Goal: Task Accomplishment & Management: Manage account settings

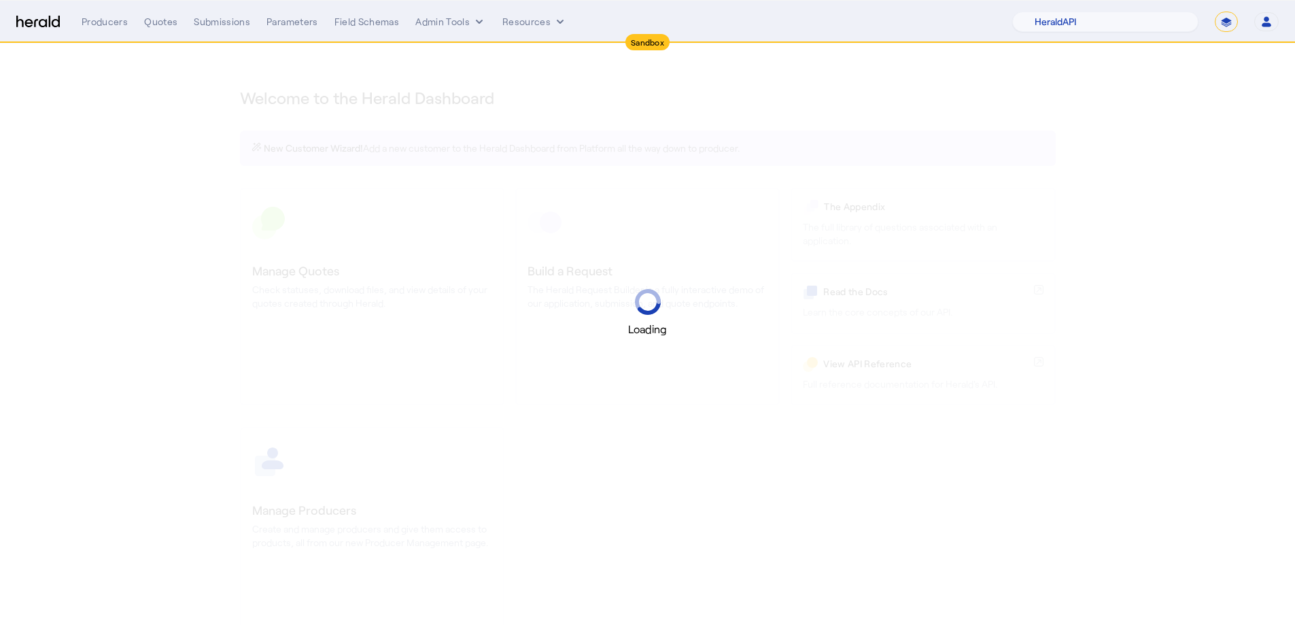
select select "pfm_2v8p_herald_api"
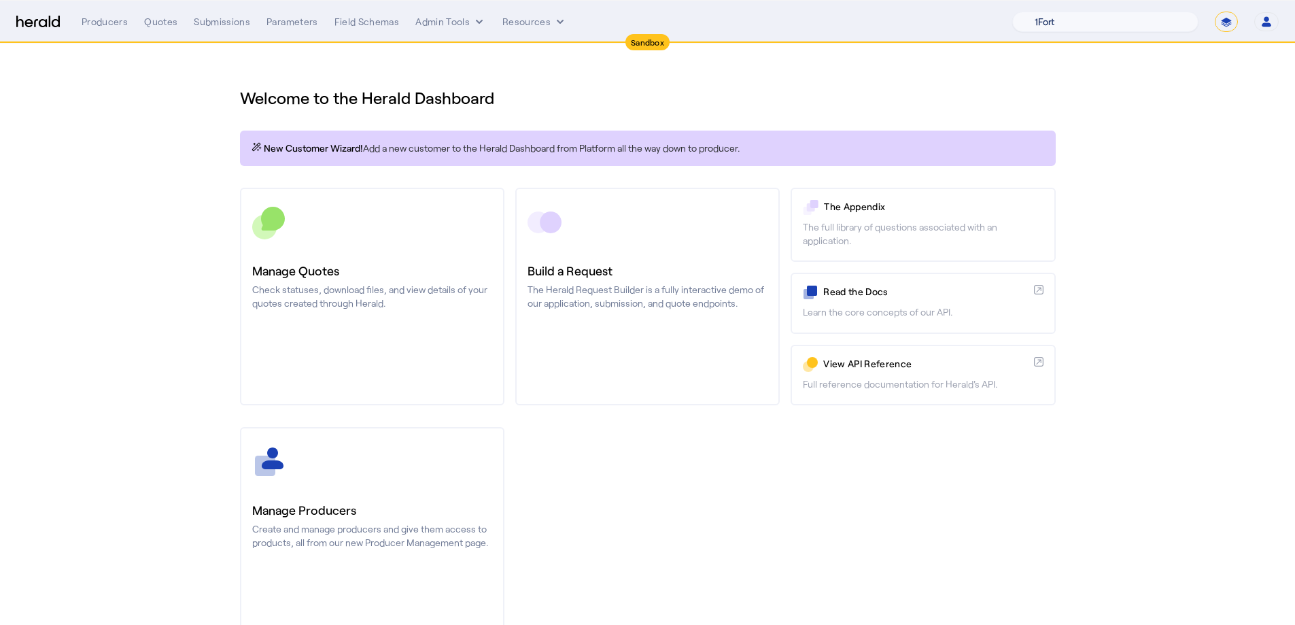
click at [1163, 27] on select "1Fort Acrisure Acturis Affinity Advisors Affinity Risk Agentero AmWins Anzen Ao…" at bounding box center [1105, 22] width 186 height 20
click at [1232, 14] on select "**********" at bounding box center [1225, 22] width 23 height 20
select select "**********"
click at [1214, 12] on select "**********" at bounding box center [1225, 22] width 23 height 20
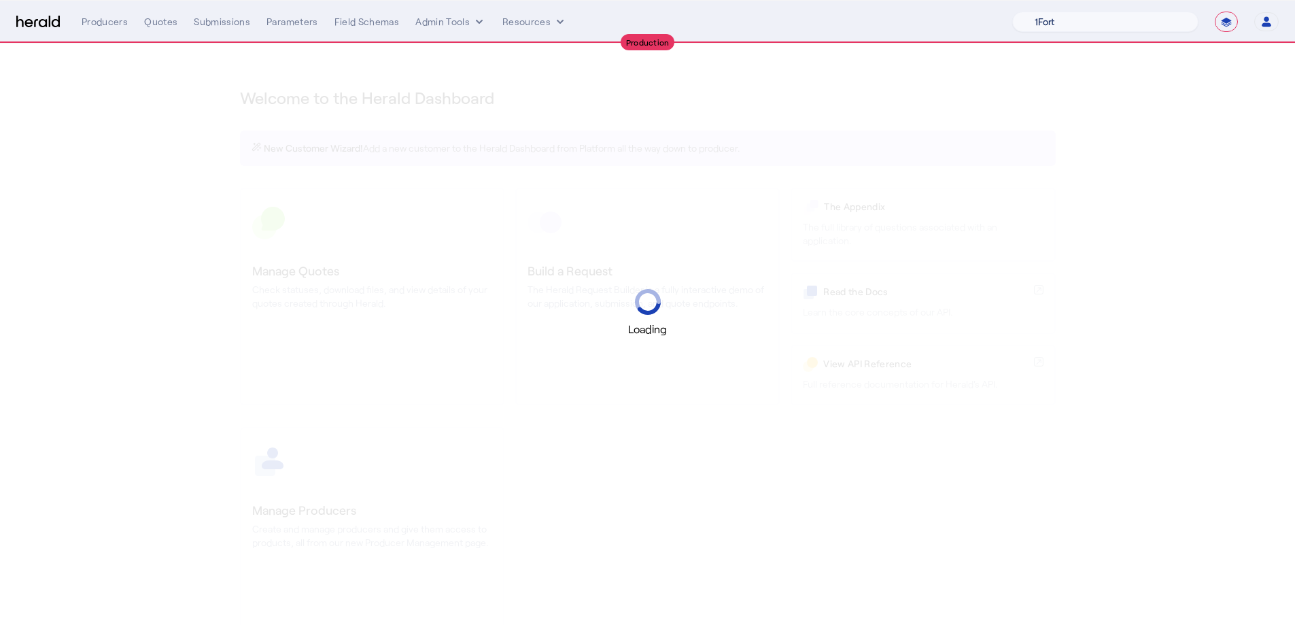
click at [1113, 25] on select "1Fort Acrisure Acturis Affinity Advisors Affinity Risk Agentero AmWins Anzen Ao…" at bounding box center [1105, 22] width 186 height 20
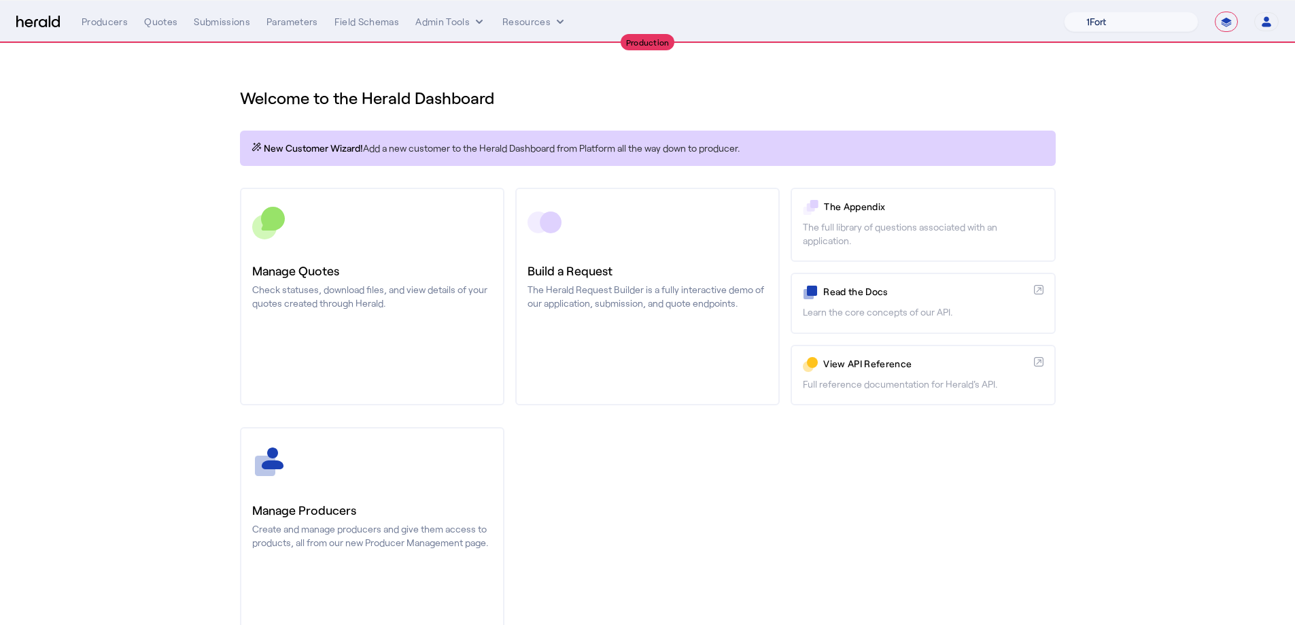
select select "pfm_1vyo_affinityrisk"
click at [1063, 12] on select "1Fort Affinity Risk Billy BindHQ Bunker CRC Campus Coverage Citadel Fifthwall F…" at bounding box center [1130, 22] width 135 height 20
click at [341, 360] on div "You are now impersonating the Affinity Risk platform." at bounding box center [647, 312] width 1295 height 625
click at [345, 321] on div "You are now impersonating the Affinity Risk platform." at bounding box center [647, 312] width 1295 height 625
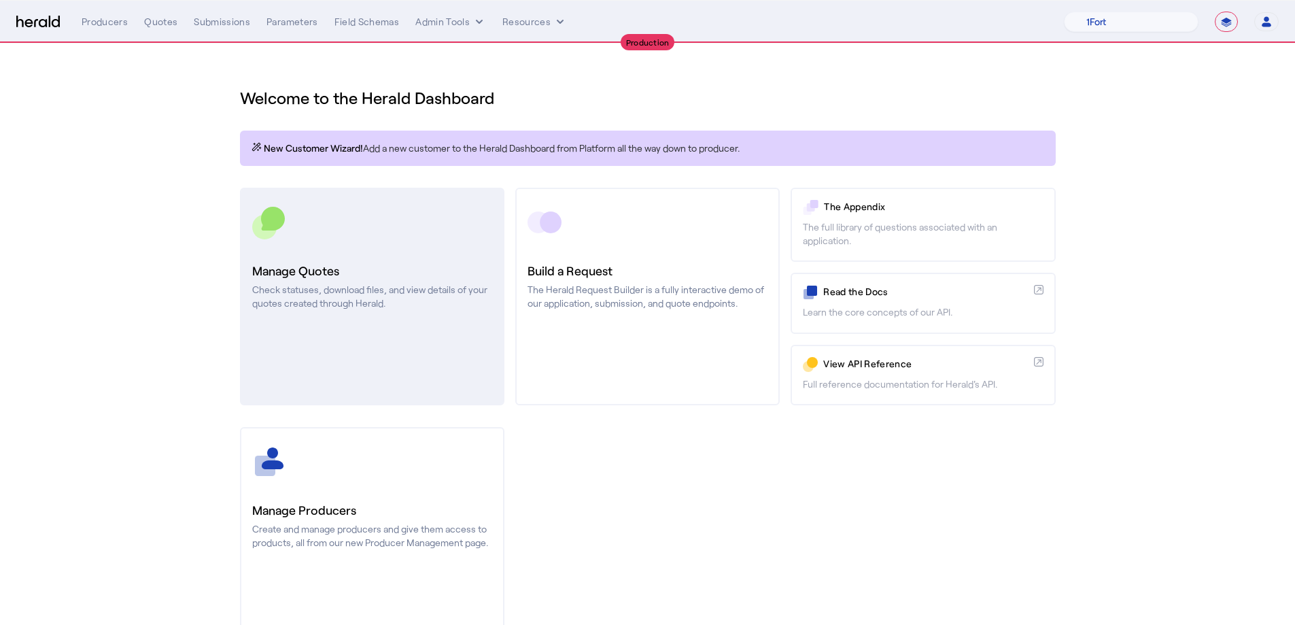
click at [348, 315] on link "Manage Quotes Check statuses, download files, and view details of your quotes c…" at bounding box center [372, 296] width 264 height 217
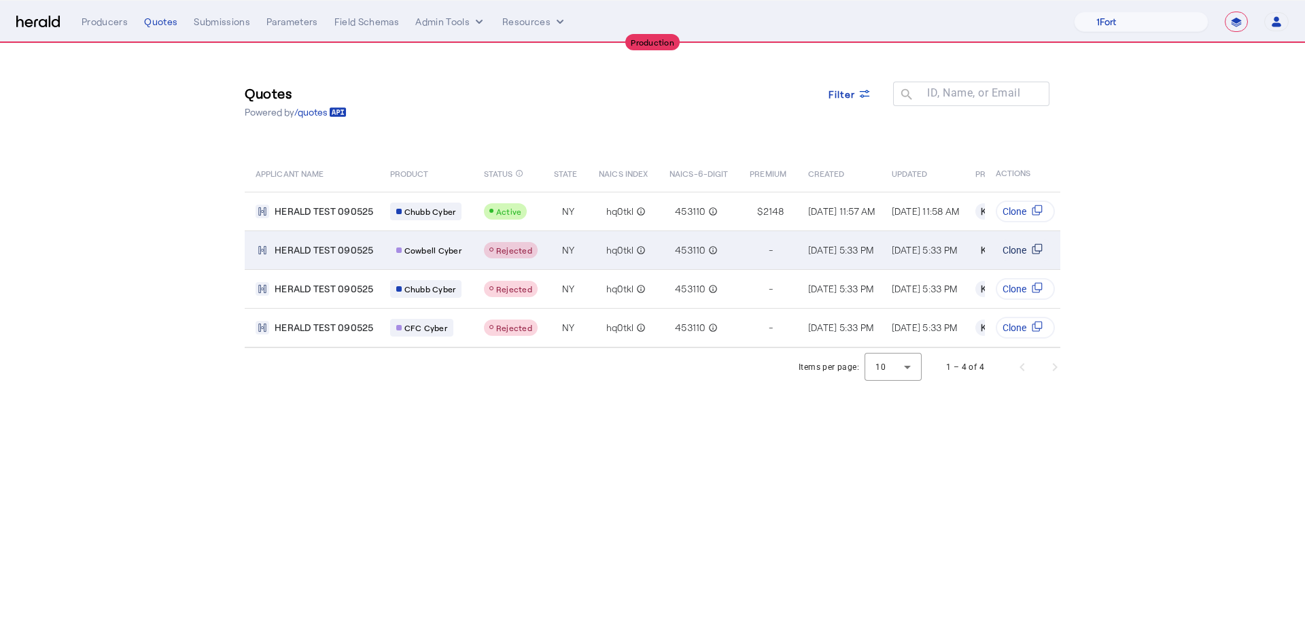
click at [1026, 253] on svg-icon "Table view of all quotes submitted by your platform" at bounding box center [1037, 250] width 22 height 14
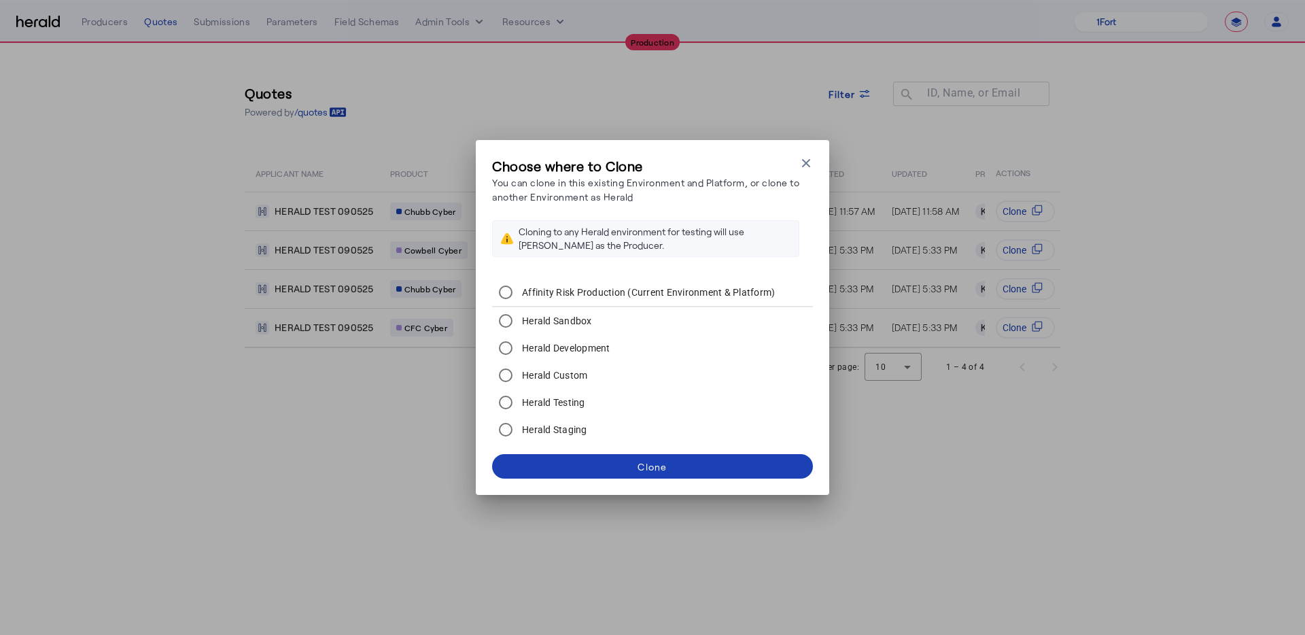
click at [817, 169] on div "Choose where to Clone You can clone in this existing Environment and Platform, …" at bounding box center [652, 317] width 353 height 355
click at [804, 158] on icon "button" at bounding box center [806, 163] width 14 height 14
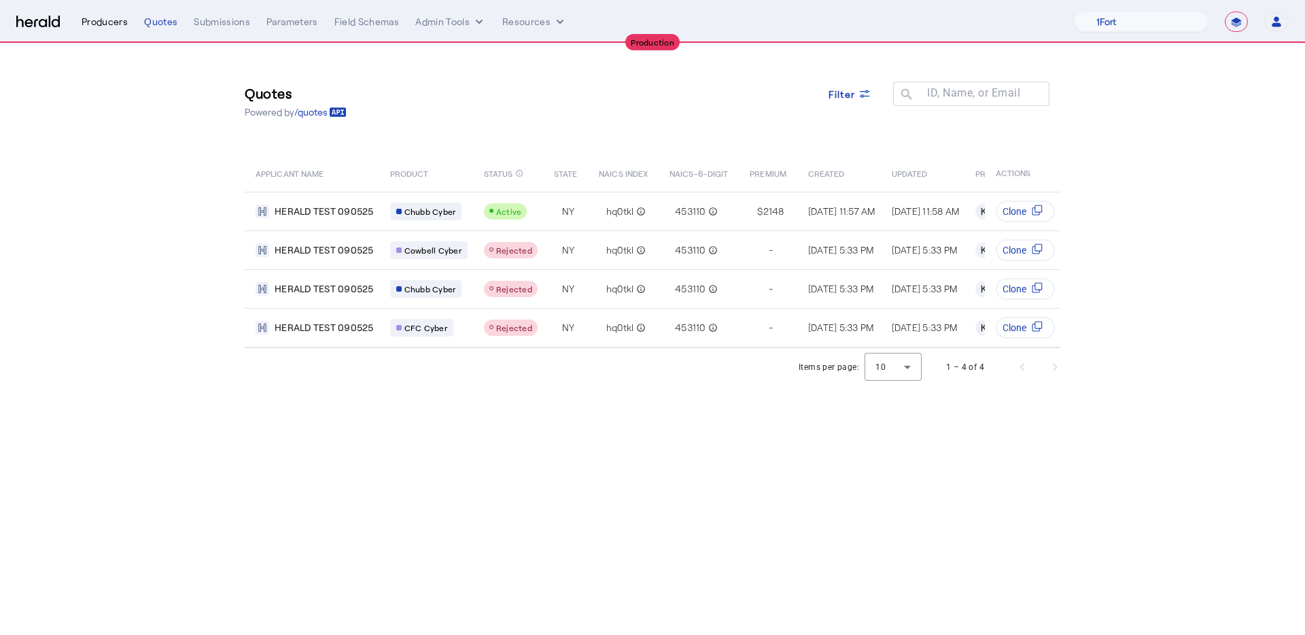
click at [118, 24] on div "Producers" at bounding box center [105, 22] width 46 height 14
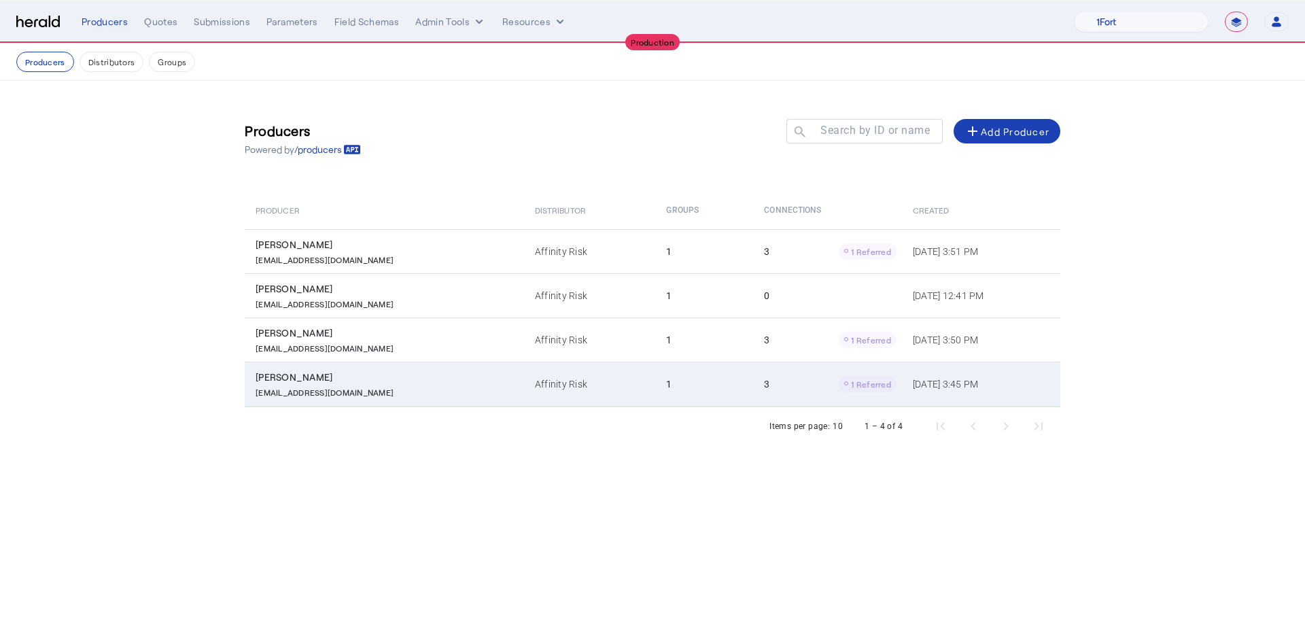
click at [524, 384] on td "Affinity Risk" at bounding box center [590, 384] width 132 height 45
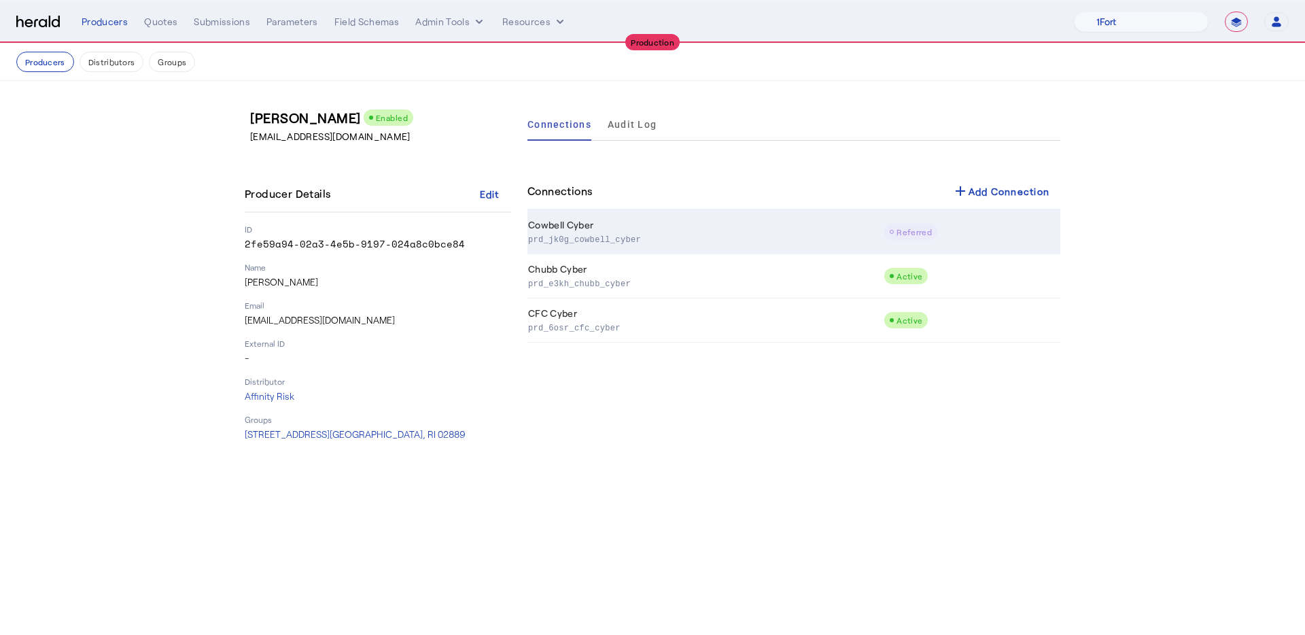
click at [715, 237] on p "prd_jk0g_cowbell_cyber" at bounding box center [703, 239] width 350 height 14
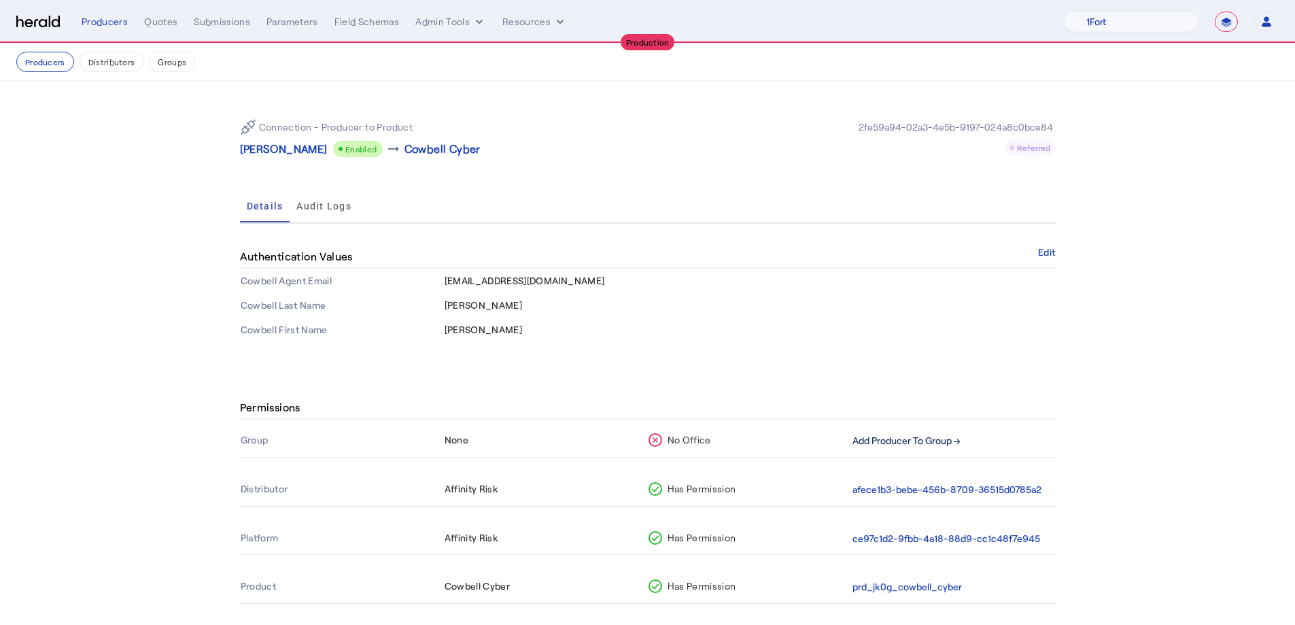
click at [917, 436] on button "Add Producer To Group →" at bounding box center [906, 441] width 108 height 16
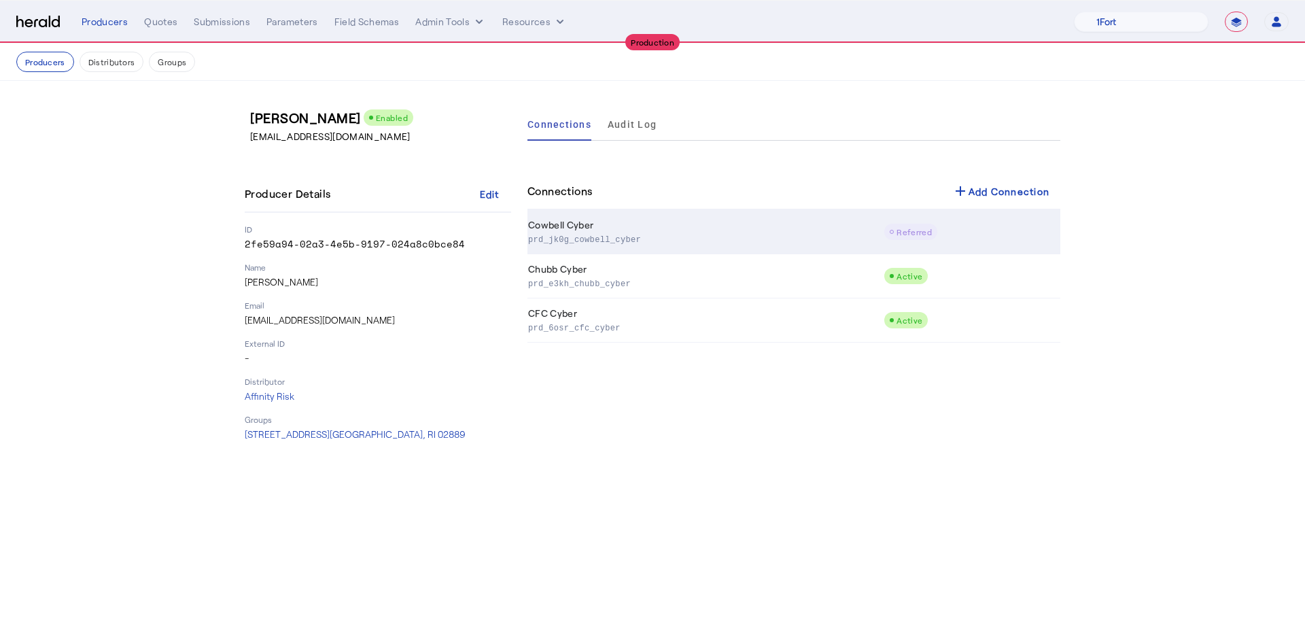
click at [625, 242] on p "prd_jk0g_cowbell_cyber" at bounding box center [703, 239] width 350 height 14
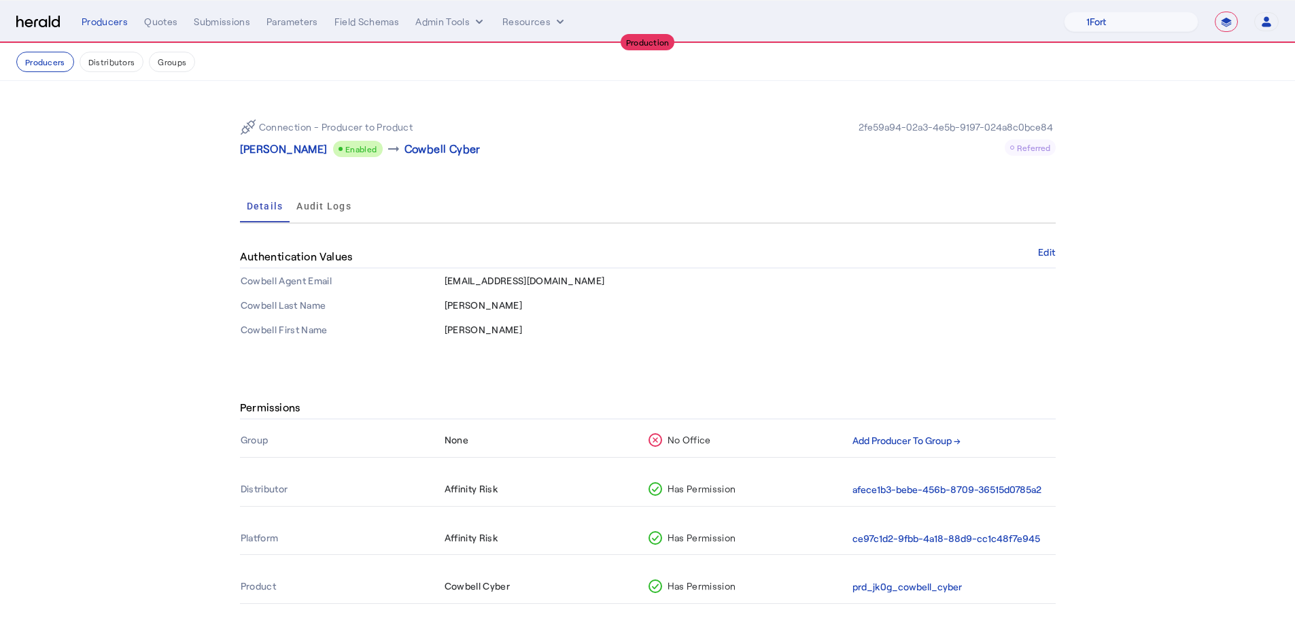
click at [184, 76] on nav "Producers Distributors Groups" at bounding box center [647, 61] width 1295 height 37
click at [174, 65] on button "Groups" at bounding box center [172, 62] width 46 height 20
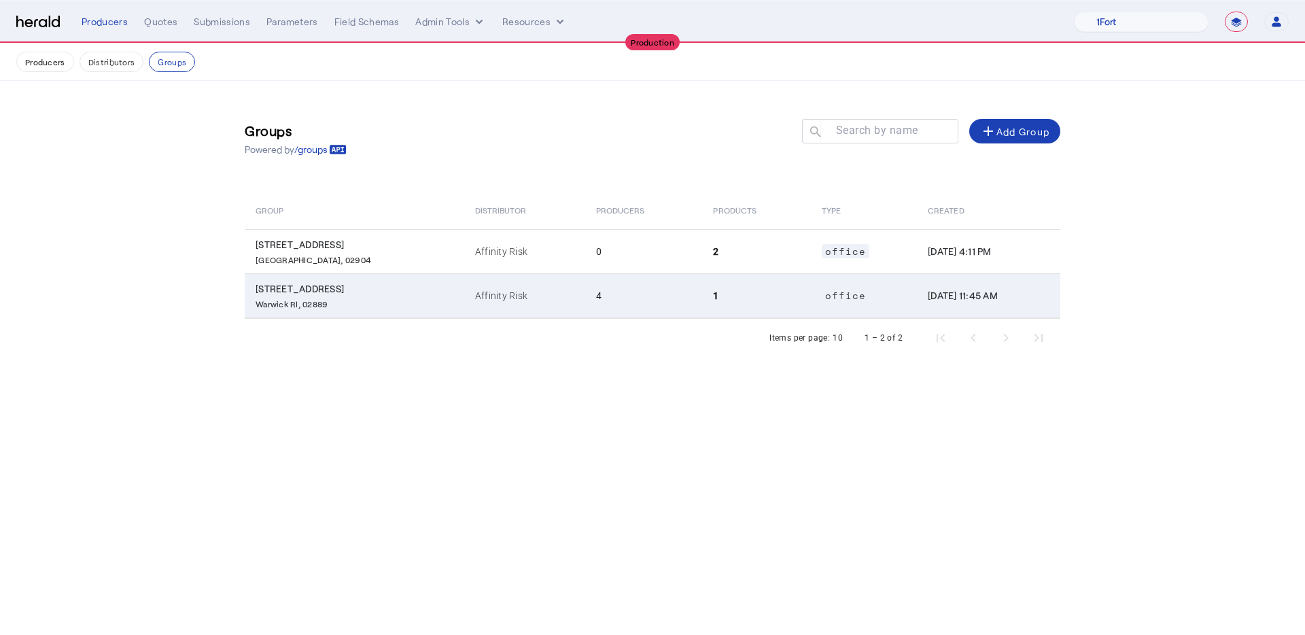
click at [702, 287] on td "1" at bounding box center [756, 295] width 108 height 45
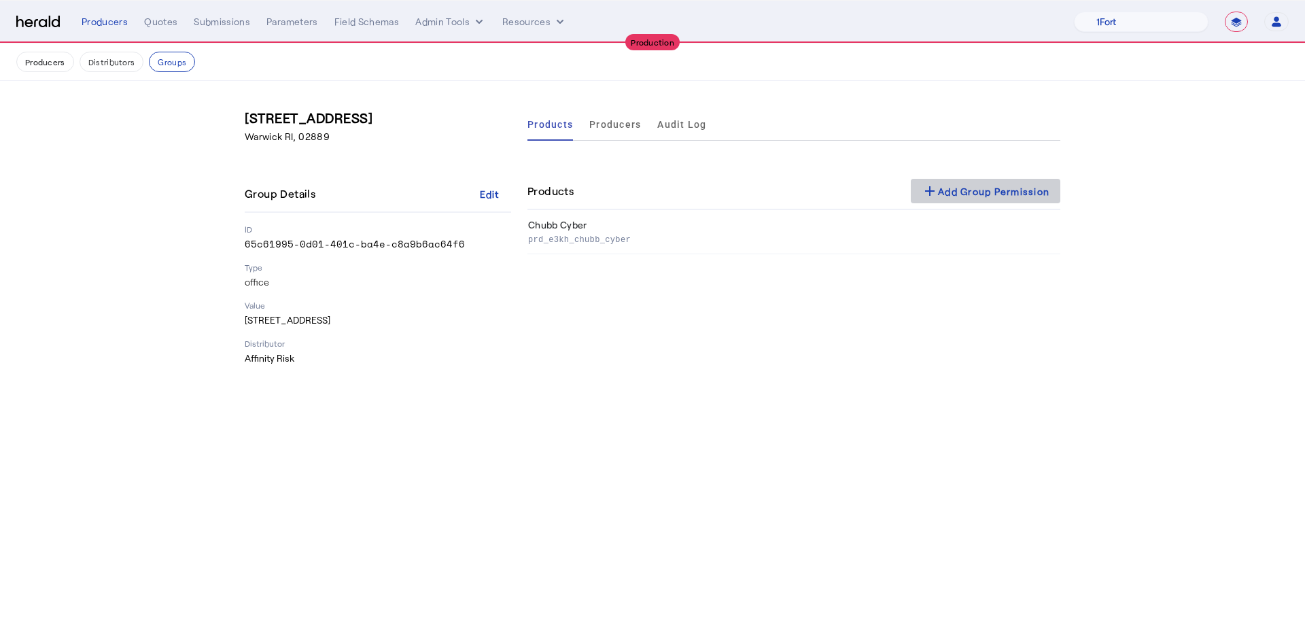
click at [1006, 186] on div "add Add Group Permission" at bounding box center [985, 191] width 128 height 16
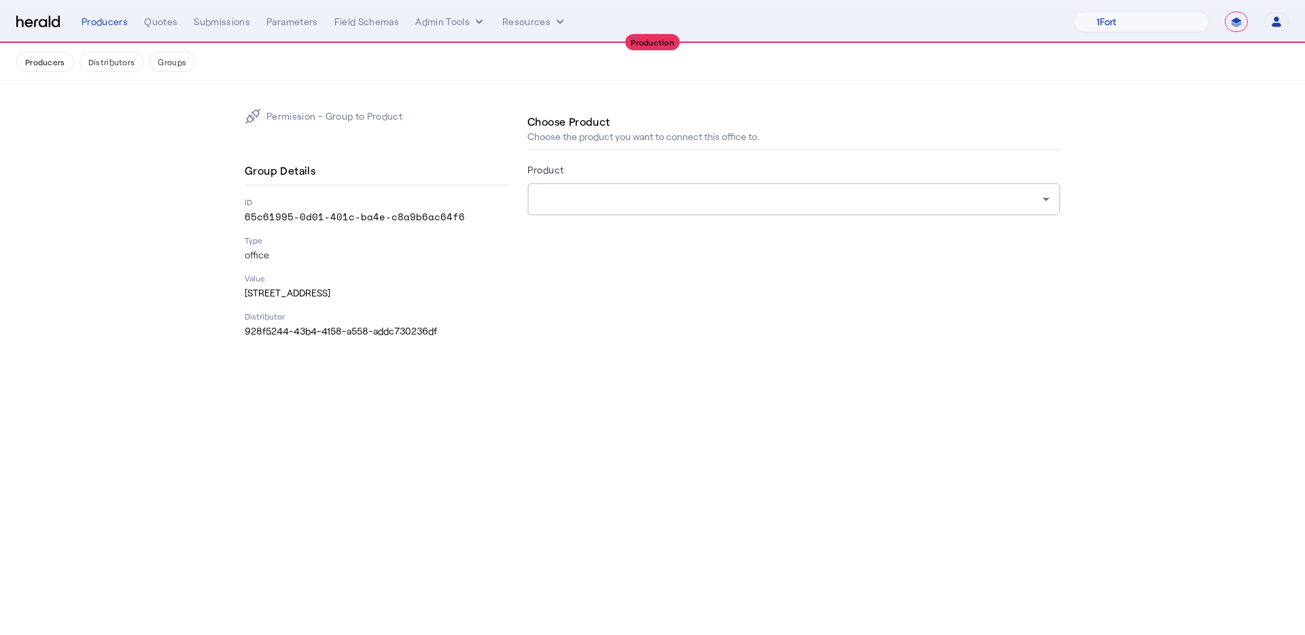
click at [666, 203] on div at bounding box center [790, 199] width 504 height 16
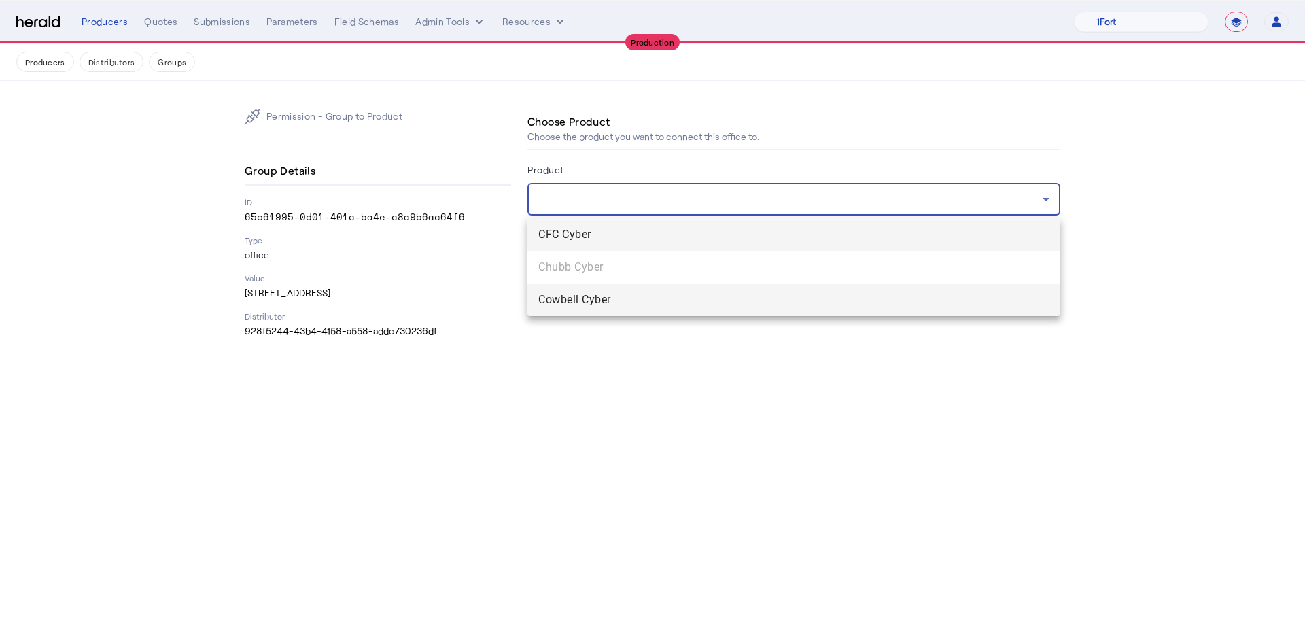
click at [666, 296] on span "Cowbell Cyber" at bounding box center [793, 300] width 511 height 16
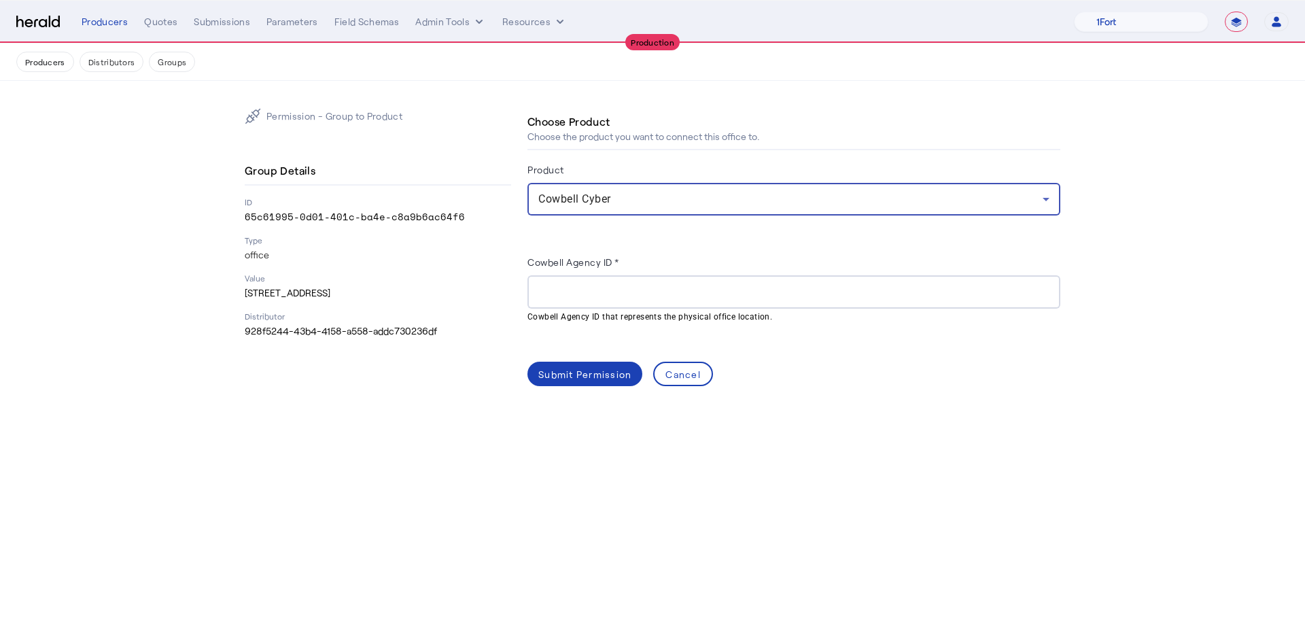
click at [652, 290] on input "Cowbell Agency ID *" at bounding box center [793, 292] width 511 height 16
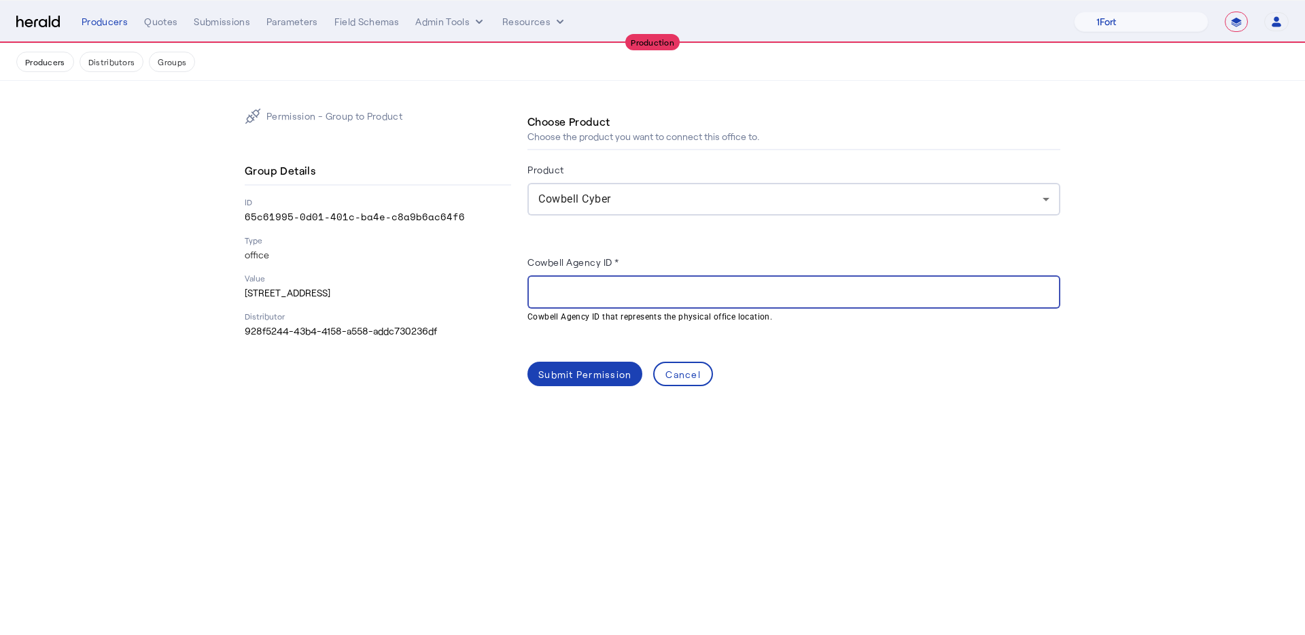
paste input "**********"
type input "**********"
click at [565, 372] on div "Submit Permission" at bounding box center [584, 374] width 93 height 14
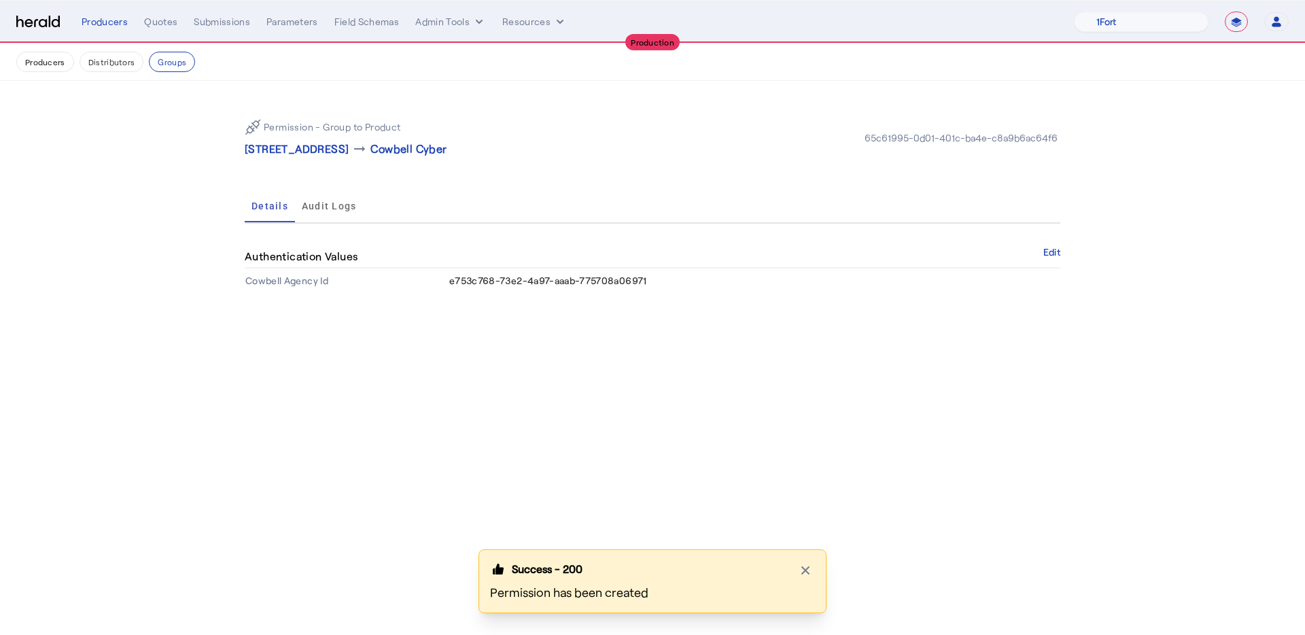
click at [177, 67] on button "Groups" at bounding box center [172, 62] width 46 height 20
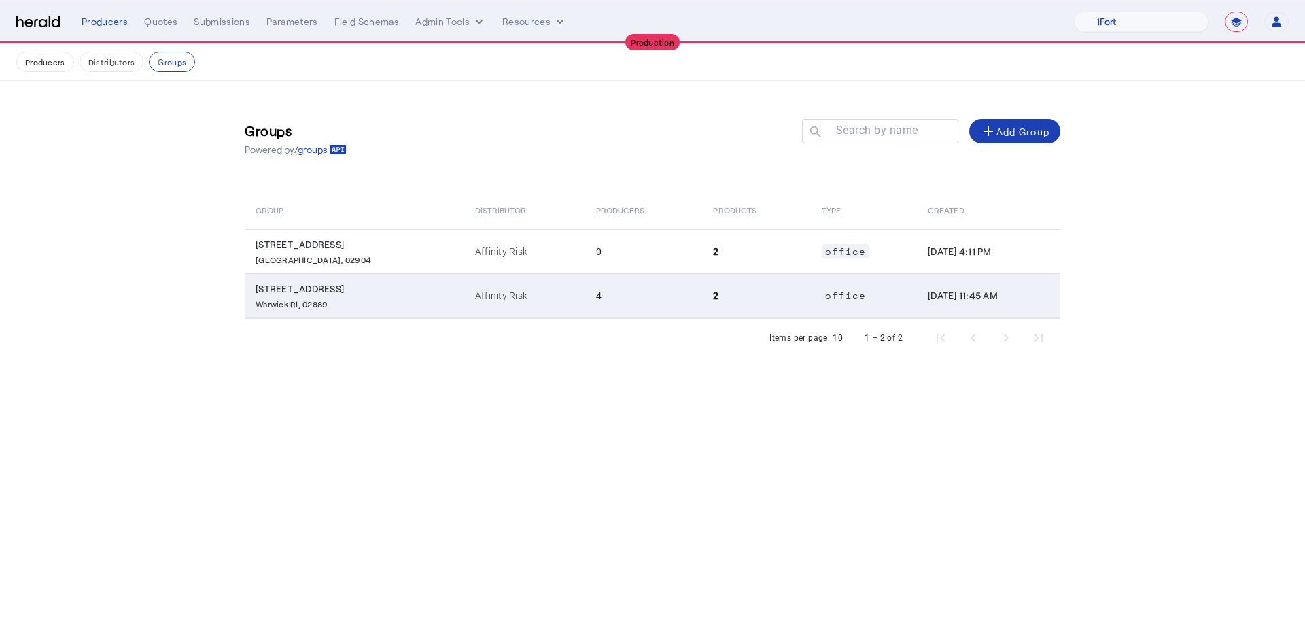
click at [733, 314] on td "2" at bounding box center [756, 295] width 108 height 45
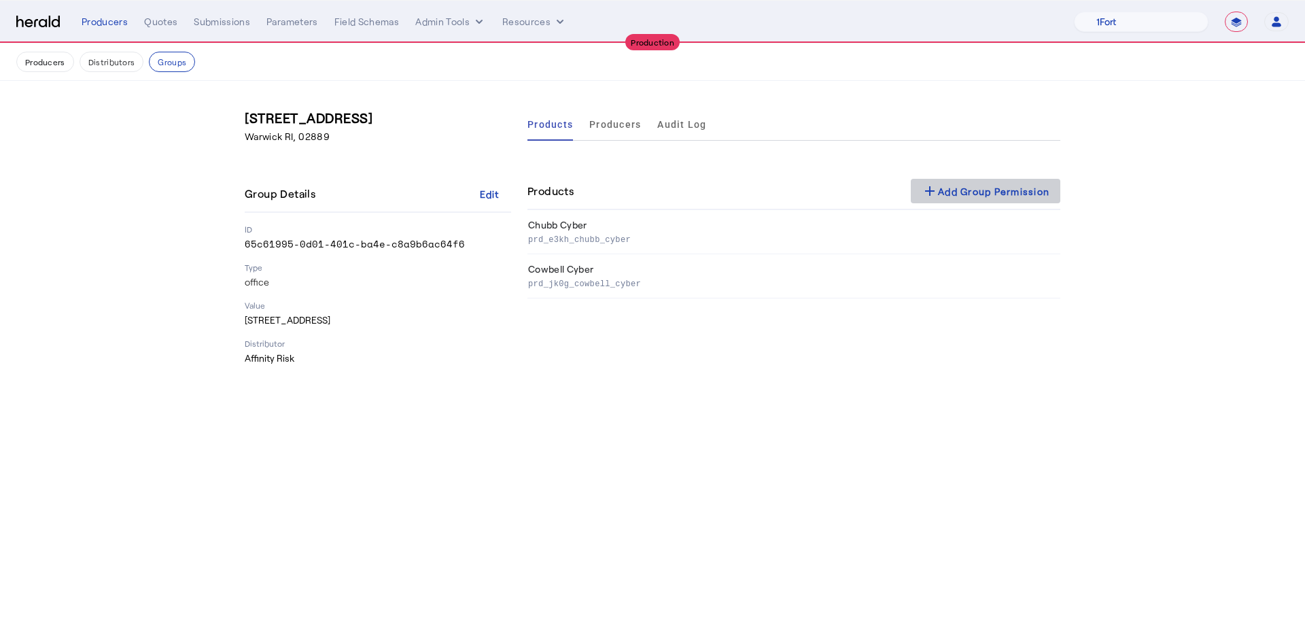
click at [931, 200] on span at bounding box center [986, 191] width 150 height 33
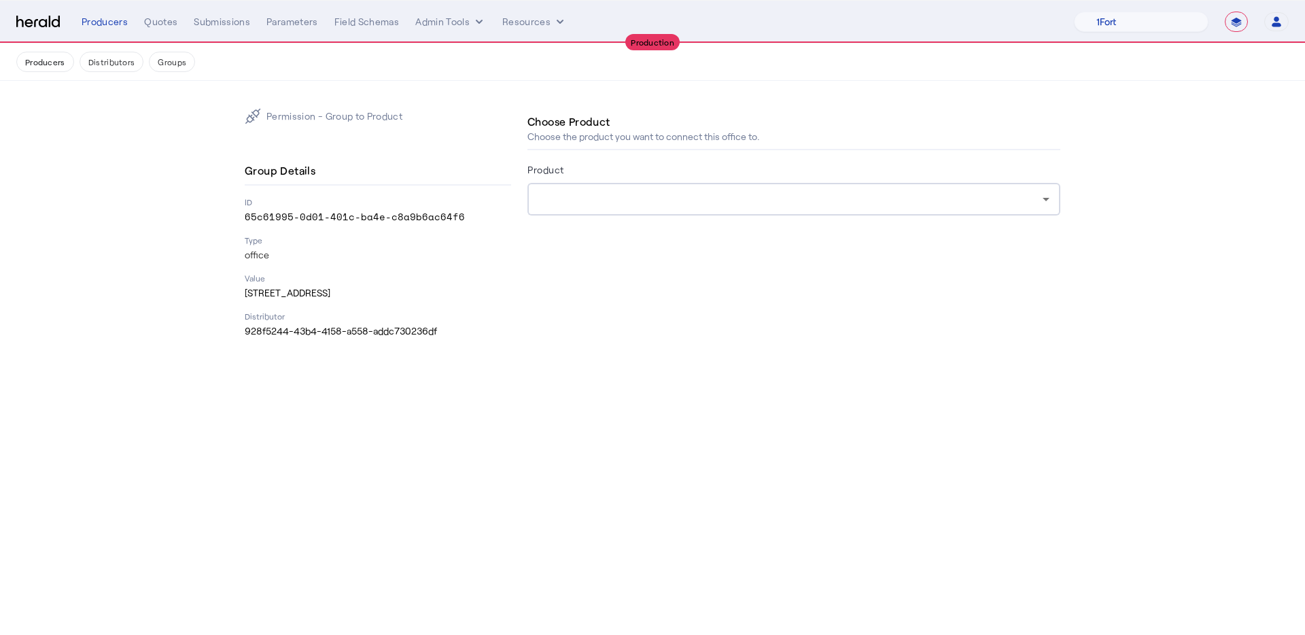
click at [762, 220] on form "Product" at bounding box center [793, 207] width 533 height 92
click at [767, 208] on div at bounding box center [793, 199] width 511 height 33
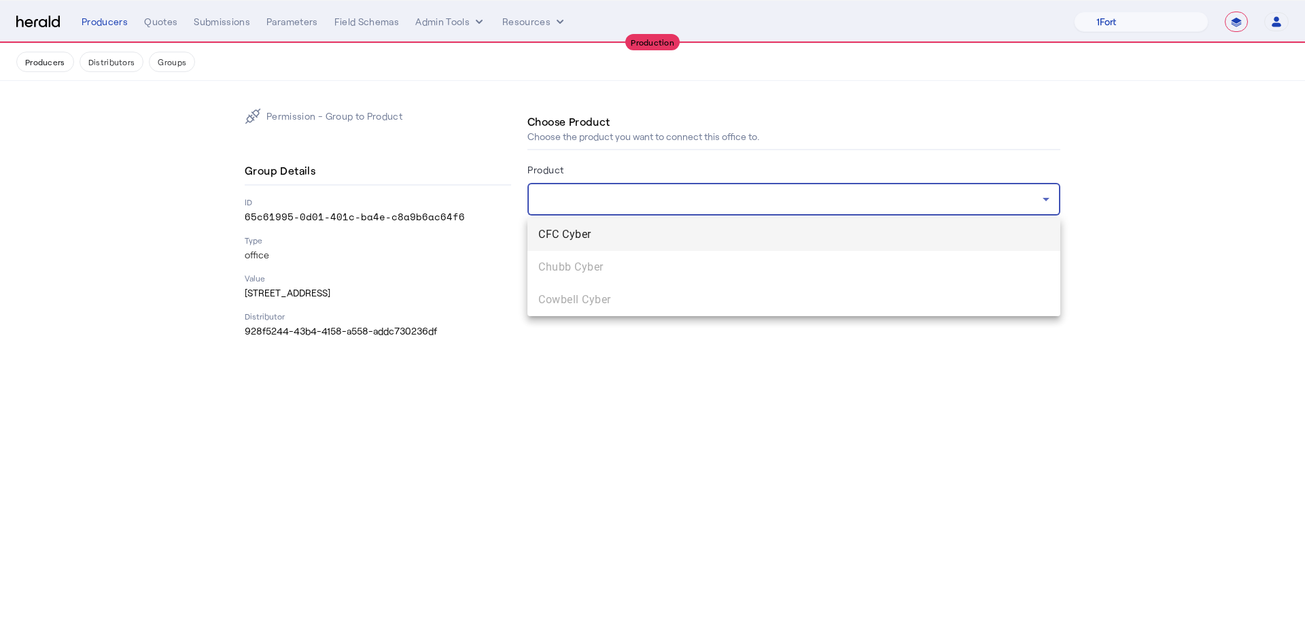
click at [731, 241] on span "CFC Cyber" at bounding box center [793, 234] width 511 height 16
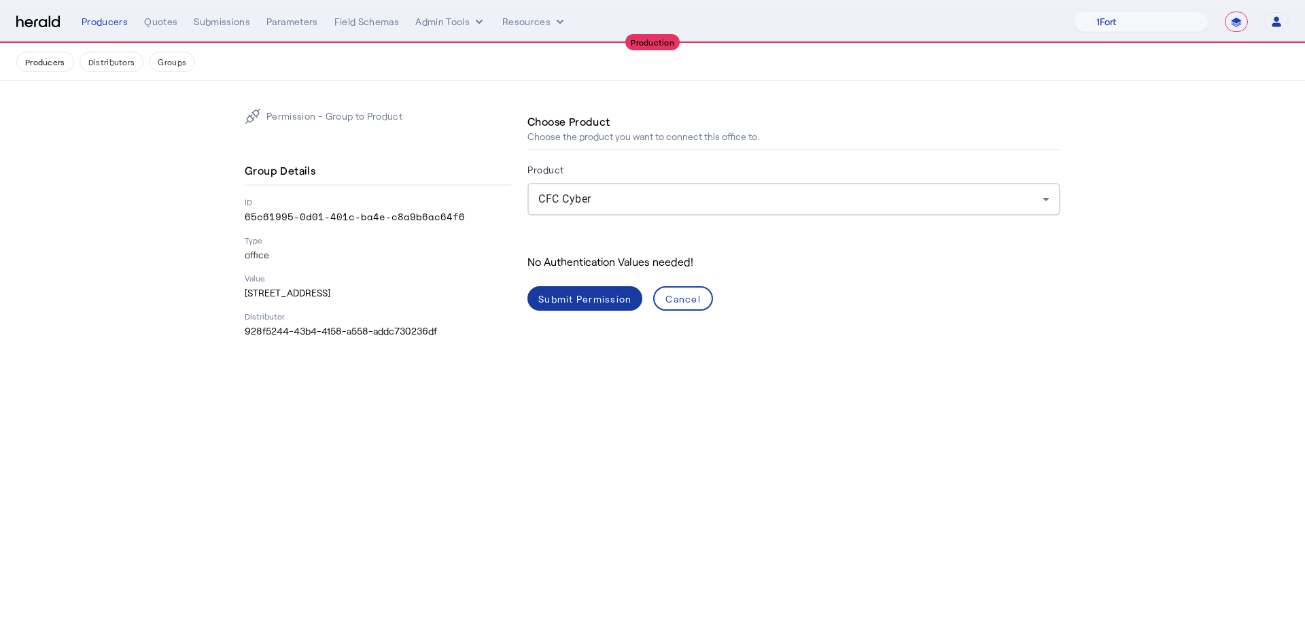
click at [592, 299] on div "Submit Permission" at bounding box center [584, 299] width 93 height 14
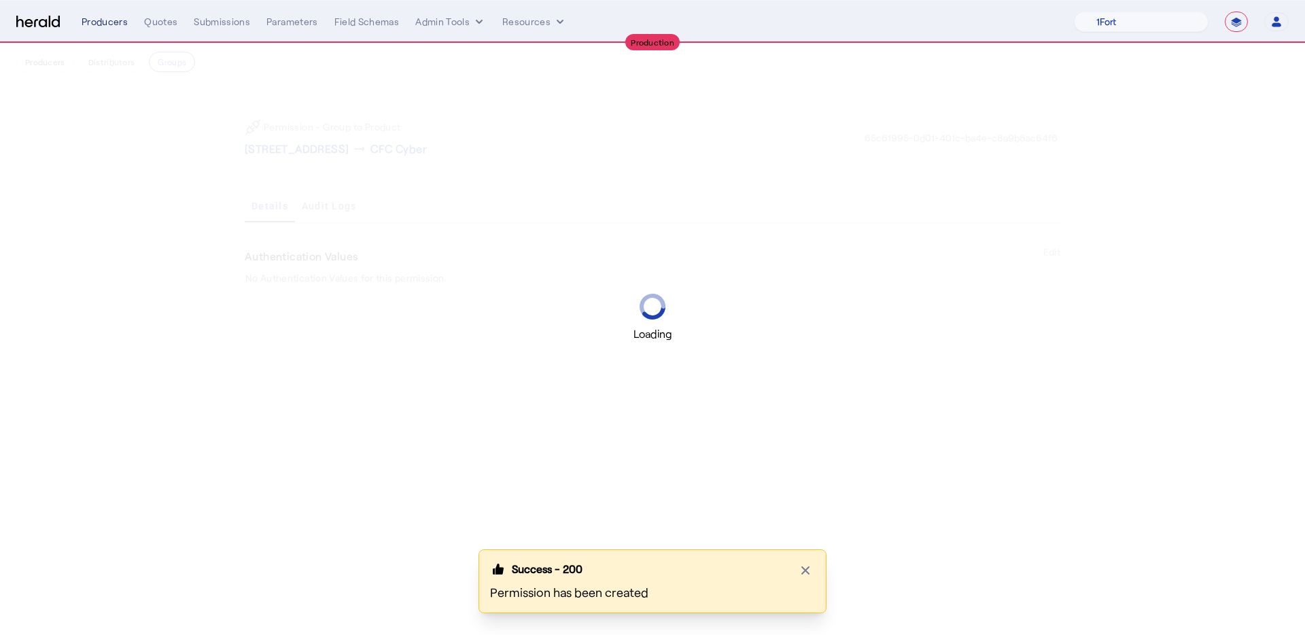
click at [112, 21] on div "Producers" at bounding box center [105, 22] width 46 height 14
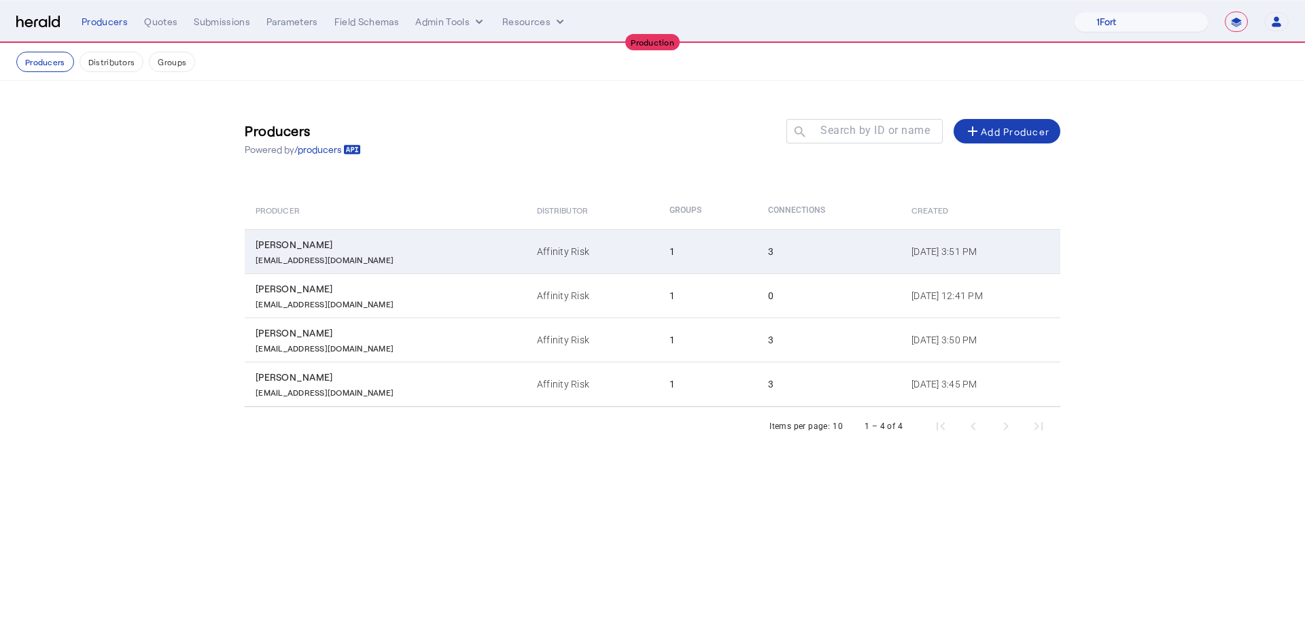
click at [695, 254] on td "1" at bounding box center [707, 251] width 99 height 44
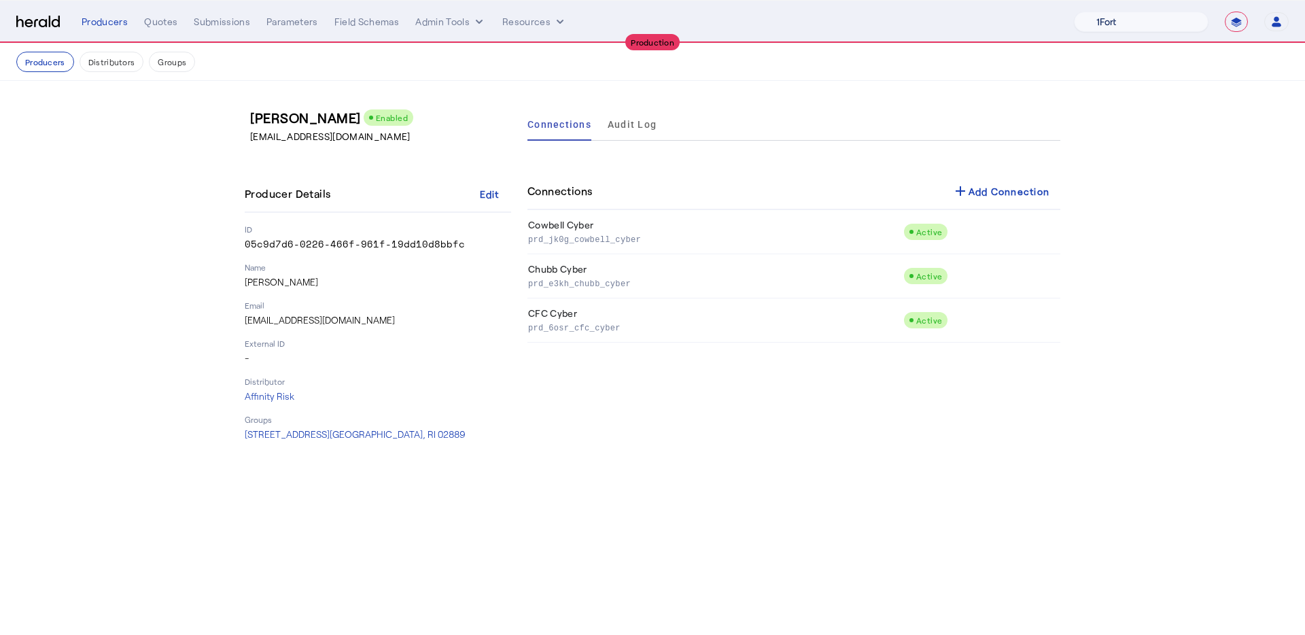
click at [1108, 14] on select "1Fort Affinity Risk Billy BindHQ Bunker CRC Campus Coverage Citadel Fifthwall F…" at bounding box center [1141, 22] width 135 height 20
click at [1074, 12] on select "1Fort Affinity Risk Billy BindHQ Bunker CRC Campus Coverage Citadel Fifthwall F…" at bounding box center [1141, 22] width 135 height 20
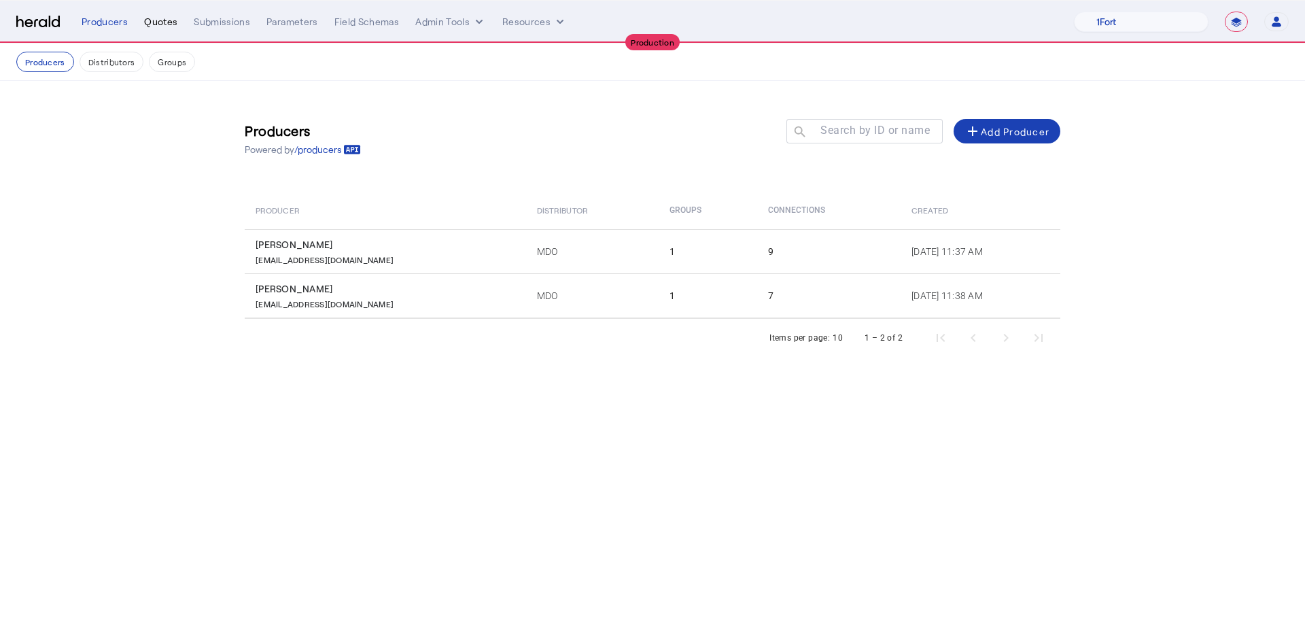
click at [154, 27] on div "Quotes" at bounding box center [160, 22] width 33 height 14
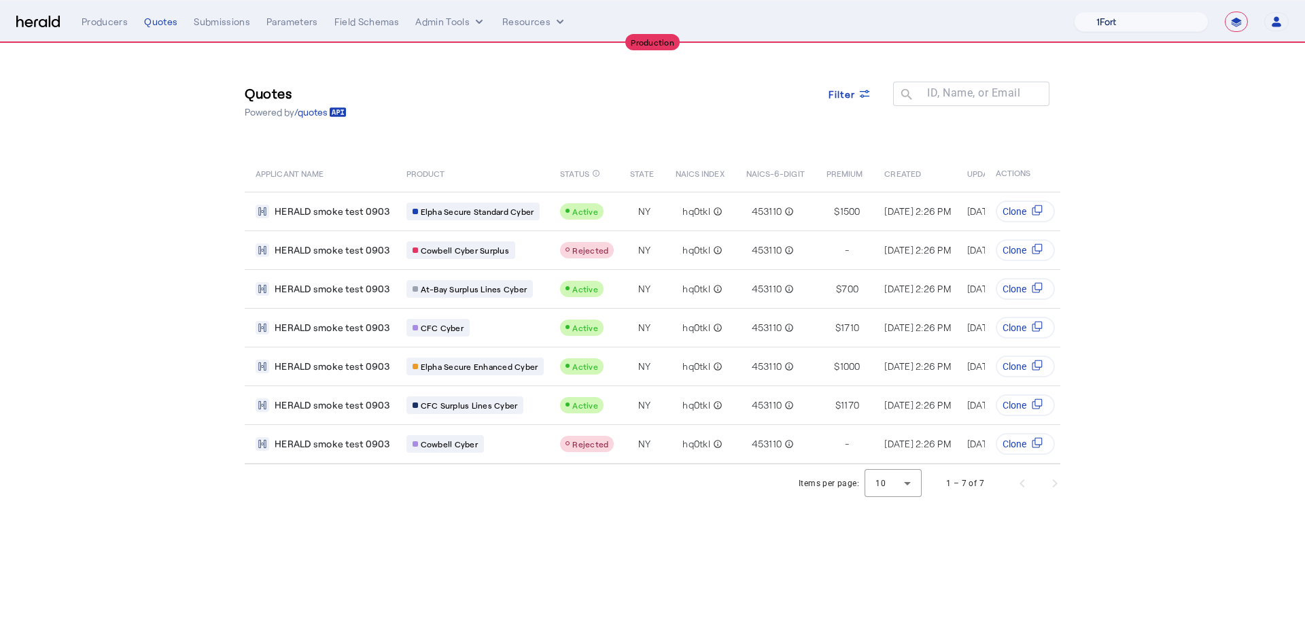
click at [1142, 20] on select "1Fort Affinity Risk Billy BindHQ Bunker CRC Campus Coverage Citadel Fifthwall F…" at bounding box center [1141, 22] width 135 height 20
select select "pfm_lx2v_founder_shield"
click at [1074, 12] on select "1Fort Affinity Risk [PERSON_NAME] [PERSON_NAME] CRC Campus Coverage Citadel Fif…" at bounding box center [1141, 22] width 135 height 20
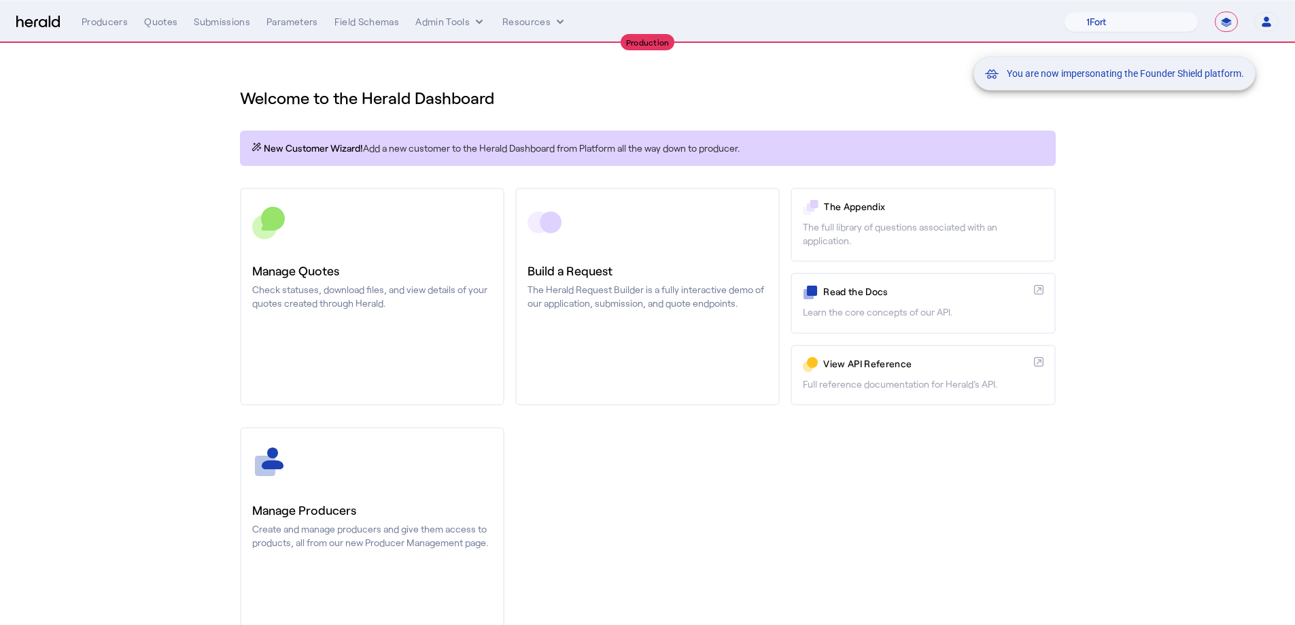
click at [154, 23] on div "You are now impersonating the Founder Shield platform." at bounding box center [647, 312] width 1295 height 625
click at [162, 18] on div "You are now impersonating the Founder Shield platform." at bounding box center [647, 312] width 1295 height 625
click at [161, 20] on div "Quotes" at bounding box center [160, 22] width 33 height 14
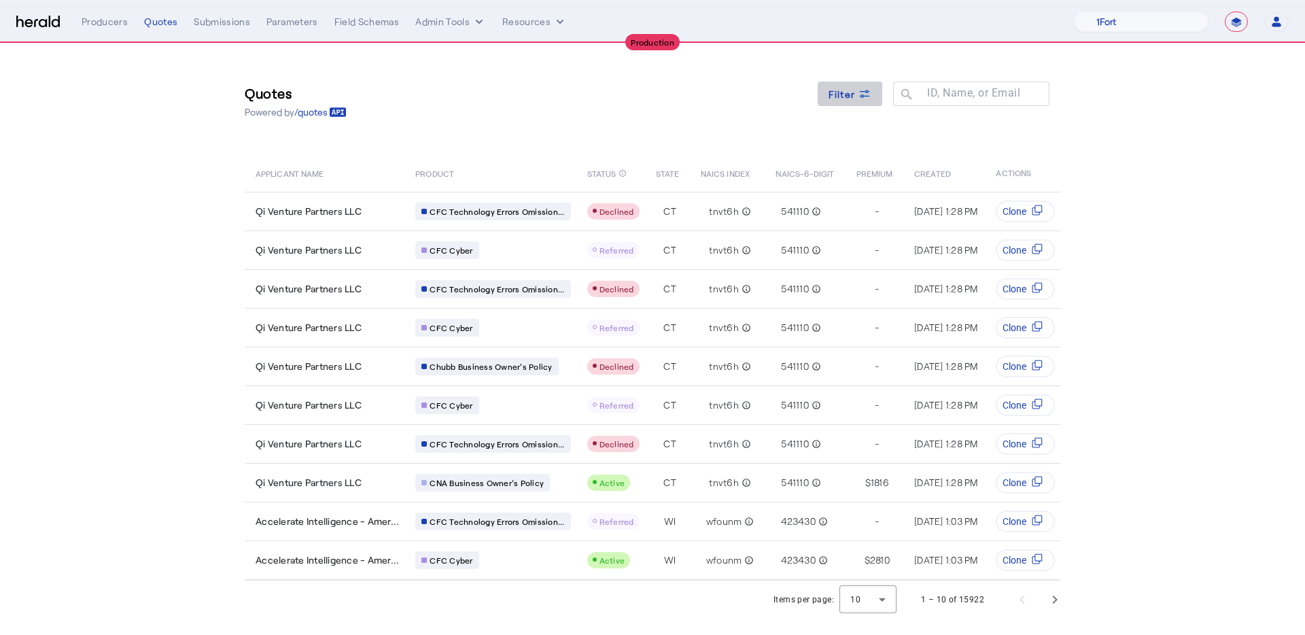
click at [845, 92] on span "Filter" at bounding box center [841, 94] width 27 height 14
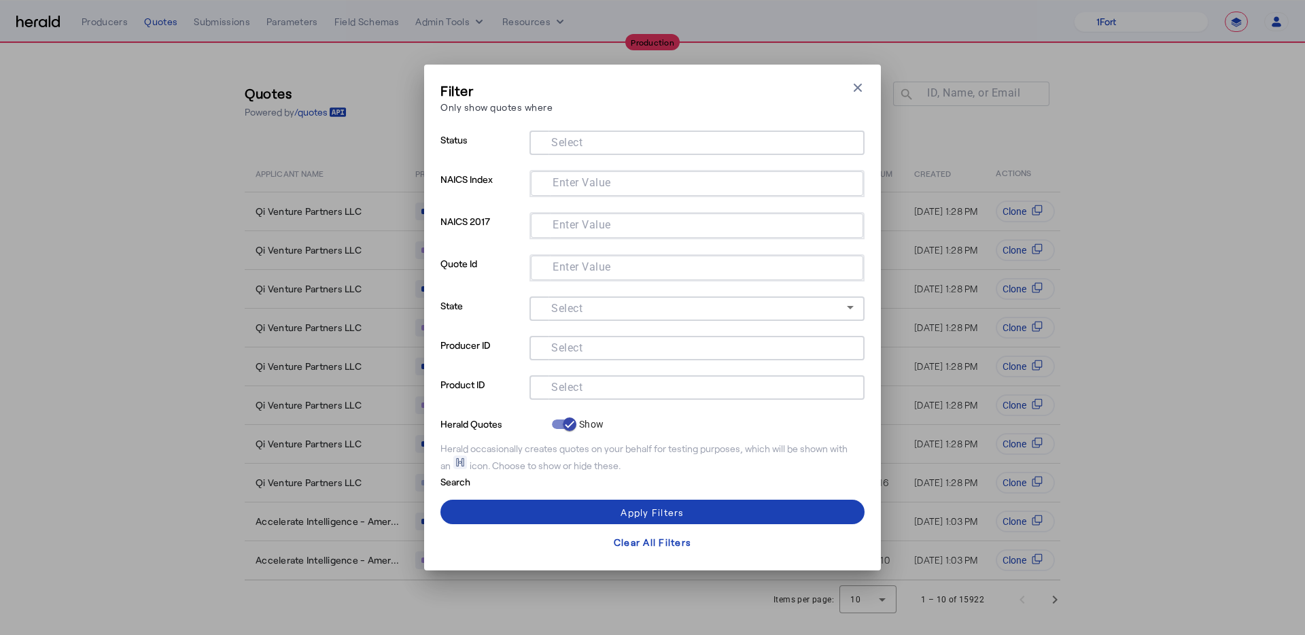
click at [634, 351] on input "Select" at bounding box center [694, 346] width 308 height 16
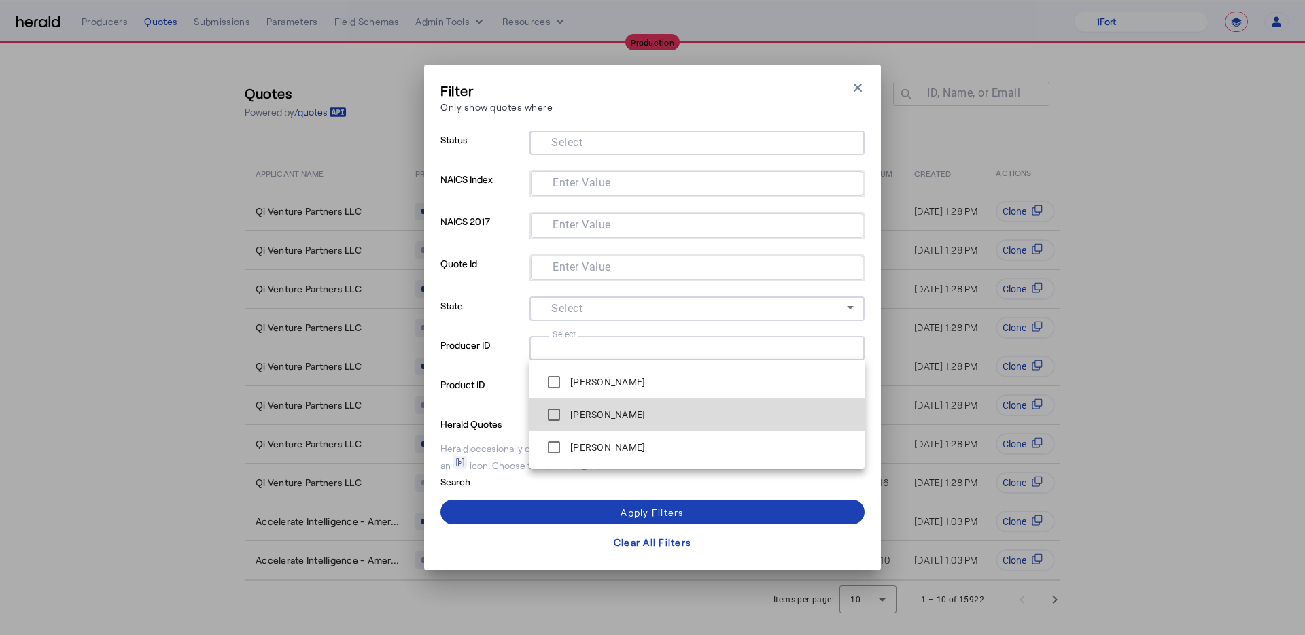
click at [621, 399] on mat-option "Bianca Forbes" at bounding box center [696, 414] width 335 height 33
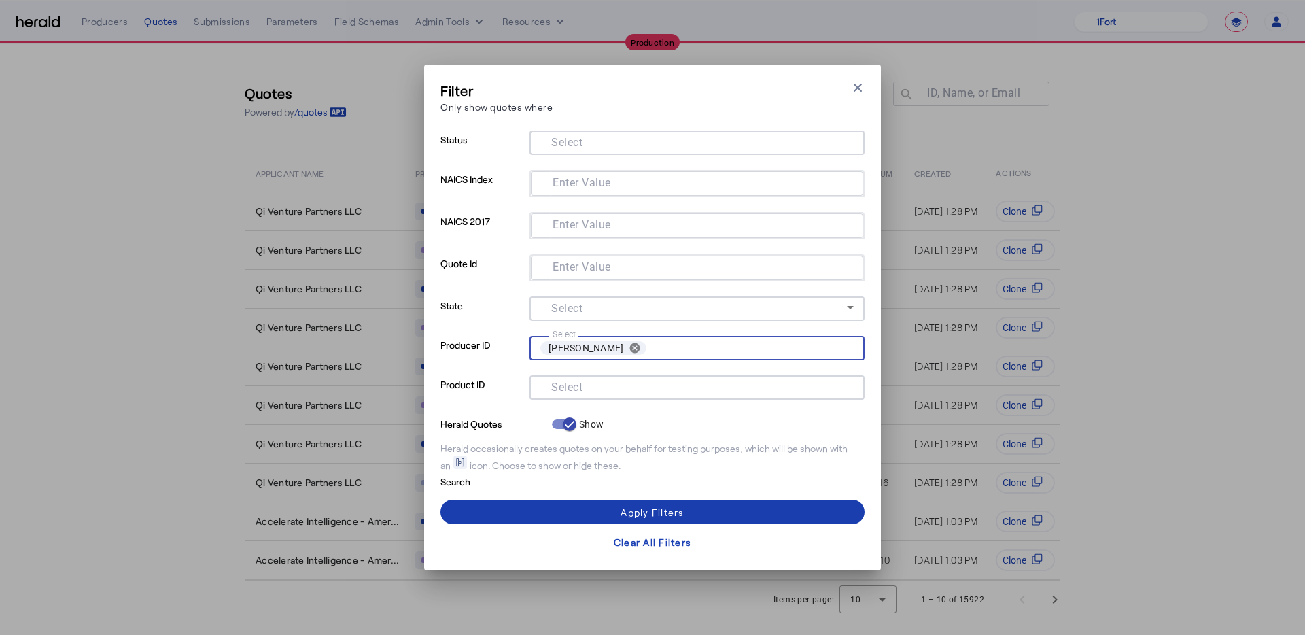
click at [644, 512] on div "Apply Filters" at bounding box center [651, 512] width 63 height 14
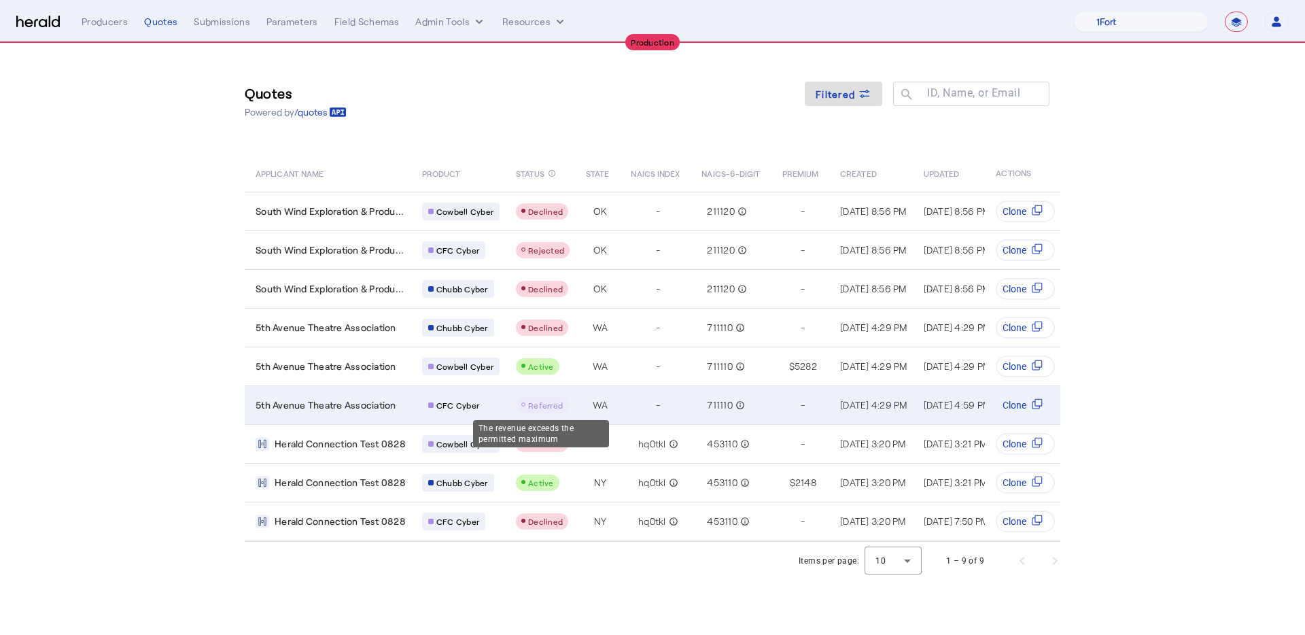
click at [555, 400] on span "Referred" at bounding box center [545, 405] width 35 height 10
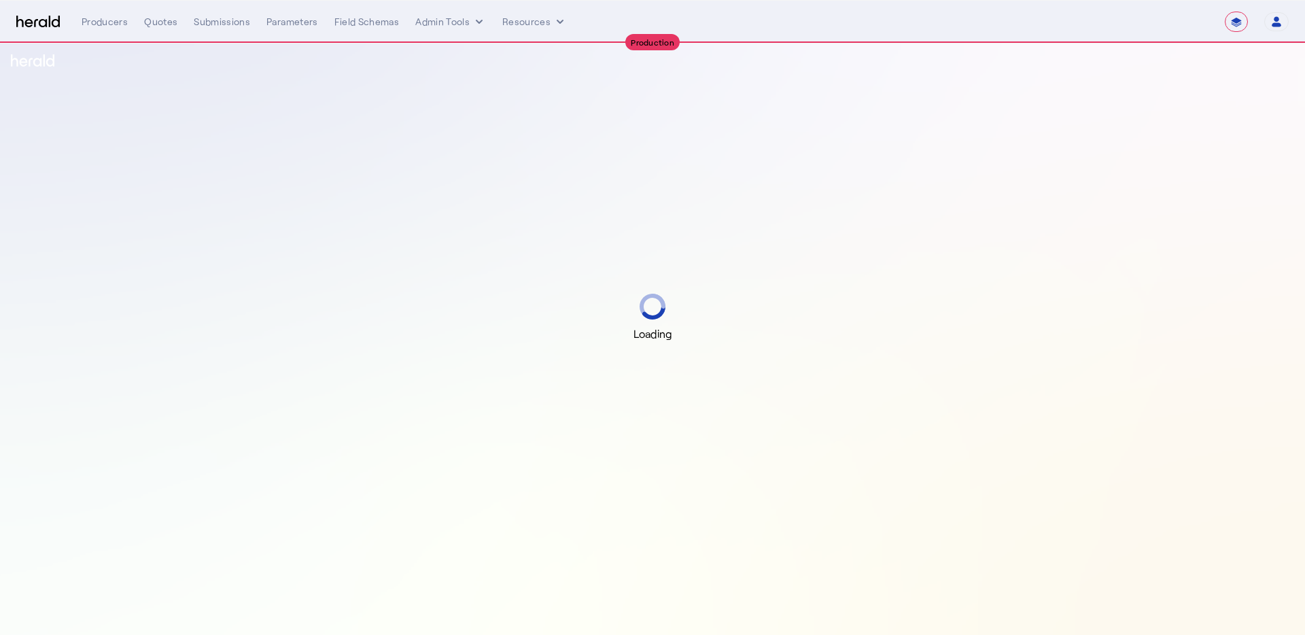
select select "**********"
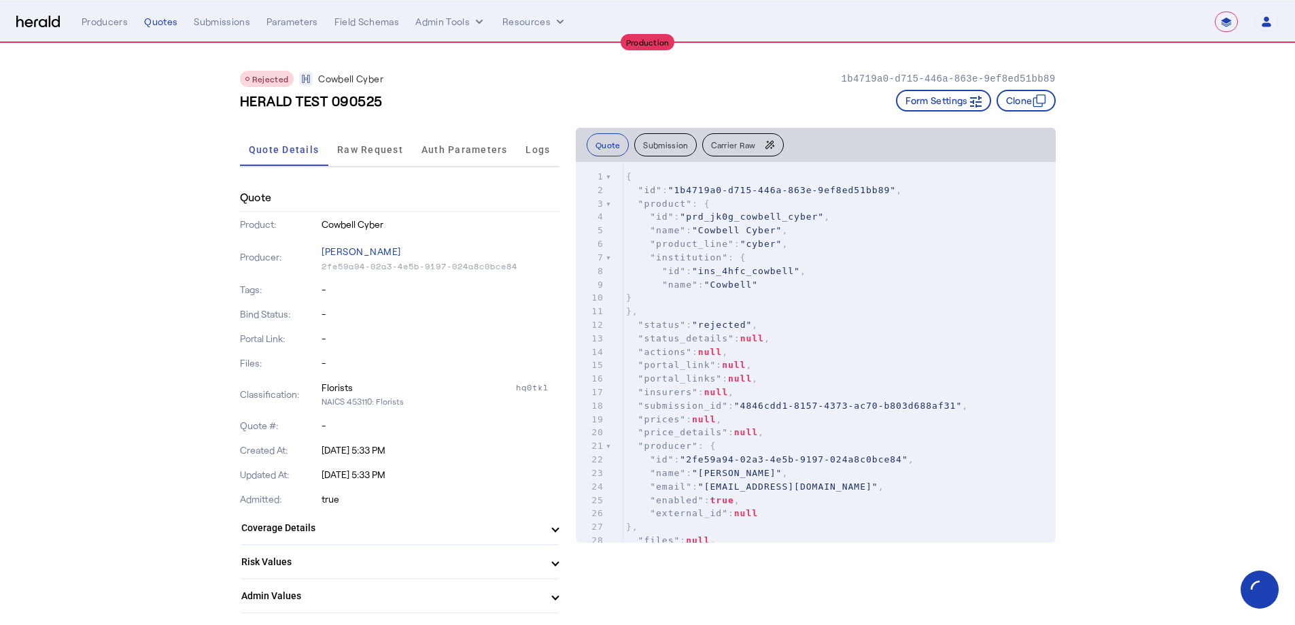
click at [1055, 114] on div "Rejected Cowbell Cyber 1b4719a0-d715-446a-863e-9ef8ed51bb89 HERALD TEST 090525 …" at bounding box center [647, 85] width 815 height 84
click at [1053, 105] on button "Clone" at bounding box center [1025, 101] width 59 height 22
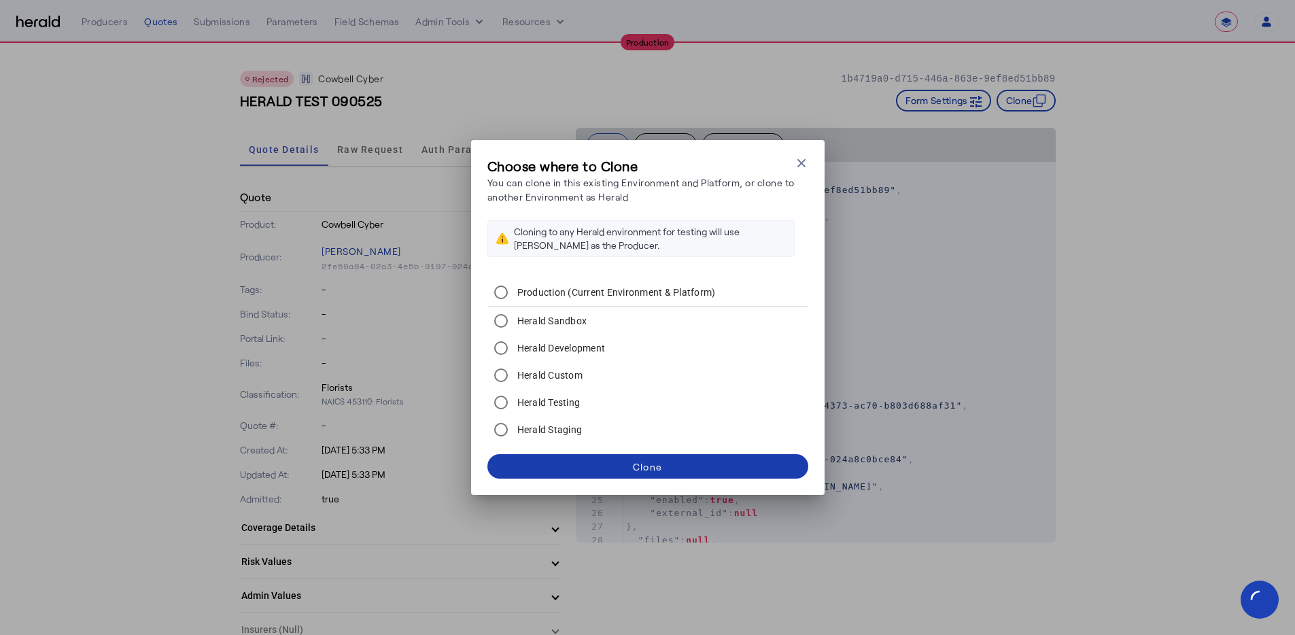
click at [663, 465] on span at bounding box center [647, 466] width 321 height 33
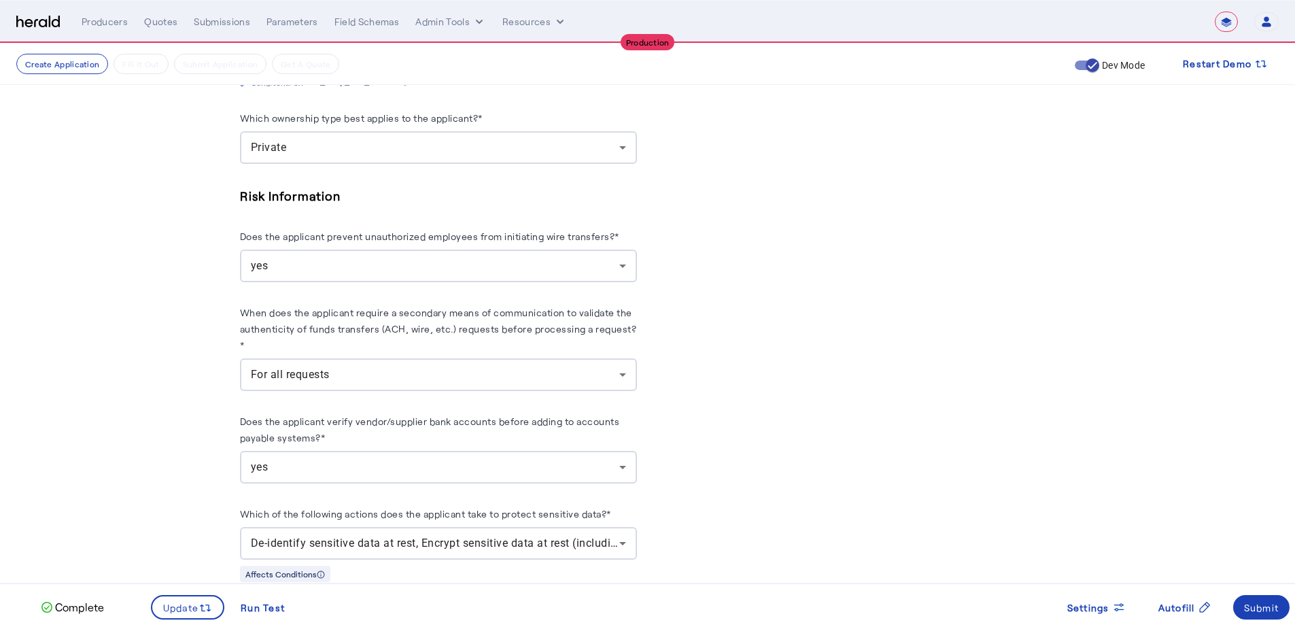
scroll to position [1770, 0]
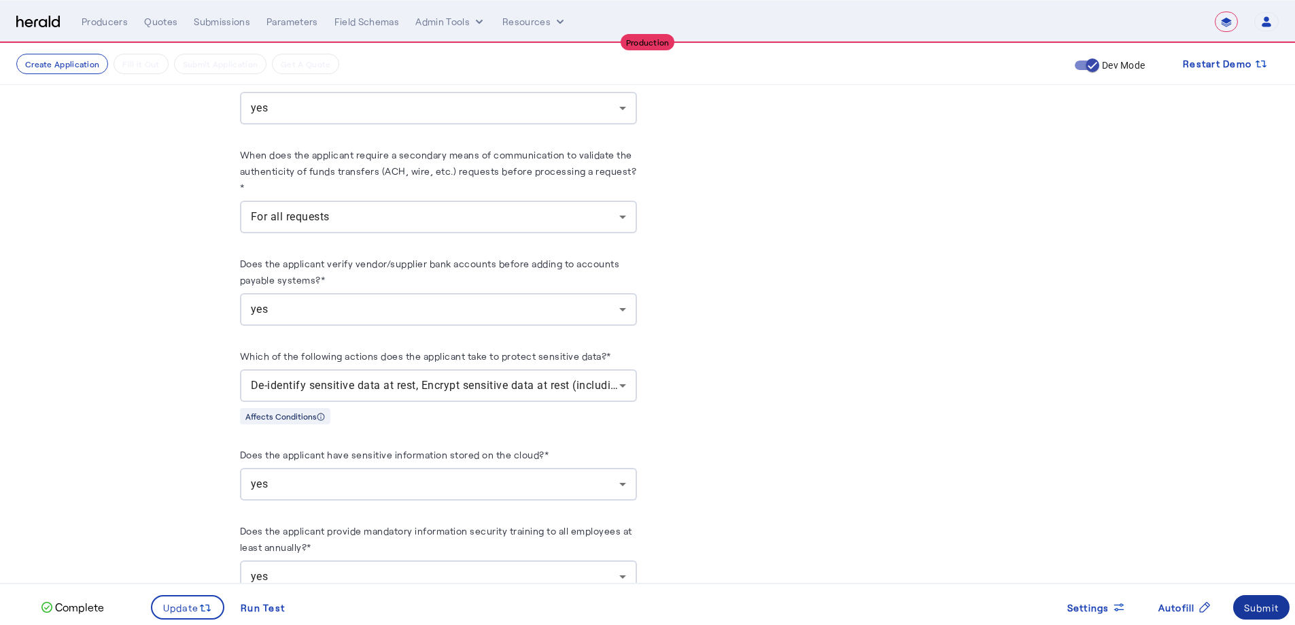
click at [1258, 602] on div "Submit" at bounding box center [1261, 607] width 35 height 14
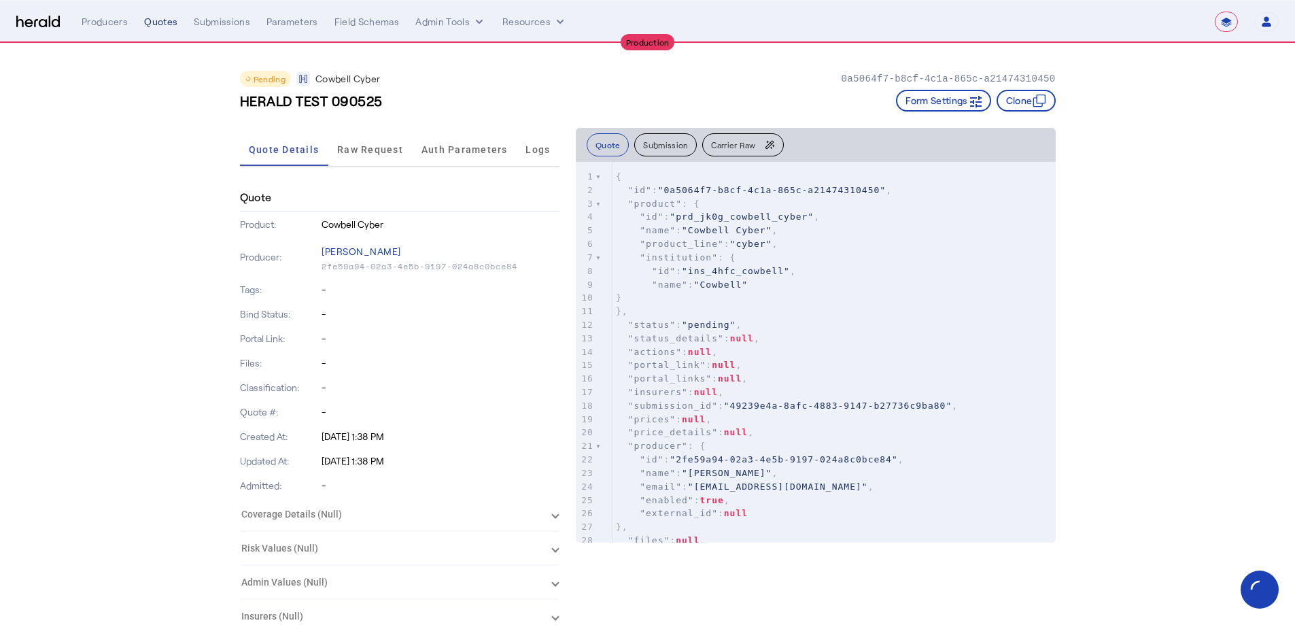
click at [154, 22] on div "Quotes" at bounding box center [160, 22] width 33 height 14
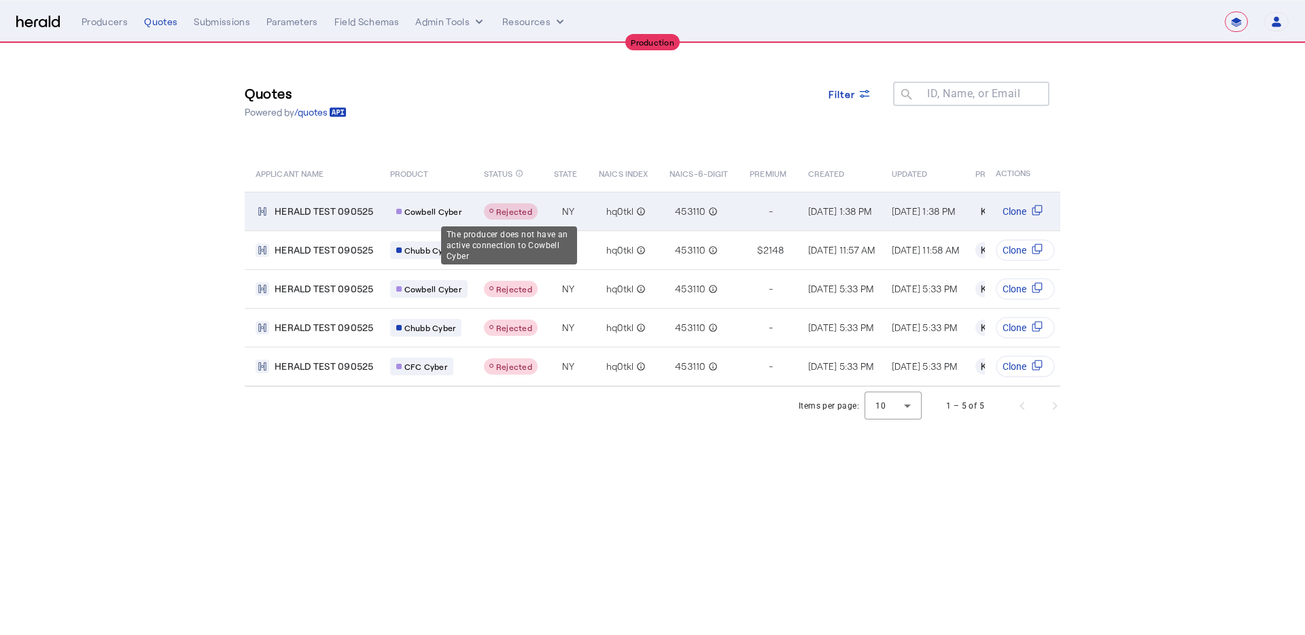
click at [512, 217] on div "Table view of all quotes submitted by your platform" at bounding box center [511, 211] width 54 height 16
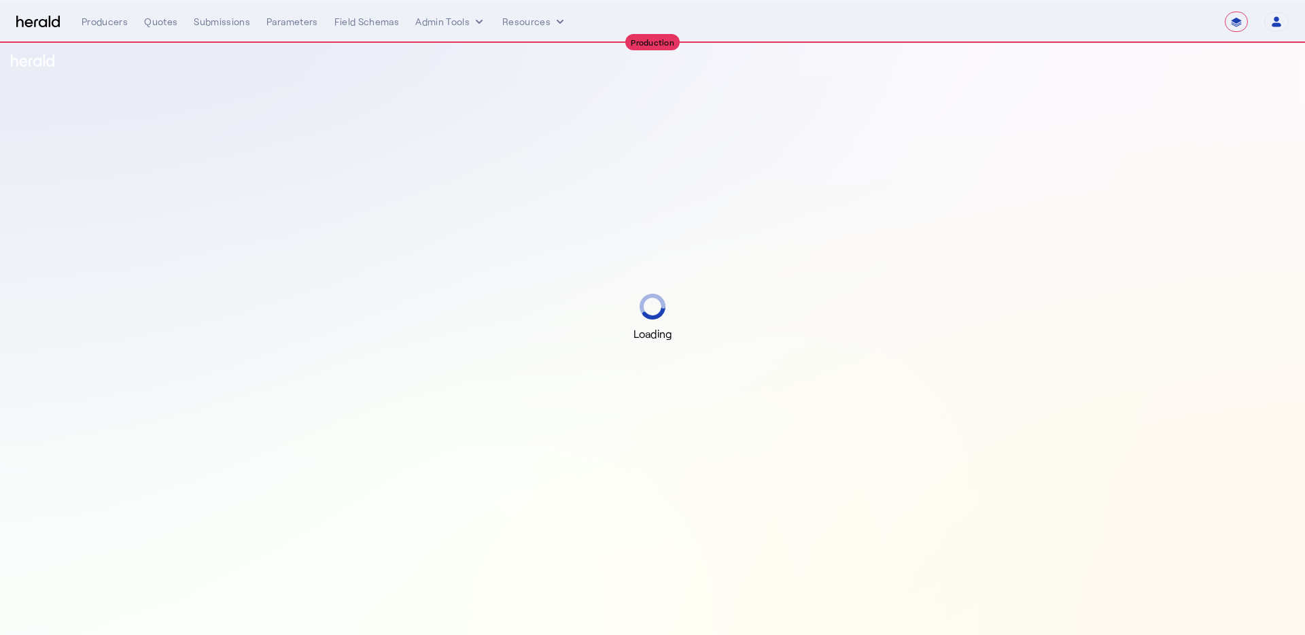
select select "**********"
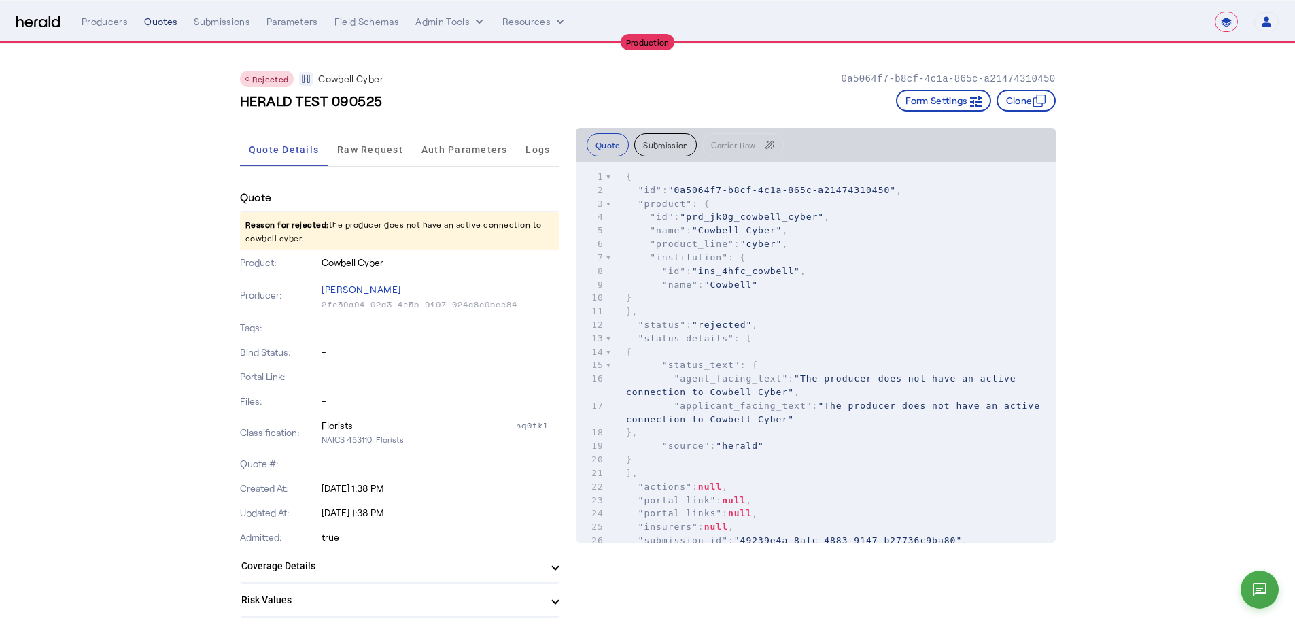
click at [145, 20] on div "Quotes" at bounding box center [160, 22] width 33 height 14
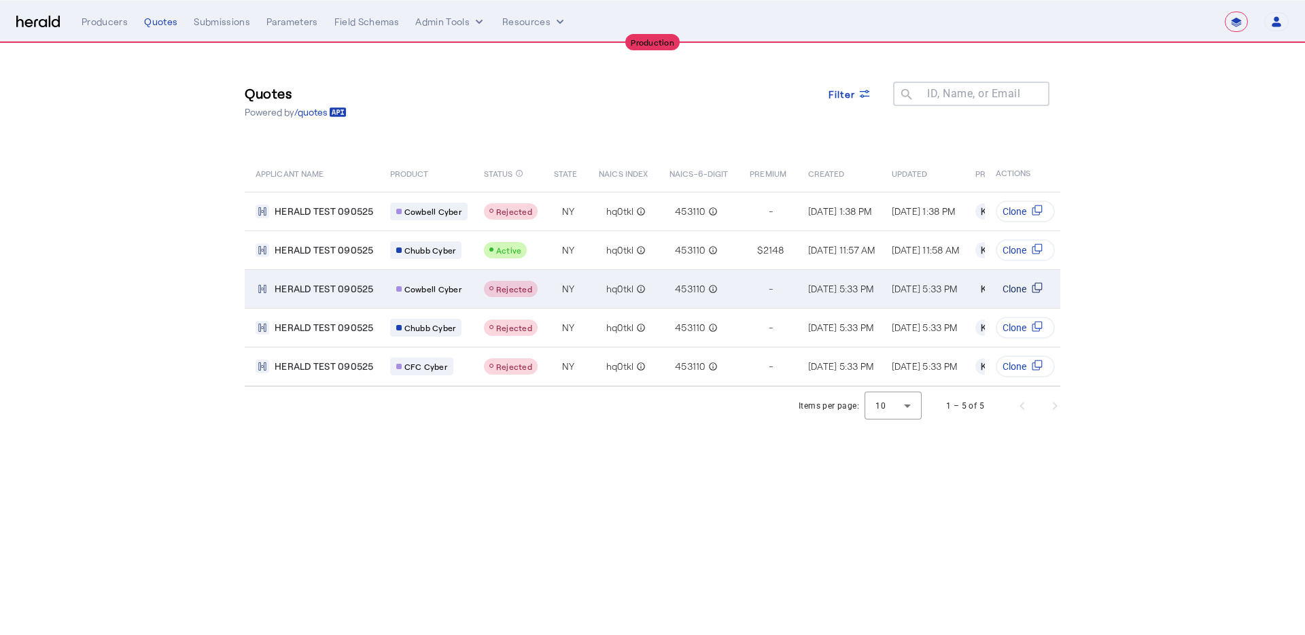
click at [1011, 291] on span "Clone" at bounding box center [1014, 289] width 24 height 14
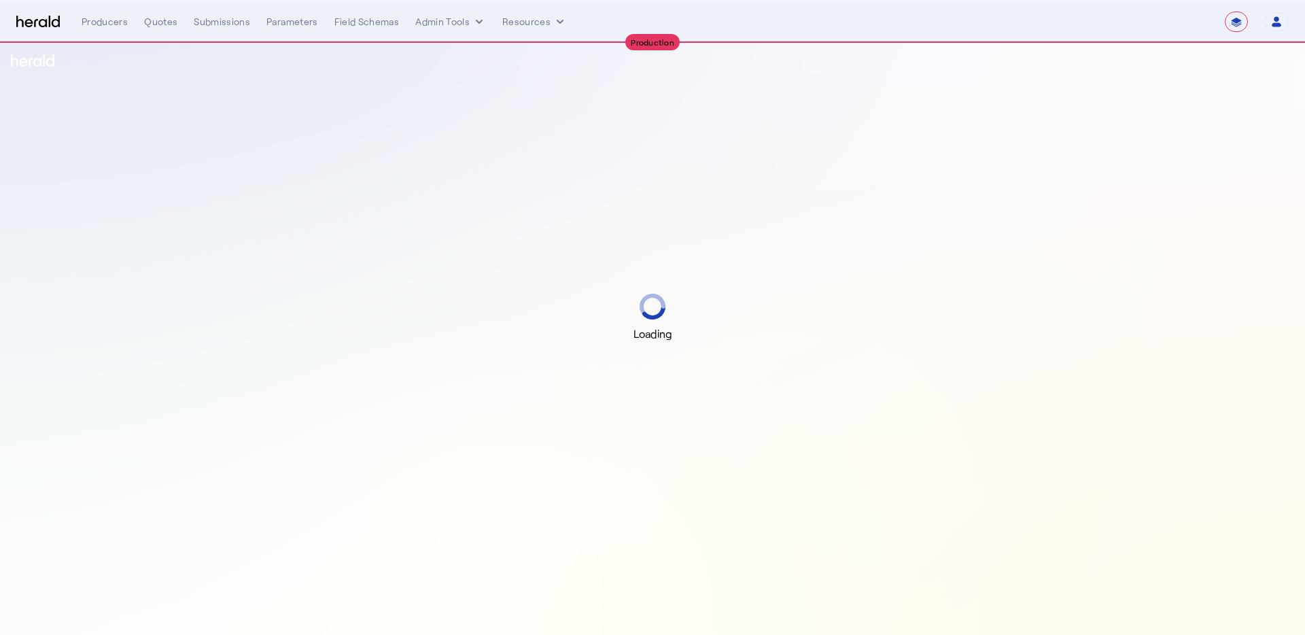
select select "**********"
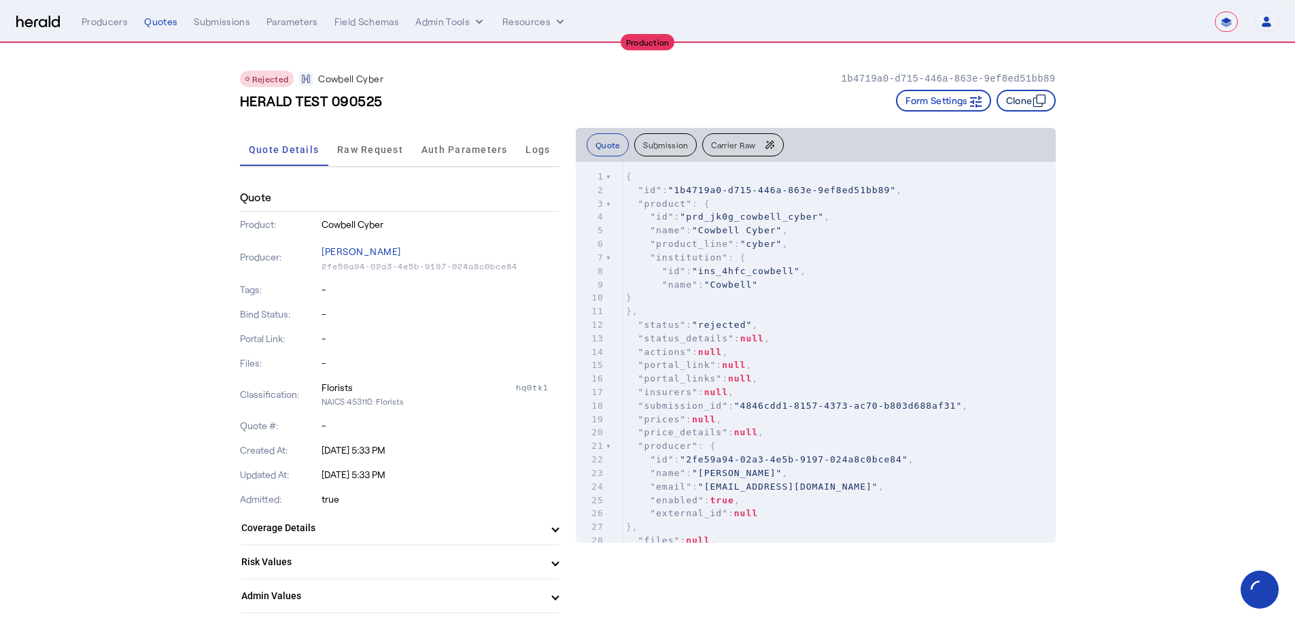
click at [1036, 94] on button "Clone" at bounding box center [1025, 101] width 59 height 22
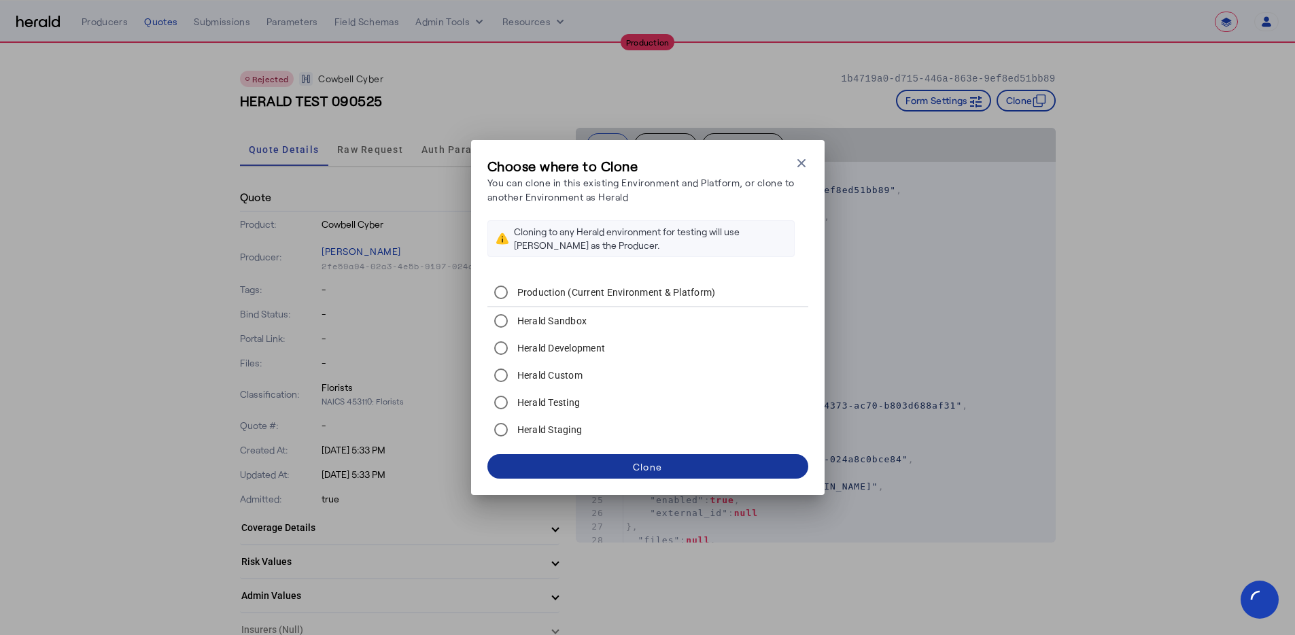
click at [741, 481] on span at bounding box center [647, 466] width 321 height 33
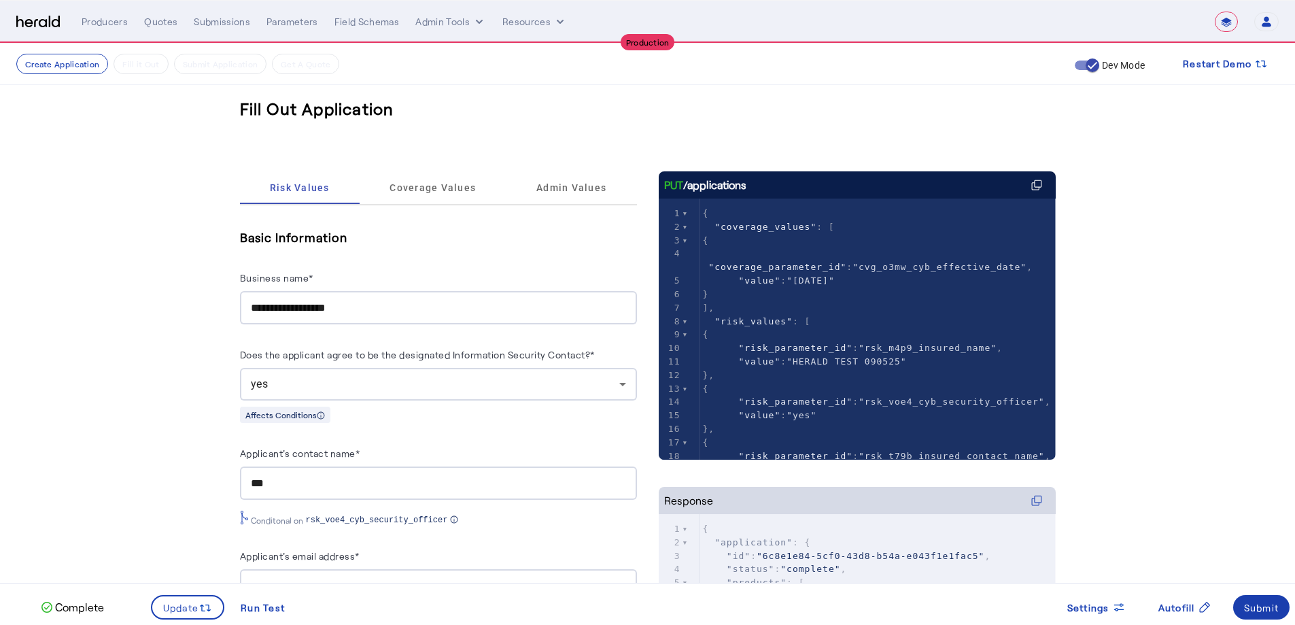
click at [1271, 609] on div "Submit" at bounding box center [1261, 607] width 35 height 14
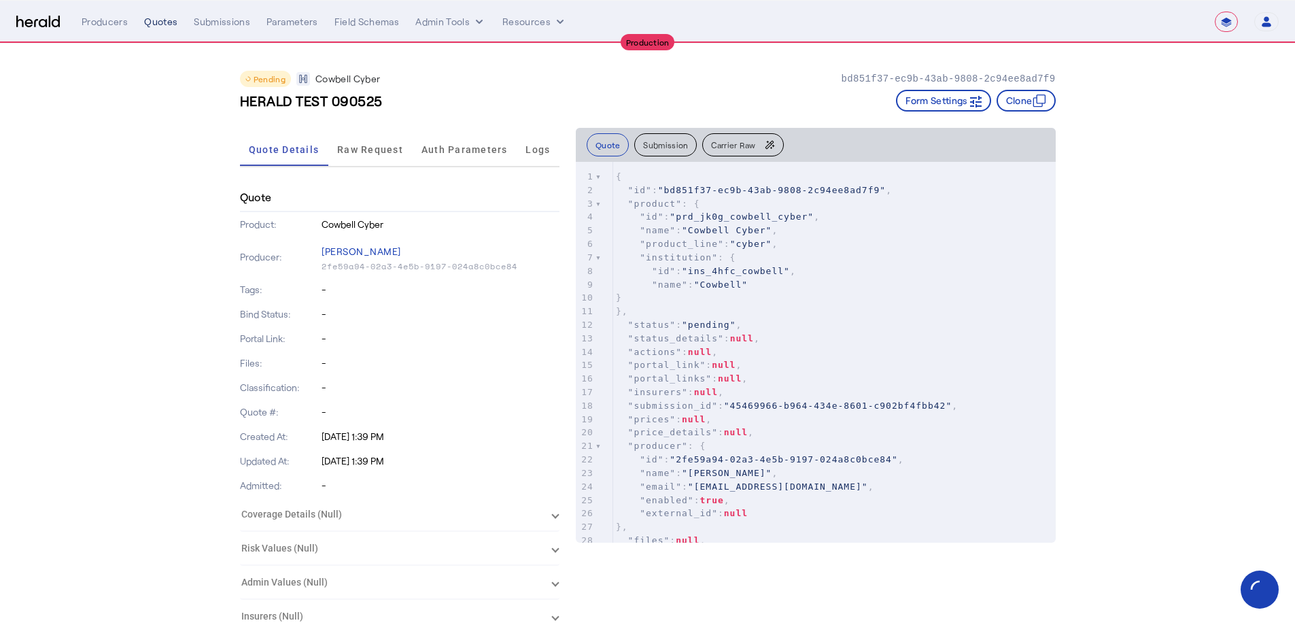
click at [147, 22] on div "Quotes" at bounding box center [160, 22] width 33 height 14
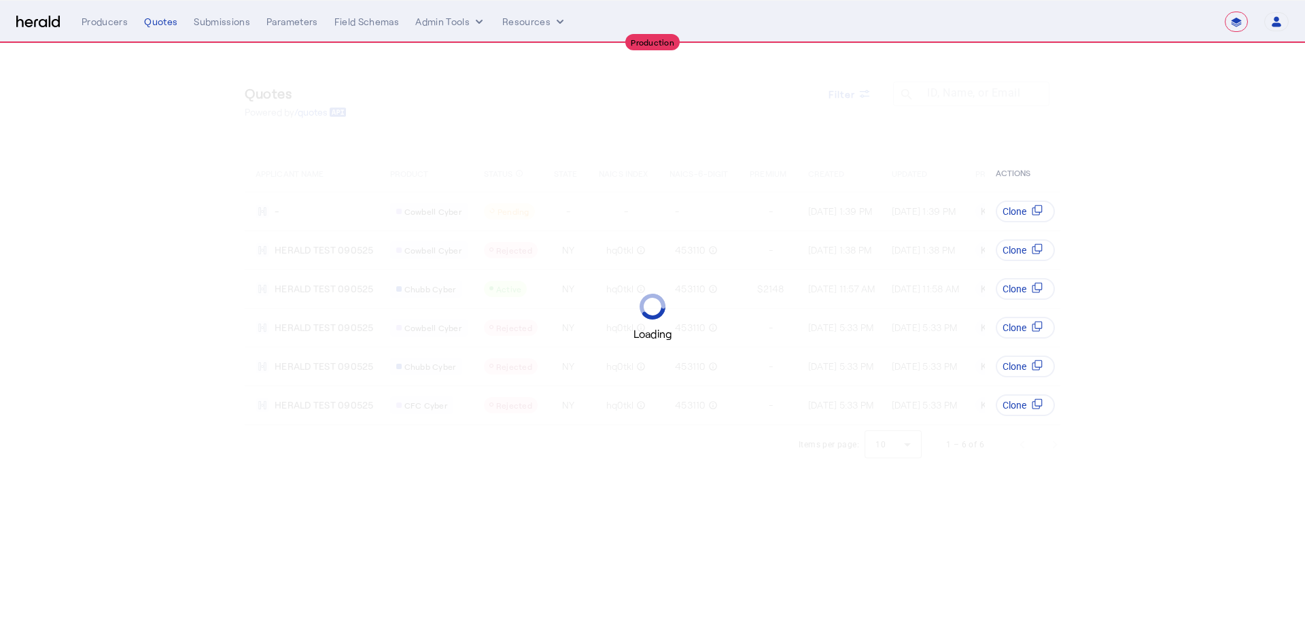
select select "**********"
select select "pfm_1vyo_affinityrisk"
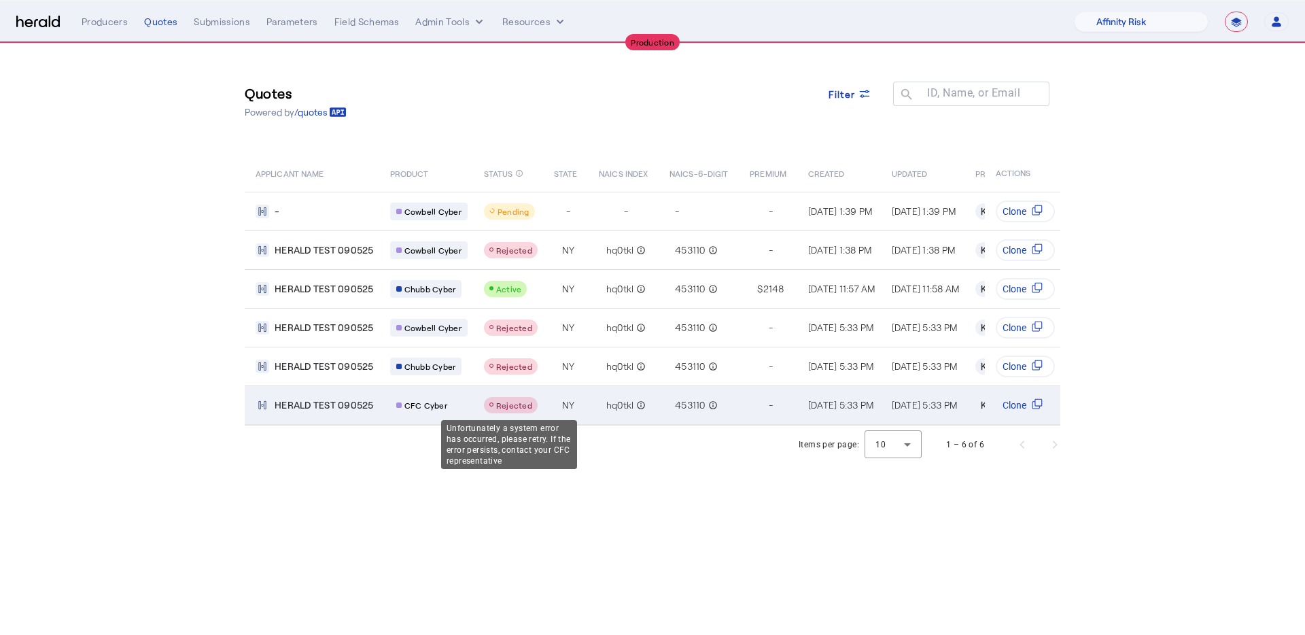
click at [518, 403] on span "Rejected" at bounding box center [514, 405] width 36 height 10
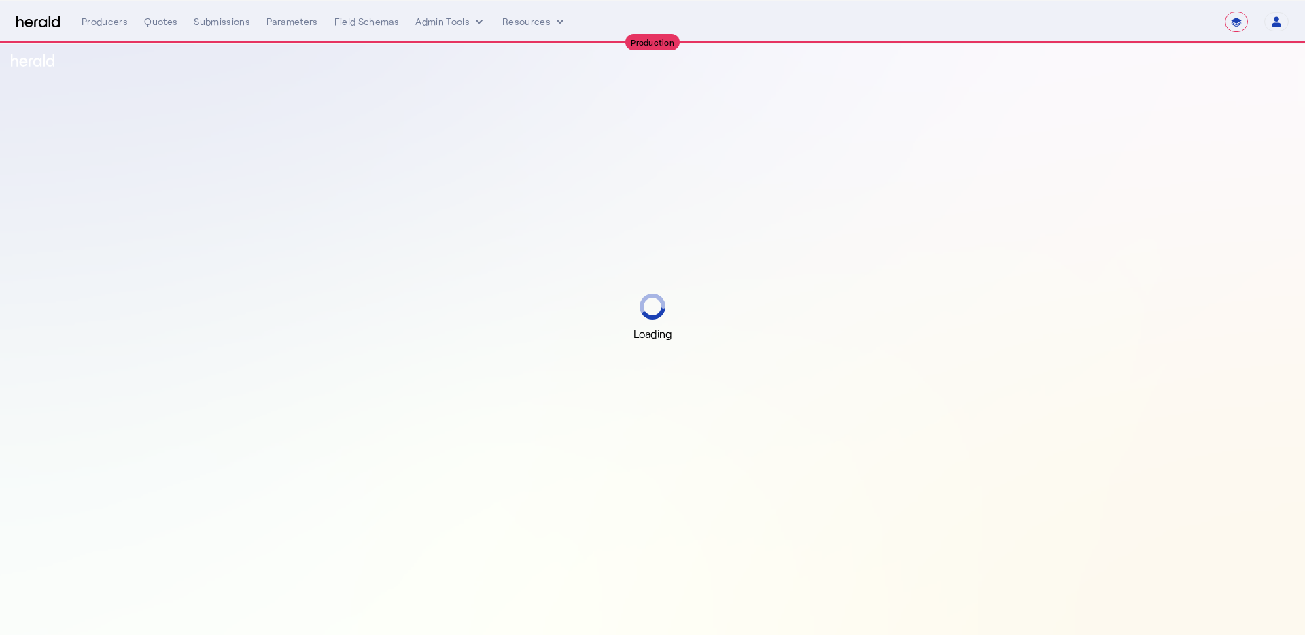
select select "**********"
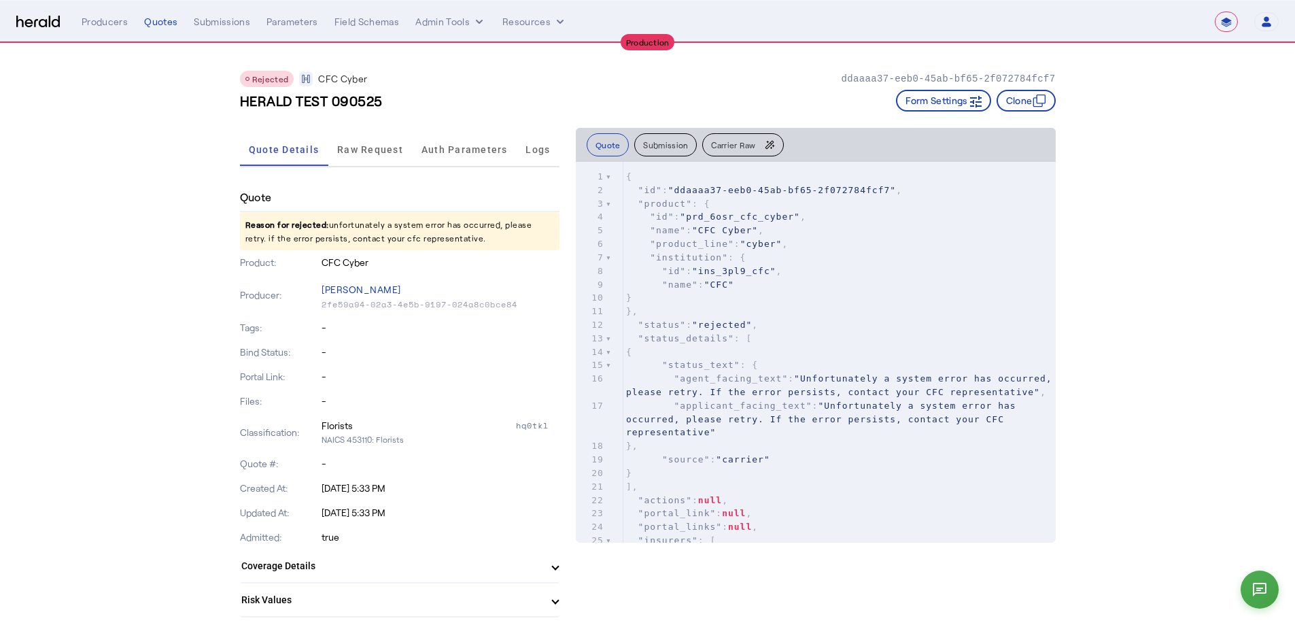
click at [387, 158] on span "Raw Request" at bounding box center [370, 149] width 66 height 33
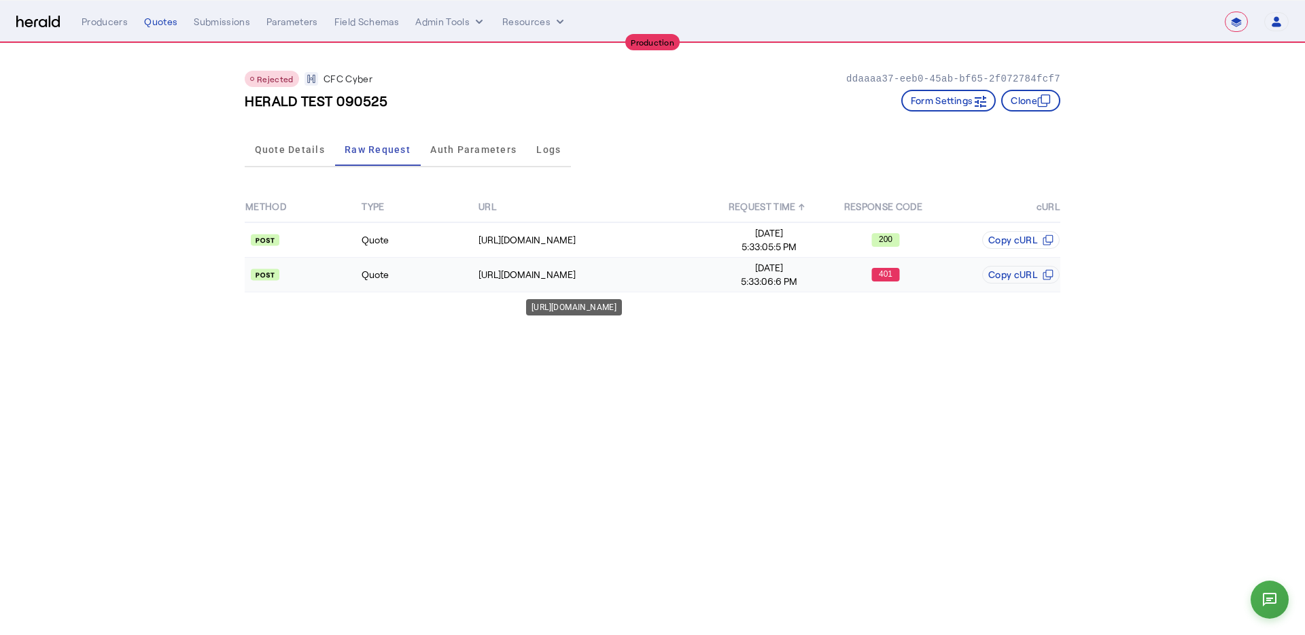
click at [675, 275] on div "[URL][DOMAIN_NAME]" at bounding box center [594, 275] width 232 height 14
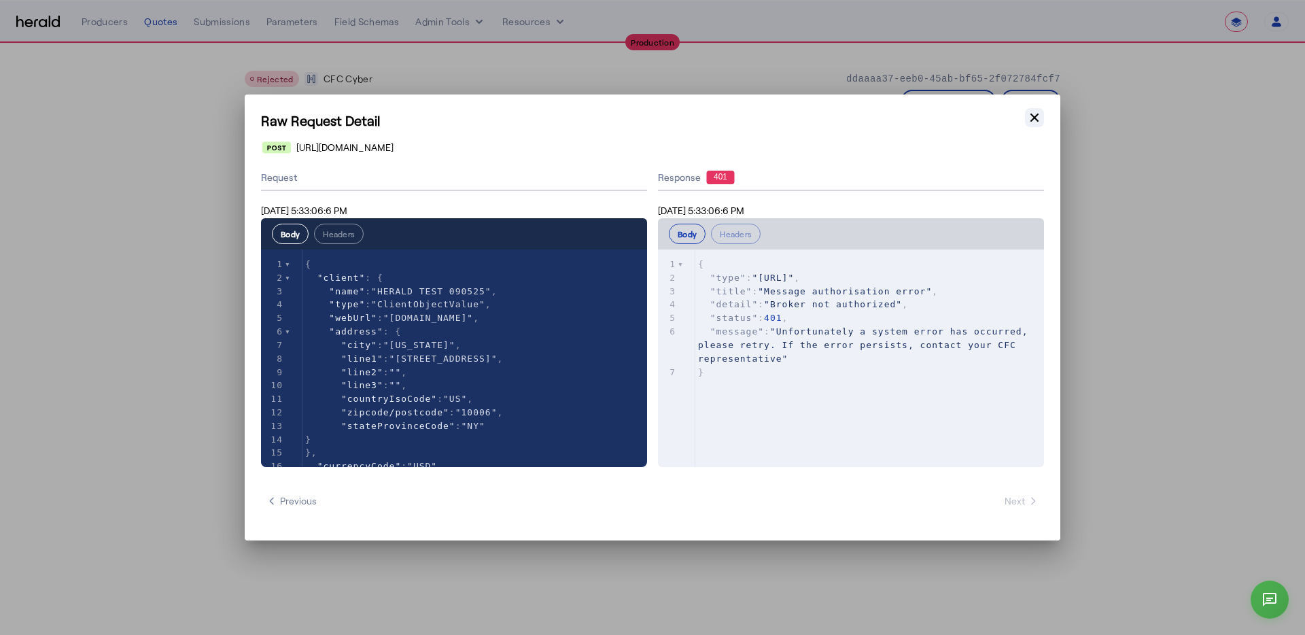
click at [1038, 112] on icon "button" at bounding box center [1034, 118] width 14 height 14
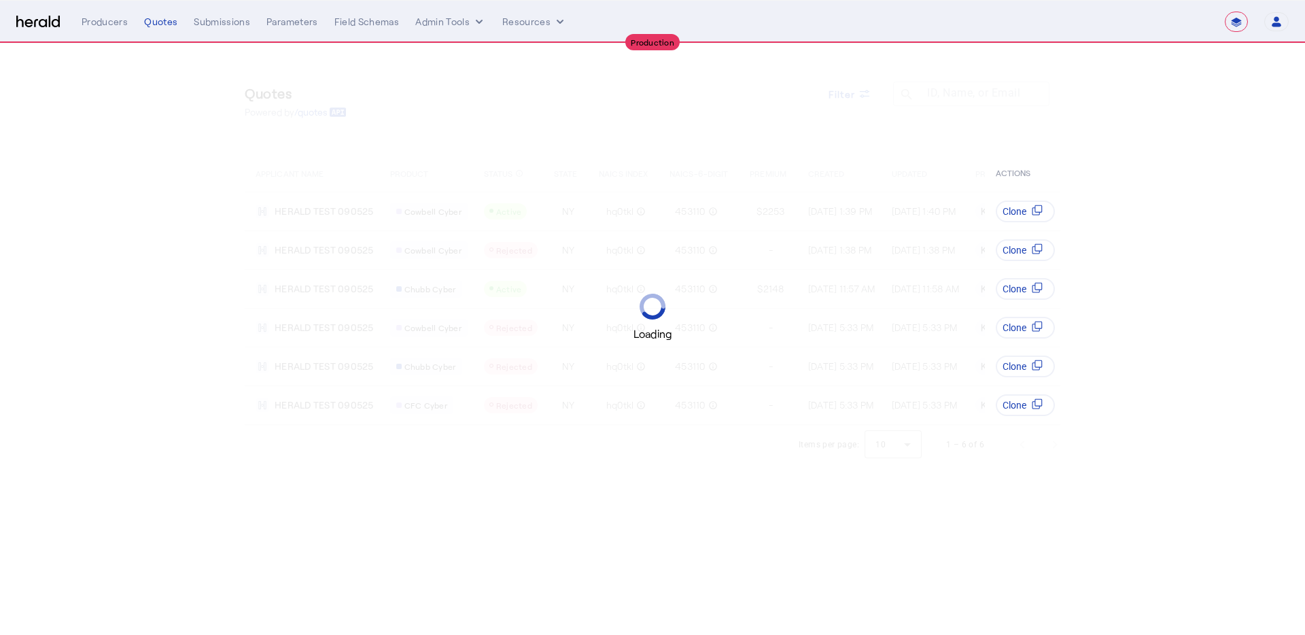
select select "**********"
select select "pfm_1vyo_affinityrisk"
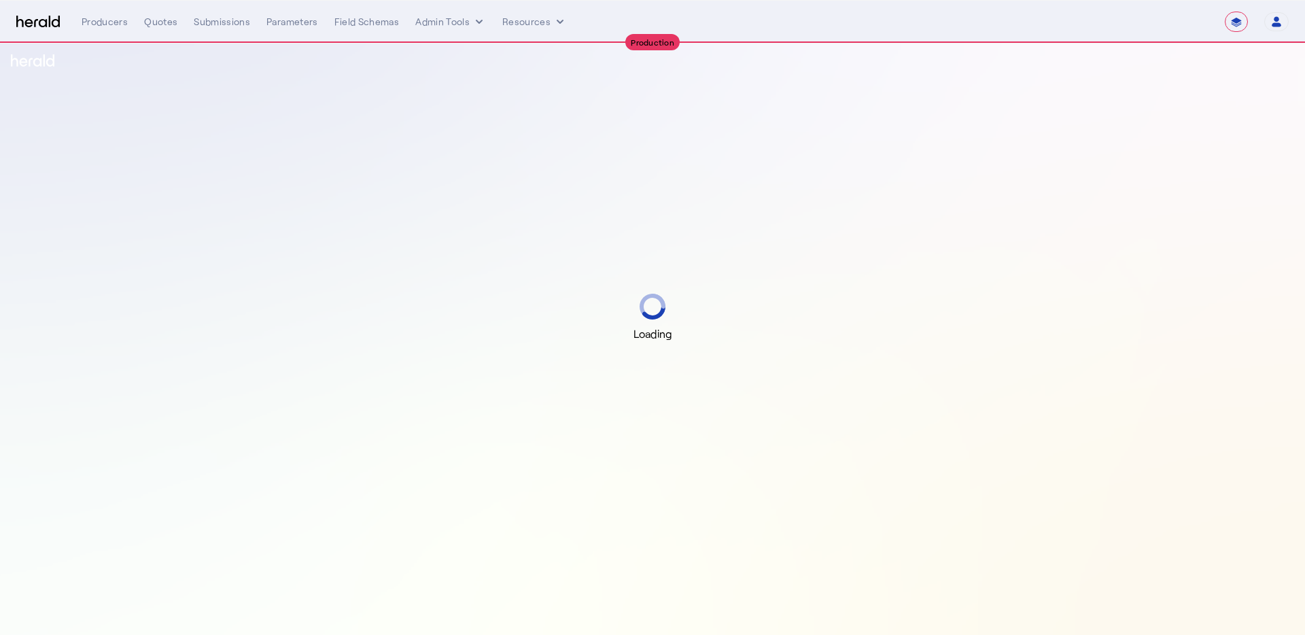
select select "**********"
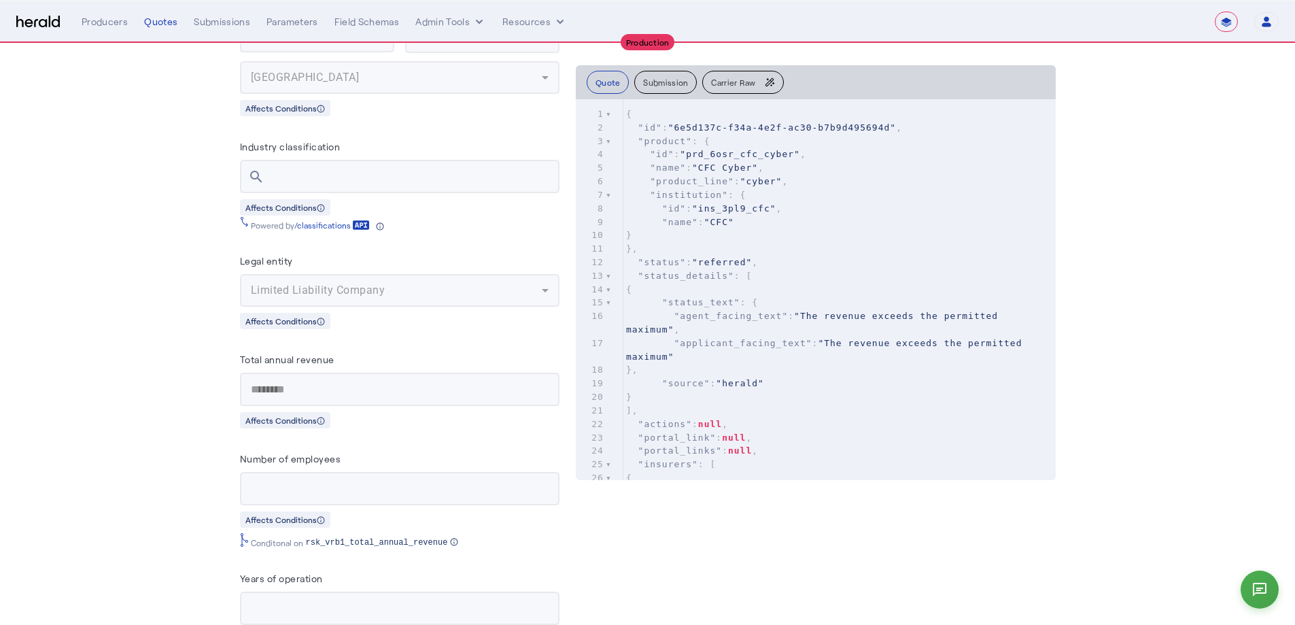
scroll to position [1919, 0]
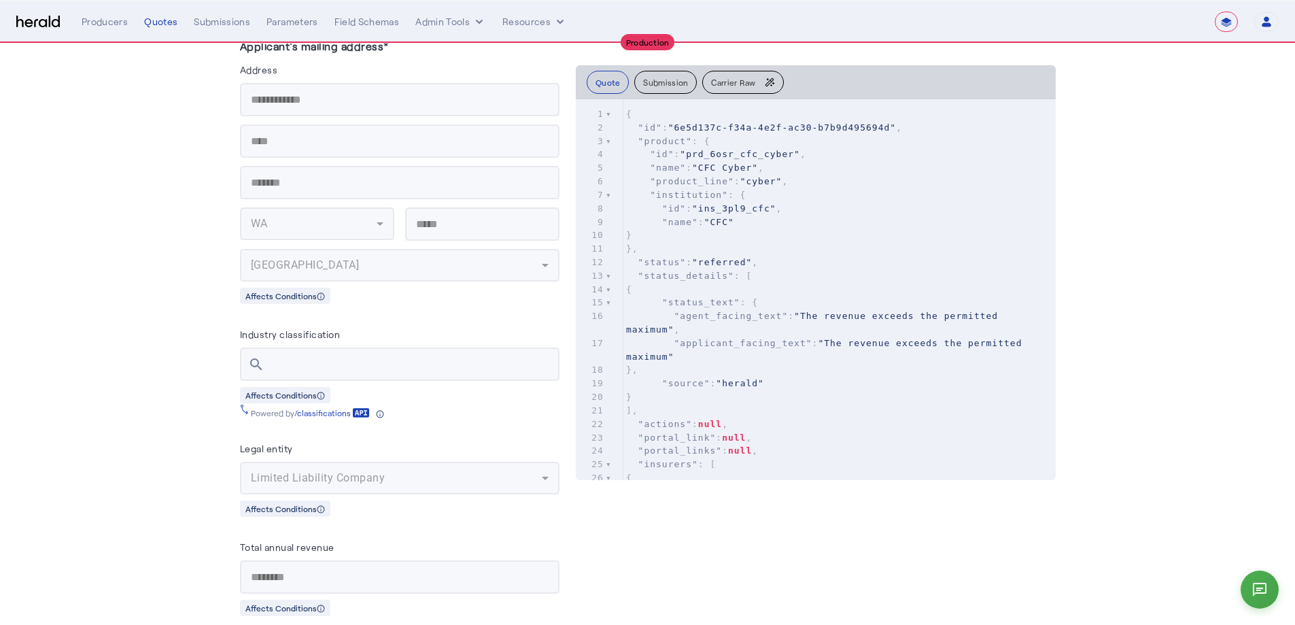
scroll to position [1154, 0]
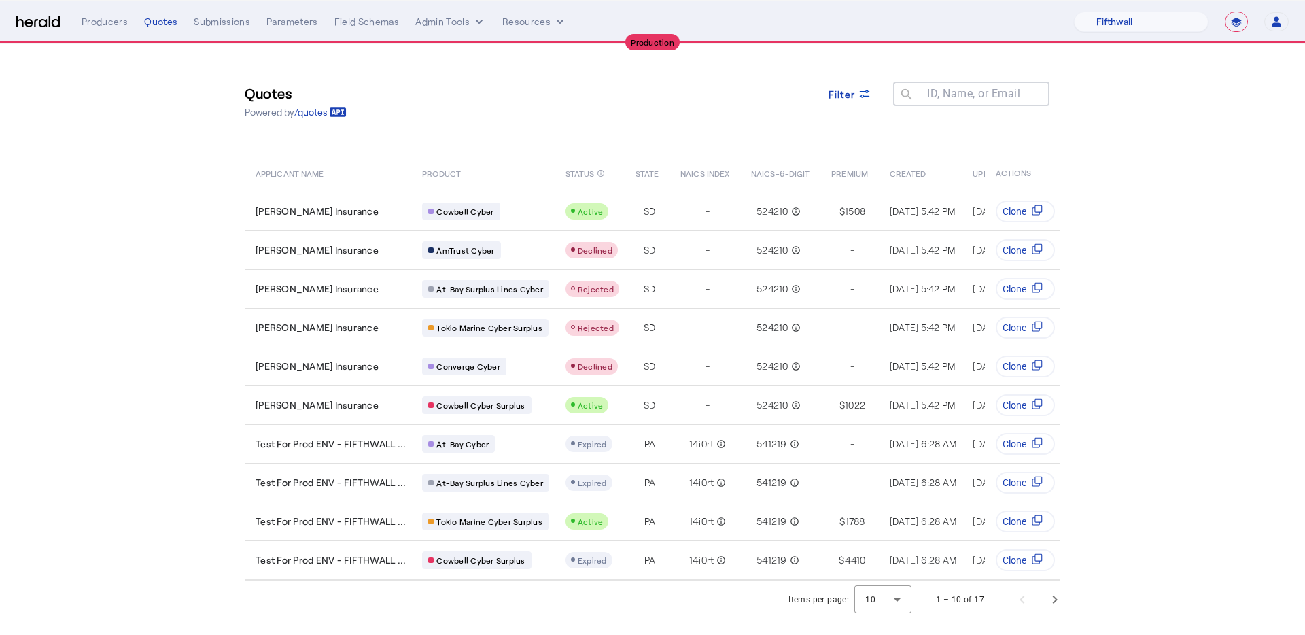
select select "pfm_v94t_fifthwall"
select select "**********"
click at [1148, 36] on nav "**********" at bounding box center [652, 22] width 1305 height 42
click at [1149, 33] on nav "**********" at bounding box center [652, 22] width 1305 height 42
click at [1152, 24] on select "1Fort Affinity Risk [PERSON_NAME] [PERSON_NAME] CRC Campus Coverage Citadel Fif…" at bounding box center [1141, 22] width 135 height 20
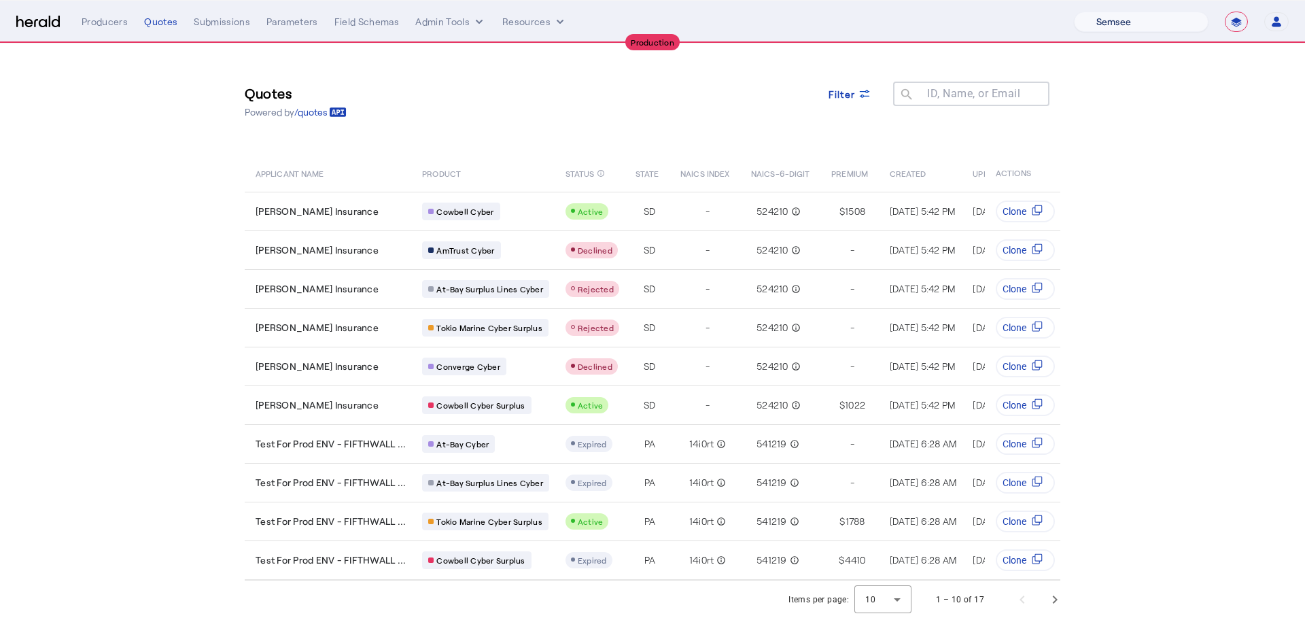
click at [1074, 12] on select "1Fort Affinity Risk [PERSON_NAME] [PERSON_NAME] CRC Campus Coverage Citadel Fif…" at bounding box center [1141, 22] width 135 height 20
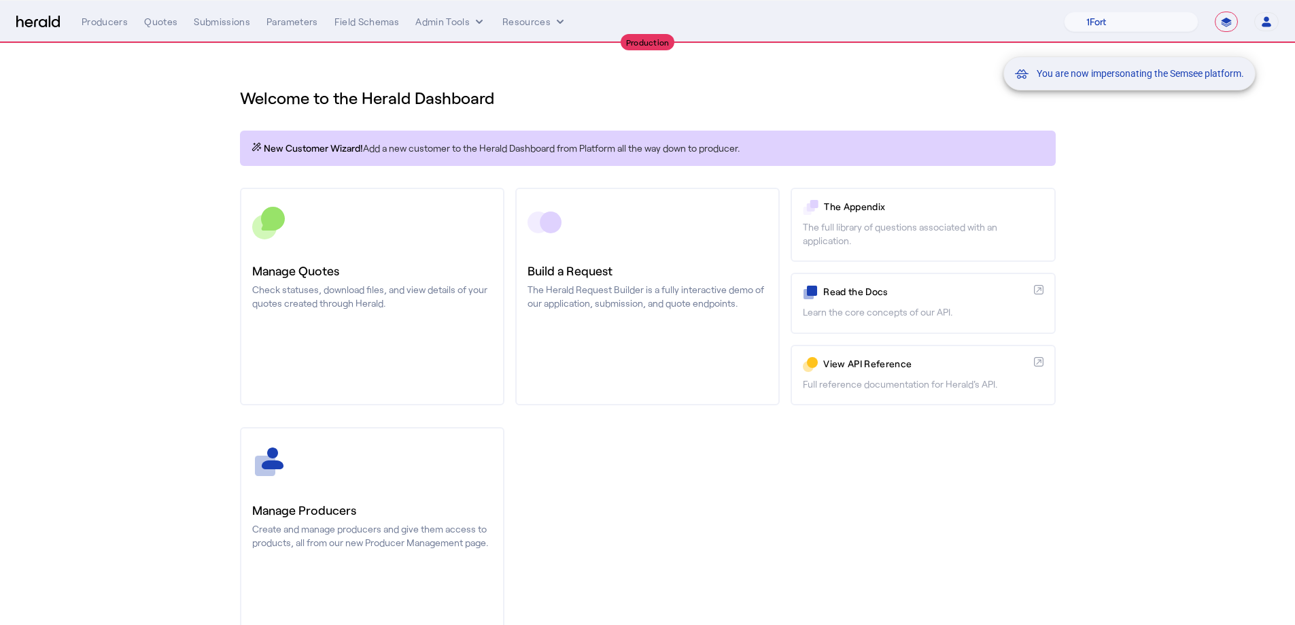
click at [109, 22] on div "You are now impersonating the Semsee platform." at bounding box center [647, 312] width 1295 height 625
click at [104, 24] on div "You are now impersonating the Semsee platform." at bounding box center [647, 312] width 1295 height 625
click at [105, 23] on div "Producers" at bounding box center [105, 22] width 46 height 14
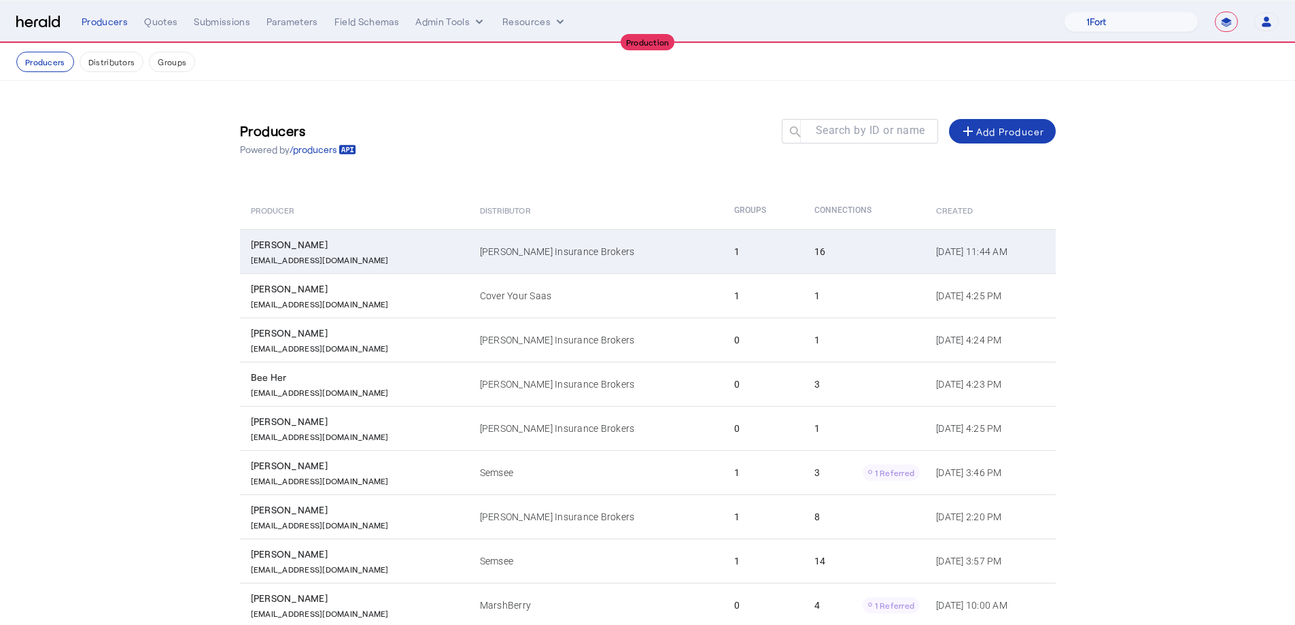
click at [591, 237] on td "Heffernan Insurance Brokers" at bounding box center [596, 251] width 254 height 44
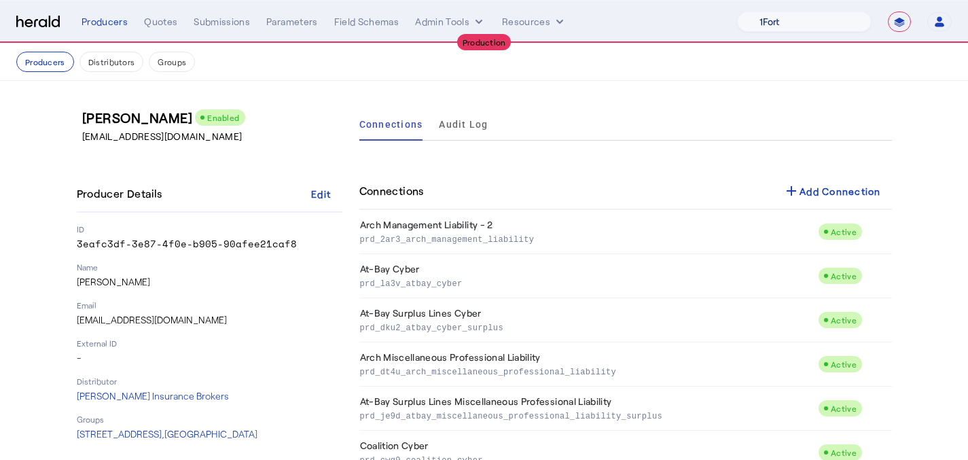
click at [777, 20] on select "1Fort Affinity Risk Billy BindHQ Bunker CRC Campus Coverage Citadel Fifthwall F…" at bounding box center [804, 22] width 135 height 20
select select "pfm_1vyo_affinityrisk"
click at [737, 12] on select "1Fort Affinity Risk Billy BindHQ Bunker CRC Campus Coverage Citadel Fifthwall F…" at bounding box center [804, 22] width 135 height 20
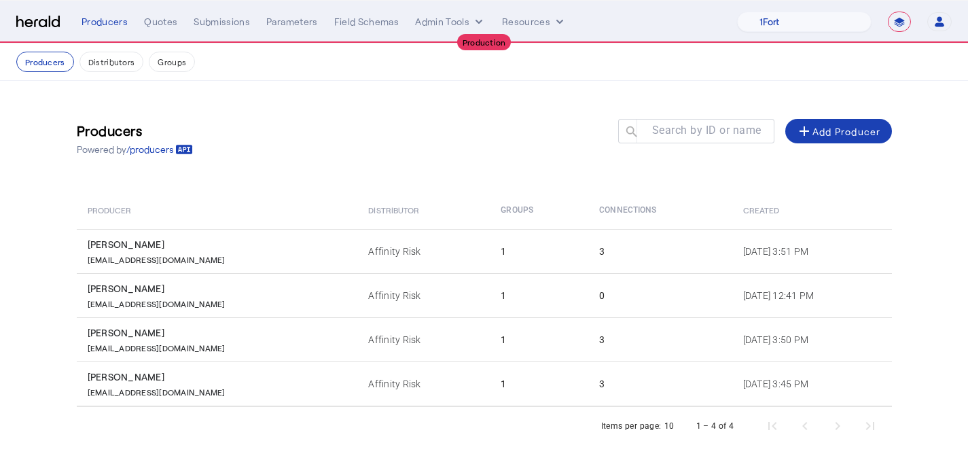
click at [898, 27] on select "**********" at bounding box center [899, 22] width 23 height 20
select select "*******"
click at [888, 12] on select "**********" at bounding box center [899, 22] width 23 height 20
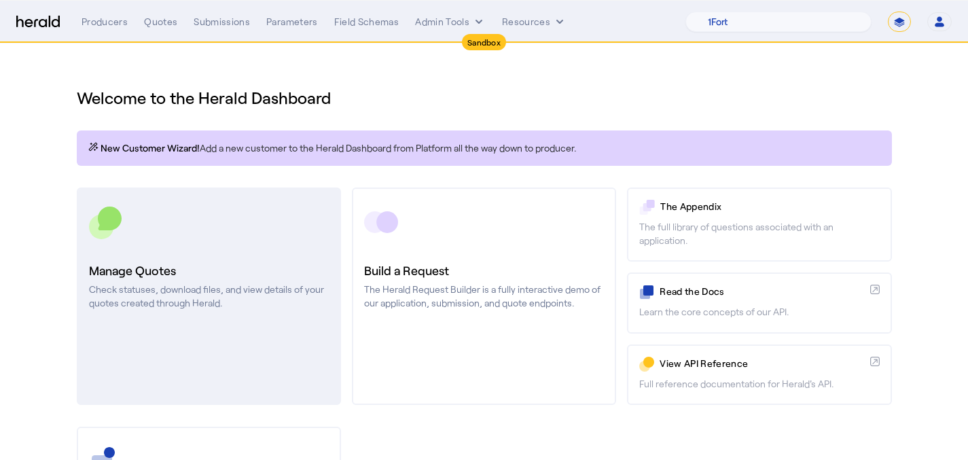
click at [202, 275] on h3 "Manage Quotes" at bounding box center [209, 270] width 240 height 19
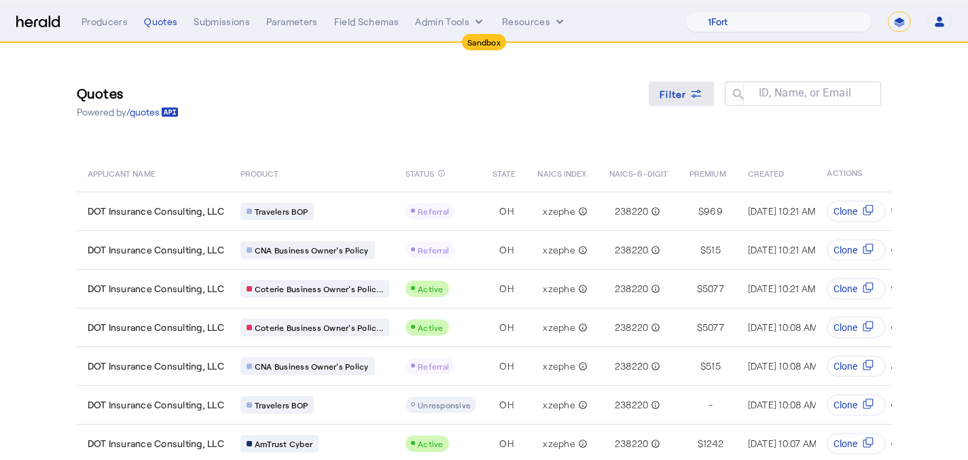
click at [673, 94] on span "Filter" at bounding box center [673, 94] width 27 height 14
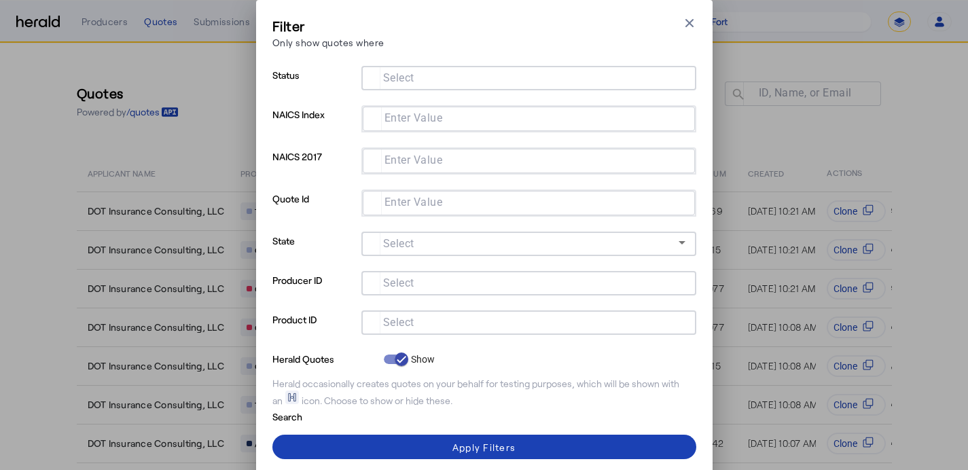
click at [372, 323] on input "Select" at bounding box center [526, 321] width 308 height 16
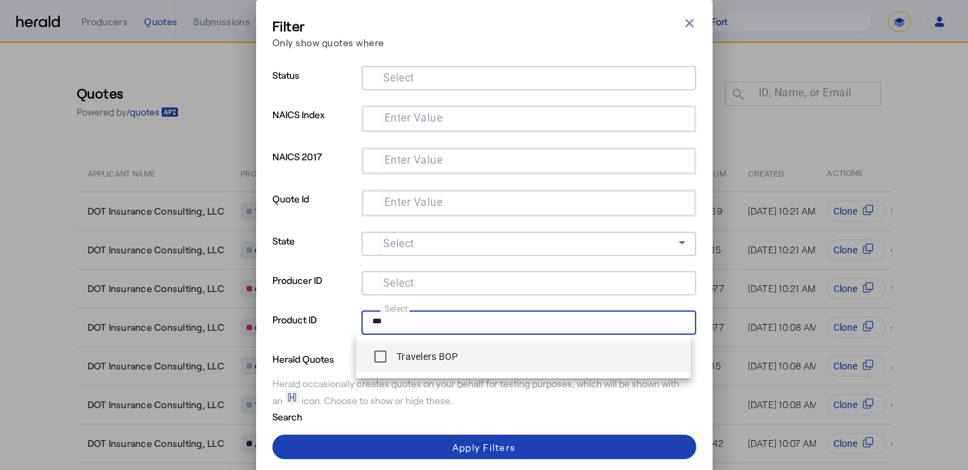
type input "***"
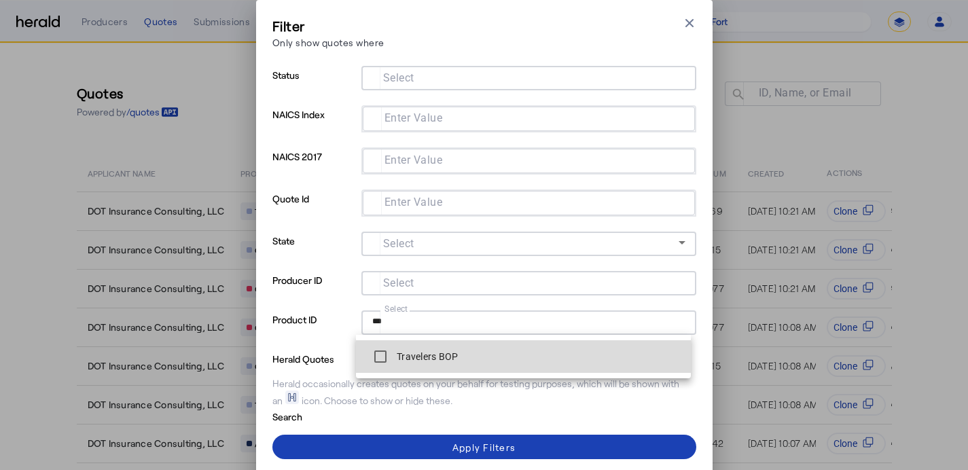
click at [398, 366] on div "Travelers BOP" at bounding box center [412, 356] width 91 height 27
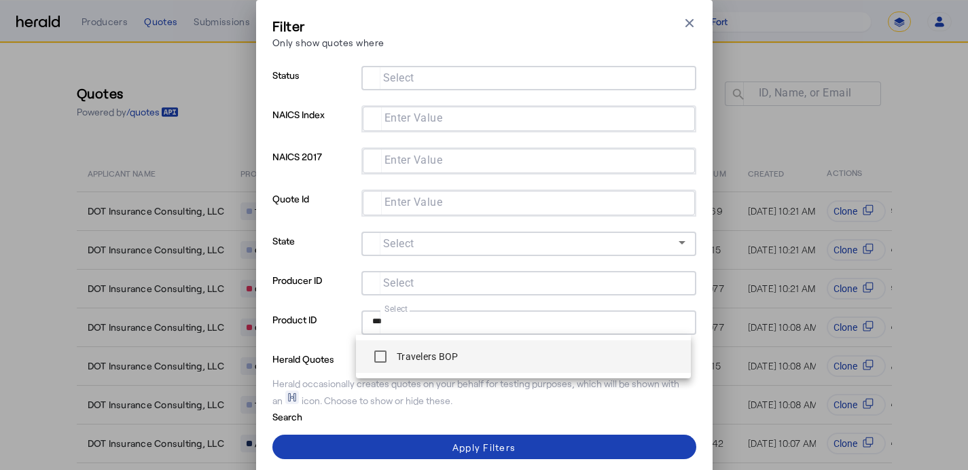
click at [415, 370] on mat-option "Travelers BOP" at bounding box center [523, 356] width 335 height 33
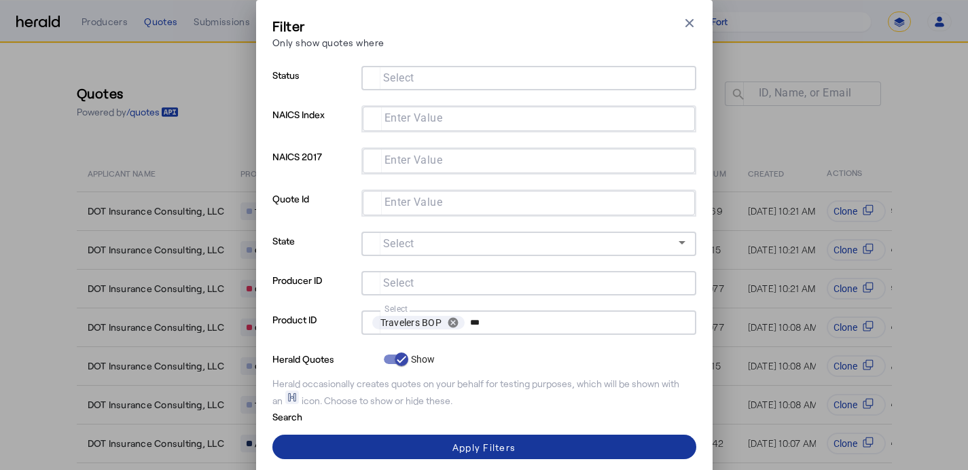
click at [429, 451] on span at bounding box center [484, 447] width 424 height 33
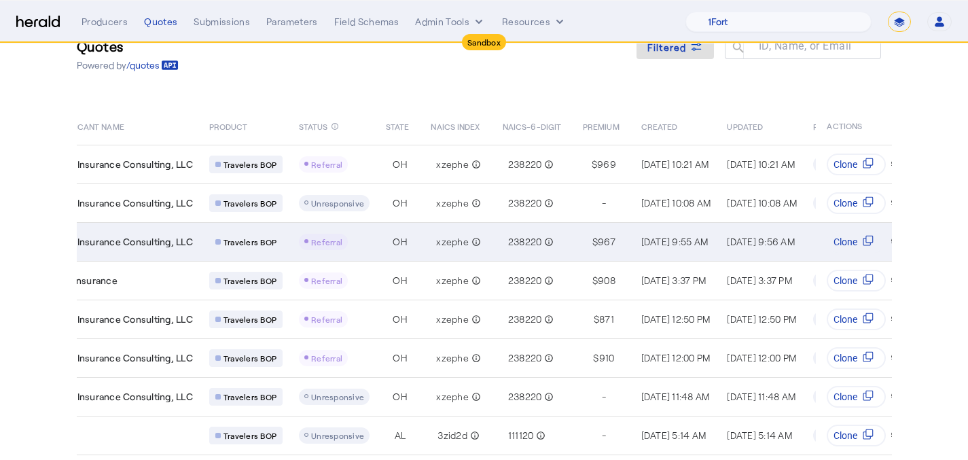
scroll to position [48, 0]
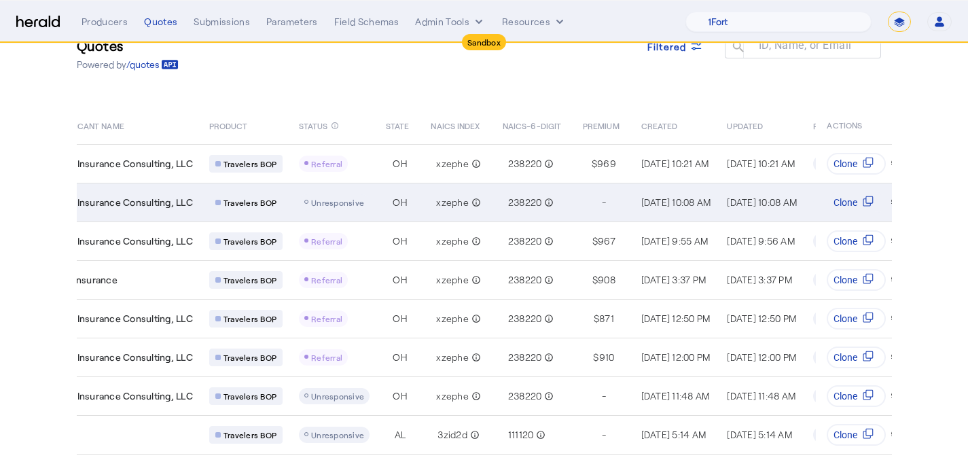
click at [331, 196] on div "Table view of all quotes submitted by your platform" at bounding box center [334, 202] width 71 height 16
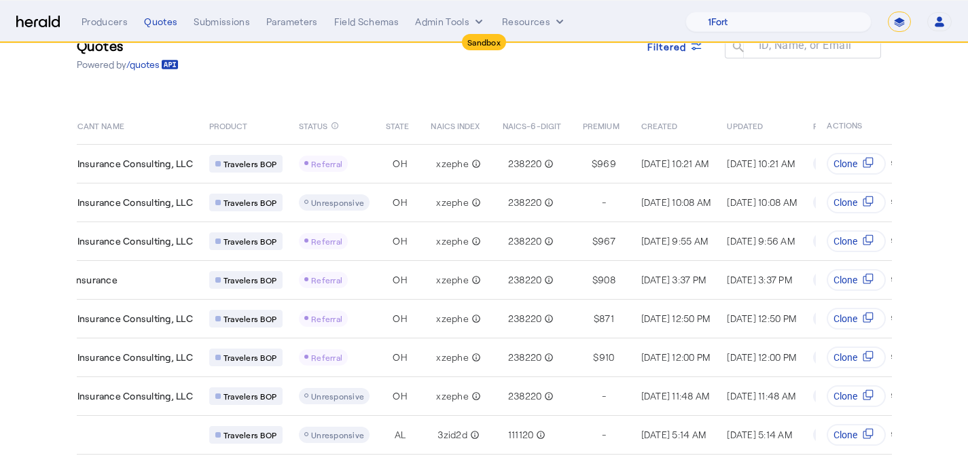
scroll to position [0, 37]
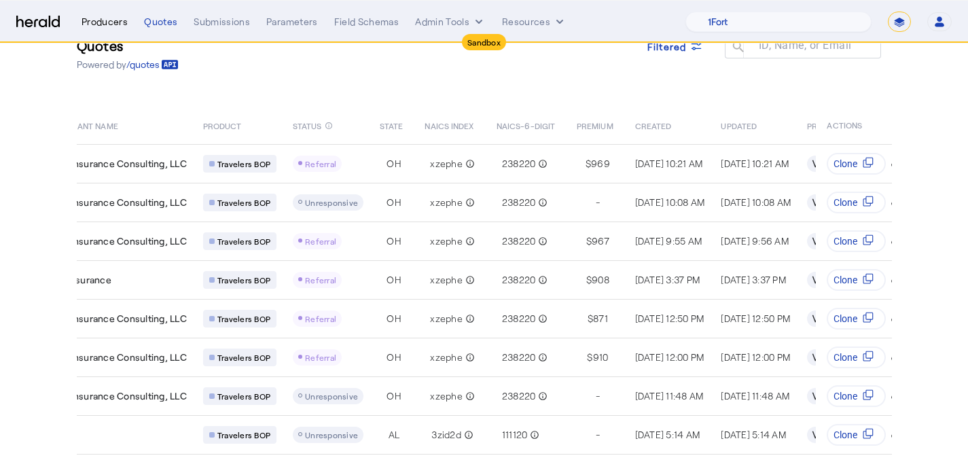
click at [110, 16] on div "Producers" at bounding box center [105, 22] width 46 height 14
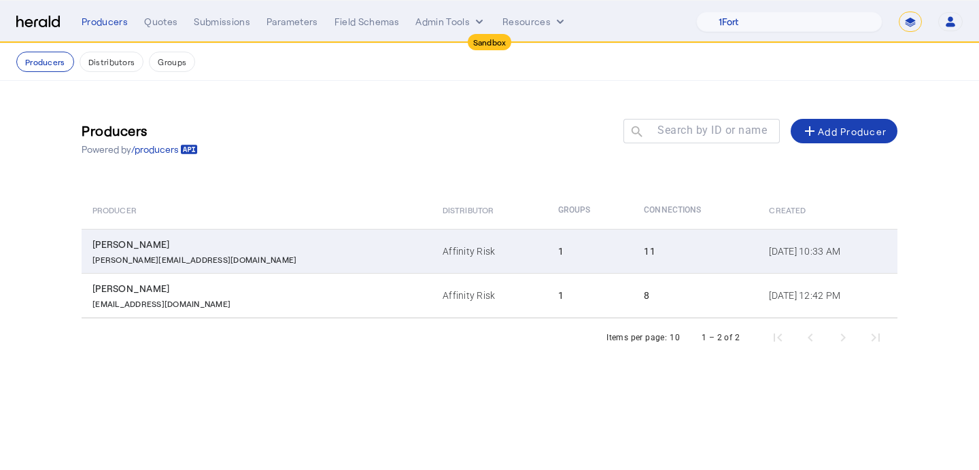
click at [254, 267] on td "Michelle Bothe michelle@finsure.us" at bounding box center [257, 251] width 350 height 44
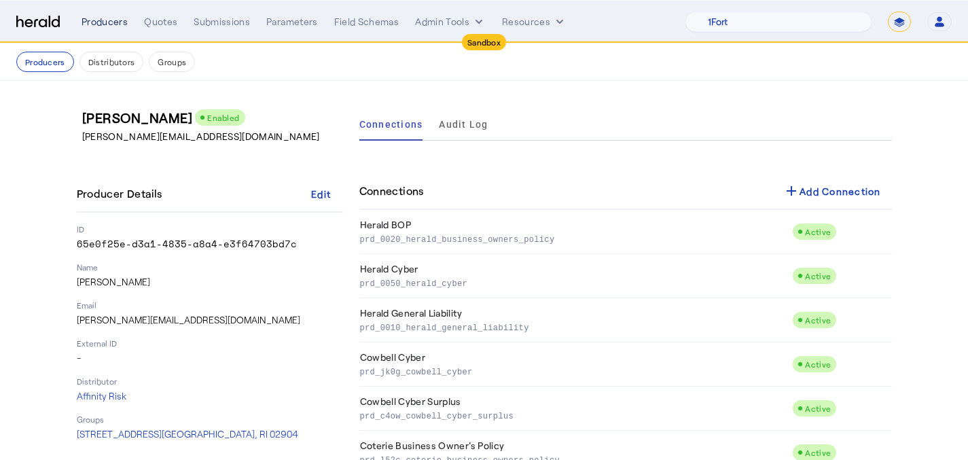
click at [110, 17] on div "Producers" at bounding box center [105, 22] width 46 height 14
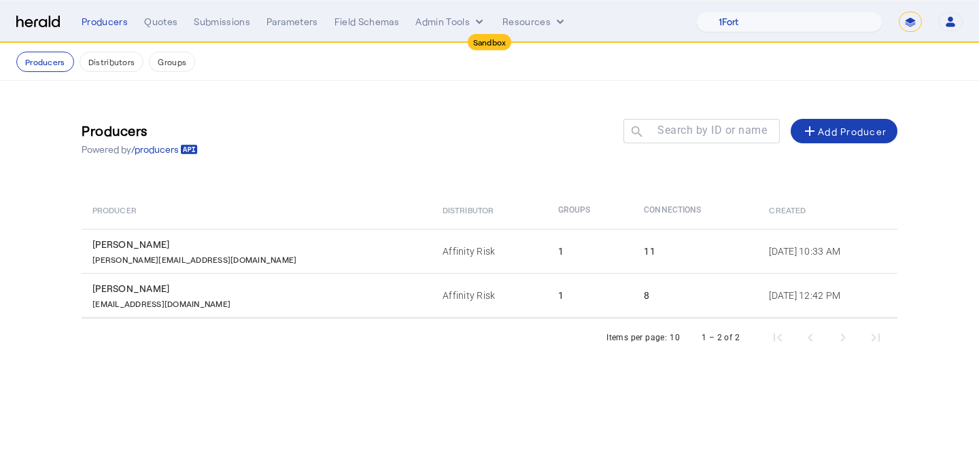
click at [921, 13] on div "1Fort Acrisure Acturis Affinity Advisors Affinity Risk Agentero AmWins Anzen Ao…" at bounding box center [829, 22] width 266 height 20
click at [917, 18] on select "**********" at bounding box center [909, 22] width 23 height 20
select select "**********"
click at [898, 12] on select "**********" at bounding box center [909, 22] width 23 height 20
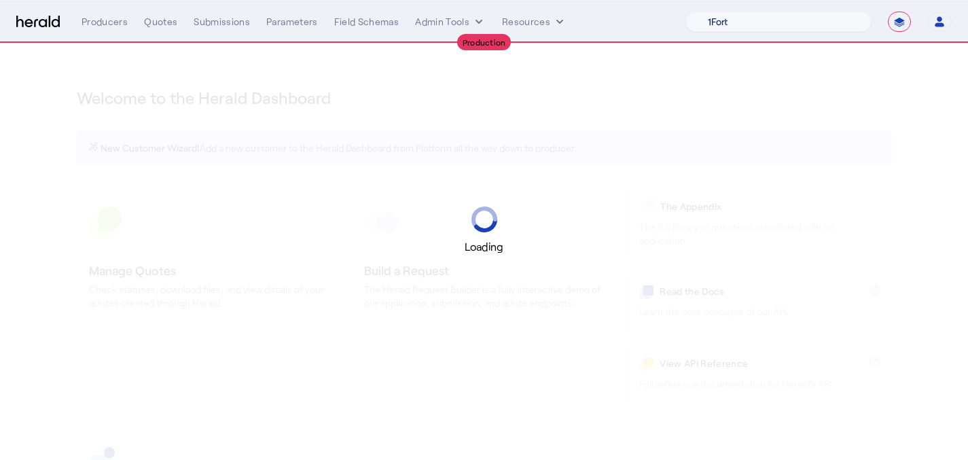
click at [767, 18] on select "1Fort Acrisure Acturis Affinity Advisors Affinity Risk Agentero AmWins Anzen Ao…" at bounding box center [779, 22] width 186 height 20
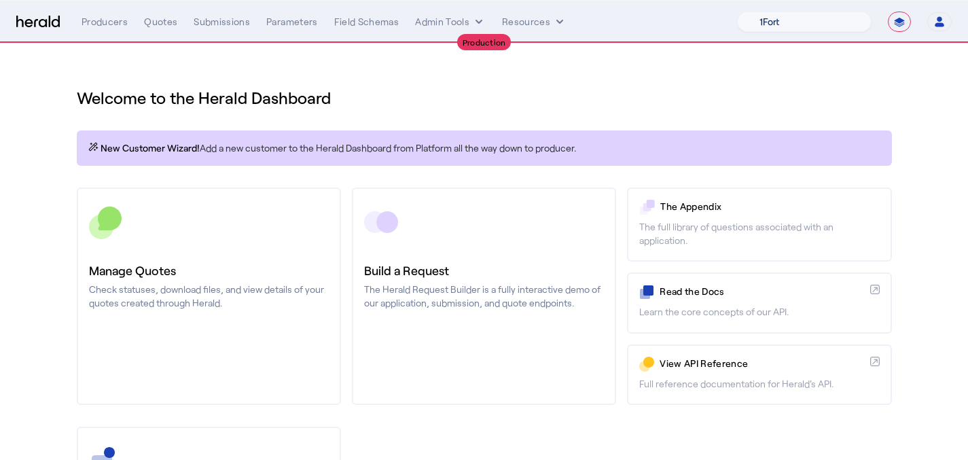
select select "pfm_j8lw_citadel"
click at [737, 12] on select "1Fort Affinity Risk Billy BindHQ Bunker CRC Campus Coverage Citadel Fifthwall F…" at bounding box center [804, 22] width 135 height 20
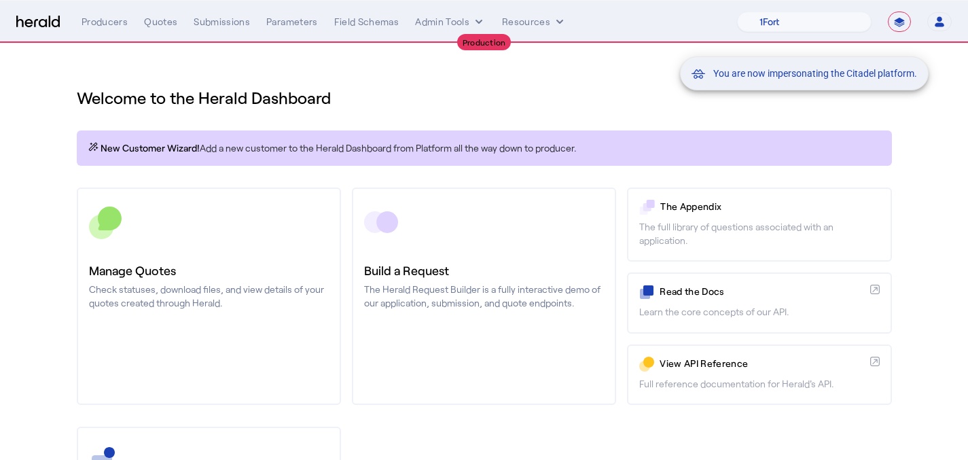
click at [213, 272] on div "You are now impersonating the Citadel platform." at bounding box center [484, 230] width 968 height 460
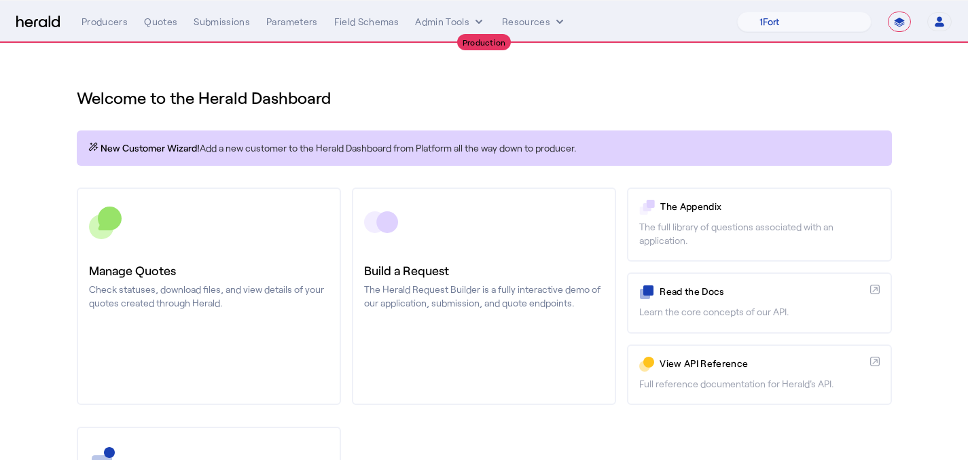
click at [213, 272] on h3 "Manage Quotes" at bounding box center [209, 270] width 240 height 19
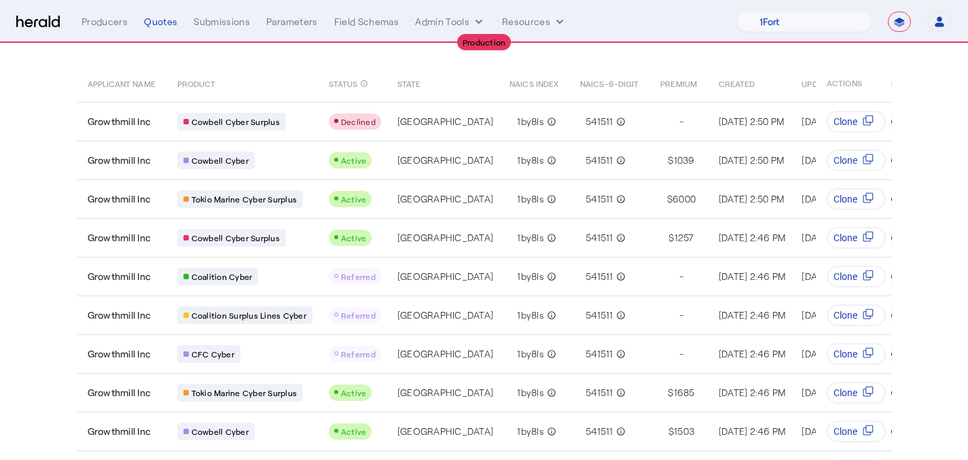
scroll to position [168, 0]
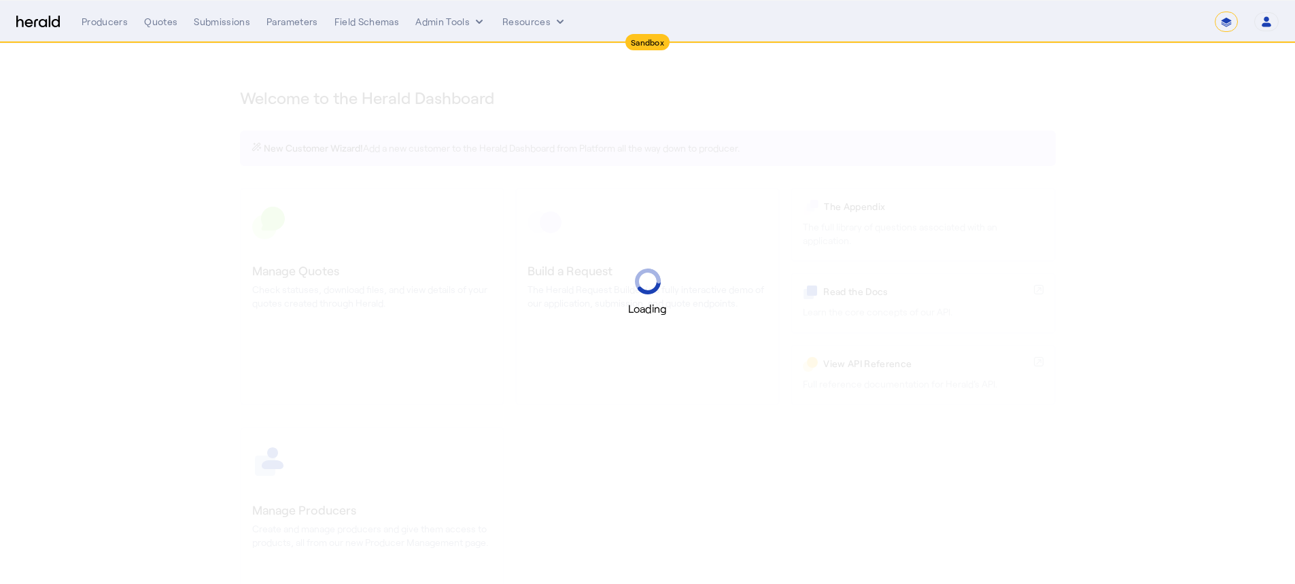
select select "*******"
select select "pfm_2v8p_herald_api"
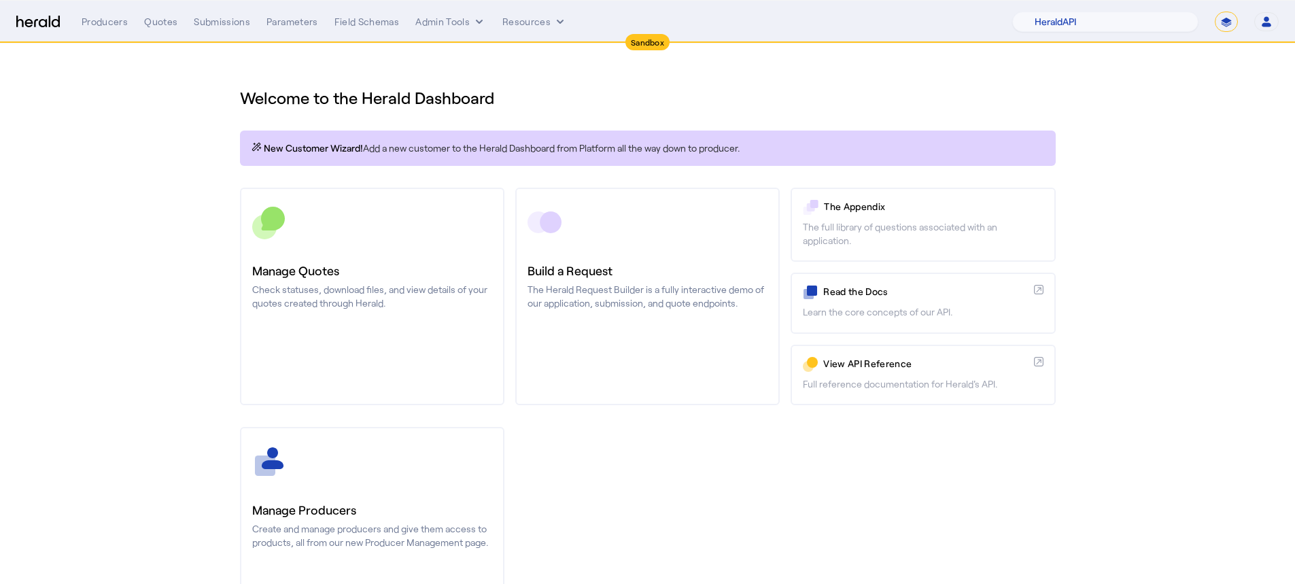
click at [1226, 23] on select "**********" at bounding box center [1225, 22] width 23 height 20
select select "**********"
click at [1214, 12] on select "**********" at bounding box center [1225, 22] width 23 height 20
click at [1078, 24] on select "1Fort Affinity Risk Billy BindHQ Bunker CRC Campus Coverage Citadel Fifthwall F…" at bounding box center [1130, 22] width 135 height 20
select select "pfm_v94t_fifthwall"
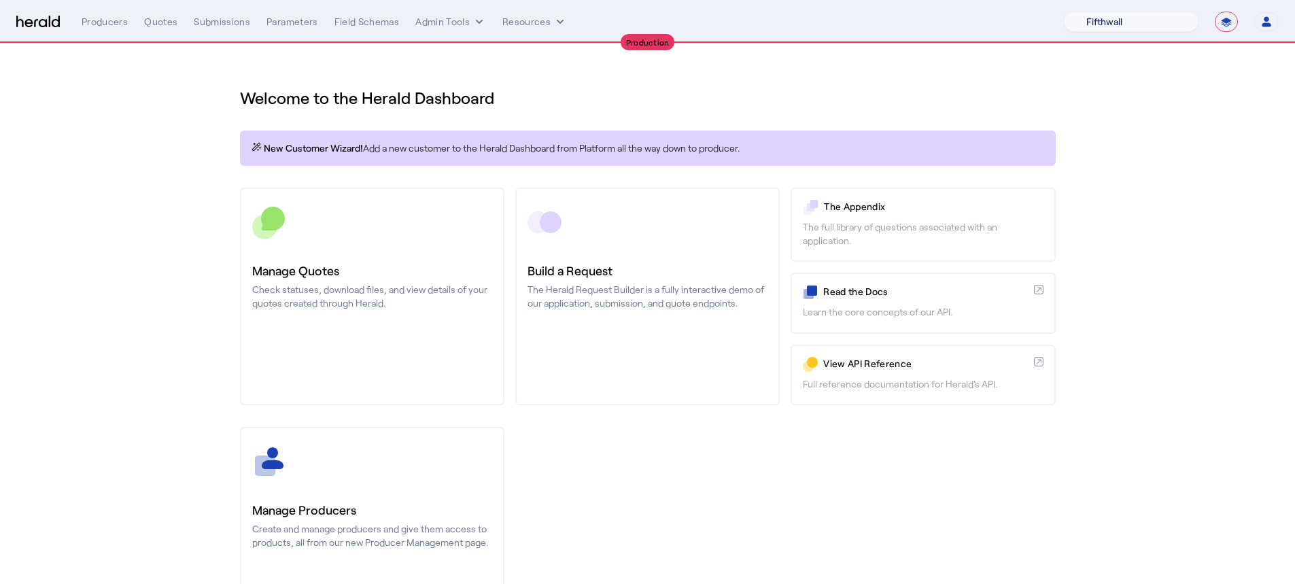
click at [1063, 12] on select "1Fort Affinity Risk Billy BindHQ Bunker CRC Campus Coverage Citadel Fifthwall F…" at bounding box center [1130, 22] width 135 height 20
click at [398, 446] on div "You are now impersonating the Fifthwall platform." at bounding box center [647, 292] width 1295 height 584
click at [395, 473] on div "You are now impersonating the Fifthwall platform." at bounding box center [647, 292] width 1295 height 584
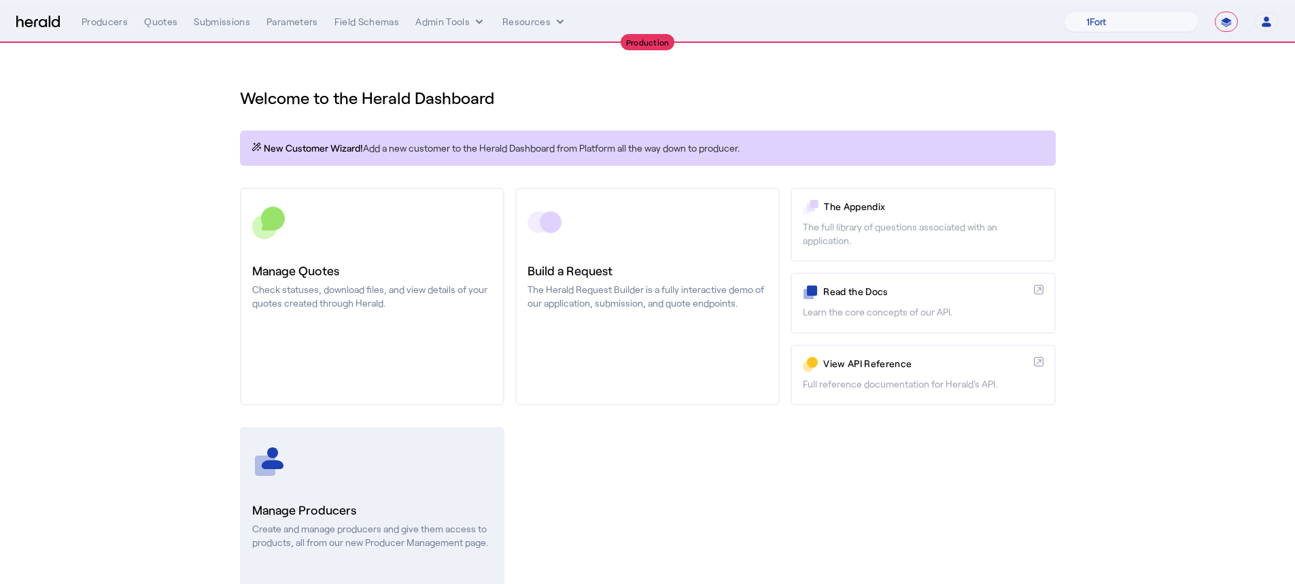
click at [394, 474] on div at bounding box center [372, 461] width 240 height 34
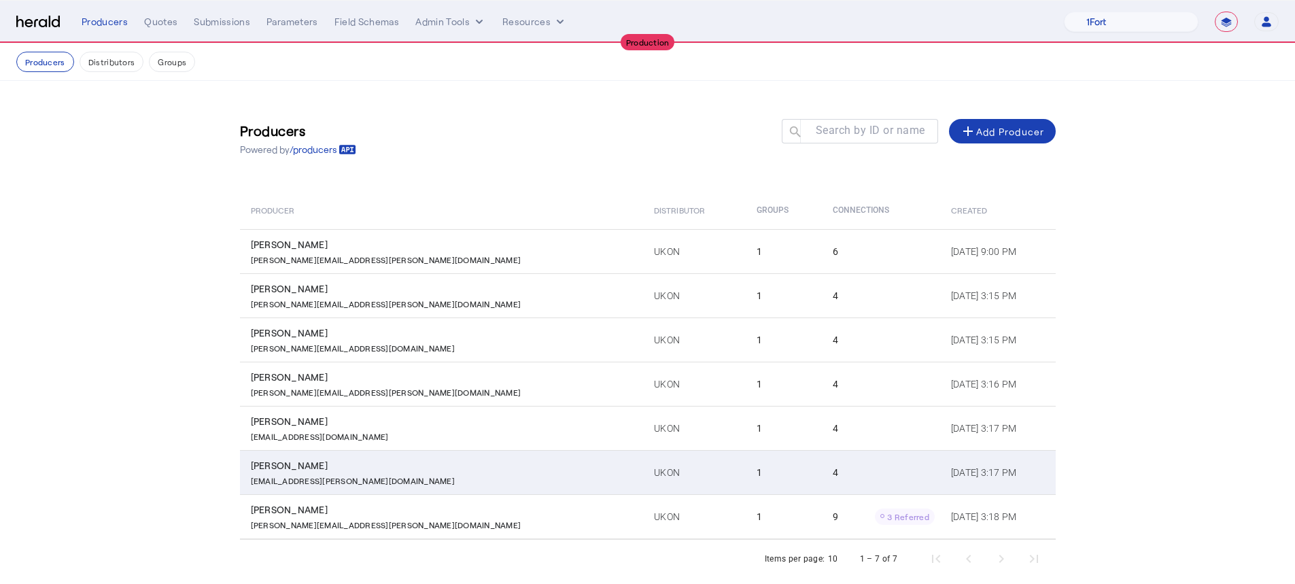
scroll to position [21, 0]
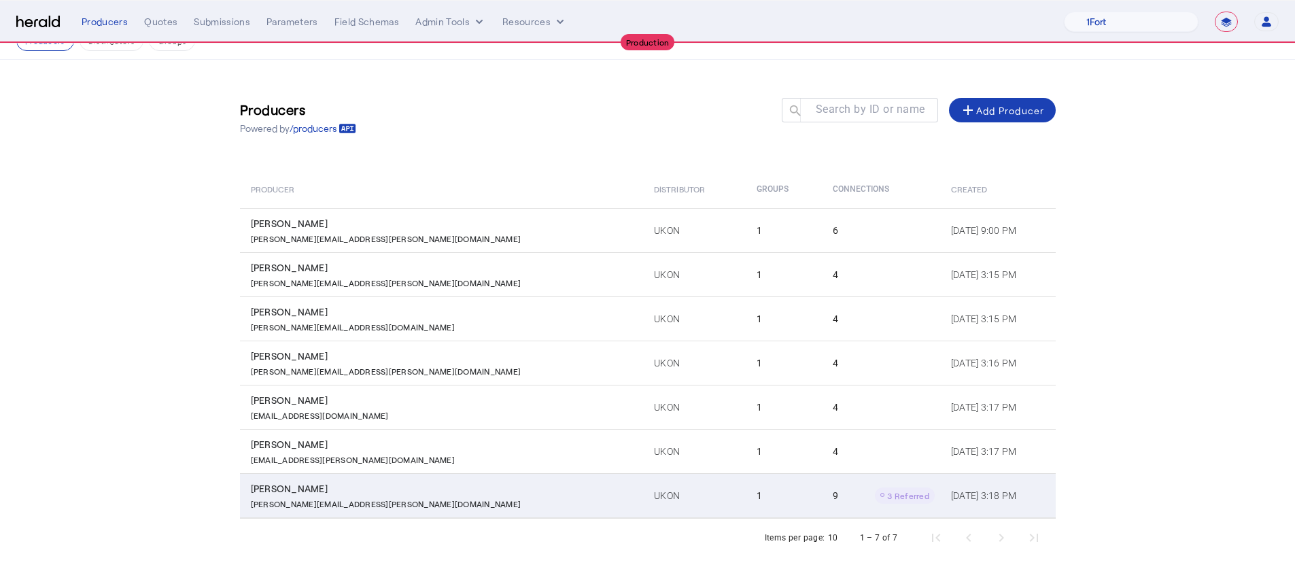
click at [643, 510] on td "UKON" at bounding box center [694, 495] width 103 height 45
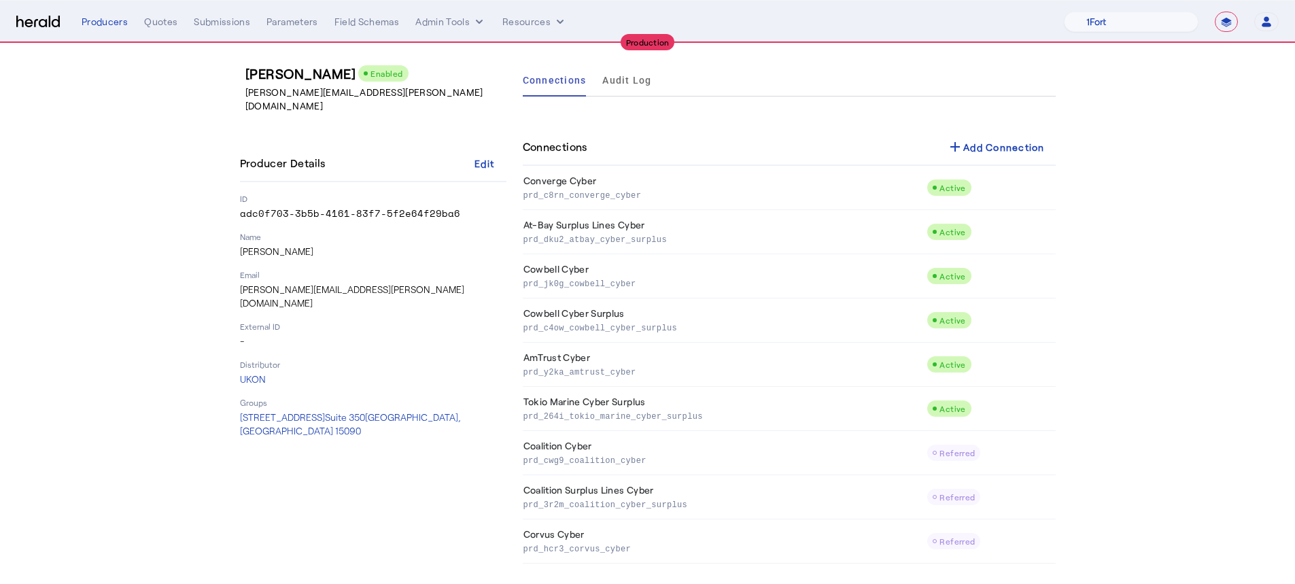
scroll to position [51, 0]
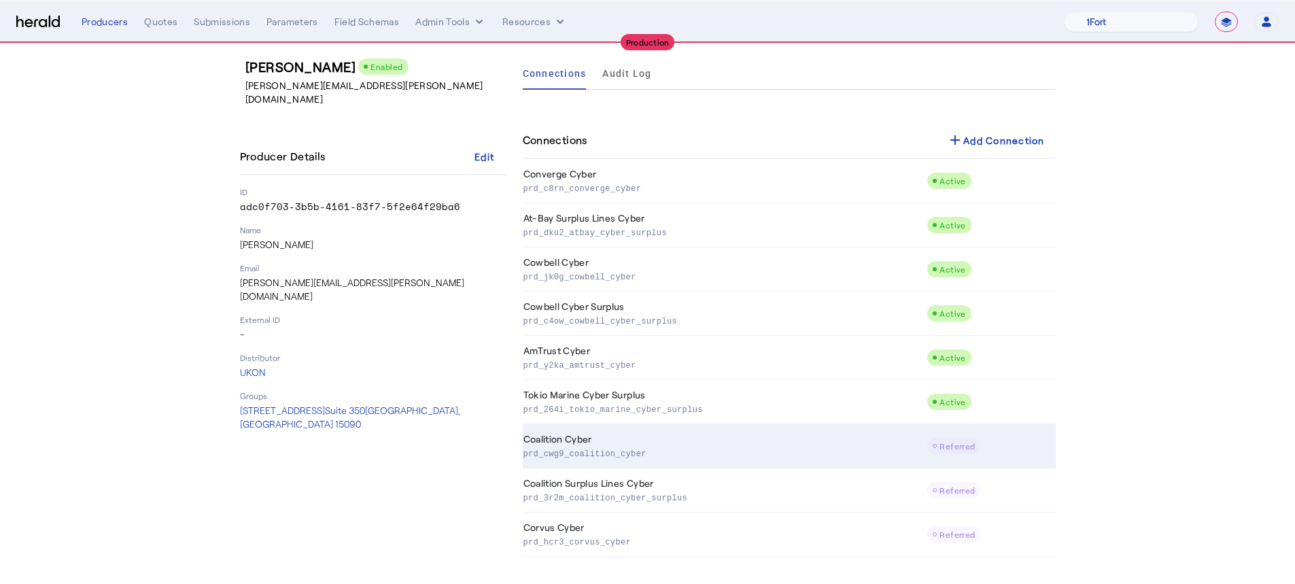
click at [544, 453] on p "prd_cwg9_coalition_cyber" at bounding box center [722, 453] width 398 height 14
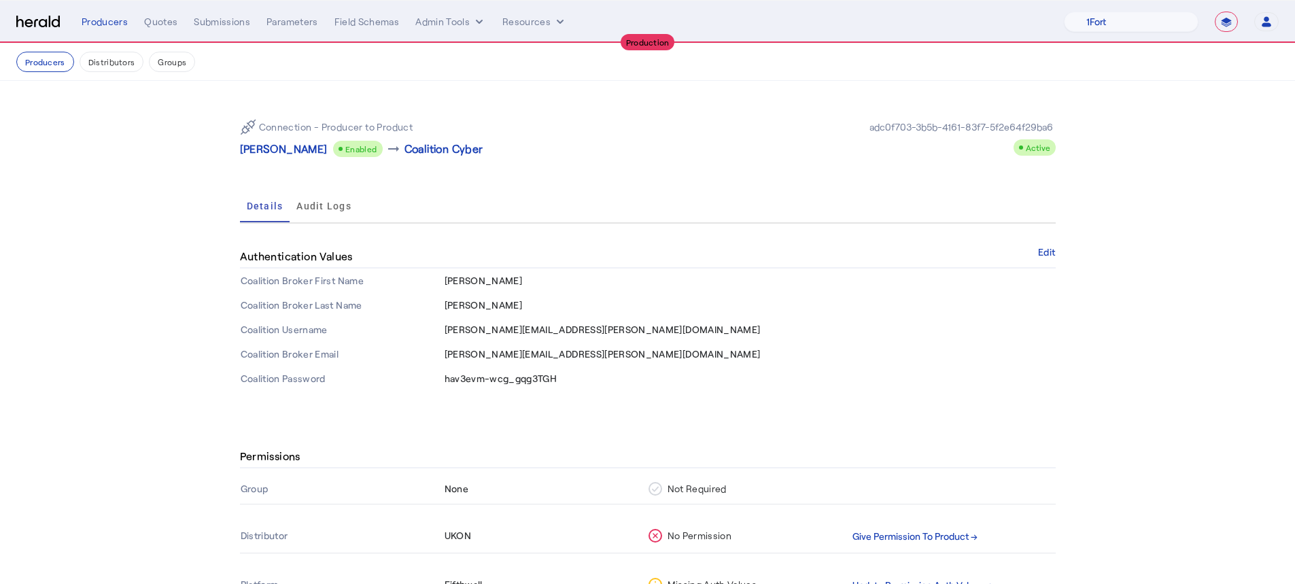
scroll to position [110, 0]
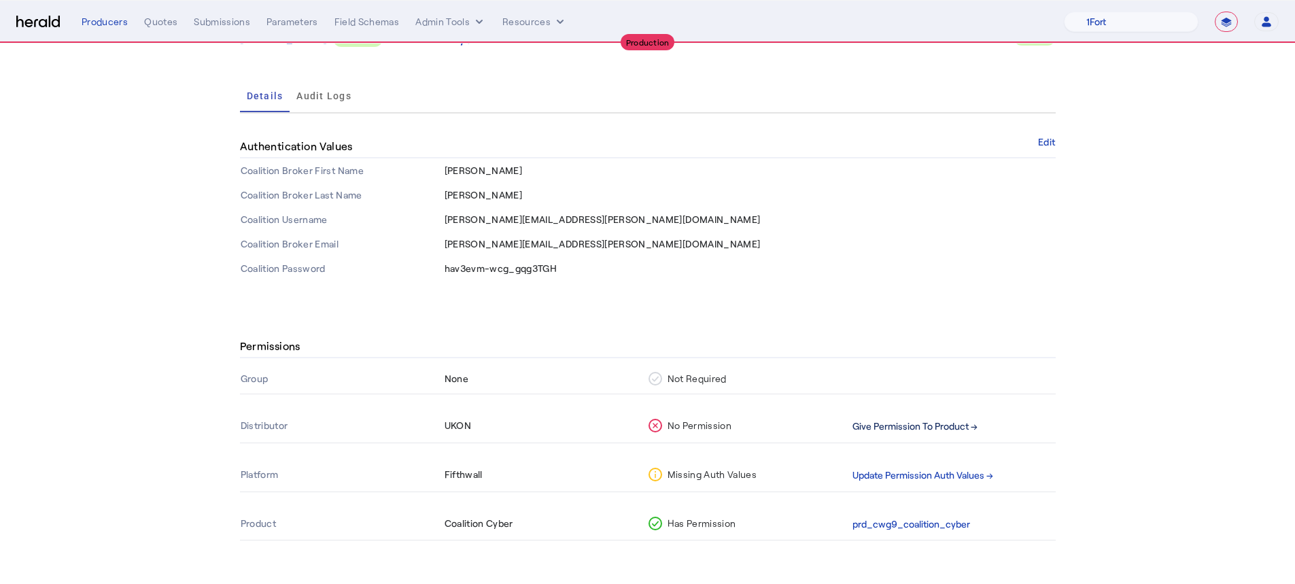
click at [922, 432] on button "Give Permission To Product →" at bounding box center [914, 427] width 125 height 16
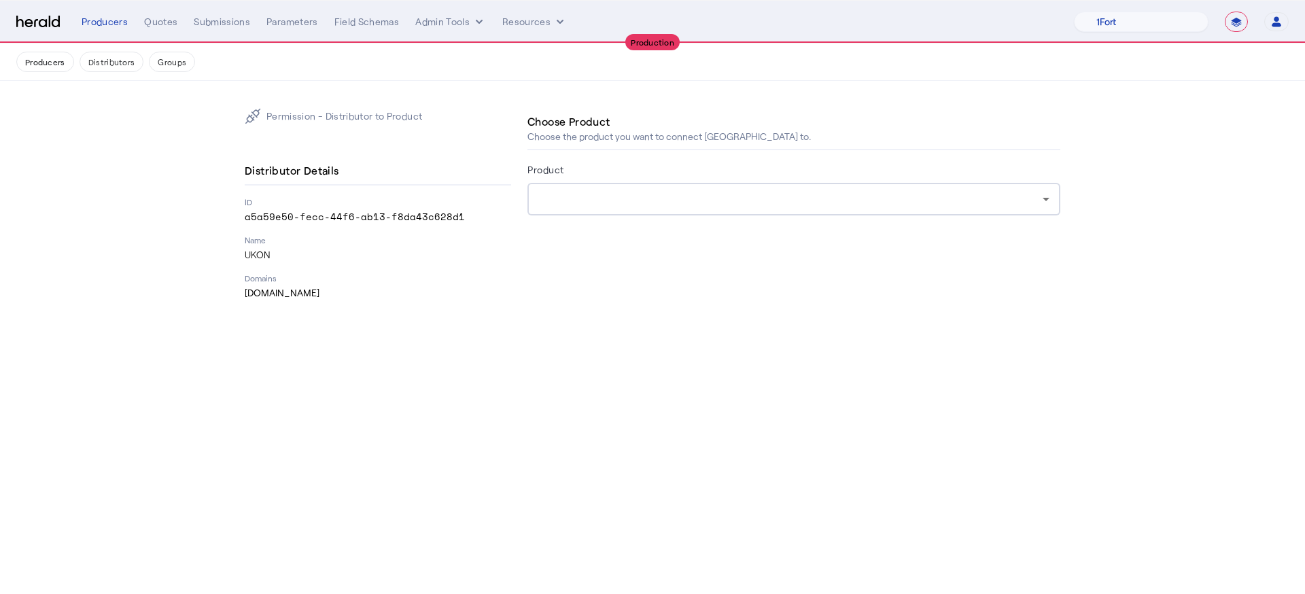
click at [676, 225] on form "Product" at bounding box center [793, 207] width 533 height 92
click at [680, 216] on form "Product" at bounding box center [793, 207] width 533 height 92
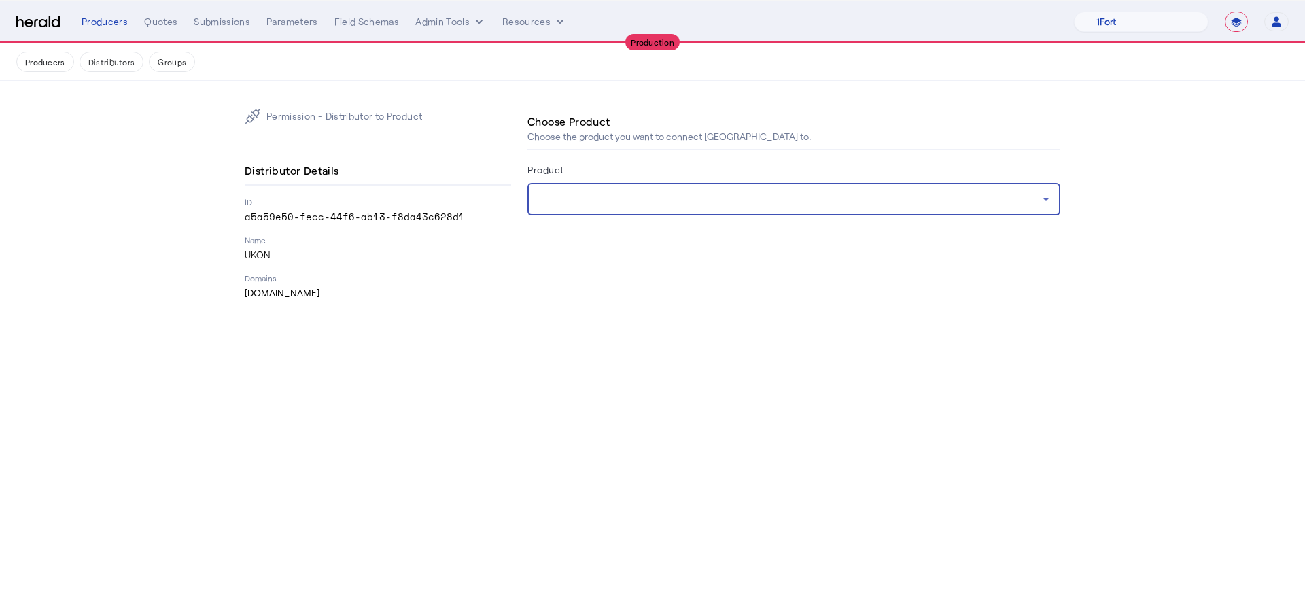
click at [680, 199] on div at bounding box center [790, 199] width 504 height 16
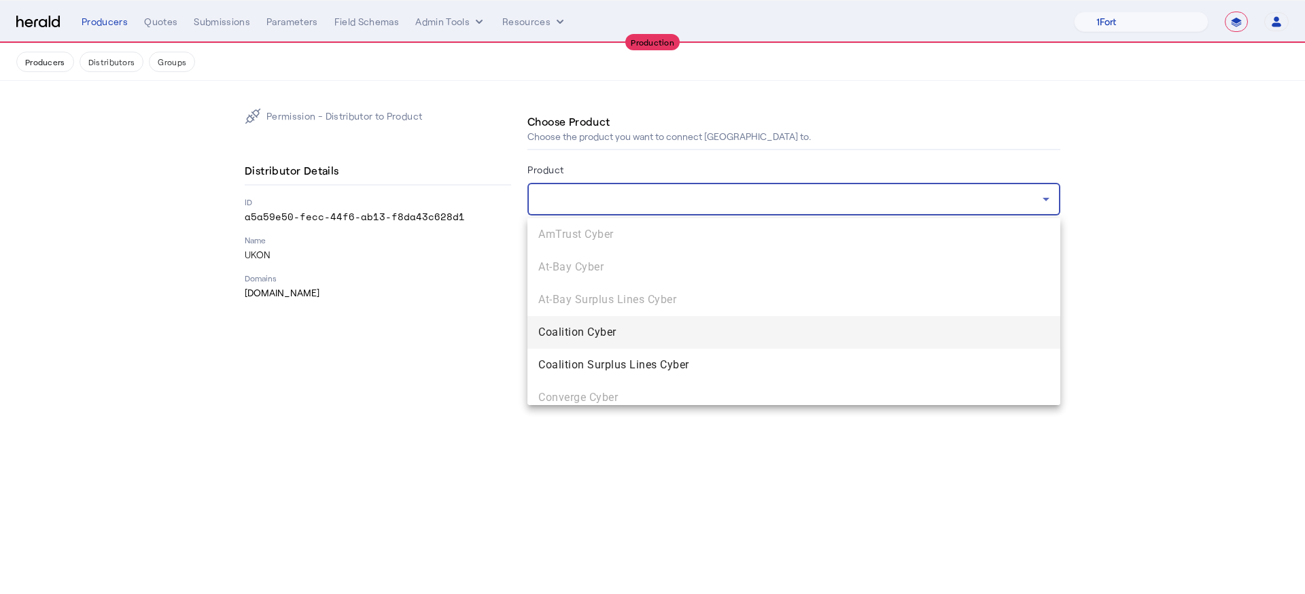
click at [697, 338] on span "Coalition Cyber" at bounding box center [793, 332] width 511 height 16
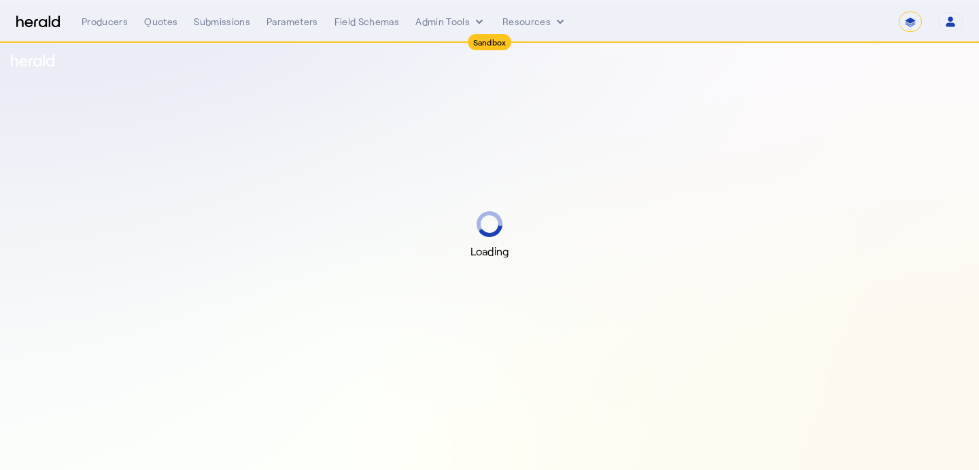
select select "*******"
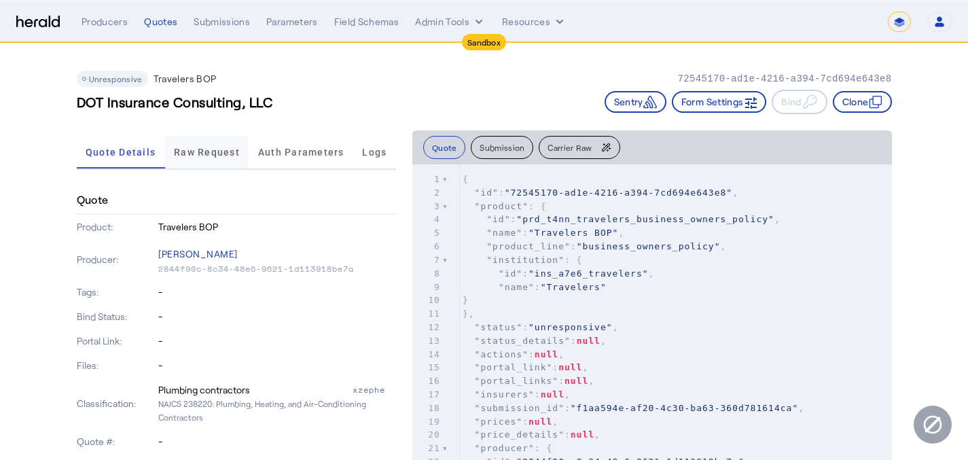
click at [190, 155] on span "Raw Request" at bounding box center [207, 152] width 66 height 10
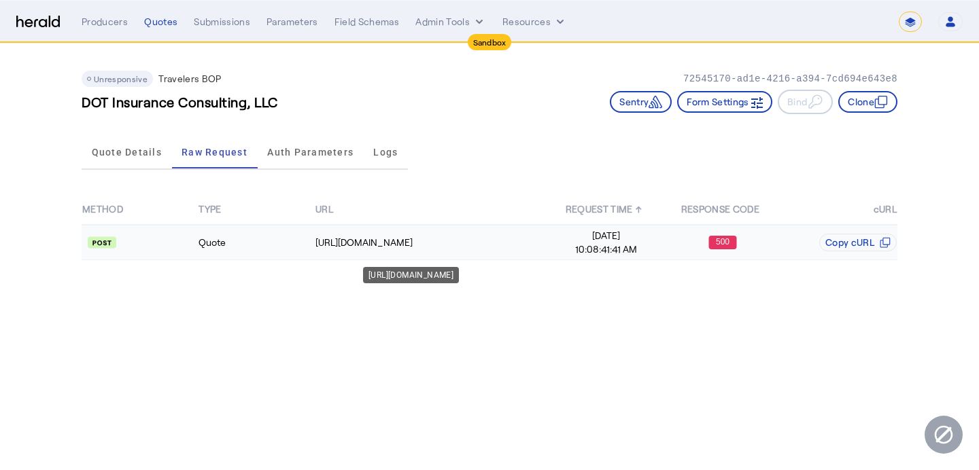
click at [463, 245] on div "https://proxy-sandbox.heraldapi.com/proxy/travelers/qa/qi/bop/1-0-0/quote" at bounding box center [431, 243] width 232 height 14
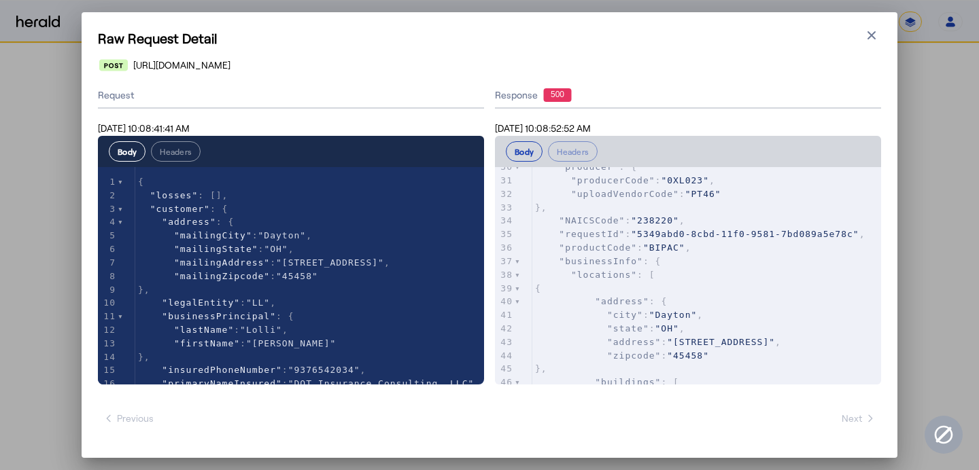
scroll to position [957, 0]
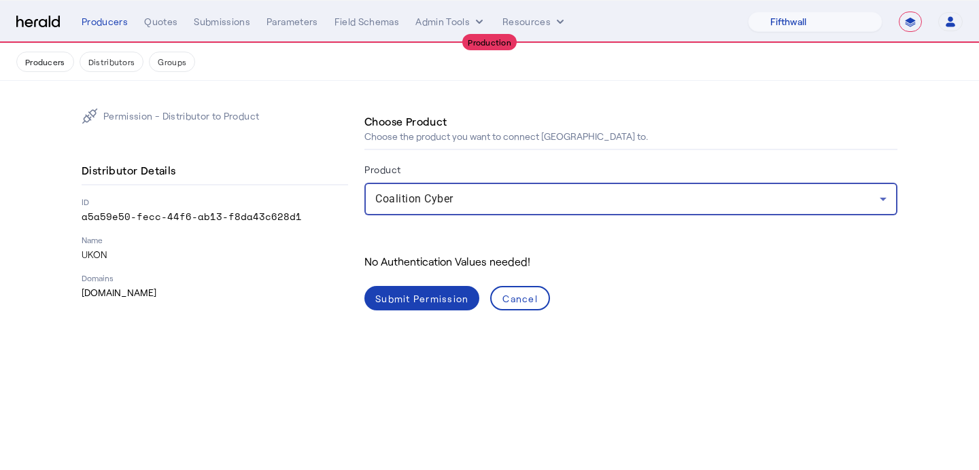
select select "pfm_v94t_fifthwall"
select select "**********"
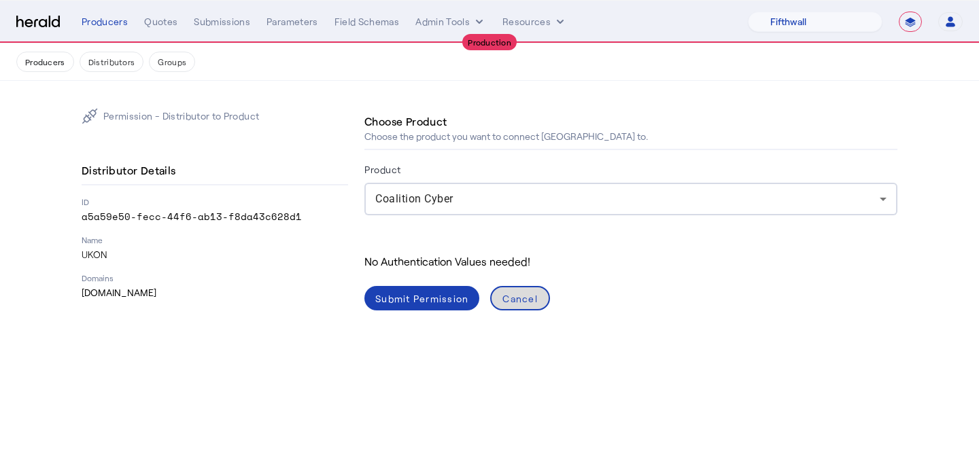
click at [529, 300] on div "Cancel" at bounding box center [519, 299] width 35 height 14
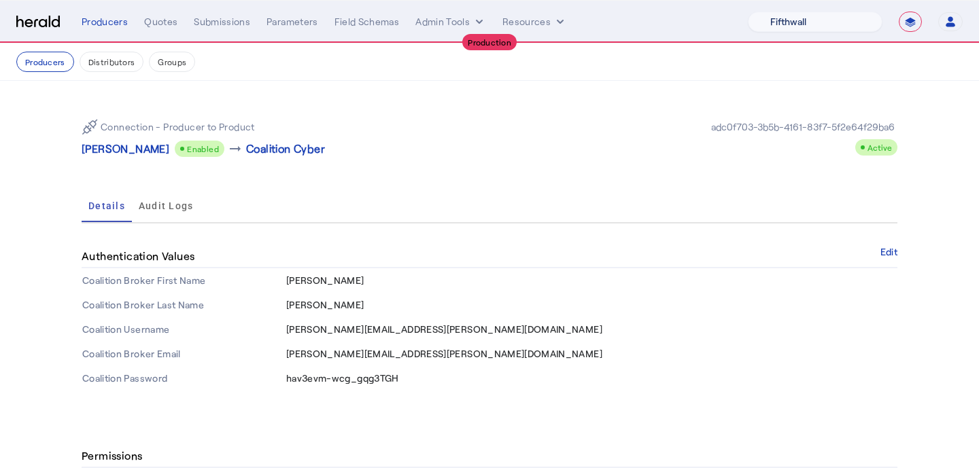
click at [839, 26] on select "1Fort Affinity Risk [PERSON_NAME] [PERSON_NAME] CRC Campus Coverage Citadel Fif…" at bounding box center [815, 22] width 135 height 20
click at [748, 12] on select "1Fort Affinity Risk [PERSON_NAME] [PERSON_NAME] CRC Campus Coverage Citadel Fif…" at bounding box center [815, 22] width 135 height 20
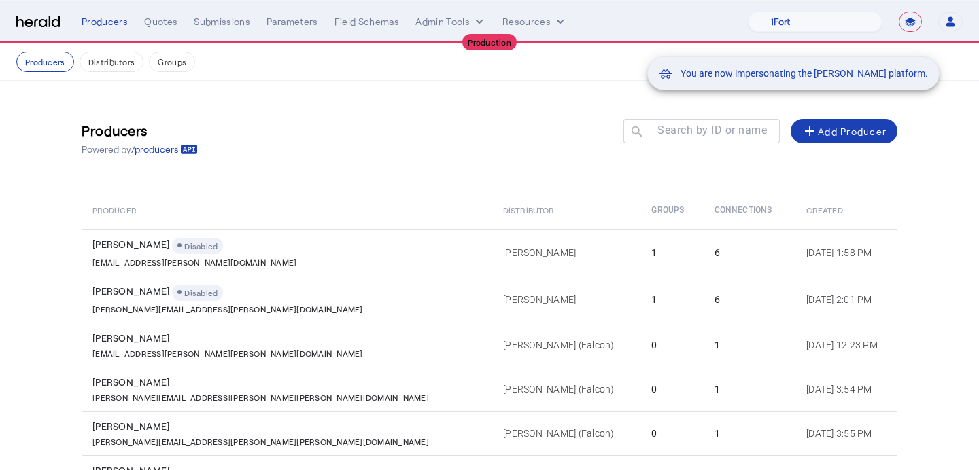
click at [164, 22] on div "You are now impersonating the [PERSON_NAME] platform." at bounding box center [489, 235] width 979 height 470
click at [164, 22] on div "Quotes" at bounding box center [160, 22] width 33 height 14
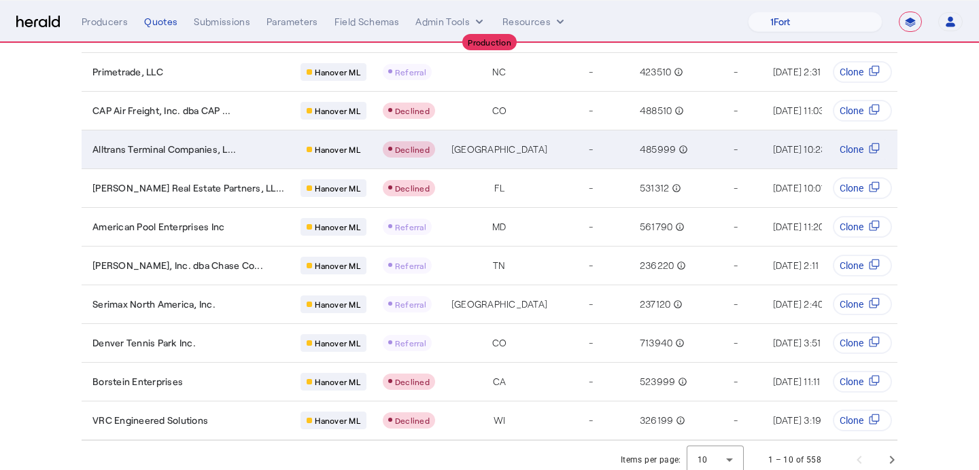
scroll to position [147, 0]
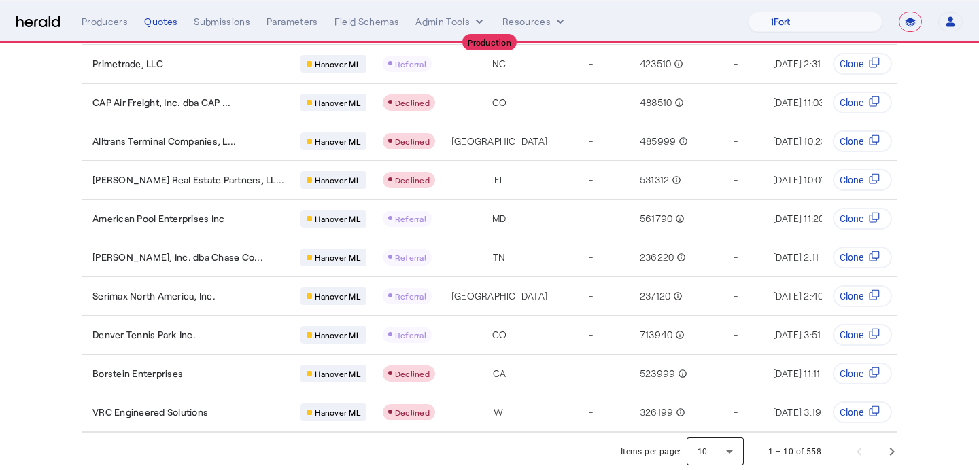
click at [714, 442] on div at bounding box center [714, 452] width 57 height 33
click at [697, 379] on mat-option "25" at bounding box center [716, 382] width 57 height 33
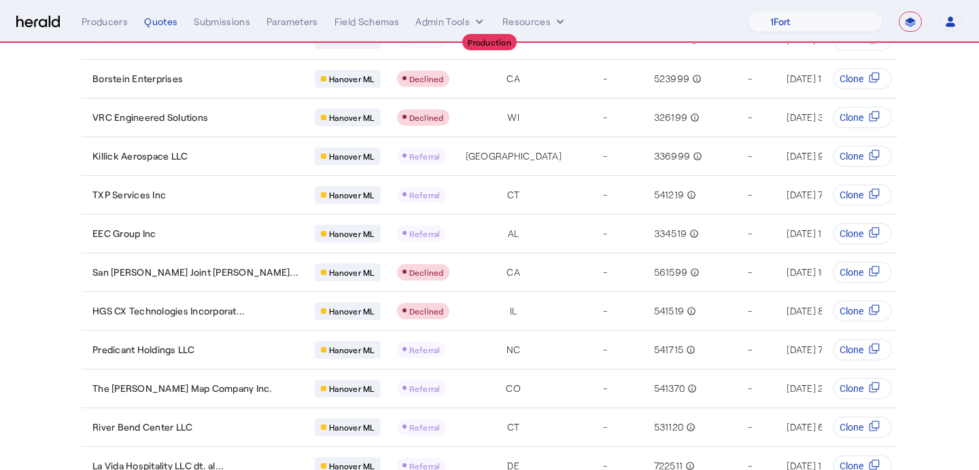
scroll to position [728, 0]
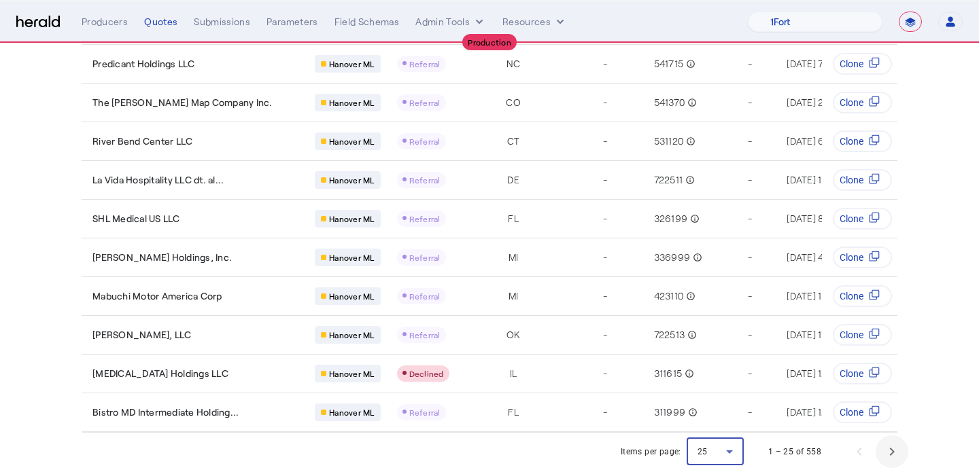
click at [881, 459] on span "Next page" at bounding box center [891, 452] width 33 height 33
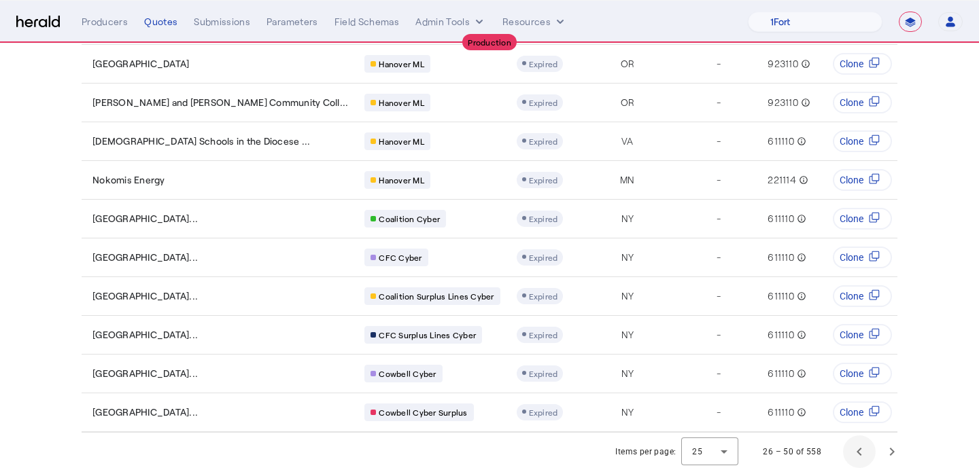
click at [851, 446] on span "Previous page" at bounding box center [859, 452] width 33 height 33
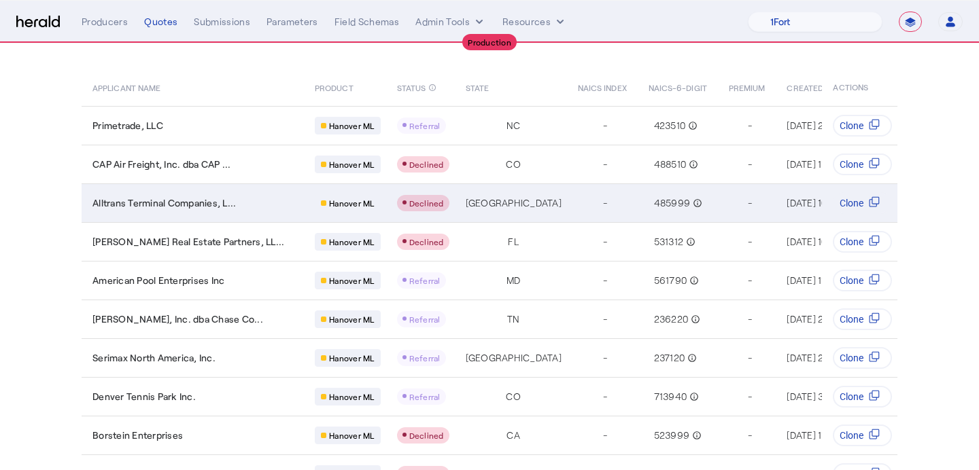
scroll to position [0, 0]
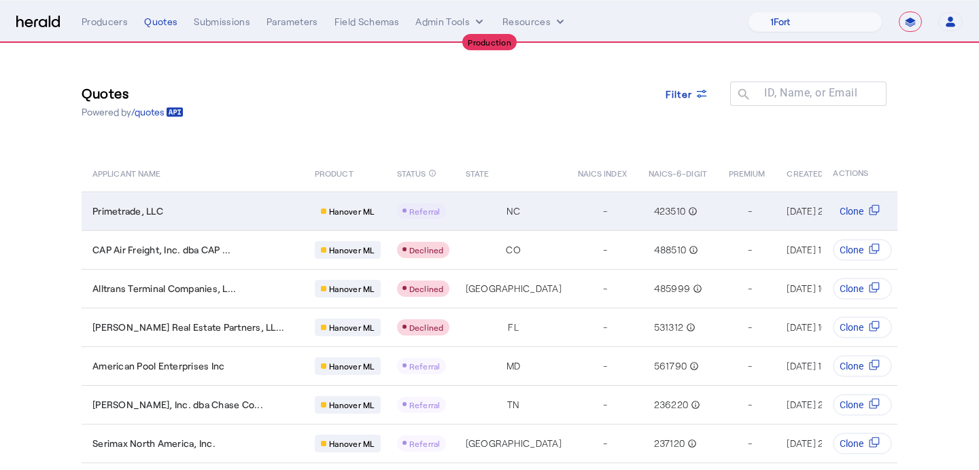
click at [409, 208] on span "Referral" at bounding box center [424, 212] width 31 height 10
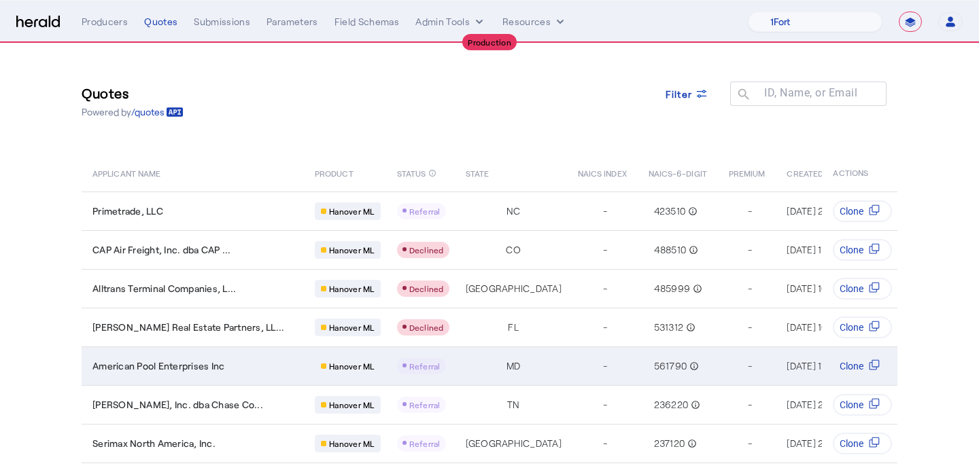
click at [455, 372] on td "MD" at bounding box center [511, 366] width 112 height 39
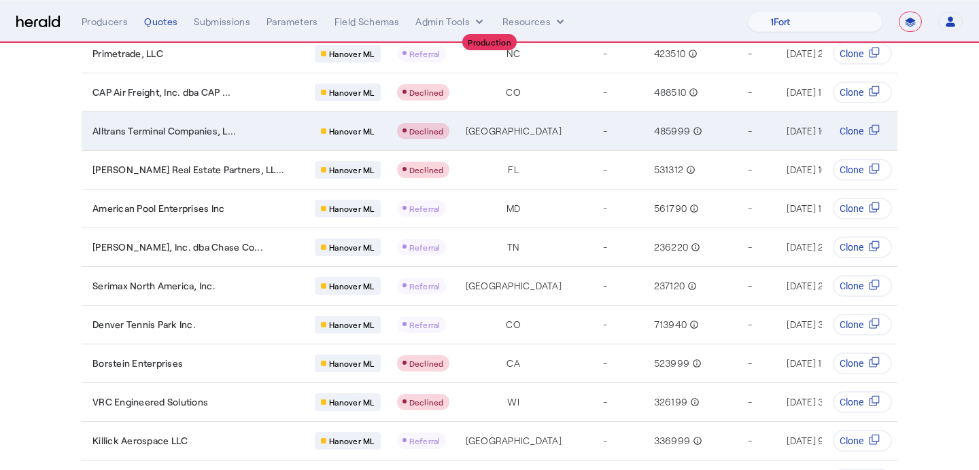
scroll to position [206, 0]
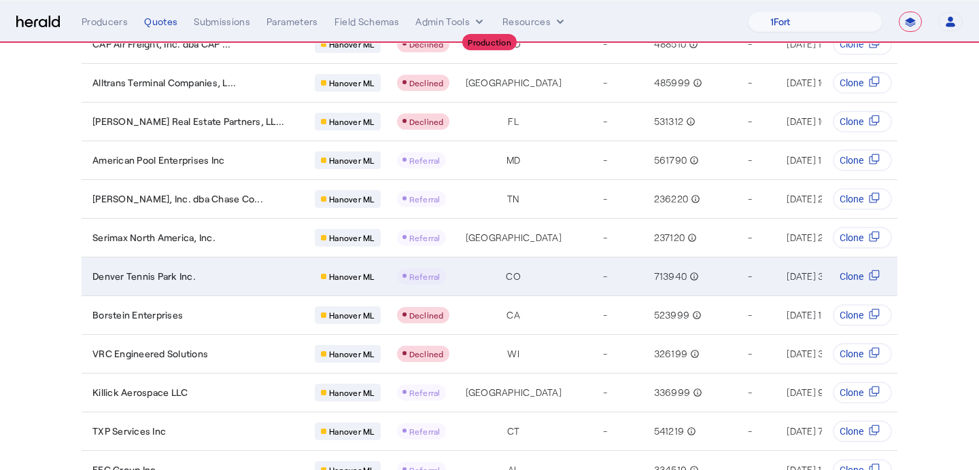
click at [409, 279] on span "Referral" at bounding box center [424, 277] width 31 height 10
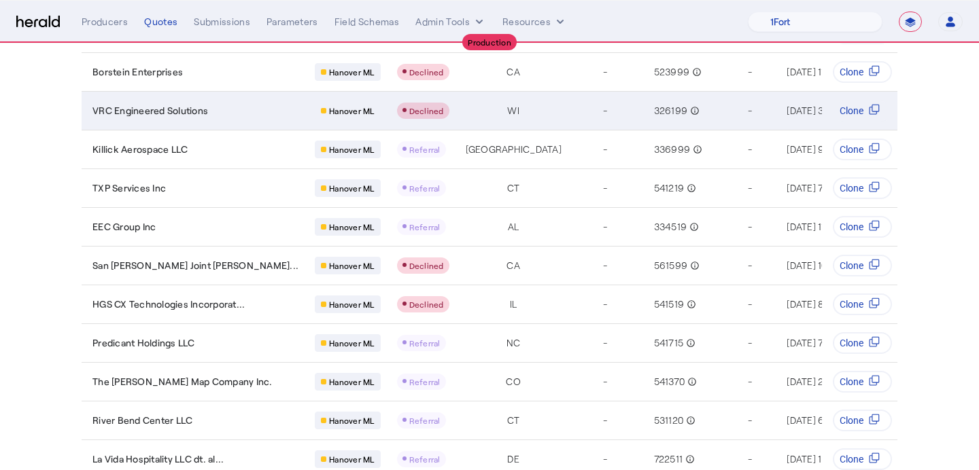
scroll to position [451, 0]
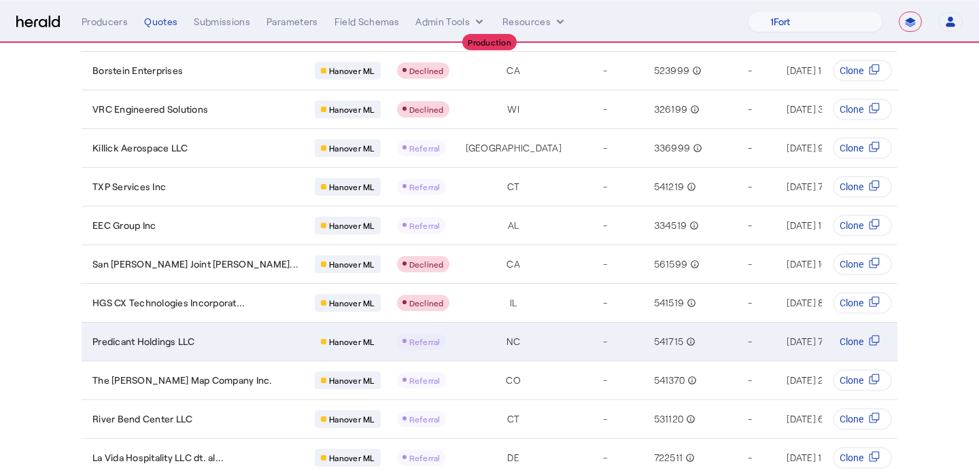
click at [409, 346] on span "Referral" at bounding box center [424, 342] width 31 height 10
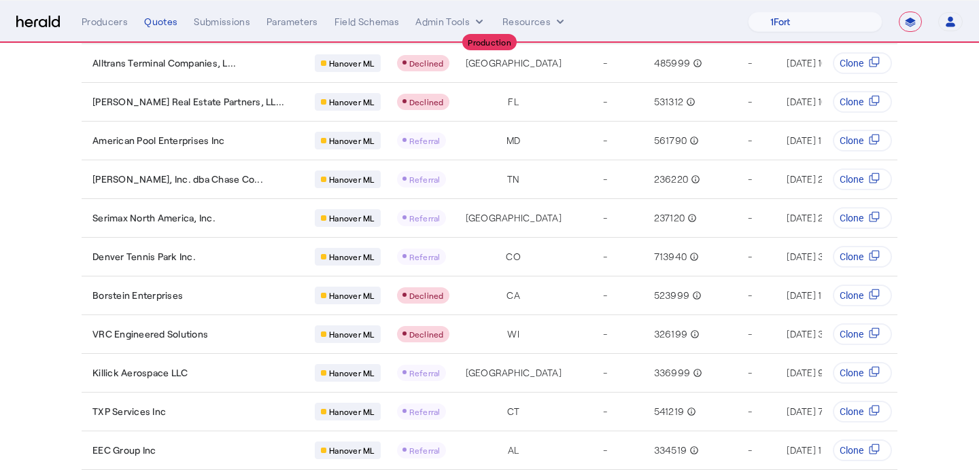
scroll to position [0, 0]
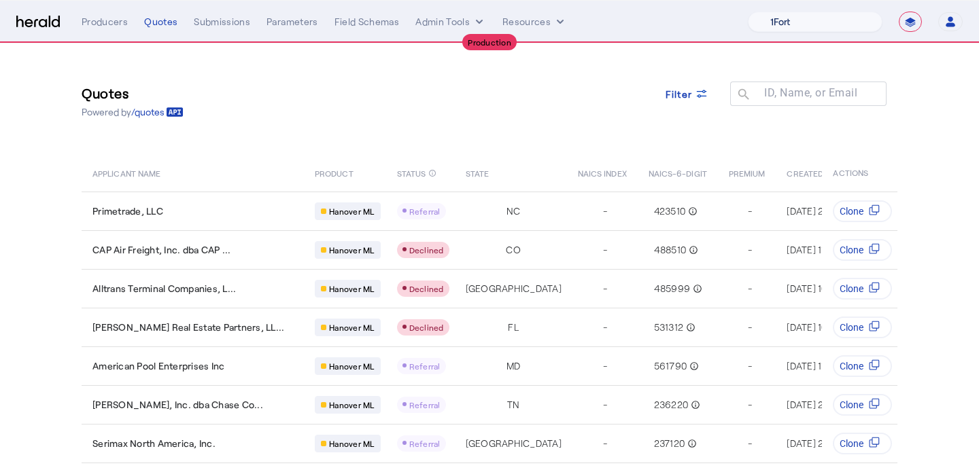
click at [775, 23] on select "1Fort Affinity Risk [PERSON_NAME] [PERSON_NAME] CRC Campus Coverage Citadel Fif…" at bounding box center [815, 22] width 135 height 20
select select "pfm_v94t_fifthwall"
click at [748, 12] on select "1Fort Affinity Risk [PERSON_NAME] [PERSON_NAME] CRC Campus Coverage Citadel Fif…" at bounding box center [815, 22] width 135 height 20
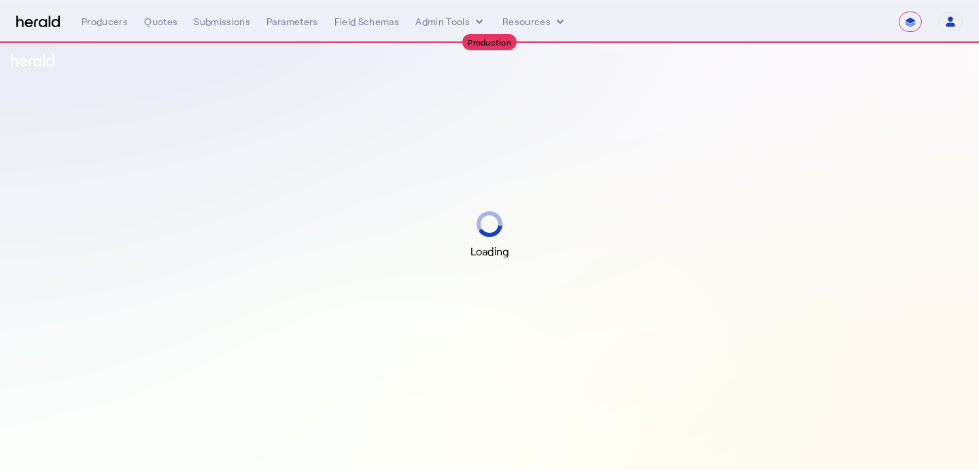
select select "**********"
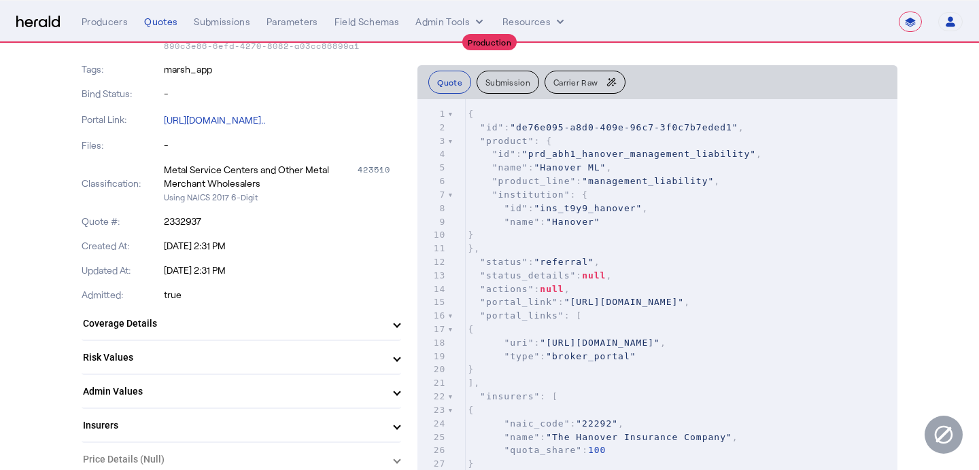
scroll to position [229, 0]
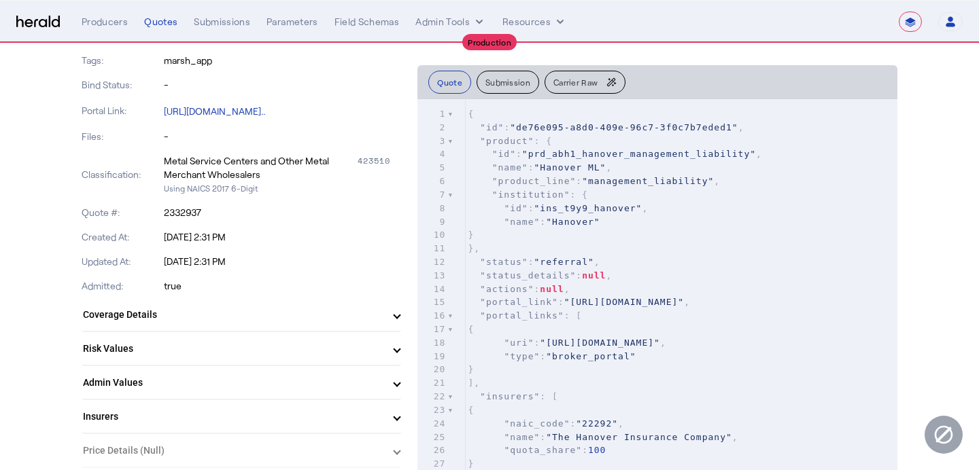
click at [381, 311] on span "Coverage Details" at bounding box center [238, 315] width 311 height 14
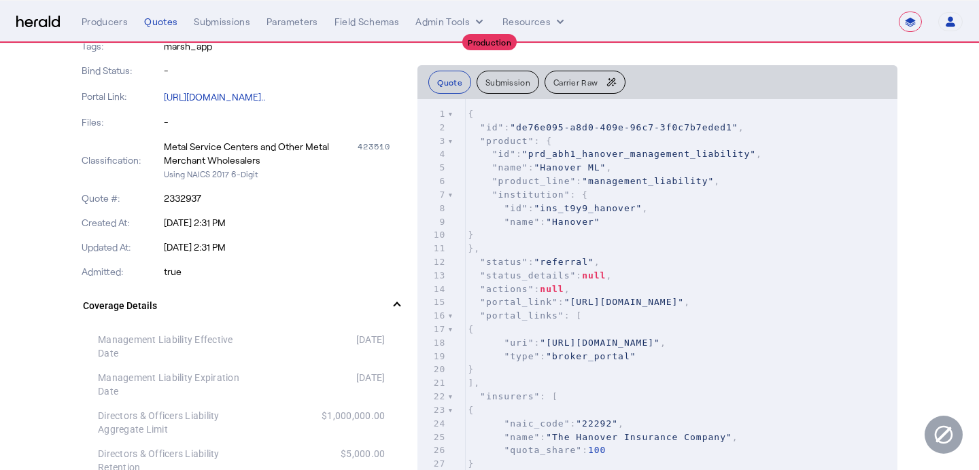
click at [381, 311] on span "Coverage Details" at bounding box center [238, 306] width 311 height 14
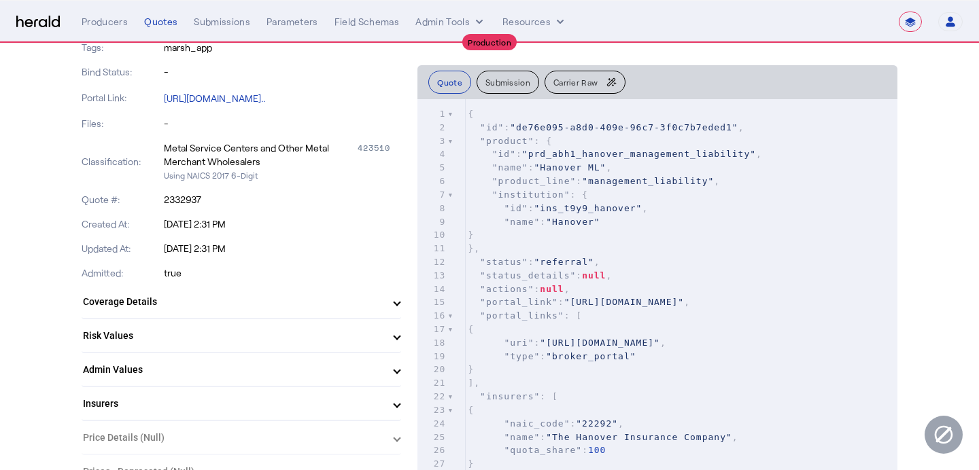
click at [383, 327] on mat-expansion-panel-header "Risk Values" at bounding box center [241, 335] width 319 height 33
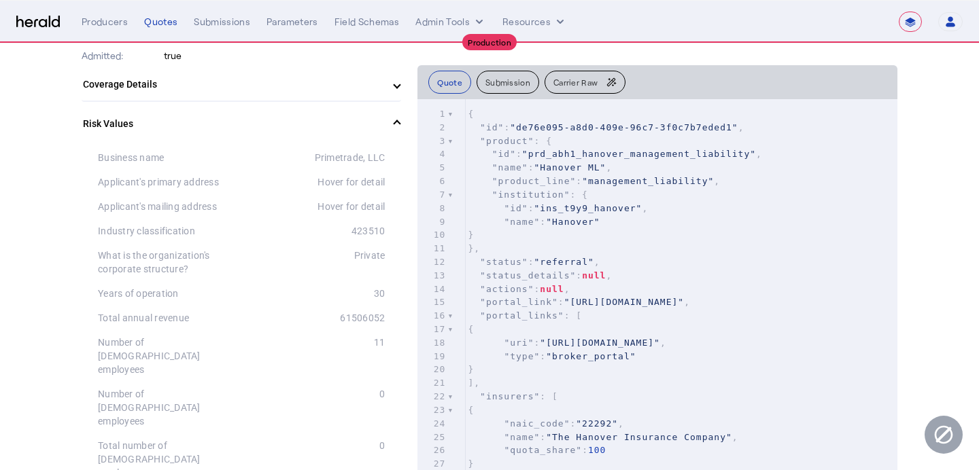
scroll to position [459, 0]
drag, startPoint x: 357, startPoint y: 318, endPoint x: 342, endPoint y: 321, distance: 15.2
click at [342, 321] on div "61506052" at bounding box center [312, 319] width 143 height 14
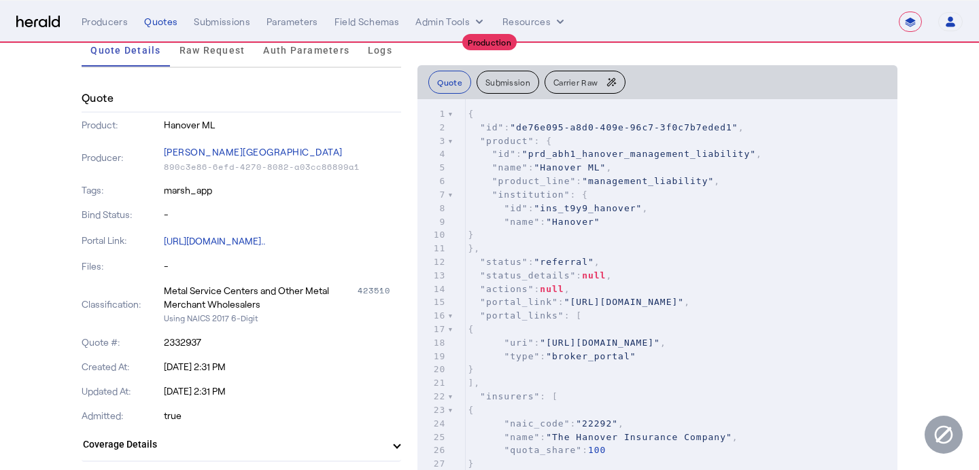
scroll to position [0, 0]
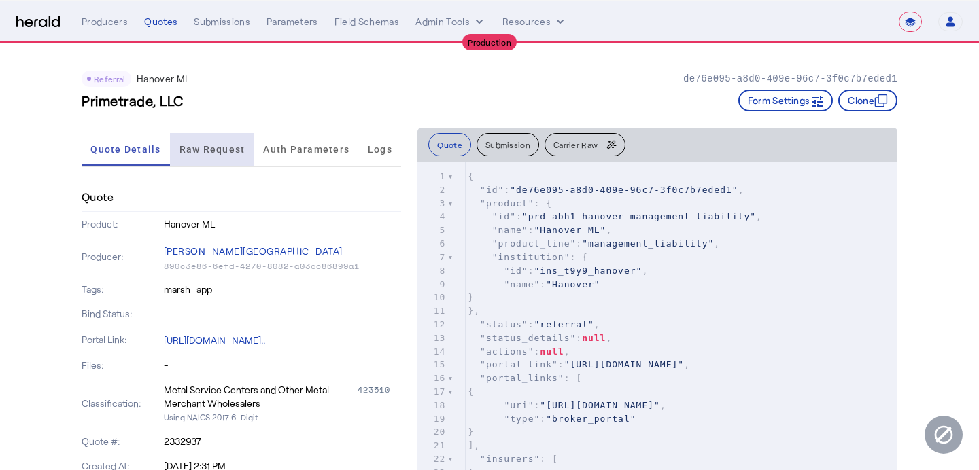
click at [233, 162] on span "Raw Request" at bounding box center [212, 149] width 66 height 33
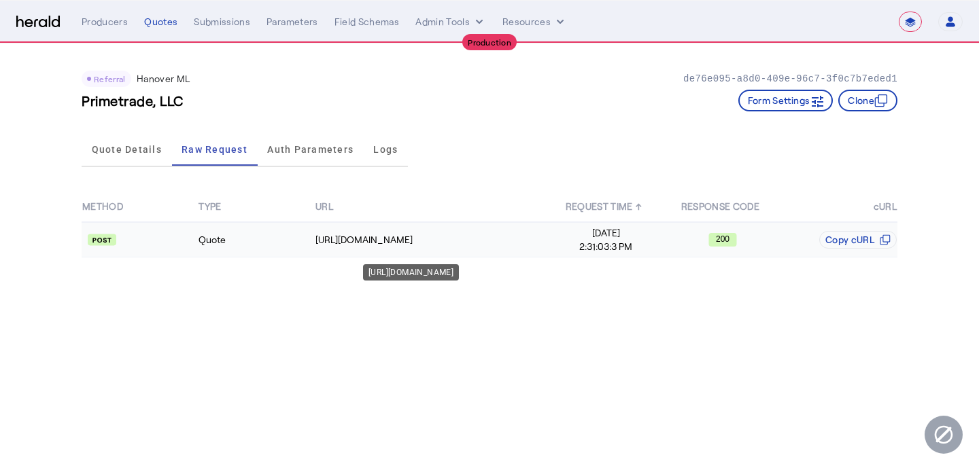
click at [485, 242] on div "[URL][DOMAIN_NAME]" at bounding box center [431, 240] width 232 height 14
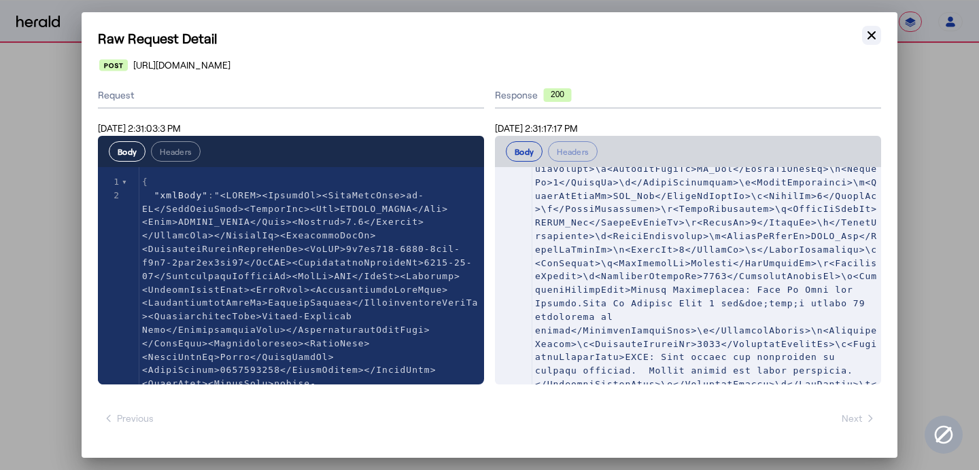
click at [869, 35] on icon "button" at bounding box center [871, 36] width 14 height 14
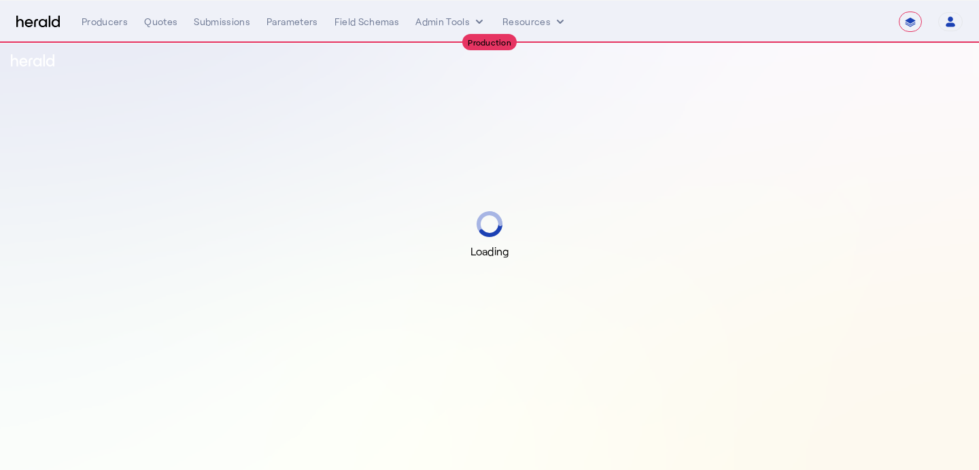
select select "**********"
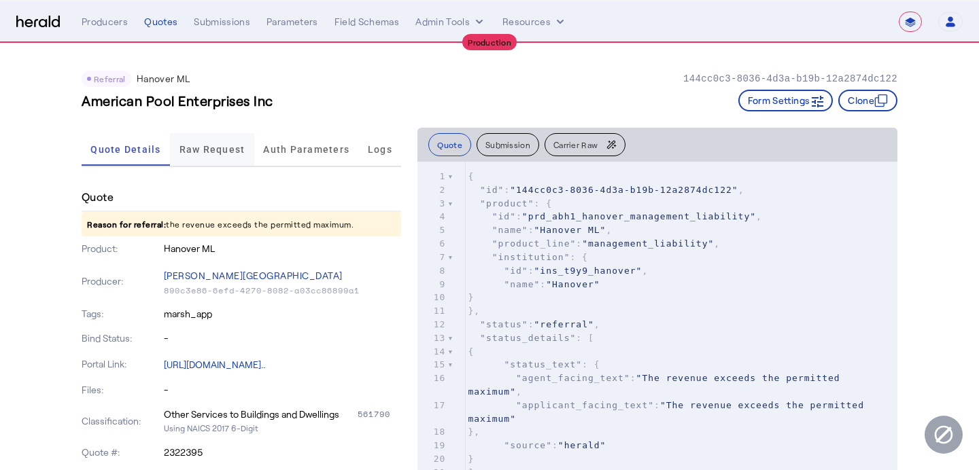
click at [229, 158] on span "Raw Request" at bounding box center [212, 149] width 66 height 33
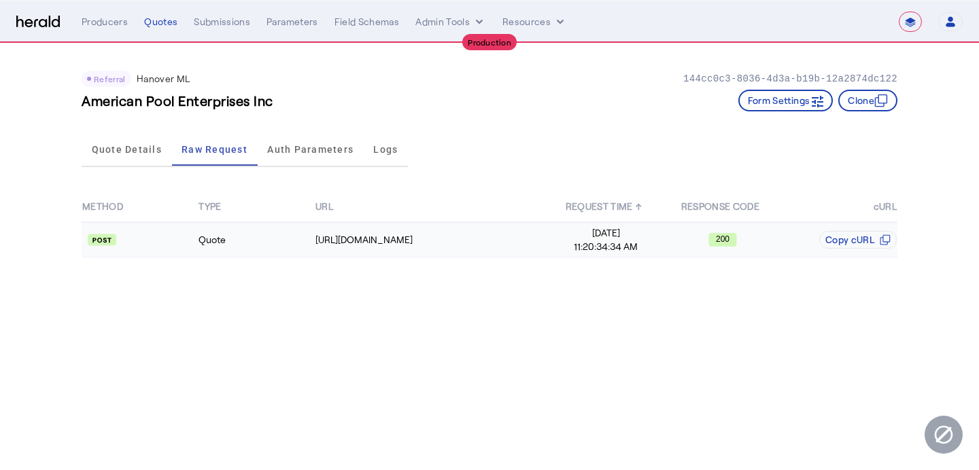
click at [576, 250] on span "11:20:34:34 AM" at bounding box center [605, 247] width 115 height 14
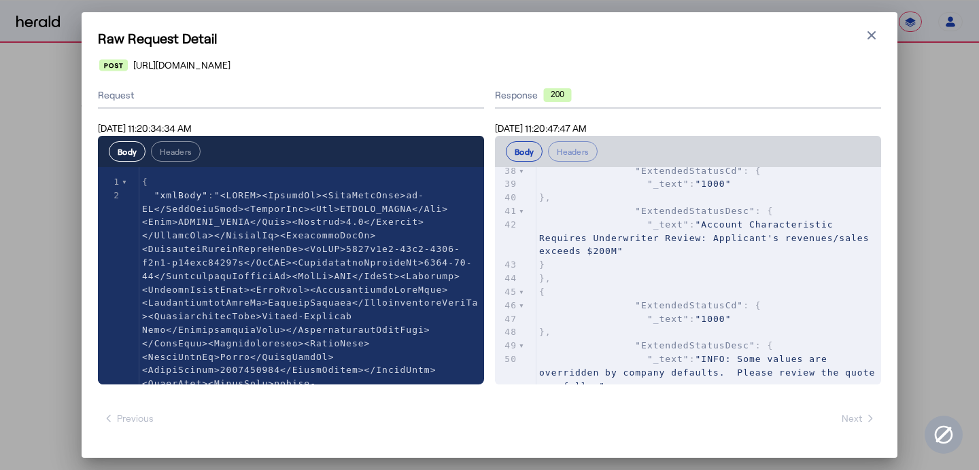
type textarea "**********"
drag, startPoint x: 669, startPoint y: 238, endPoint x: 669, endPoint y: 249, distance: 11.6
click at [669, 249] on pre ""_text" : "Account Characteristic Requires Underwriter Review: Applicant's reve…" at bounding box center [708, 238] width 345 height 40
click at [876, 38] on icon "button" at bounding box center [871, 36] width 14 height 14
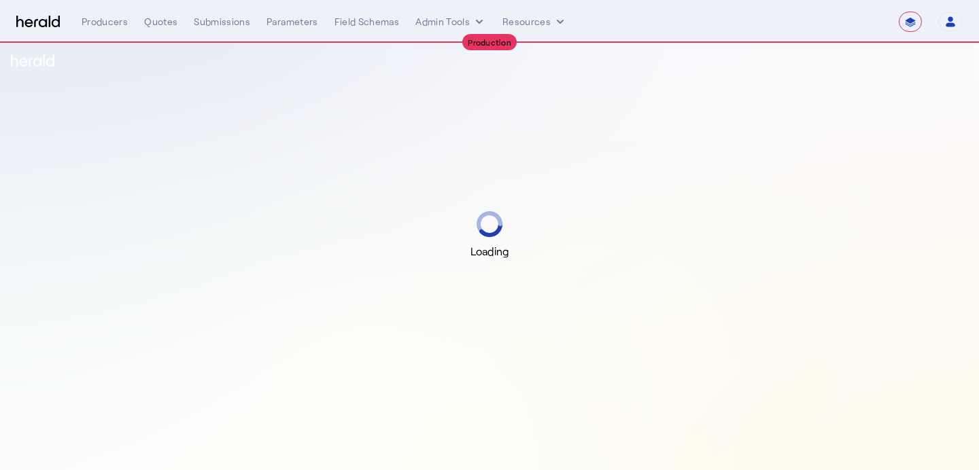
select select "**********"
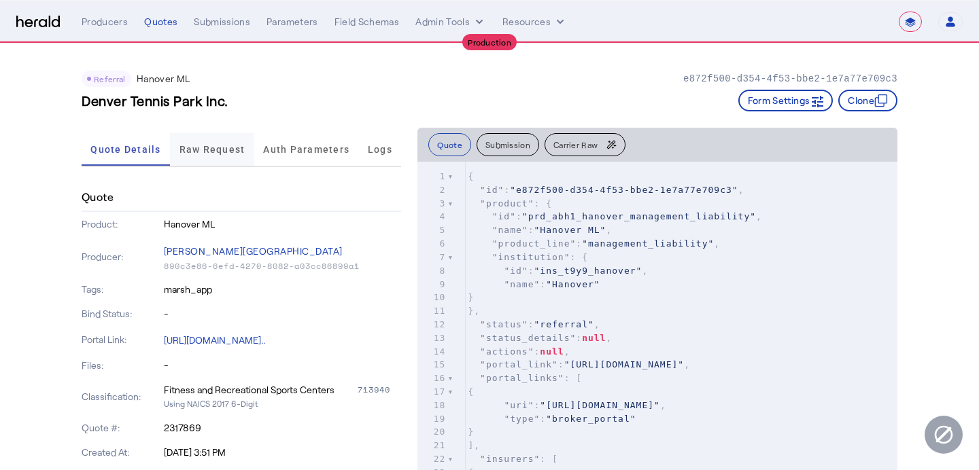
click at [225, 156] on span "Raw Request" at bounding box center [212, 149] width 66 height 33
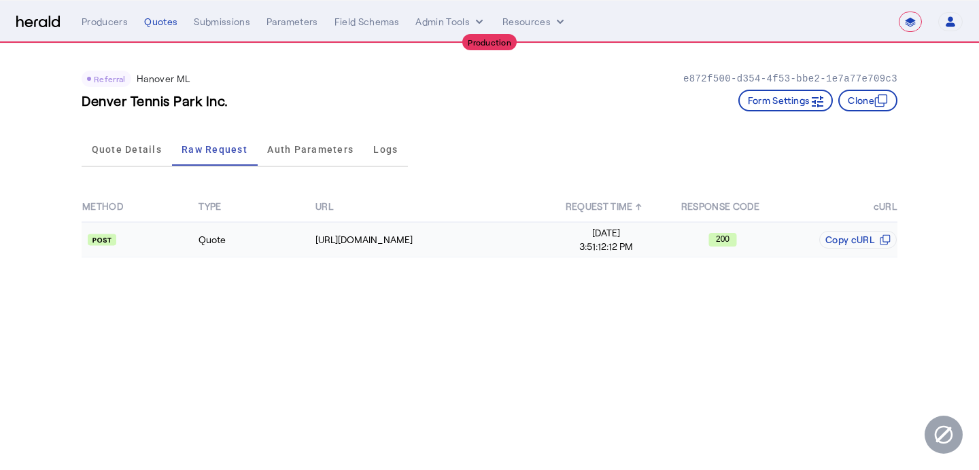
click at [560, 238] on span "[DATE]" at bounding box center [605, 233] width 115 height 14
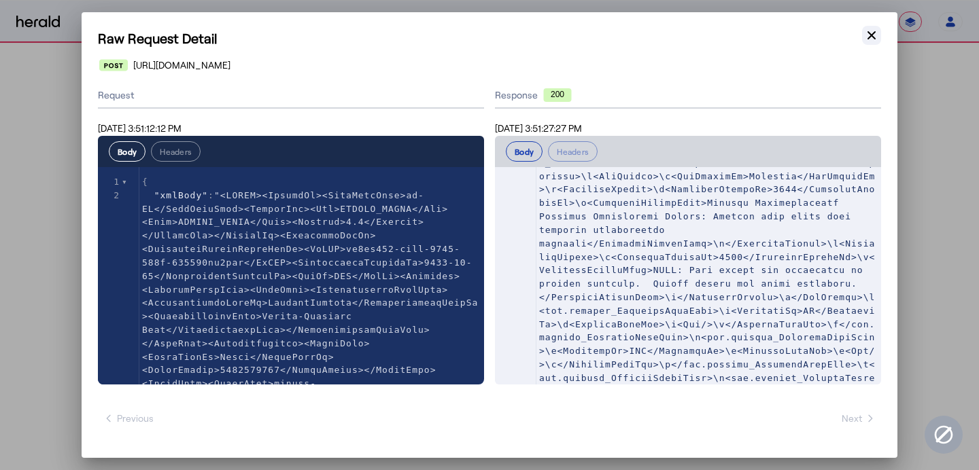
click at [876, 37] on icon "button" at bounding box center [871, 36] width 14 height 14
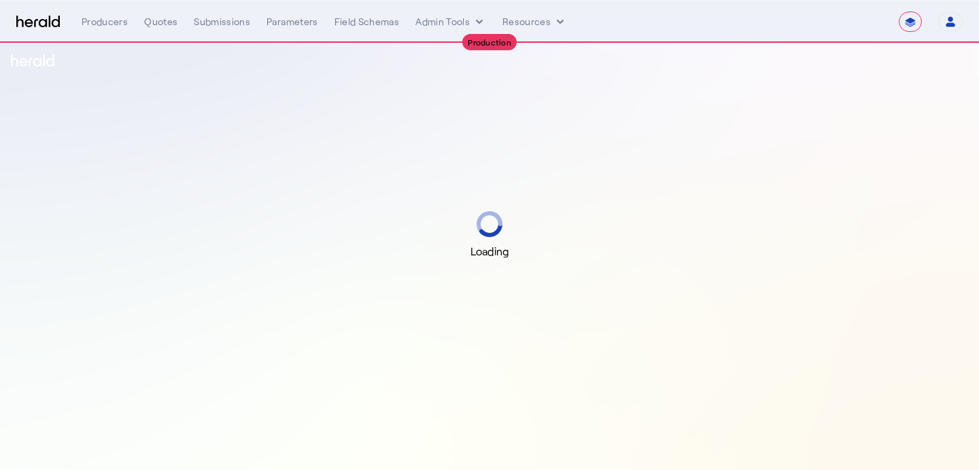
select select "**********"
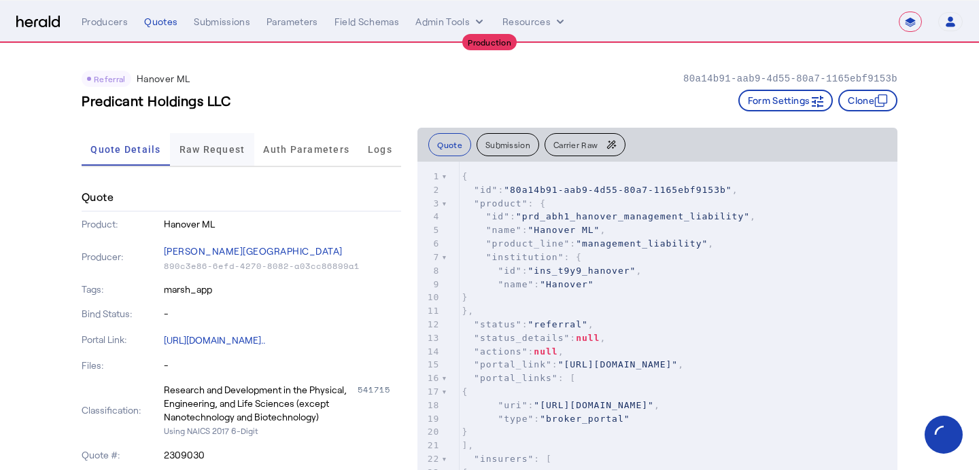
click at [232, 146] on span "Raw Request" at bounding box center [212, 150] width 66 height 10
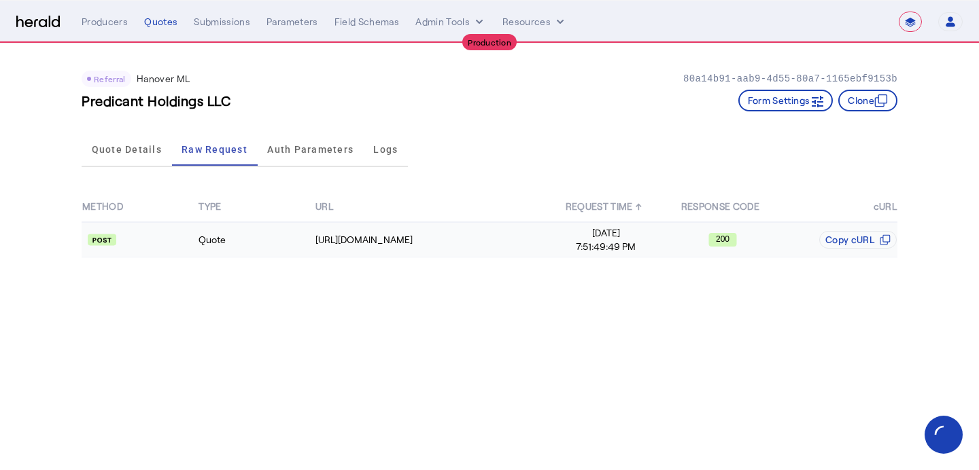
click at [570, 246] on span "7:51:49:49 PM" at bounding box center [605, 247] width 115 height 14
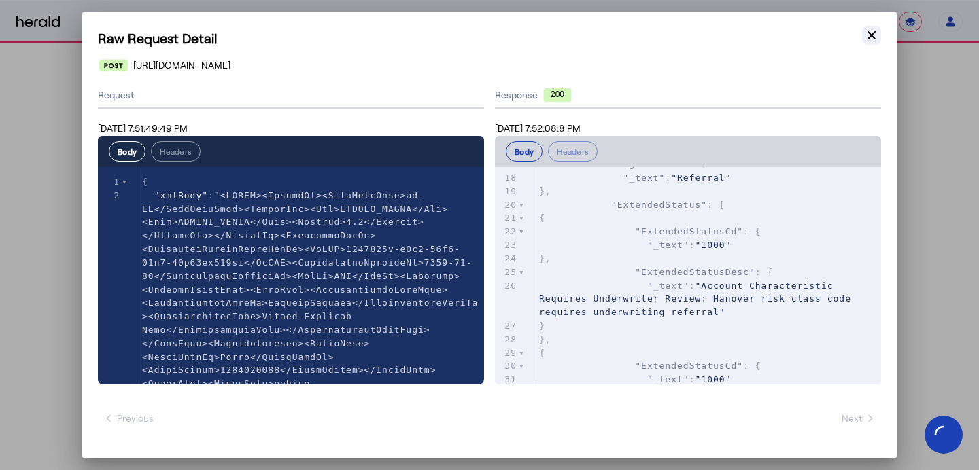
click at [870, 35] on icon "button" at bounding box center [871, 35] width 8 height 8
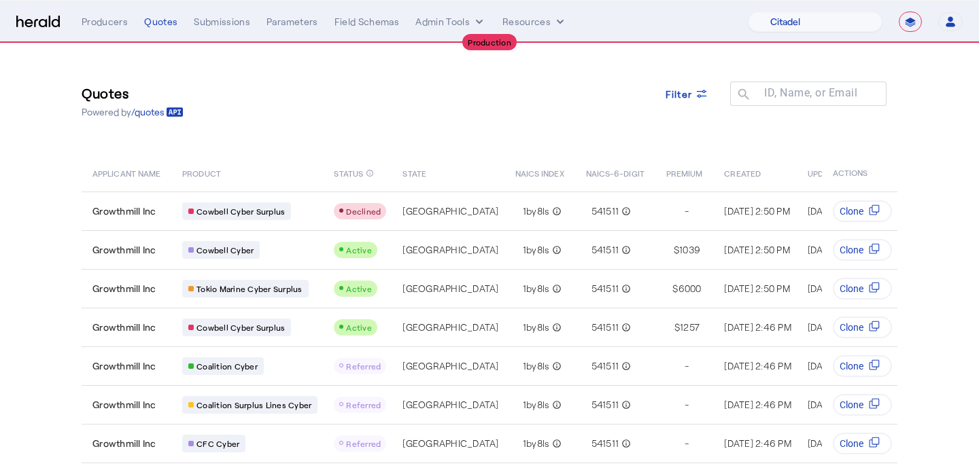
select select "pfm_j8lw_citadel"
click at [888, 29] on div "**********" at bounding box center [855, 22] width 215 height 20
click at [901, 23] on select "**********" at bounding box center [909, 22] width 23 height 20
select select "*******"
click at [898, 12] on select "**********" at bounding box center [909, 22] width 23 height 20
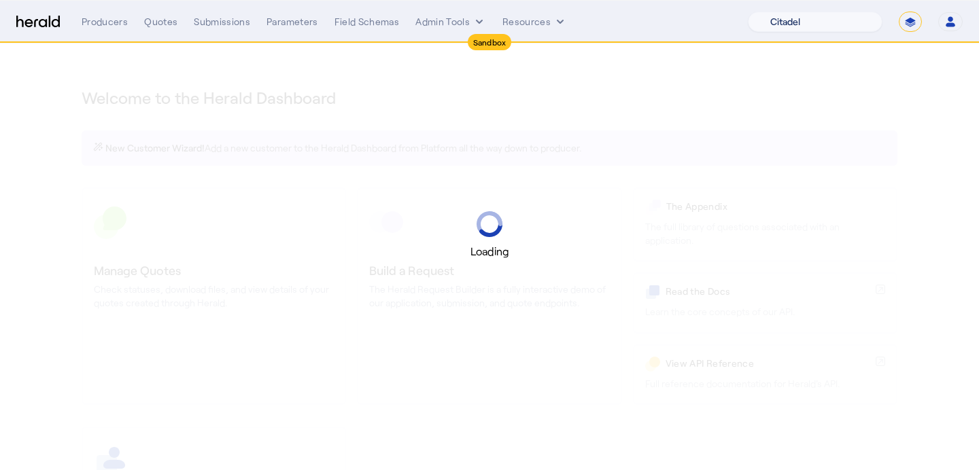
click at [814, 20] on select "1Fort Affinity Risk Billy BindHQ Bunker CRC Campus Coverage Citadel Fifthwall F…" at bounding box center [815, 22] width 135 height 20
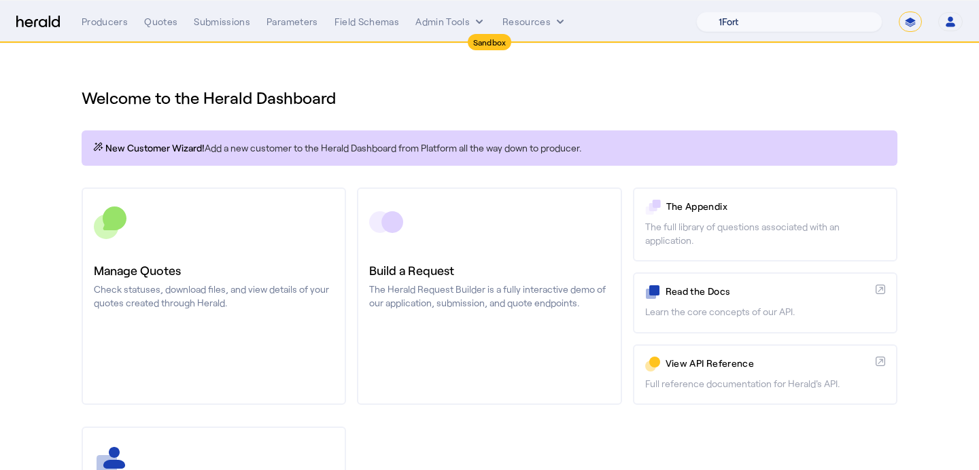
select select "pfm_r9a7_zywave"
click at [728, 12] on select "1Fort Acrisure Acturis Affinity Advisors Affinity Risk Agentero AmWins Anzen Ao…" at bounding box center [789, 22] width 186 height 20
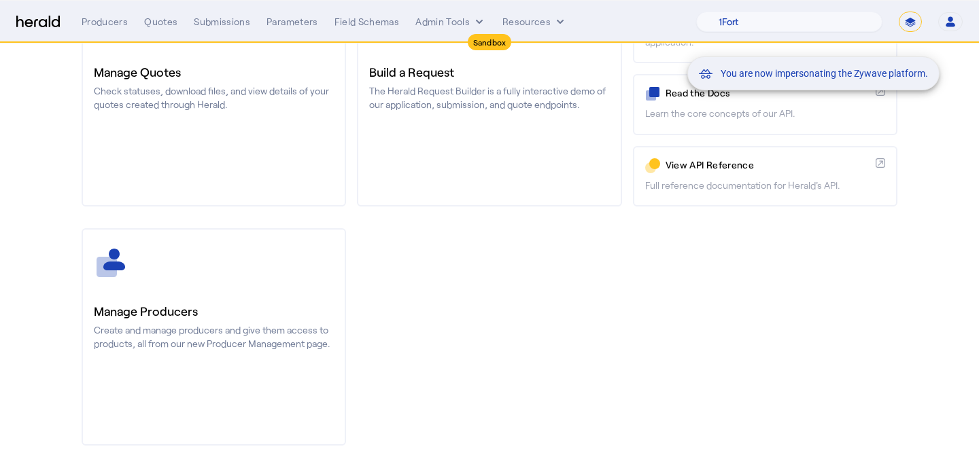
scroll to position [201, 0]
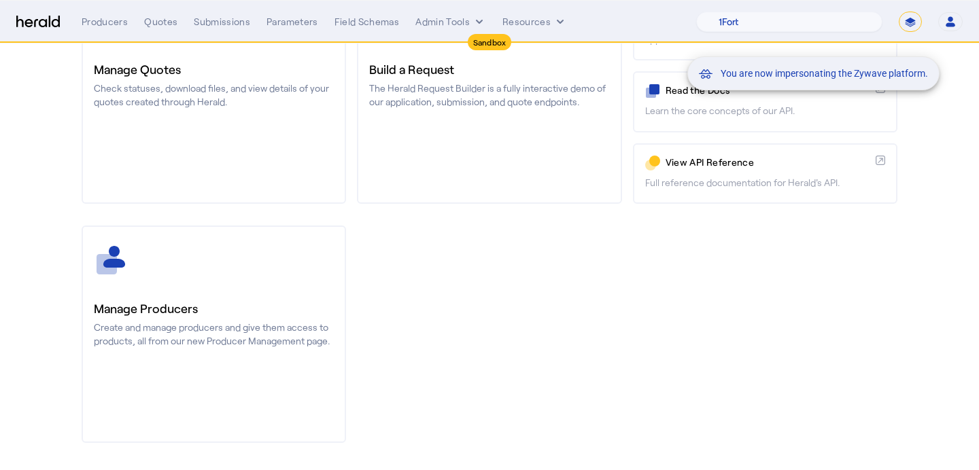
click at [289, 315] on div "You are now impersonating the Zywave platform." at bounding box center [489, 235] width 979 height 470
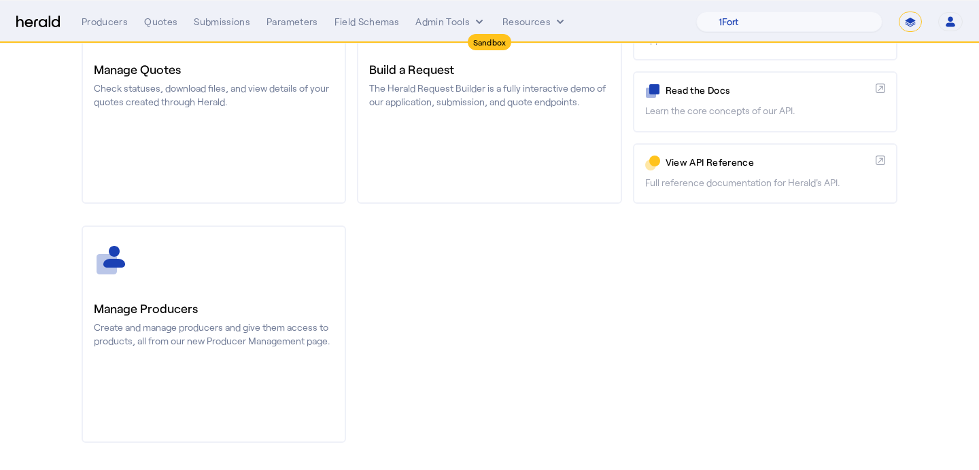
click at [289, 309] on h3 "Manage Producers" at bounding box center [214, 308] width 240 height 19
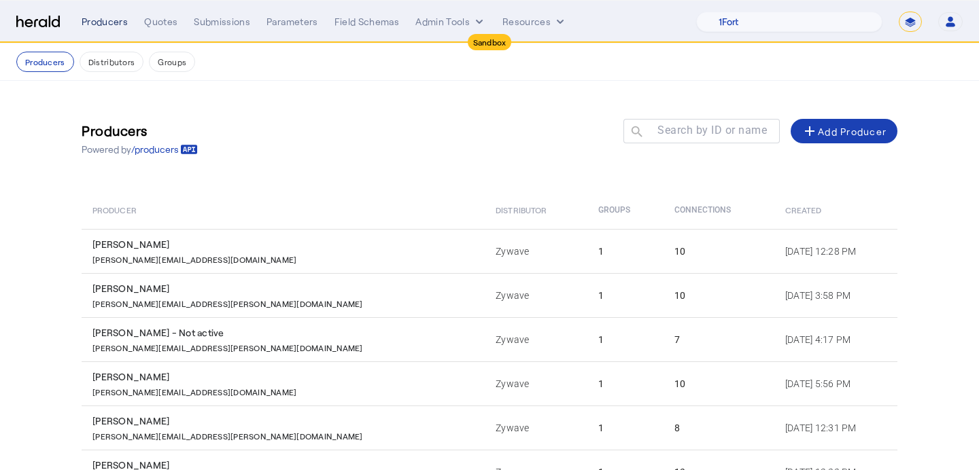
click at [100, 18] on div "Producers" at bounding box center [105, 22] width 46 height 14
click at [907, 28] on select "**********" at bounding box center [909, 22] width 23 height 20
select select "**********"
click at [898, 12] on select "**********" at bounding box center [909, 22] width 23 height 20
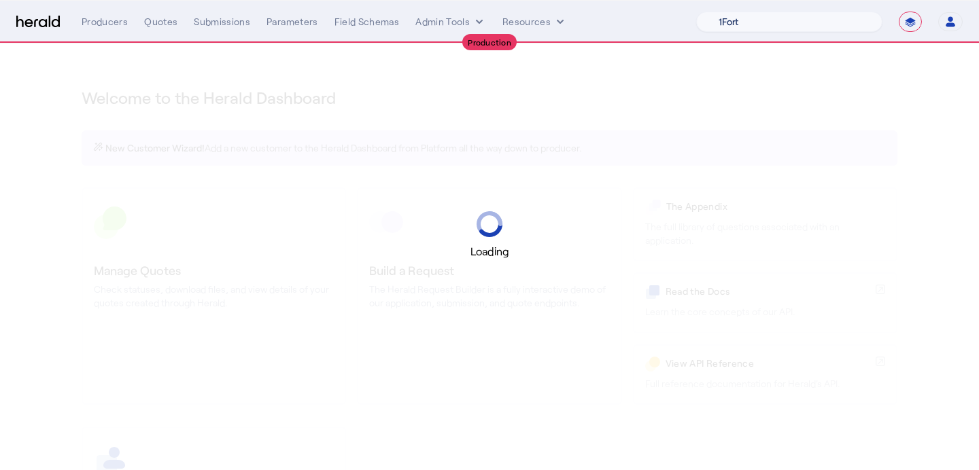
click at [799, 22] on select "1Fort Acrisure Acturis Affinity Advisors Affinity Risk Agentero AmWins Anzen Ao…" at bounding box center [789, 22] width 186 height 20
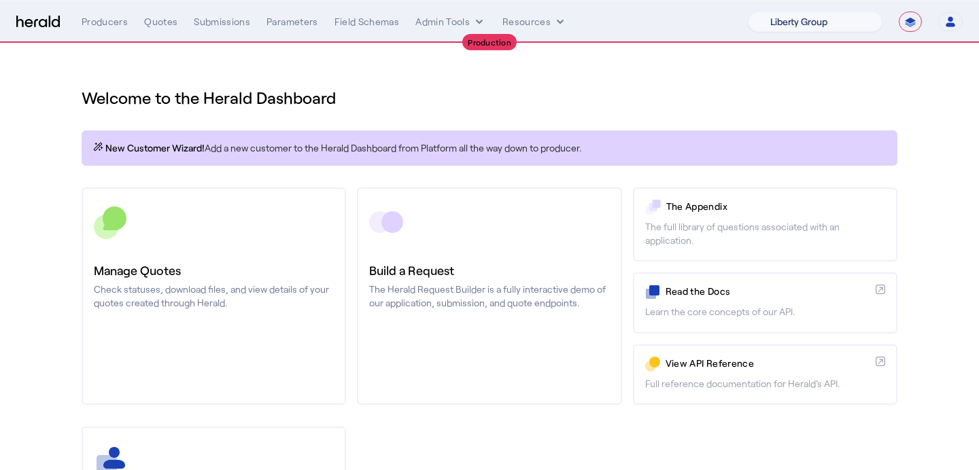
click at [748, 12] on select "1Fort Affinity Risk Billy BindHQ Bunker CRC Campus Coverage Citadel Fifthwall F…" at bounding box center [815, 22] width 135 height 20
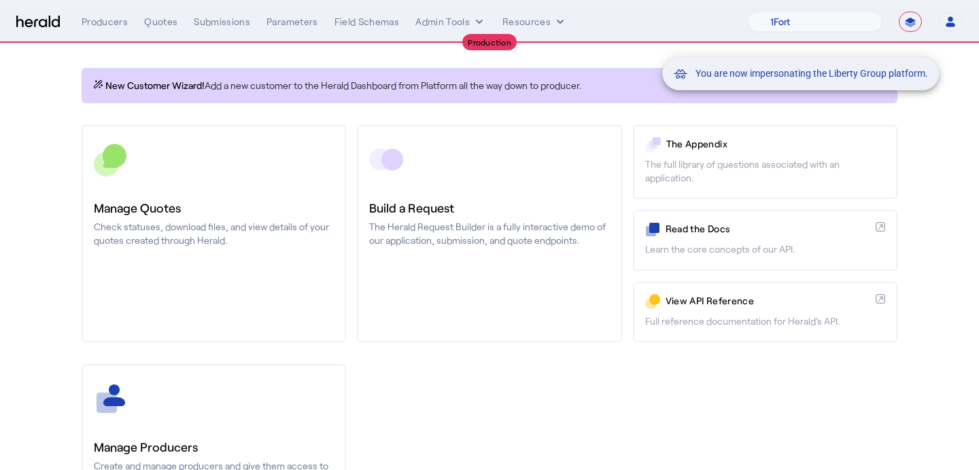
scroll to position [104, 0]
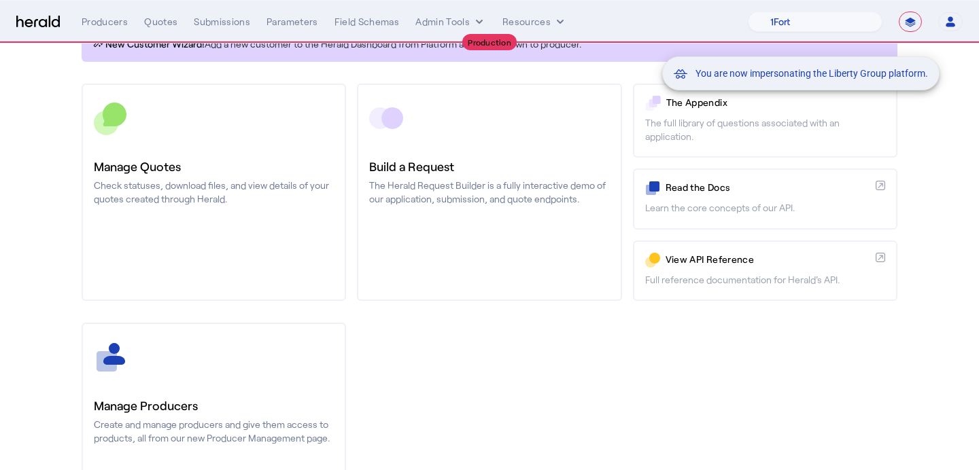
click at [224, 266] on div "You are now impersonating the Liberty Group platform." at bounding box center [489, 235] width 979 height 470
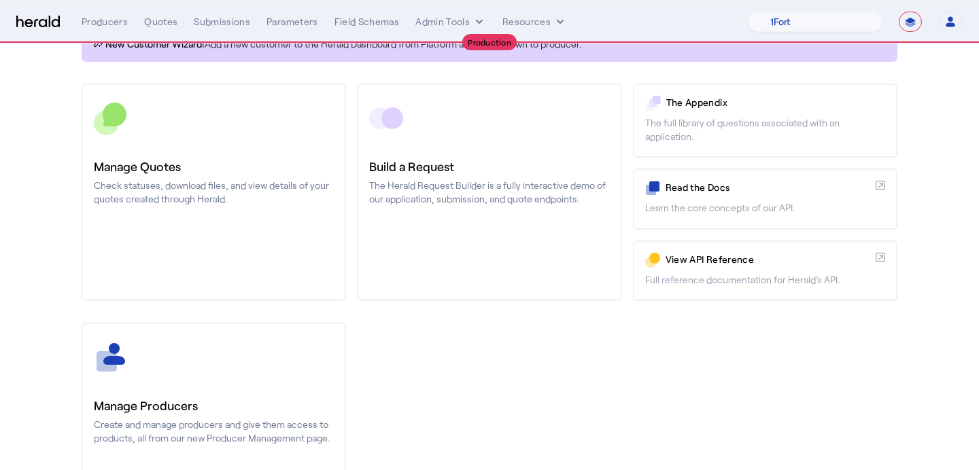
click at [224, 266] on link "Manage Quotes Check statuses, download files, and view details of your quotes c…" at bounding box center [214, 192] width 264 height 217
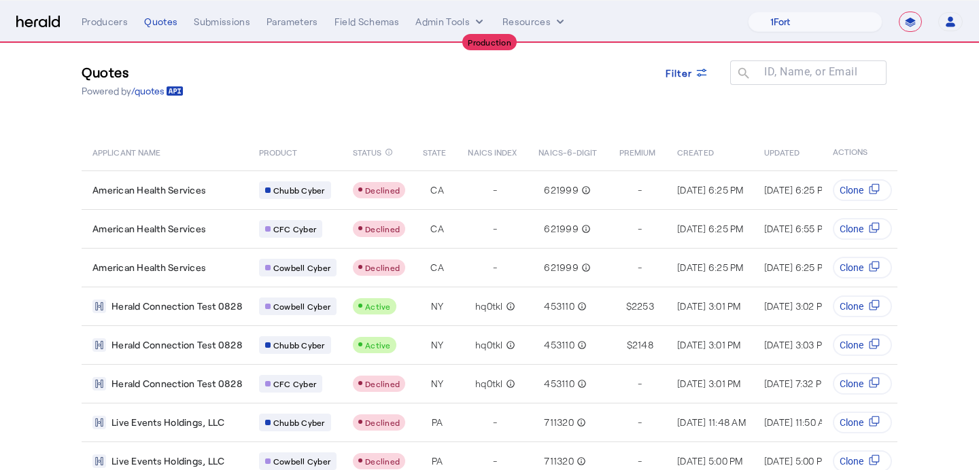
scroll to position [25, 0]
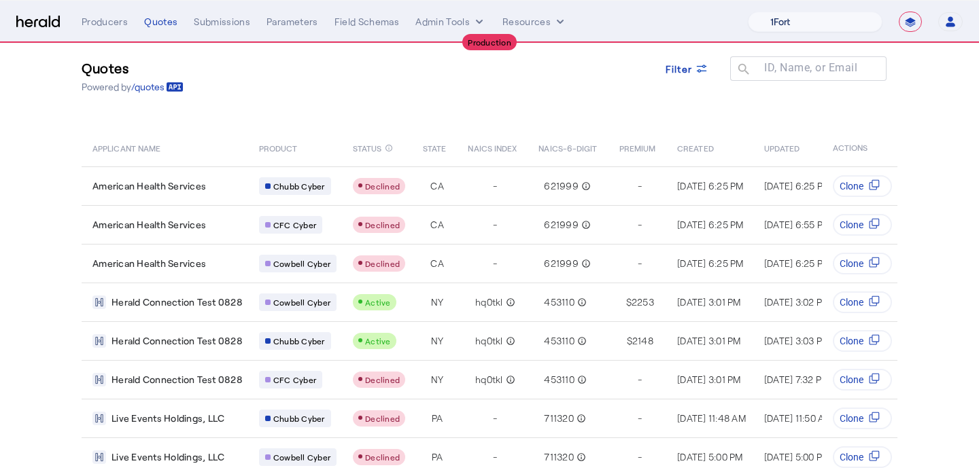
click at [803, 15] on select "1Fort Affinity Risk Billy BindHQ Bunker CRC Campus Coverage Citadel Fifthwall F…" at bounding box center [815, 22] width 135 height 20
click at [748, 12] on select "1Fort Affinity Risk Billy BindHQ Bunker CRC Campus Coverage Citadel Fifthwall F…" at bounding box center [815, 22] width 135 height 20
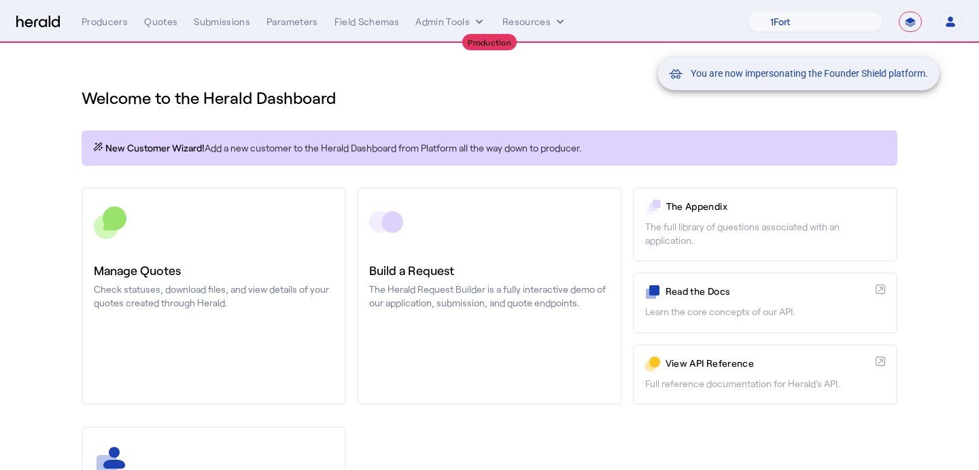
click at [219, 204] on div "You are now impersonating the Founder Shield platform." at bounding box center [489, 235] width 979 height 470
click at [248, 207] on div "You are now impersonating the Founder Shield platform." at bounding box center [489, 235] width 979 height 470
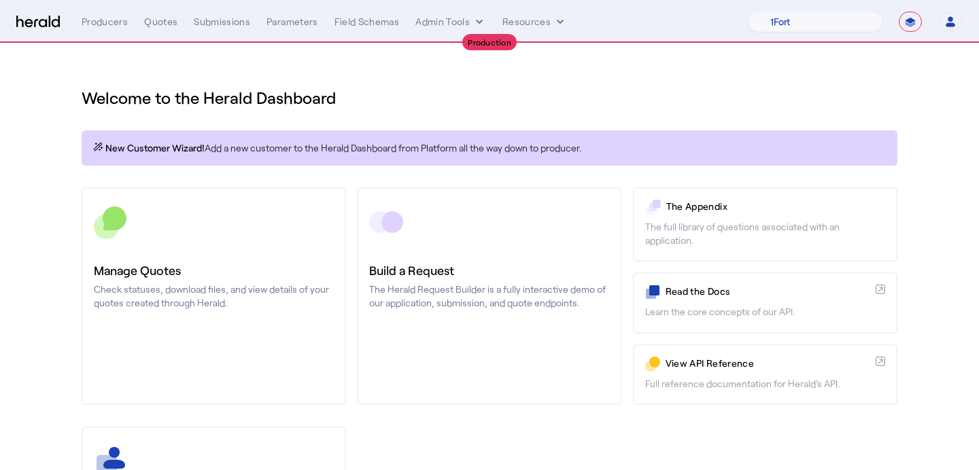
click at [248, 207] on div at bounding box center [214, 222] width 240 height 34
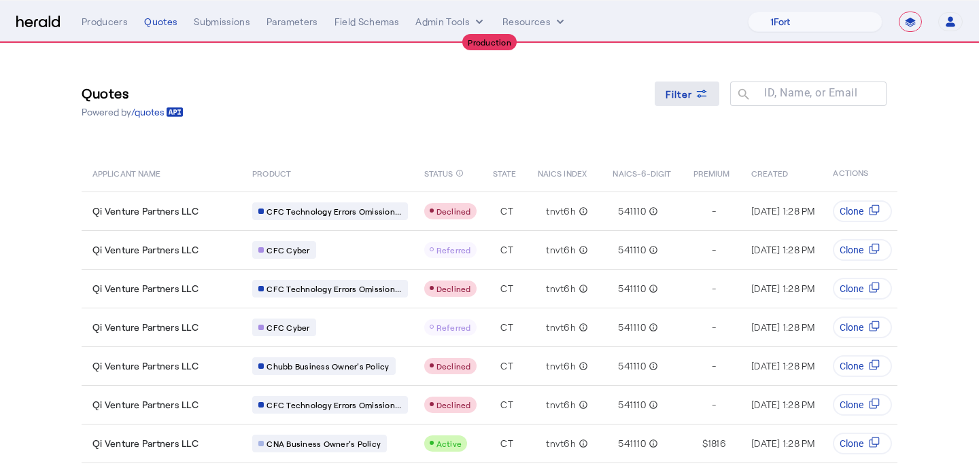
click at [676, 100] on span "Filter" at bounding box center [678, 94] width 27 height 14
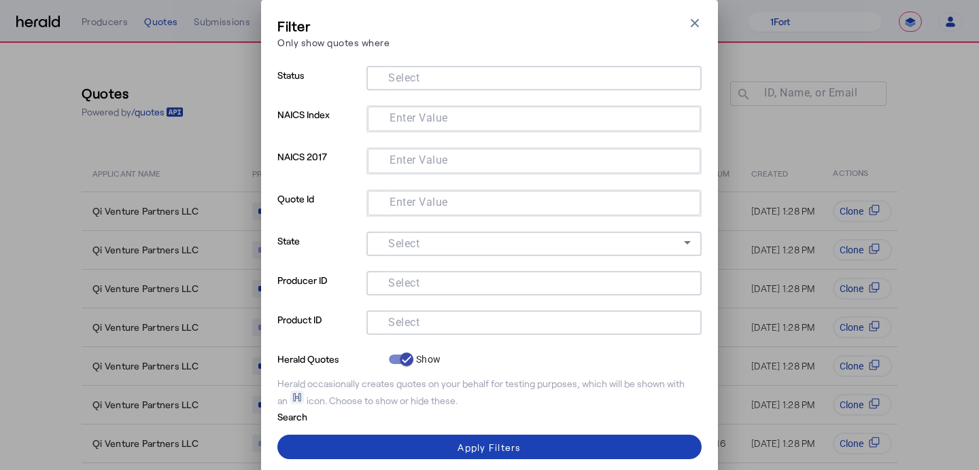
click at [420, 321] on input "Select" at bounding box center [531, 321] width 308 height 16
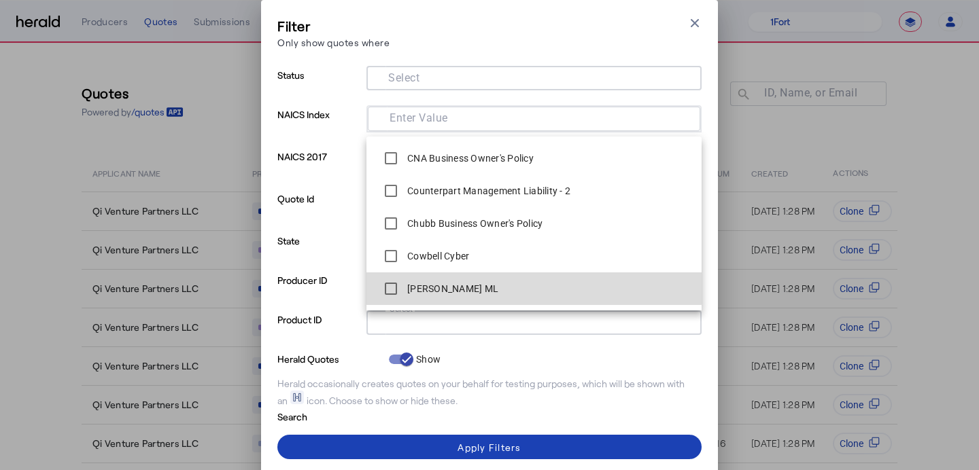
click at [421, 276] on div "Berkley MP ML" at bounding box center [437, 288] width 121 height 27
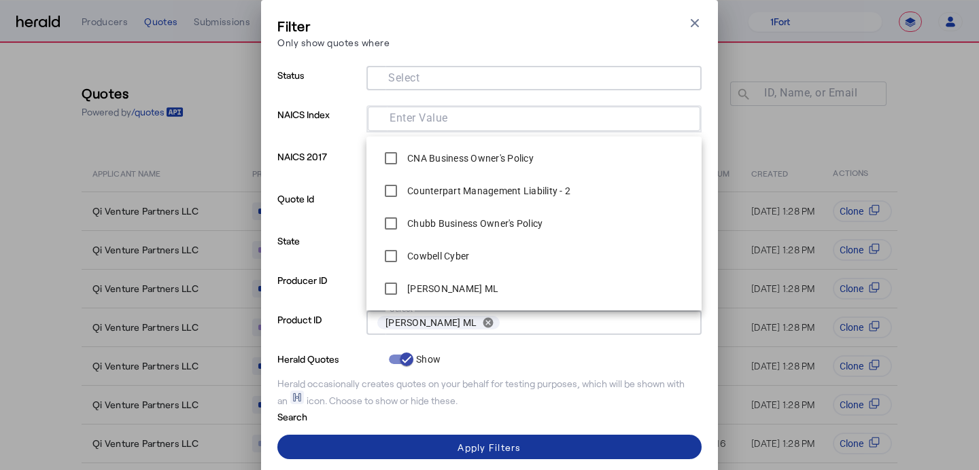
click at [486, 442] on div "Apply Filters" at bounding box center [488, 447] width 63 height 14
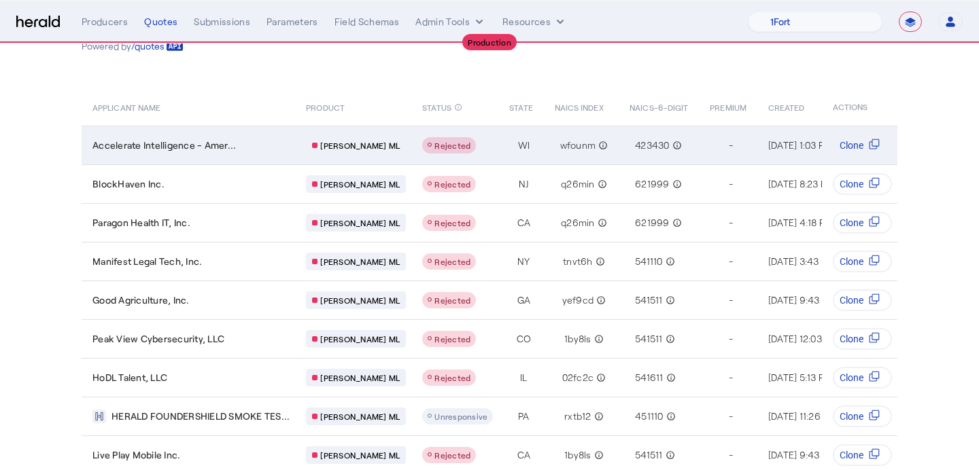
scroll to position [27, 0]
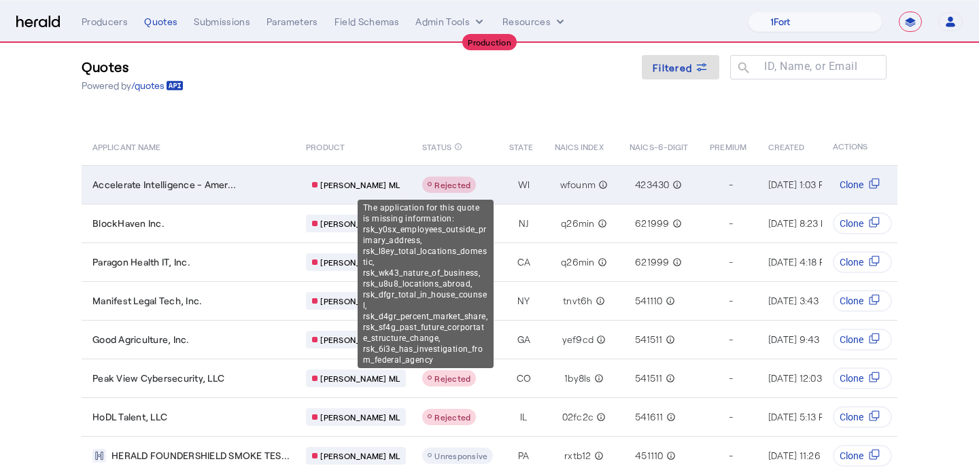
click at [434, 181] on span "Rejected" at bounding box center [452, 185] width 36 height 10
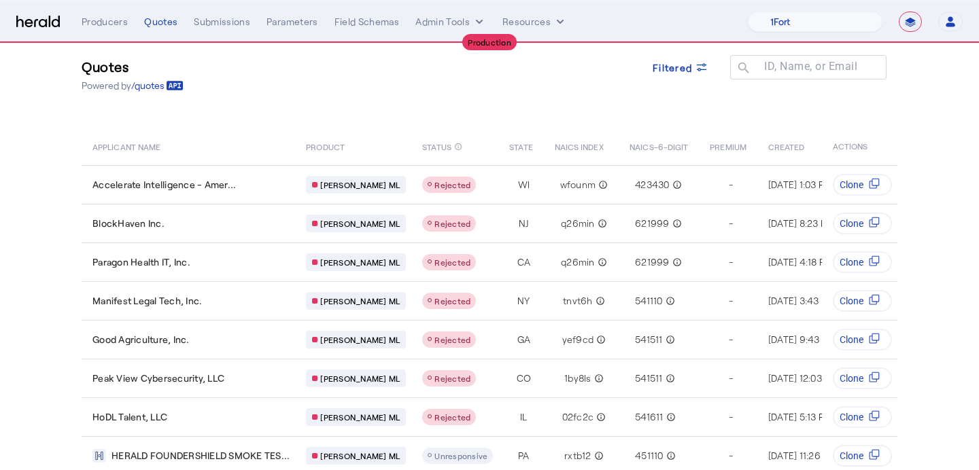
click at [836, 10] on nav "**********" at bounding box center [489, 22] width 979 height 42
click at [830, 24] on select "1Fort Affinity Risk Billy BindHQ Bunker CRC Campus Coverage Citadel Fifthwall F…" at bounding box center [815, 22] width 135 height 20
click at [748, 12] on select "1Fort Affinity Risk Billy BindHQ Bunker CRC Campus Coverage Citadel Fifthwall F…" at bounding box center [815, 22] width 135 height 20
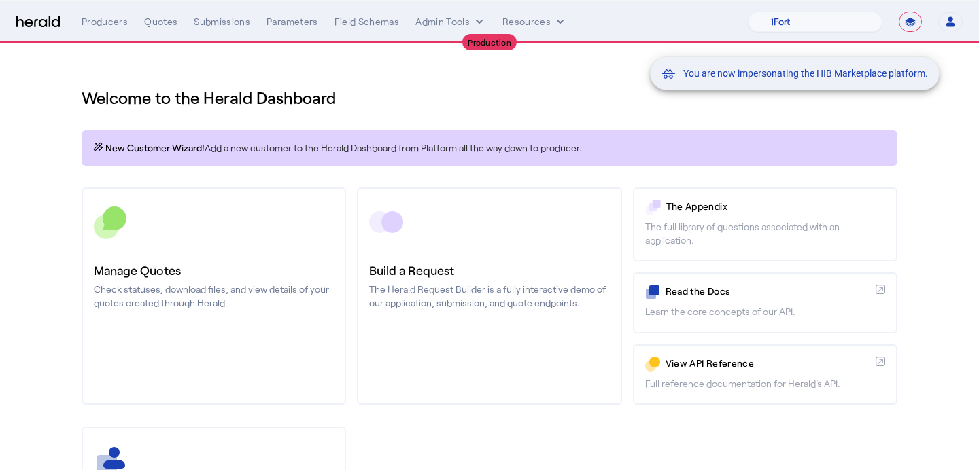
click at [183, 267] on div "You are now impersonating the HIB Marketplace platform." at bounding box center [489, 235] width 979 height 470
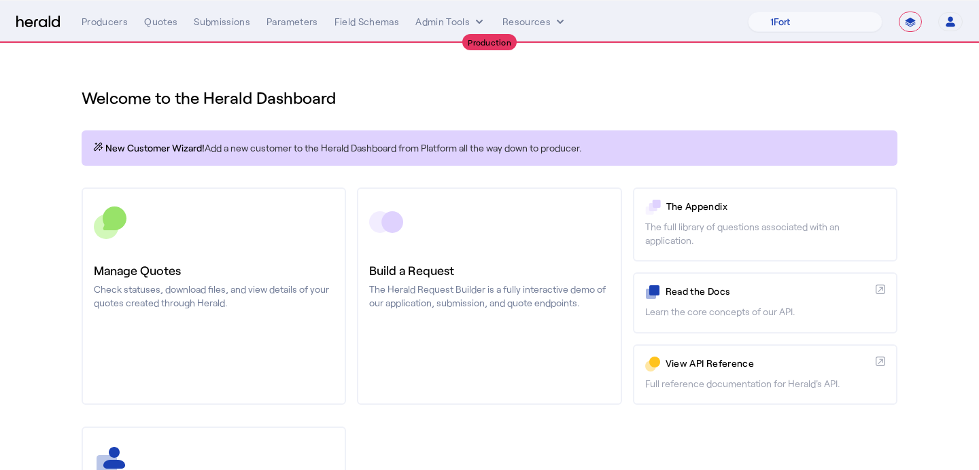
click at [183, 267] on h3 "Manage Quotes" at bounding box center [214, 270] width 240 height 19
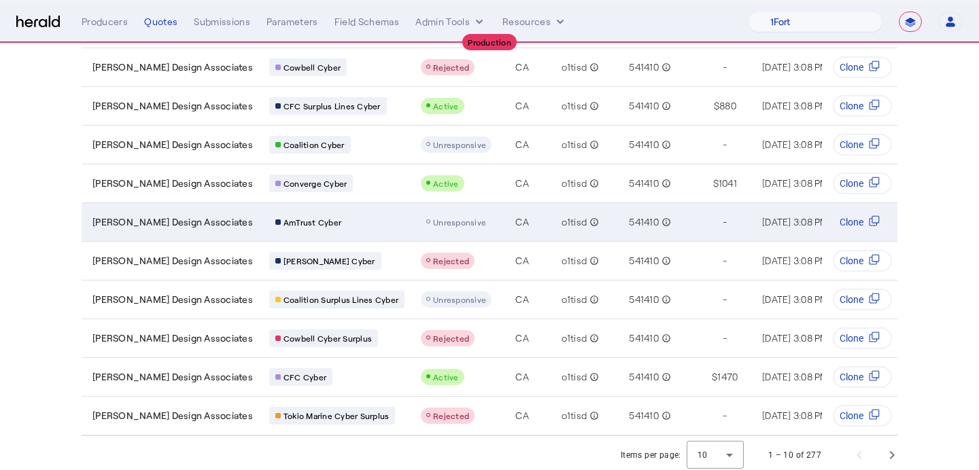
scroll to position [147, 0]
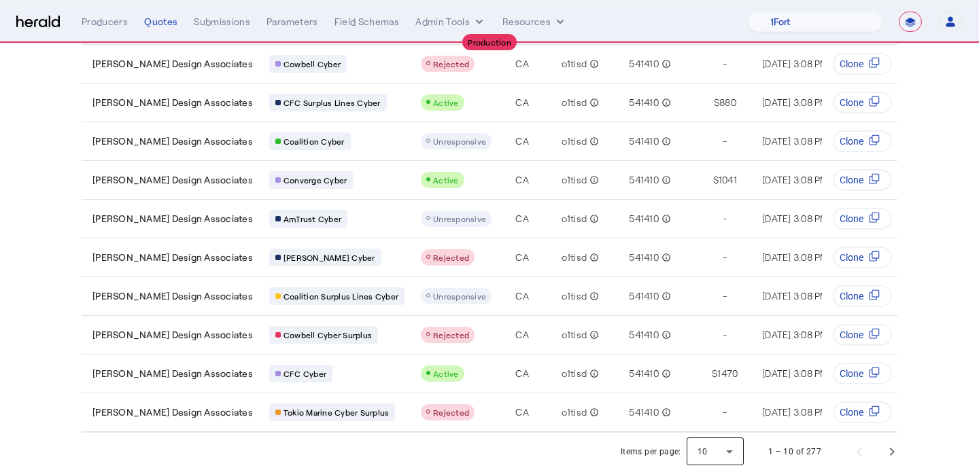
click at [717, 446] on div at bounding box center [714, 452] width 57 height 33
click at [711, 393] on mat-option "25" at bounding box center [716, 382] width 57 height 33
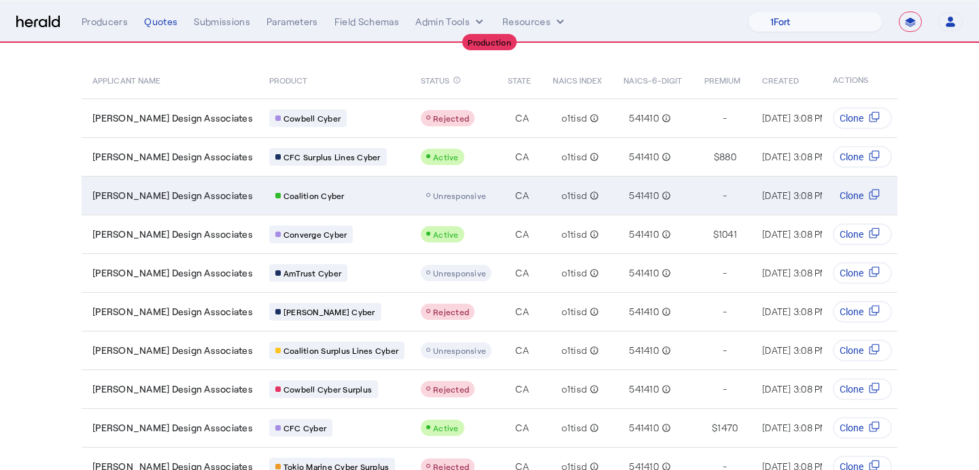
scroll to position [105, 0]
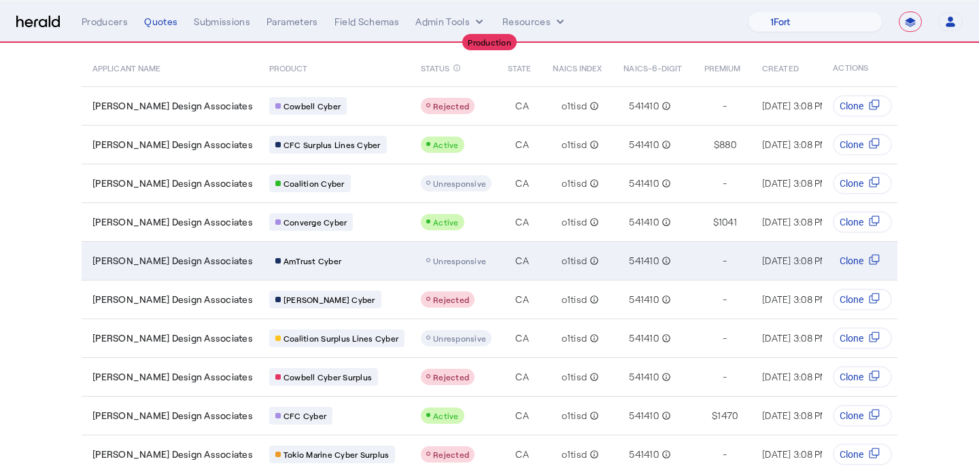
click at [426, 265] on div "Unresponsive" at bounding box center [456, 261] width 60 height 11
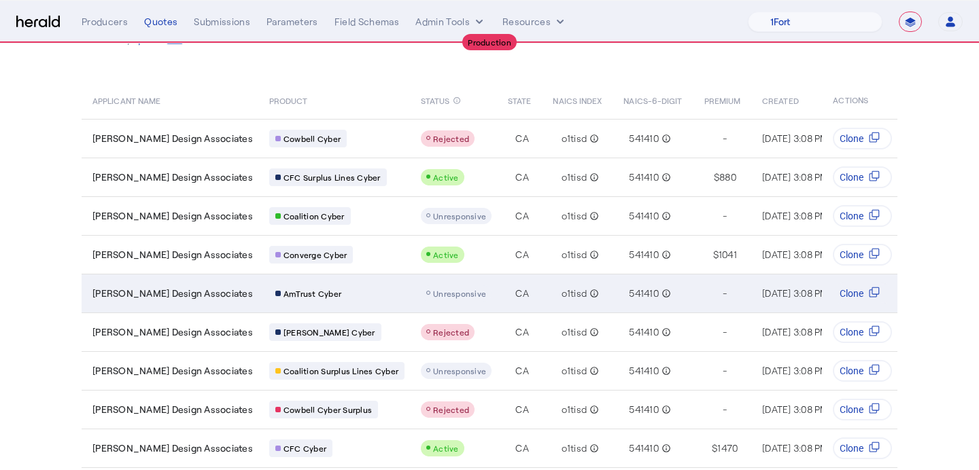
scroll to position [73, 0]
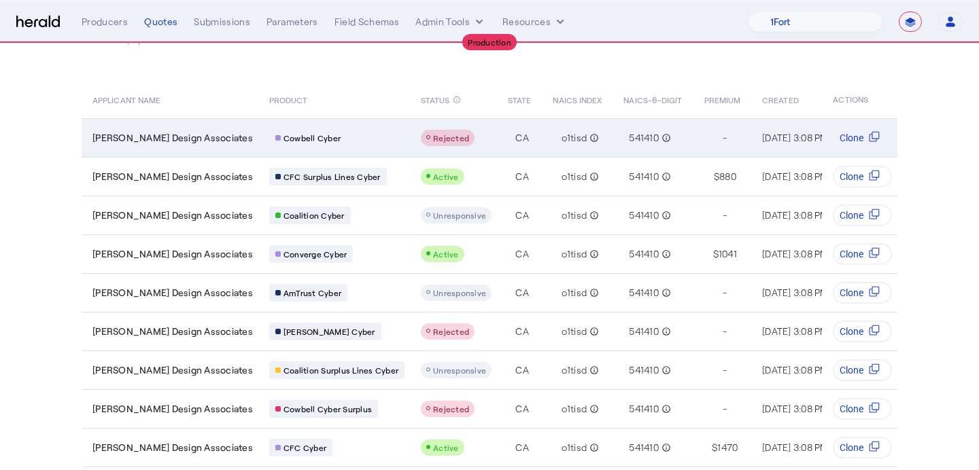
click at [433, 135] on span "Rejected" at bounding box center [451, 138] width 36 height 10
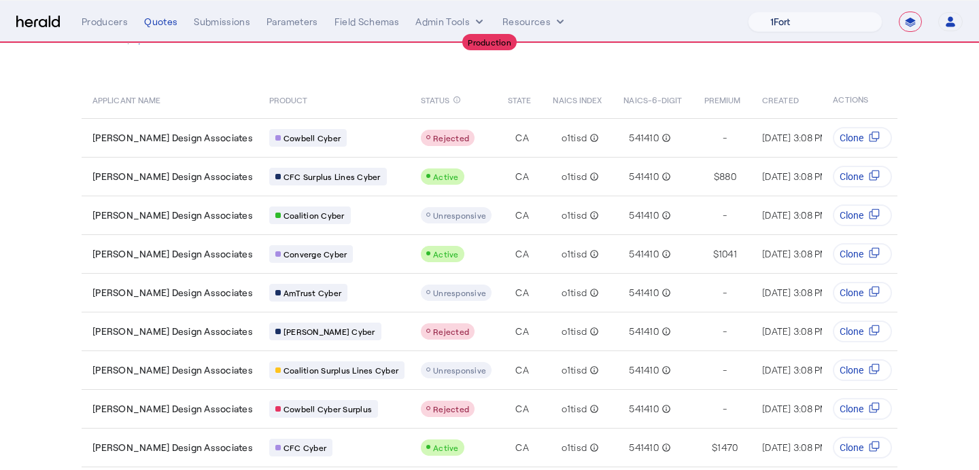
click at [792, 23] on select "1Fort Affinity Risk Billy BindHQ Bunker CRC Campus Coverage Citadel Fifthwall F…" at bounding box center [815, 22] width 135 height 20
click at [748, 12] on select "1Fort Affinity Risk Billy BindHQ Bunker CRC Campus Coverage Citadel Fifthwall F…" at bounding box center [815, 22] width 135 height 20
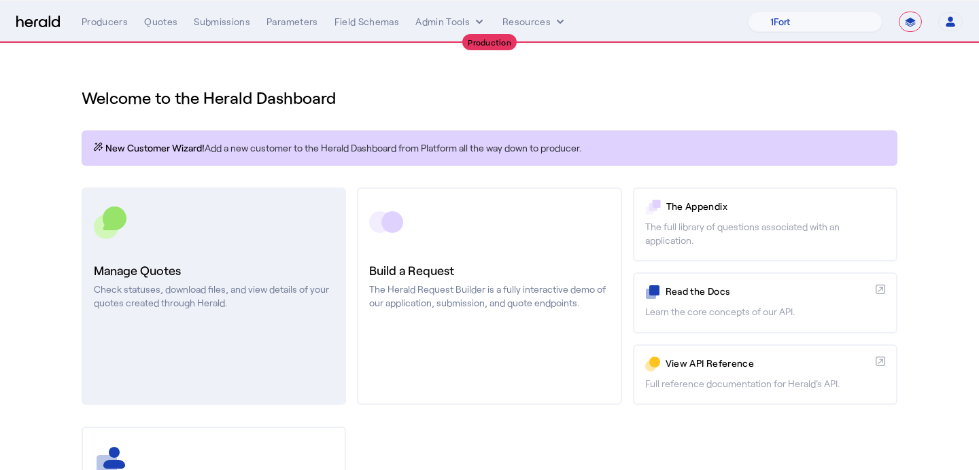
click at [274, 328] on link "Manage Quotes Check statuses, download files, and view details of your quotes c…" at bounding box center [214, 296] width 264 height 217
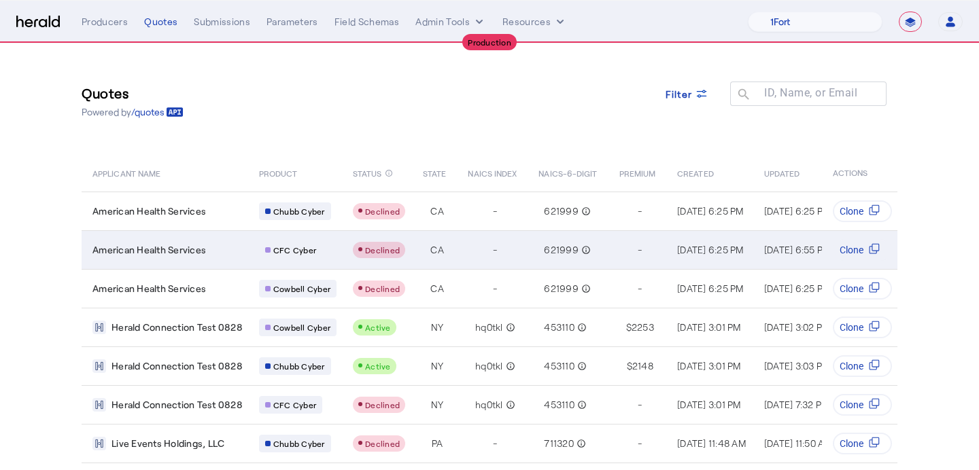
click at [376, 249] on span "Declined" at bounding box center [382, 250] width 35 height 10
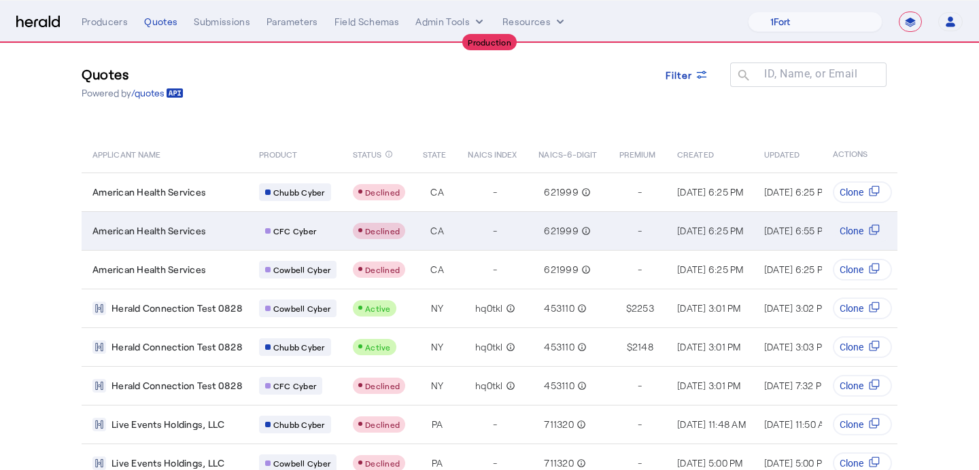
scroll to position [20, 0]
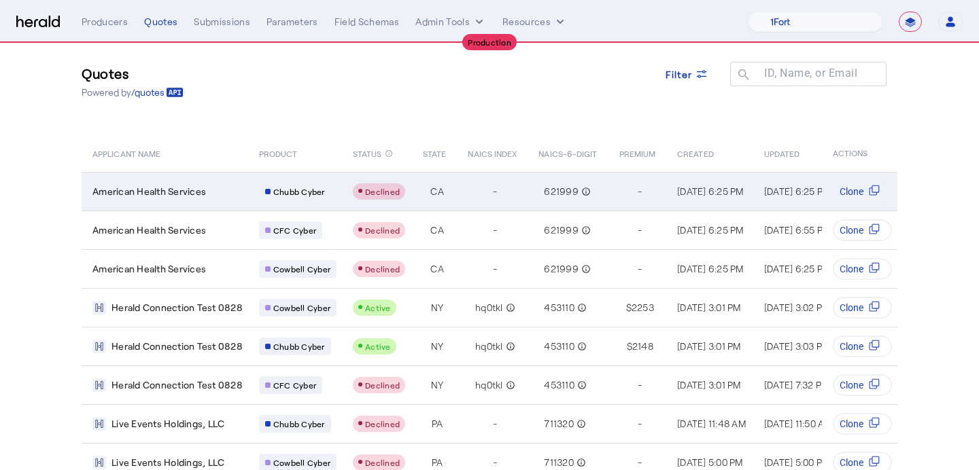
click at [371, 194] on span "Declined" at bounding box center [382, 192] width 35 height 10
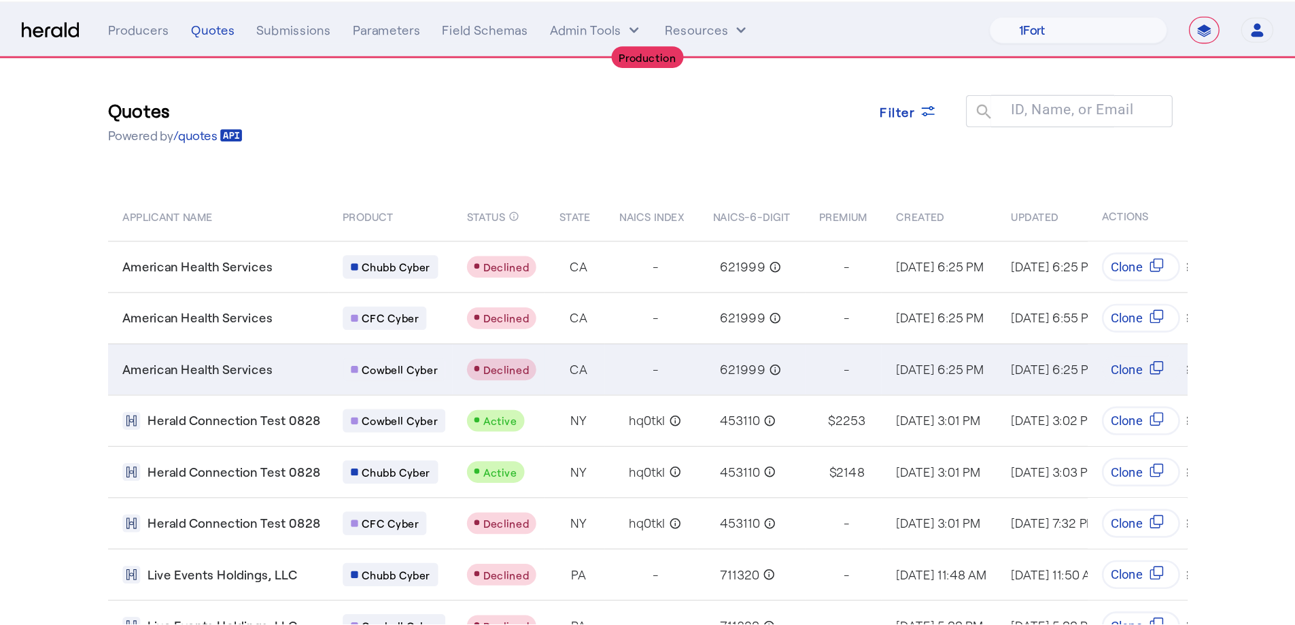
scroll to position [6, 0]
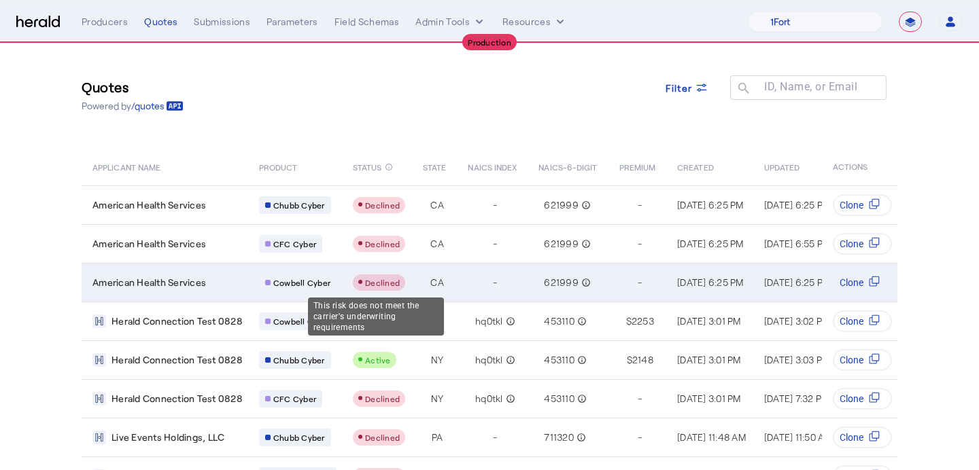
click at [361, 284] on svg-icon "Table view of all quotes submitted by your platform" at bounding box center [361, 283] width 7 height 10
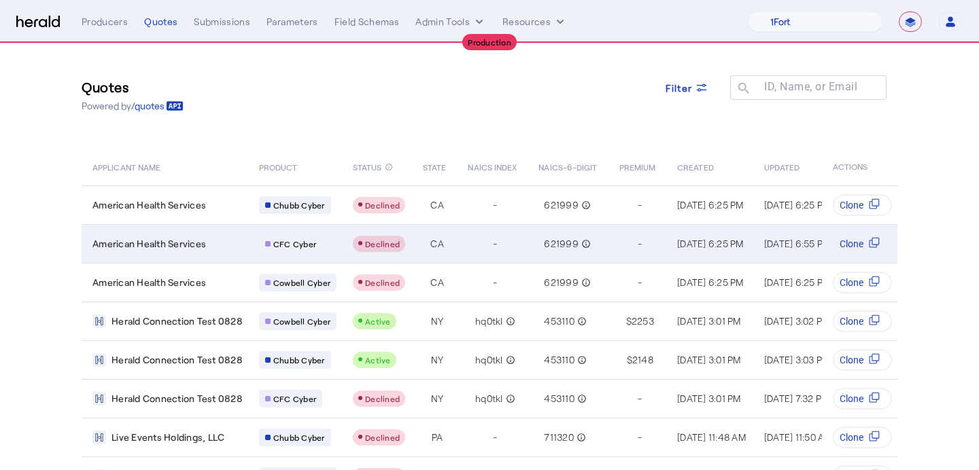
click at [470, 238] on div "-" at bounding box center [495, 243] width 54 height 19
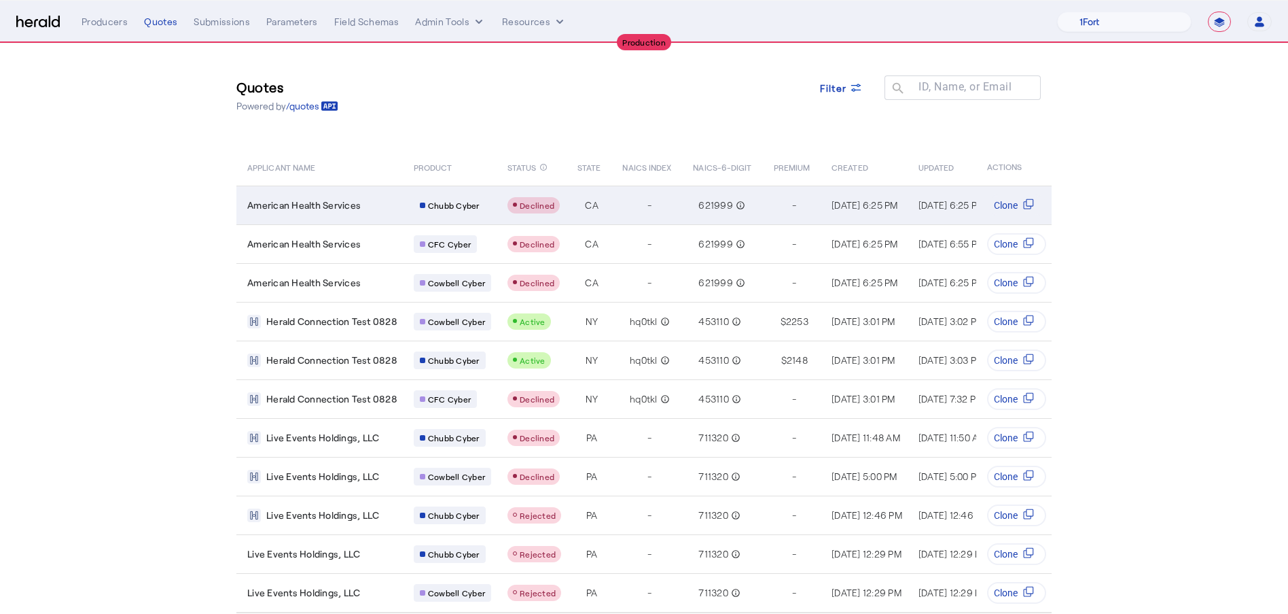
click at [592, 199] on span "CA" at bounding box center [592, 205] width 14 height 14
click at [670, 207] on div "-" at bounding box center [649, 205] width 54 height 19
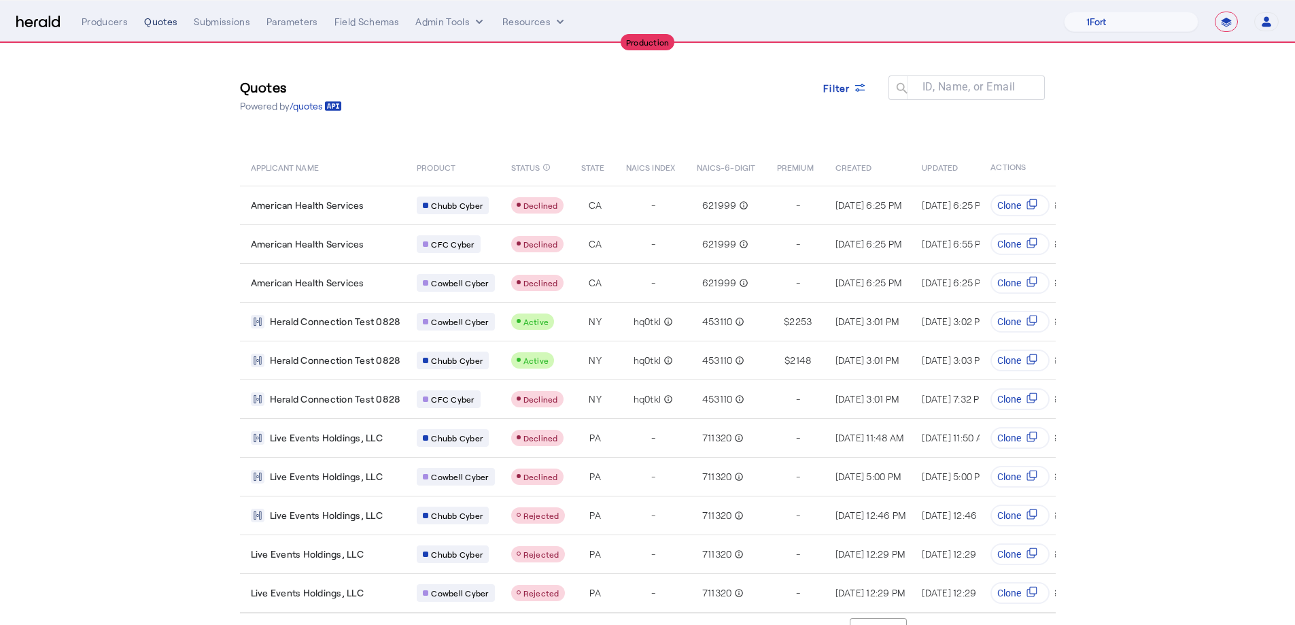
click at [152, 23] on div "Quotes" at bounding box center [160, 22] width 33 height 14
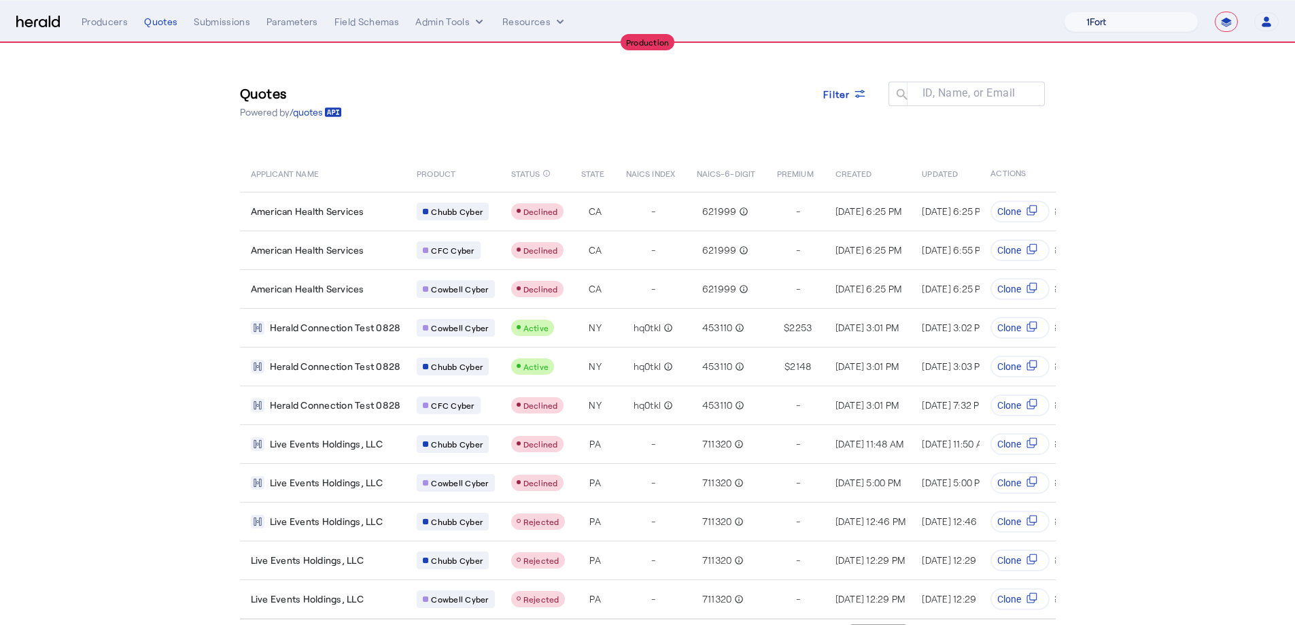
click at [978, 17] on select "1Fort Affinity Risk Billy BindHQ Bunker CRC Campus Coverage Citadel Fifthwall F…" at bounding box center [1130, 22] width 135 height 20
select select "pfm_a9p2_hib_marketplace"
click at [978, 12] on select "1Fort Affinity Risk Billy BindHQ Bunker CRC Campus Coverage Citadel Fifthwall F…" at bounding box center [1130, 22] width 135 height 20
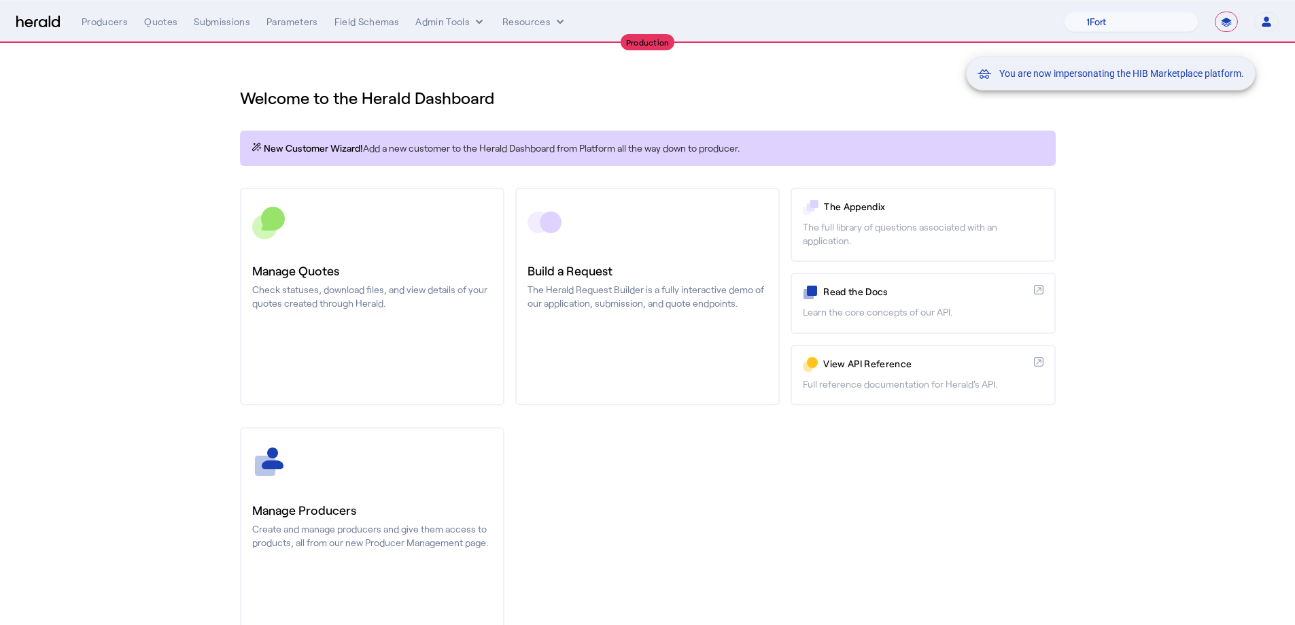
click at [345, 278] on div "You are now impersonating the HIB Marketplace platform." at bounding box center [647, 312] width 1295 height 625
click at [390, 277] on div "You are now impersonating the HIB Marketplace platform." at bounding box center [647, 312] width 1295 height 625
click at [391, 274] on h3 "Manage Quotes" at bounding box center [372, 270] width 240 height 19
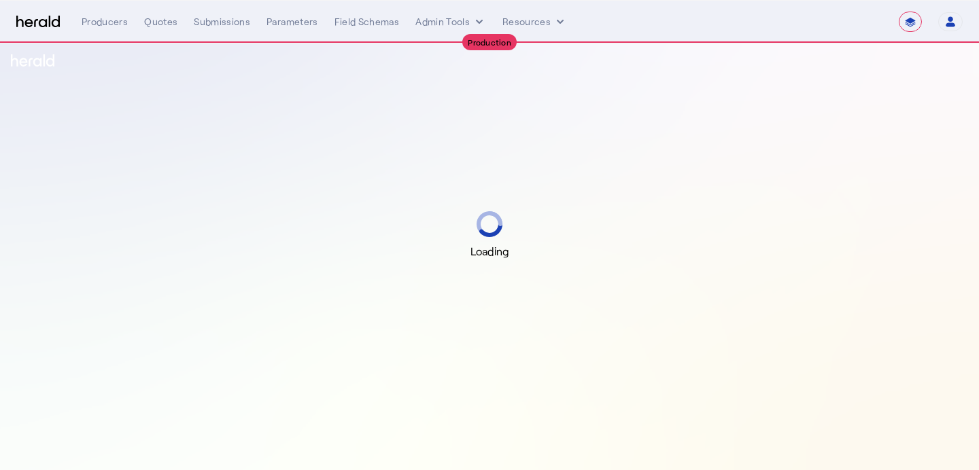
select select "**********"
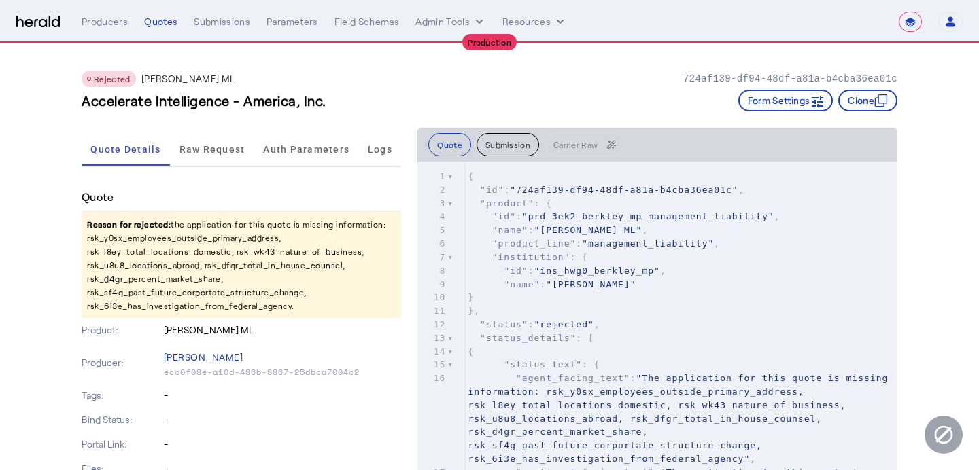
click at [384, 389] on p "-" at bounding box center [283, 396] width 238 height 14
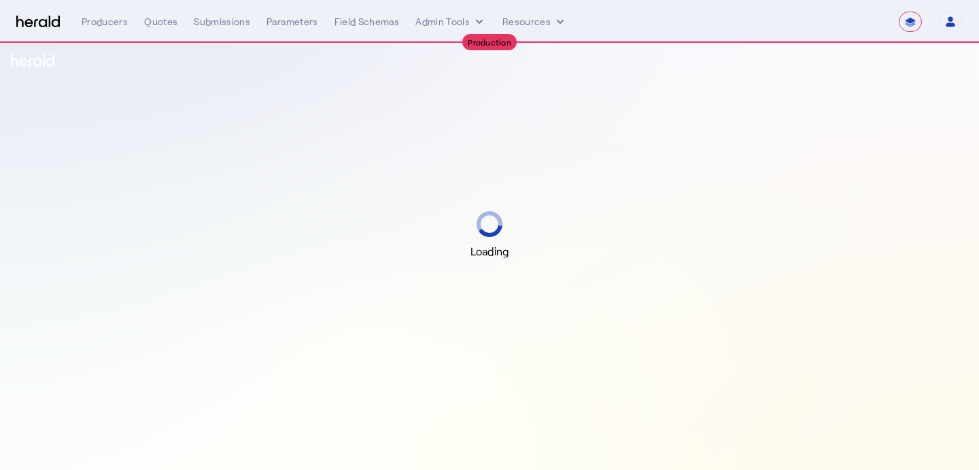
select select "**********"
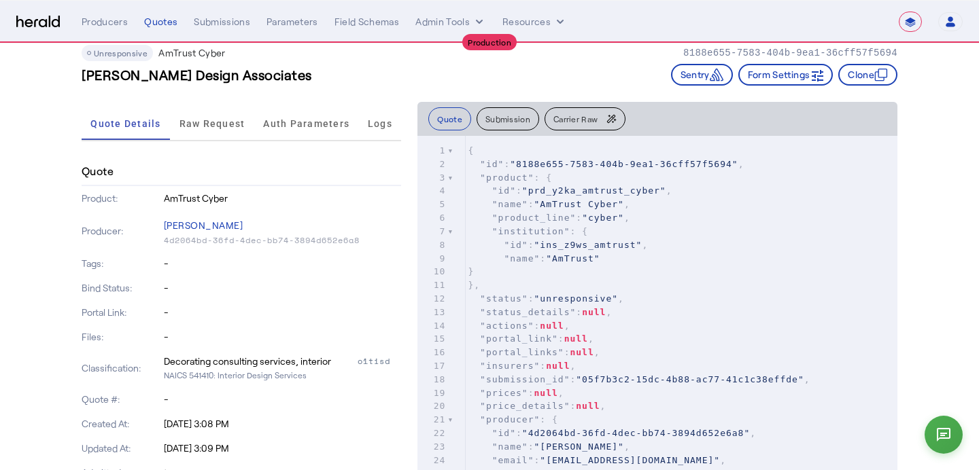
scroll to position [23, 0]
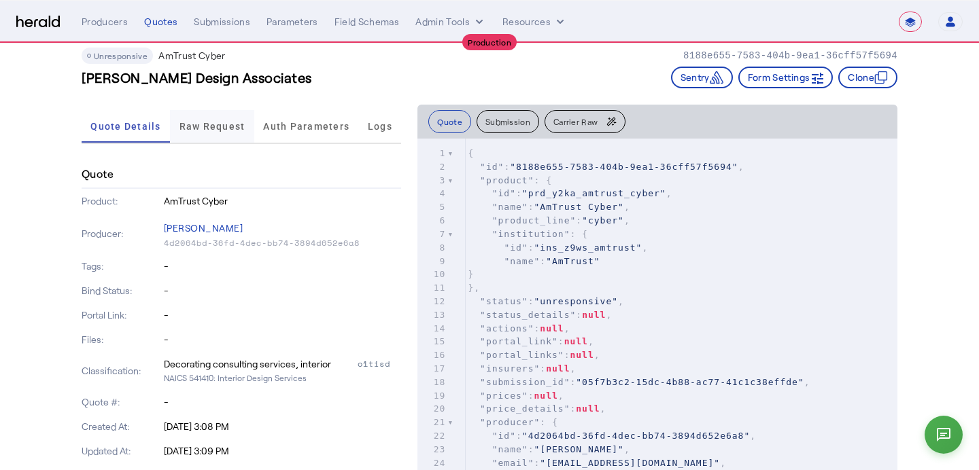
click at [205, 122] on span "Raw Request" at bounding box center [212, 127] width 66 height 10
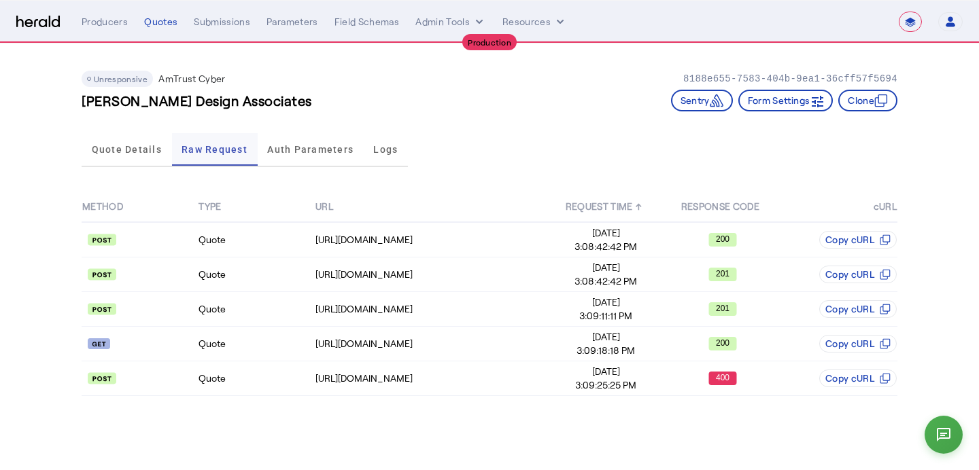
scroll to position [0, 0]
click at [641, 392] on td "[DATE] 3:09:25:25 PM" at bounding box center [606, 379] width 116 height 35
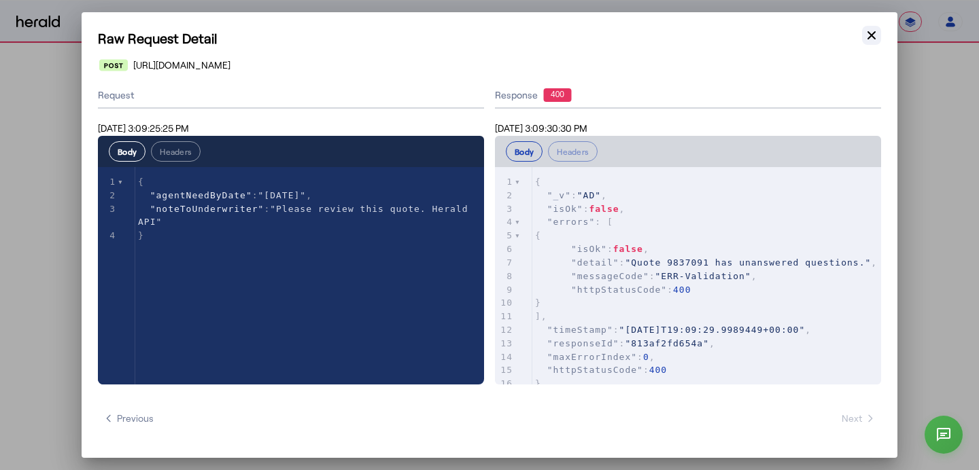
click at [866, 36] on icon "button" at bounding box center [871, 36] width 14 height 14
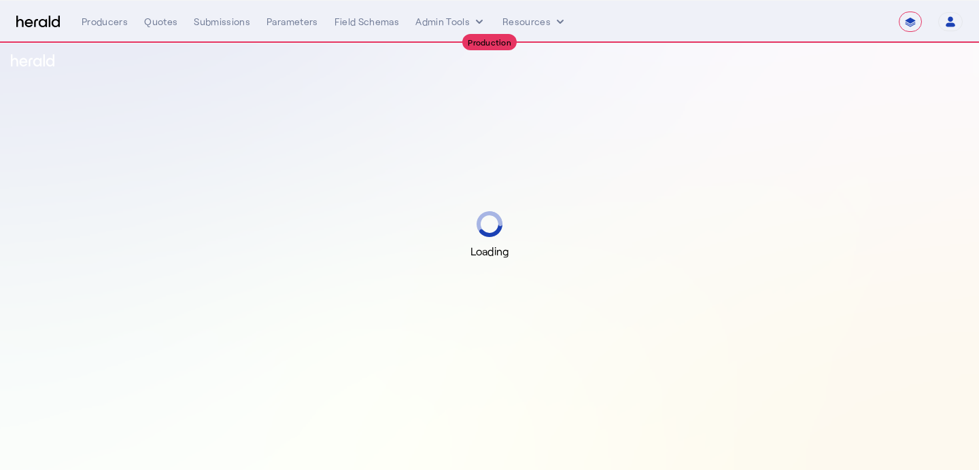
select select "**********"
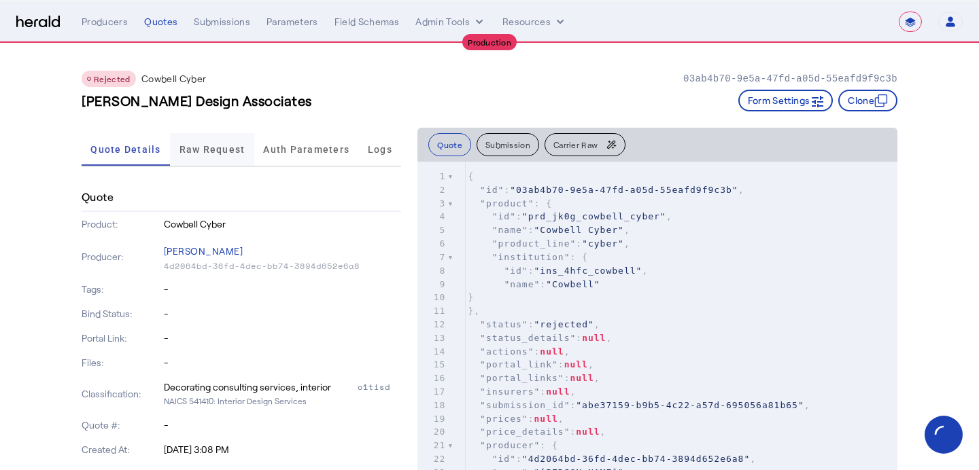
click at [227, 141] on span "Raw Request" at bounding box center [212, 149] width 66 height 33
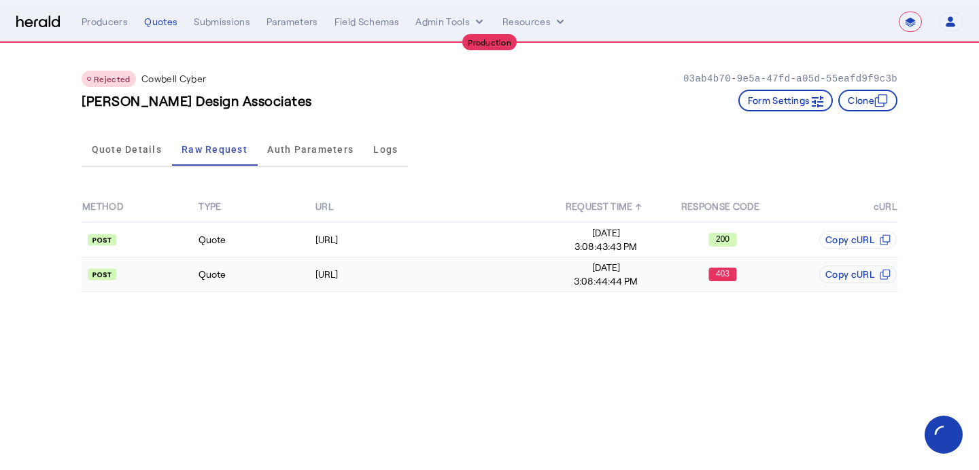
click at [551, 270] on span "[DATE]" at bounding box center [605, 268] width 115 height 14
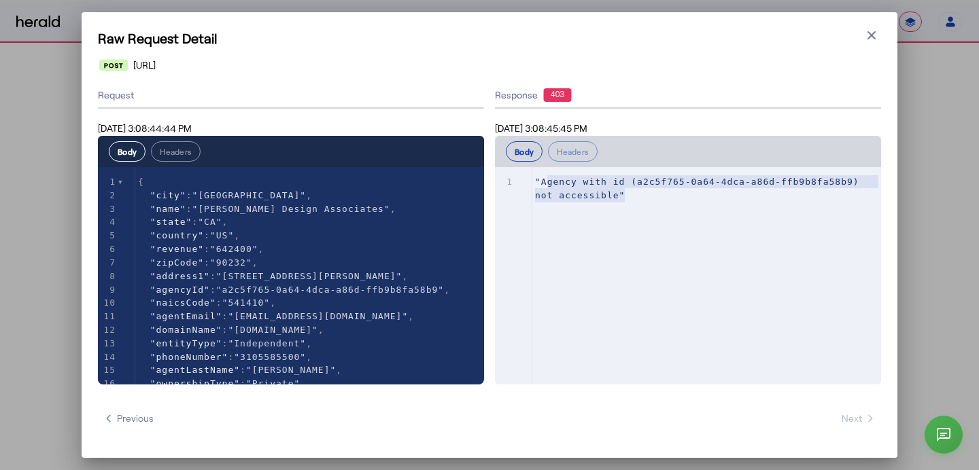
type textarea "**********"
drag, startPoint x: 629, startPoint y: 195, endPoint x: 531, endPoint y: 184, distance: 97.8
click at [531, 184] on div "x 1 "Agency with id (a2c5f765-0a64-4dca-a86d-ffb9b8fa58b9) not accessible"" at bounding box center [705, 292] width 420 height 251
click at [885, 33] on div "Raw Request Detail Close modal [URL] Request [DATE] 3:08:44:44 PM Body Headers …" at bounding box center [489, 235] width 815 height 446
click at [871, 36] on icon "button" at bounding box center [871, 36] width 14 height 14
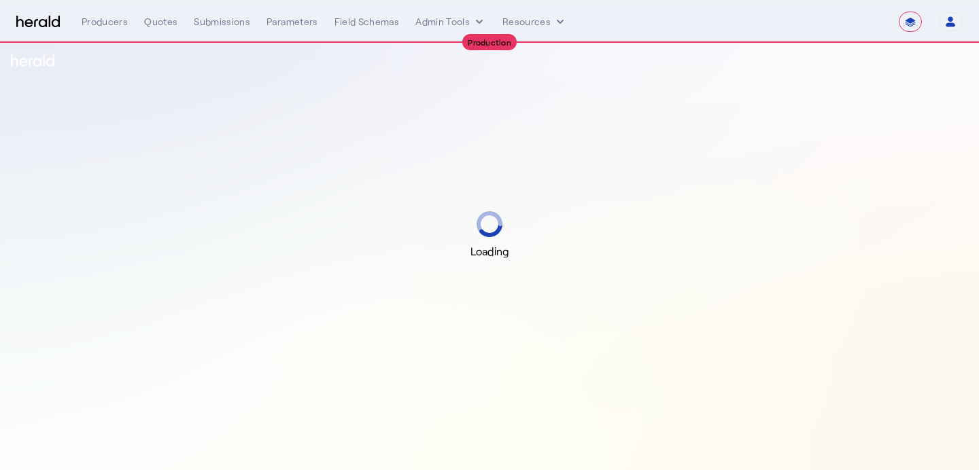
select select "**********"
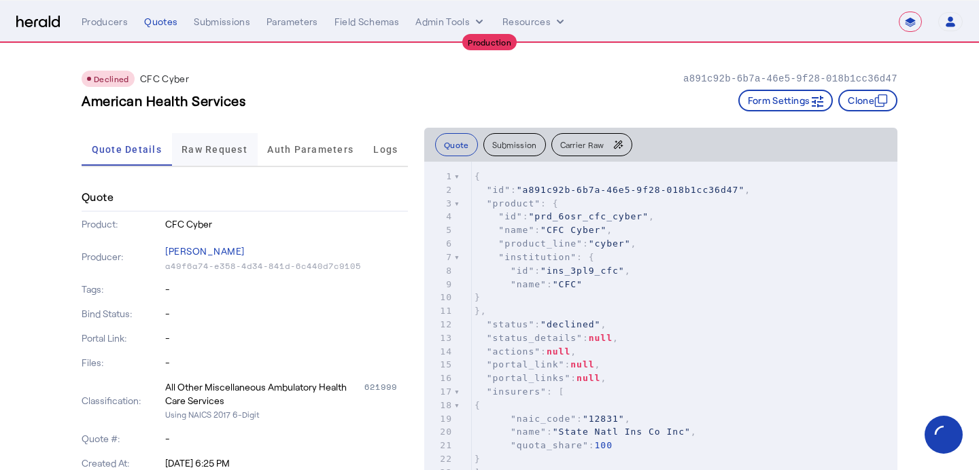
click at [217, 150] on span "Raw Request" at bounding box center [214, 150] width 66 height 10
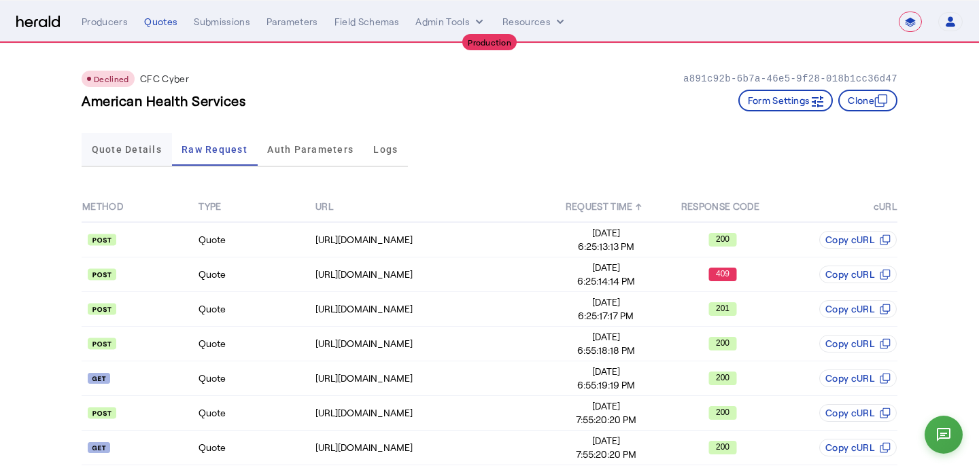
click at [128, 145] on span "Quote Details" at bounding box center [127, 150] width 70 height 10
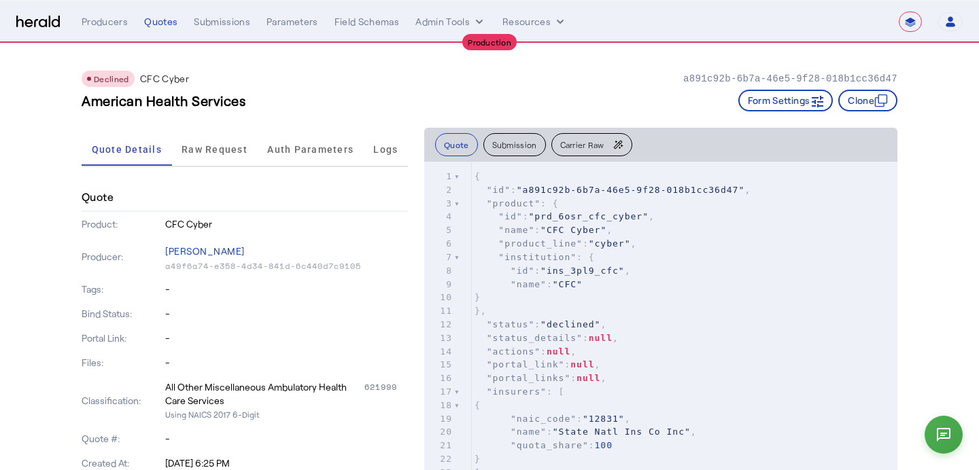
click at [580, 156] on button "Carrier Raw" at bounding box center [591, 144] width 81 height 23
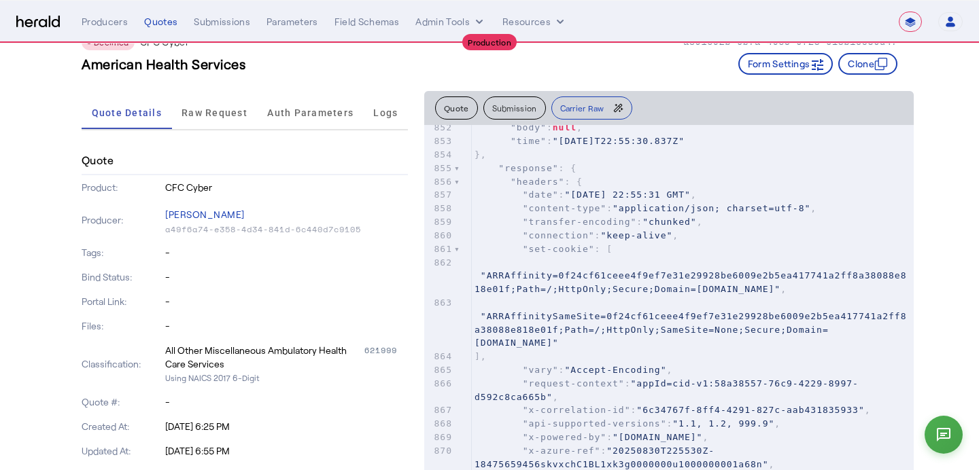
scroll to position [39, 0]
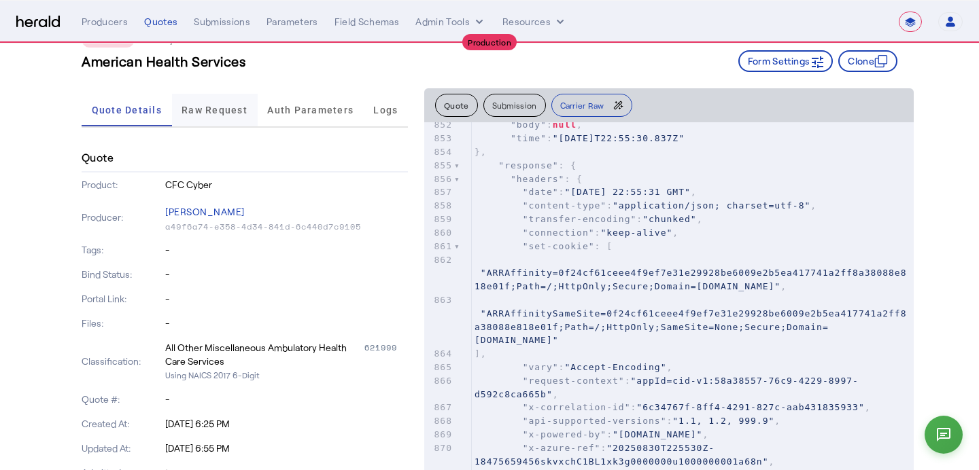
click at [202, 94] on span "Raw Request" at bounding box center [214, 110] width 66 height 33
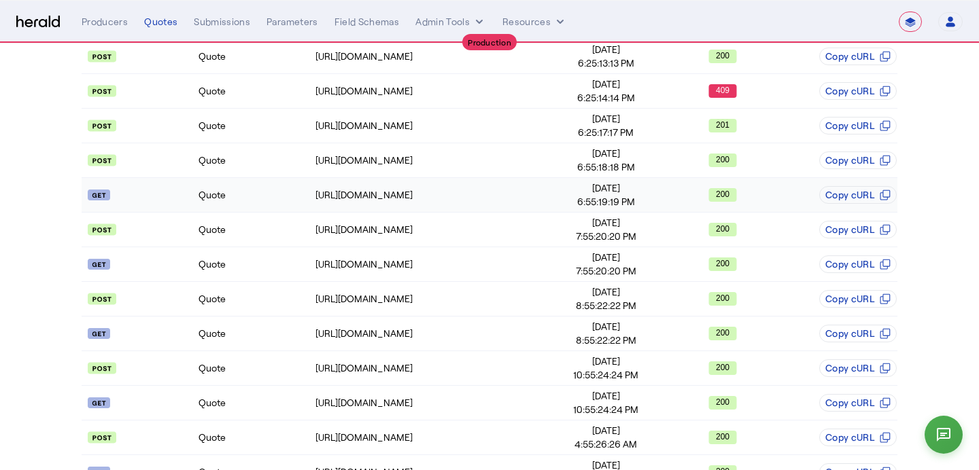
scroll to position [156, 0]
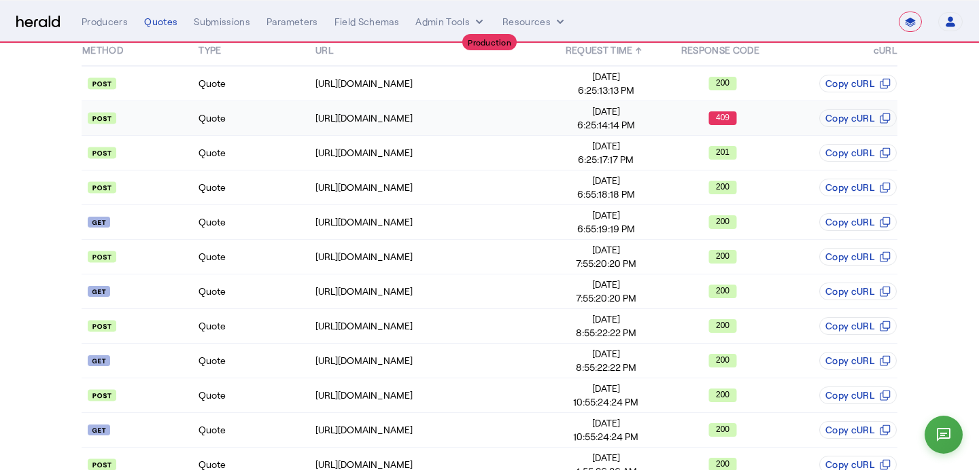
click at [668, 120] on div "409" at bounding box center [722, 118] width 115 height 14
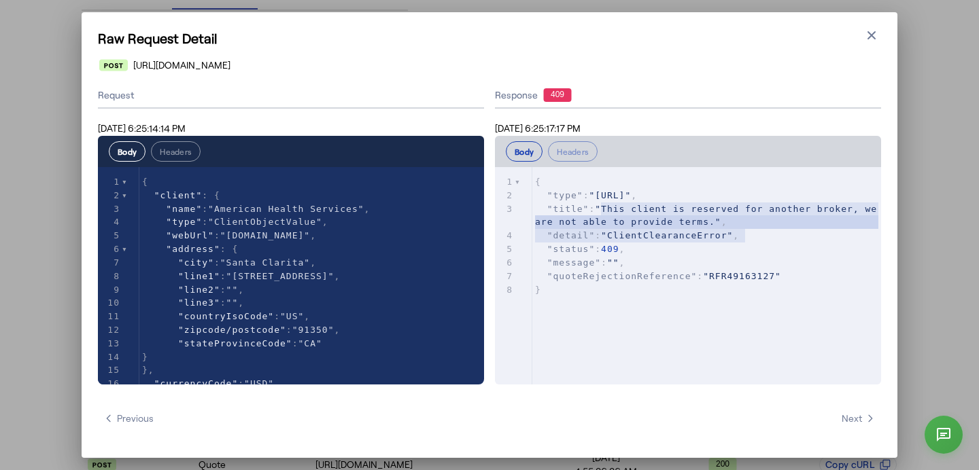
type textarea "**********"
drag, startPoint x: 745, startPoint y: 231, endPoint x: 591, endPoint y: 205, distance: 155.7
click at [591, 205] on div "1 { 2 "type" : "https://somedomain/create-quote-error" , 3 "title" : "This clie…" at bounding box center [706, 235] width 349 height 121
click at [869, 33] on icon "button" at bounding box center [871, 35] width 8 height 8
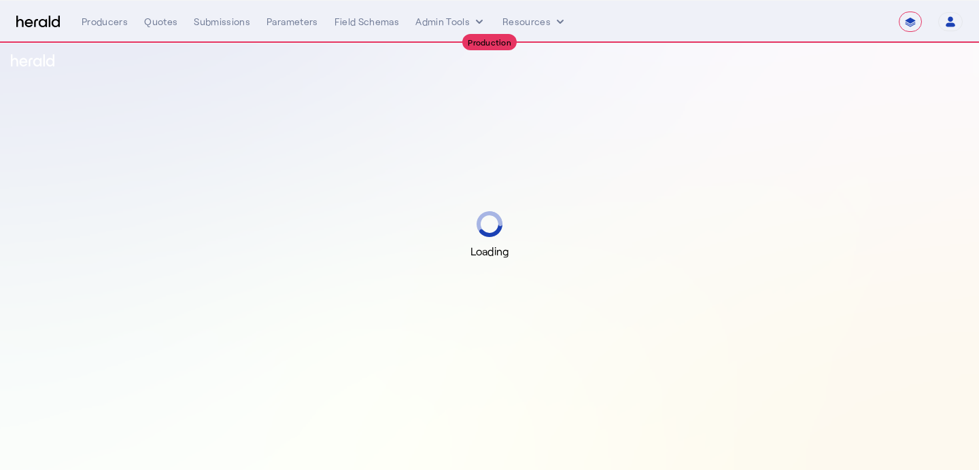
select select "**********"
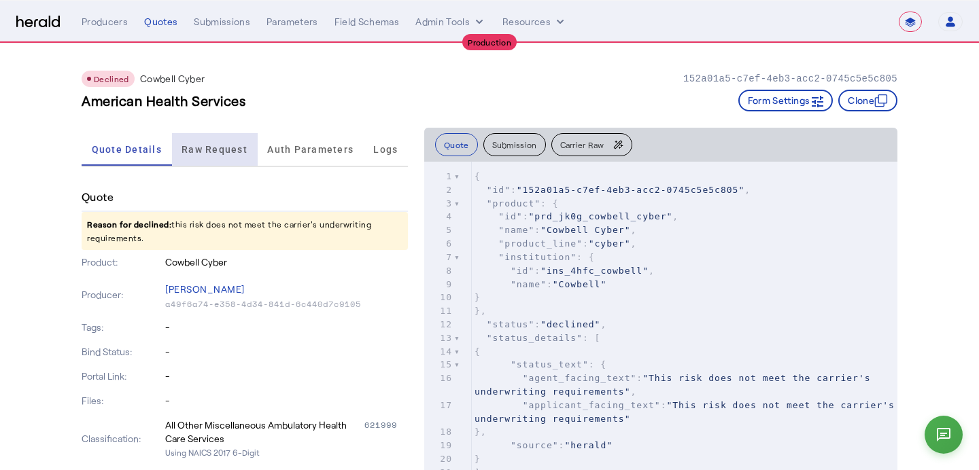
click at [251, 138] on div "Raw Request" at bounding box center [215, 149] width 86 height 33
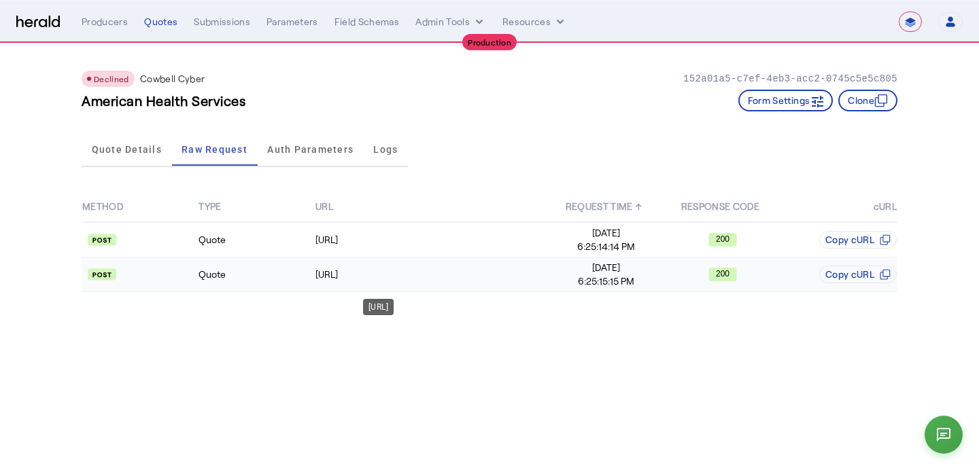
click at [518, 270] on div "[URL]" at bounding box center [431, 275] width 232 height 14
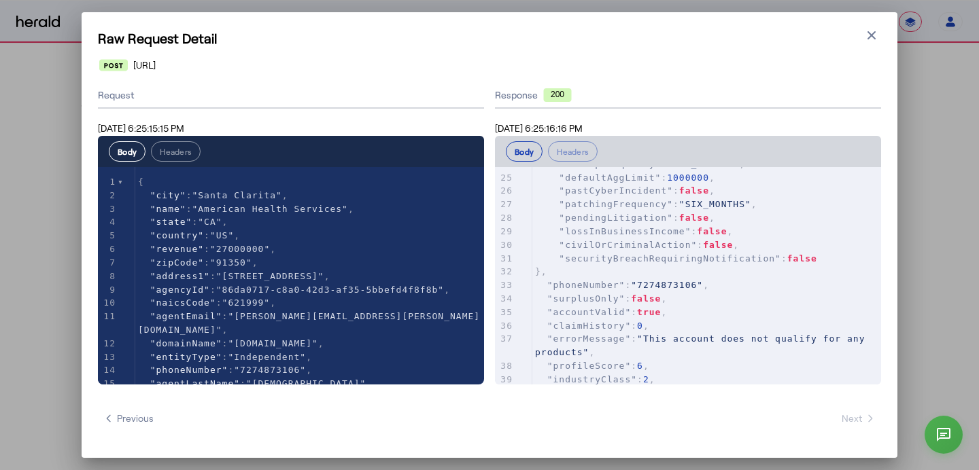
scroll to position [223, 0]
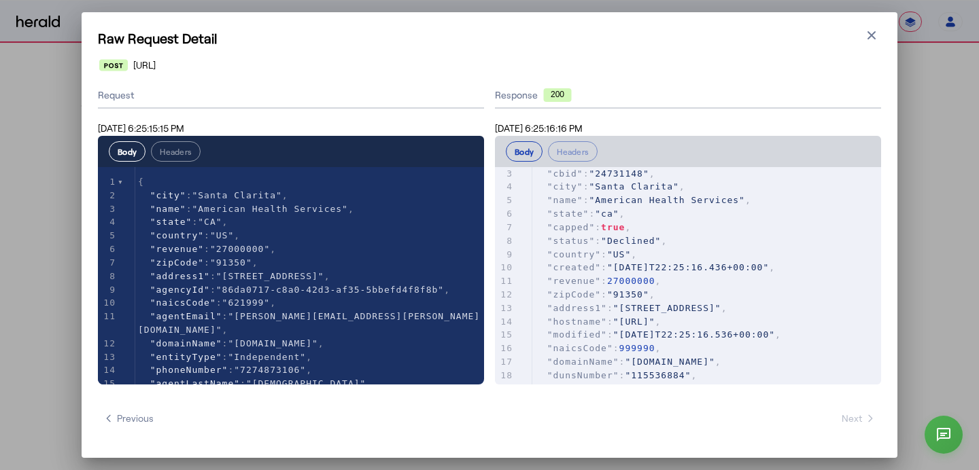
click at [868, 39] on icon "button" at bounding box center [871, 36] width 14 height 14
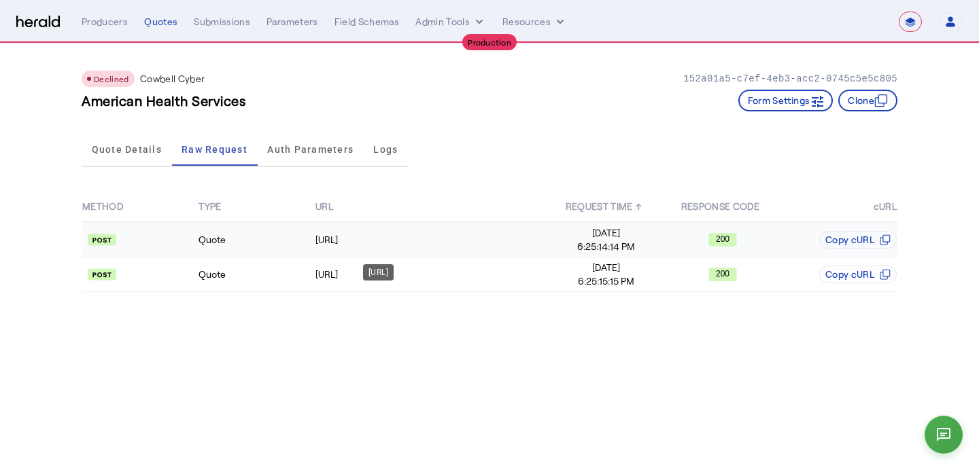
click at [529, 240] on div "[URL]" at bounding box center [431, 240] width 232 height 14
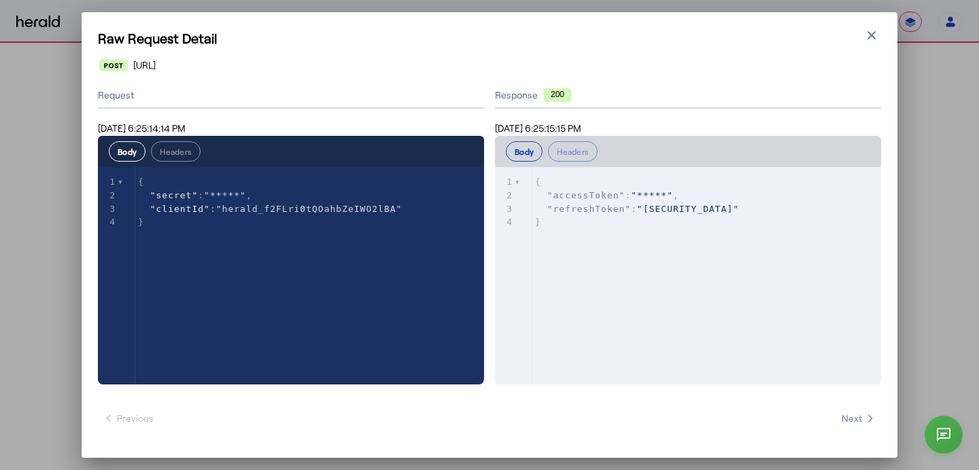
click at [861, 54] on div "Raw Request Detail Close modal [URL] Request [DATE] 6:25:14:14 PM Body Headers …" at bounding box center [489, 235] width 815 height 446
click at [864, 50] on div "Raw Request Detail Close modal [URL] Request [DATE] 6:25:14:14 PM Body Headers …" at bounding box center [489, 235] width 815 height 446
click at [865, 31] on icon "button" at bounding box center [871, 36] width 14 height 14
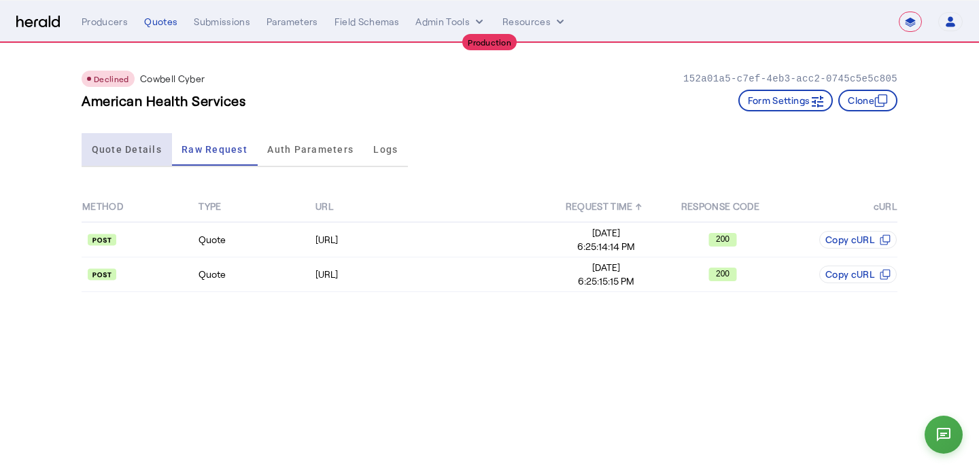
click at [139, 162] on span "Quote Details" at bounding box center [127, 149] width 70 height 33
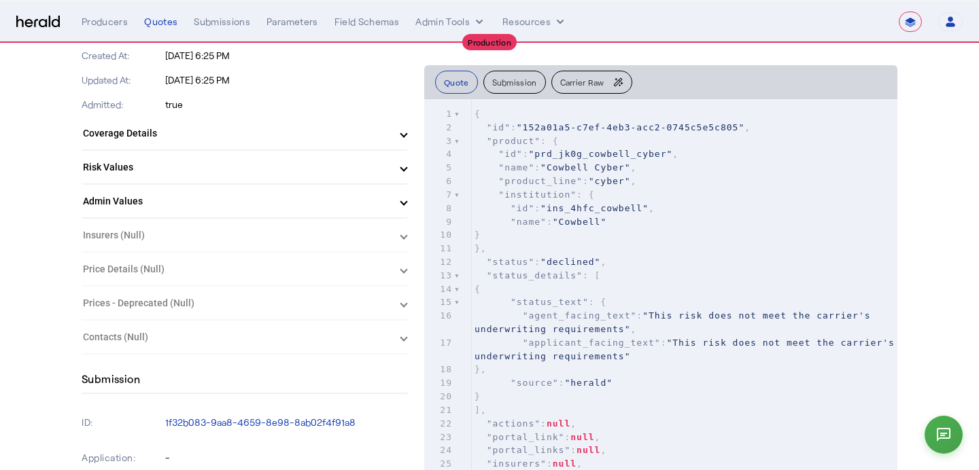
click at [336, 148] on mat-expansion-panel-header "Coverage Details" at bounding box center [245, 133] width 326 height 33
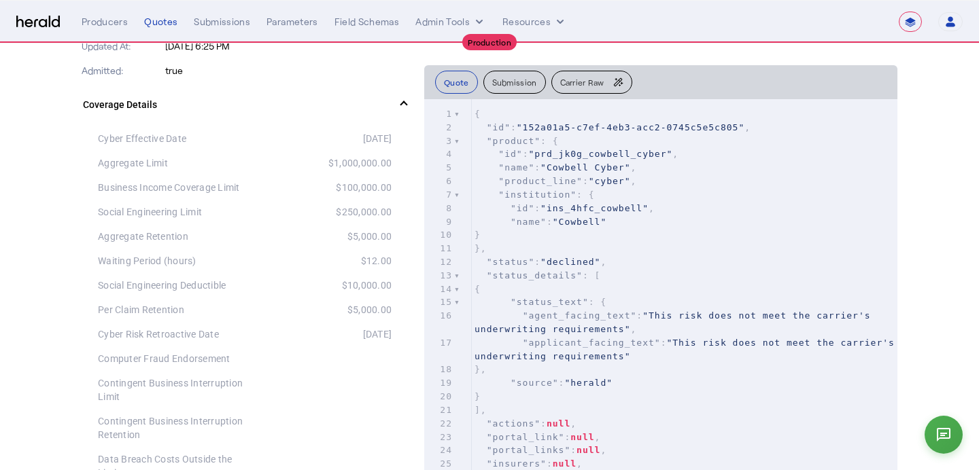
click at [384, 116] on mat-expansion-panel-header "Coverage Details" at bounding box center [245, 104] width 326 height 43
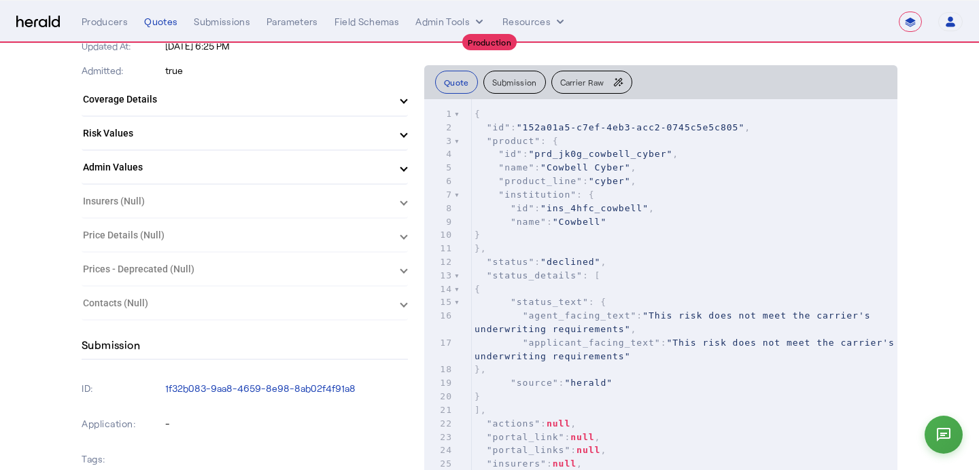
click at [376, 138] on mat-panel-title "Risk Values" at bounding box center [236, 133] width 307 height 14
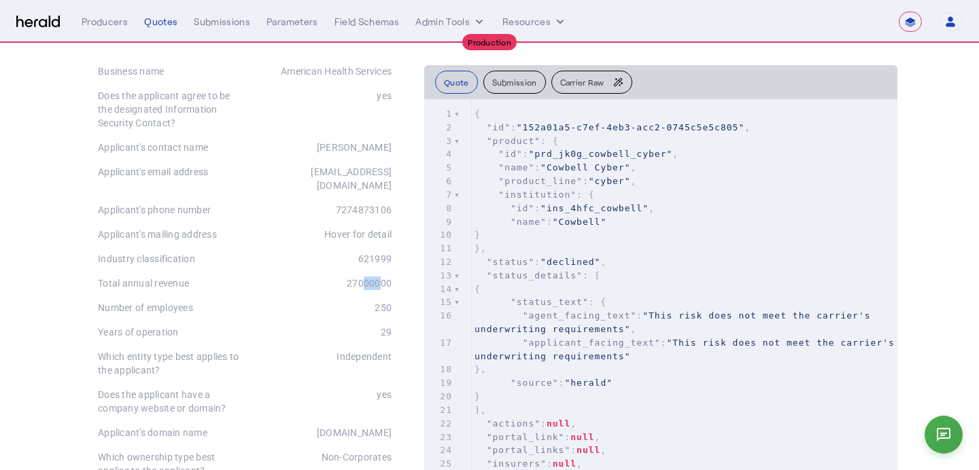
drag, startPoint x: 375, startPoint y: 270, endPoint x: 359, endPoint y: 270, distance: 15.6
click at [359, 277] on div "27000000" at bounding box center [318, 284] width 147 height 14
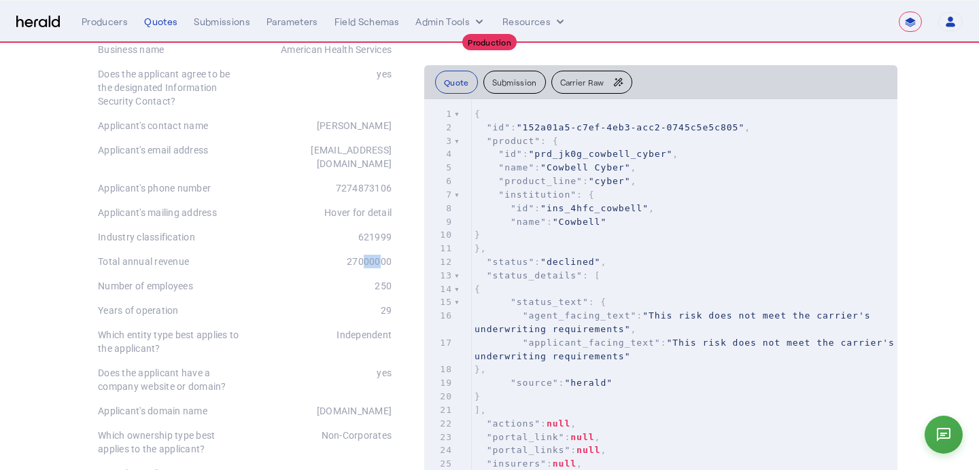
click at [573, 86] on span "Carrier Raw" at bounding box center [582, 82] width 44 height 8
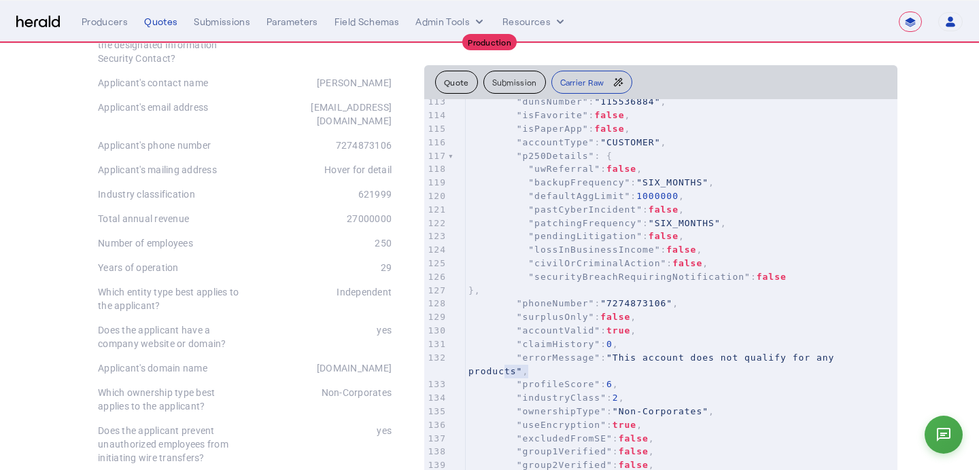
type textarea "**********"
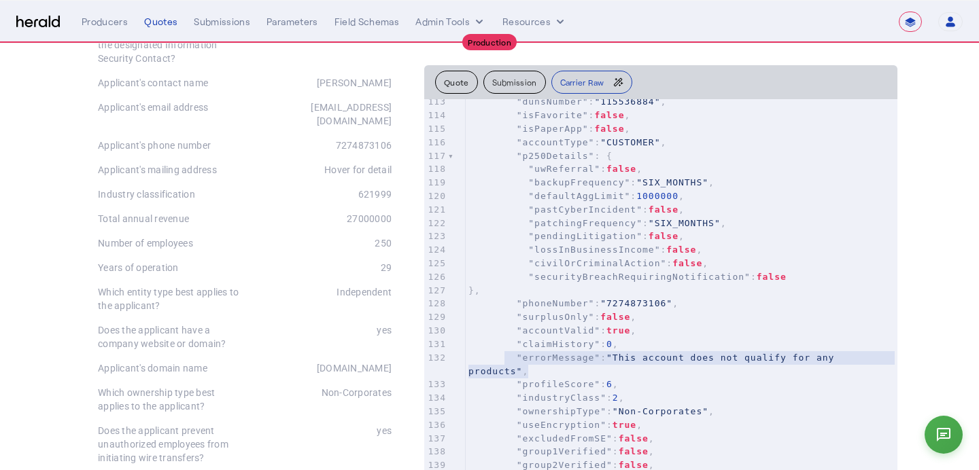
drag, startPoint x: 548, startPoint y: 371, endPoint x: 504, endPoint y: 354, distance: 48.0
click at [504, 354] on pre ""errorMessage" : "This account does not qualify for any products" ," at bounding box center [681, 364] width 432 height 27
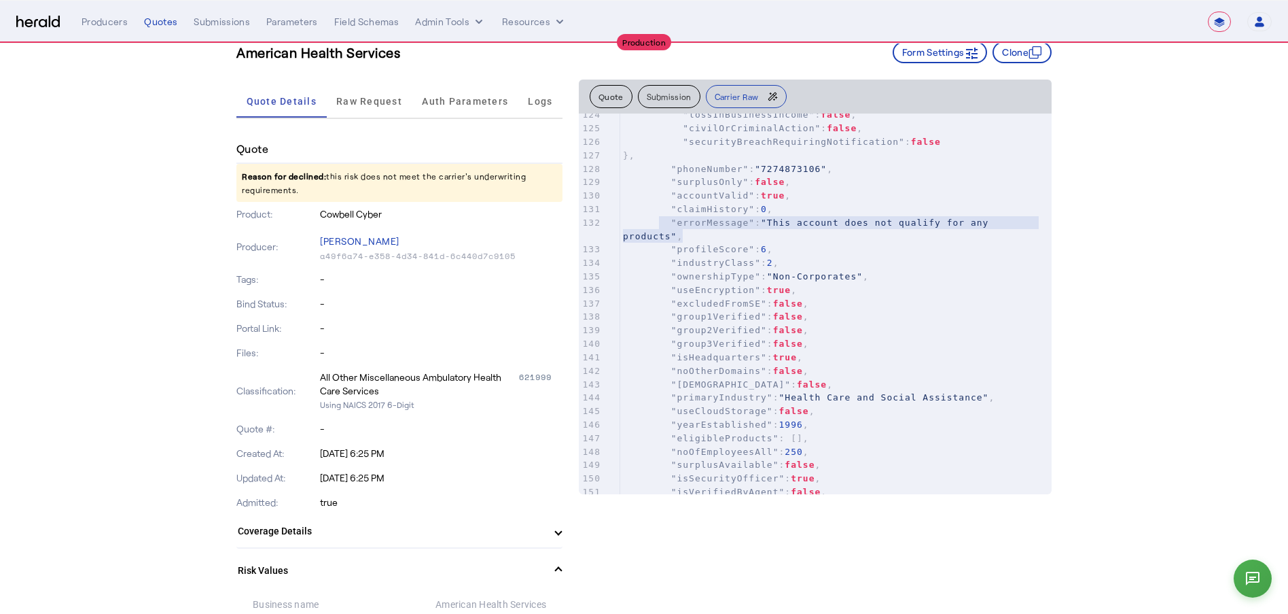
scroll to position [0, 0]
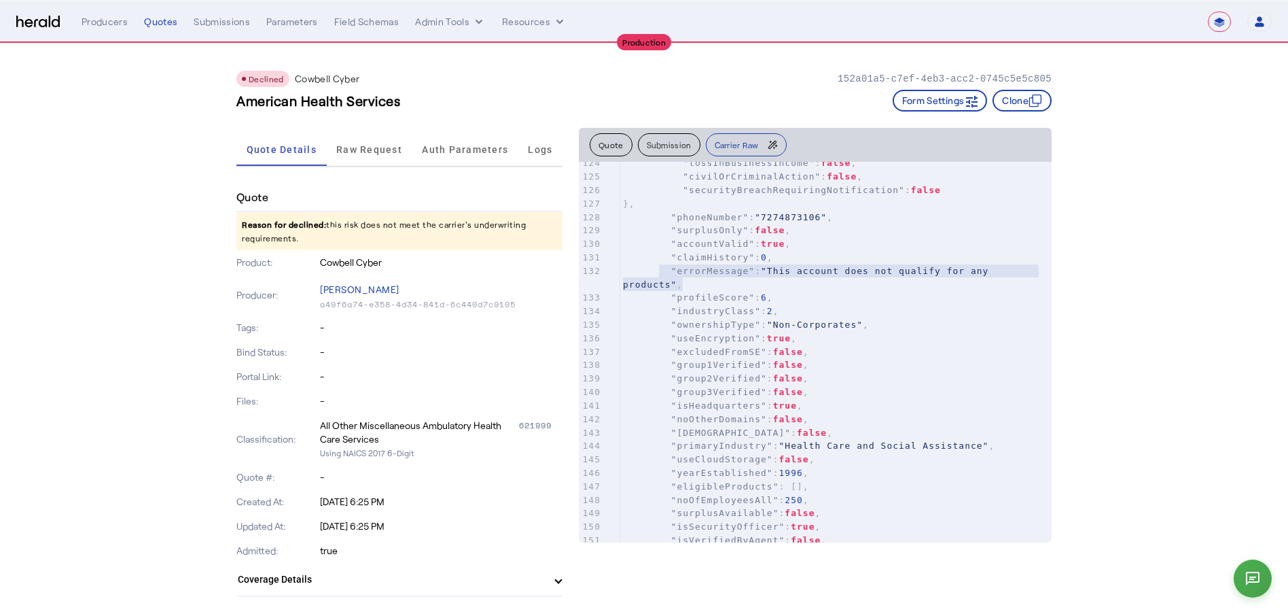
drag, startPoint x: 294, startPoint y: 236, endPoint x: 245, endPoint y: 228, distance: 48.9
click at [246, 228] on p "Reason for declined: this risk does not meet the carrier's underwriting require…" at bounding box center [399, 231] width 326 height 38
copy p "Reason for declined: this risk does not meet the carrier's underwriting require…"
click at [739, 141] on span "Carrier Raw" at bounding box center [737, 145] width 44 height 8
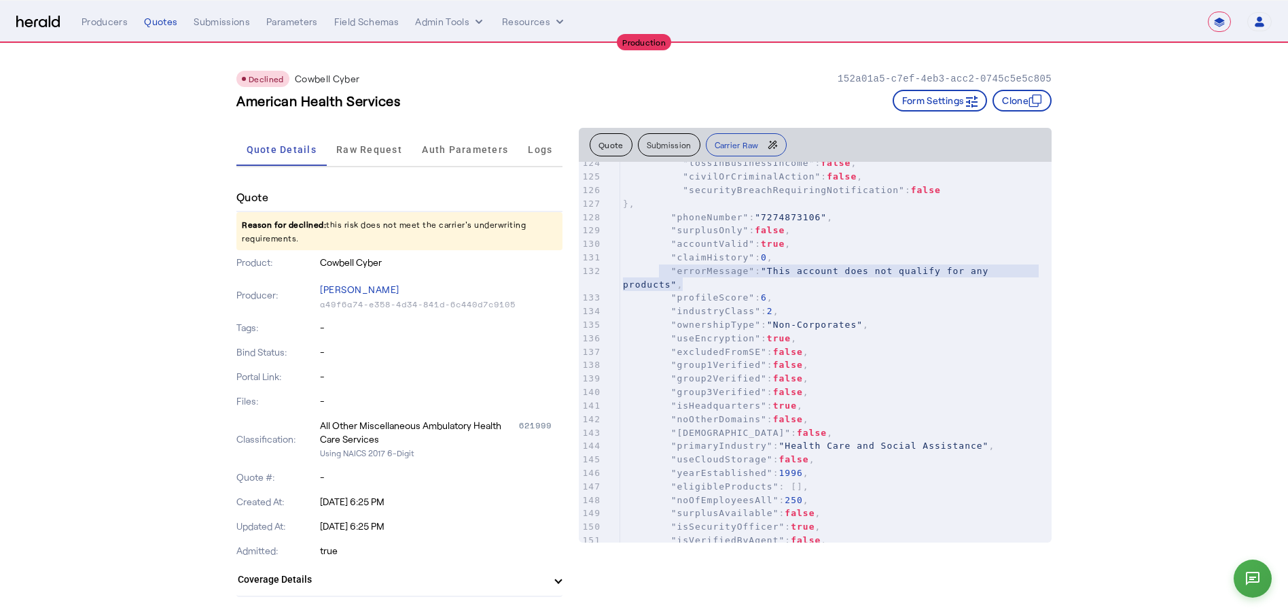
scroll to position [2009, 0]
click at [877, 374] on pre ""group2Verified" : false ," at bounding box center [836, 376] width 432 height 14
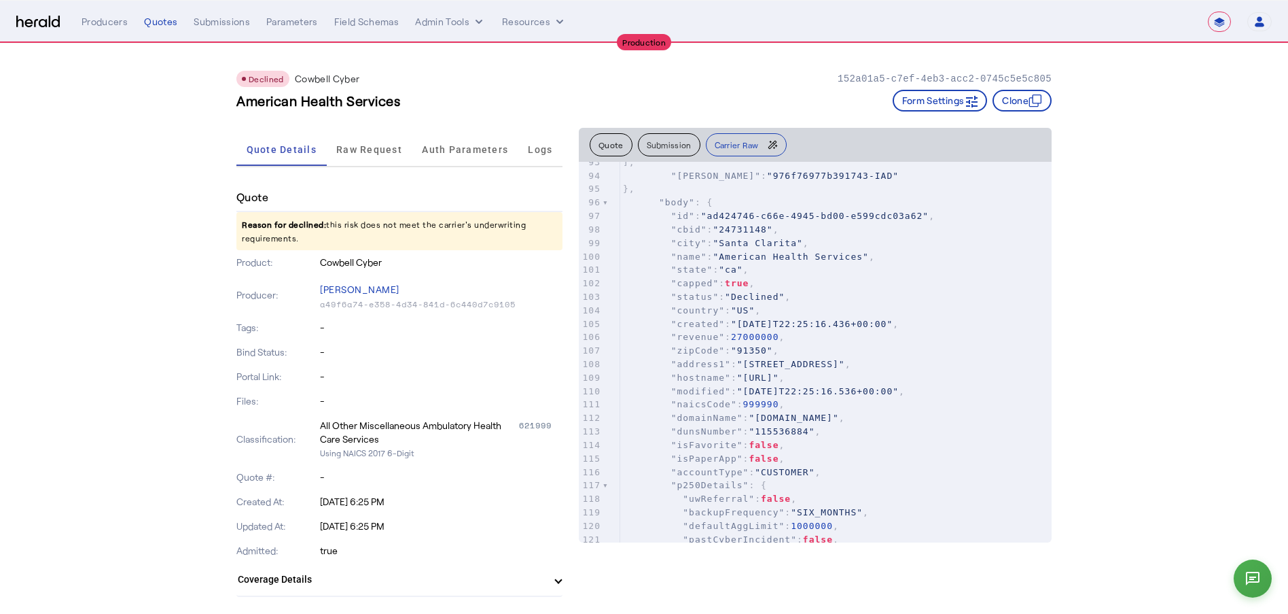
scroll to position [1610, 0]
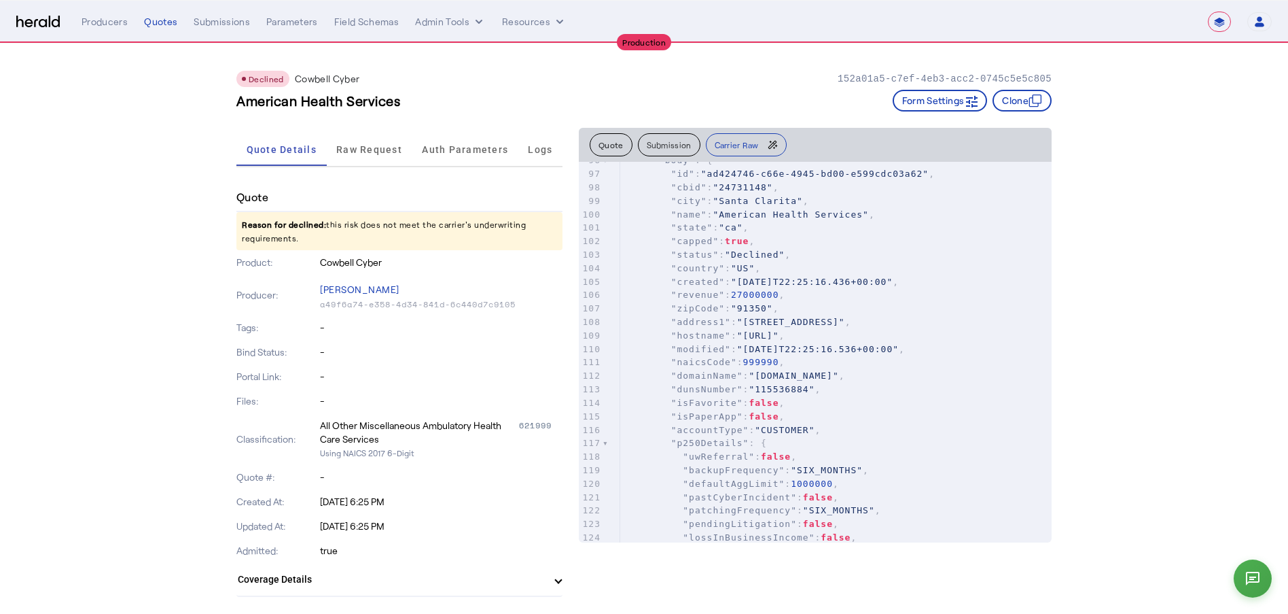
click at [699, 366] on span ""naicsCode"" at bounding box center [704, 362] width 66 height 10
type textarea "**********"
drag, startPoint x: 678, startPoint y: 365, endPoint x: 817, endPoint y: 359, distance: 140.1
click at [817, 359] on pre ""naicsCode" : 999990 ," at bounding box center [836, 362] width 432 height 14
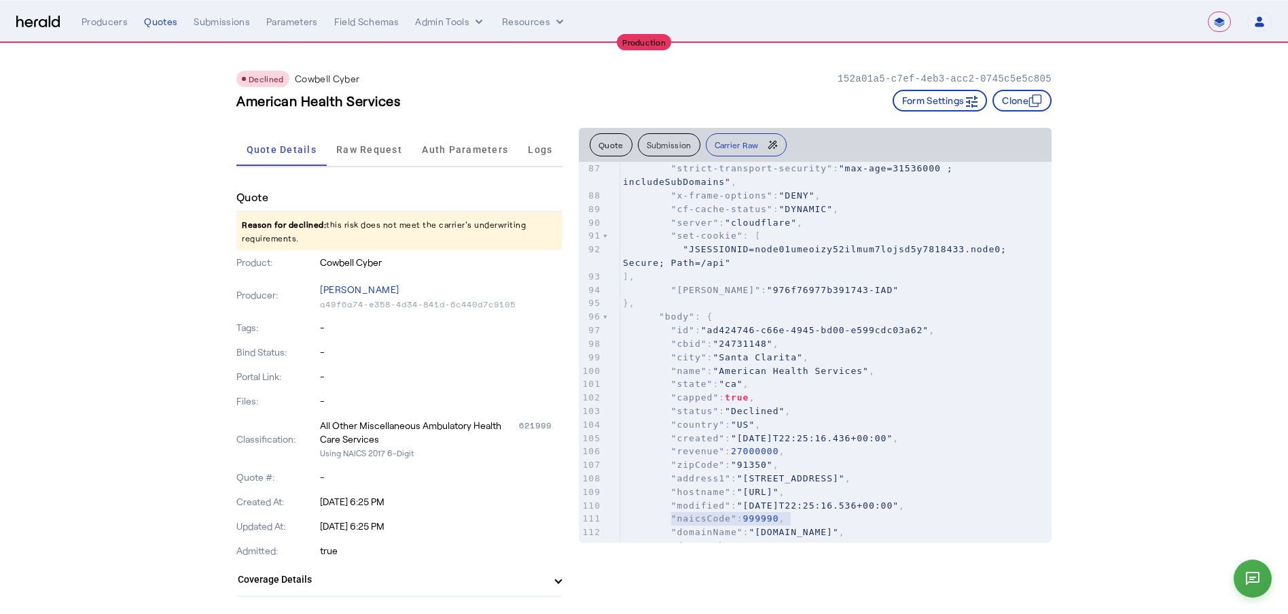
click at [845, 470] on span ""26460 Summit Circle"" at bounding box center [791, 478] width 108 height 10
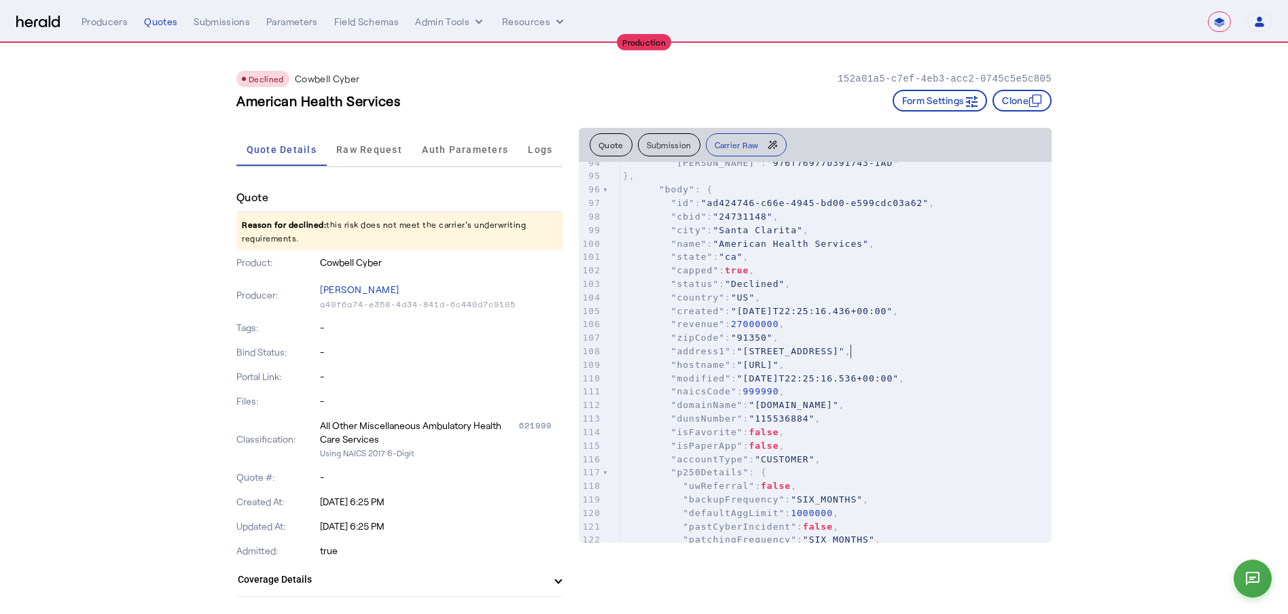
scroll to position [1603, 0]
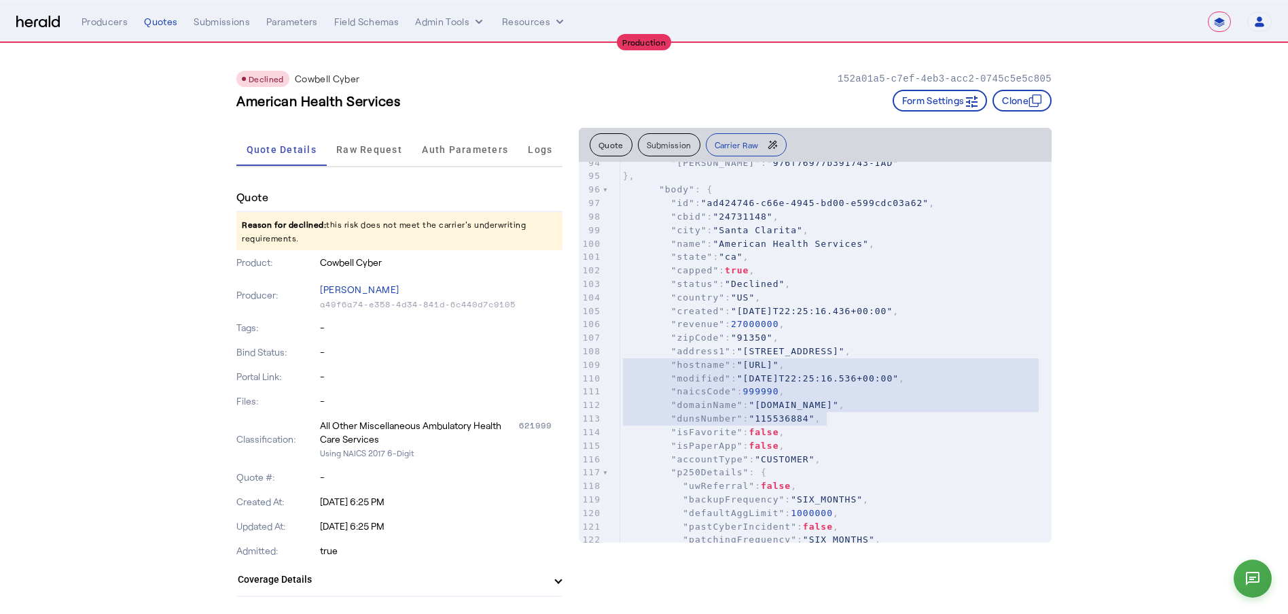
type textarea "**********"
drag, startPoint x: 929, startPoint y: 417, endPoint x: 617, endPoint y: 377, distance: 314.4
click at [617, 377] on div "83 "vary" : "Origin, Access-Control-Request-Method, Access-Control-Request-Head…" at bounding box center [832, 369] width 507 height 415
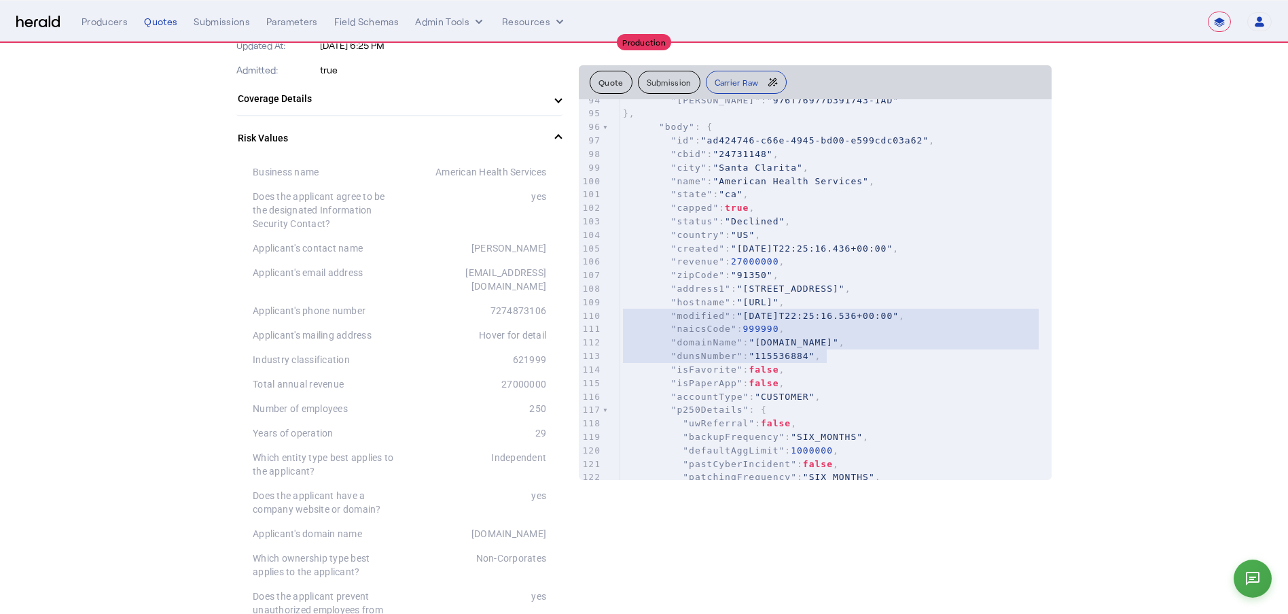
scroll to position [487, 0]
drag, startPoint x: 557, startPoint y: 339, endPoint x: 254, endPoint y: 332, distance: 302.5
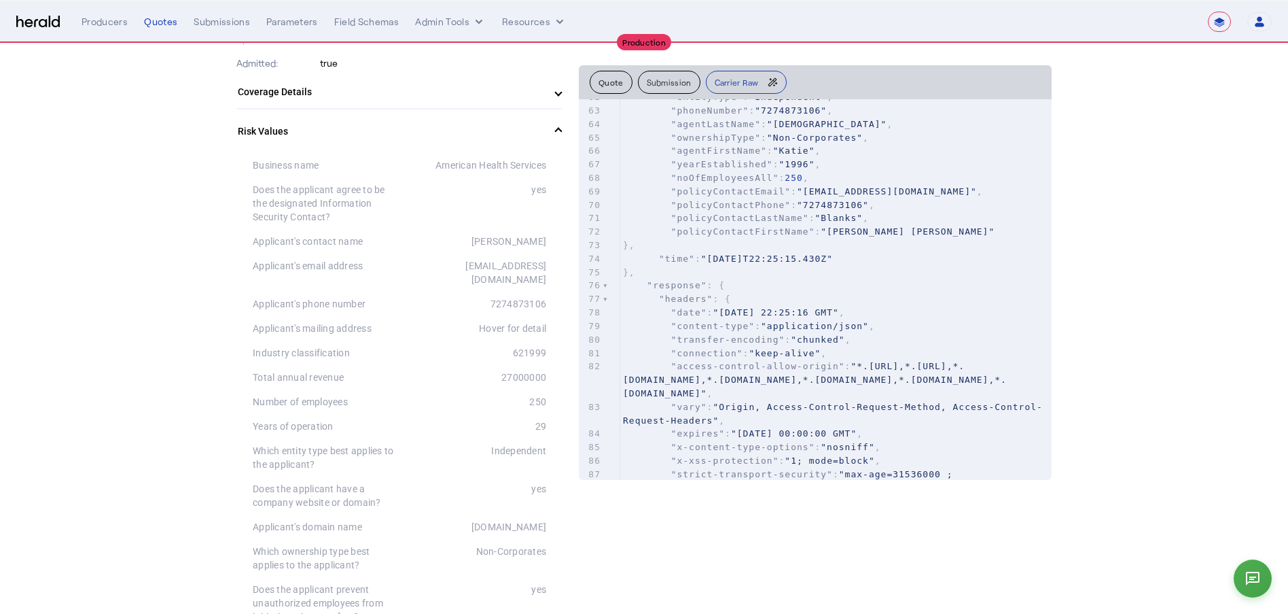
scroll to position [904, 0]
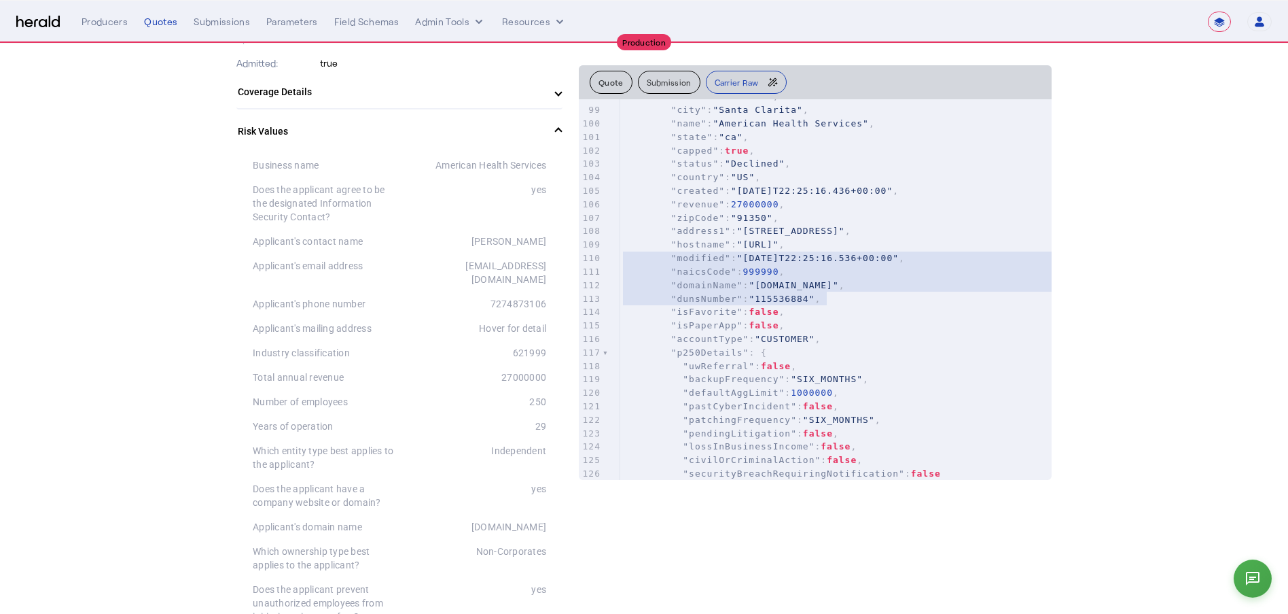
click at [773, 267] on span "999990" at bounding box center [761, 271] width 36 height 10
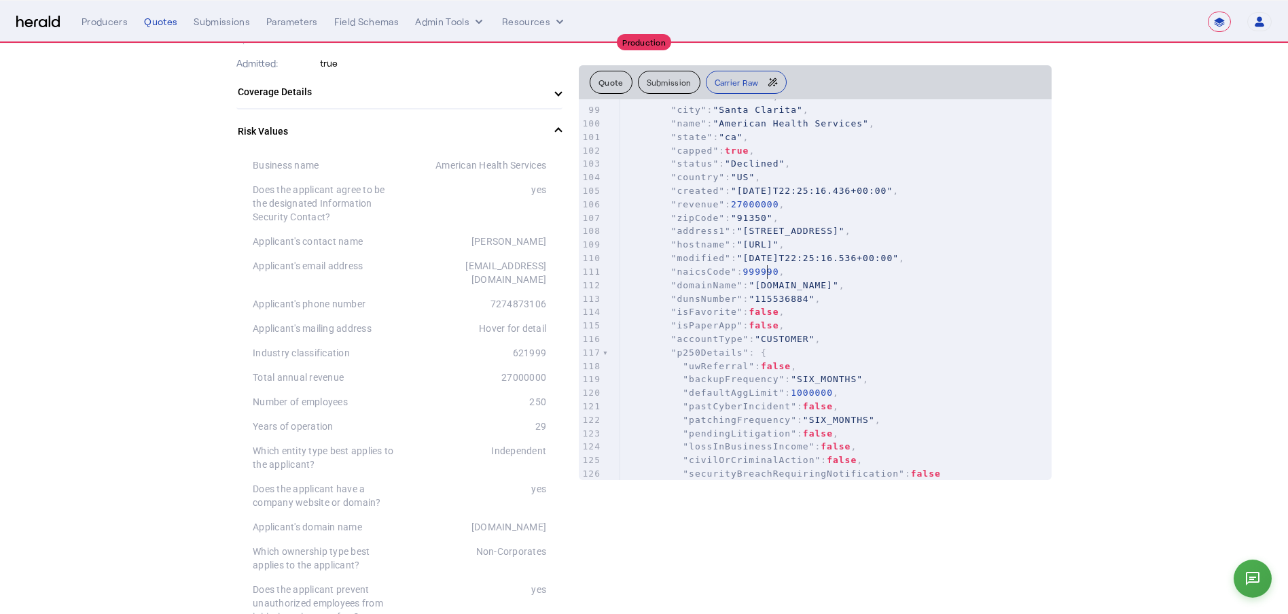
type textarea "******"
click at [775, 268] on span "999990" at bounding box center [761, 271] width 36 height 10
click at [811, 300] on span ""115536884"" at bounding box center [782, 299] width 66 height 10
type textarea "**********"
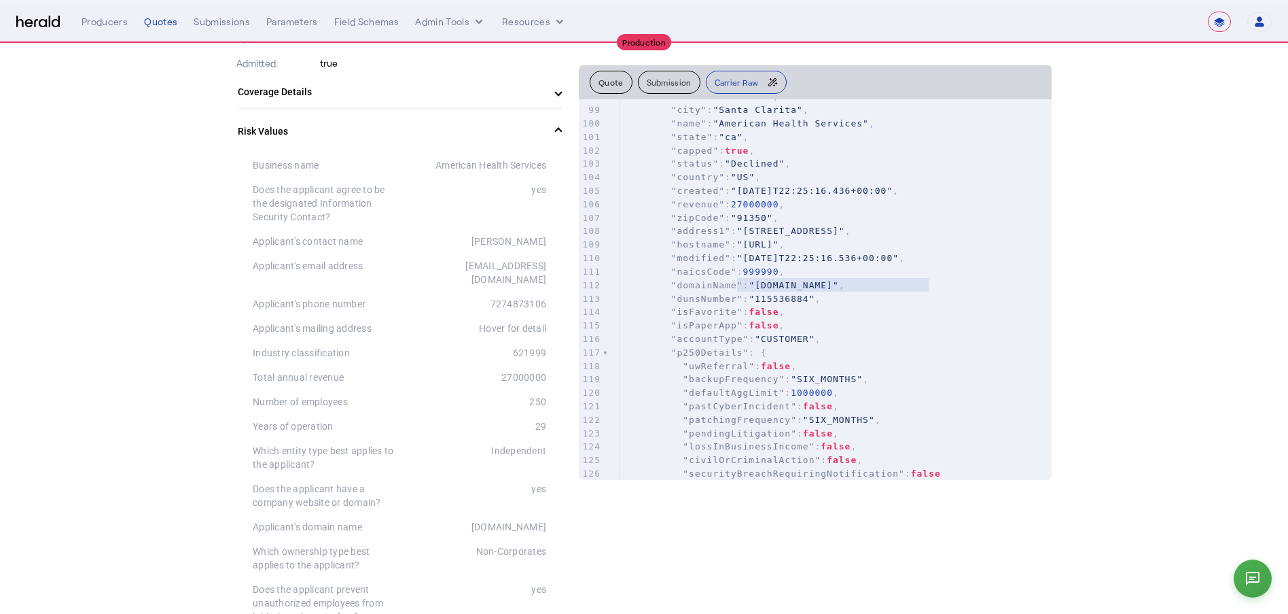
drag, startPoint x: 926, startPoint y: 287, endPoint x: 742, endPoint y: 285, distance: 183.5
click at [742, 285] on pre ""domainName" : "americanhealthservices.org" ," at bounding box center [836, 286] width 432 height 14
click at [827, 311] on pre ""isFavorite" : false ," at bounding box center [836, 312] width 432 height 14
click at [758, 268] on span "999990" at bounding box center [761, 271] width 36 height 10
type textarea "******"
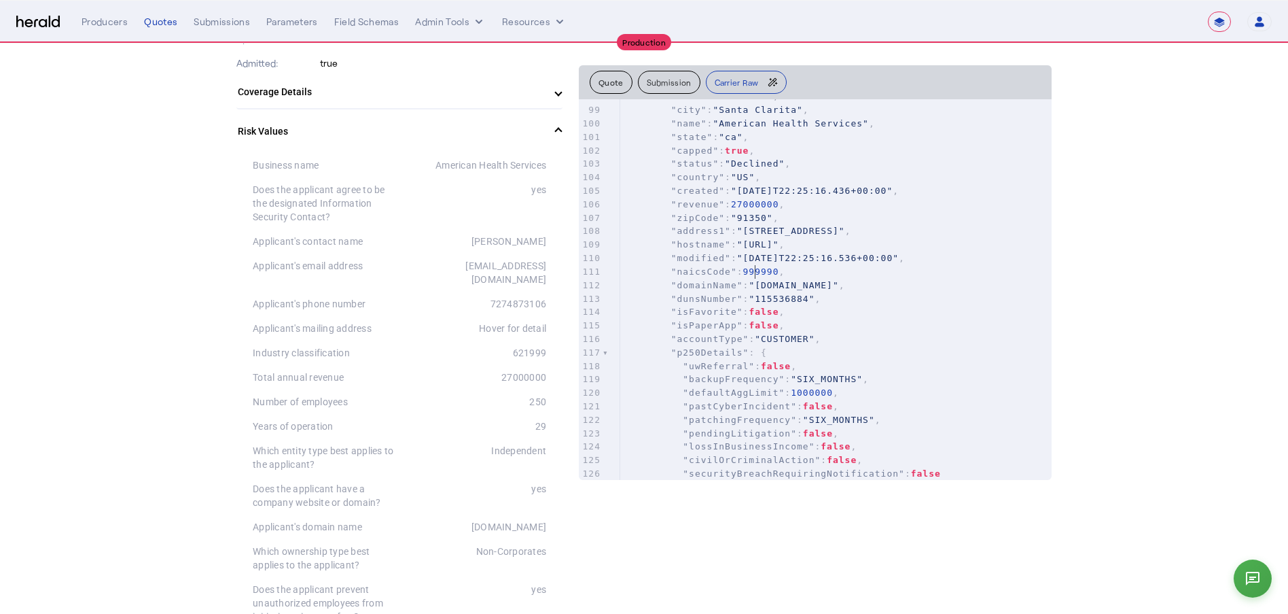
click at [758, 268] on span "999990" at bounding box center [761, 271] width 36 height 10
type textarea "**********"
drag, startPoint x: 890, startPoint y: 229, endPoint x: 727, endPoint y: 224, distance: 163.2
click at [727, 224] on pre ""address1" : "26460 Summit Circle" ," at bounding box center [836, 231] width 432 height 14
click at [913, 309] on pre ""isFavorite" : false ," at bounding box center [836, 312] width 432 height 14
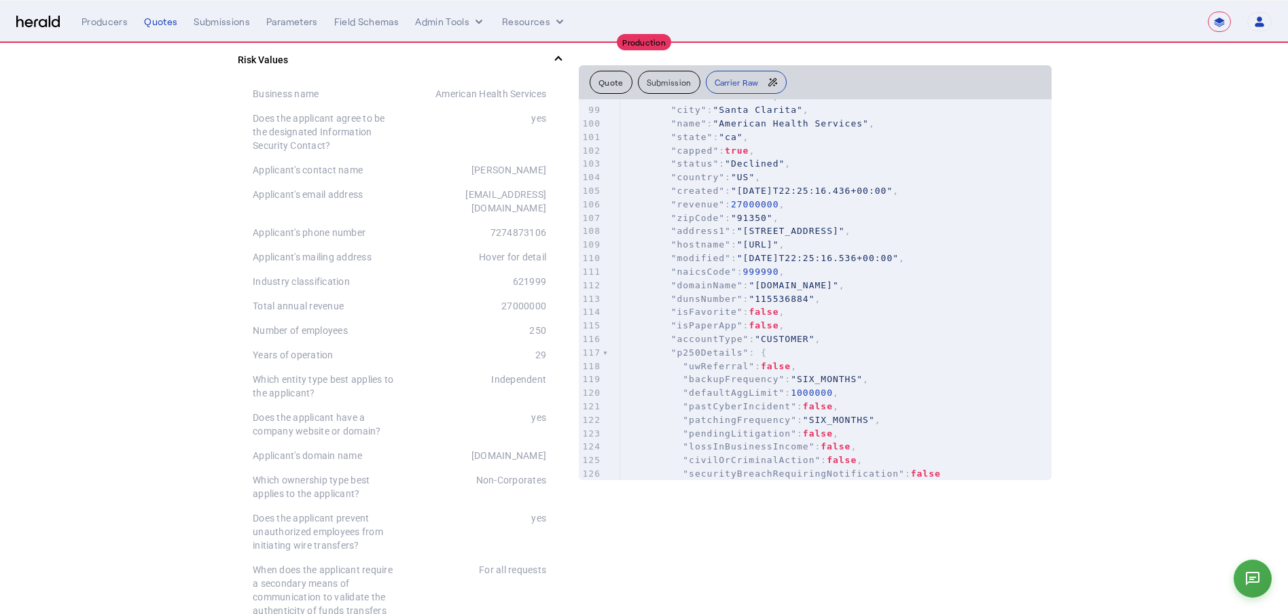
click at [523, 294] on div "Total annual revenue 27000000" at bounding box center [400, 306] width 294 height 24
click at [525, 275] on div "621999" at bounding box center [473, 282] width 147 height 14
click at [467, 323] on div "250" at bounding box center [473, 330] width 147 height 14
click at [616, 86] on button "Quote" at bounding box center [611, 82] width 43 height 23
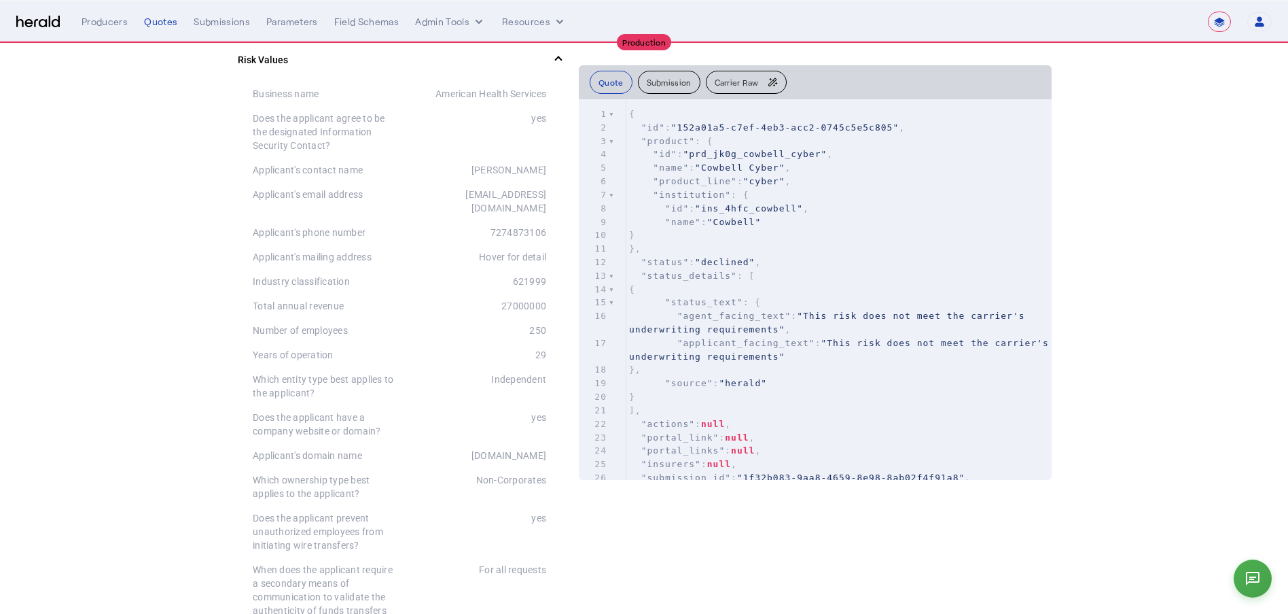
click at [678, 77] on button "Submission" at bounding box center [669, 82] width 63 height 23
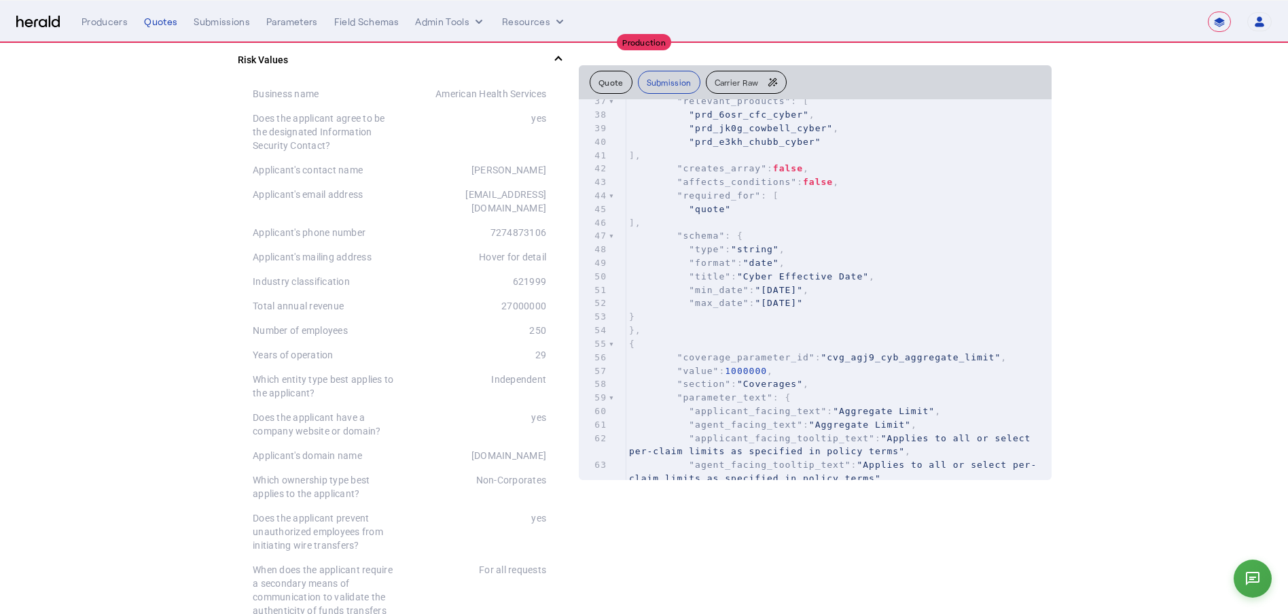
drag, startPoint x: 887, startPoint y: 330, endPoint x: 896, endPoint y: 329, distance: 9.5
click at [896, 329] on pre "}," at bounding box center [839, 330] width 425 height 14
type input "*****"
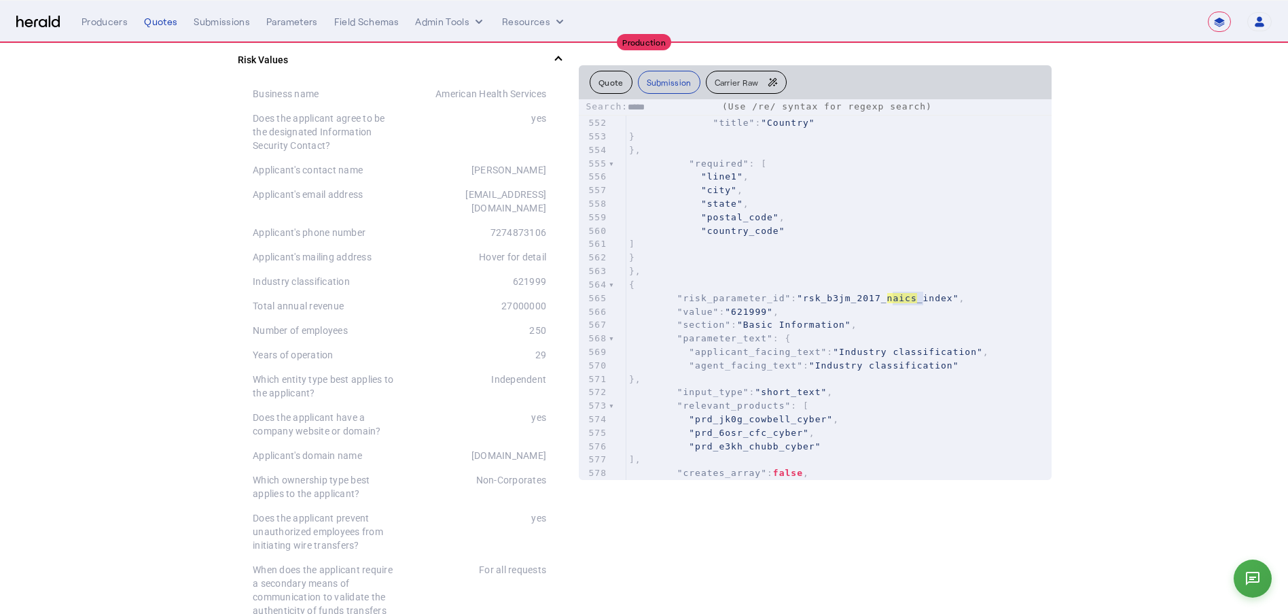
scroll to position [7575, 0]
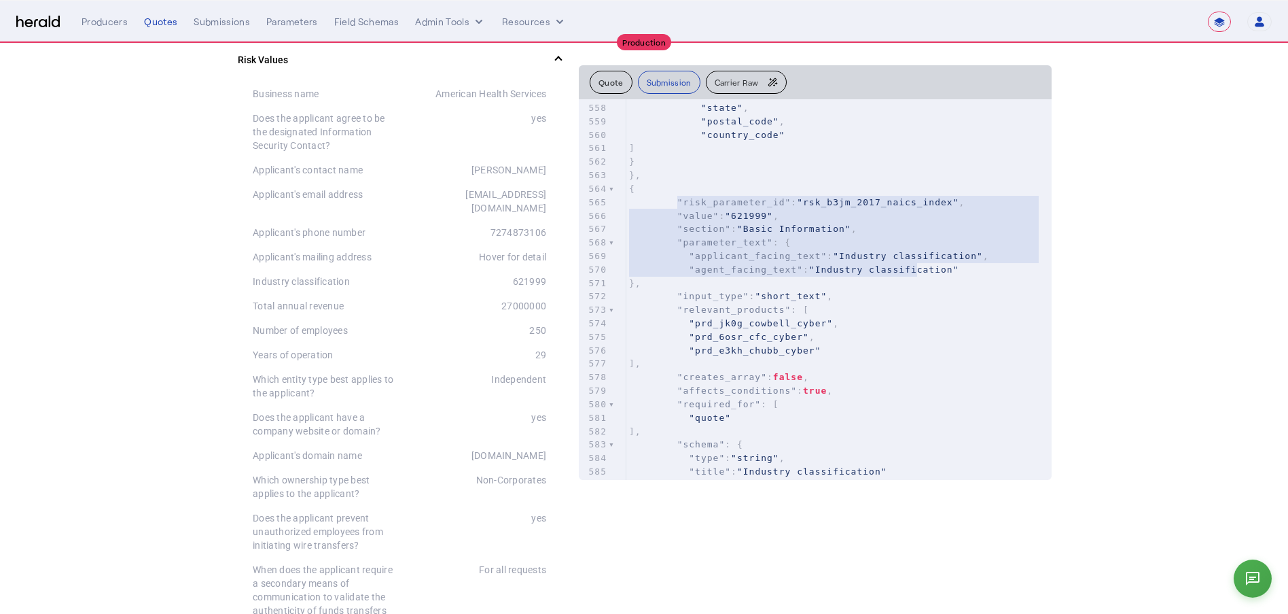
type textarea "**********"
drag, startPoint x: 684, startPoint y: 203, endPoint x: 1008, endPoint y: 285, distance: 334.2
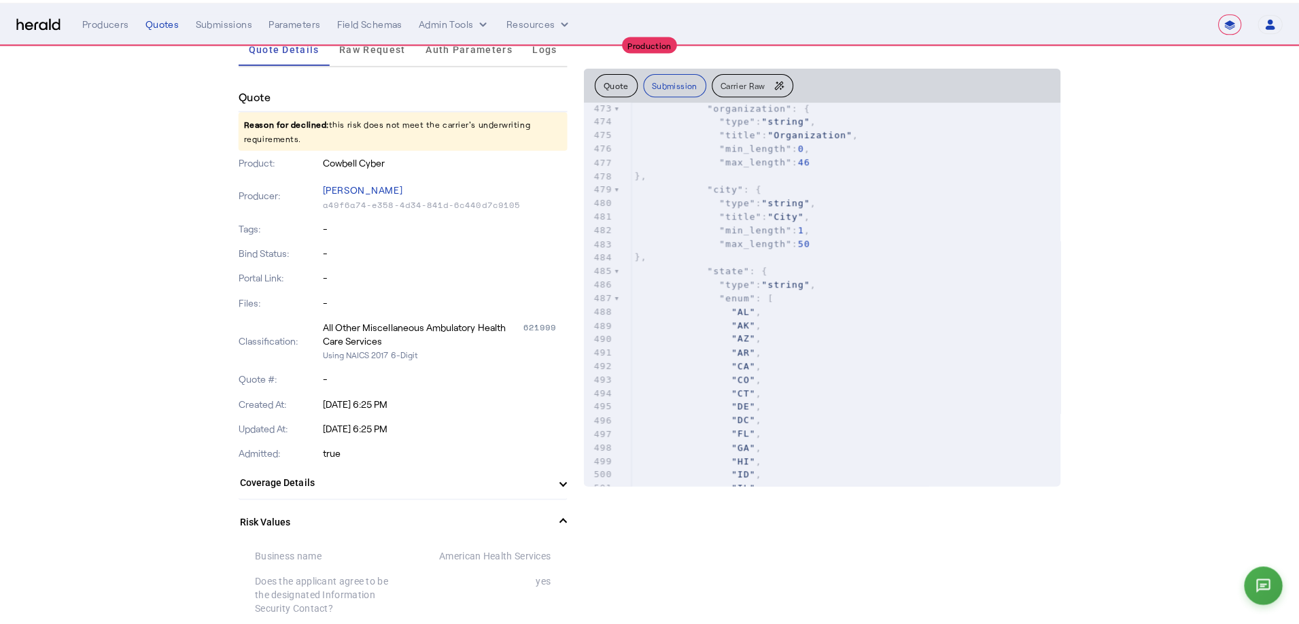
scroll to position [0, 0]
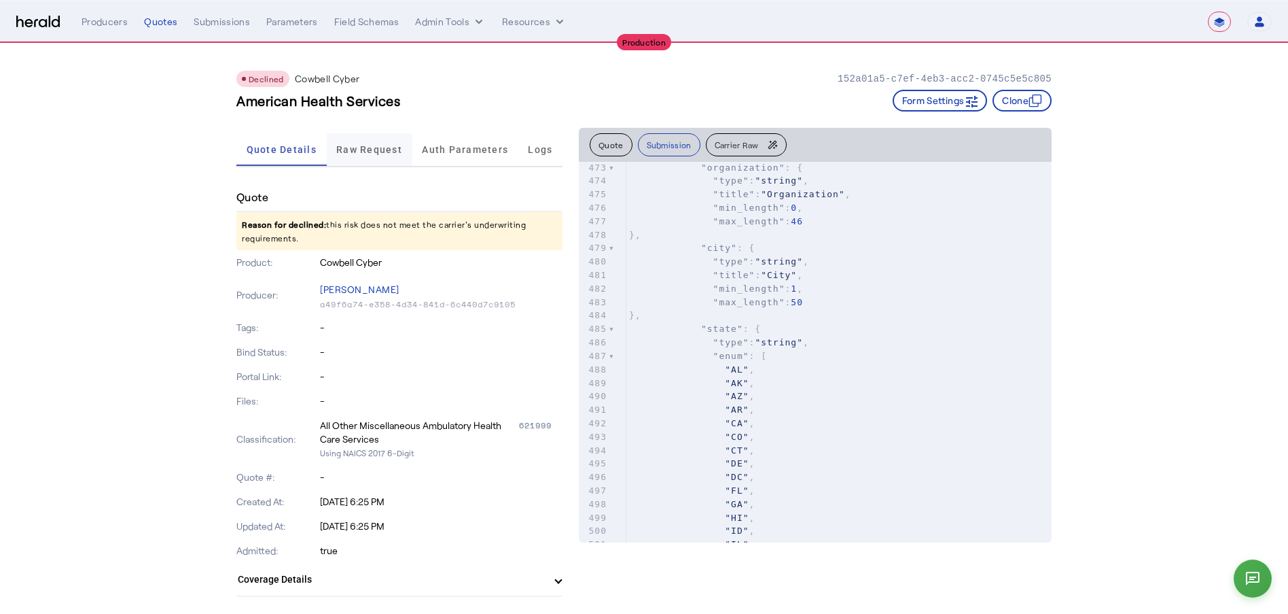
click at [380, 154] on span "Raw Request" at bounding box center [369, 150] width 66 height 10
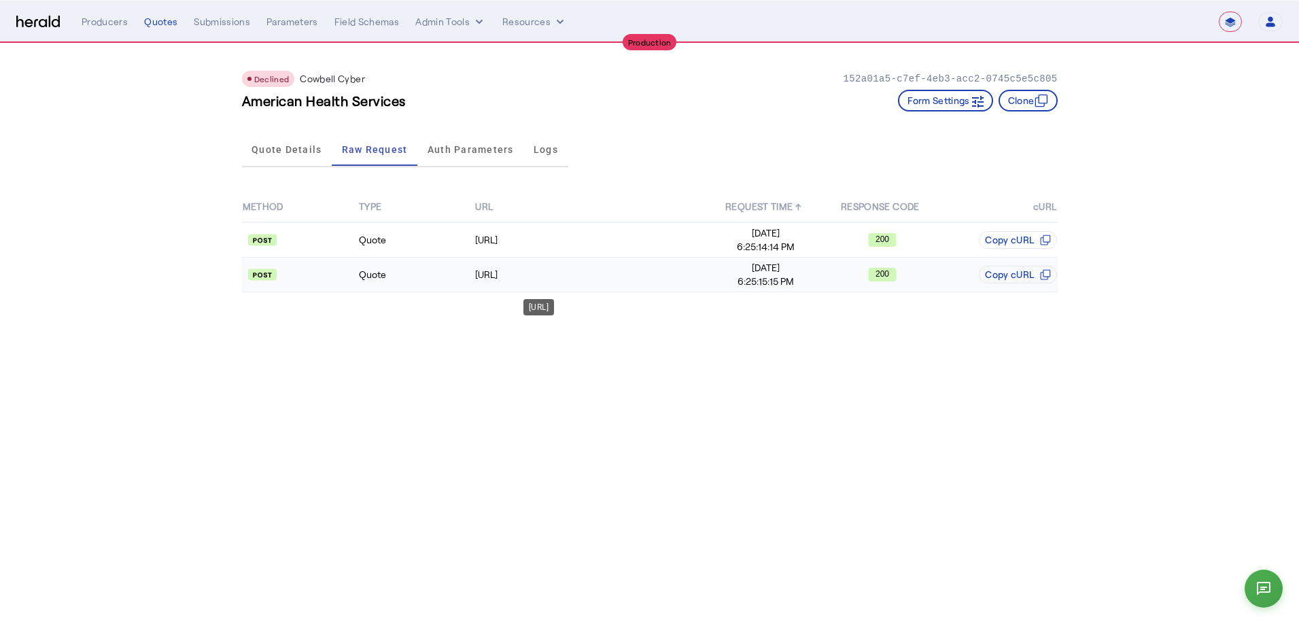
click at [619, 266] on td "https://api.cowbellcyber.ai/api/account/v2/account" at bounding box center [590, 275] width 233 height 35
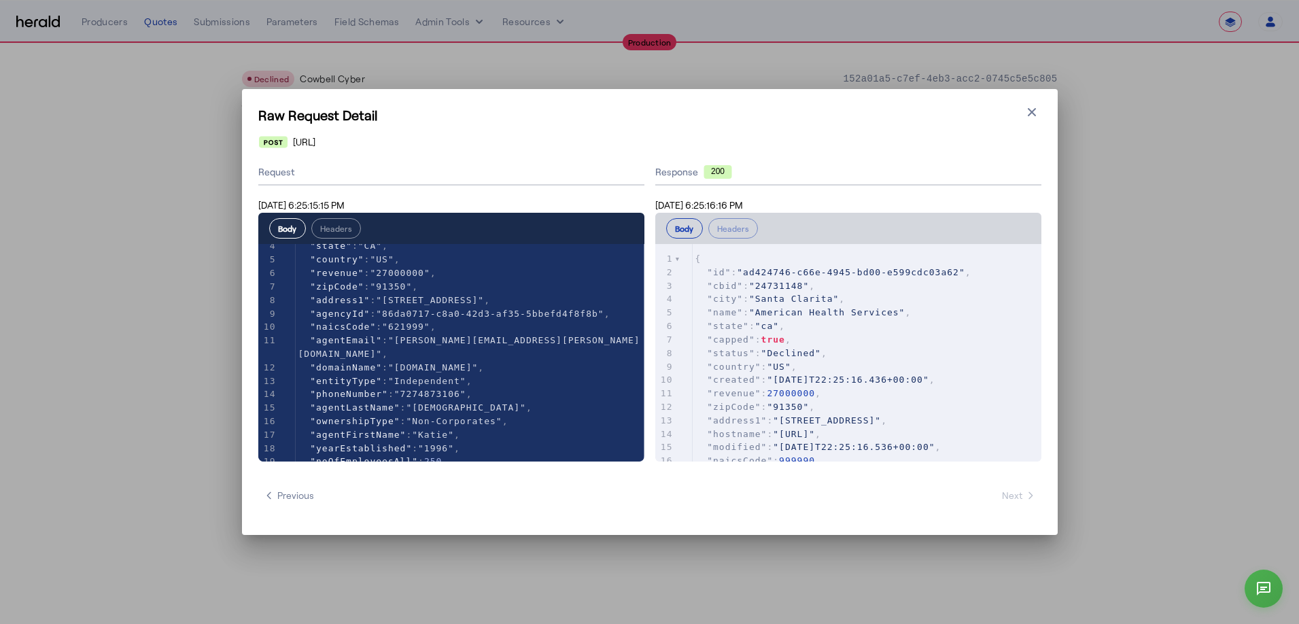
scroll to position [52, 0]
type textarea "**********"
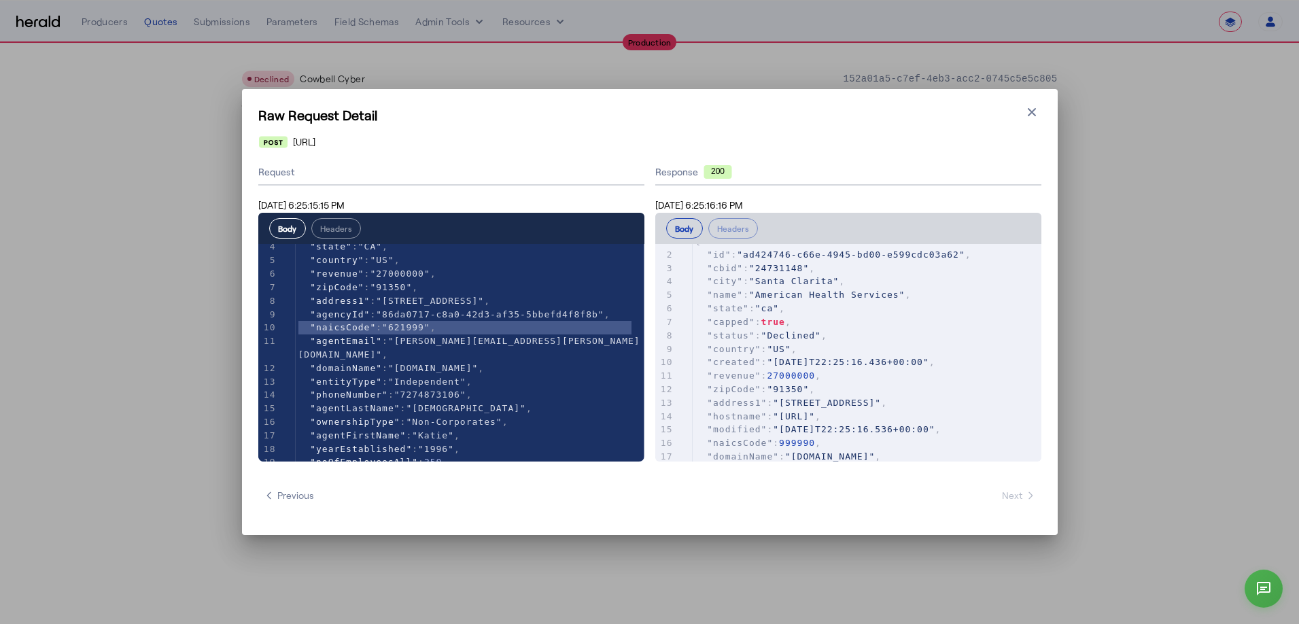
scroll to position [69, 0]
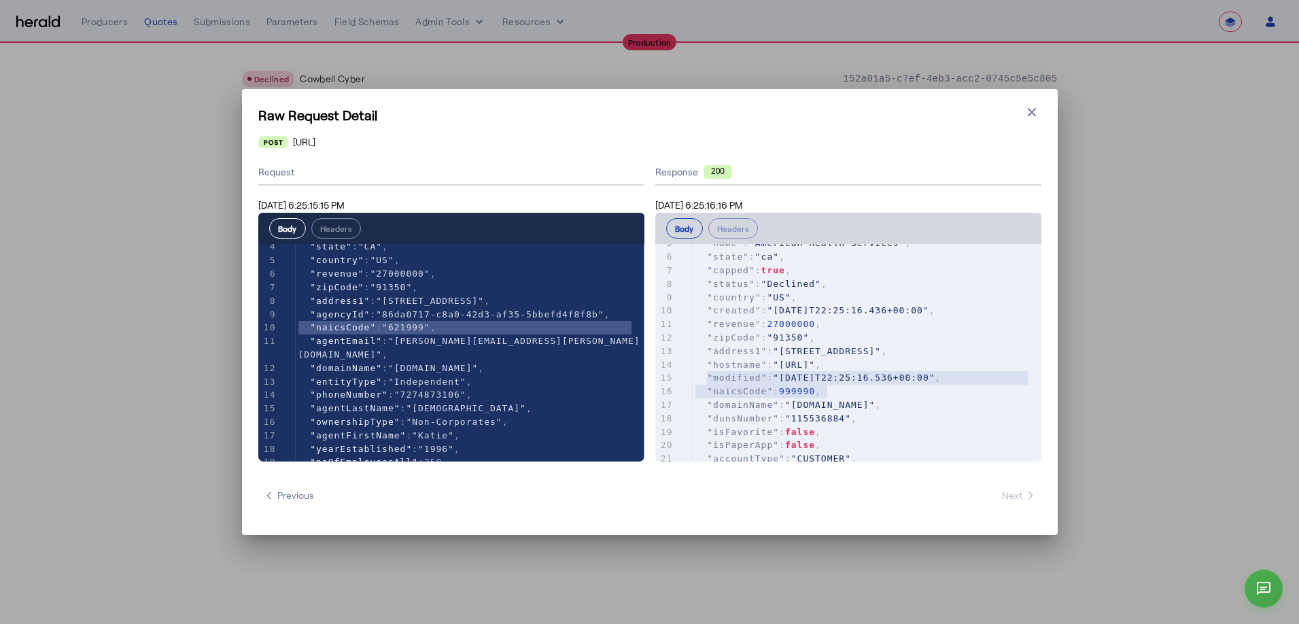
type textarea "**********"
drag, startPoint x: 837, startPoint y: 395, endPoint x: 699, endPoint y: 389, distance: 137.4
click at [699, 389] on pre ""naicsCode" : 999990 ," at bounding box center [866, 392] width 349 height 14
click at [896, 383] on pre ""modified" : "2025-08-29T22:25:16.536+00:00" ," at bounding box center [866, 378] width 349 height 14
type textarea "**********"
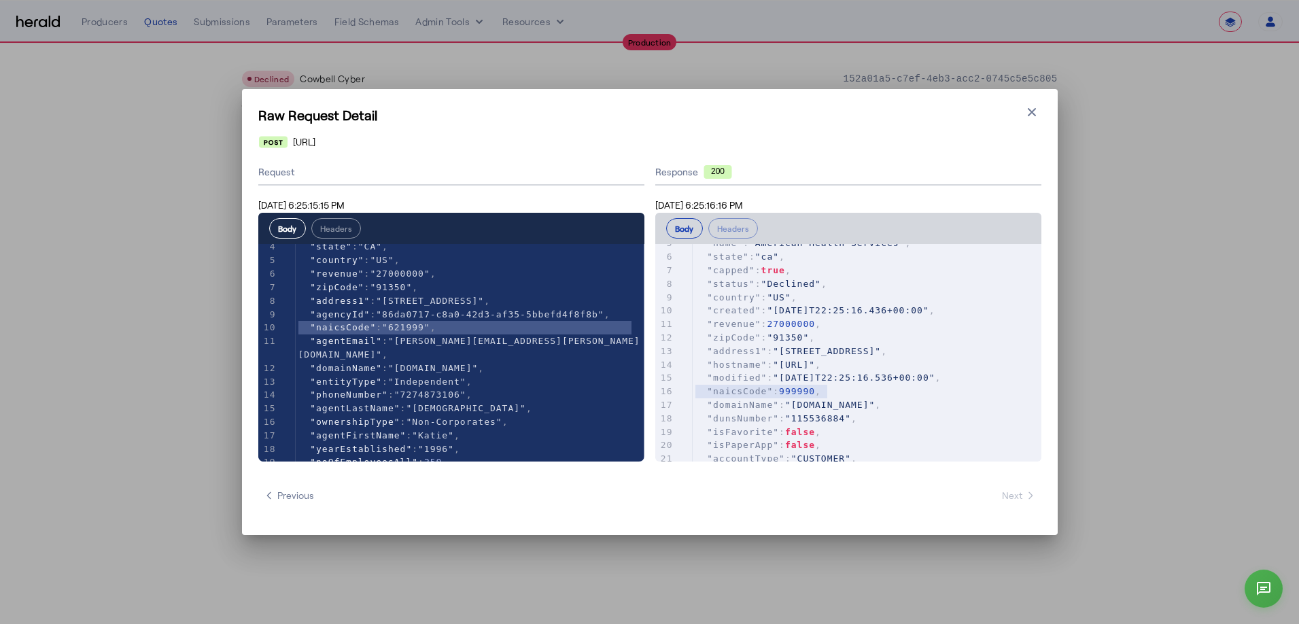
drag, startPoint x: 836, startPoint y: 393, endPoint x: 677, endPoint y: 389, distance: 159.1
click at [677, 389] on div "x 1 { 2 "id" : "ad424746-c66e-4945-bd00-e599cdc03a62" , 3 "cbid" : "24731148" ,…" at bounding box center [865, 369] width 420 height 251
click at [978, 113] on button "Close modal" at bounding box center [1031, 112] width 19 height 19
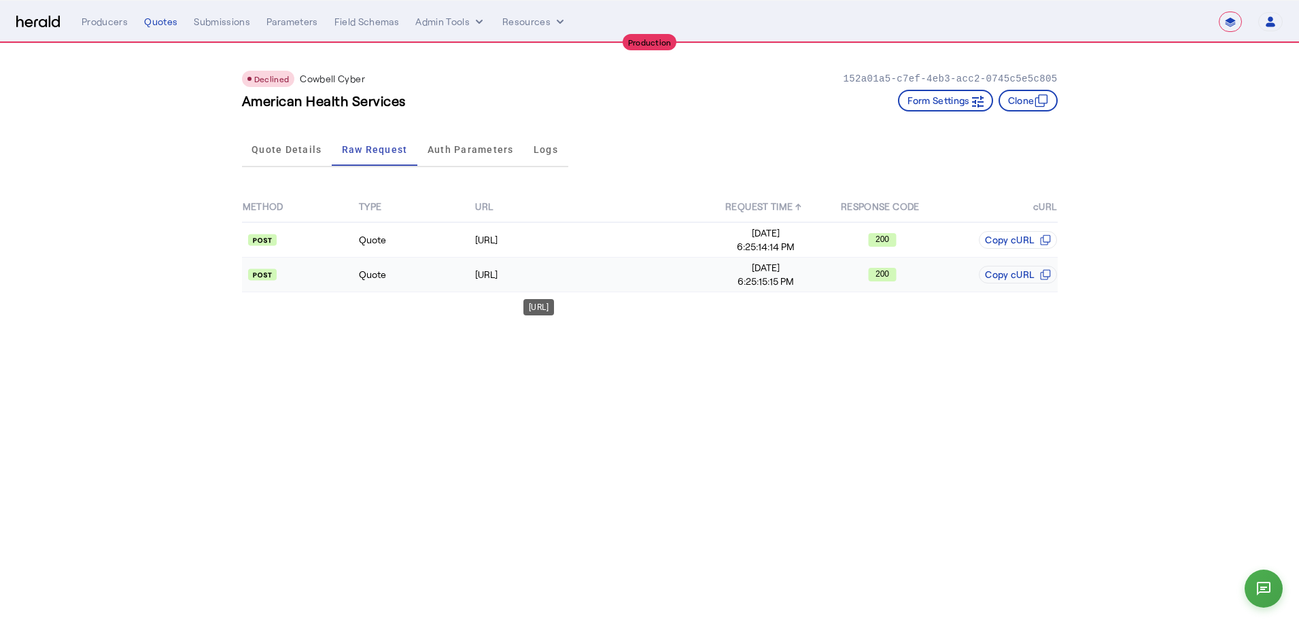
click at [648, 284] on td "https://api.cowbellcyber.ai/api/account/v2/account" at bounding box center [590, 275] width 233 height 35
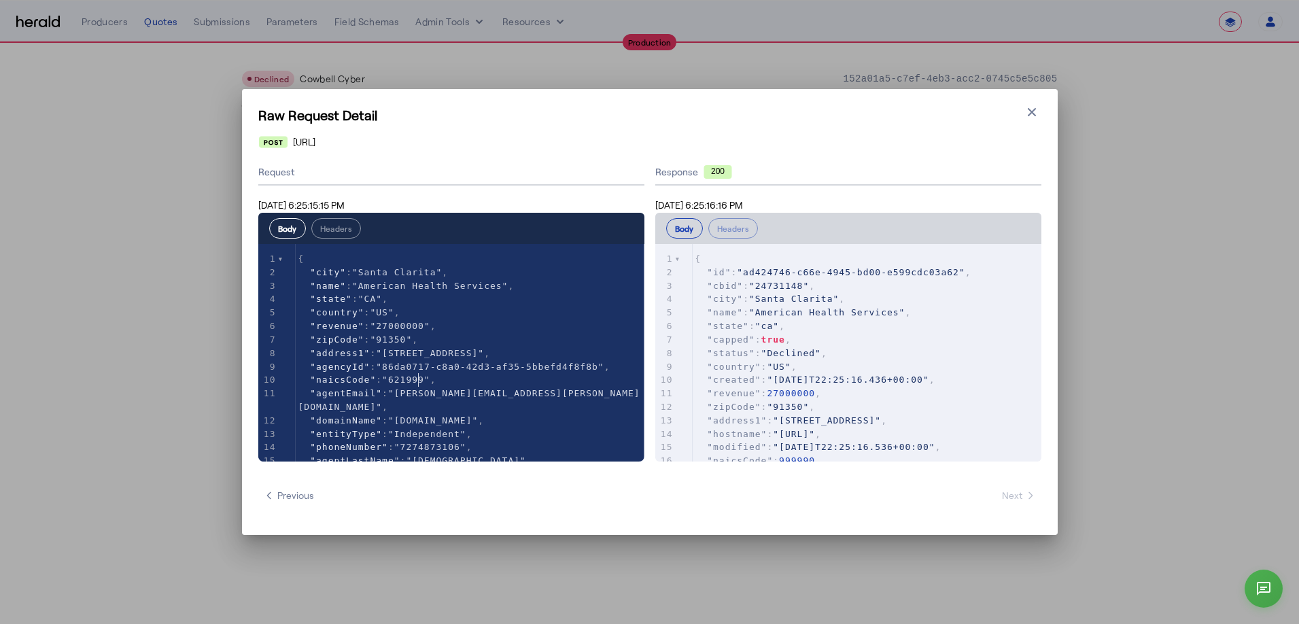
type textarea "******"
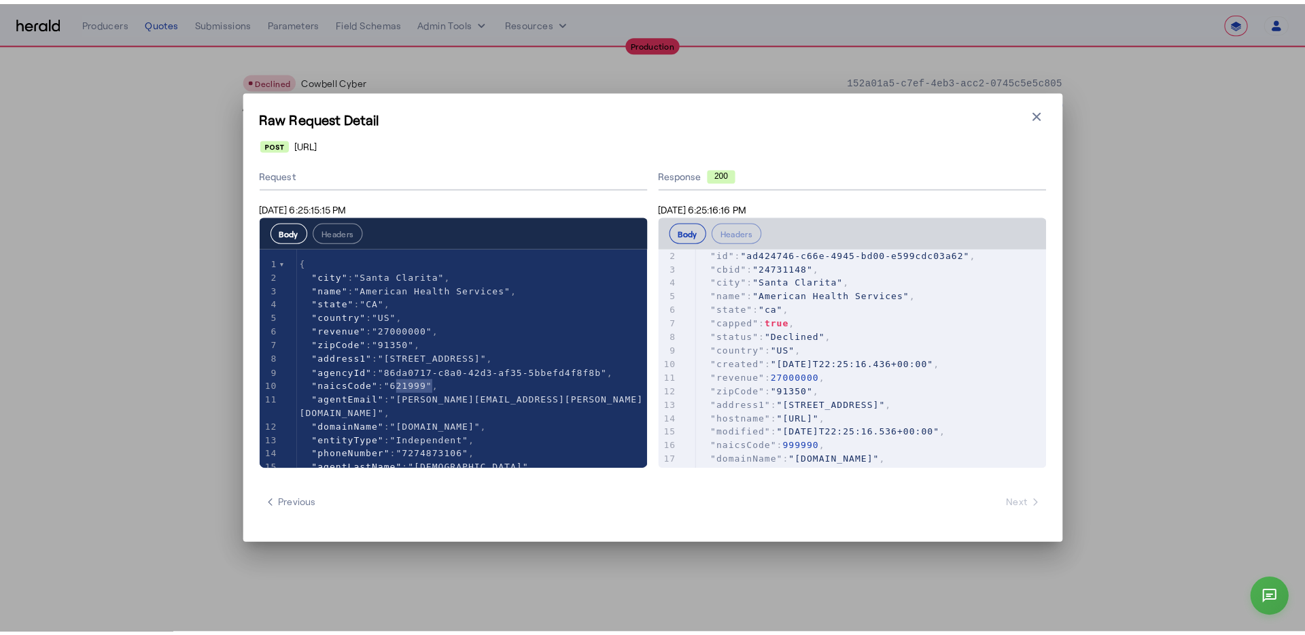
scroll to position [33, 0]
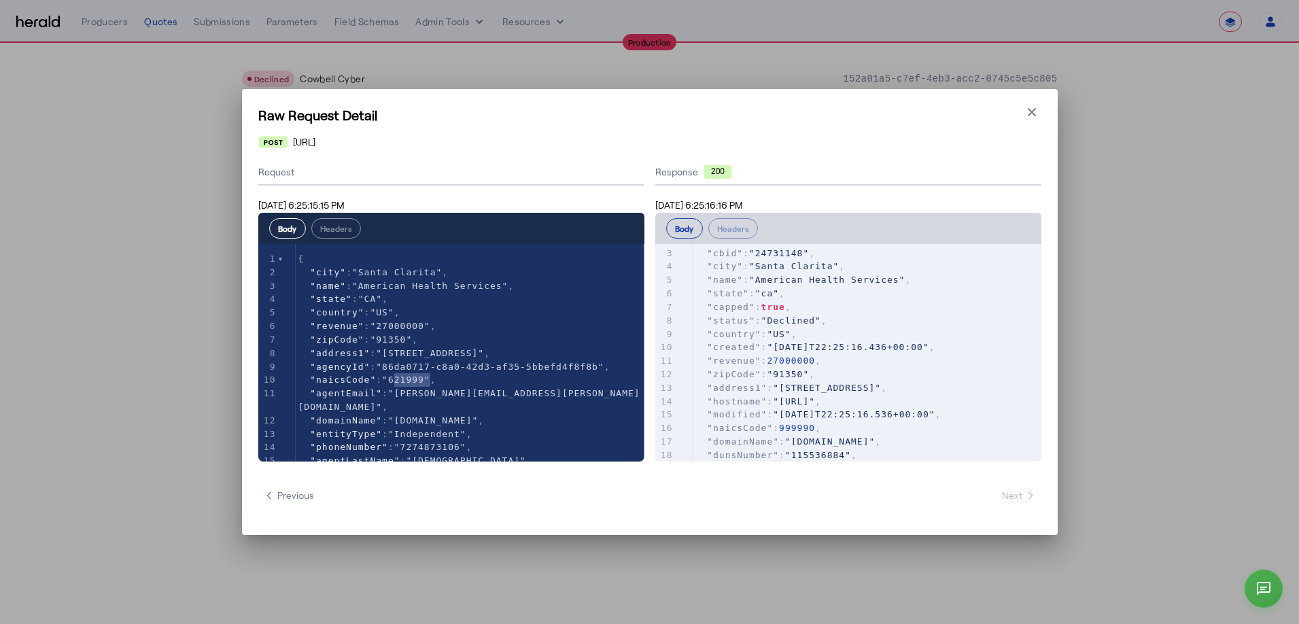
click at [809, 423] on span "999990" at bounding box center [797, 428] width 36 height 10
type textarea "******"
click at [809, 423] on span "999990" at bounding box center [797, 428] width 36 height 10
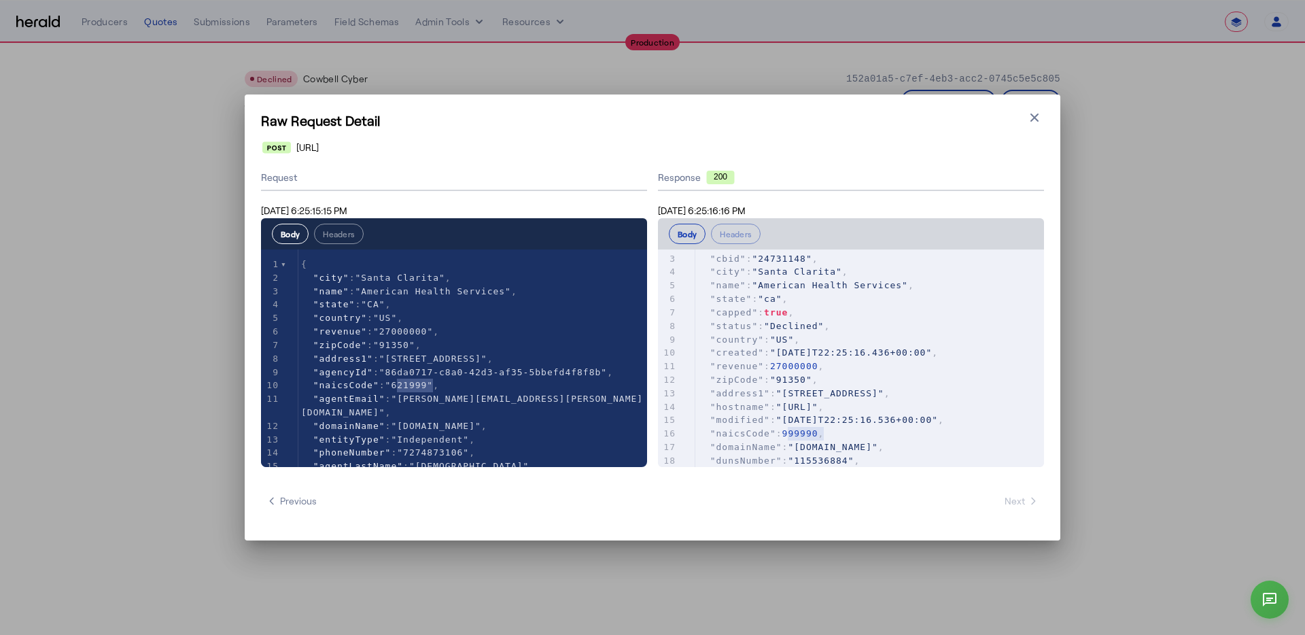
click at [978, 105] on div "Raw Request Detail Close modal https://api.cowbellcyber.ai/api/account/v2/accou…" at bounding box center [652, 317] width 815 height 446
click at [978, 119] on icon "button" at bounding box center [1034, 117] width 8 height 8
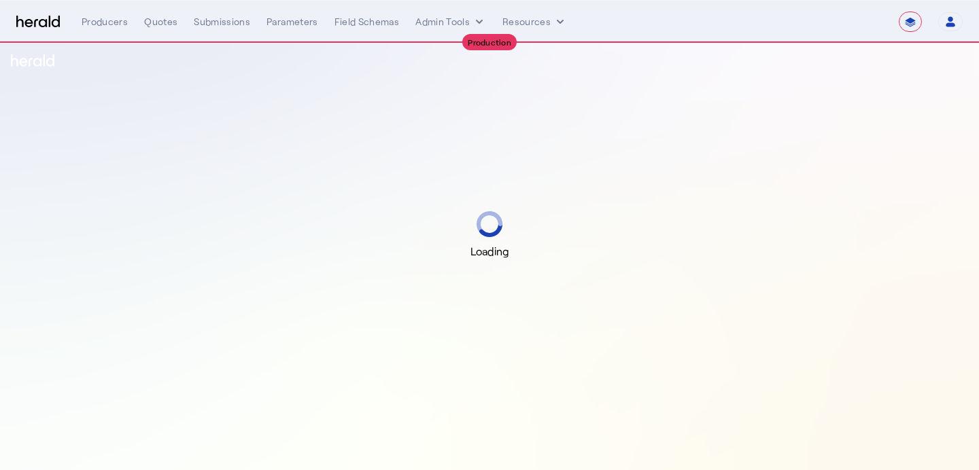
select select "**********"
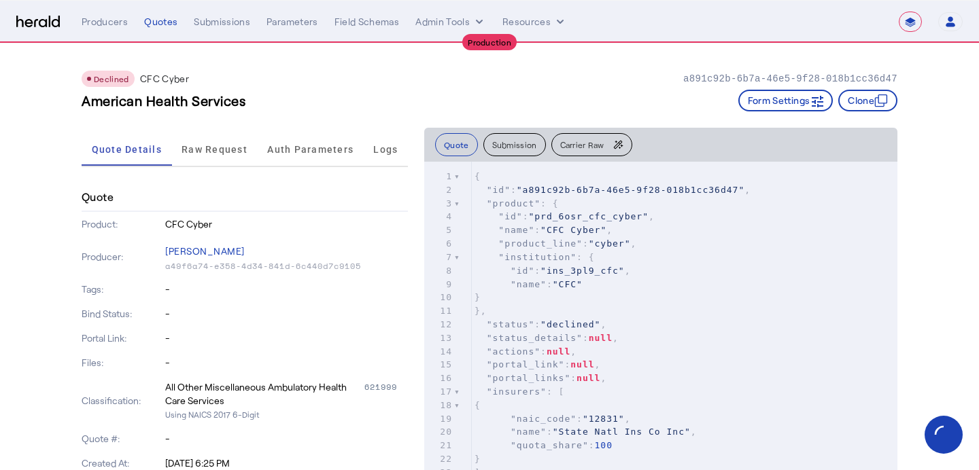
click at [594, 156] on button "Carrier Raw" at bounding box center [591, 144] width 81 height 23
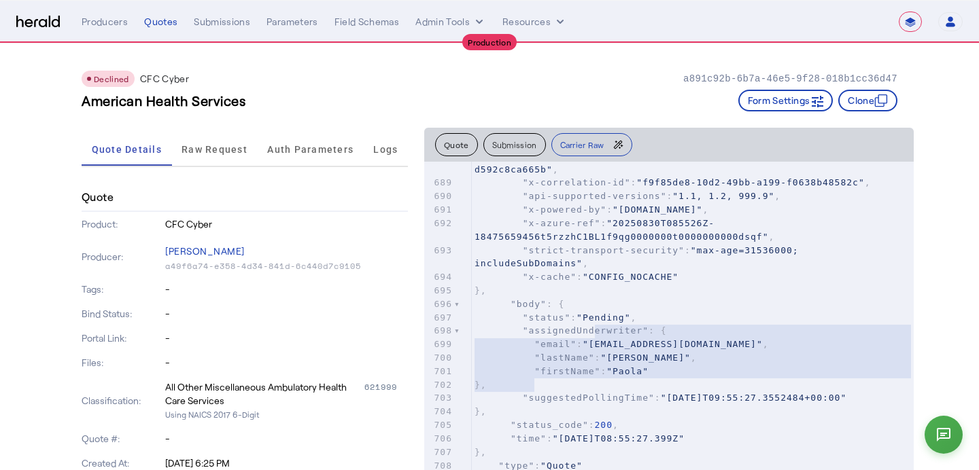
type textarea "**********"
drag, startPoint x: 687, startPoint y: 383, endPoint x: 476, endPoint y: 259, distance: 244.3
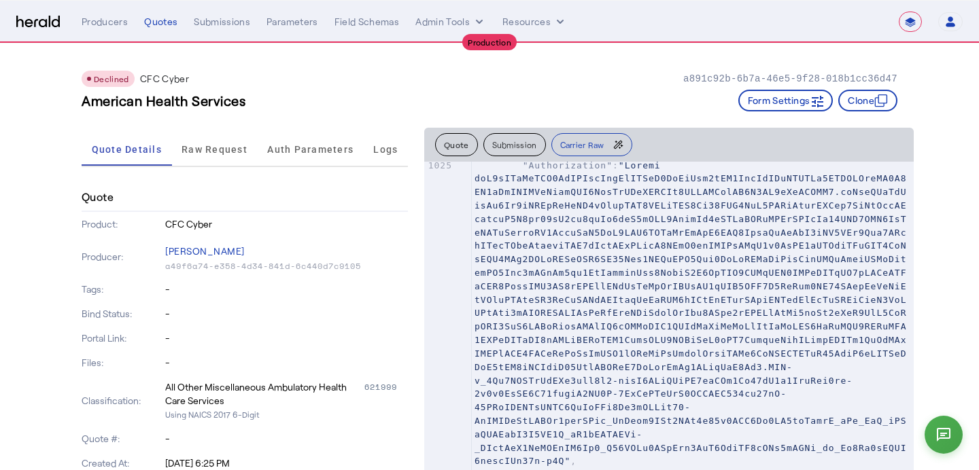
click at [560, 310] on span at bounding box center [690, 313] width 432 height 306
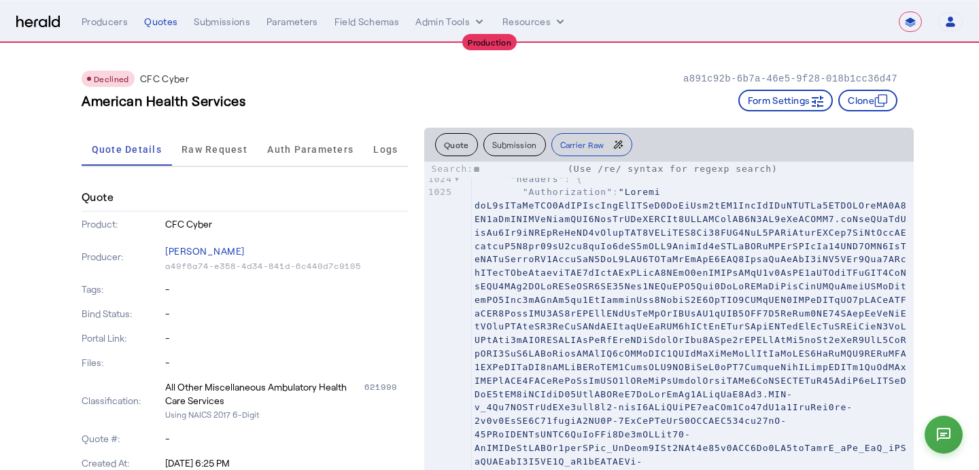
type input "*"
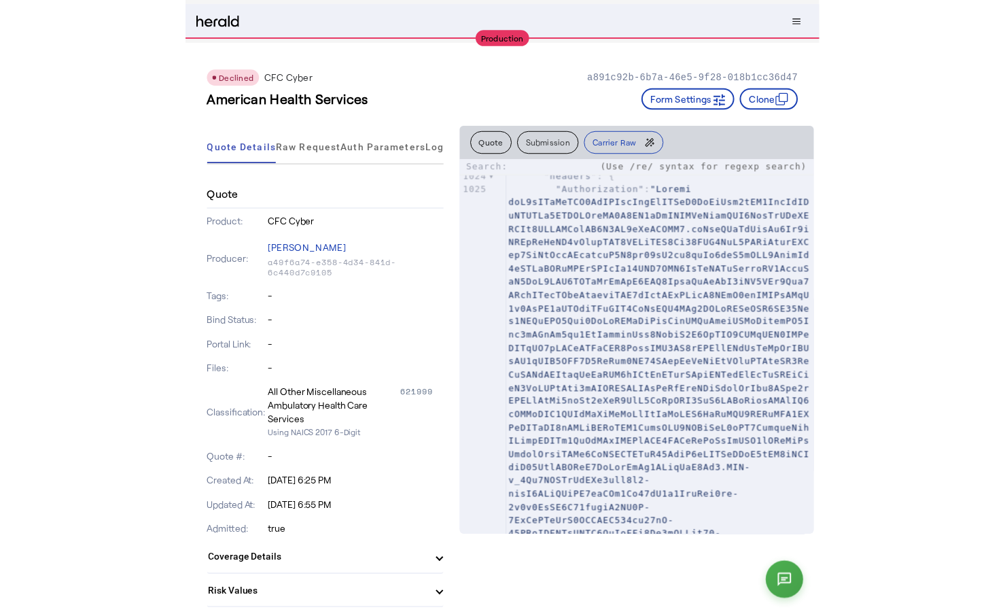
scroll to position [20403, 0]
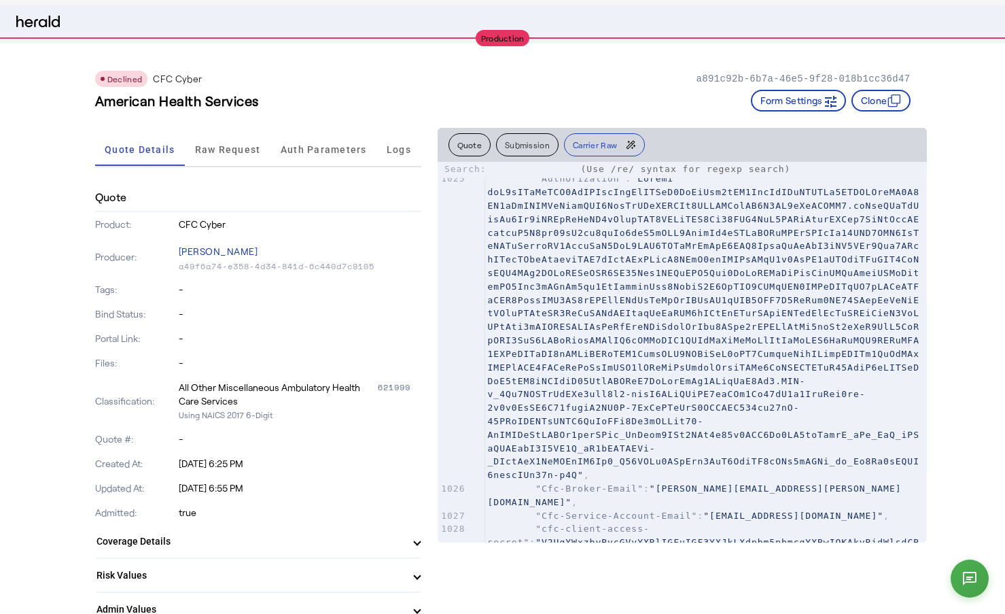
select select "**********"
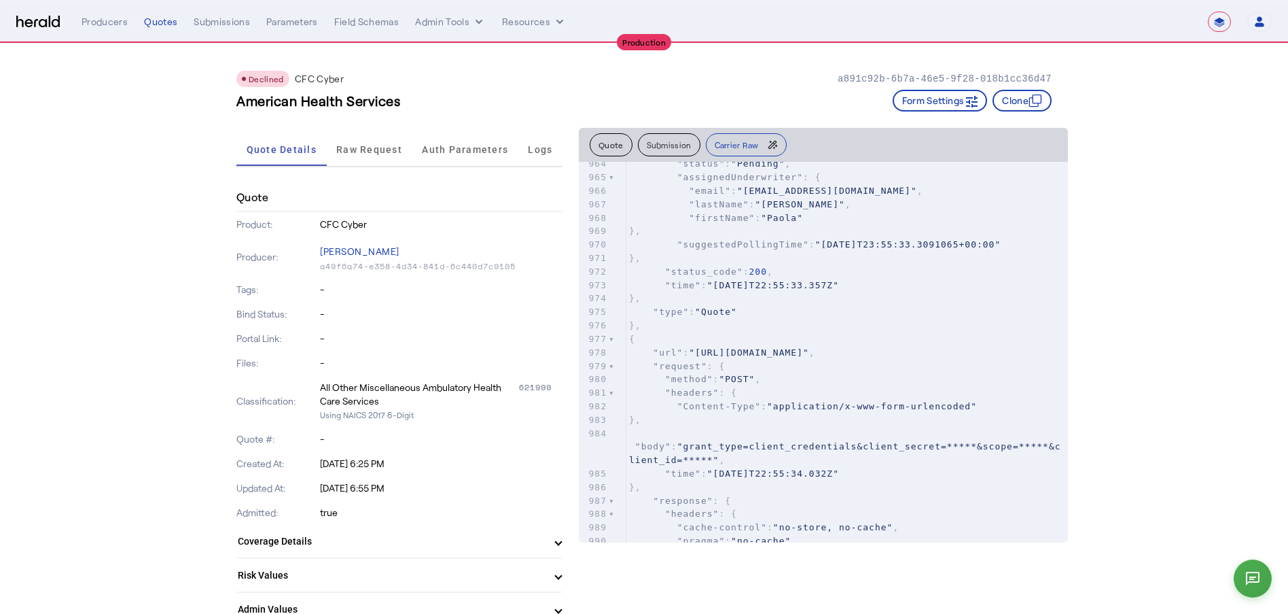
scroll to position [19378, 0]
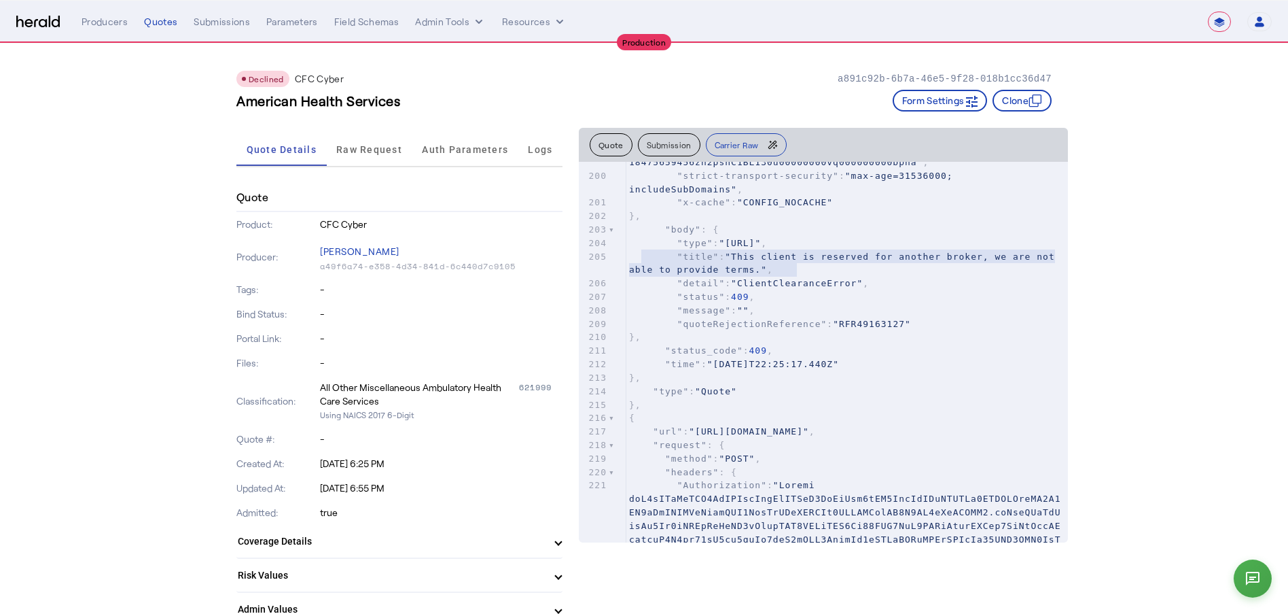
type textarea "**********"
drag, startPoint x: 807, startPoint y: 270, endPoint x: 613, endPoint y: 252, distance: 195.2
click at [627, 252] on div "205 "title" : "This client is reserved for another broker, we are not able to p…" at bounding box center [848, 263] width 442 height 27
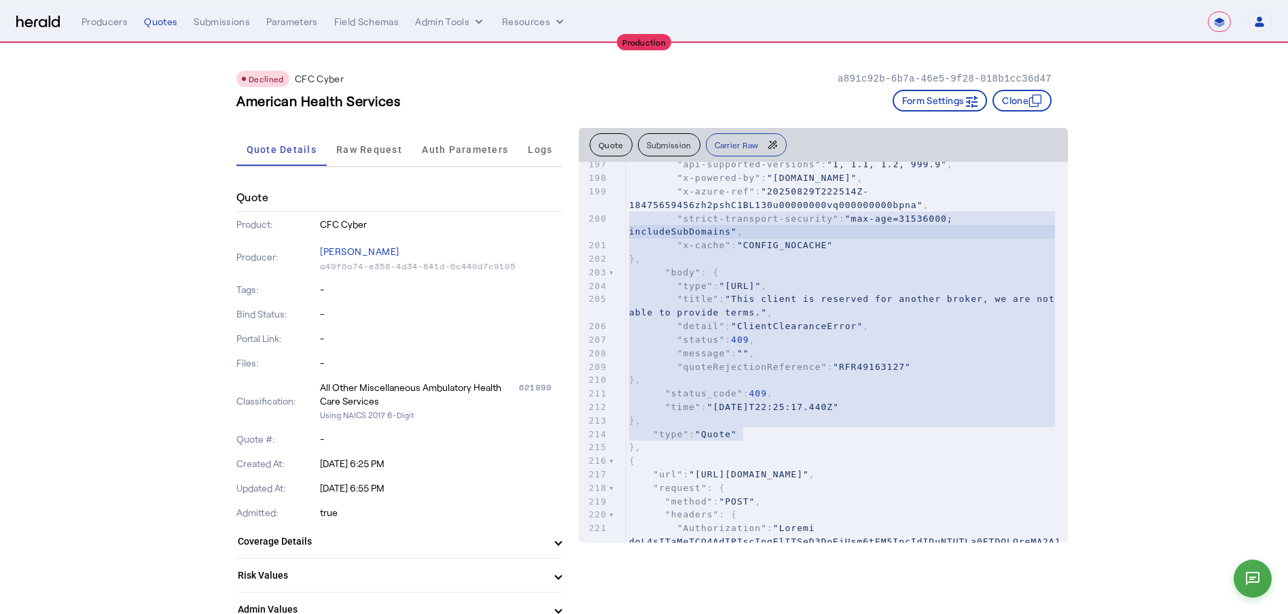
type textarea "**********"
drag, startPoint x: 771, startPoint y: 389, endPoint x: 618, endPoint y: 230, distance: 220.6
click at [618, 230] on div "x "Authorization" : , 186 "date" : "Fri, 29 Aug 2025 22:25:17 GMT" , 187 "conte…" at bounding box center [840, 369] width 523 height 415
click at [871, 376] on pre "}," at bounding box center [848, 380] width 442 height 14
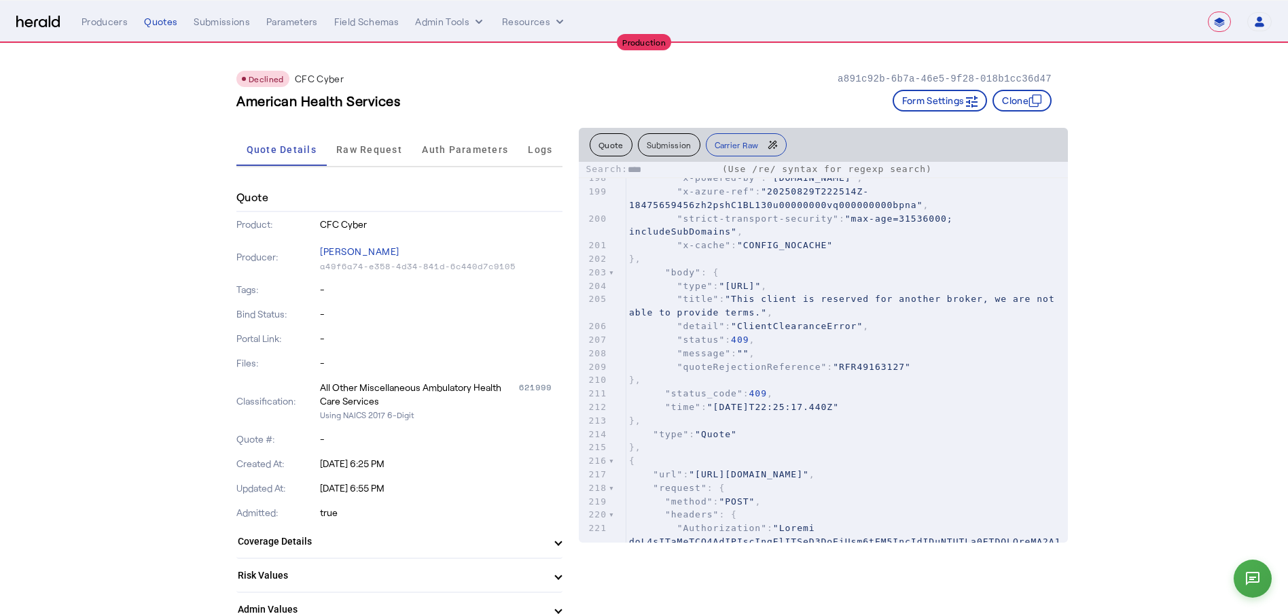
type input "*****"
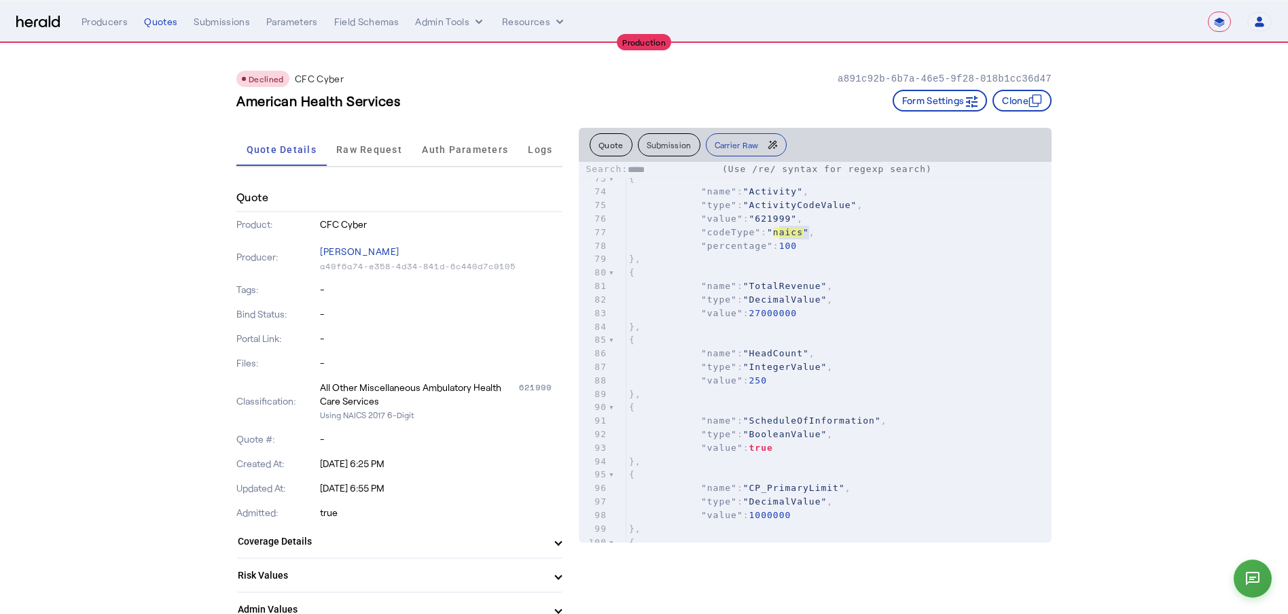
scroll to position [1496, 0]
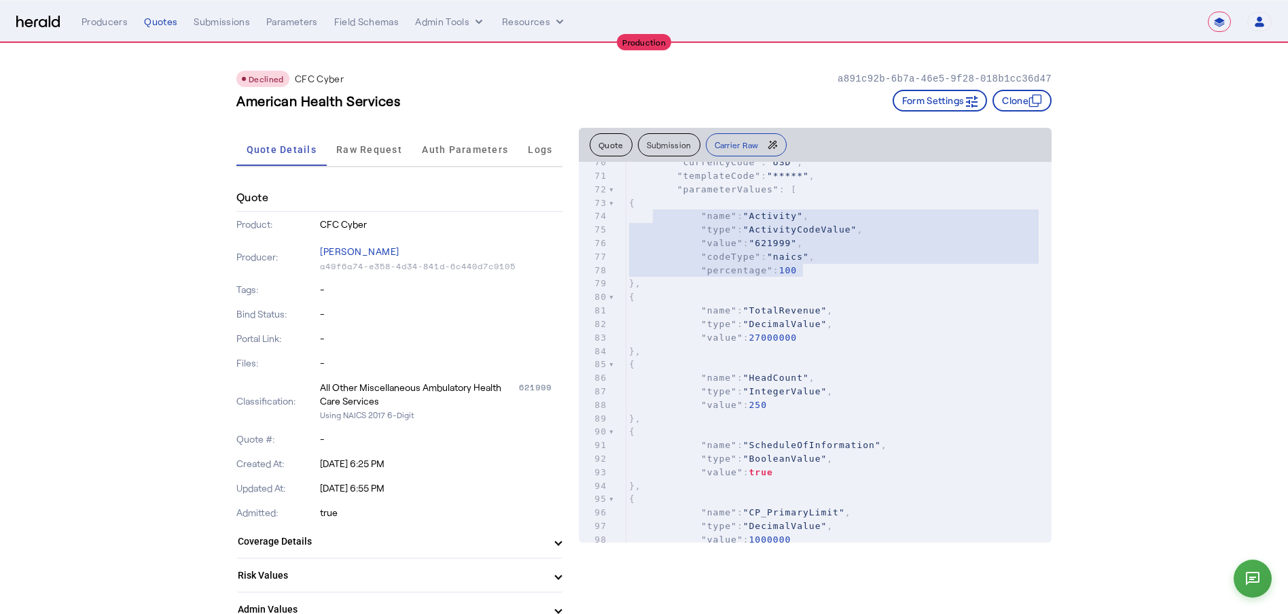
type textarea "**********"
drag, startPoint x: 859, startPoint y: 268, endPoint x: 642, endPoint y: 208, distance: 224.9
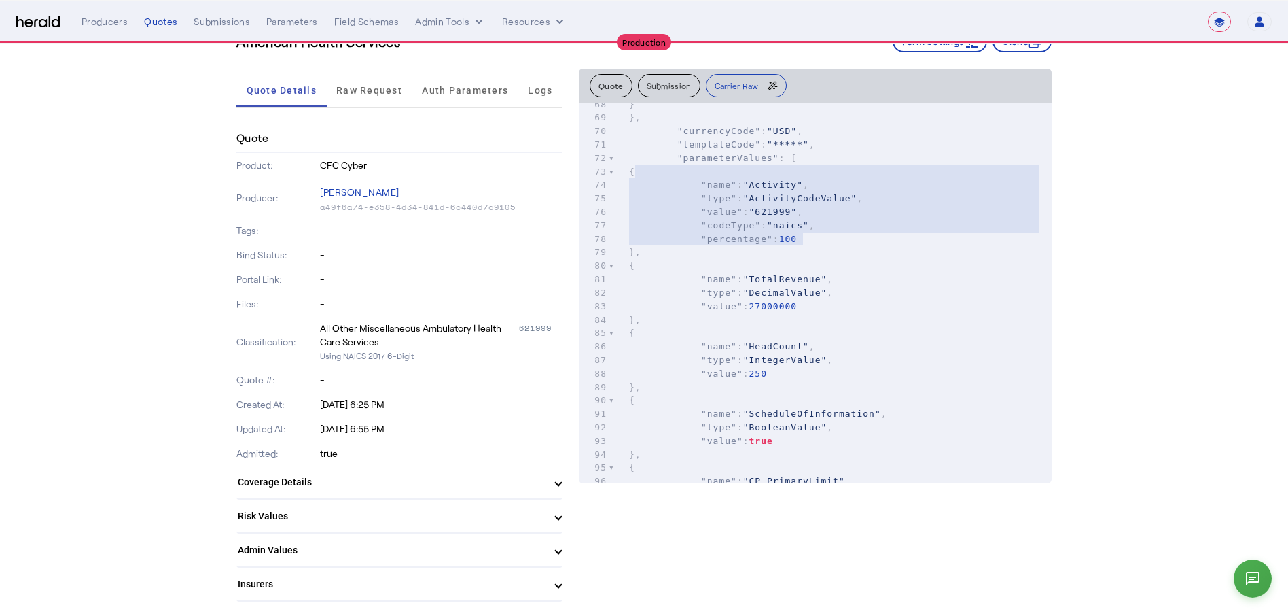
scroll to position [60, 0]
click at [375, 85] on span "Raw Request" at bounding box center [369, 90] width 66 height 10
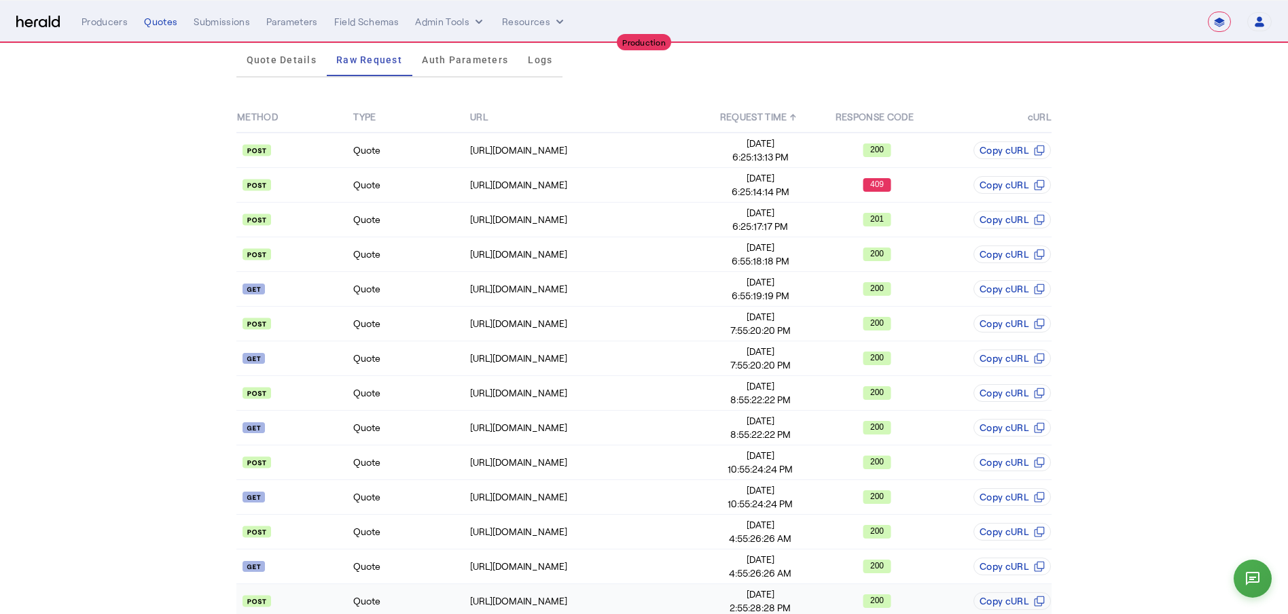
scroll to position [75, 0]
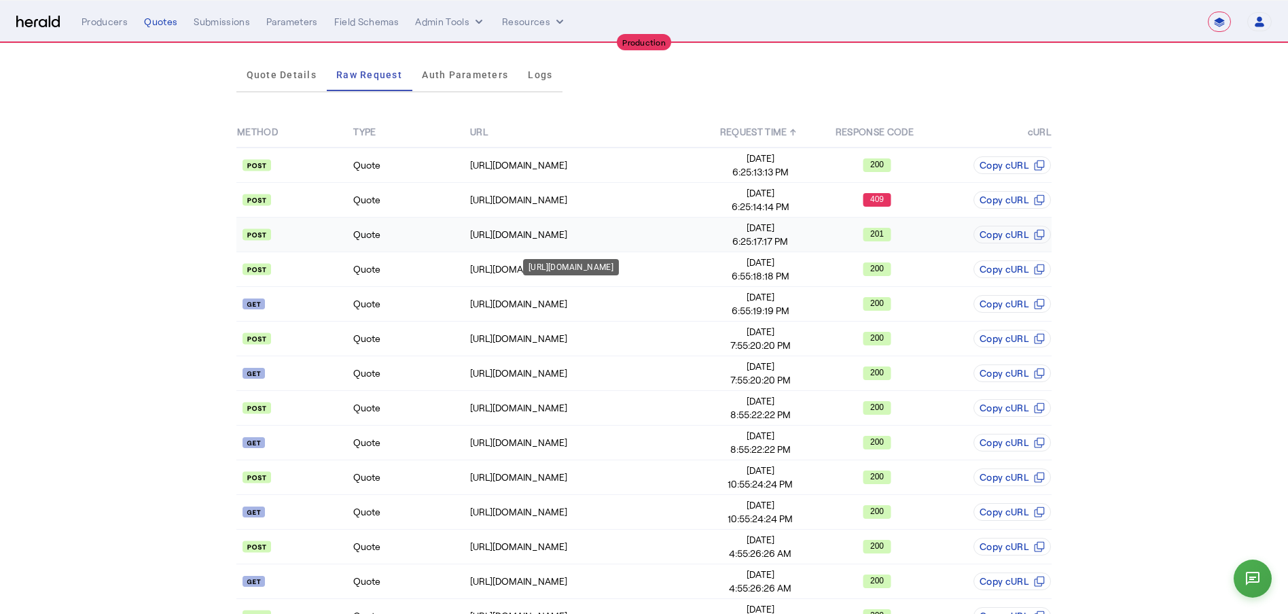
click at [644, 222] on td "https://api.cfcunderwriting.com/v1.2/referral-requests" at bounding box center [586, 234] width 233 height 35
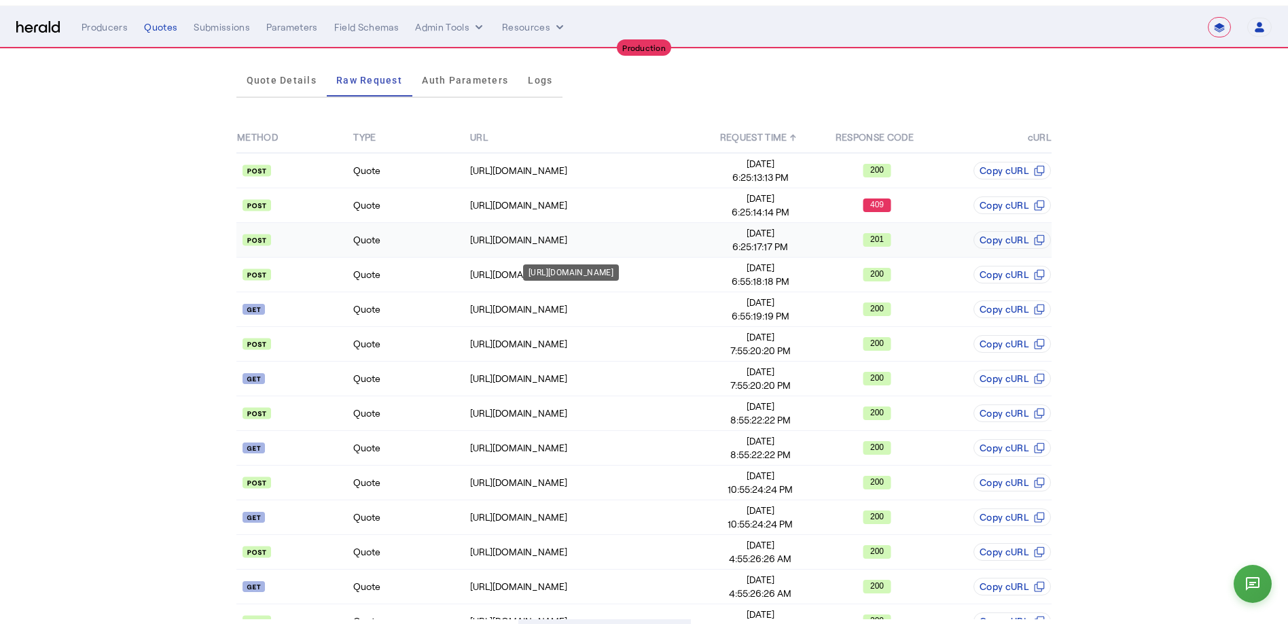
scroll to position [0, 0]
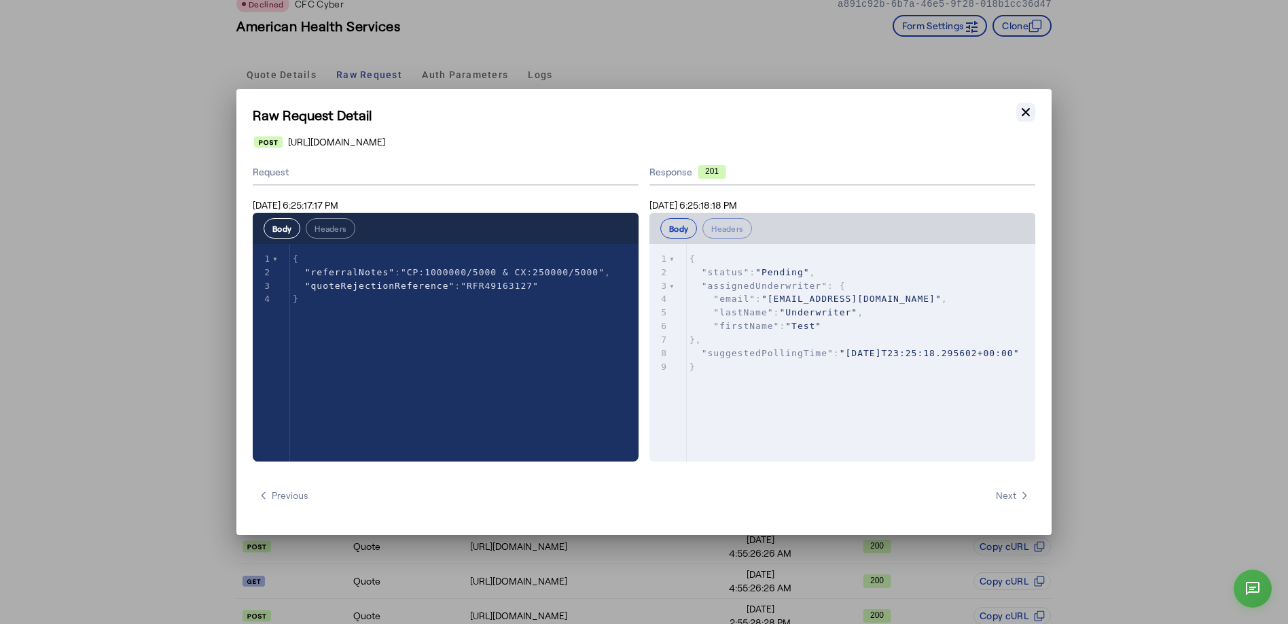
click at [978, 115] on button "Close modal" at bounding box center [1026, 112] width 19 height 19
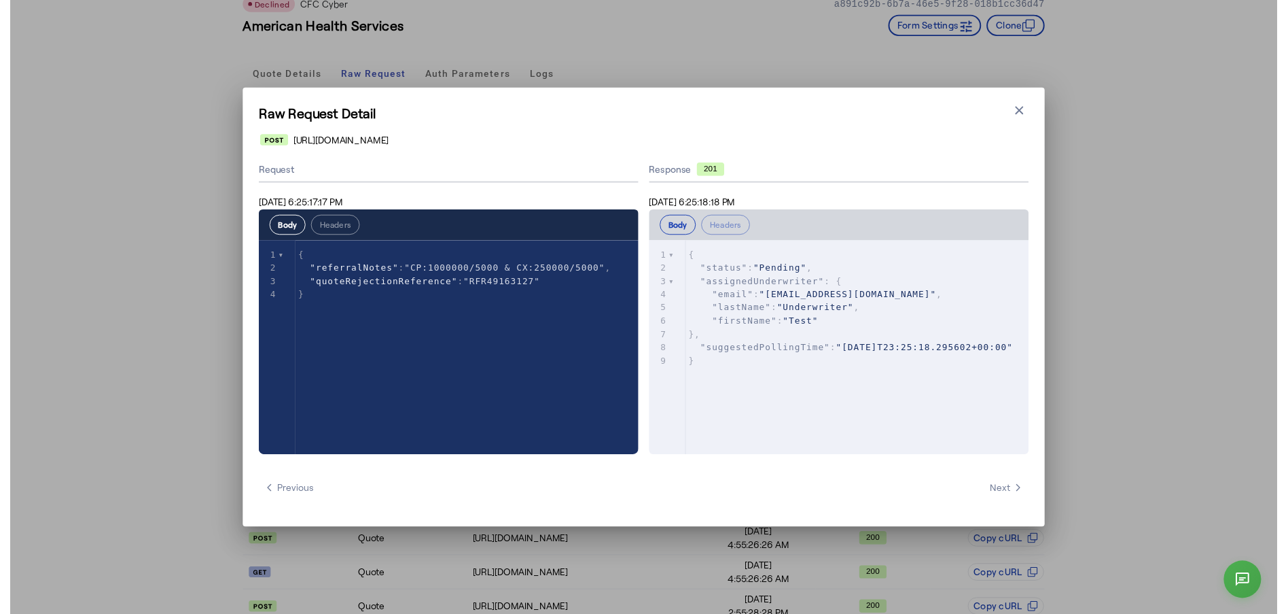
scroll to position [75, 0]
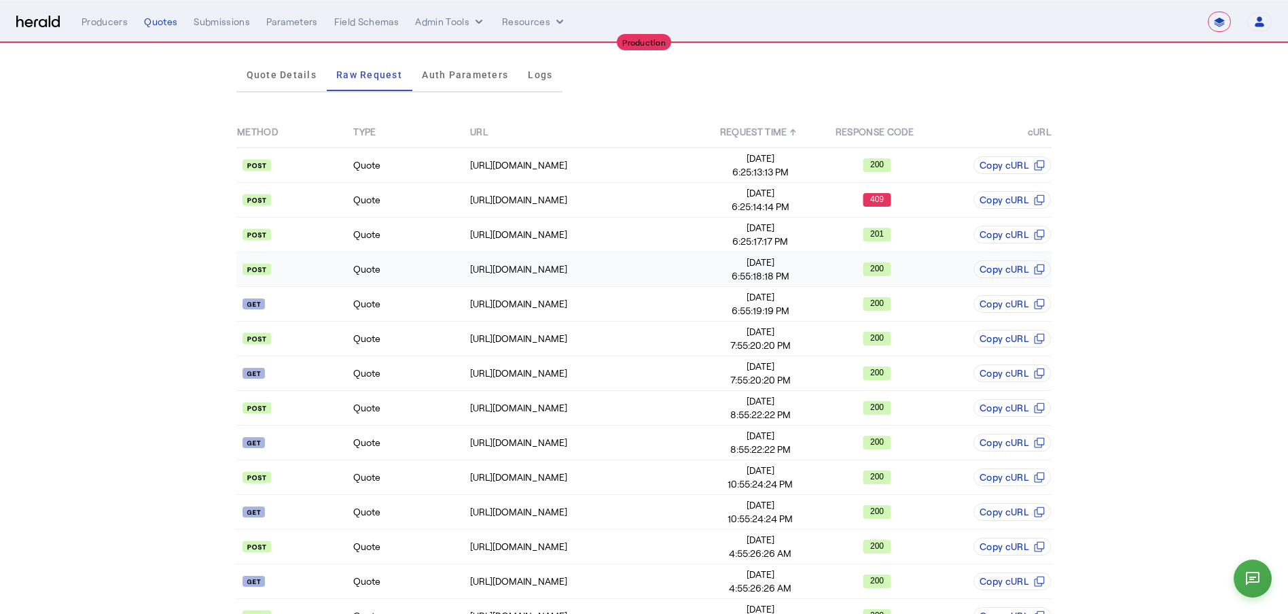
click at [796, 275] on span "6:55:18:18 PM" at bounding box center [760, 276] width 115 height 14
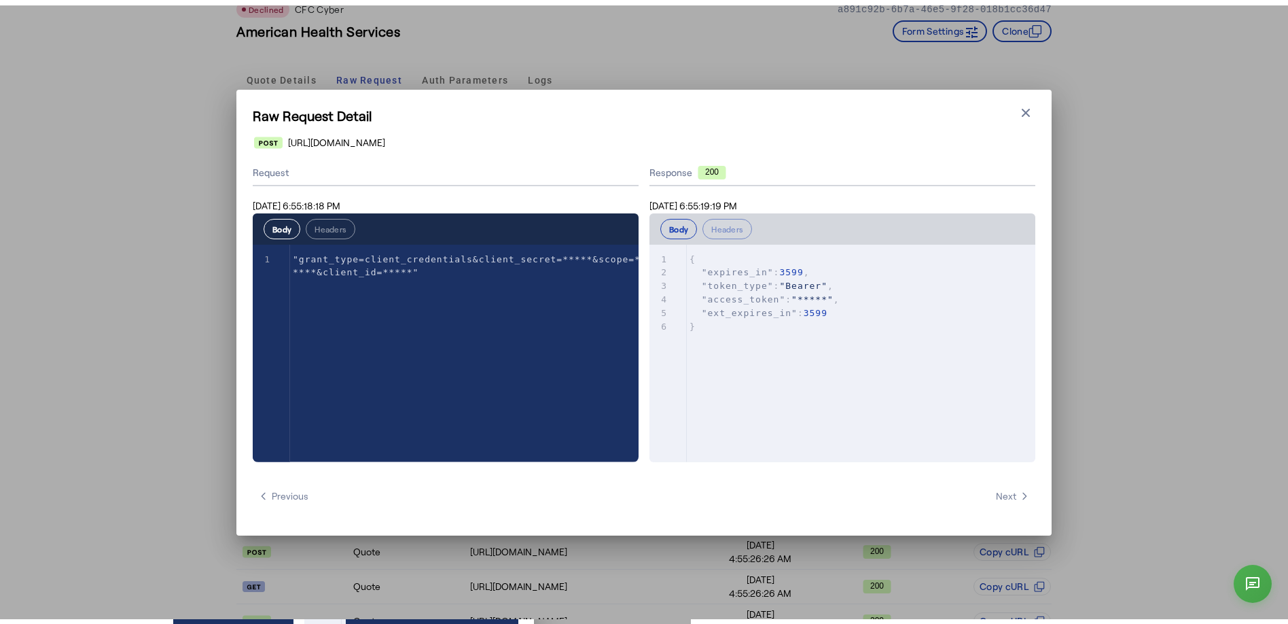
scroll to position [0, 0]
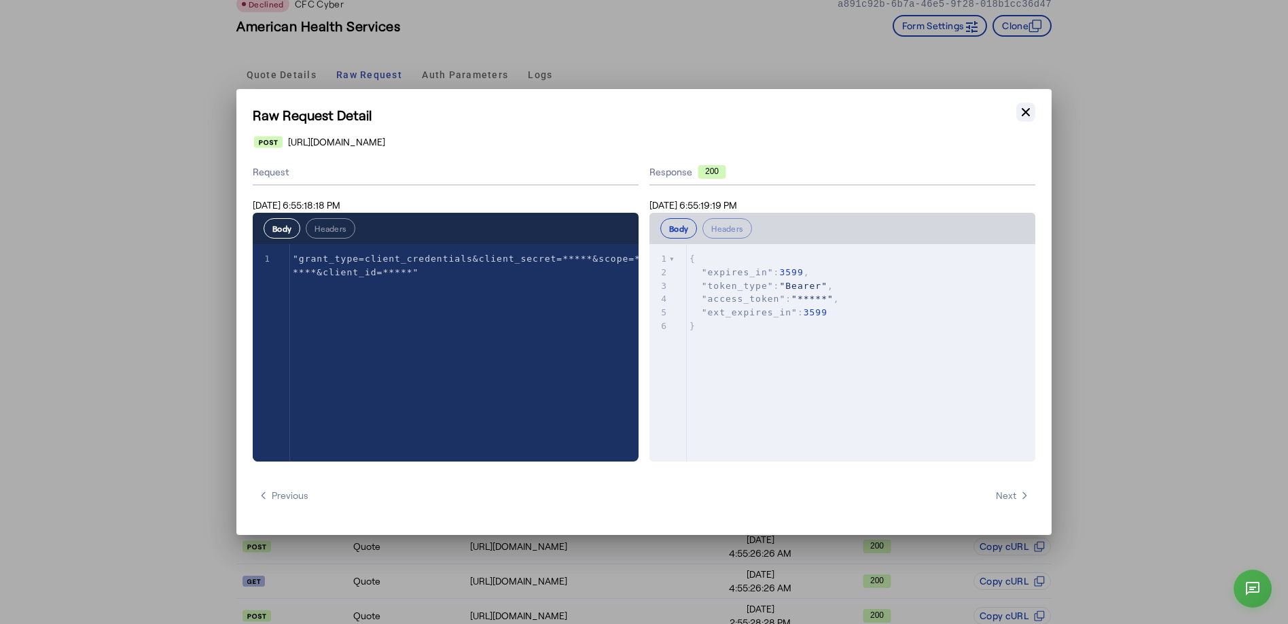
click at [978, 113] on icon "button" at bounding box center [1026, 112] width 8 height 8
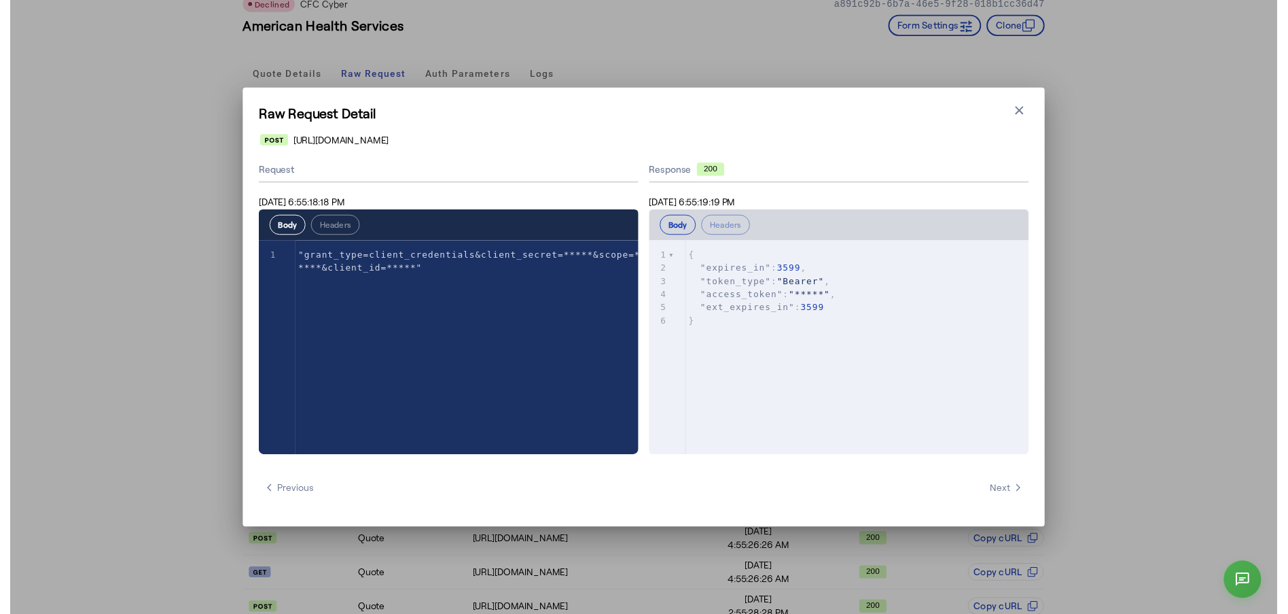
scroll to position [75, 0]
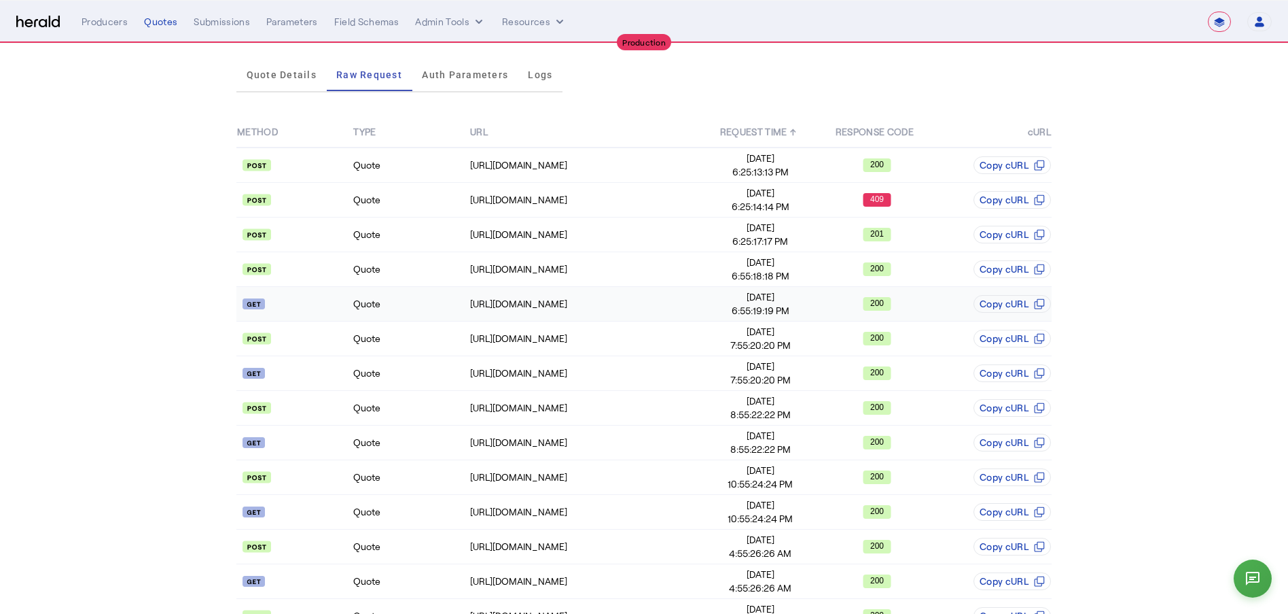
click at [848, 294] on td "200" at bounding box center [877, 304] width 116 height 35
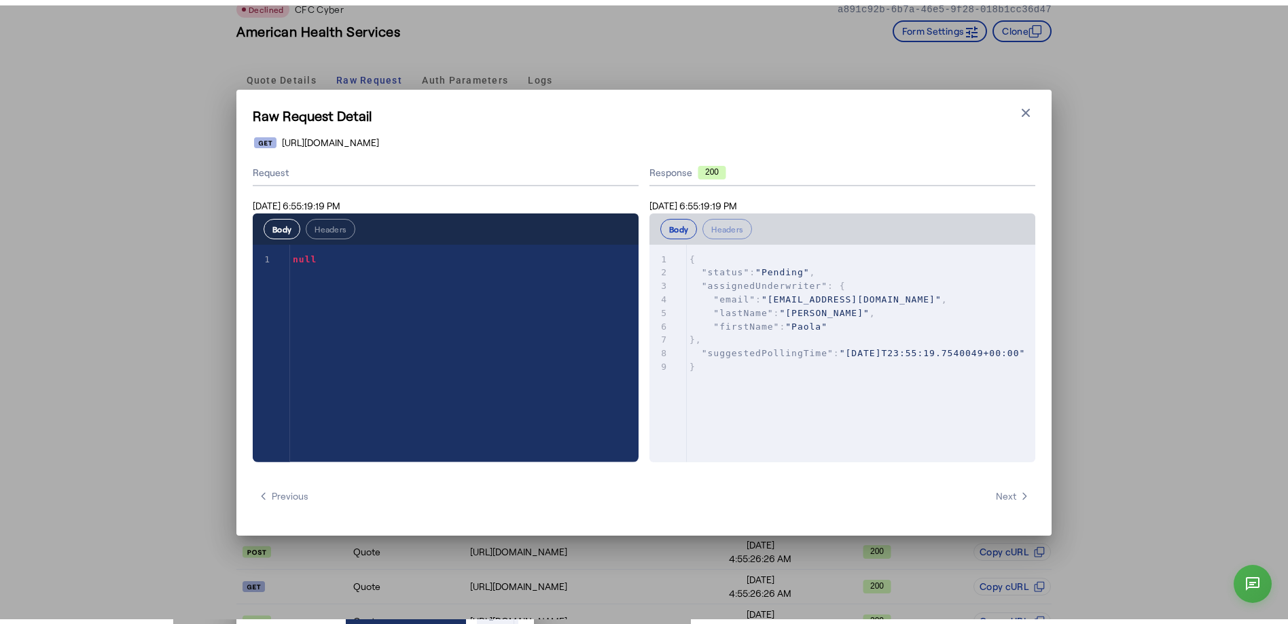
scroll to position [0, 0]
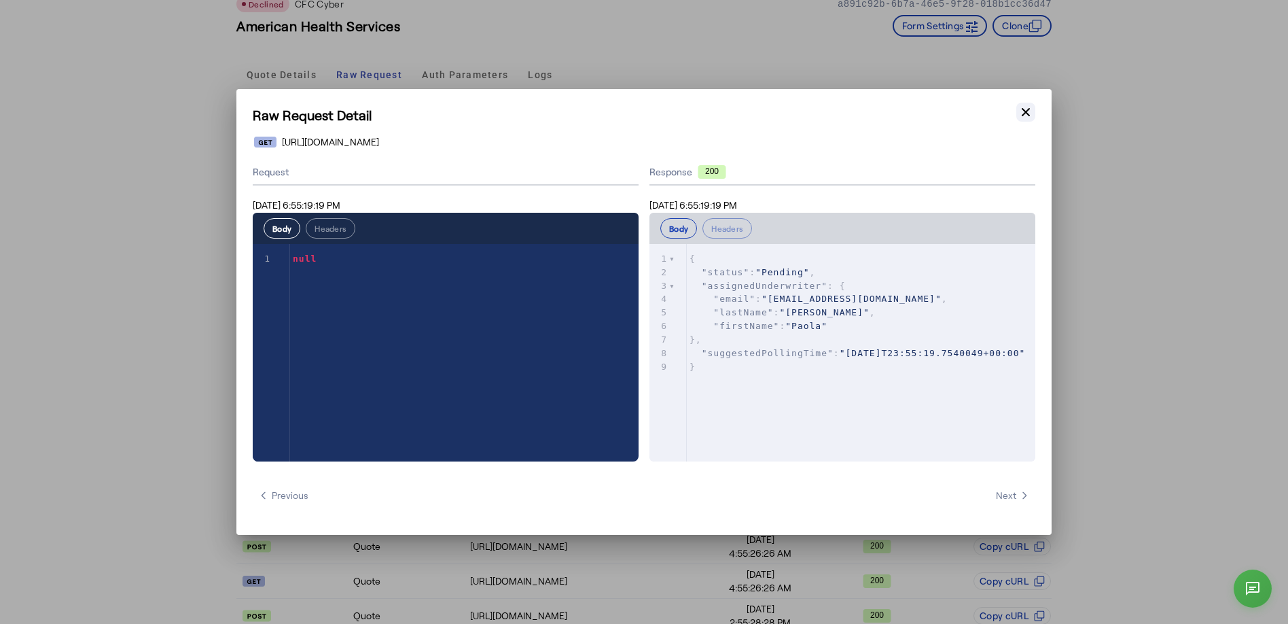
click at [978, 109] on icon "button" at bounding box center [1026, 112] width 14 height 14
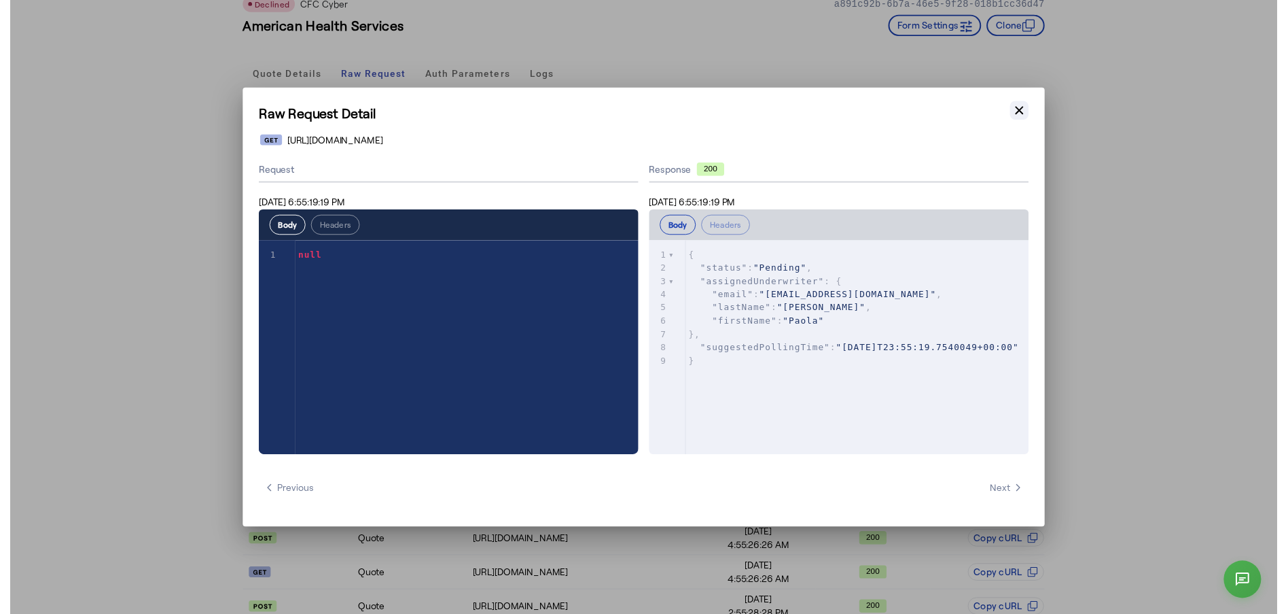
scroll to position [75, 0]
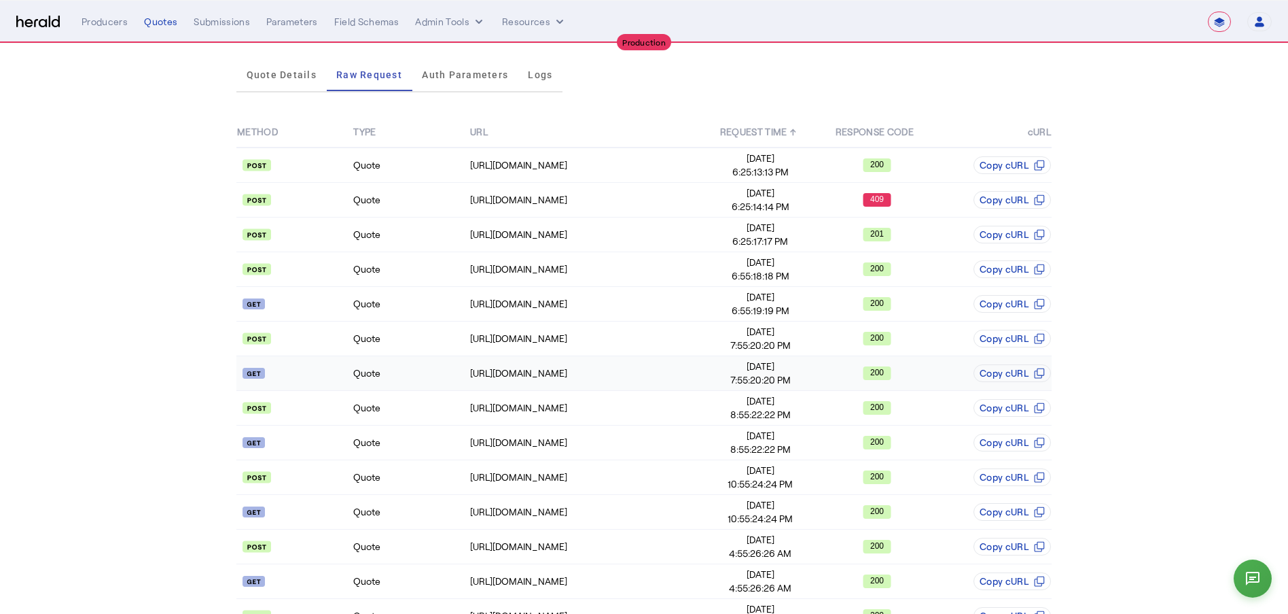
click at [834, 356] on td "200" at bounding box center [877, 373] width 116 height 35
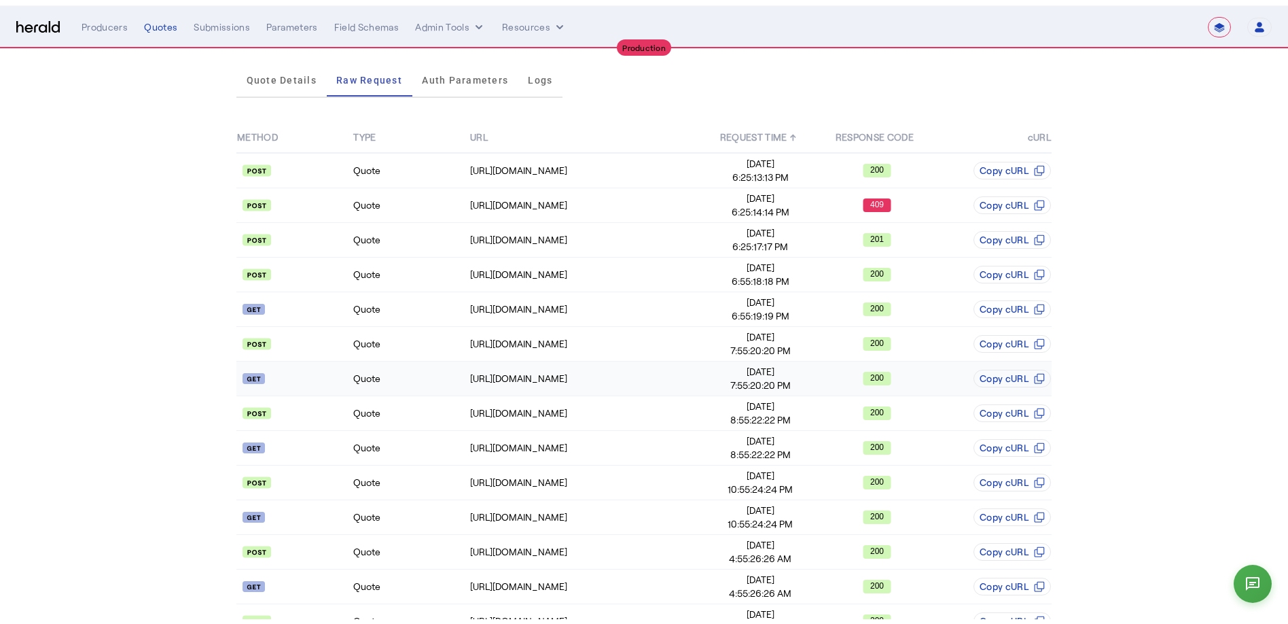
scroll to position [0, 0]
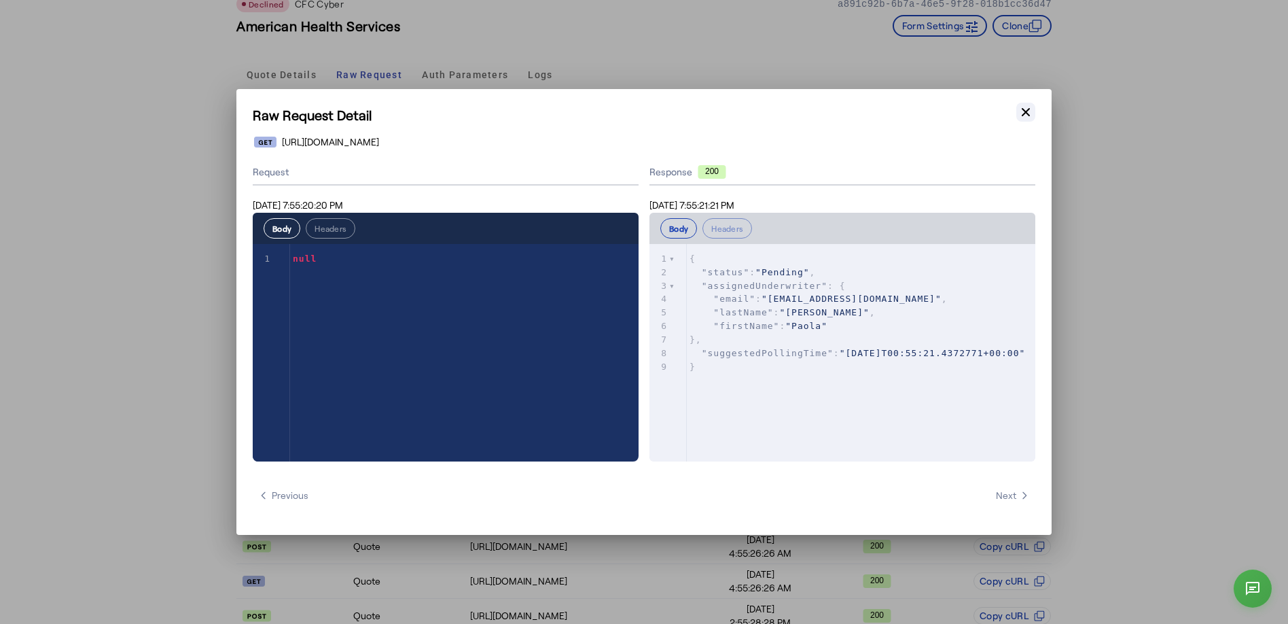
click at [978, 118] on icon "button" at bounding box center [1026, 112] width 14 height 14
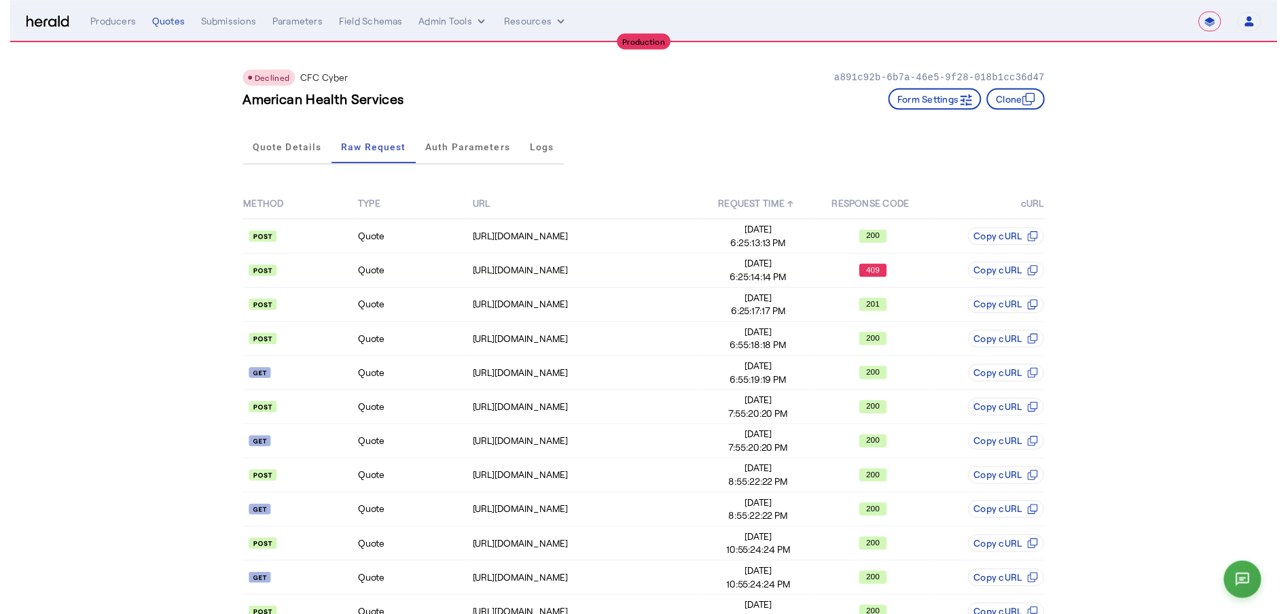
scroll to position [75, 0]
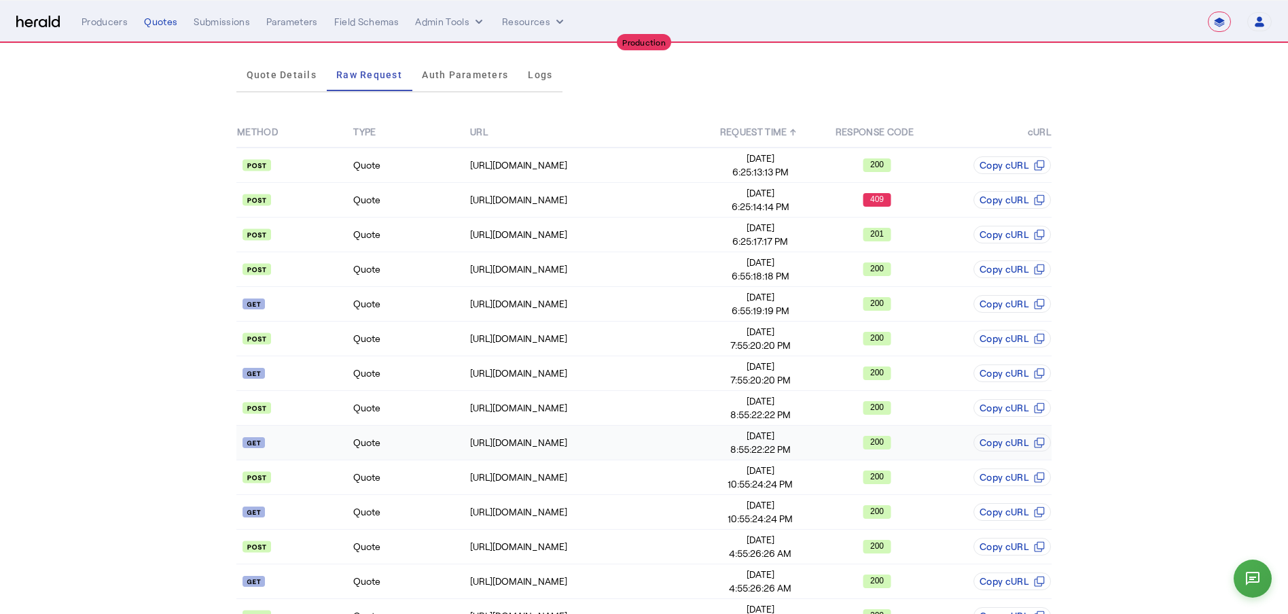
click at [856, 439] on div "200" at bounding box center [877, 443] width 115 height 14
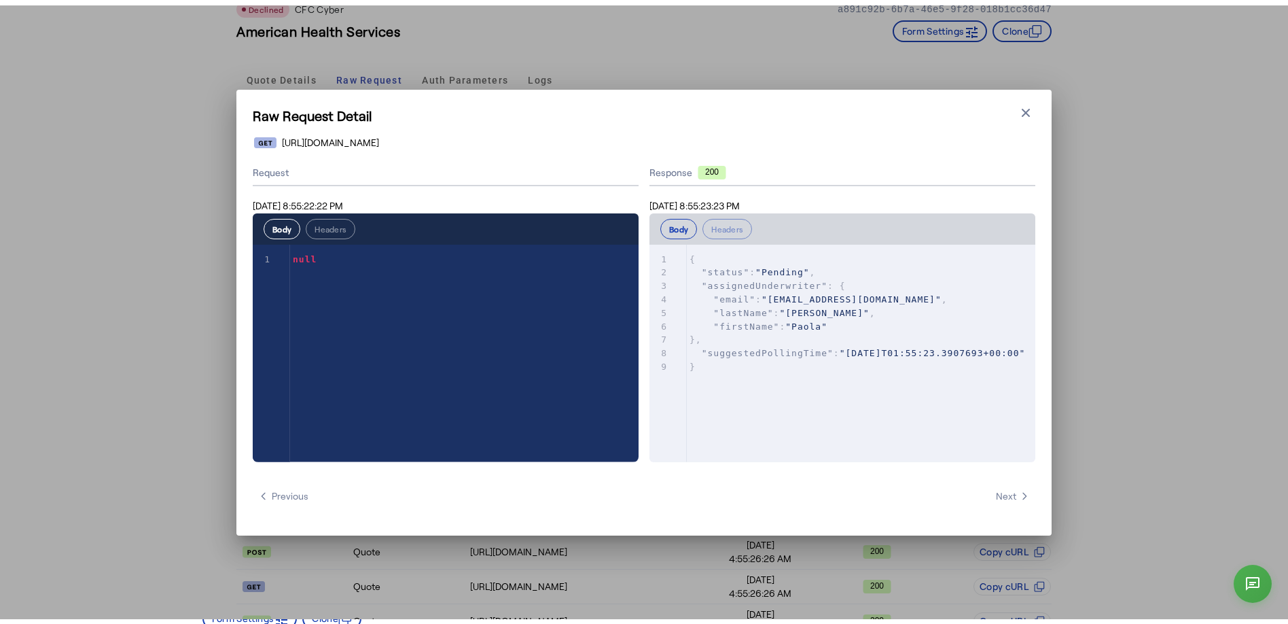
scroll to position [0, 0]
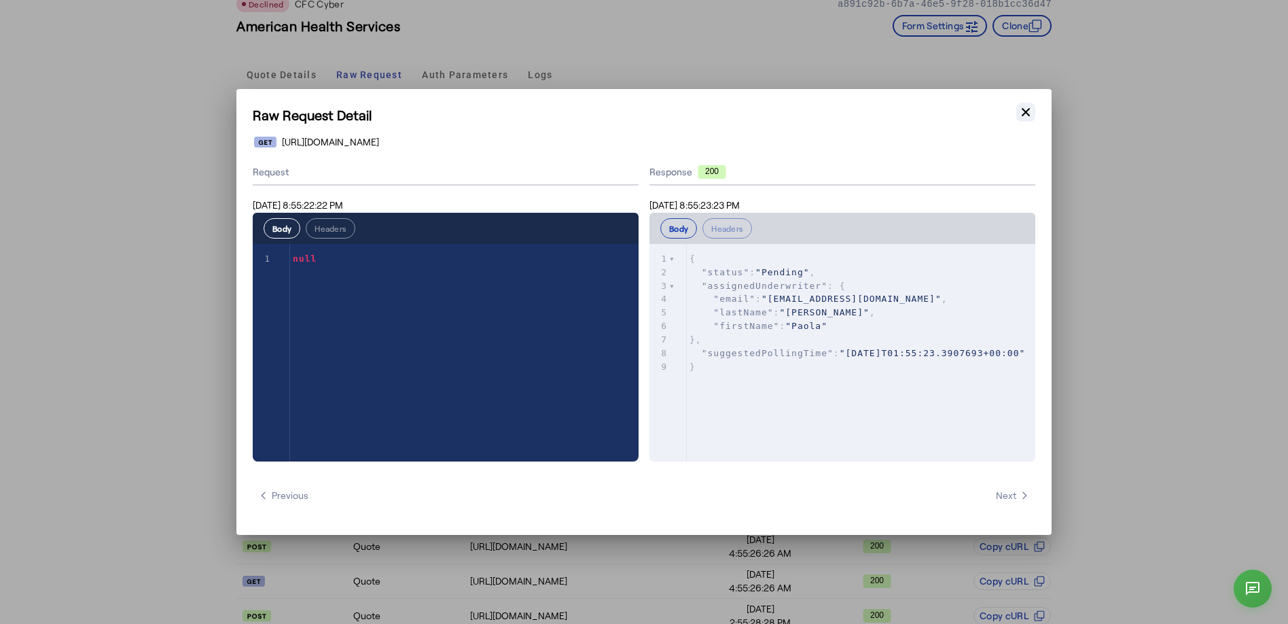
click at [978, 112] on icon "button" at bounding box center [1026, 112] width 14 height 14
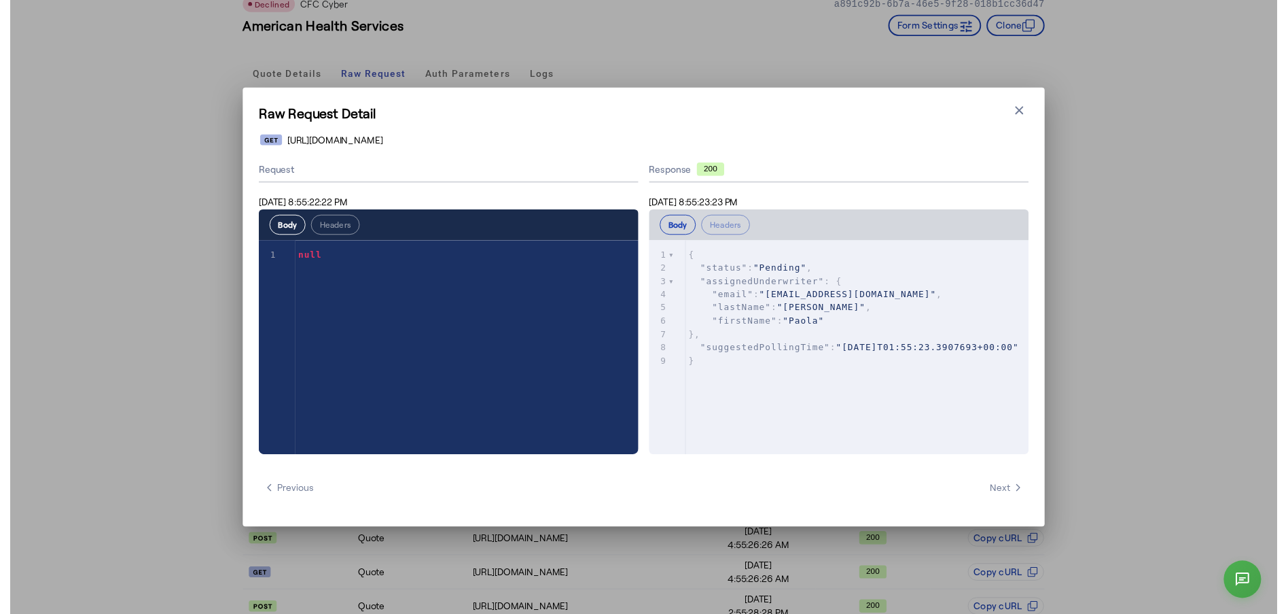
scroll to position [75, 0]
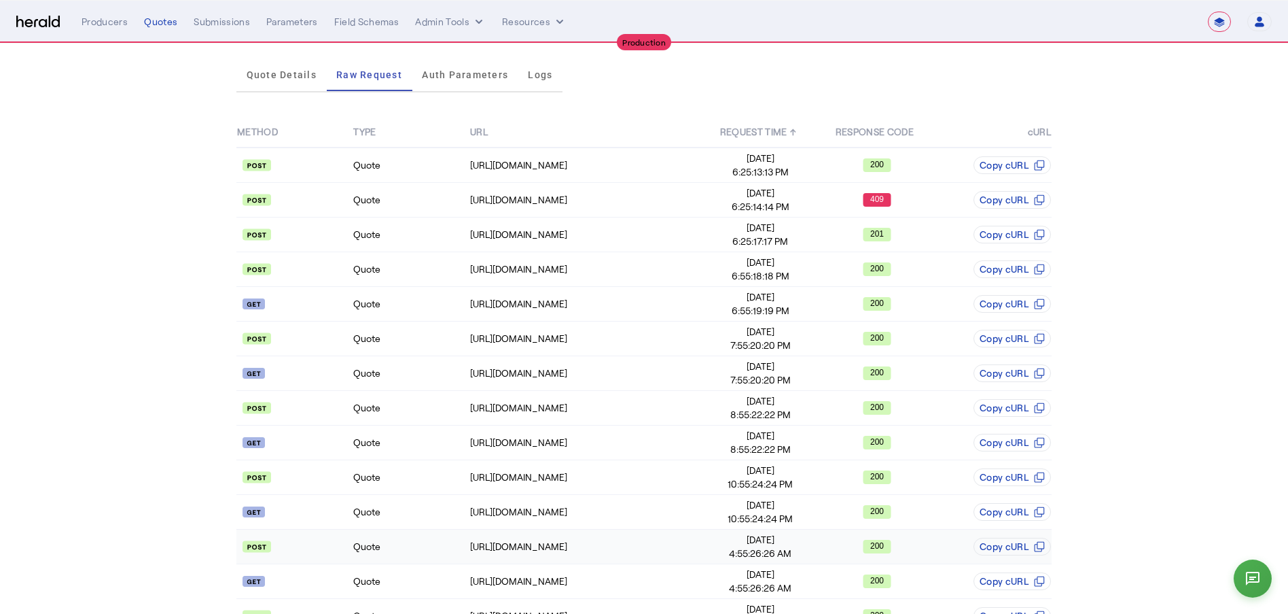
click at [883, 470] on td "200" at bounding box center [877, 546] width 116 height 35
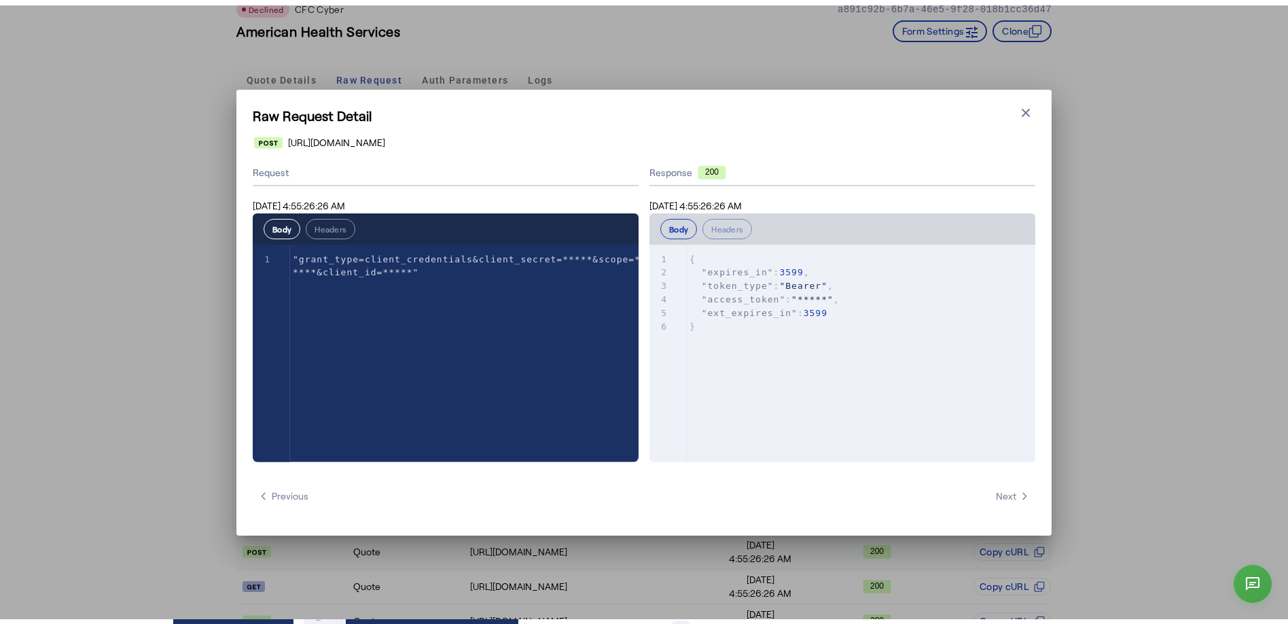
scroll to position [0, 0]
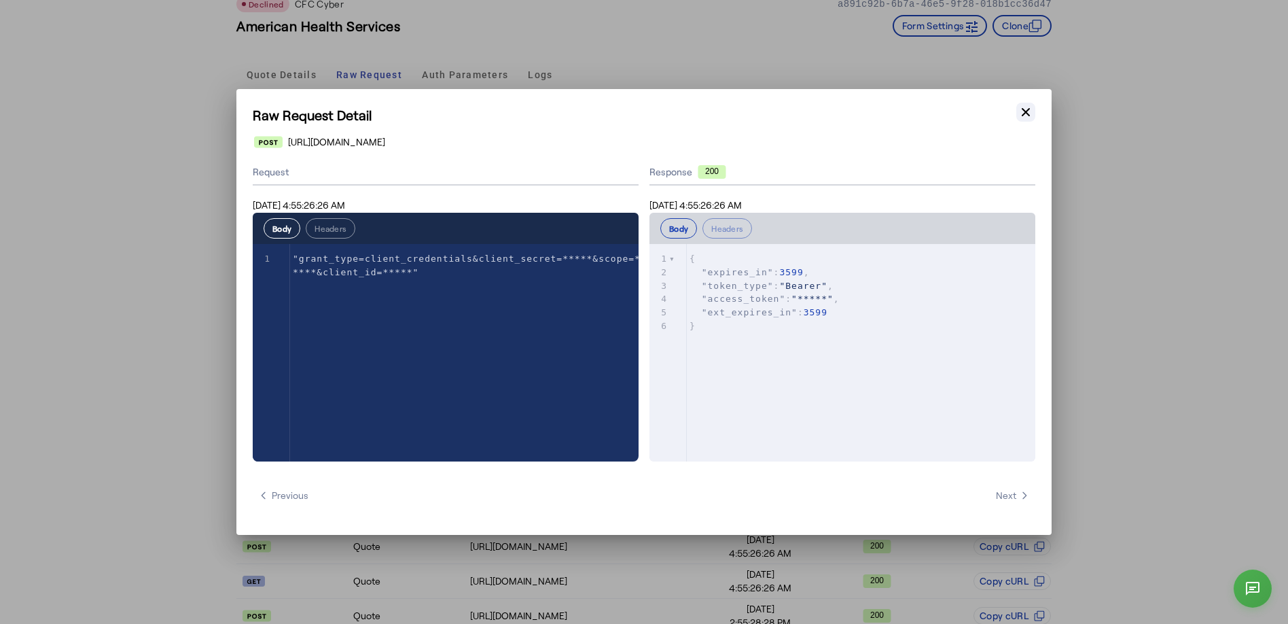
click at [978, 111] on button "Close modal" at bounding box center [1026, 112] width 19 height 19
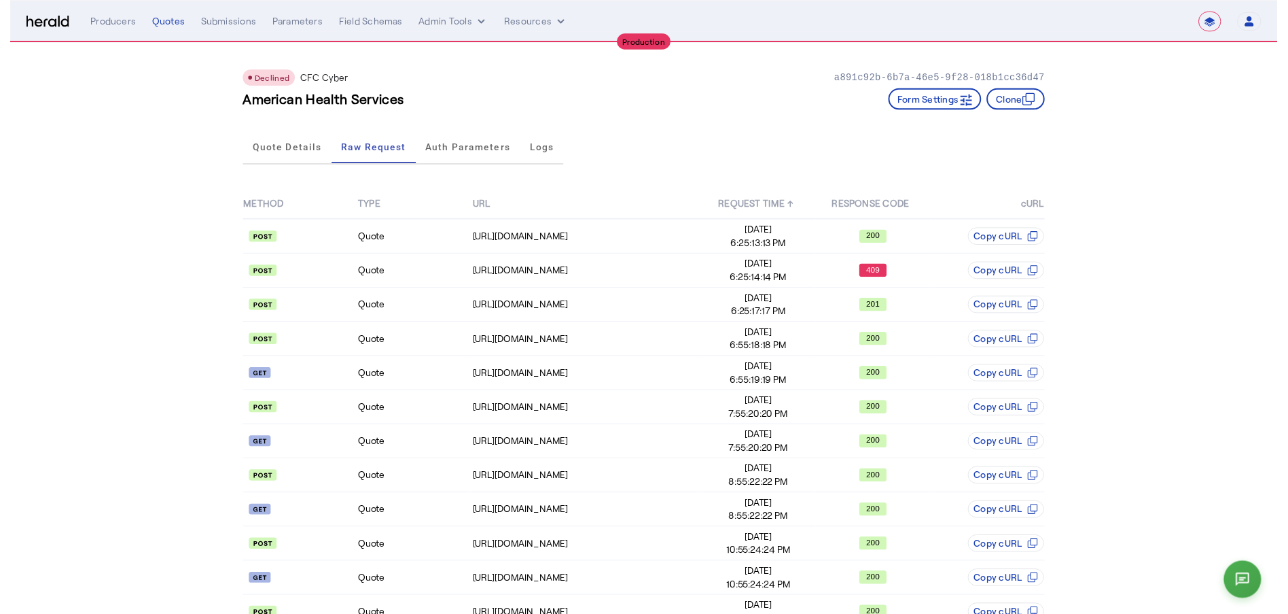
scroll to position [75, 0]
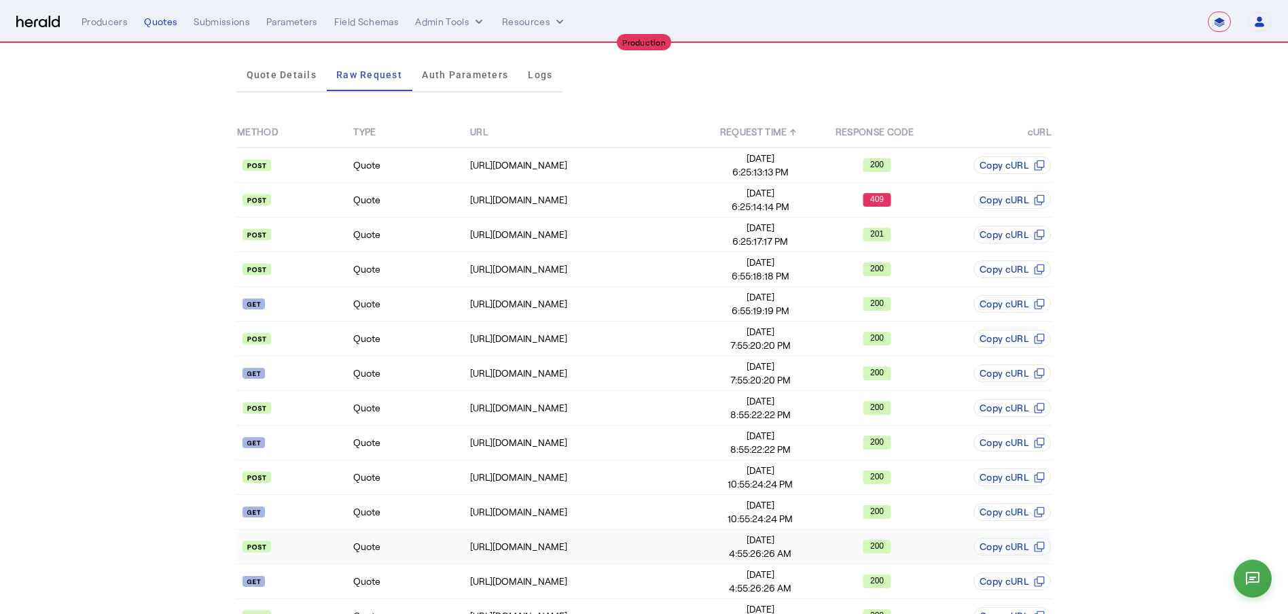
click at [899, 470] on div "200" at bounding box center [877, 547] width 115 height 14
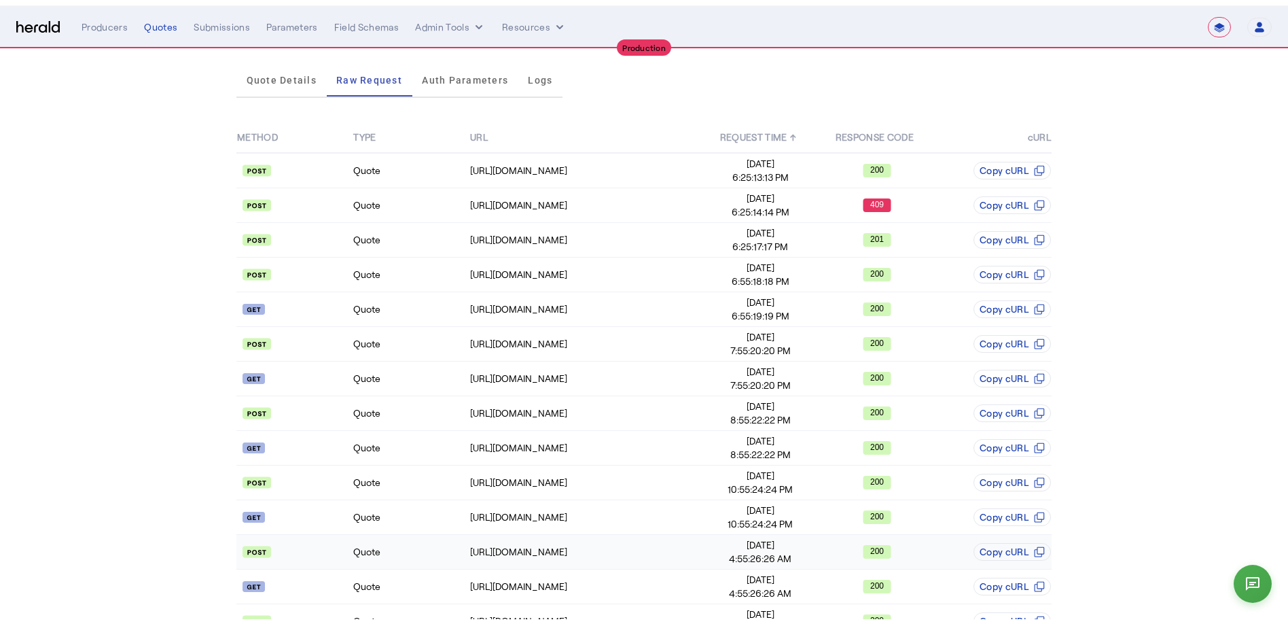
scroll to position [0, 0]
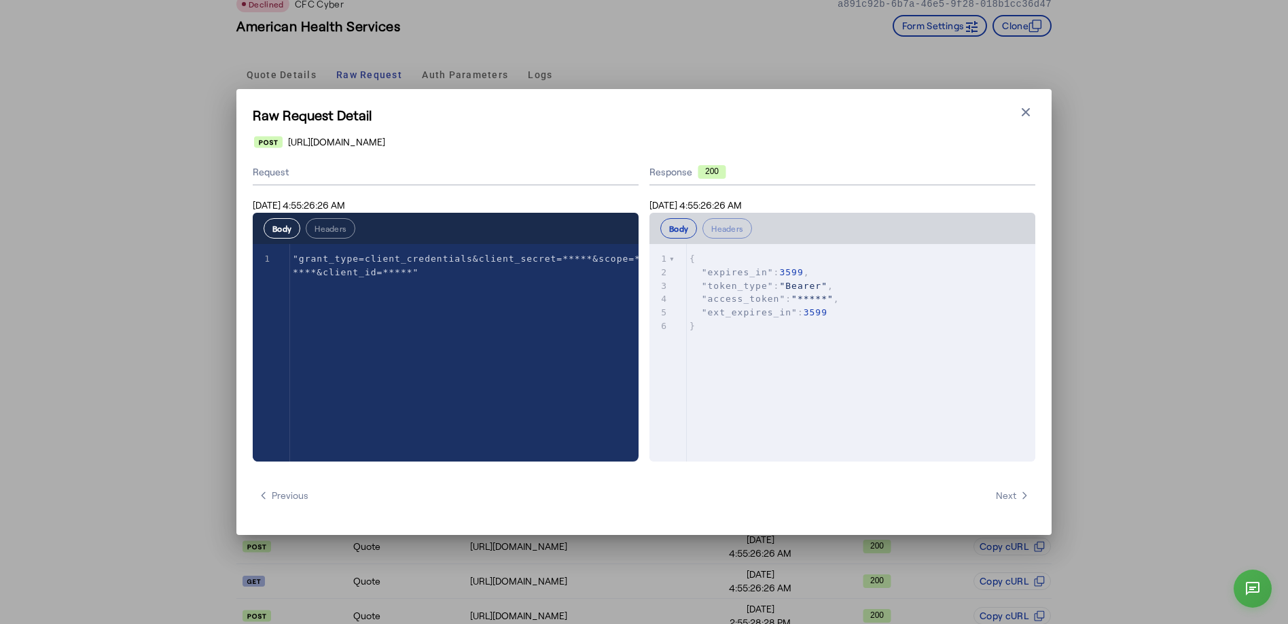
click at [978, 108] on div "Raw Request Detail Close modal https://login.microsoftonline.com/b0d469b2-1411-…" at bounding box center [643, 312] width 815 height 446
click at [978, 119] on button "Close modal" at bounding box center [1026, 112] width 19 height 19
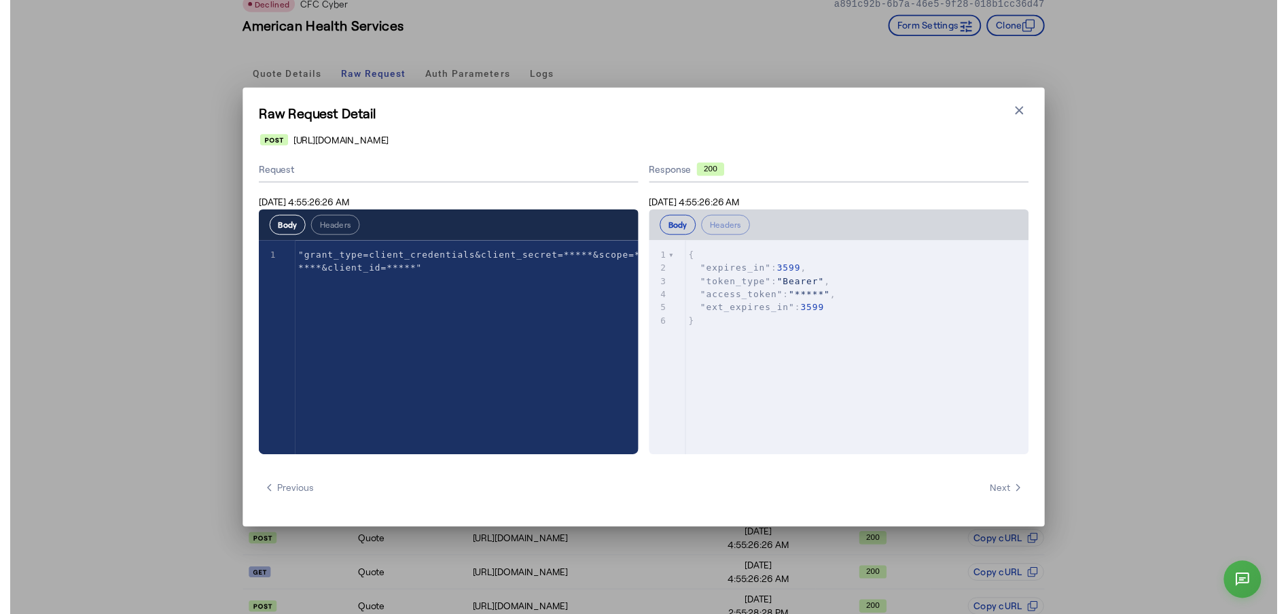
scroll to position [75, 0]
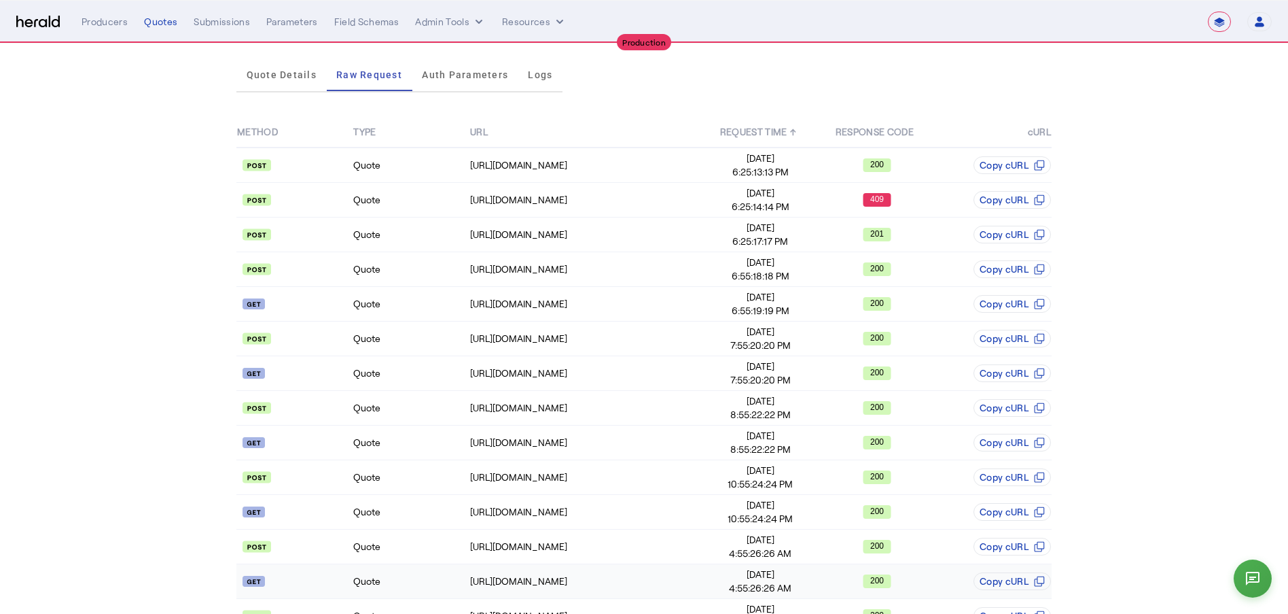
click at [890, 470] on rect at bounding box center [877, 581] width 28 height 14
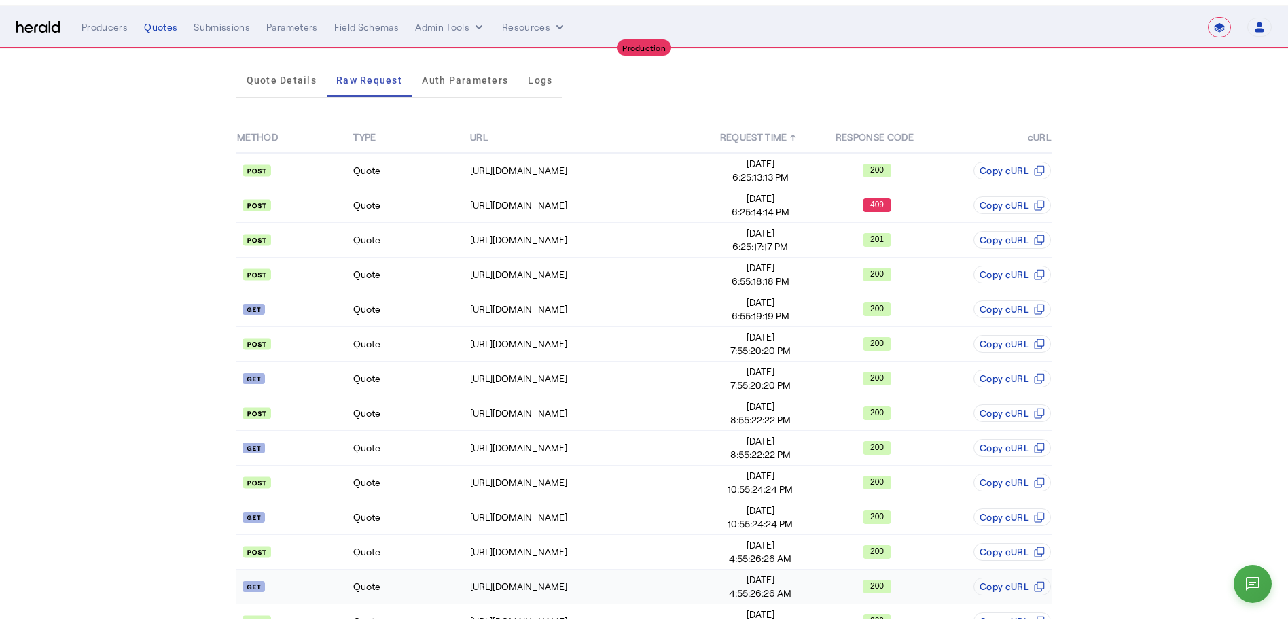
scroll to position [0, 0]
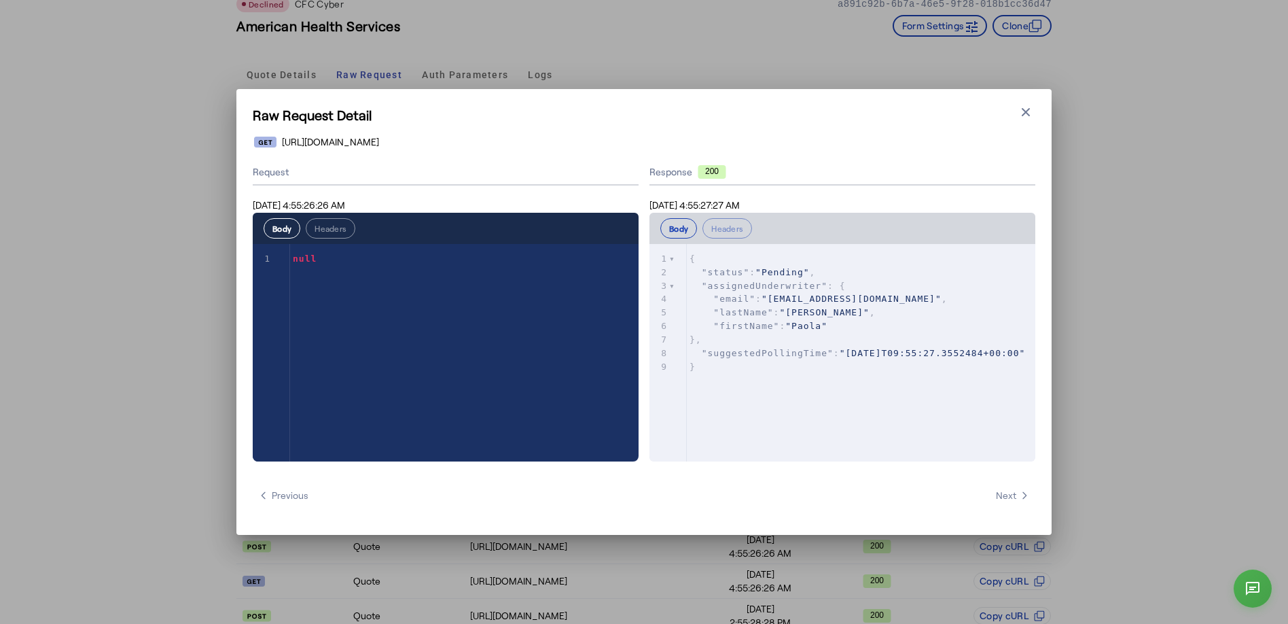
click at [978, 125] on div "Raw Request Detail Close modal https://api.cfcunderwriting.com/v1.2/referral-re…" at bounding box center [643, 312] width 815 height 446
click at [978, 110] on icon "button" at bounding box center [1026, 112] width 8 height 8
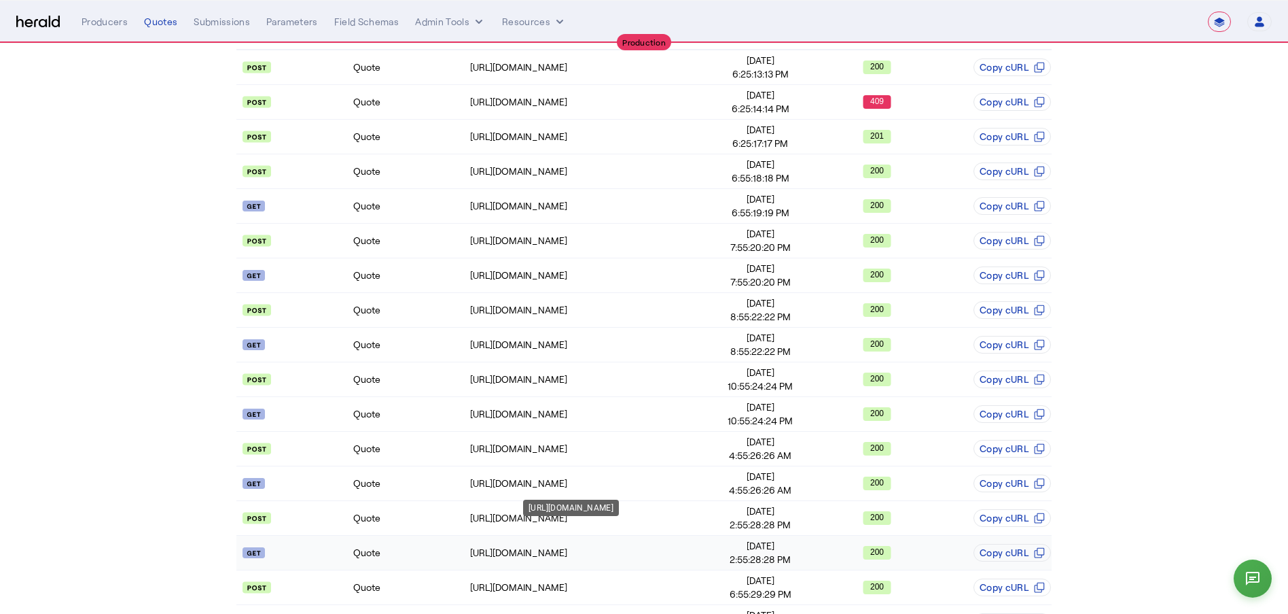
scroll to position [175, 0]
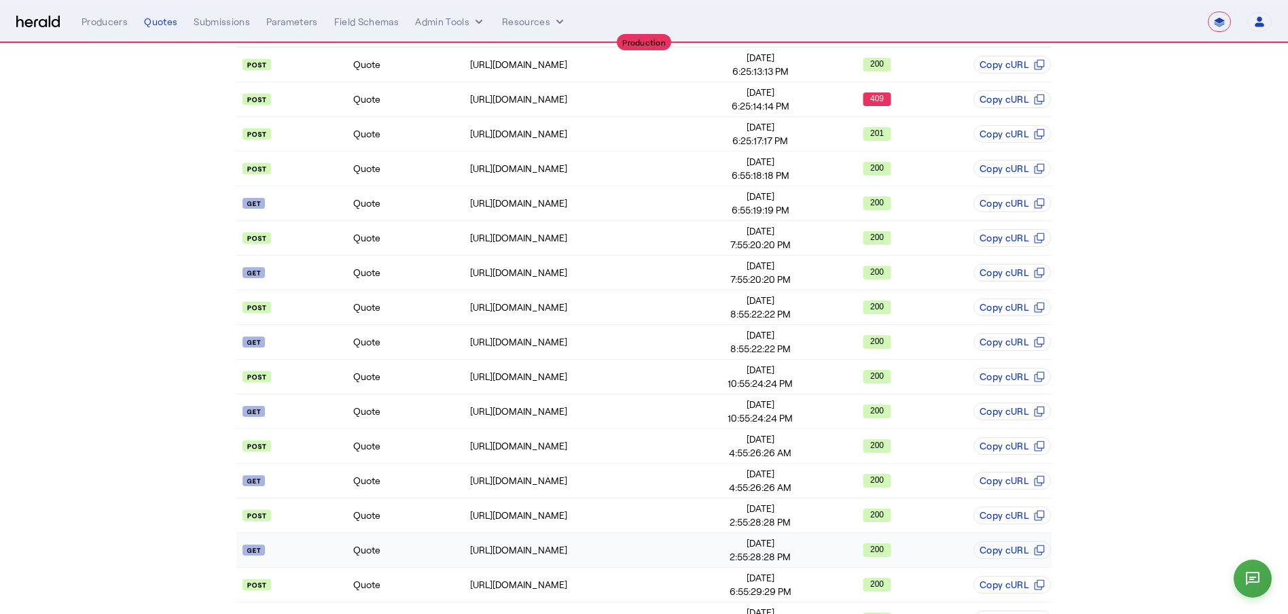
click at [881, 470] on td "200" at bounding box center [877, 550] width 116 height 35
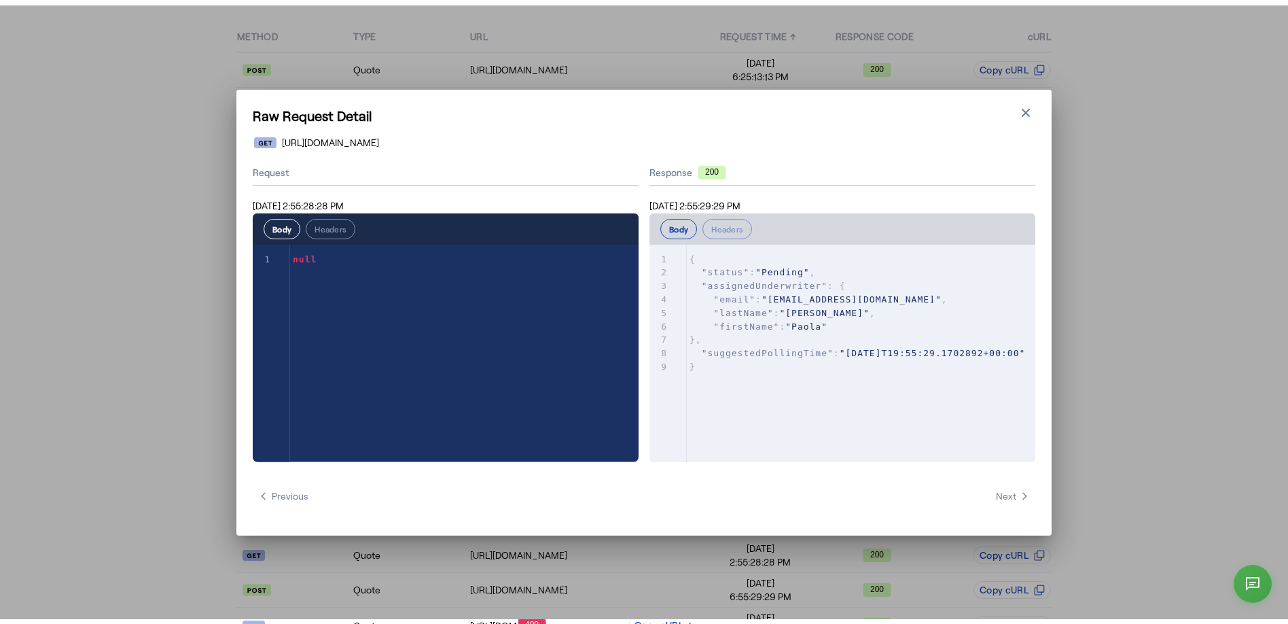
scroll to position [0, 0]
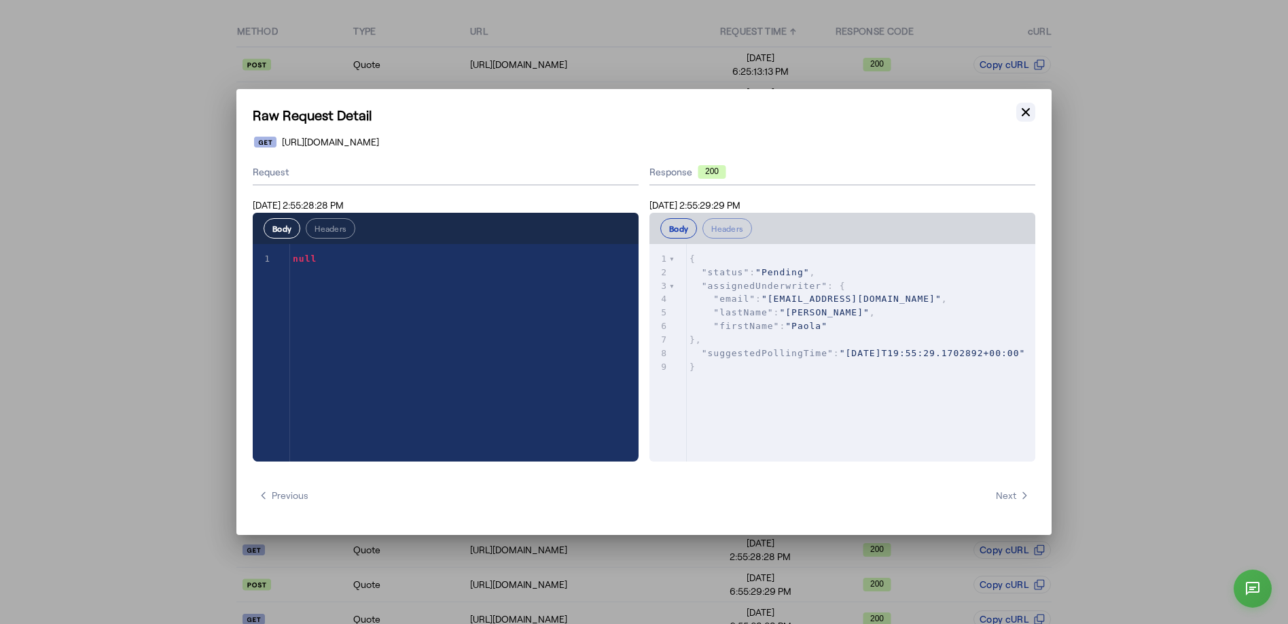
click at [978, 110] on icon "button" at bounding box center [1026, 112] width 8 height 8
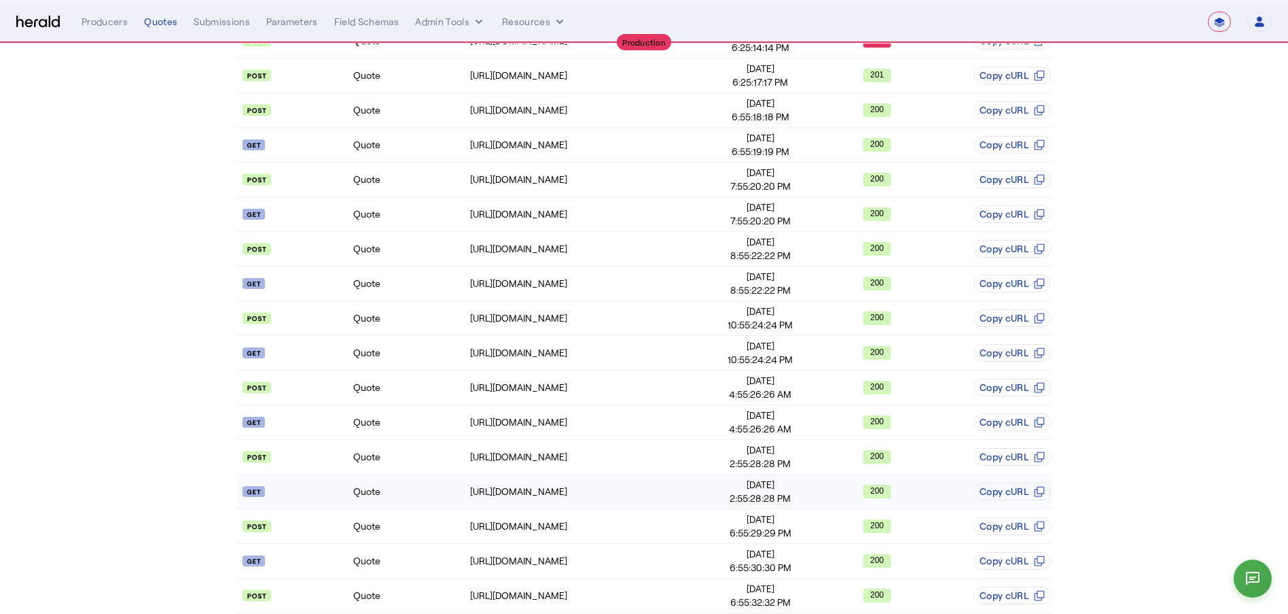
scroll to position [298, 0]
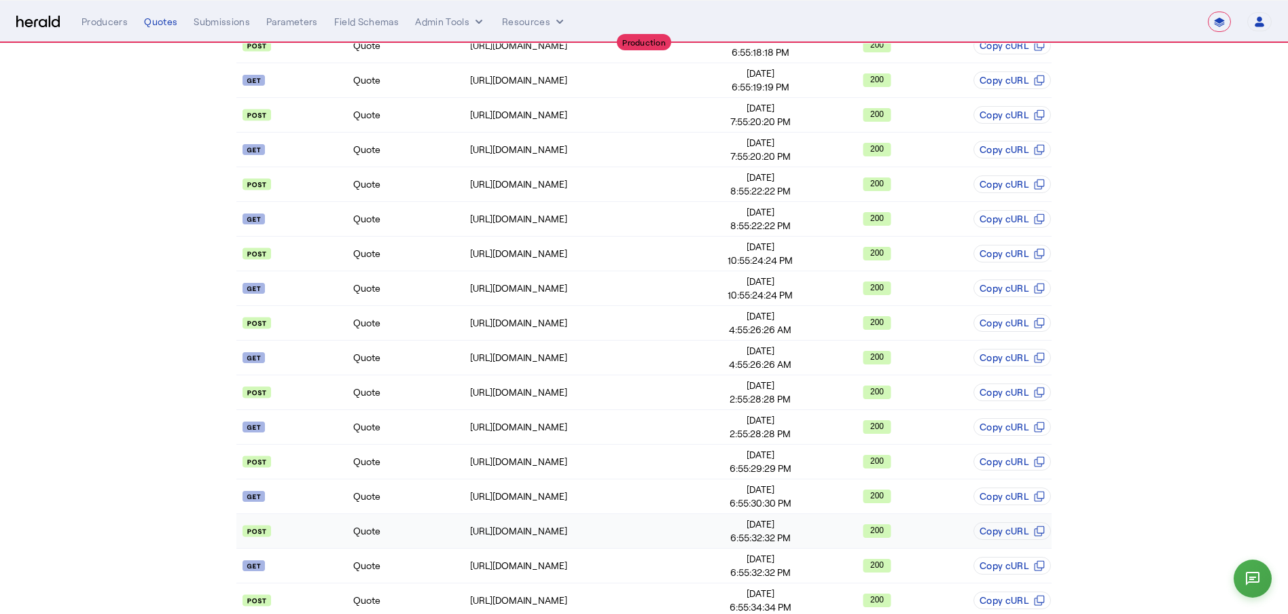
click at [779, 470] on span "Aug 31, 2025" at bounding box center [760, 524] width 115 height 14
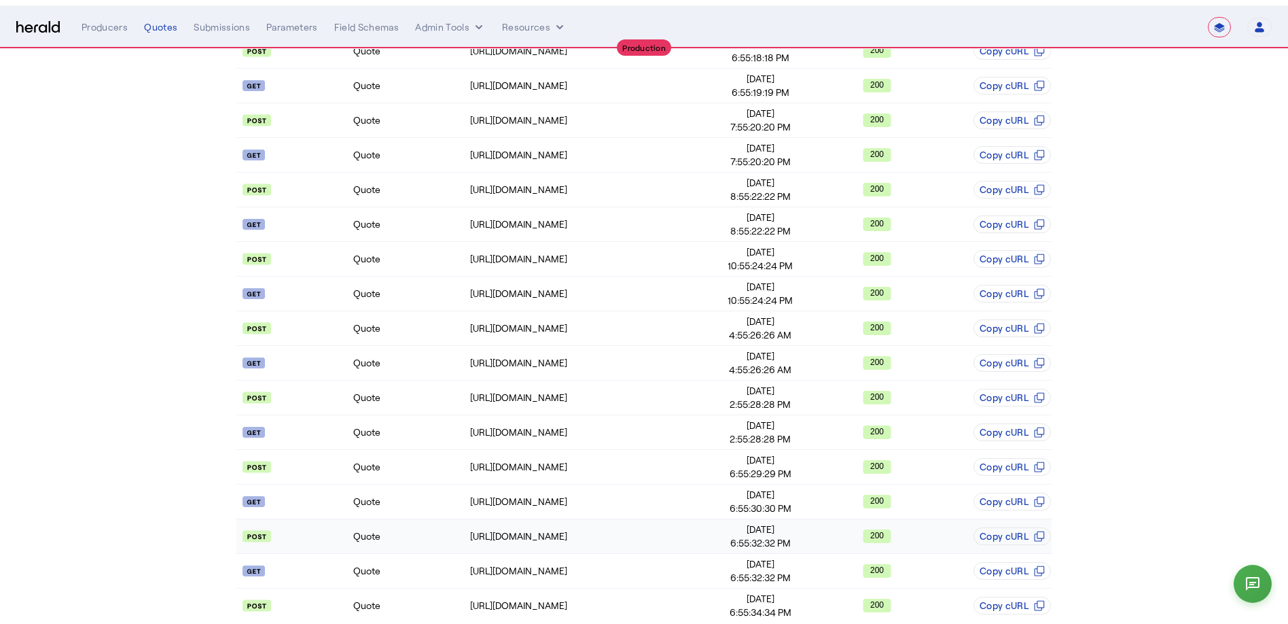
scroll to position [0, 0]
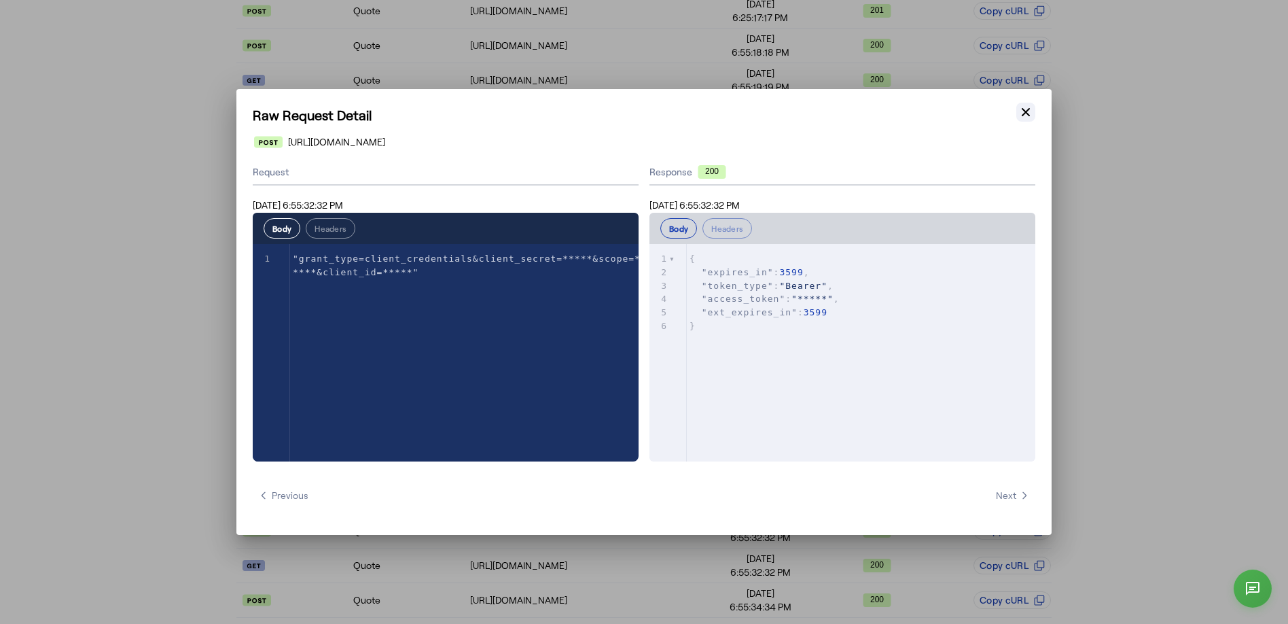
click at [978, 112] on icon "button" at bounding box center [1026, 112] width 14 height 14
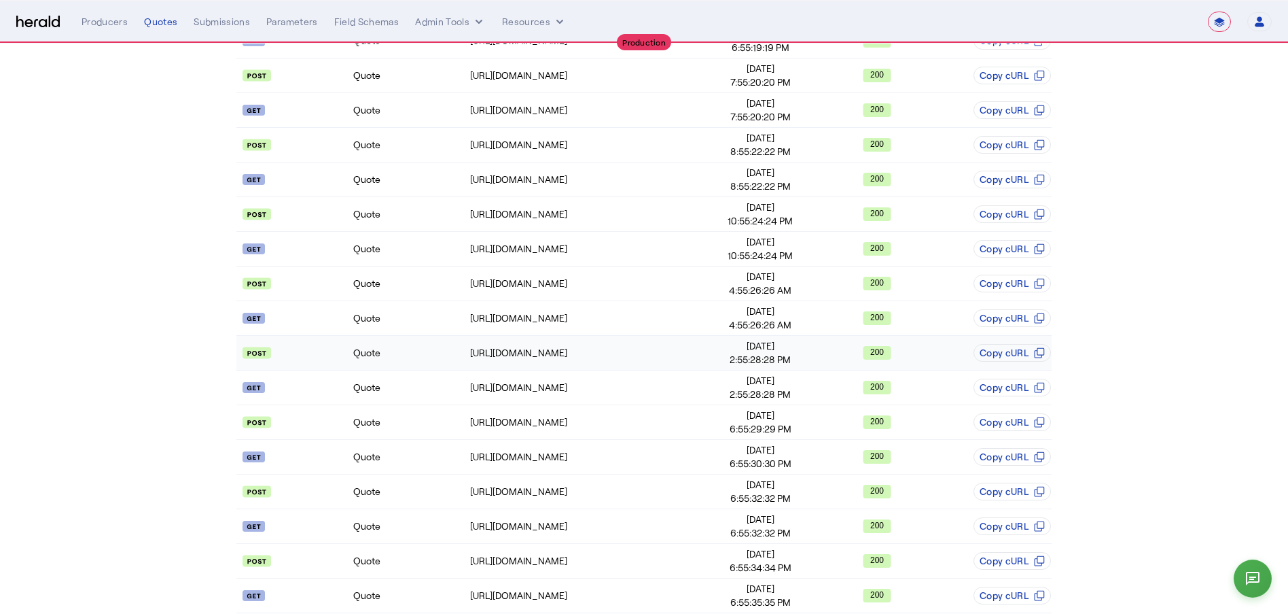
scroll to position [356, 0]
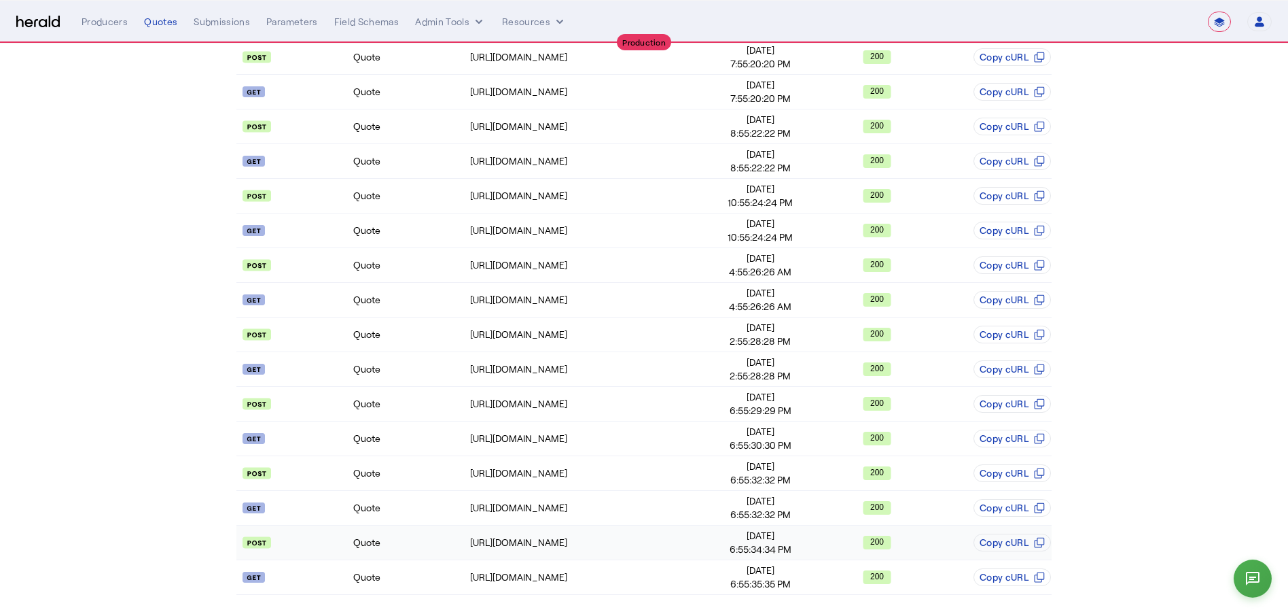
click at [830, 470] on td "200" at bounding box center [877, 542] width 116 height 35
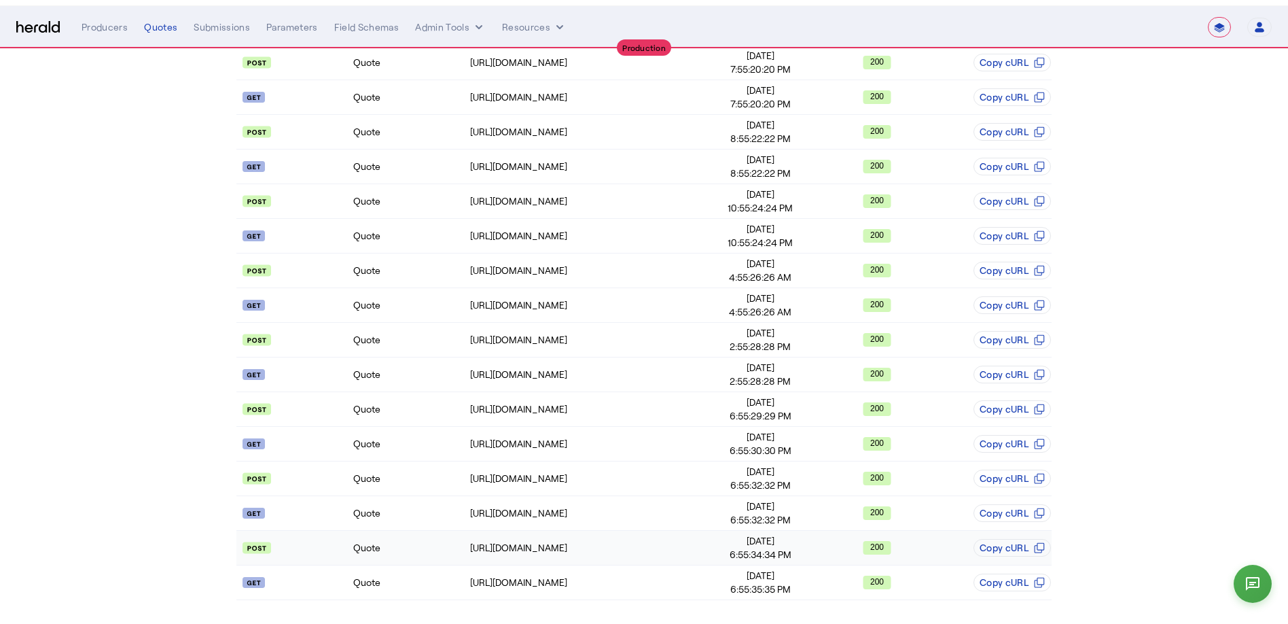
scroll to position [0, 0]
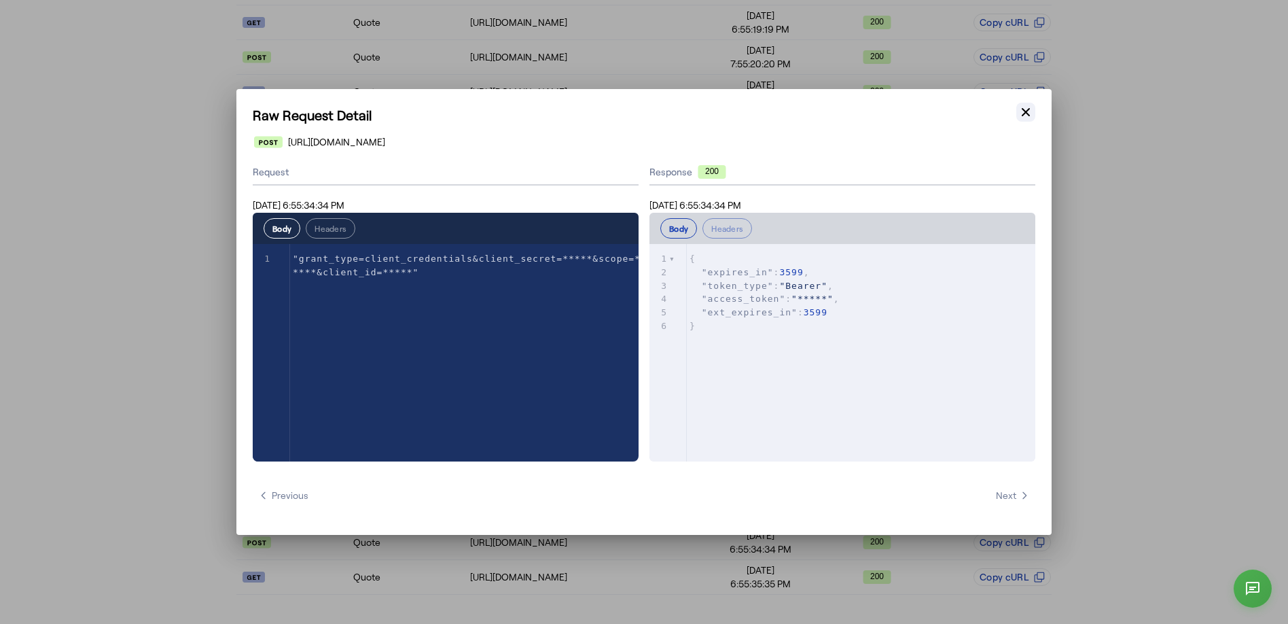
click at [978, 113] on icon "button" at bounding box center [1026, 112] width 14 height 14
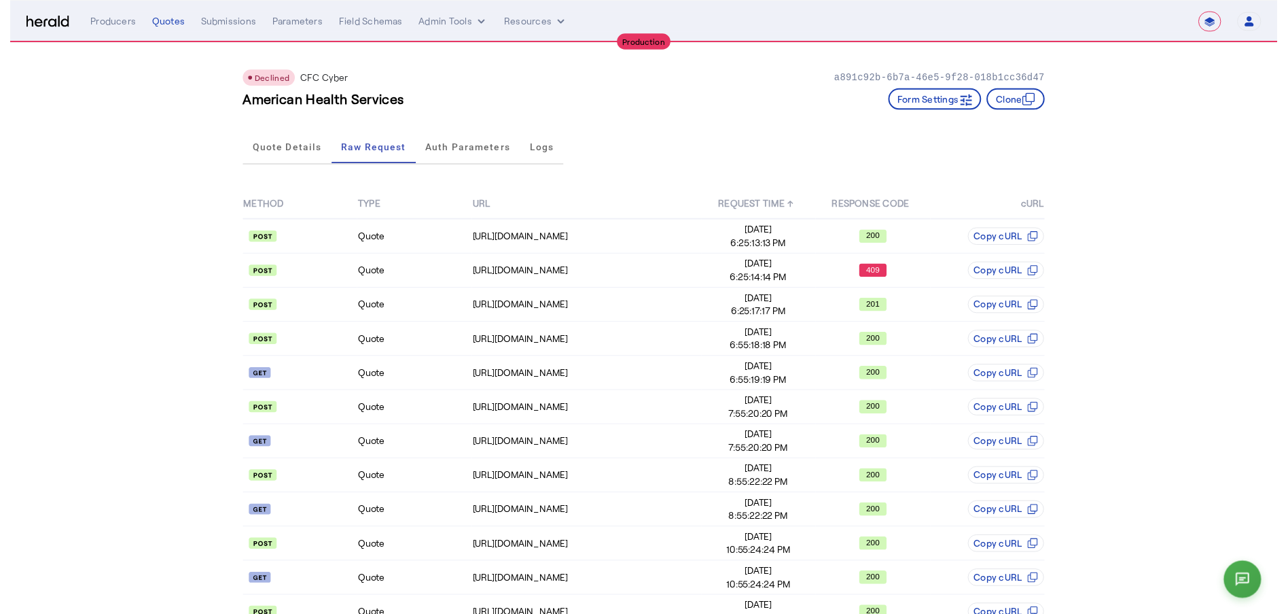
scroll to position [356, 0]
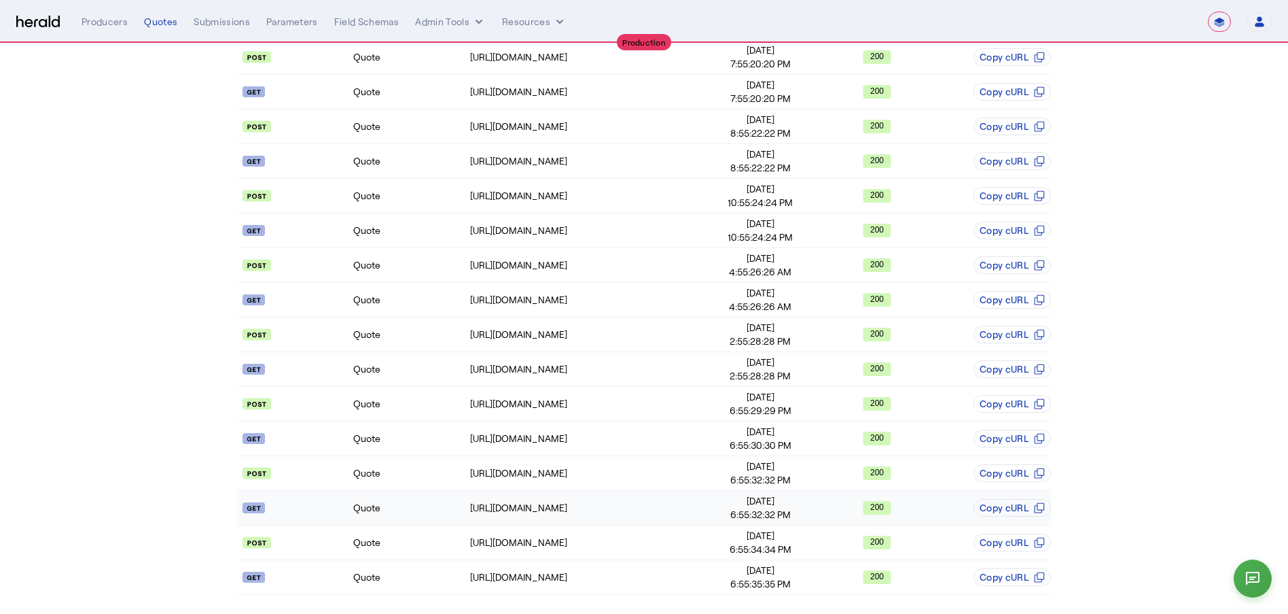
click at [818, 470] on span "6:55:32:32 PM" at bounding box center [760, 515] width 115 height 14
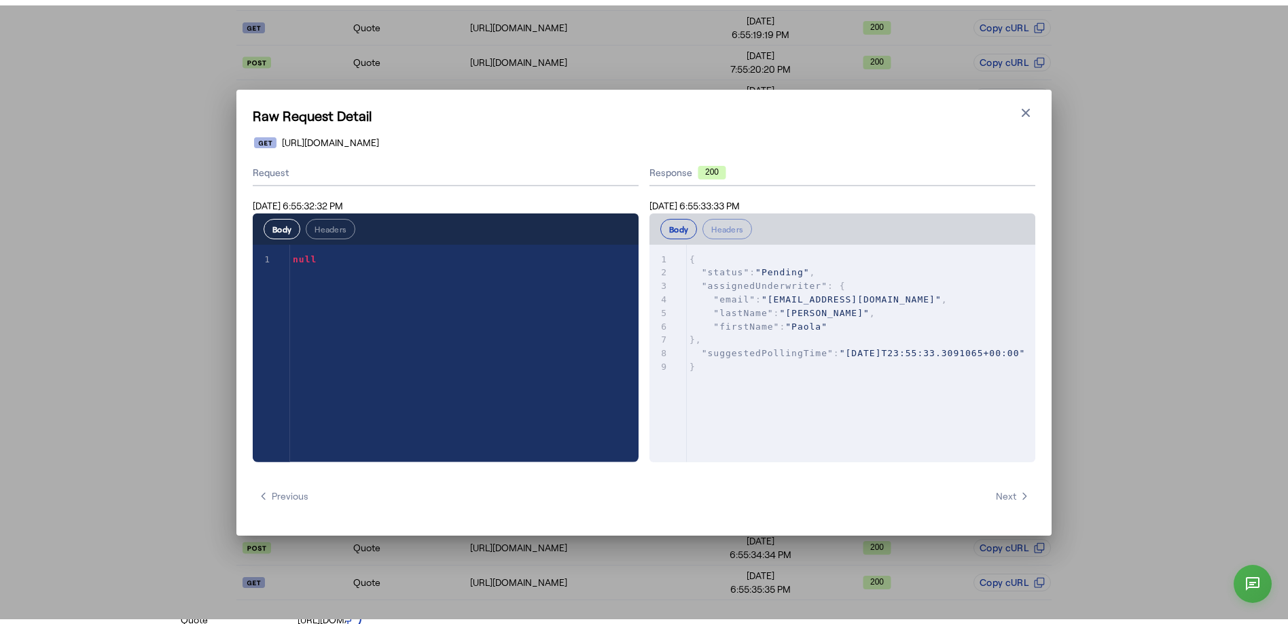
scroll to position [0, 0]
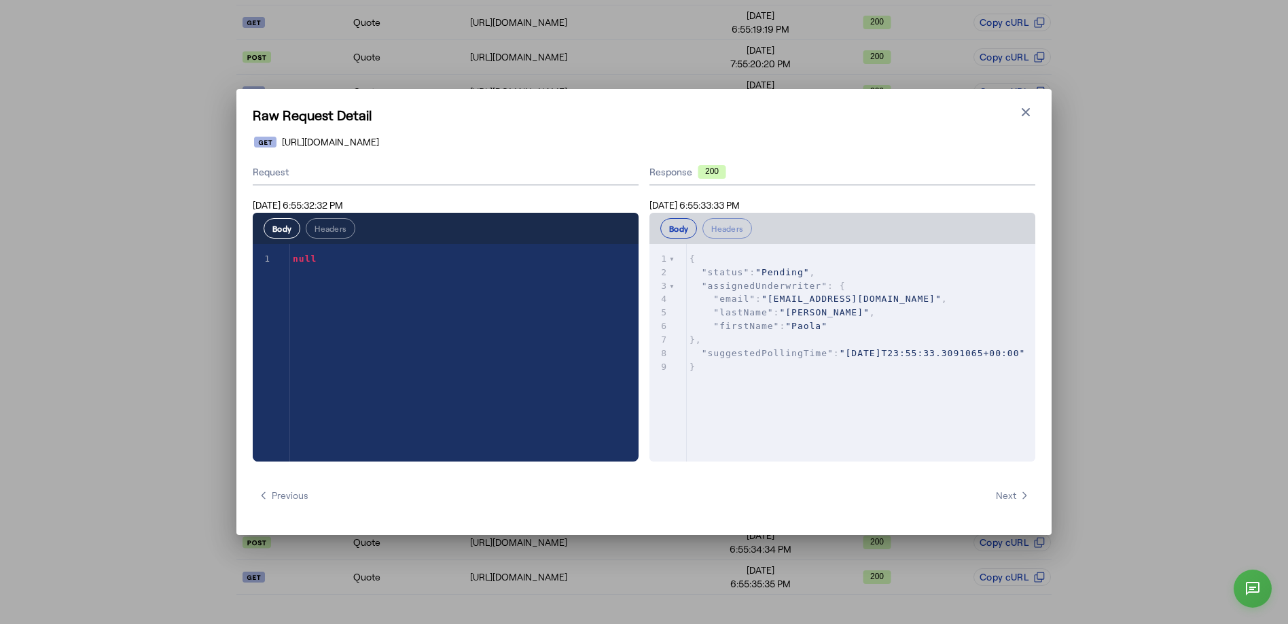
click at [978, 122] on h1 "Raw Request Detail" at bounding box center [644, 114] width 783 height 19
click at [978, 113] on icon "button" at bounding box center [1026, 112] width 14 height 14
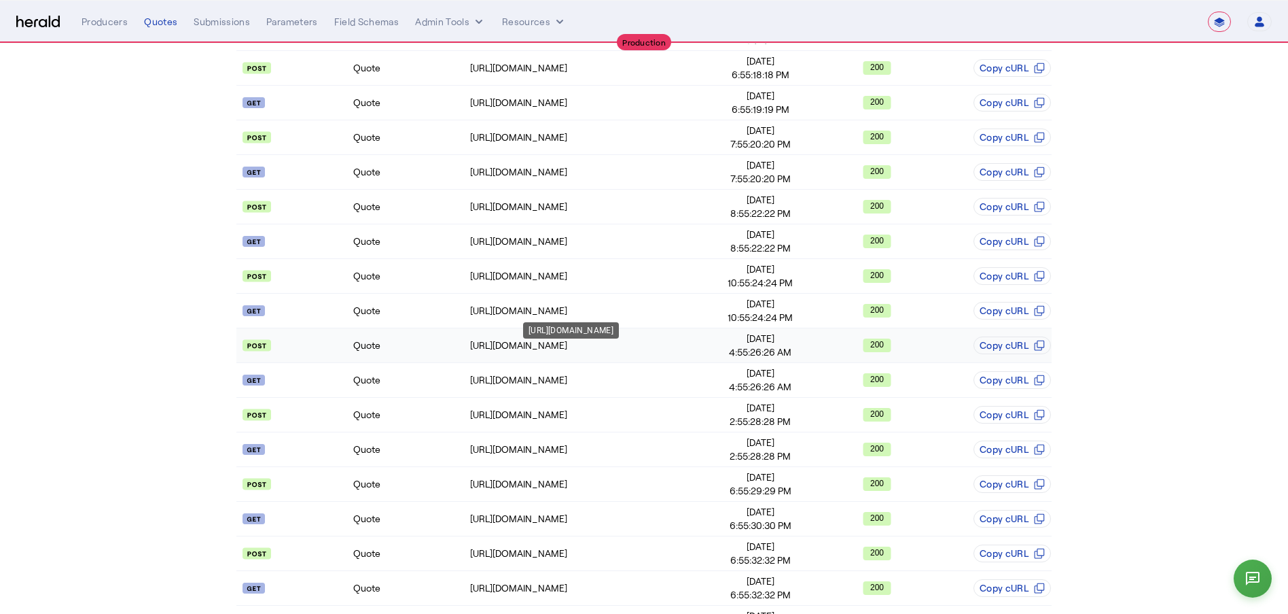
scroll to position [209, 0]
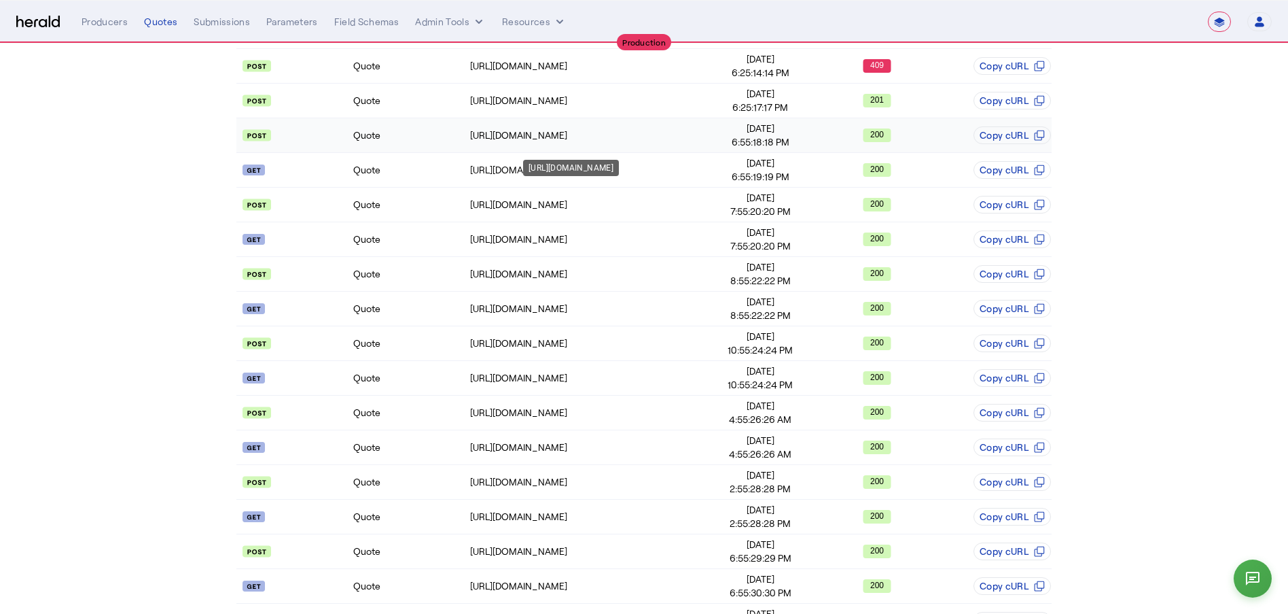
click at [625, 137] on div "https://login.microsoftonline.com/b0d469b2-1411-411a-a0e3-5d569c725b5d/oauth2/v…" at bounding box center [586, 135] width 232 height 14
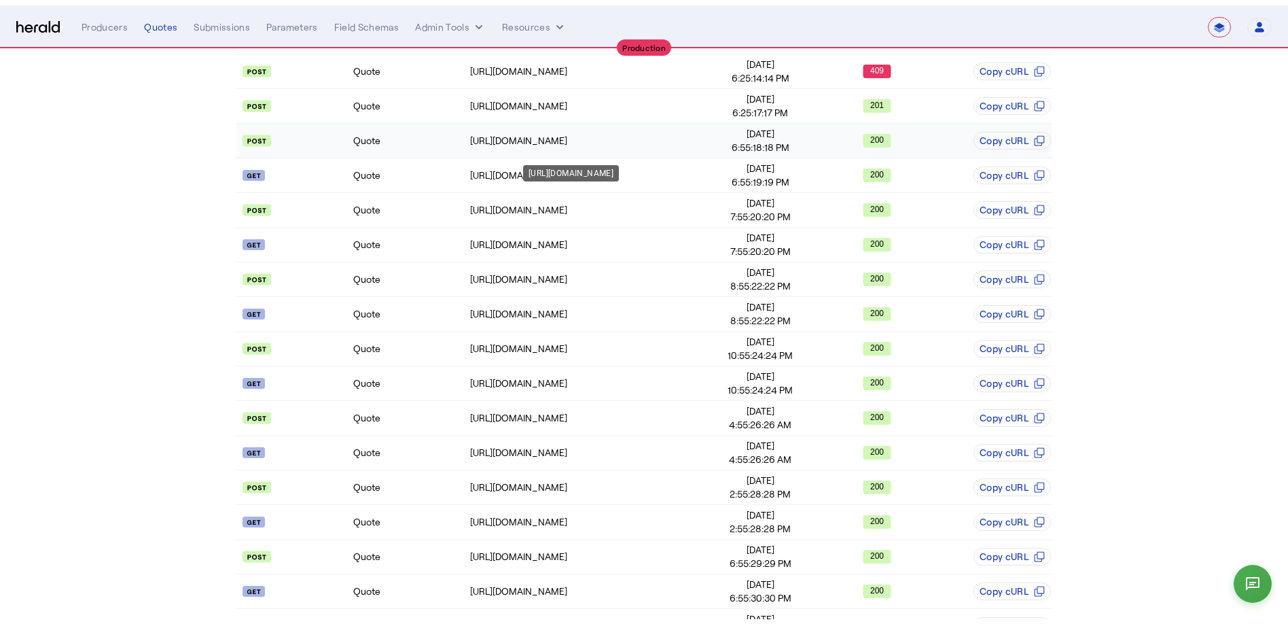
scroll to position [0, 0]
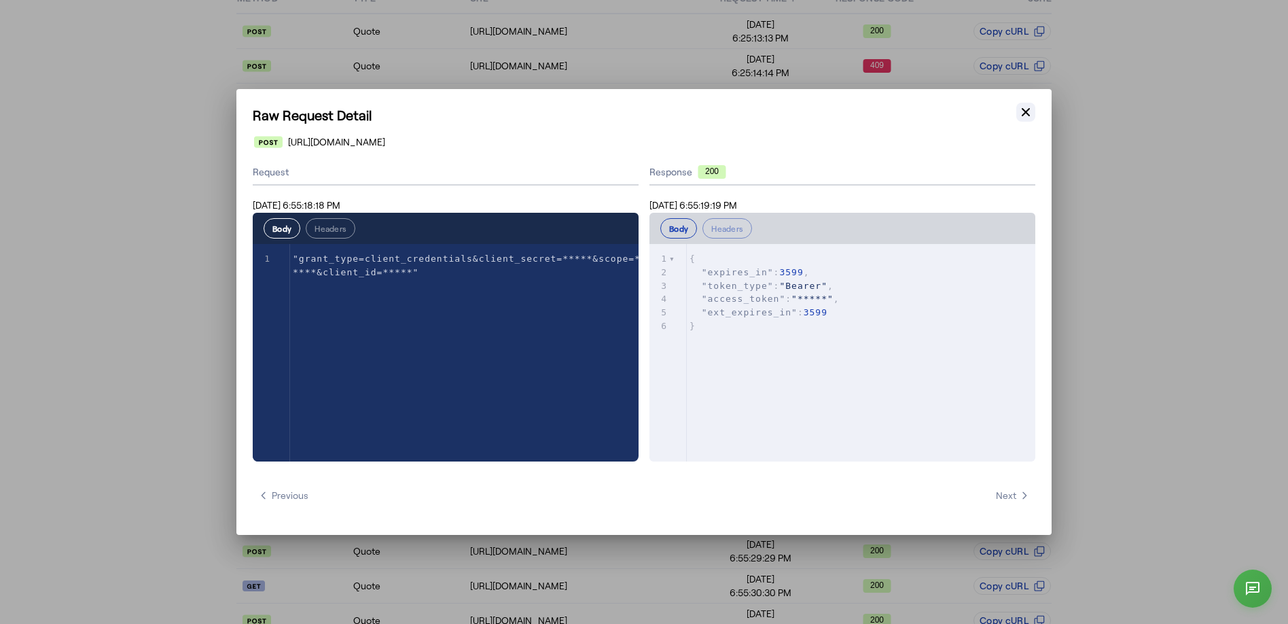
click at [978, 116] on icon "button" at bounding box center [1026, 112] width 14 height 14
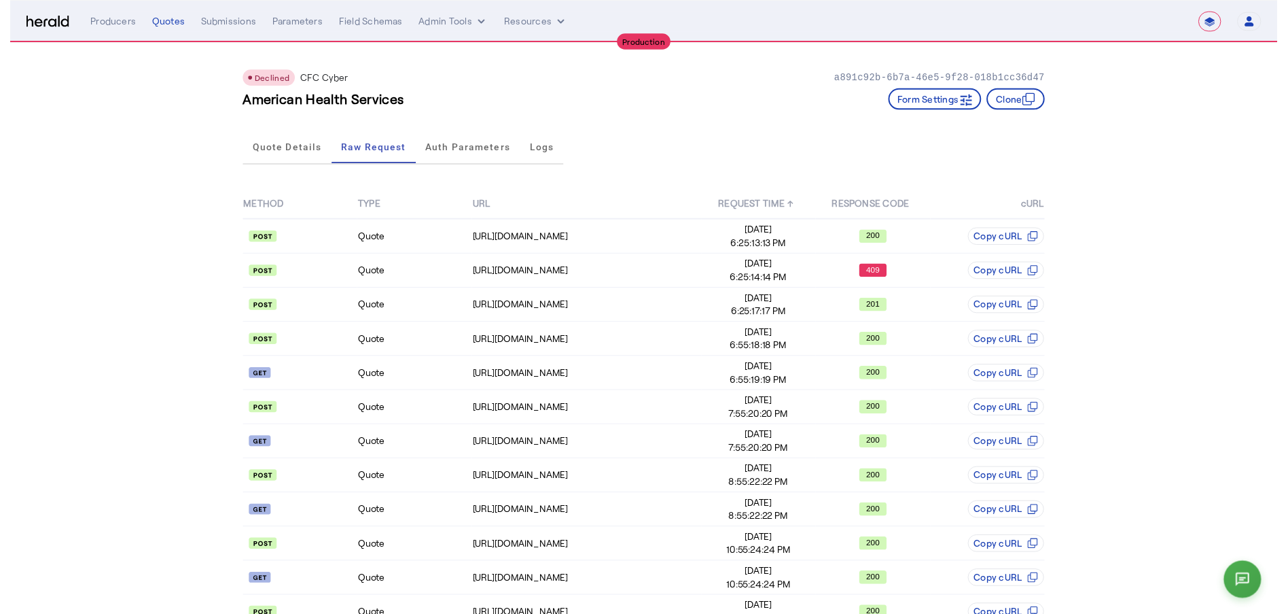
scroll to position [209, 0]
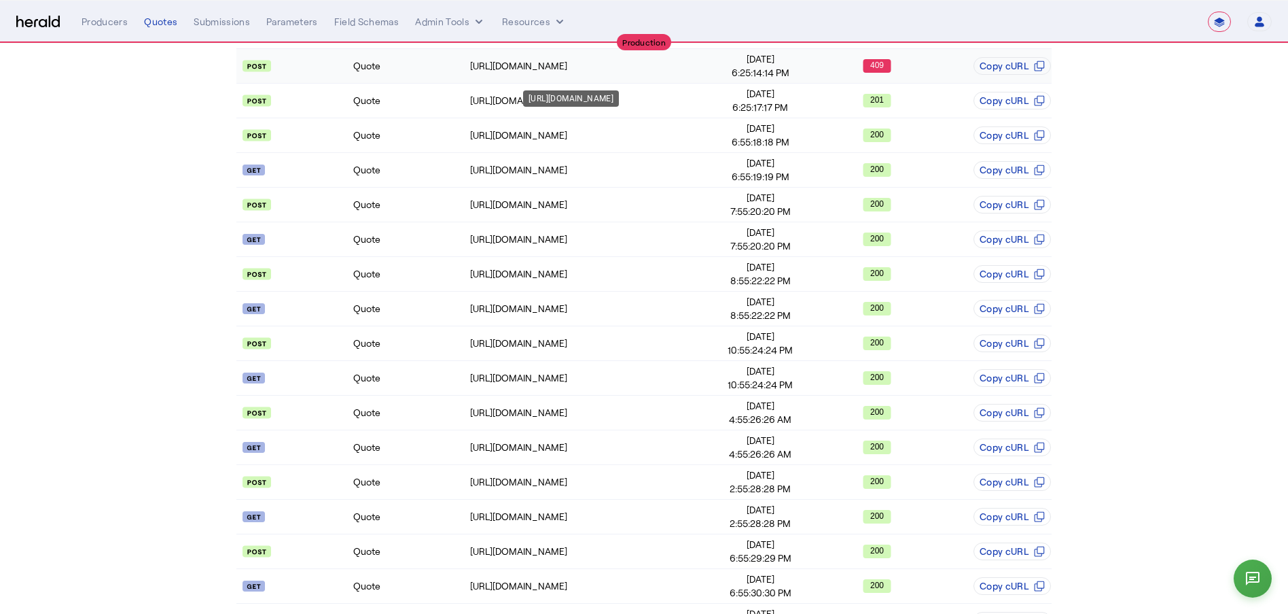
click at [554, 80] on td "https://api.cfcunderwriting.com/v1.2/quotes/create-quote" at bounding box center [586, 66] width 233 height 35
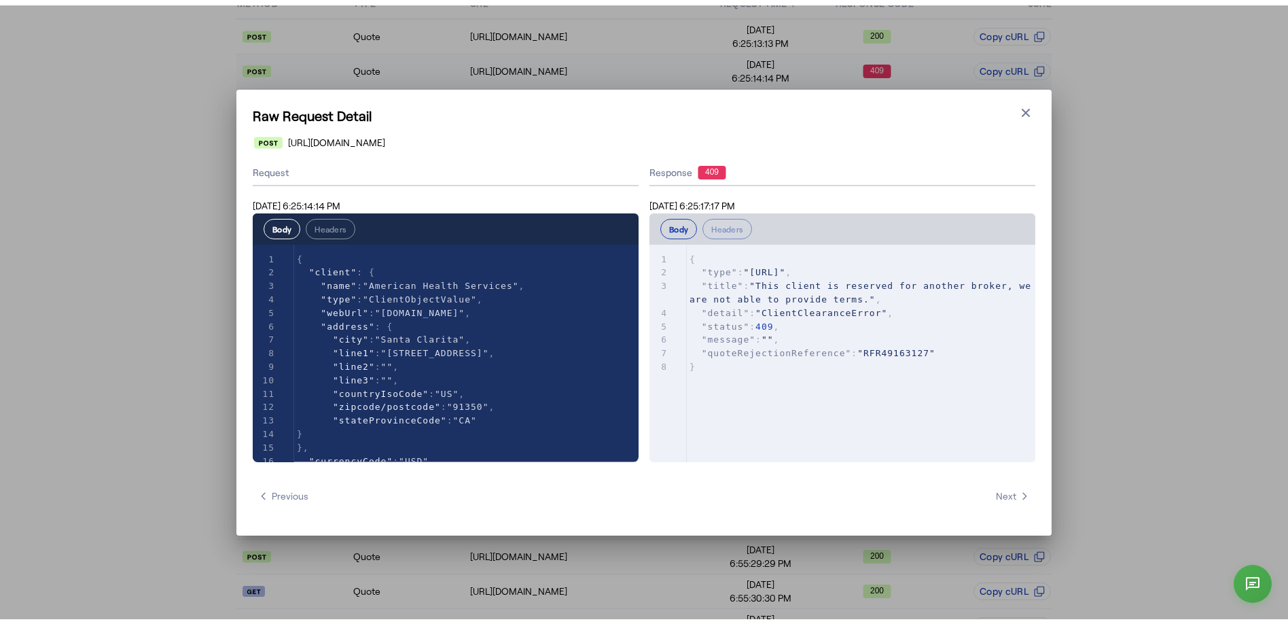
scroll to position [0, 0]
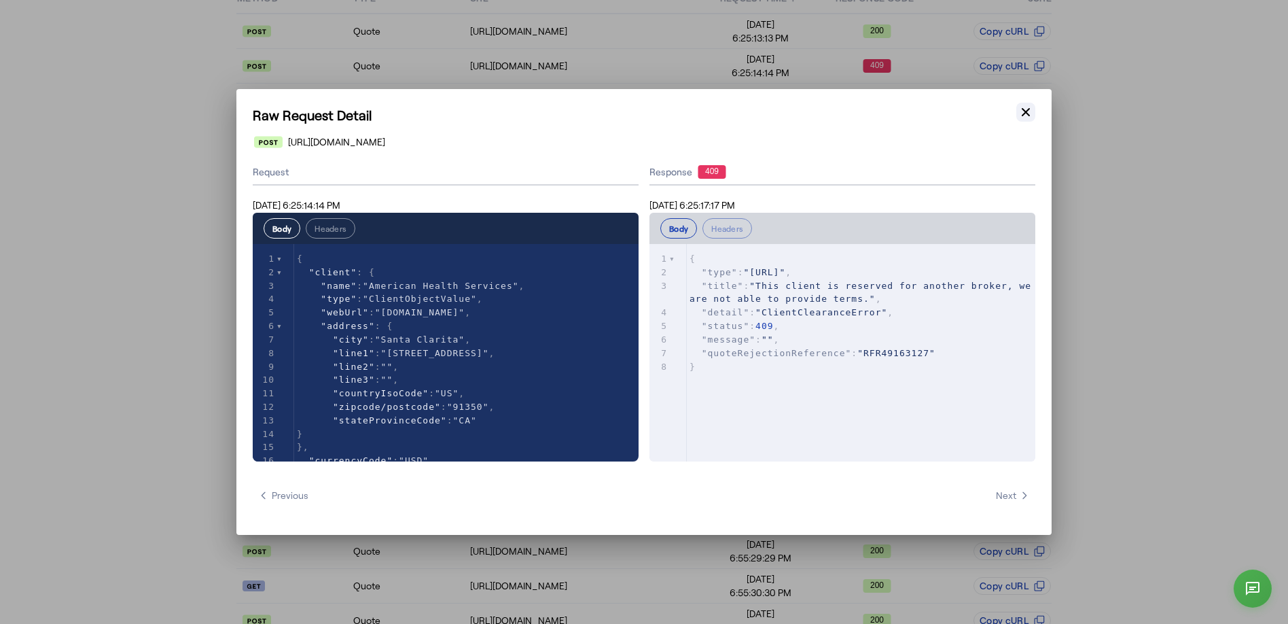
click at [978, 107] on icon "button" at bounding box center [1026, 112] width 14 height 14
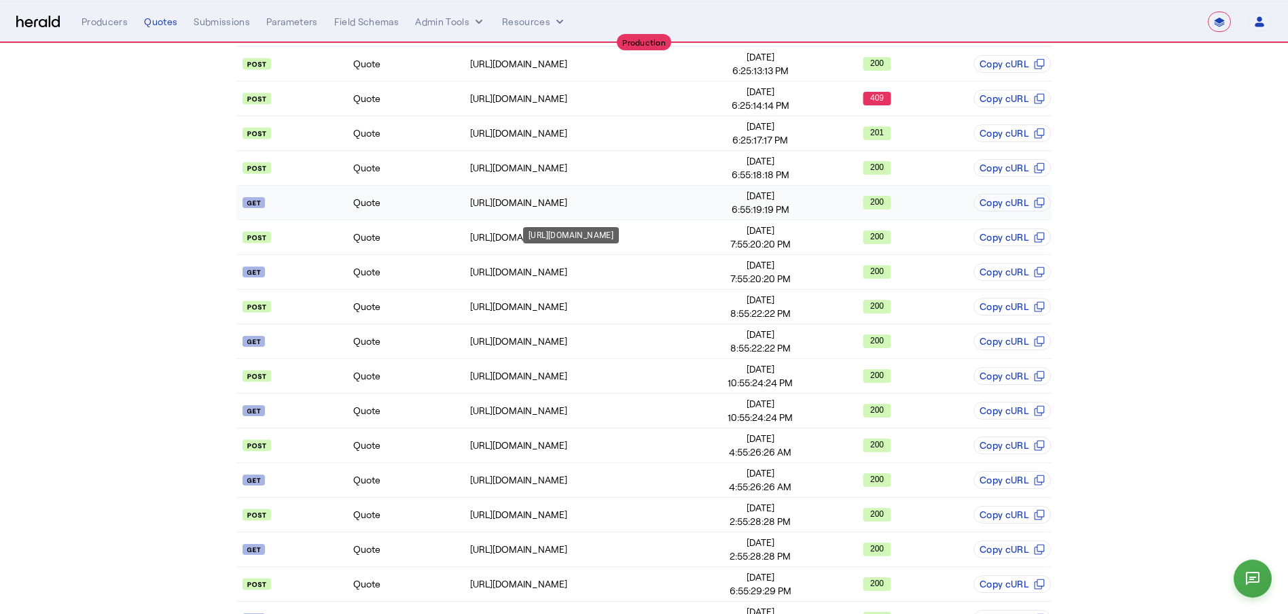
scroll to position [145, 0]
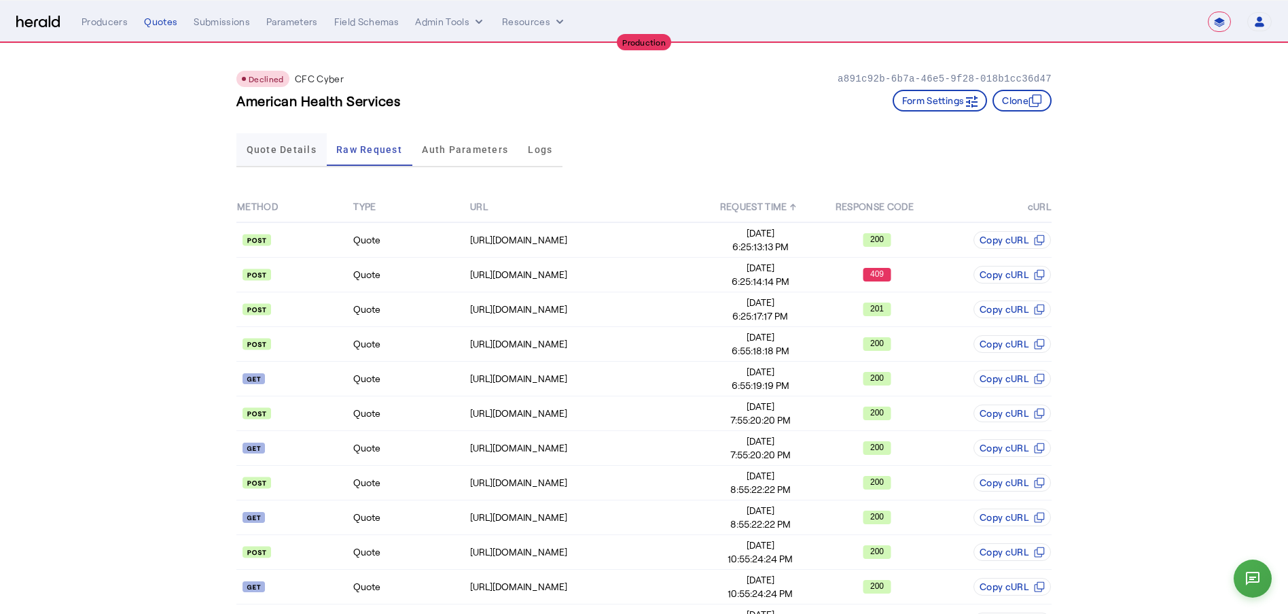
click at [282, 160] on span "Quote Details" at bounding box center [282, 149] width 70 height 33
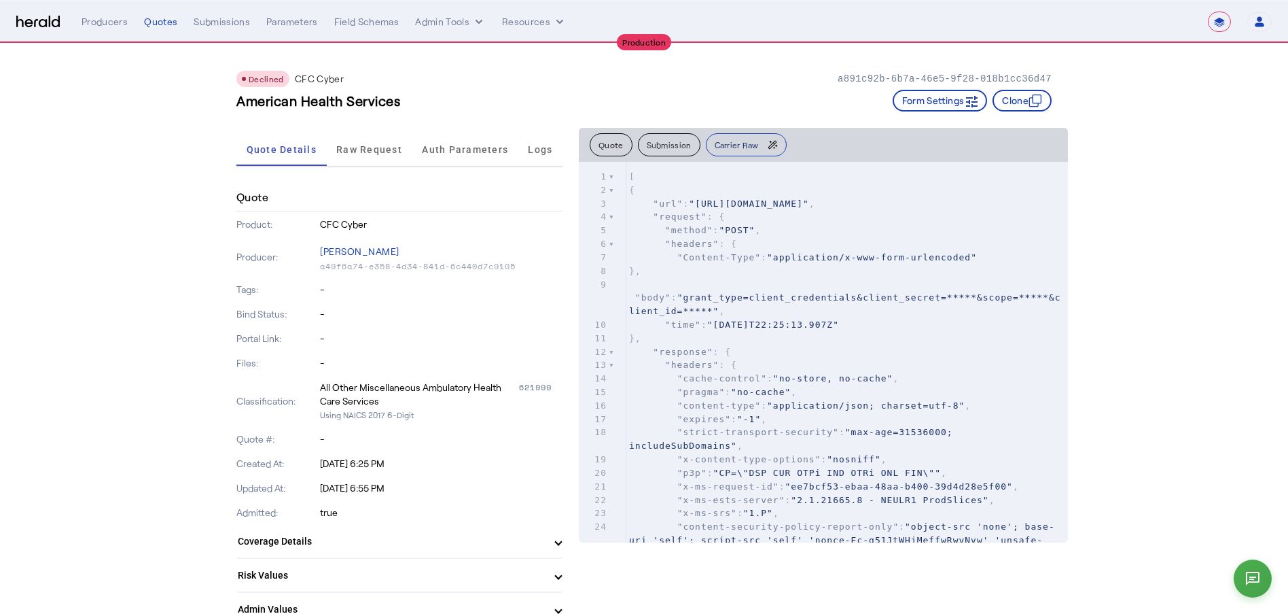
click at [735, 145] on span "Carrier Raw" at bounding box center [737, 145] width 44 height 8
click at [754, 235] on span ""POST"" at bounding box center [737, 230] width 36 height 10
type input "*****"
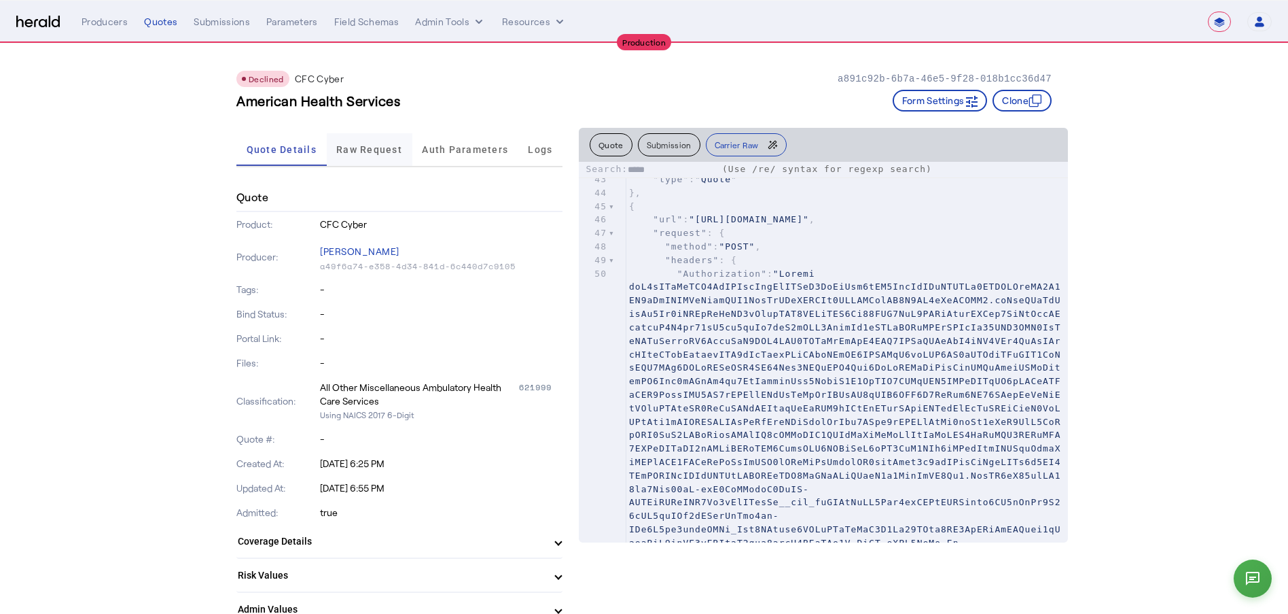
type textarea "*****"
click at [381, 147] on span "Raw Request" at bounding box center [369, 150] width 66 height 10
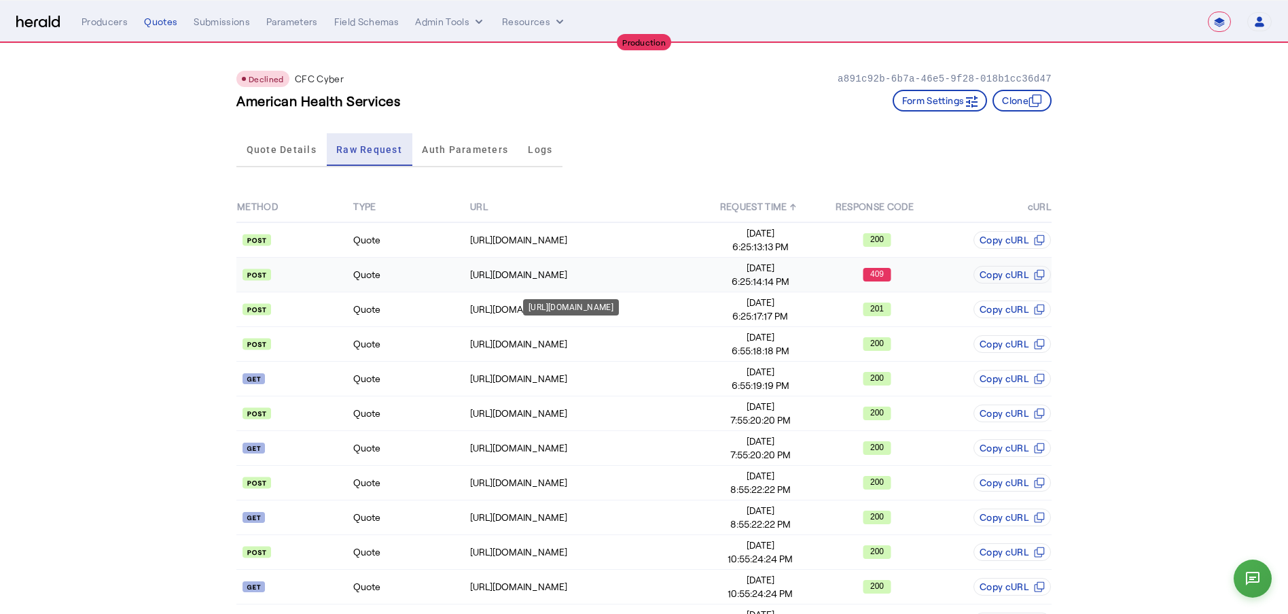
click at [680, 284] on td "https://api.cfcunderwriting.com/v1.2/quotes/create-quote" at bounding box center [586, 275] width 233 height 35
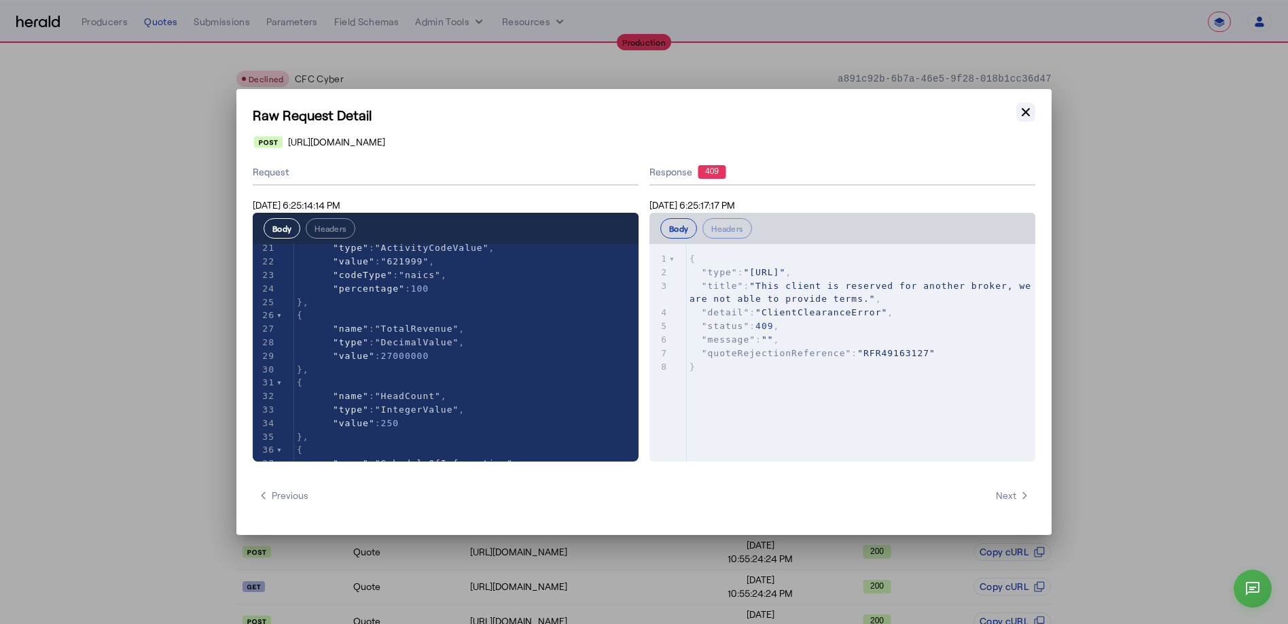
click at [978, 111] on icon "button" at bounding box center [1026, 112] width 14 height 14
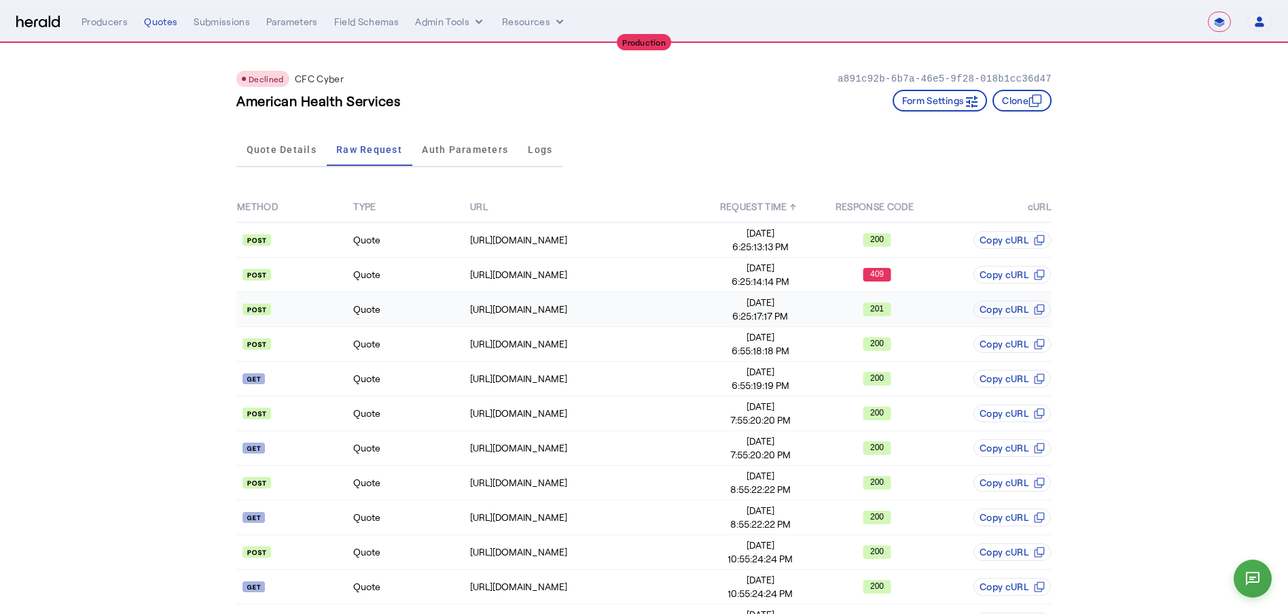
click at [834, 310] on div "201" at bounding box center [877, 309] width 115 height 14
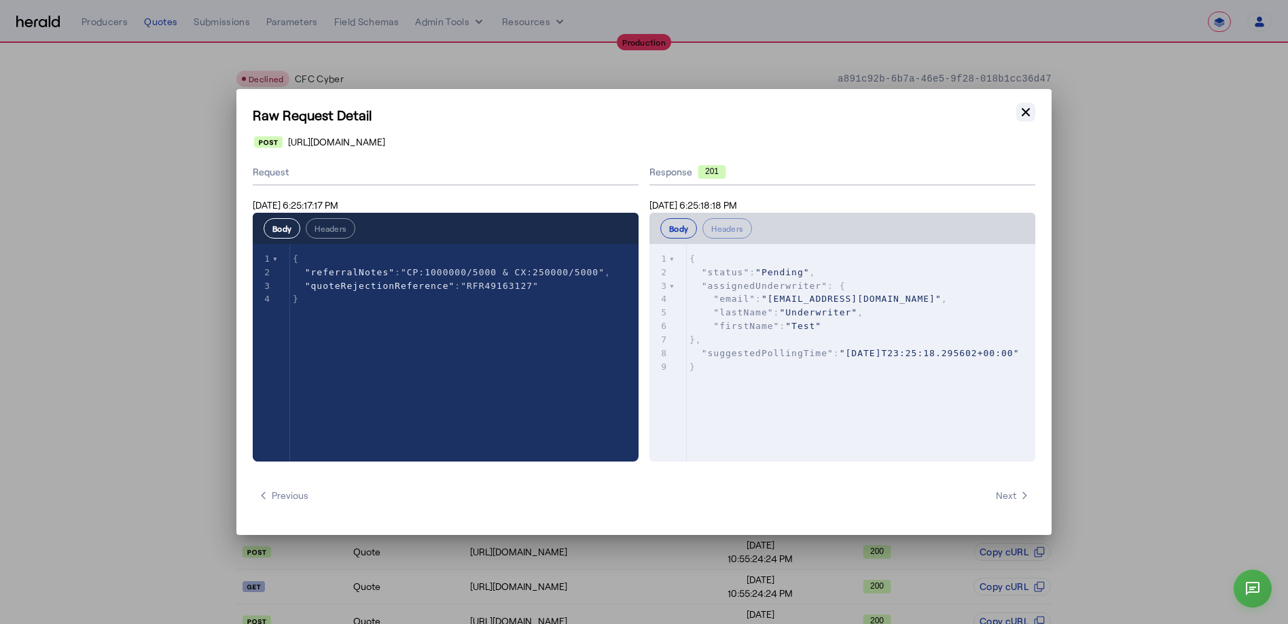
click at [978, 114] on icon "button" at bounding box center [1026, 112] width 14 height 14
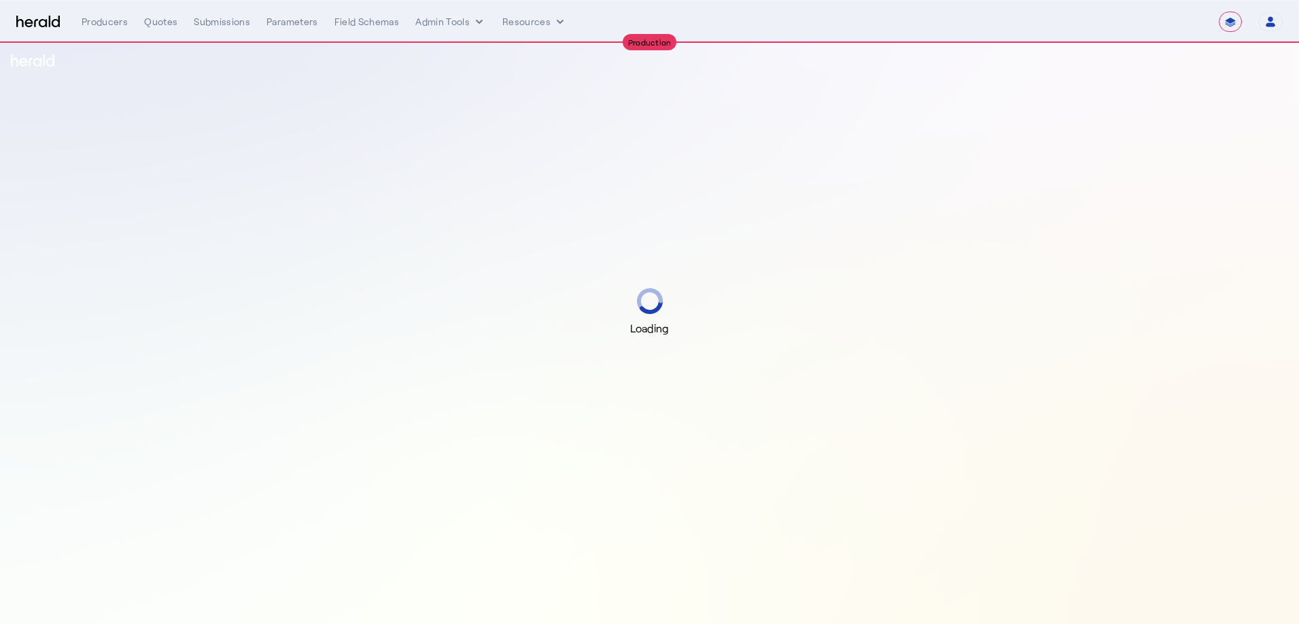
select select "**********"
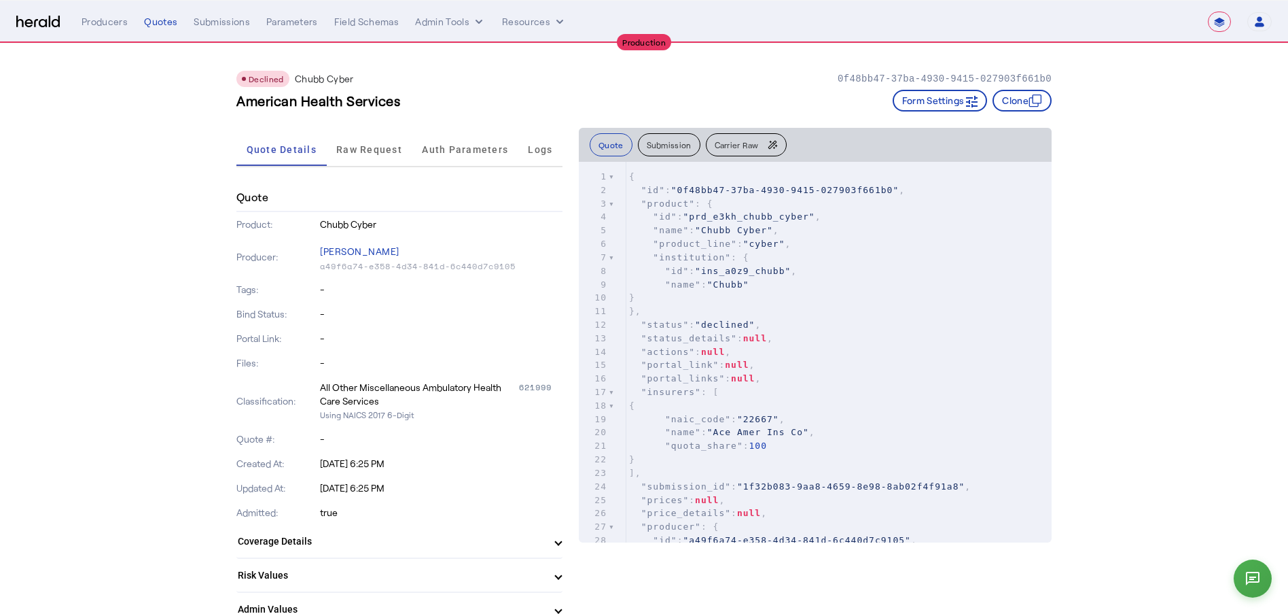
scroll to position [140, 0]
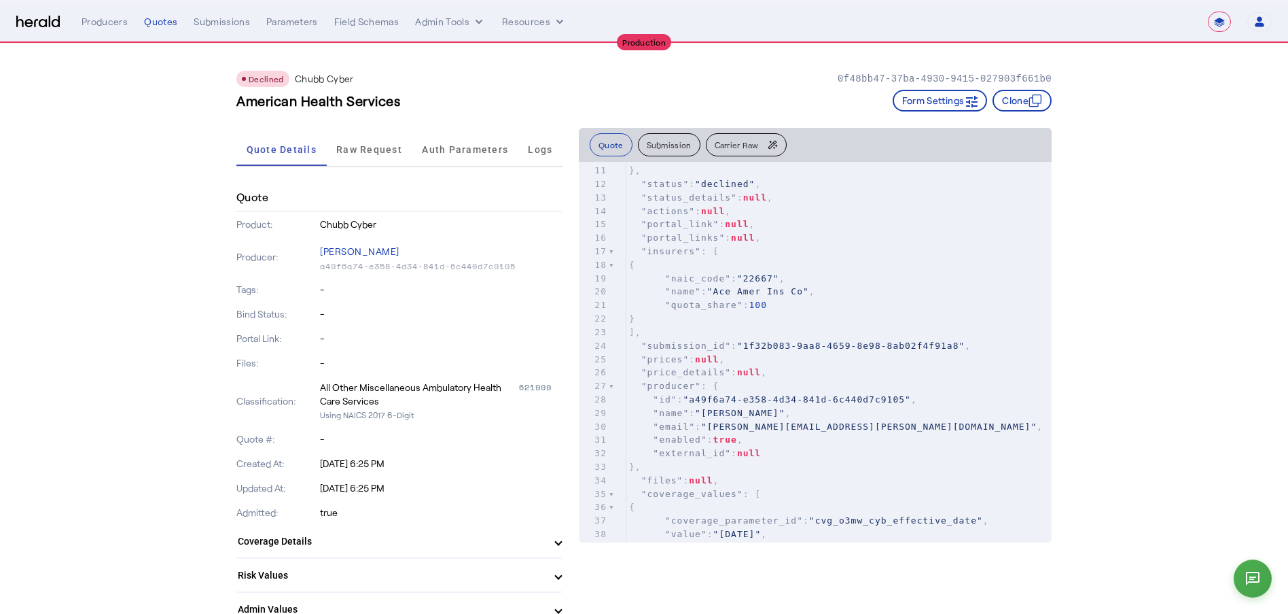
click at [739, 141] on span "Carrier Raw" at bounding box center [737, 145] width 44 height 8
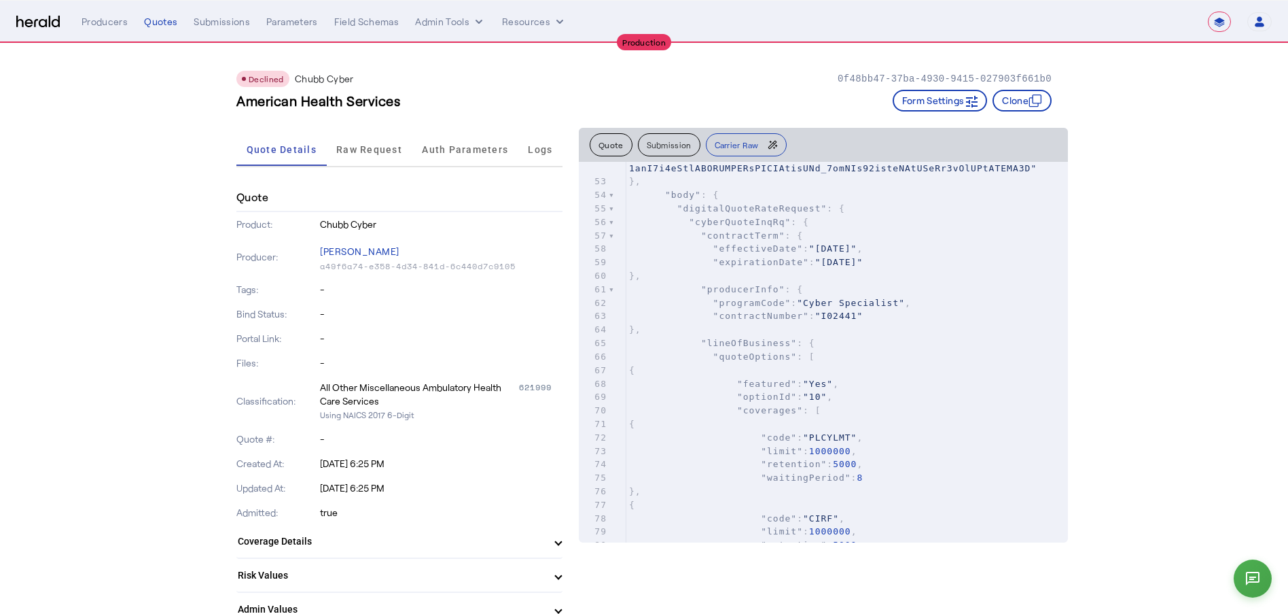
scroll to position [1087, 0]
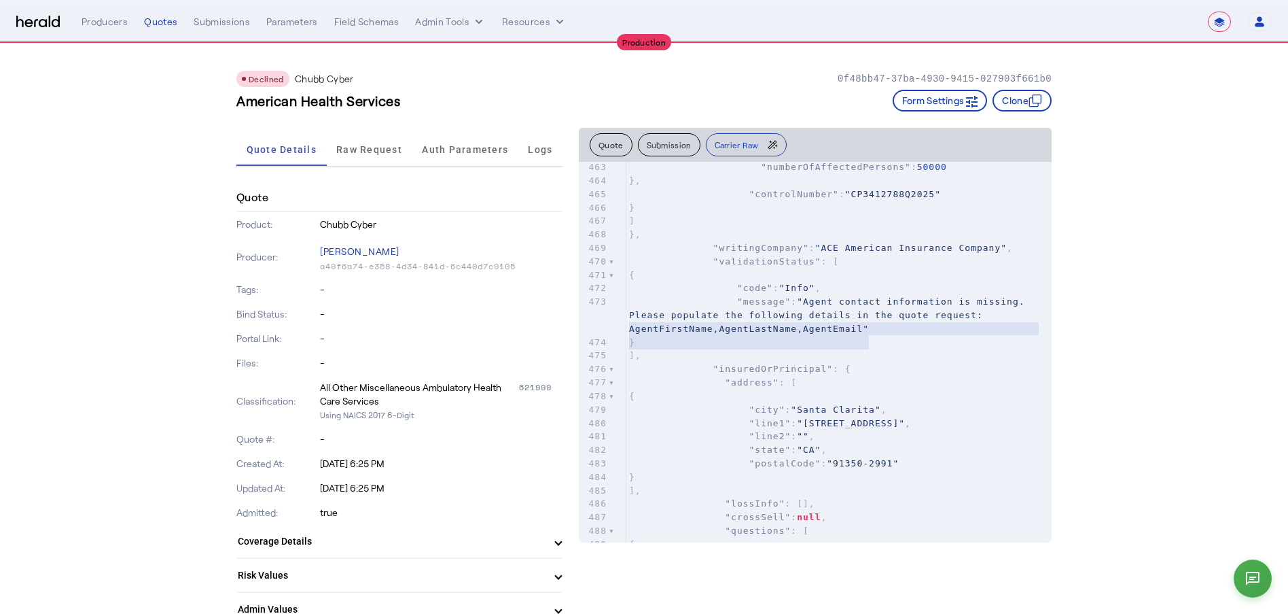
type textarea "**********"
drag, startPoint x: 890, startPoint y: 342, endPoint x: 591, endPoint y: 318, distance: 299.3
click at [627, 318] on div "473 "message" : "Agent contact information is missing. Please populate the foll…" at bounding box center [839, 315] width 425 height 40
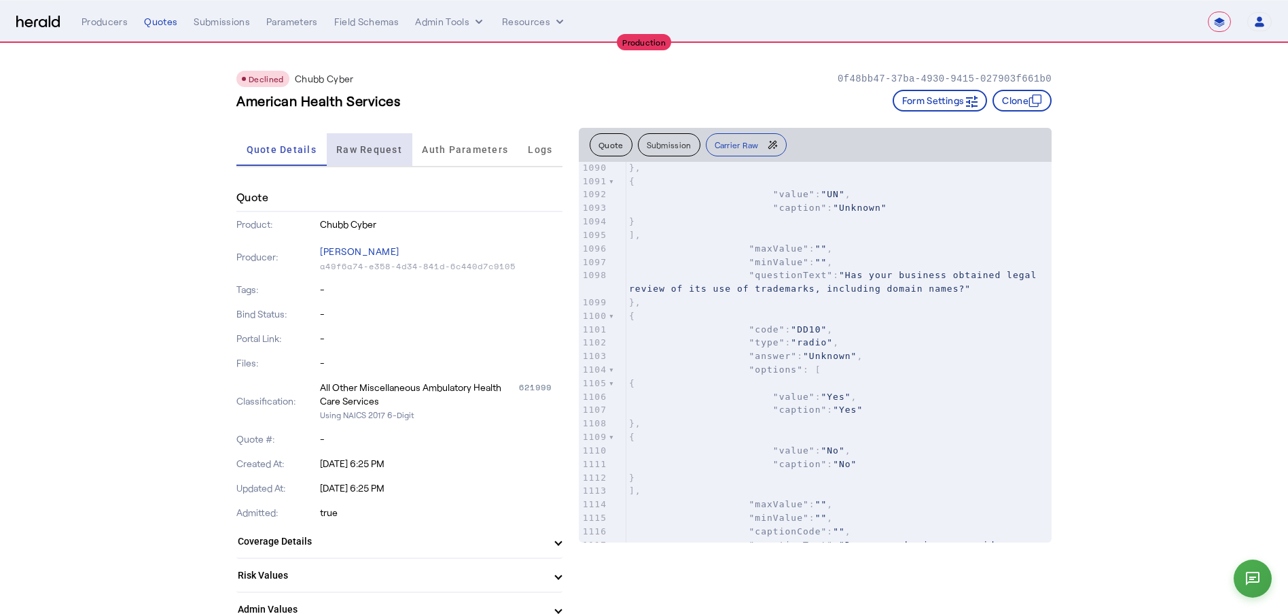
click at [347, 155] on span "Raw Request" at bounding box center [369, 149] width 66 height 33
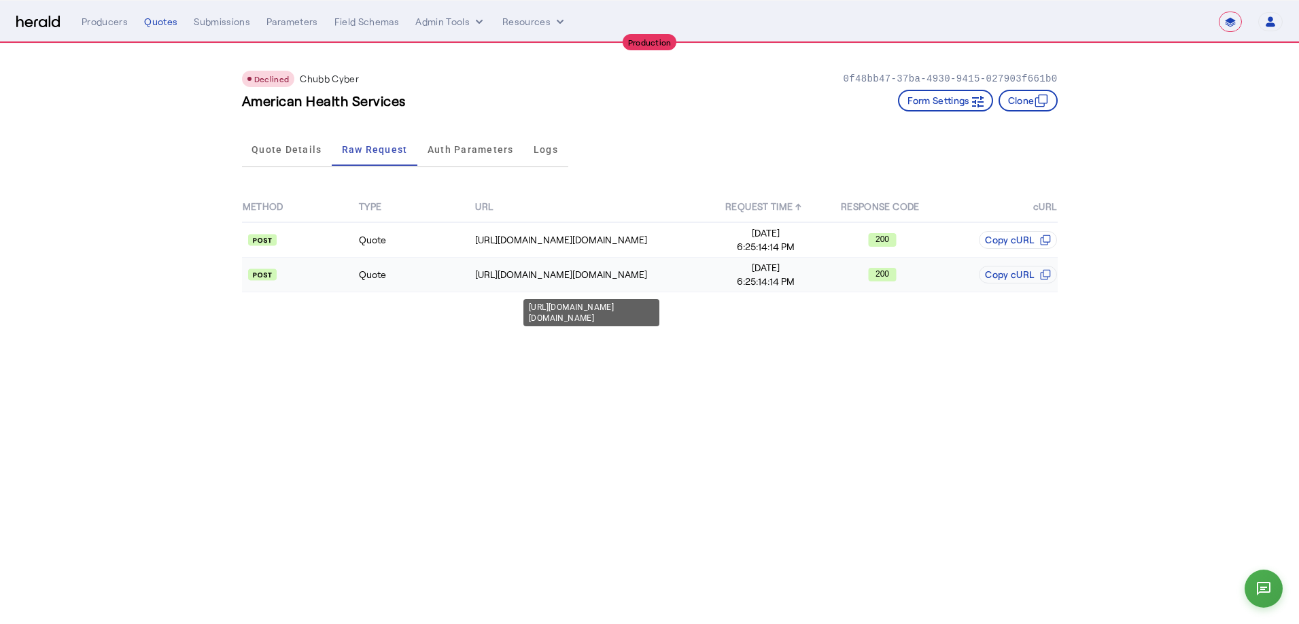
click at [678, 272] on div "https://na.chubbdigital.com/sales.commercial/quotes" at bounding box center [591, 275] width 232 height 14
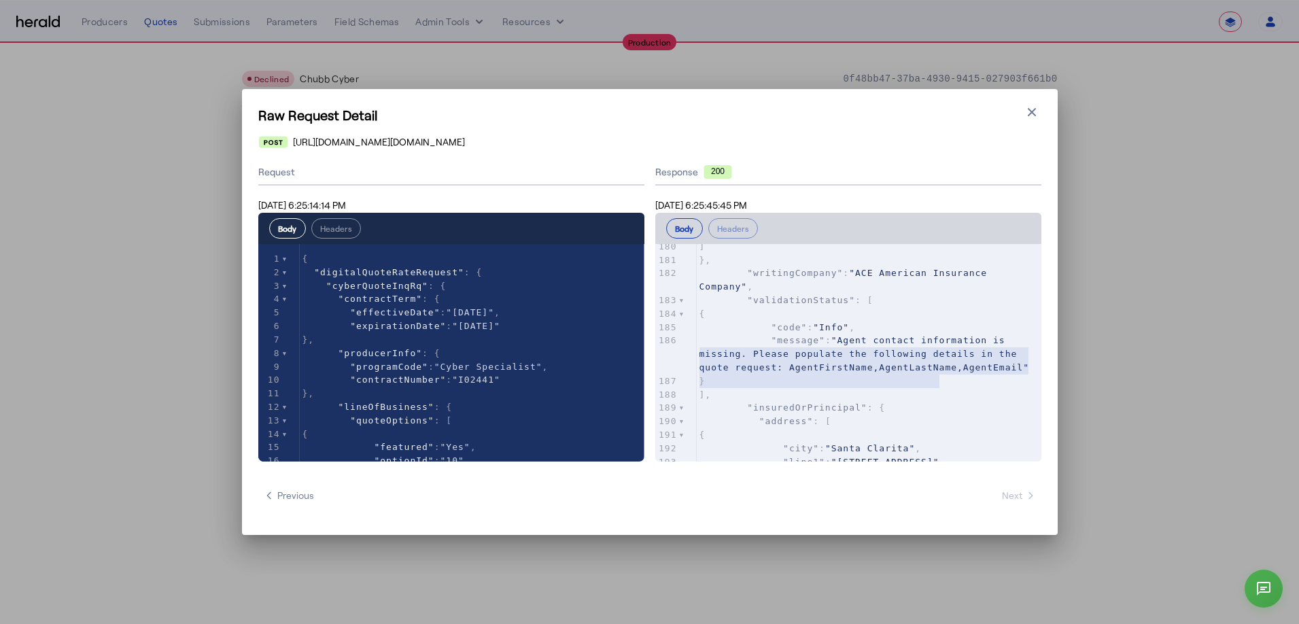
type textarea "**********"
drag, startPoint x: 943, startPoint y: 381, endPoint x: 669, endPoint y: 344, distance: 276.4
click at [697, 344] on div "186 "message" : "Agent contact information is missing. Please populate the foll…" at bounding box center [869, 354] width 345 height 40
click at [1038, 107] on button "Close modal" at bounding box center [1031, 112] width 19 height 19
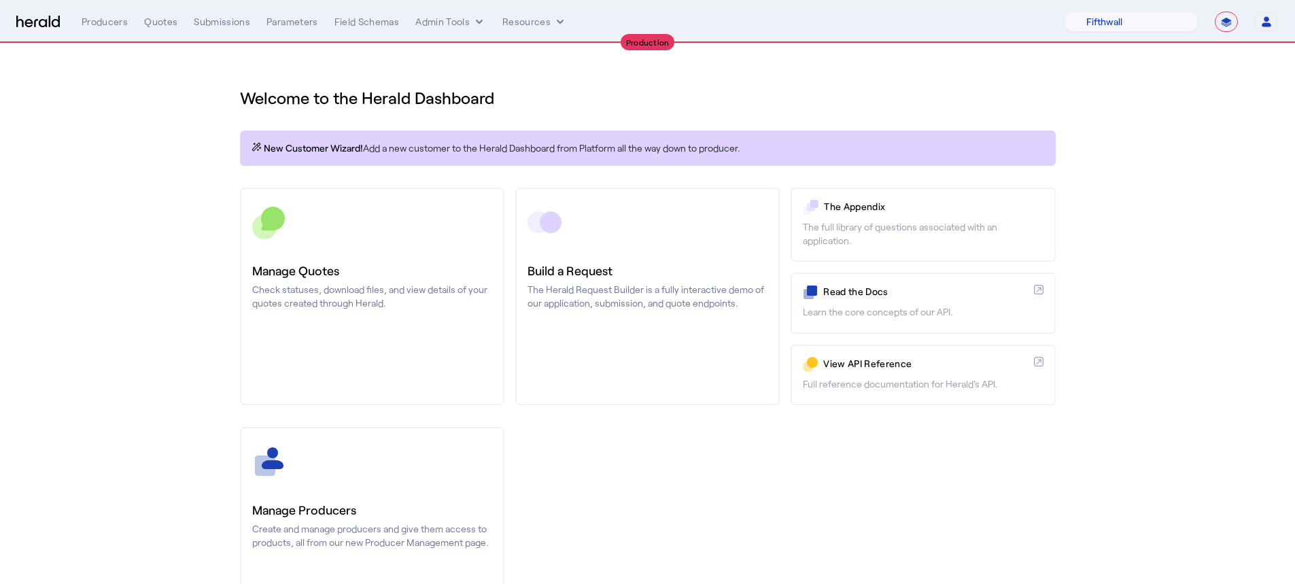
select select "pfm_v94t_fifthwall"
click at [1229, 20] on select "**********" at bounding box center [1225, 22] width 23 height 20
select select "*******"
click at [1214, 12] on select "**********" at bounding box center [1225, 22] width 23 height 20
click at [1097, 15] on select "1Fort Acrisure Acturis Affinity Advisors Affinity Risk Agentero AmWins Anzen Ao…" at bounding box center [1105, 22] width 186 height 20
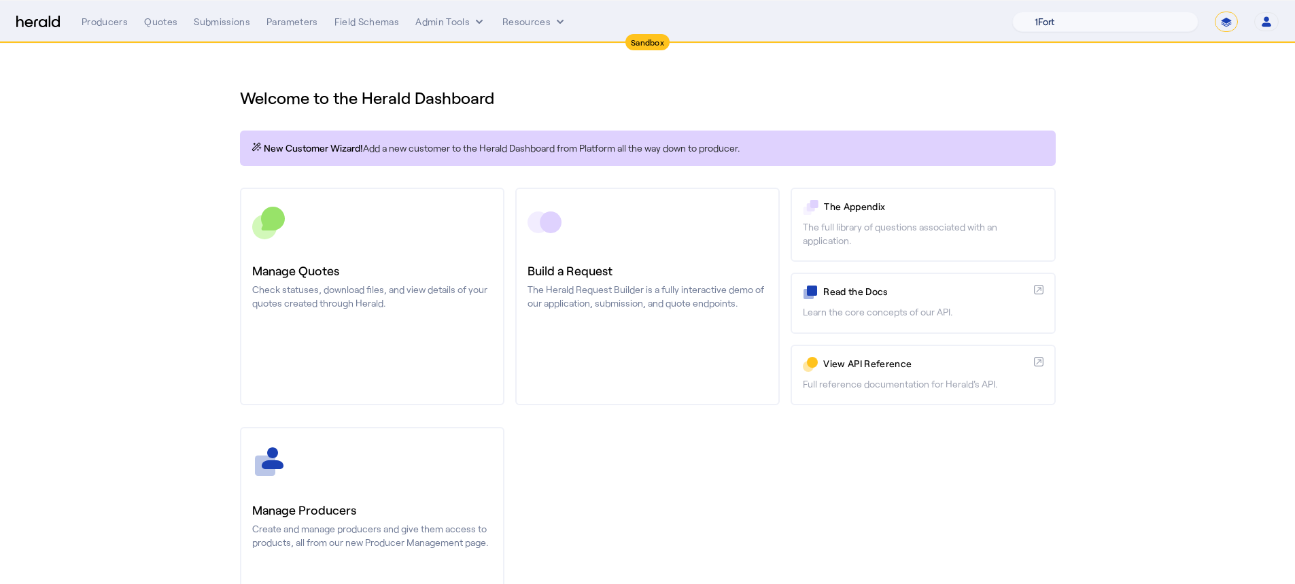
select select "pfm_1vyo_affinityrisk"
click at [1044, 12] on select "1Fort Acrisure Acturis Affinity Advisors Affinity Risk Agentero AmWins Anzen Ao…" at bounding box center [1105, 22] width 186 height 20
click at [404, 452] on div "You are now impersonating the Affinity Risk platform." at bounding box center [647, 292] width 1295 height 584
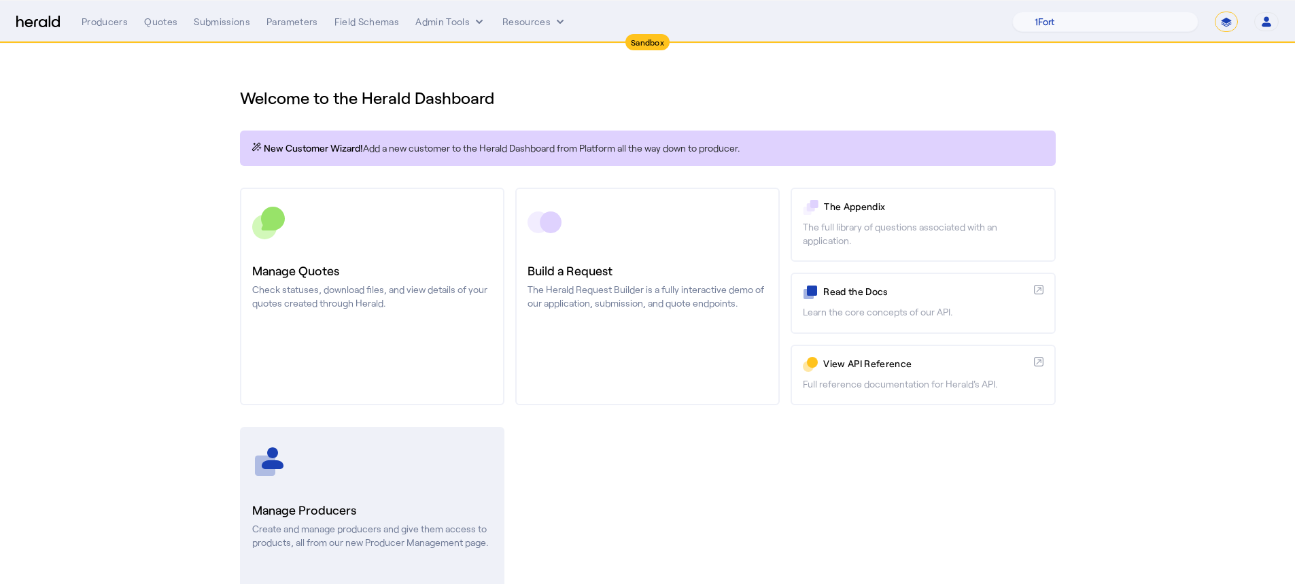
click at [473, 453] on div at bounding box center [372, 461] width 240 height 34
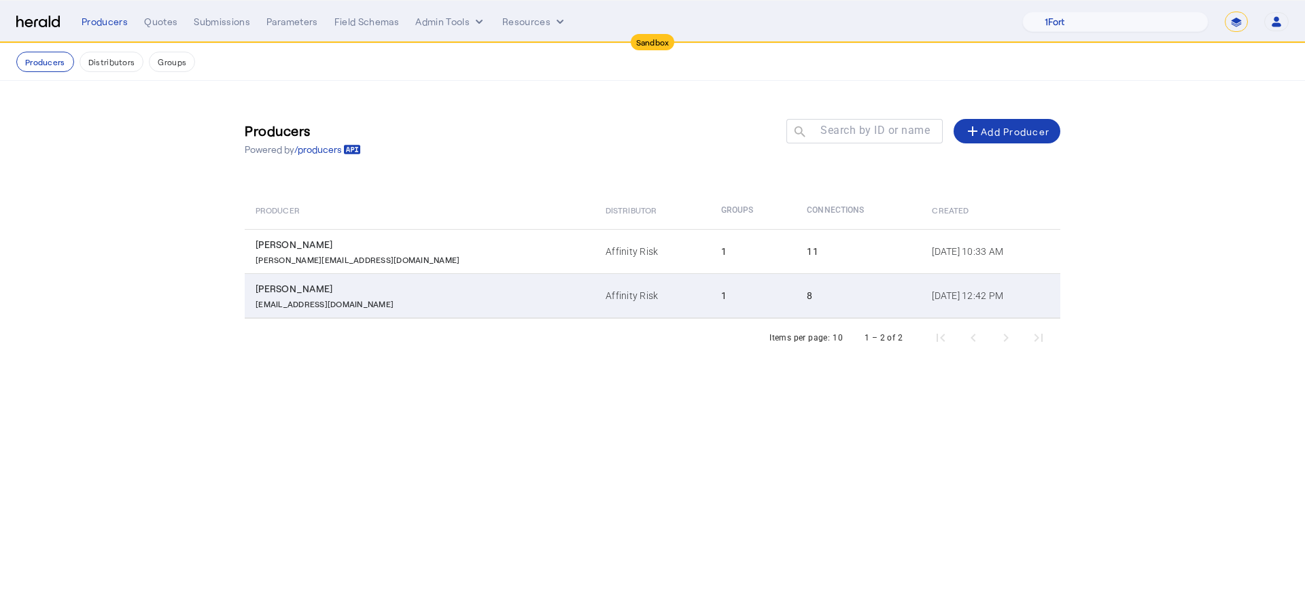
click at [796, 311] on td "8" at bounding box center [858, 295] width 125 height 45
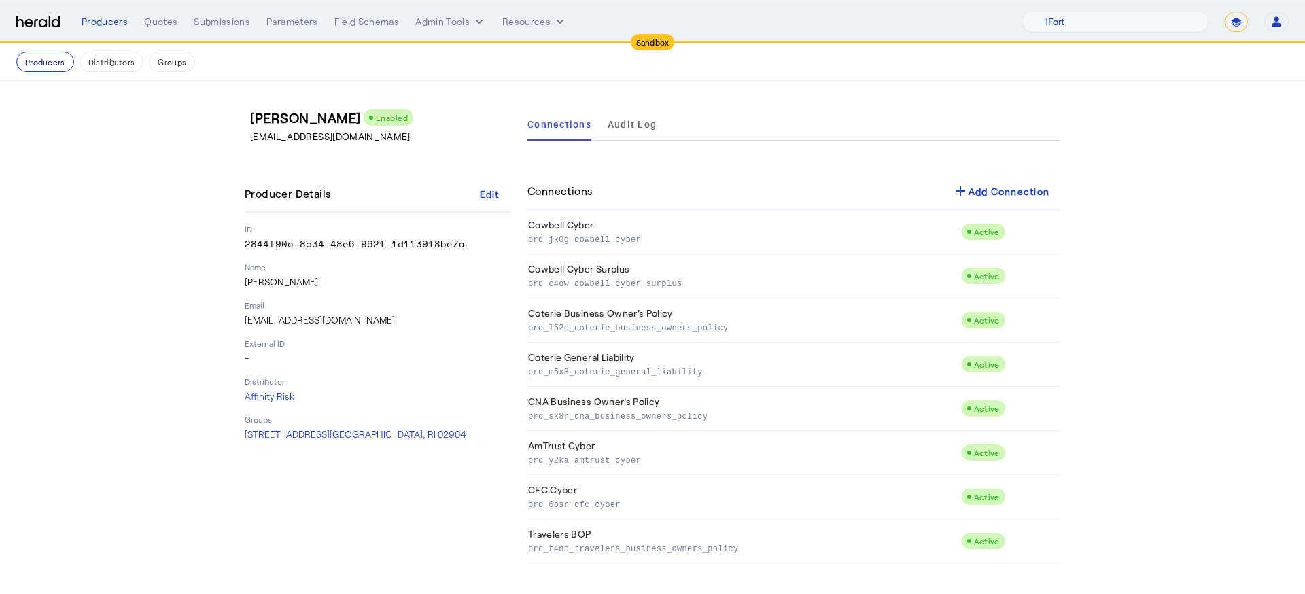
click at [35, 65] on button "Producers" at bounding box center [45, 62] width 58 height 20
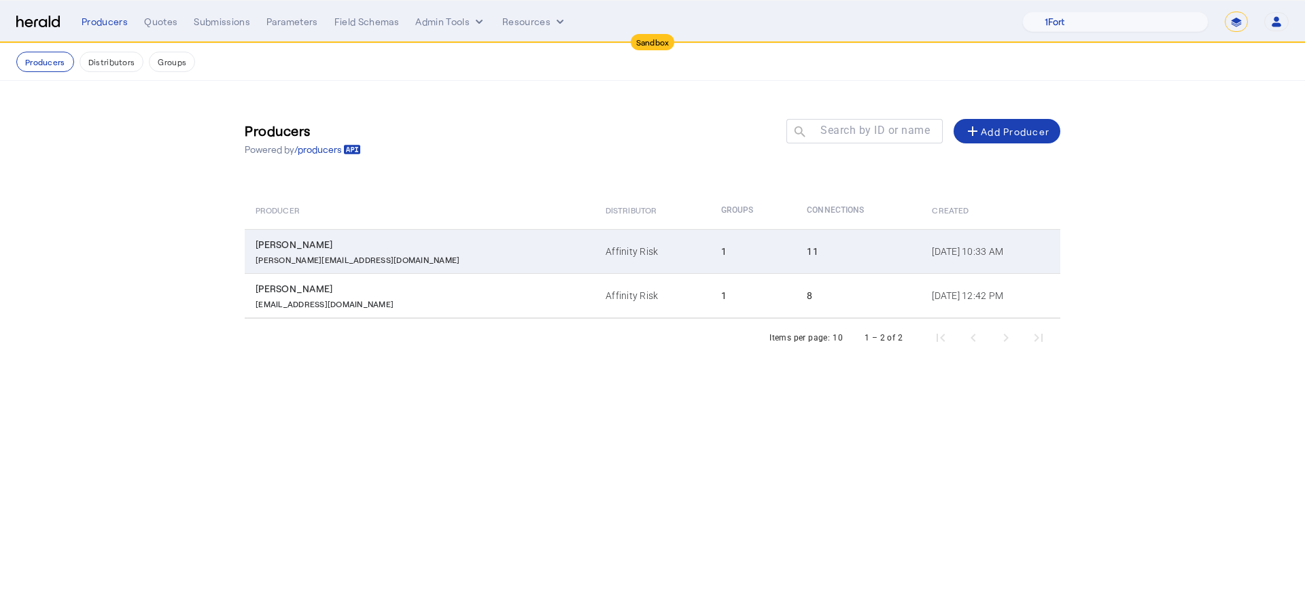
click at [807, 245] on div "11" at bounding box center [861, 252] width 109 height 14
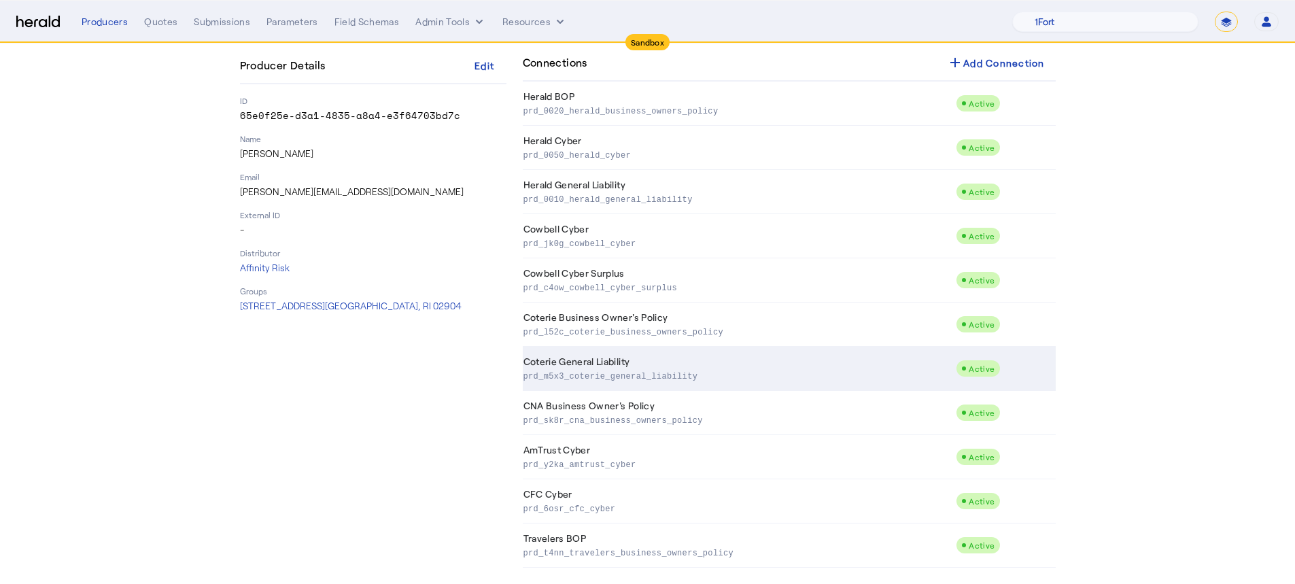
scroll to position [113, 0]
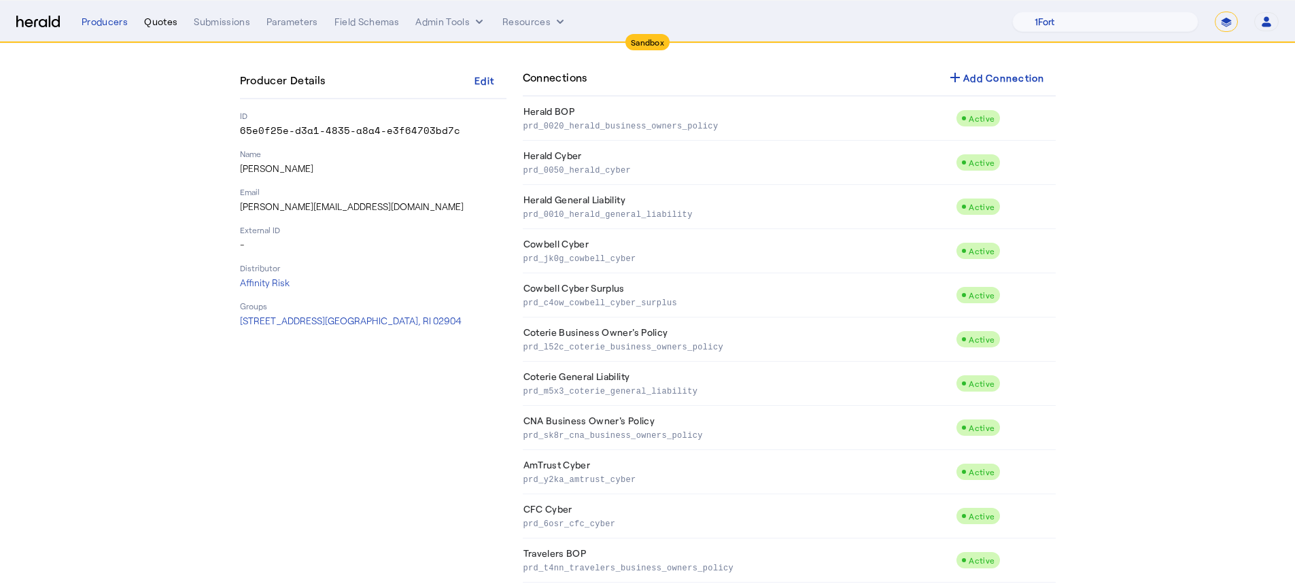
click at [144, 24] on div "Quotes" at bounding box center [160, 22] width 33 height 14
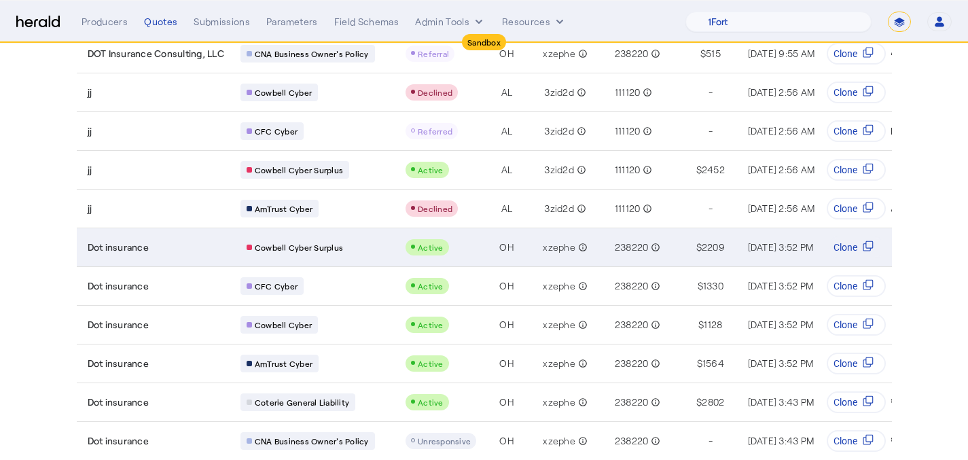
scroll to position [690, 0]
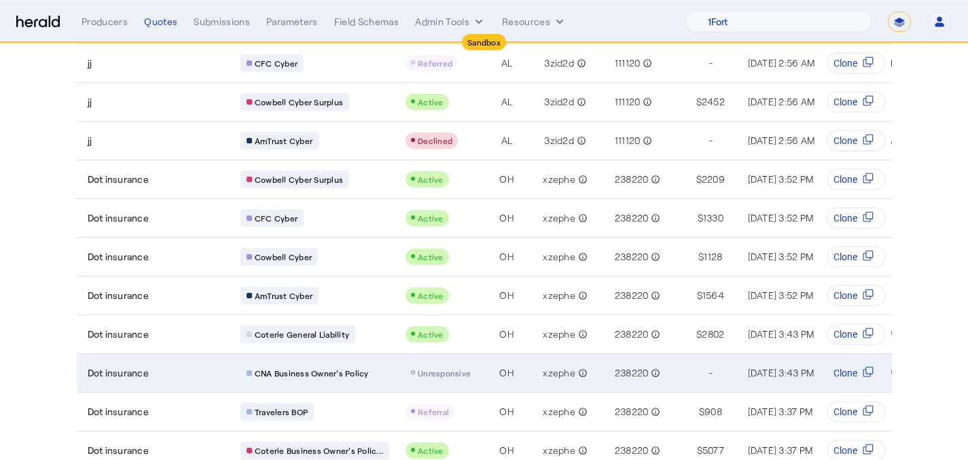
click at [426, 368] on span "Unresponsive" at bounding box center [444, 373] width 53 height 10
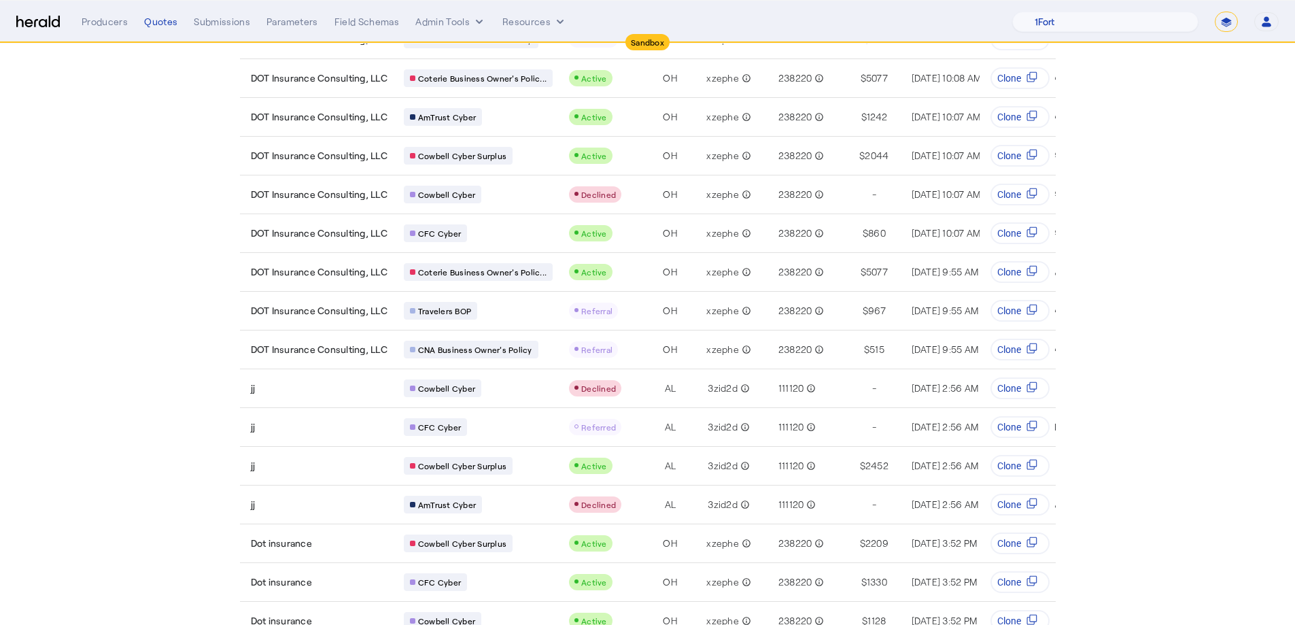
scroll to position [280, 0]
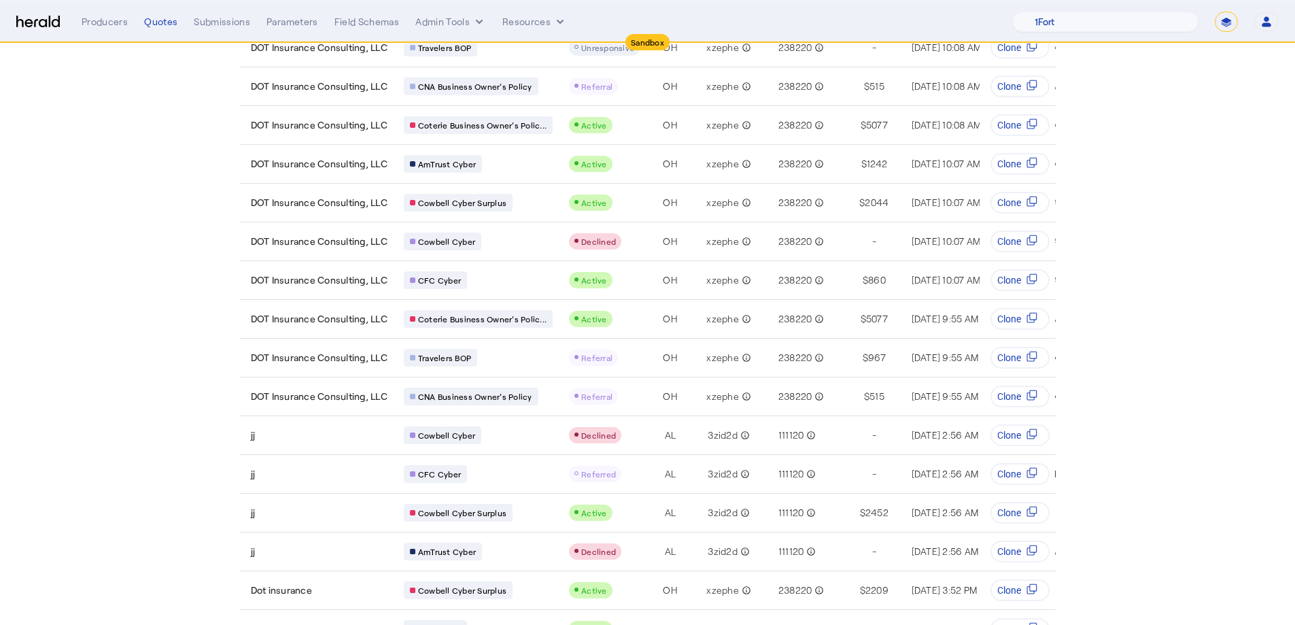
click at [1218, 24] on select "**********" at bounding box center [1225, 22] width 23 height 20
select select "**********"
click at [1214, 12] on select "**********" at bounding box center [1225, 22] width 23 height 20
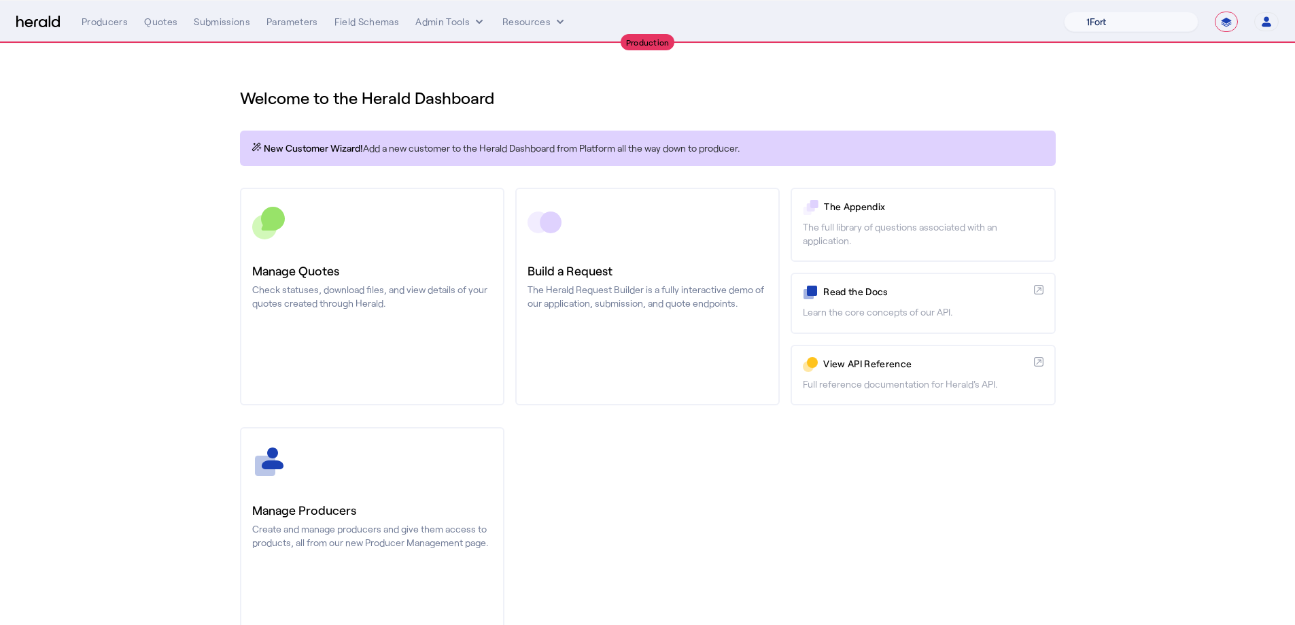
click at [1130, 18] on select "1Fort Affinity Risk Billy BindHQ Bunker CRC Campus Coverage Citadel Fifthwall F…" at bounding box center [1130, 22] width 135 height 20
select select "pfm_v94t_fifthwall"
click at [1063, 12] on select "1Fort Affinity Risk Billy BindHQ Bunker CRC Campus Coverage Citadel Fifthwall F…" at bounding box center [1130, 22] width 135 height 20
click at [441, 498] on div "You are now impersonating the Fifthwall platform." at bounding box center [647, 312] width 1295 height 625
click at [372, 481] on div "You are now impersonating the Fifthwall platform." at bounding box center [647, 312] width 1295 height 625
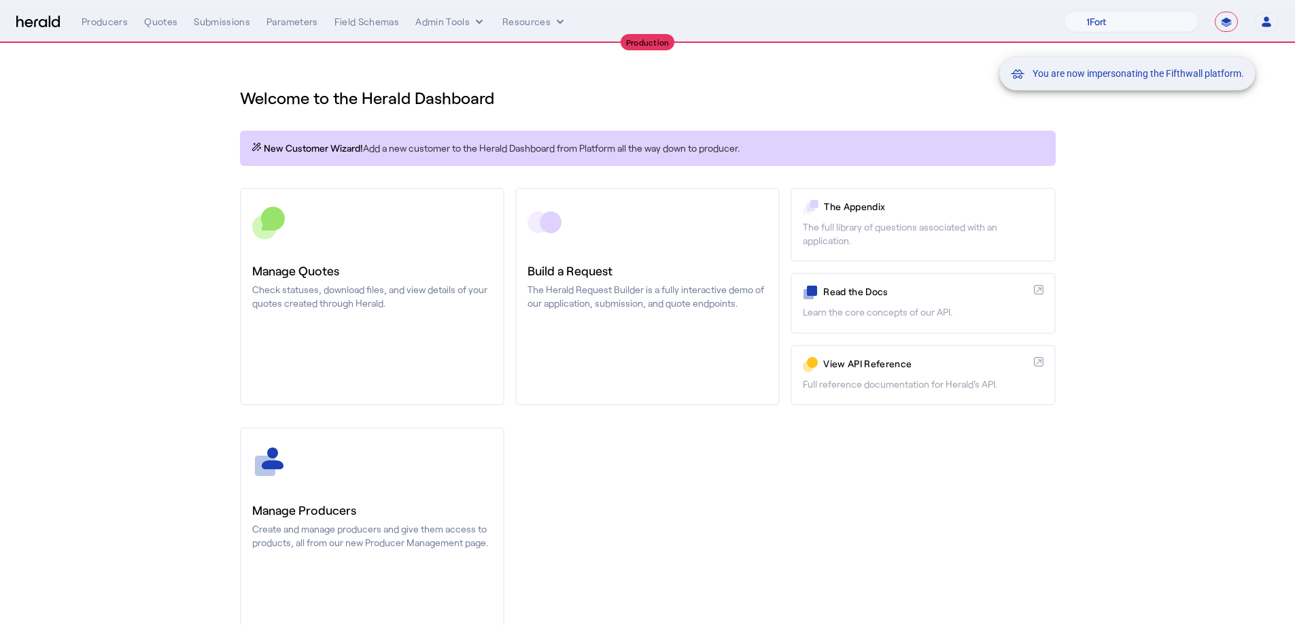
click at [378, 482] on div "You are now impersonating the Fifthwall platform." at bounding box center [647, 312] width 1295 height 625
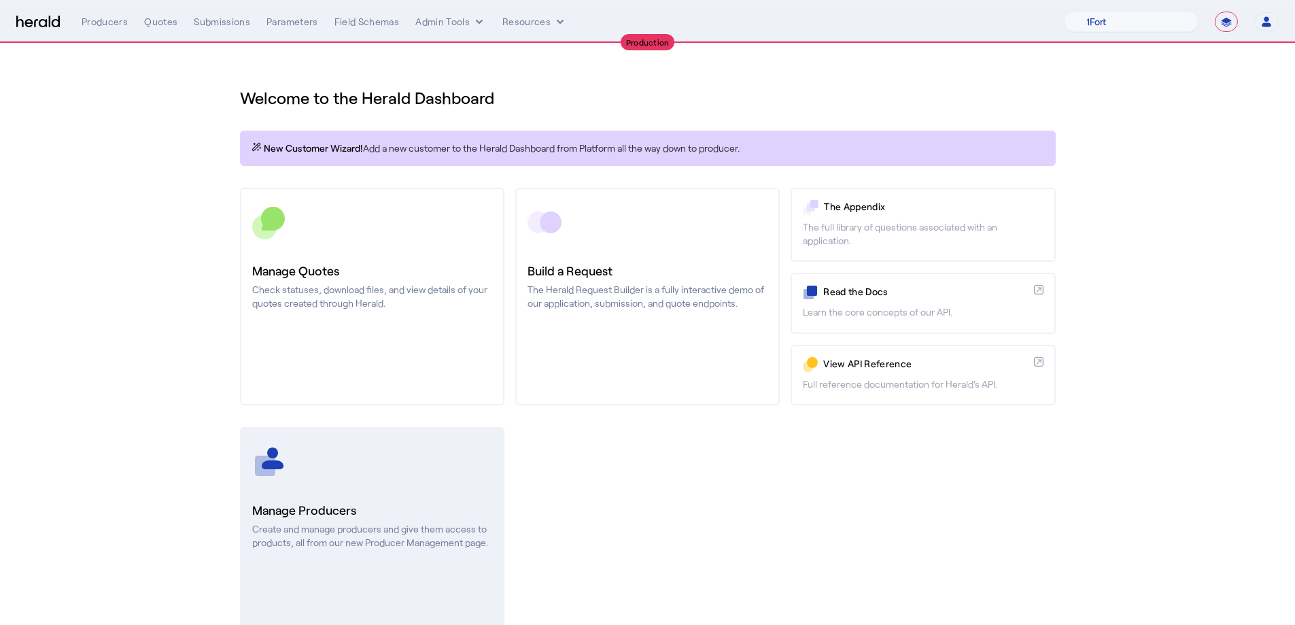
click at [383, 462] on div at bounding box center [372, 461] width 240 height 34
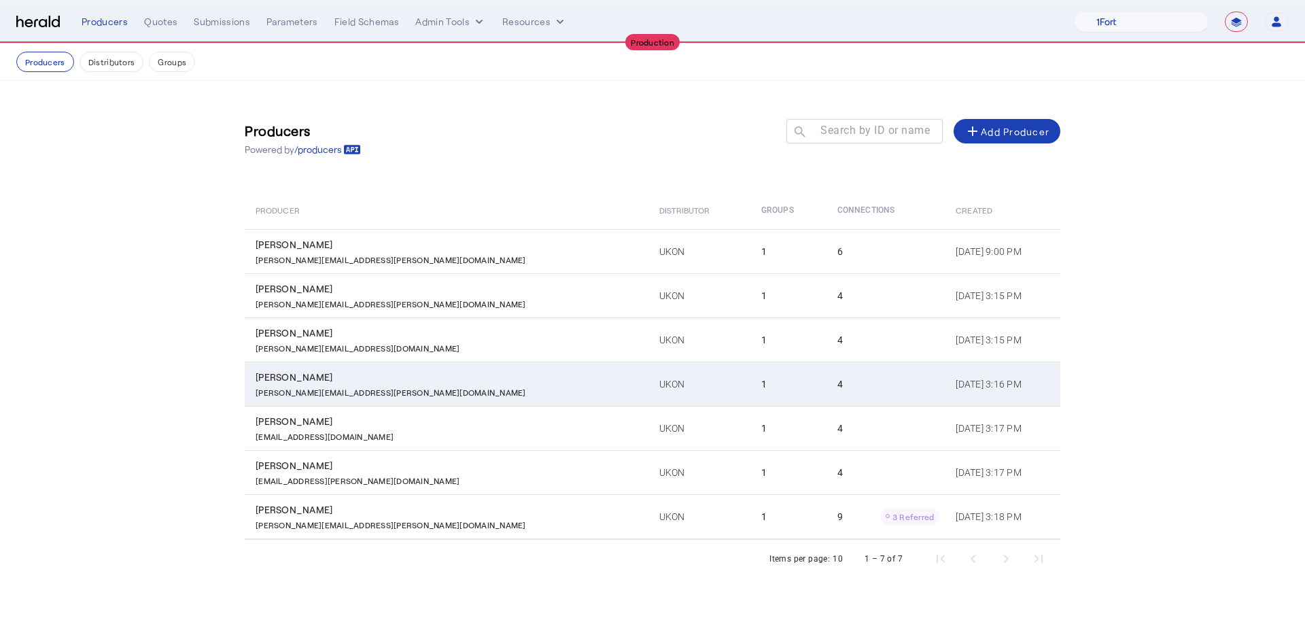
click at [417, 394] on div "Lynn.moorehead@ukon.com" at bounding box center [449, 391] width 387 height 14
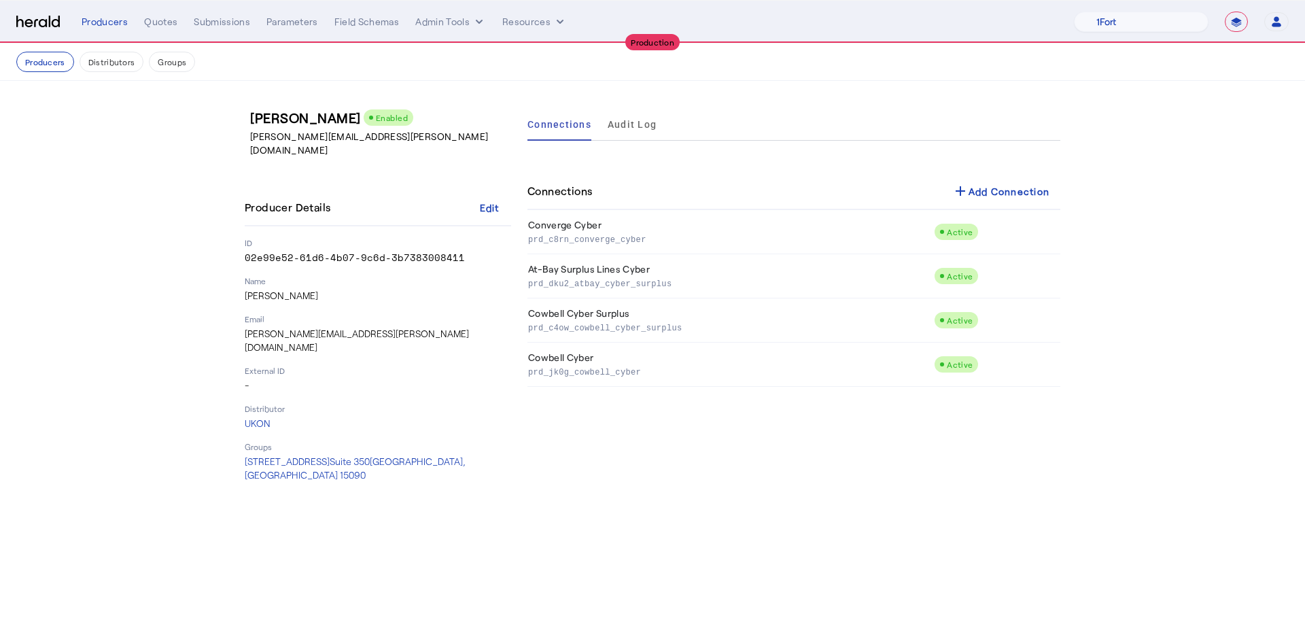
click at [77, 64] on div "Producers Distributors Groups" at bounding box center [652, 62] width 1272 height 20
click at [66, 64] on button "Producers" at bounding box center [45, 62] width 58 height 20
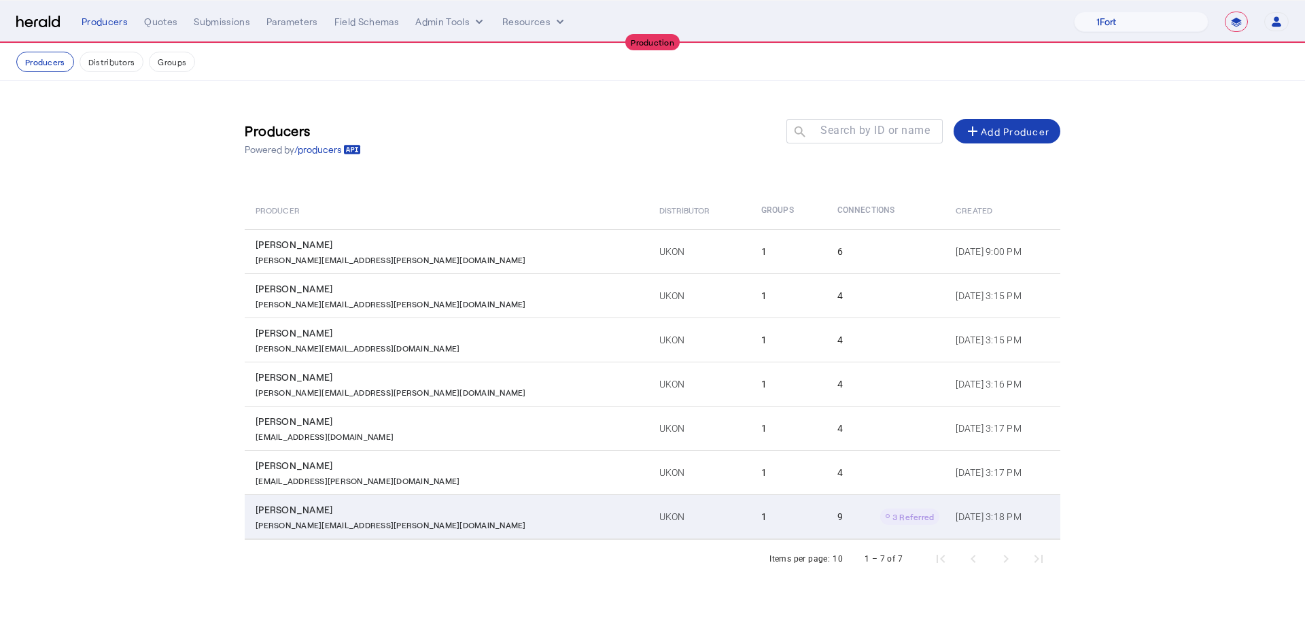
click at [648, 510] on td "UKON" at bounding box center [699, 516] width 103 height 45
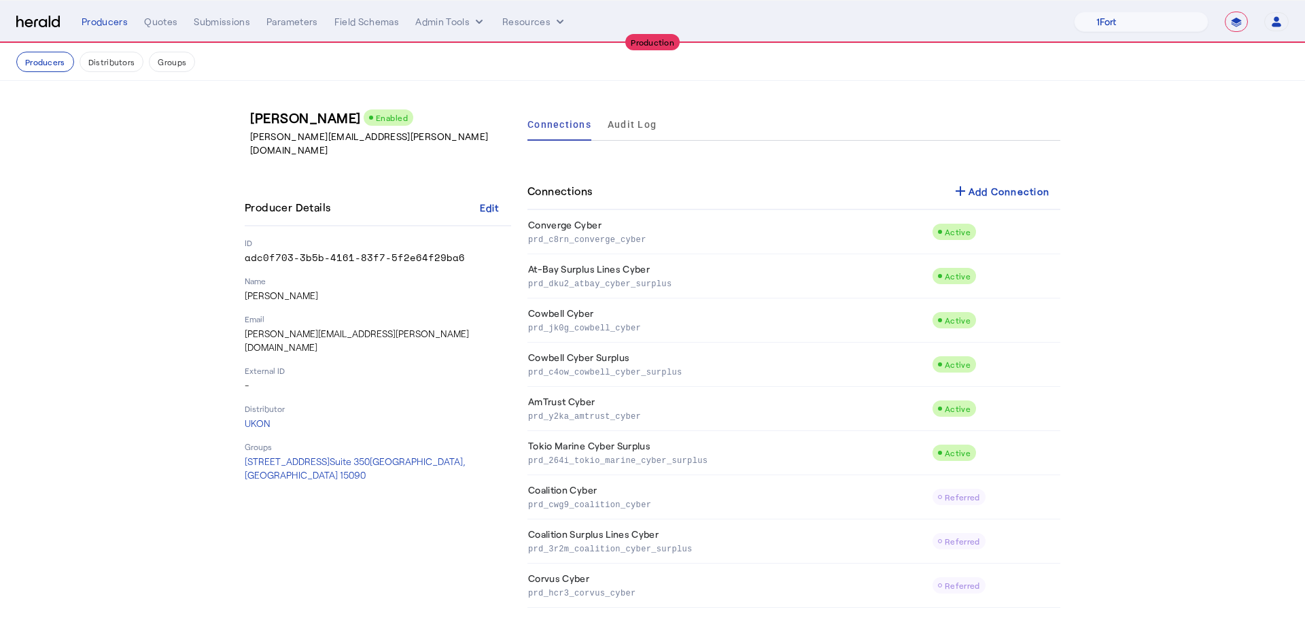
click at [771, 502] on p "prd_cwg9_coalition_cyber" at bounding box center [727, 504] width 398 height 14
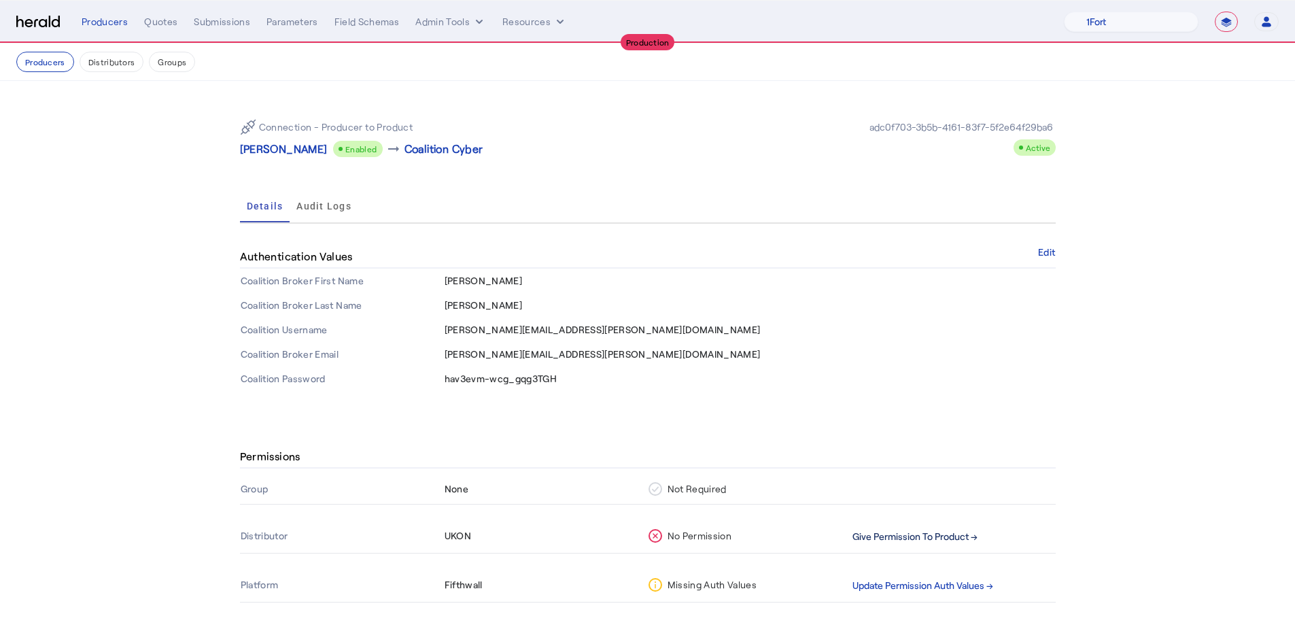
click at [873, 532] on button "Give Permission To Product →" at bounding box center [914, 537] width 125 height 16
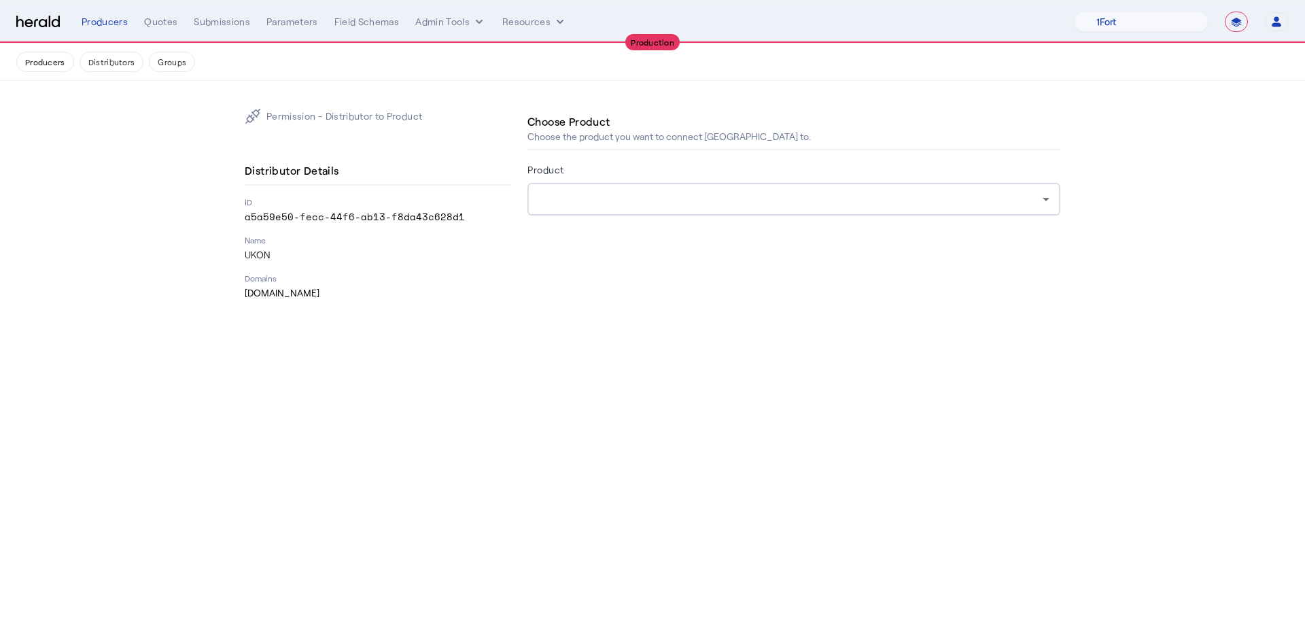
click at [643, 224] on form "Product" at bounding box center [793, 207] width 533 height 92
click at [639, 209] on div at bounding box center [793, 199] width 511 height 33
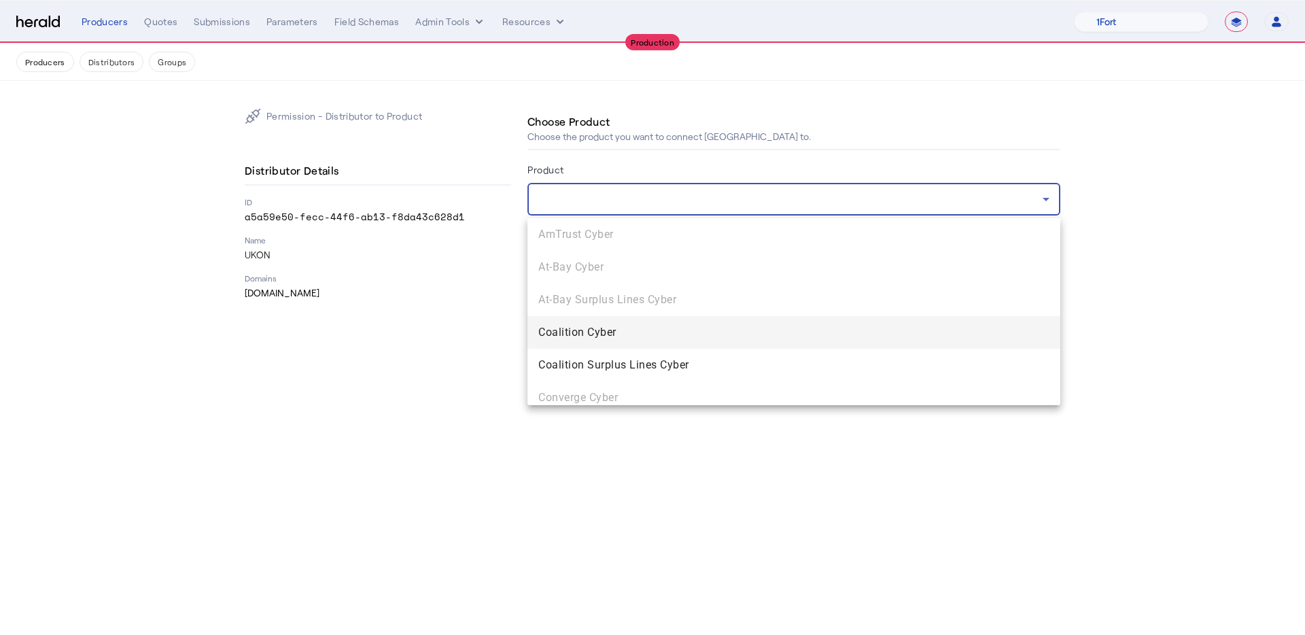
click at [657, 339] on span "Coalition Cyber" at bounding box center [793, 332] width 511 height 16
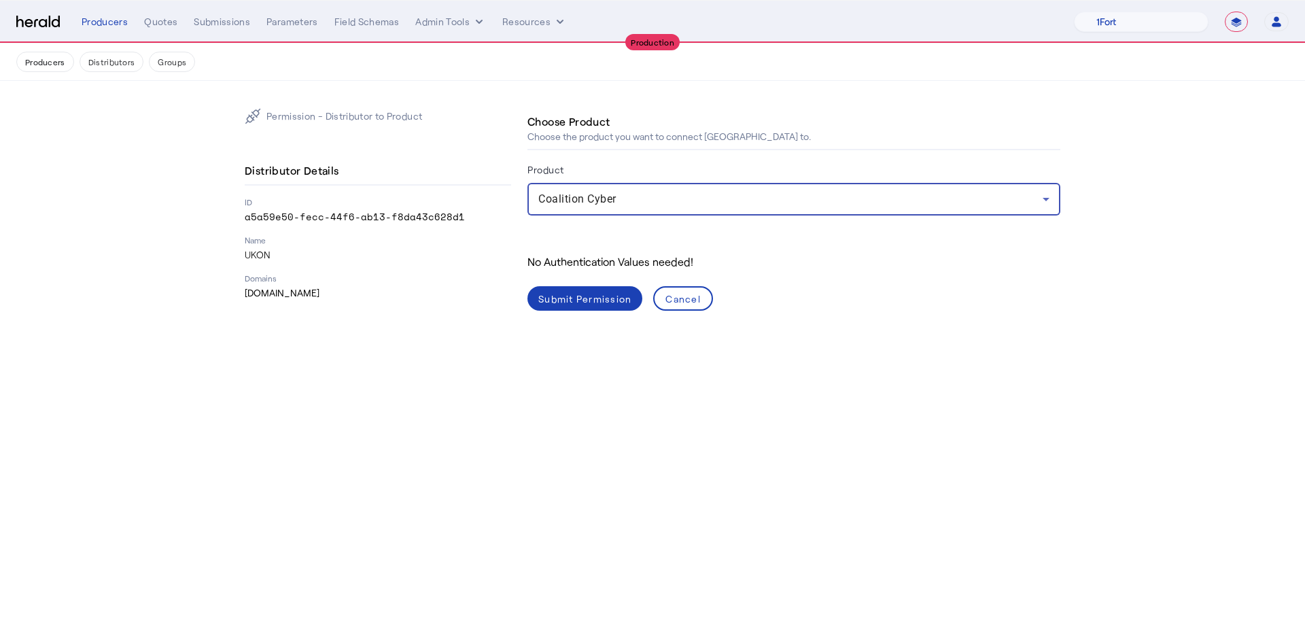
click at [595, 299] on div "Submit Permission" at bounding box center [584, 299] width 93 height 14
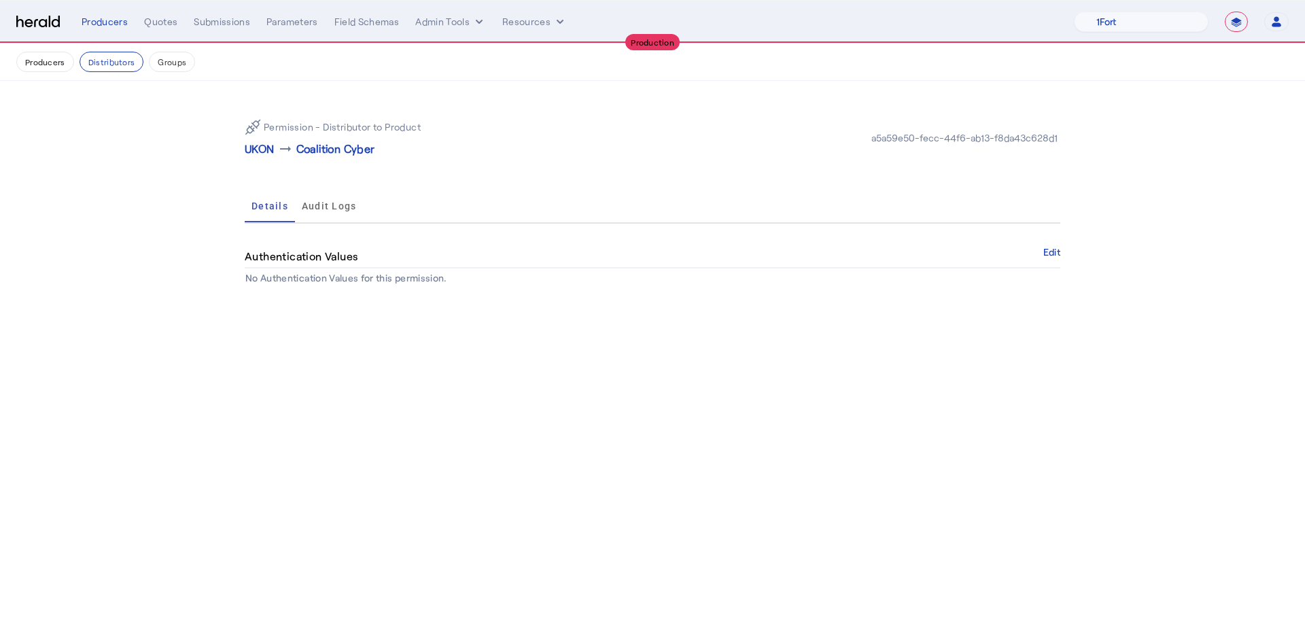
click at [265, 150] on p "UKON" at bounding box center [260, 149] width 30 height 16
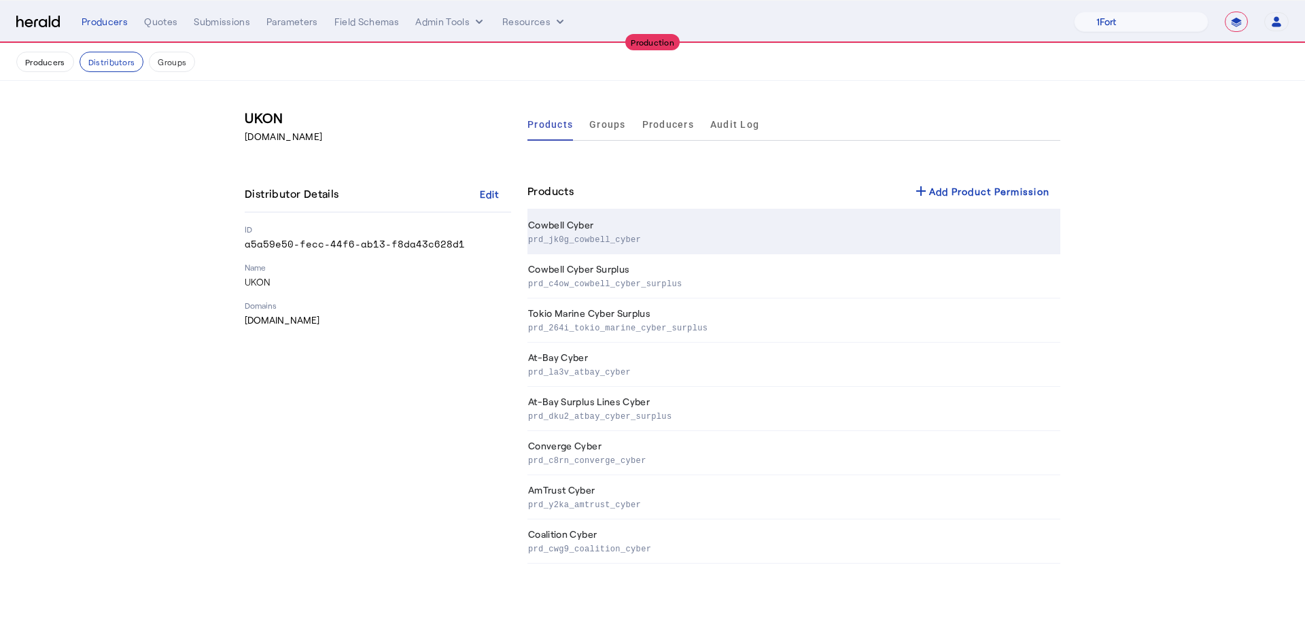
click at [949, 229] on td "Cowbell Cyber prd_jk0g_cowbell_cyber" at bounding box center [793, 232] width 533 height 44
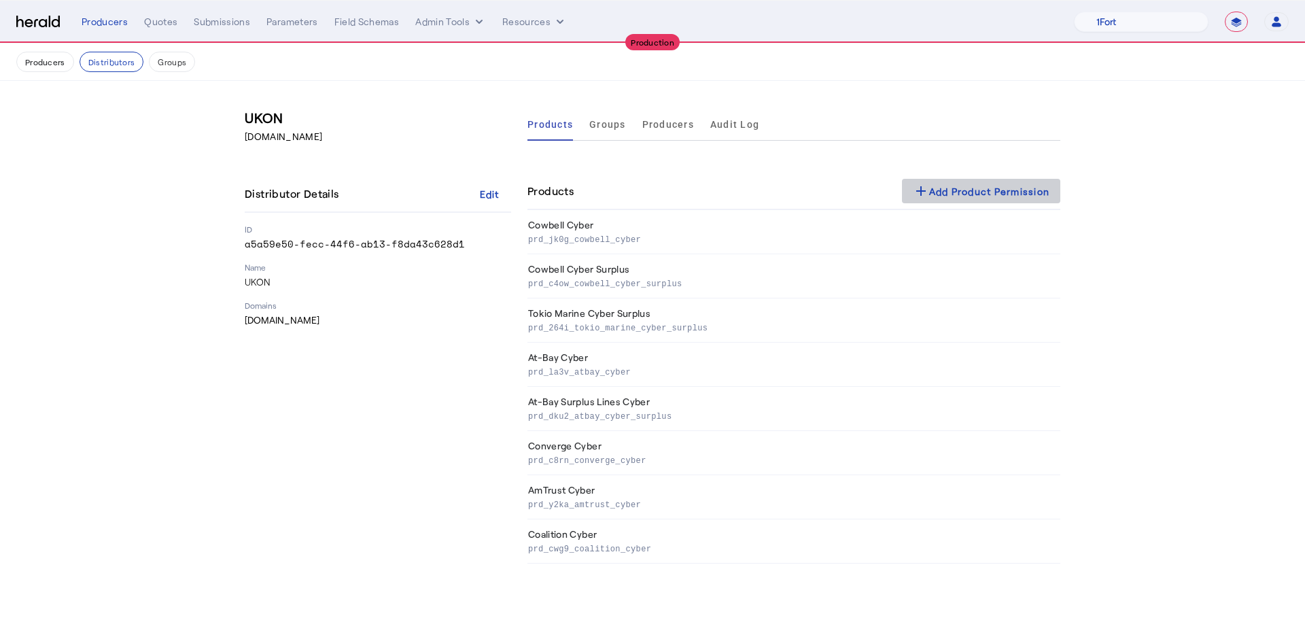
click at [925, 184] on mat-icon "add" at bounding box center [921, 191] width 16 height 16
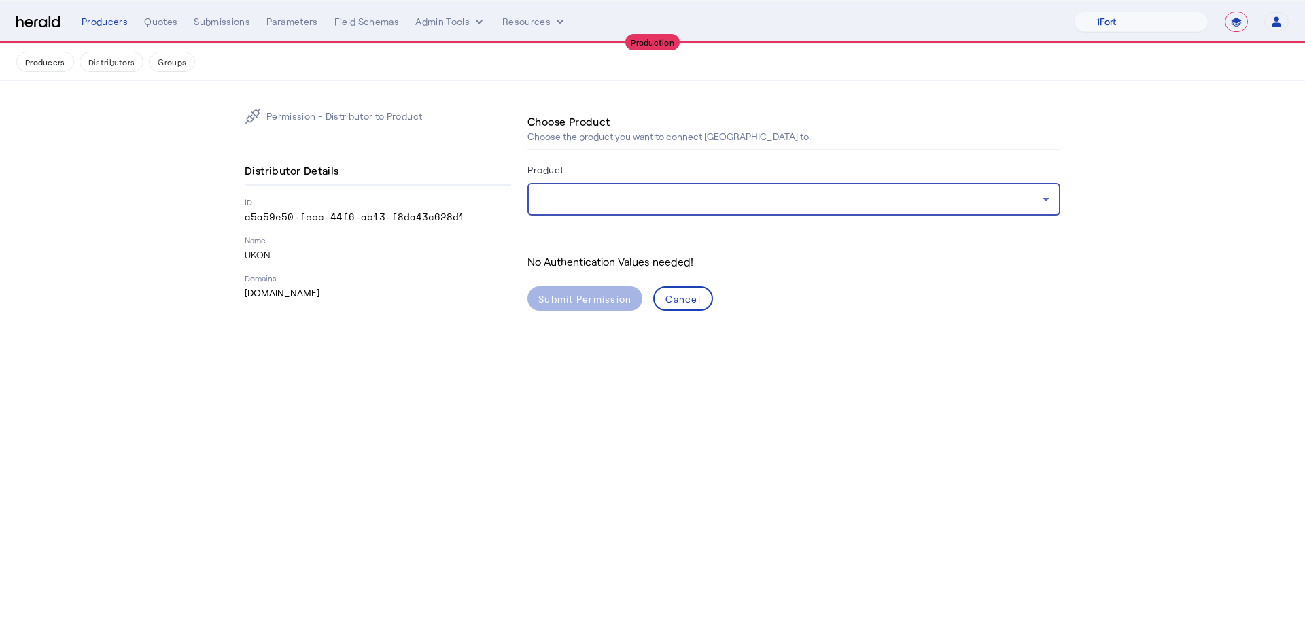
click at [905, 203] on div at bounding box center [790, 199] width 504 height 16
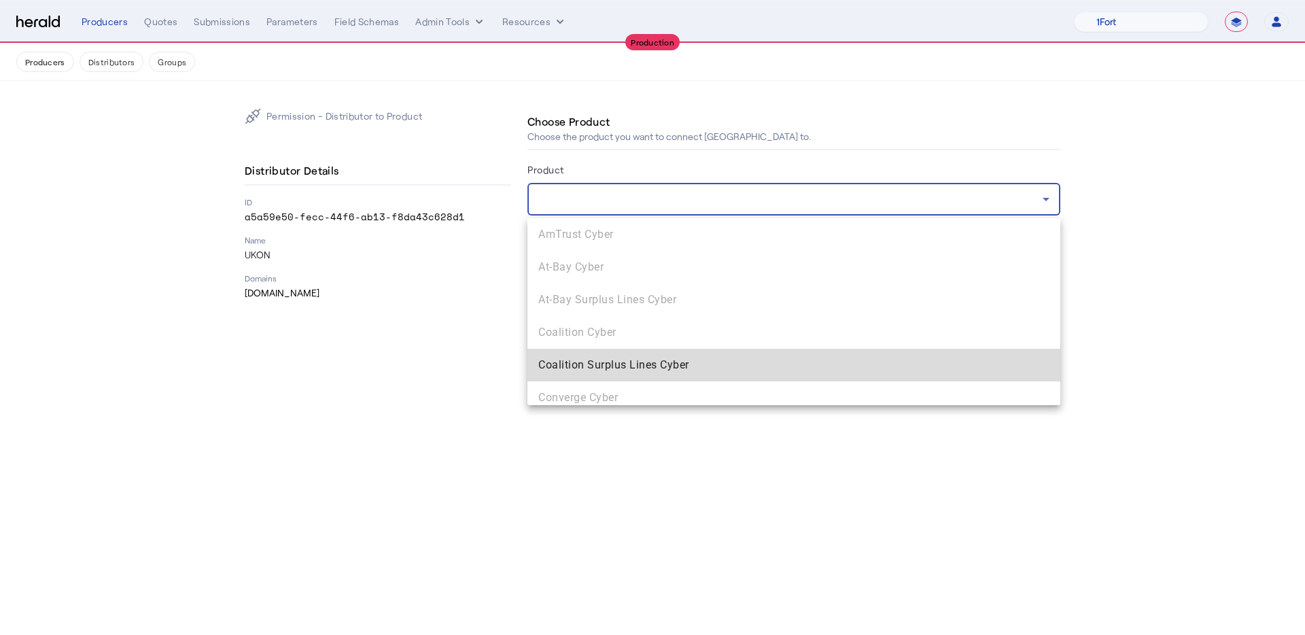
click at [845, 363] on span "Coalition Surplus Lines Cyber" at bounding box center [793, 365] width 511 height 16
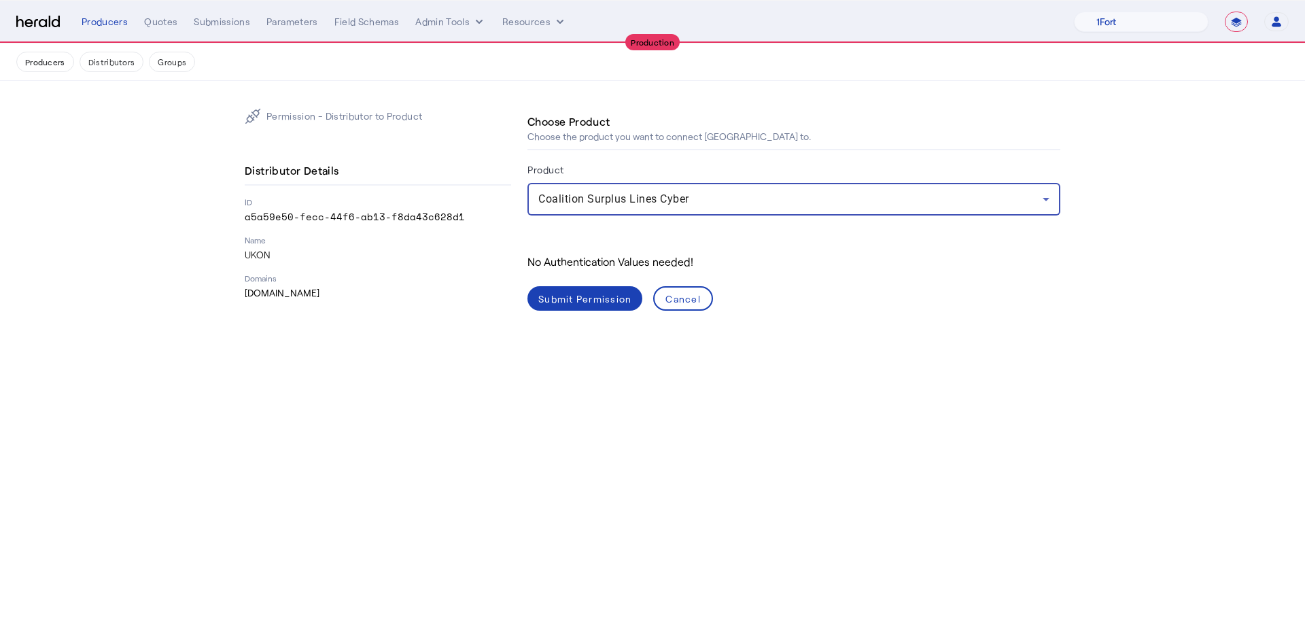
click at [575, 296] on div "Submit Permission" at bounding box center [584, 299] width 93 height 14
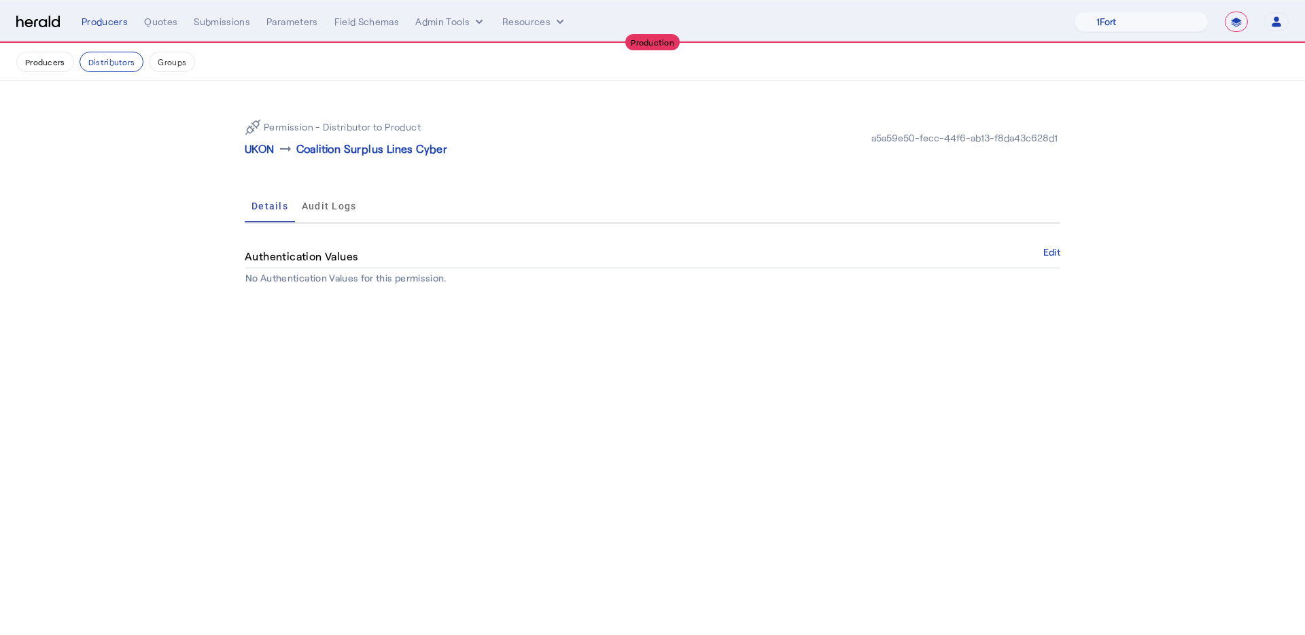
click at [105, 59] on button "Distributors" at bounding box center [112, 62] width 65 height 20
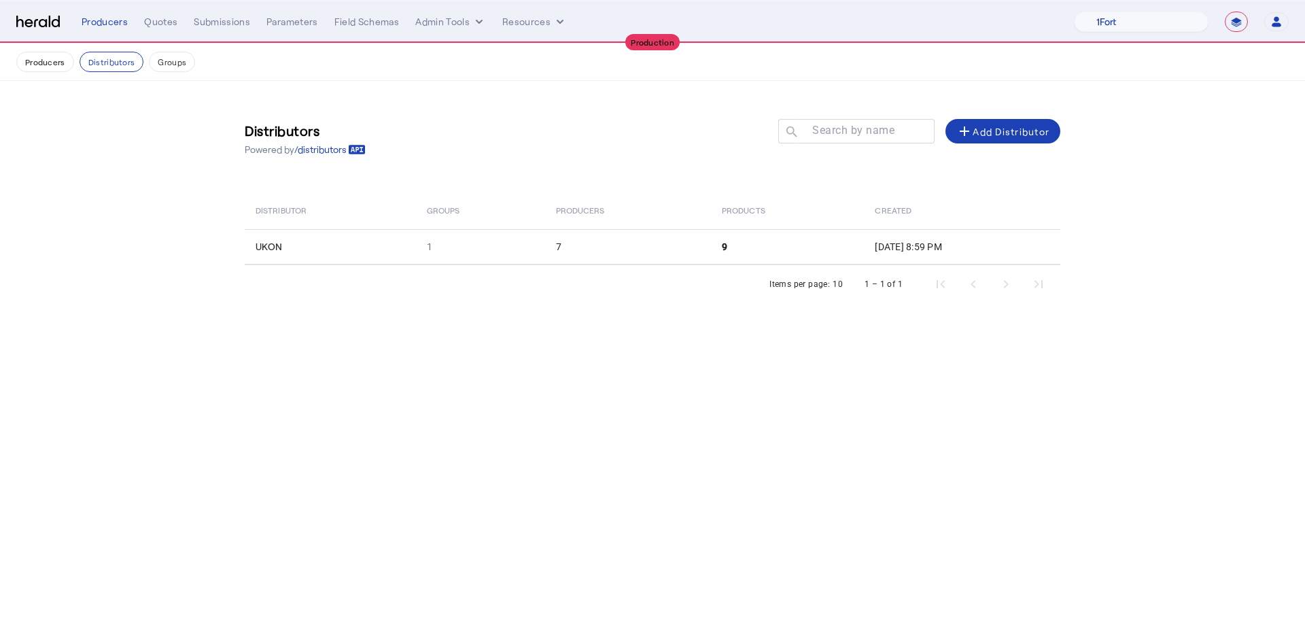
click at [74, 63] on div "Producers Distributors Groups" at bounding box center [652, 62] width 1272 height 20
click at [69, 65] on button "Producers" at bounding box center [45, 62] width 58 height 20
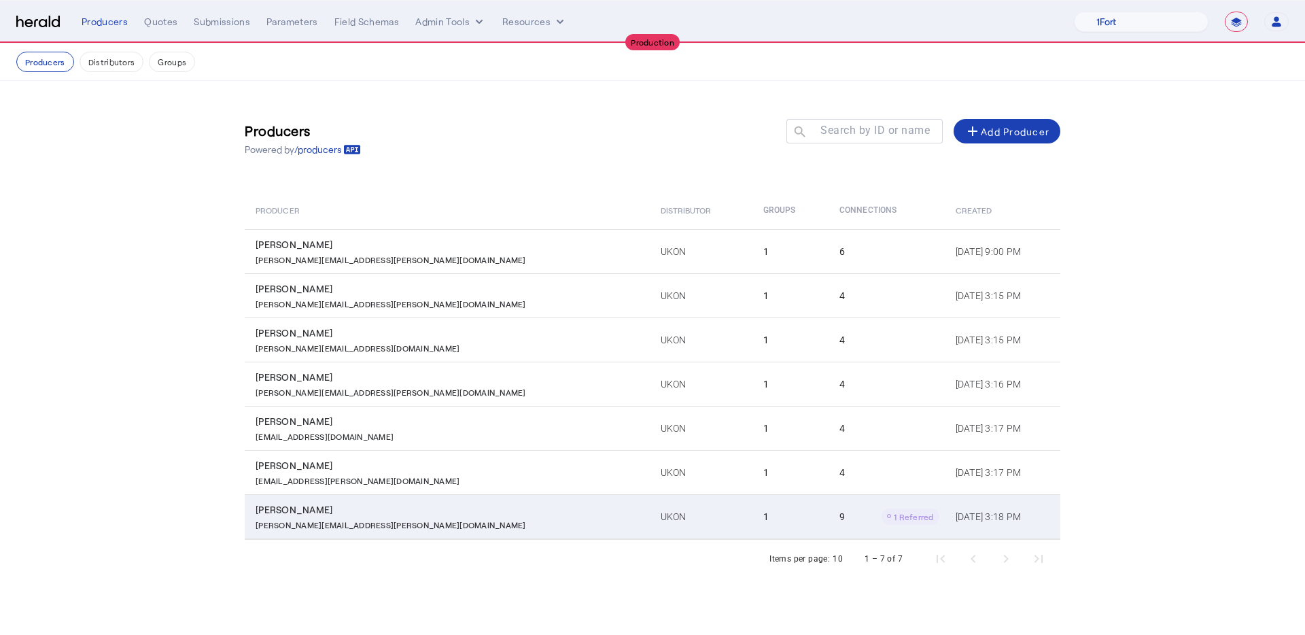
click at [752, 518] on td "1" at bounding box center [790, 516] width 76 height 45
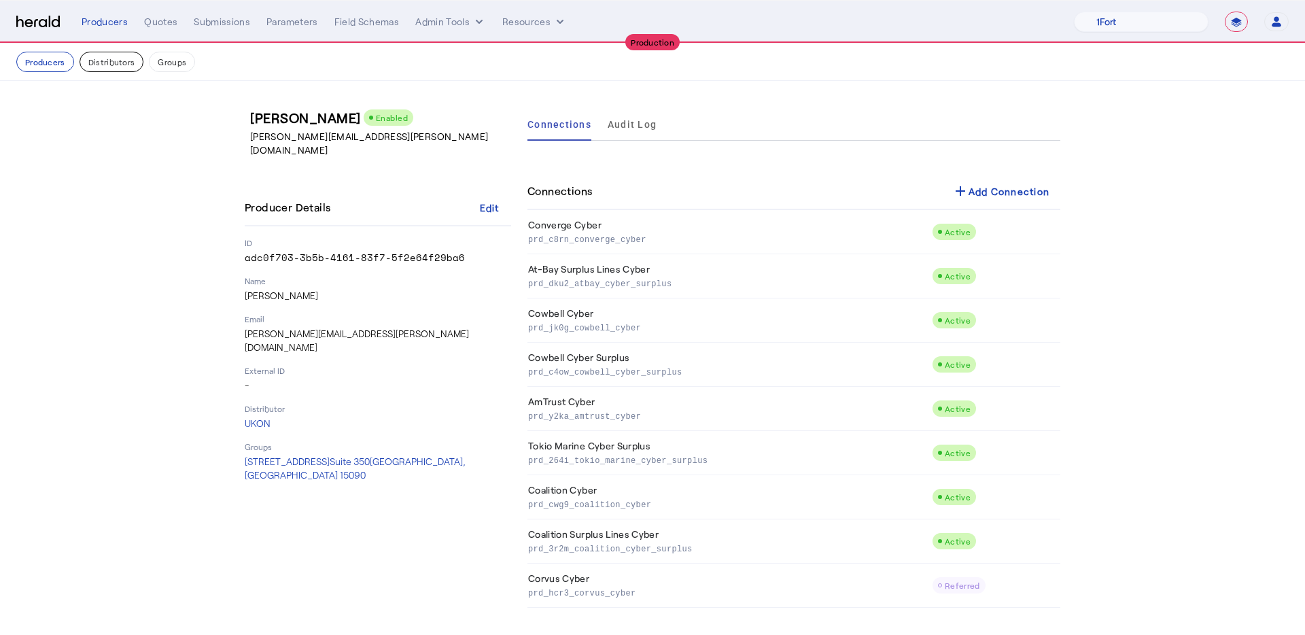
click at [112, 52] on button "Distributors" at bounding box center [112, 62] width 65 height 20
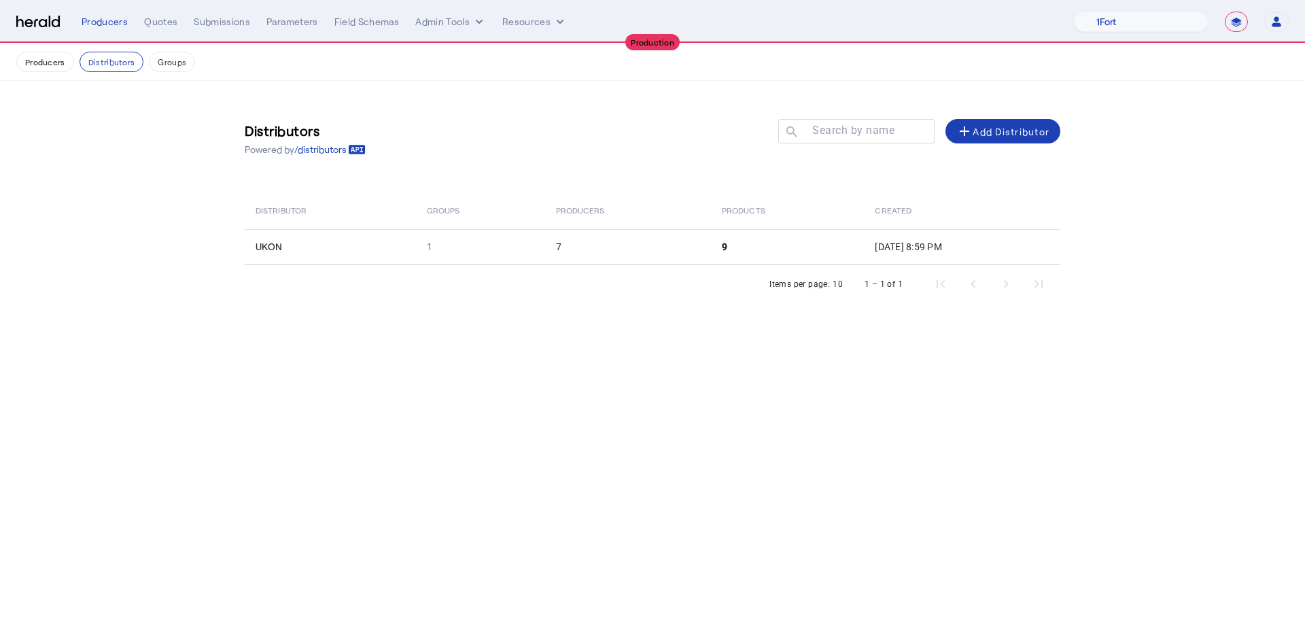
click at [192, 72] on nav "Producers Distributors Groups" at bounding box center [652, 61] width 1305 height 37
click at [177, 58] on button "Groups" at bounding box center [172, 62] width 46 height 20
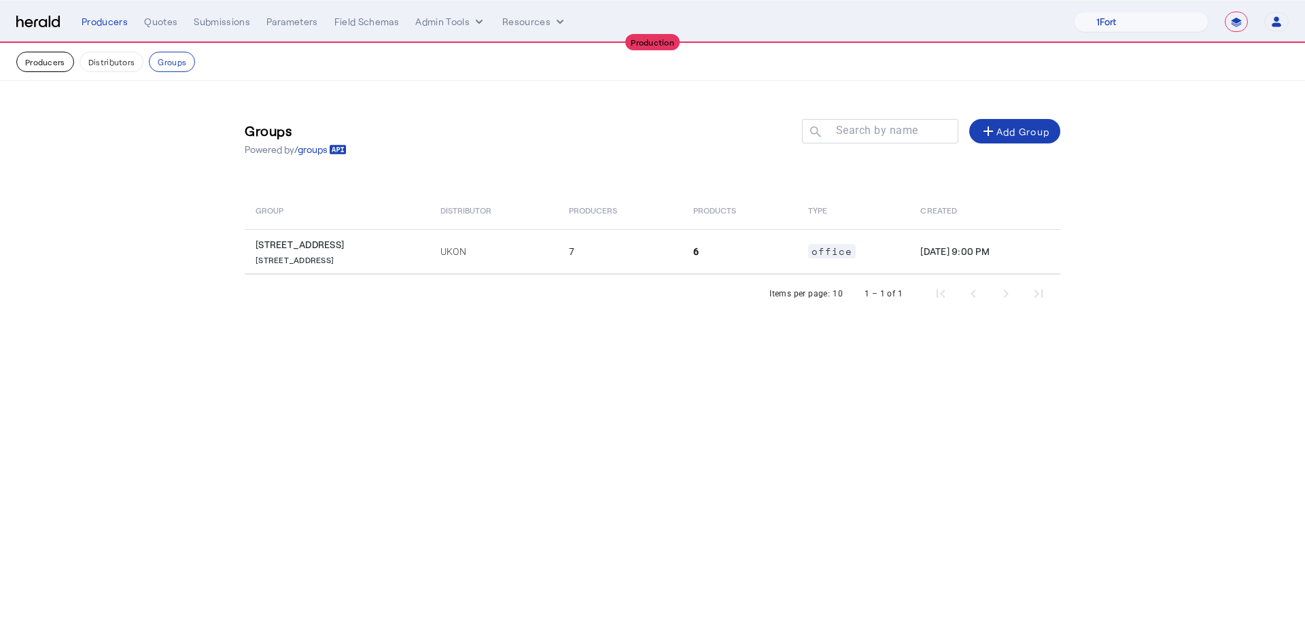
click at [41, 66] on button "Producers" at bounding box center [45, 62] width 58 height 20
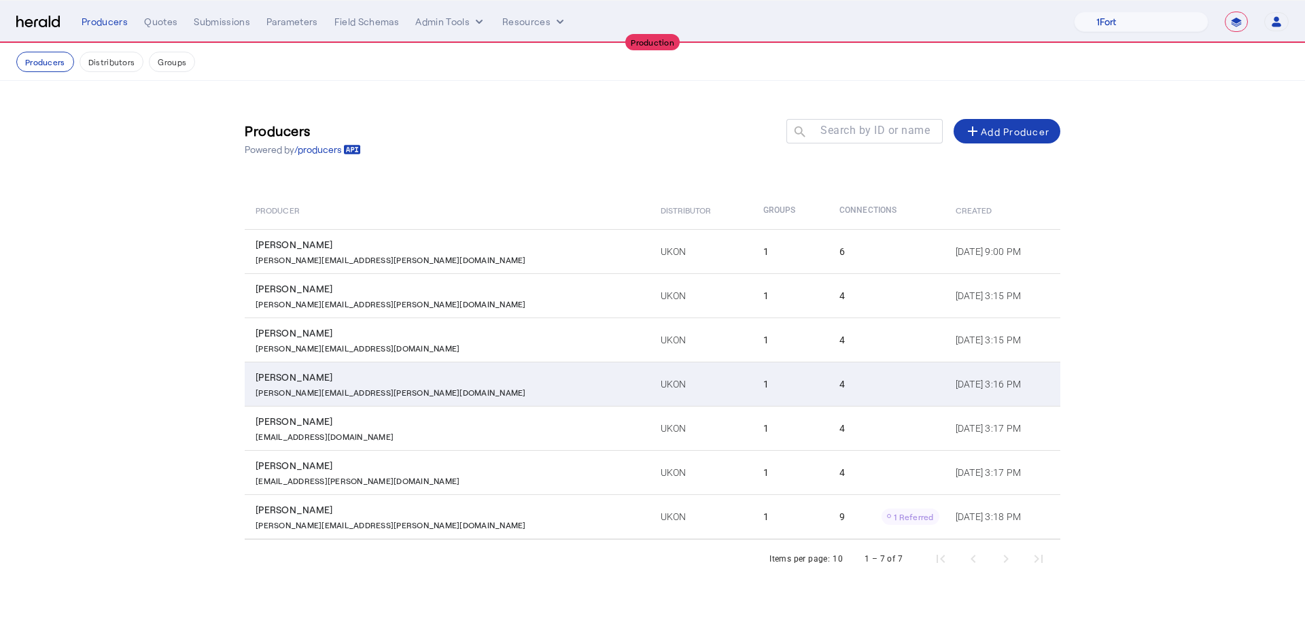
click at [752, 393] on td "1" at bounding box center [790, 384] width 76 height 44
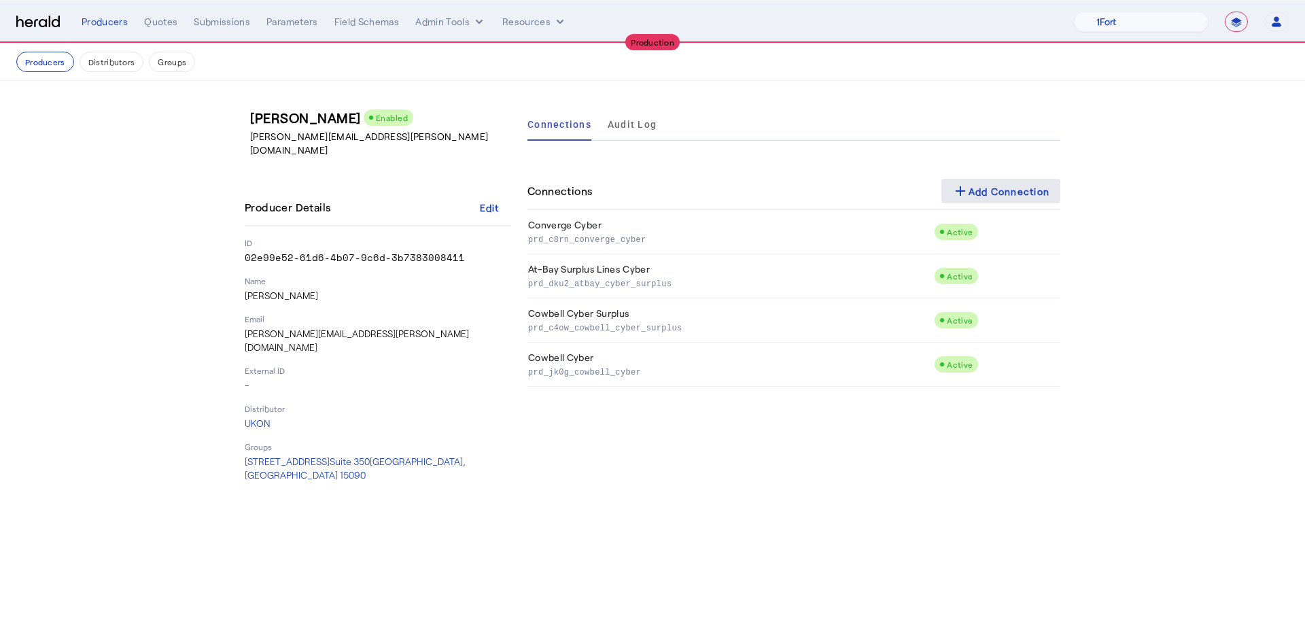
click at [1034, 192] on div "add Add Connection" at bounding box center [1001, 191] width 98 height 16
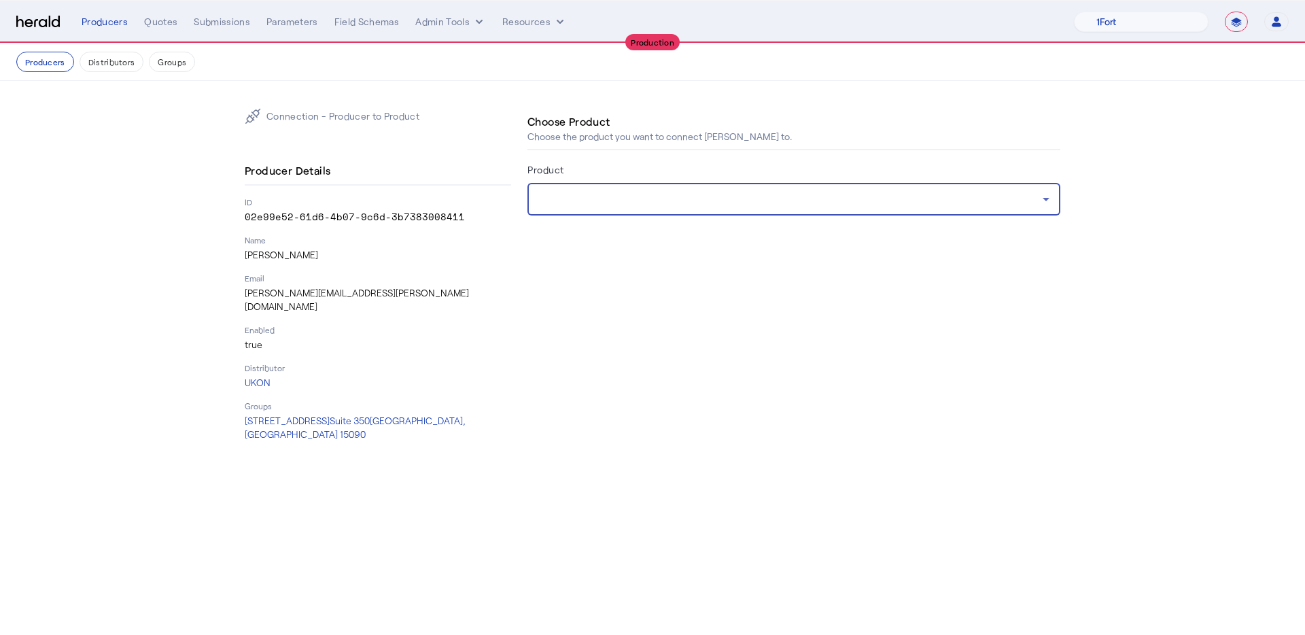
click at [790, 198] on div at bounding box center [790, 199] width 504 height 16
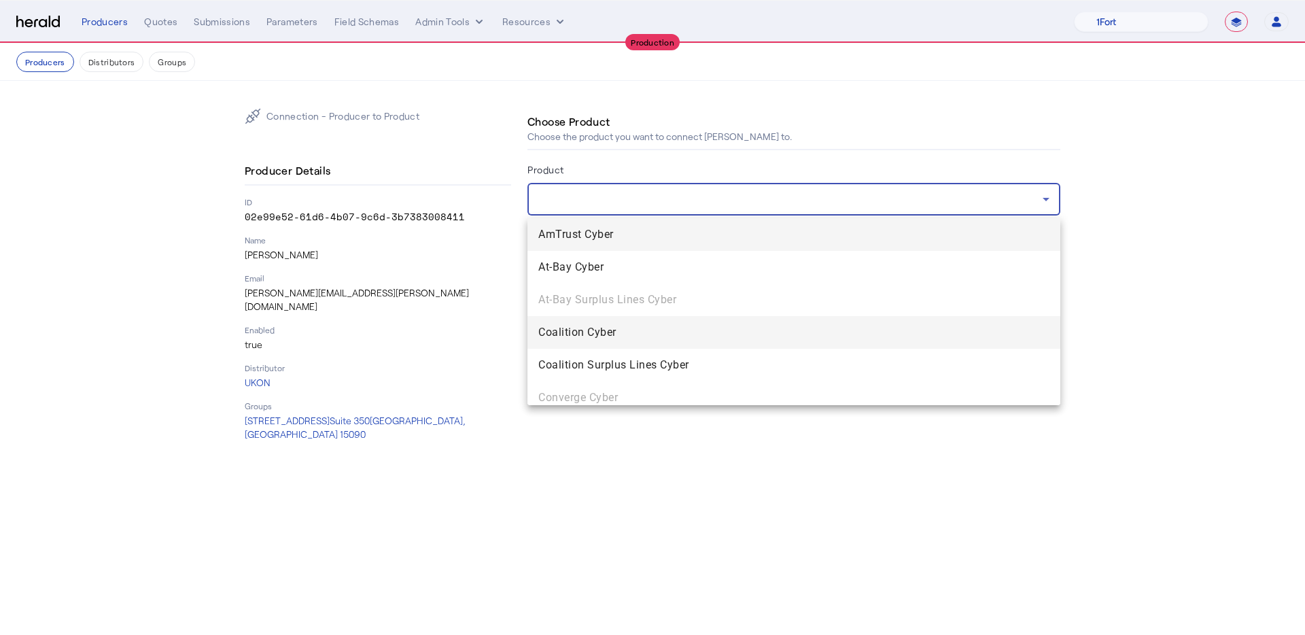
click at [784, 324] on span "Coalition Cyber" at bounding box center [793, 332] width 511 height 16
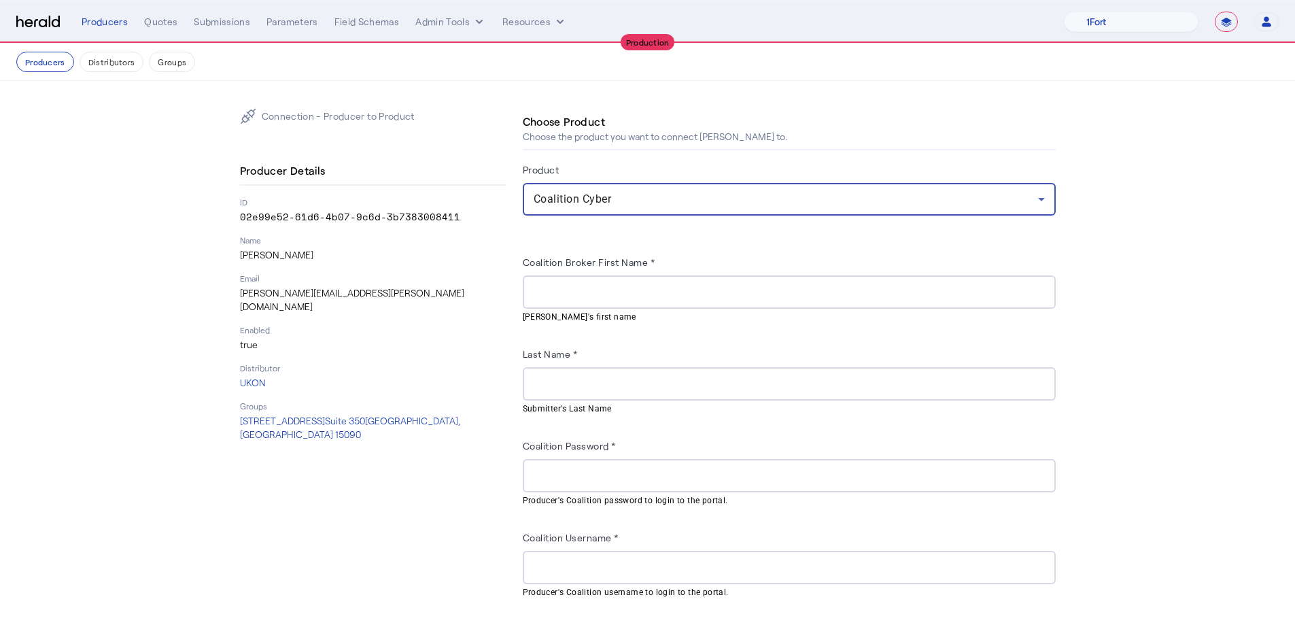
click at [552, 287] on input "Coalition Broker First Name *" at bounding box center [788, 292] width 511 height 16
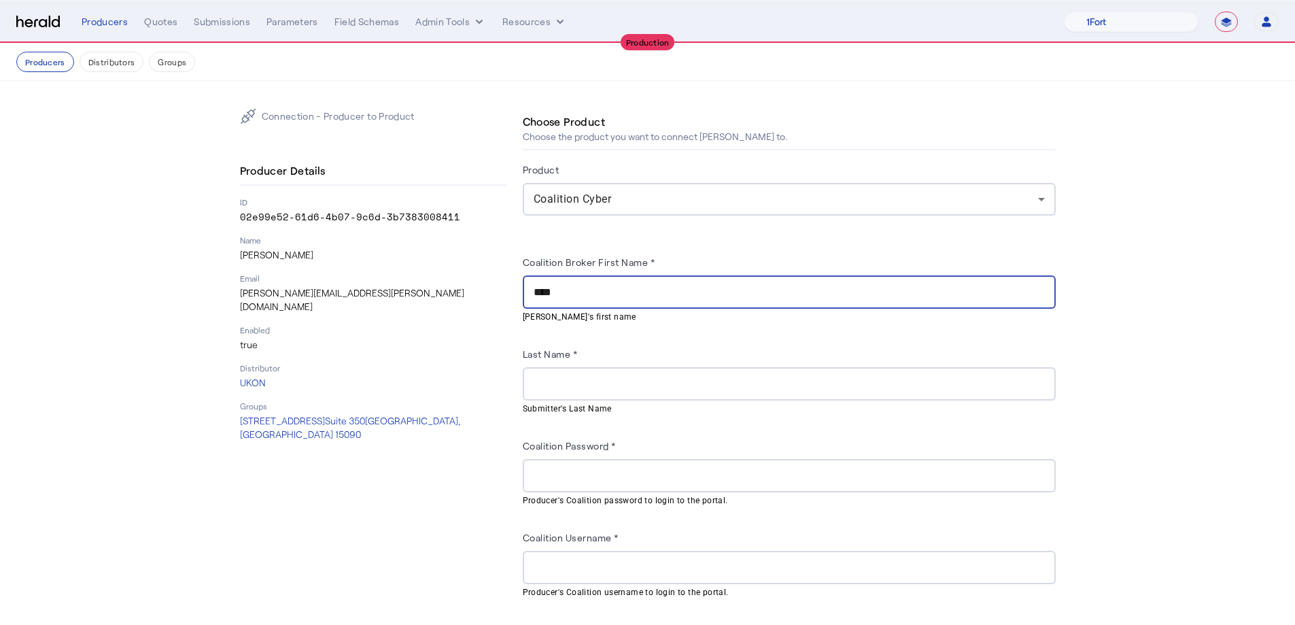
type input "****"
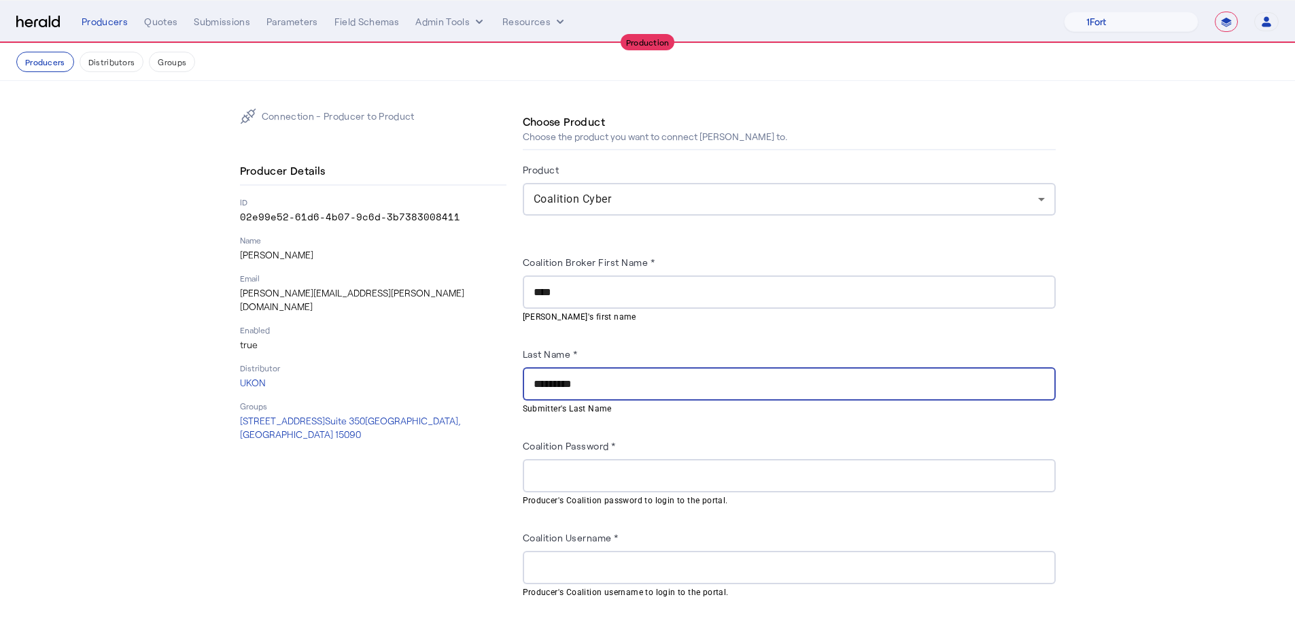
type input "*********"
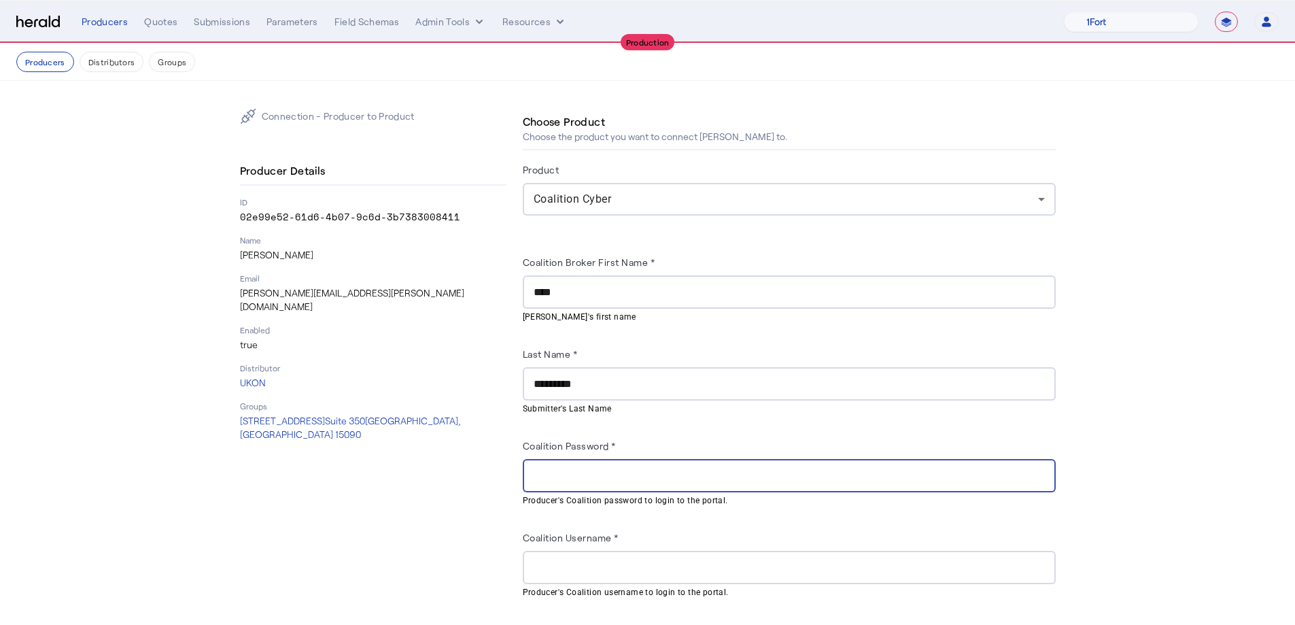
paste input "**********"
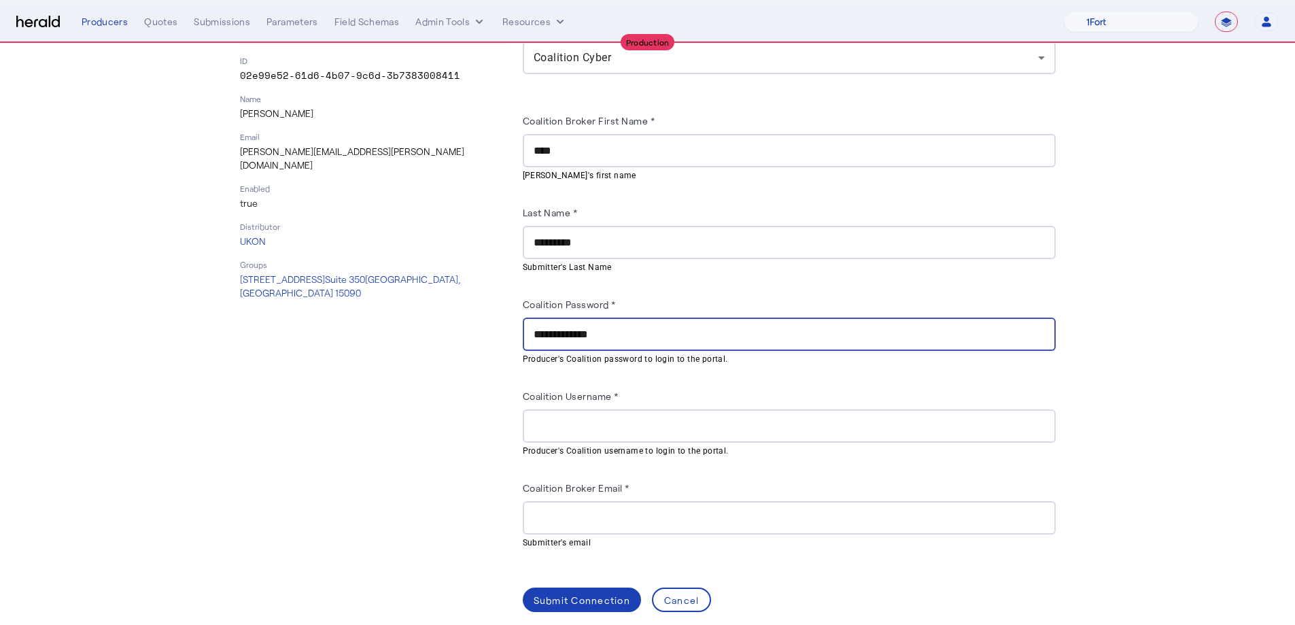
type input "**********"
click at [684, 419] on input "Coalition Username *" at bounding box center [788, 426] width 511 height 16
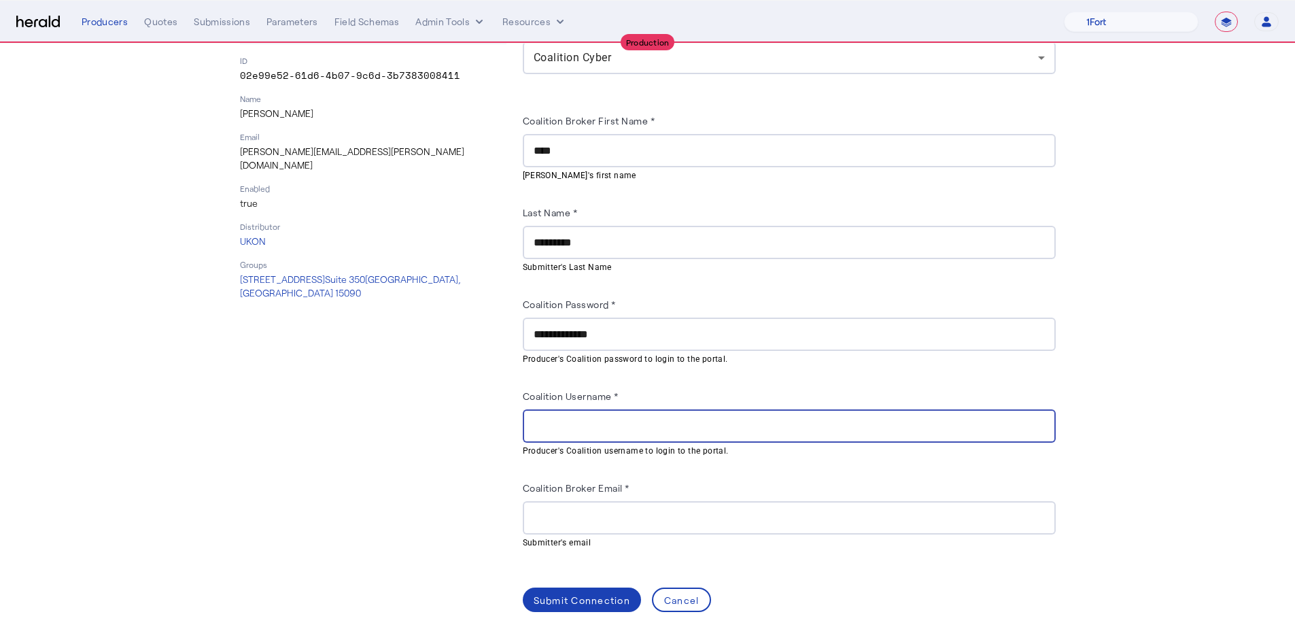
paste input "**********"
type input "**********"
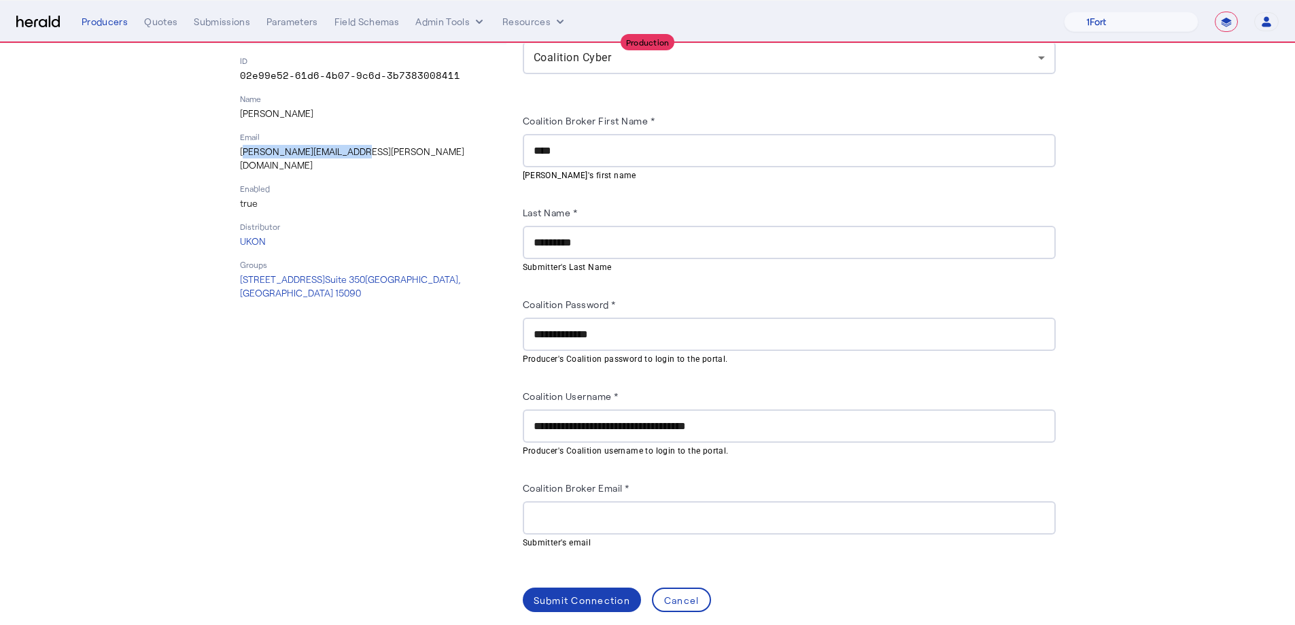
drag, startPoint x: 353, startPoint y: 157, endPoint x: 234, endPoint y: 155, distance: 118.9
click at [234, 155] on div "**********" at bounding box center [648, 289] width 870 height 699
copy p "Lynn.moorehead@ukon.com"
click at [756, 510] on input "Coalition Broker Email *" at bounding box center [788, 518] width 511 height 16
paste input "**********"
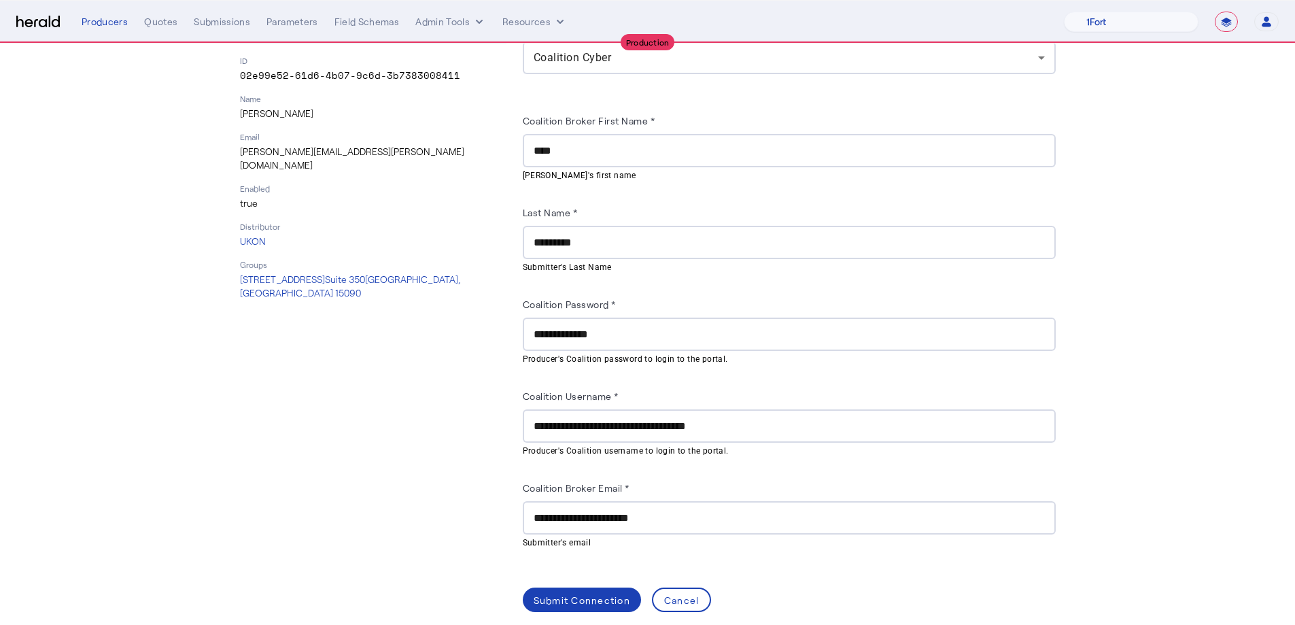
click at [436, 525] on div "Connection - Producer to Product Producer Details ID 02e99e52-61d6-4b07-9c6d-3b…" at bounding box center [373, 289] width 266 height 645
click at [546, 516] on input "**********" at bounding box center [788, 518] width 511 height 16
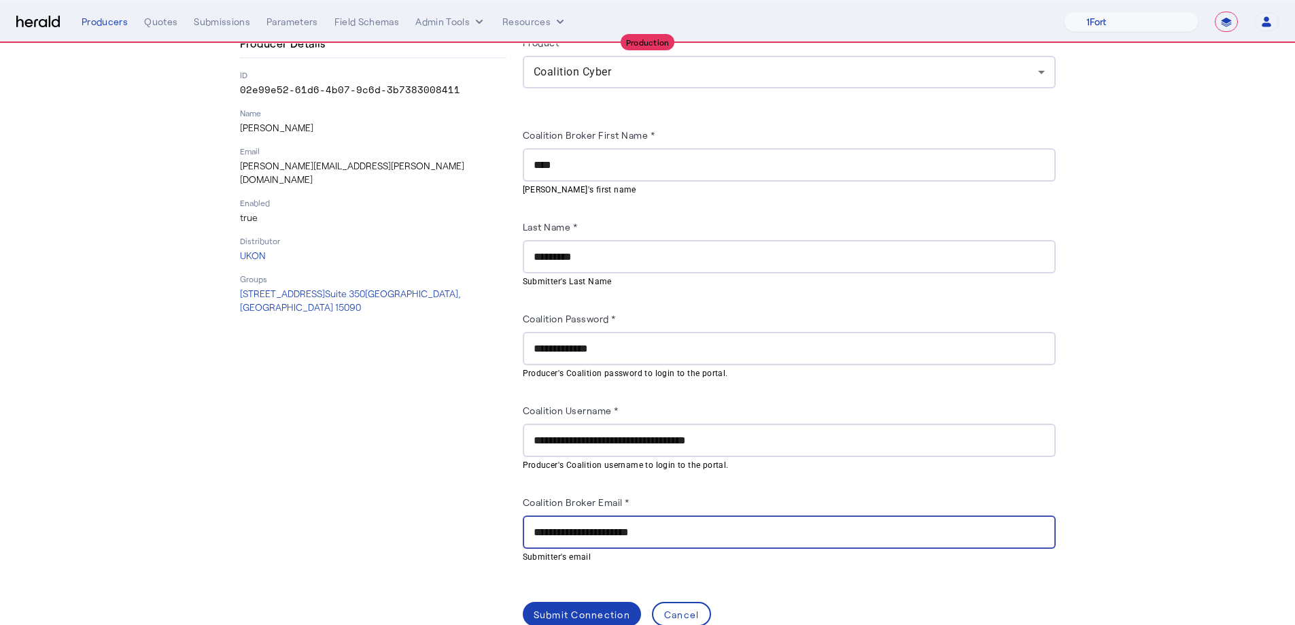
scroll to position [134, 0]
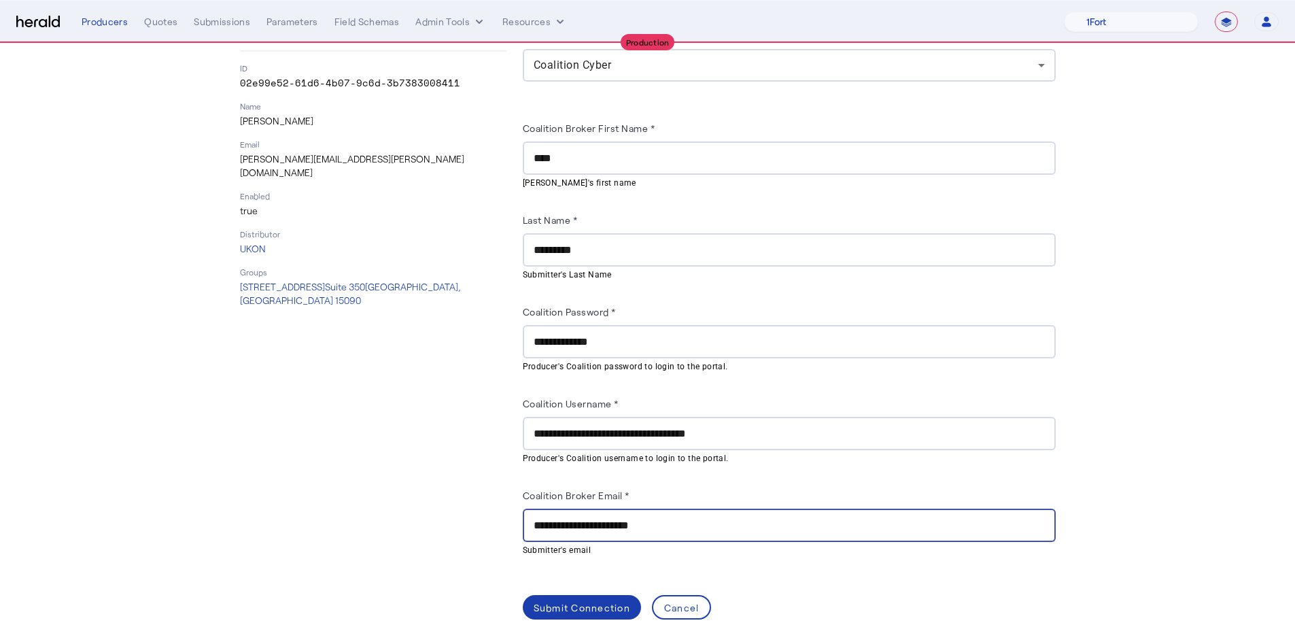
type input "**********"
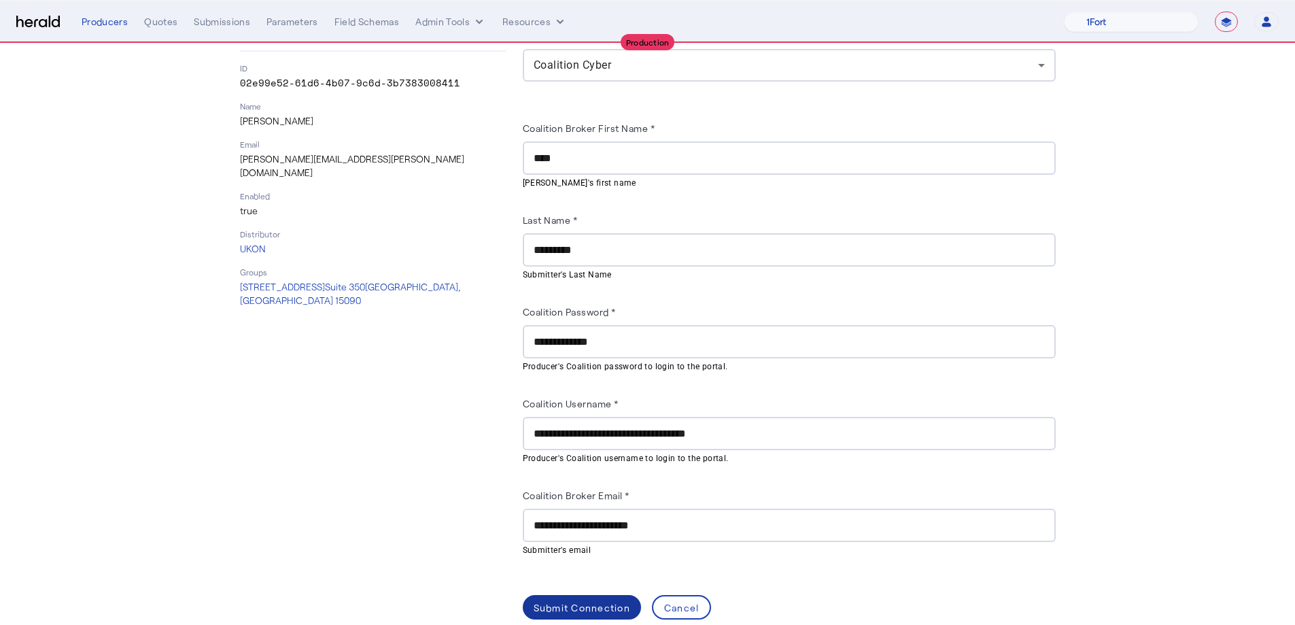
click at [579, 583] on div "Submit Connection" at bounding box center [581, 607] width 96 height 14
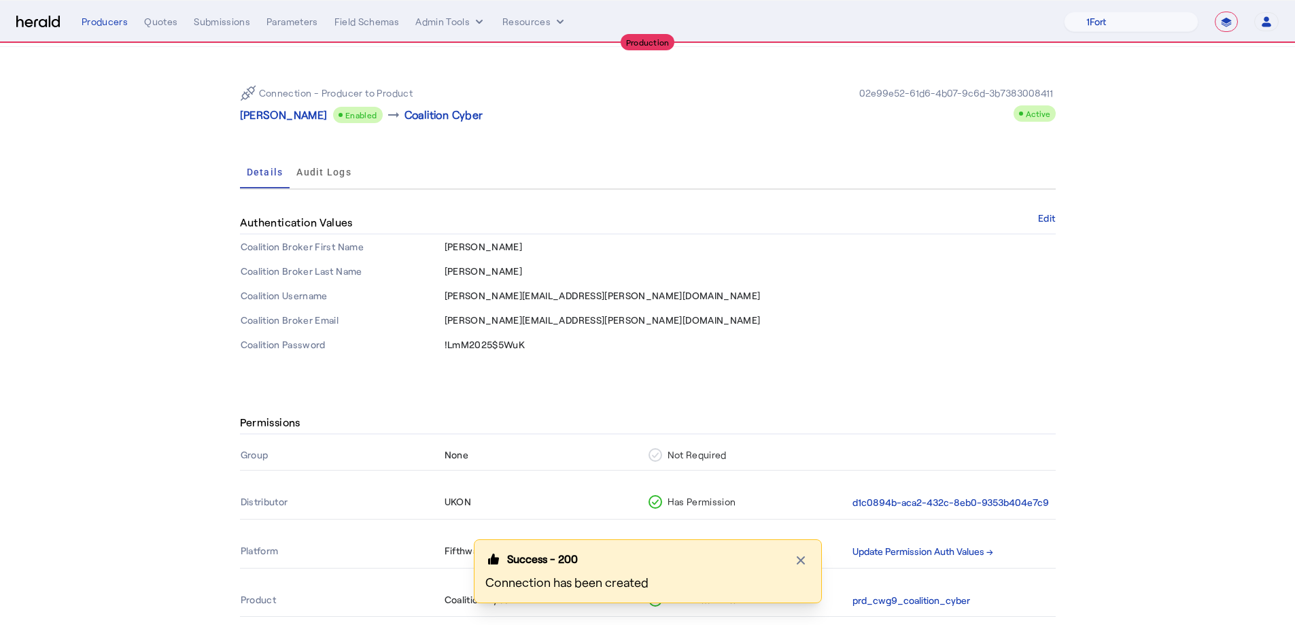
scroll to position [69, 0]
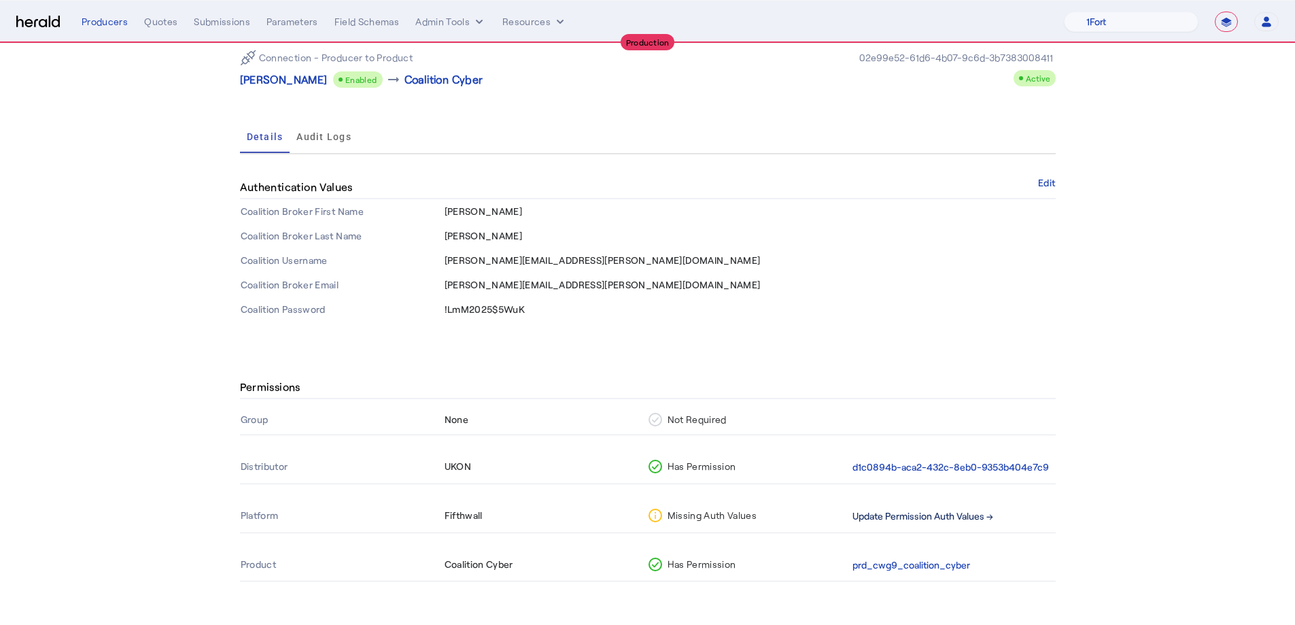
click at [915, 520] on button "Update Permission Auth Values →" at bounding box center [922, 516] width 141 height 16
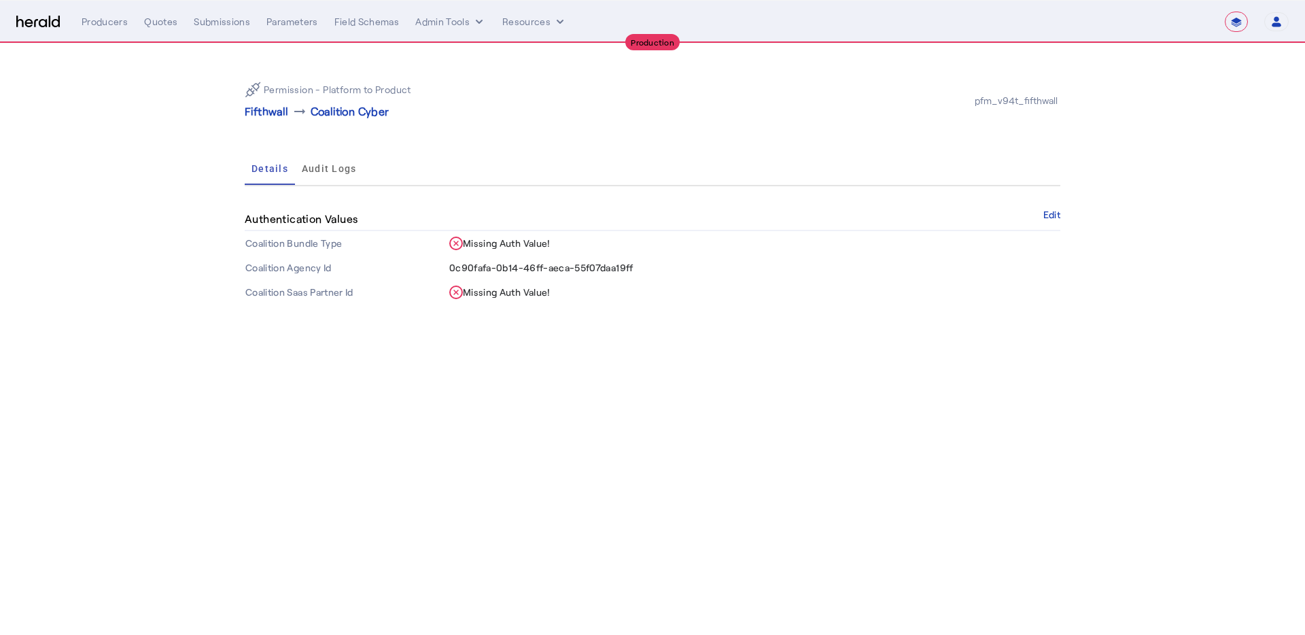
click at [1040, 211] on div "Authentication Values Edit" at bounding box center [652, 219] width 815 height 23
click at [266, 101] on div "Permission - Platform to Product Fifthwall arrow_right_alt Coalition Cyber" at bounding box center [449, 101] width 408 height 38
click at [268, 120] on div "Permission - Platform to Product Fifthwall arrow_right_alt Coalition Cyber pfm_…" at bounding box center [652, 101] width 815 height 60
click at [124, 18] on div "Producers" at bounding box center [105, 22] width 46 height 14
select select "pfm_v94t_fifthwall"
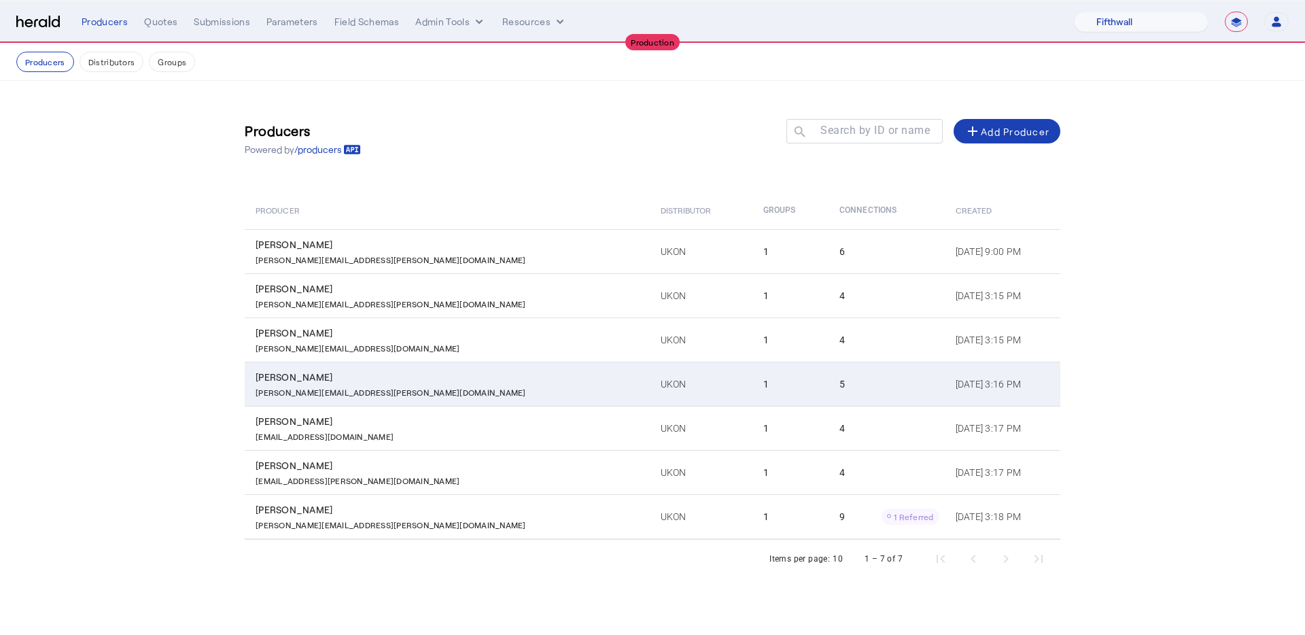
click at [752, 388] on td "1" at bounding box center [790, 384] width 76 height 44
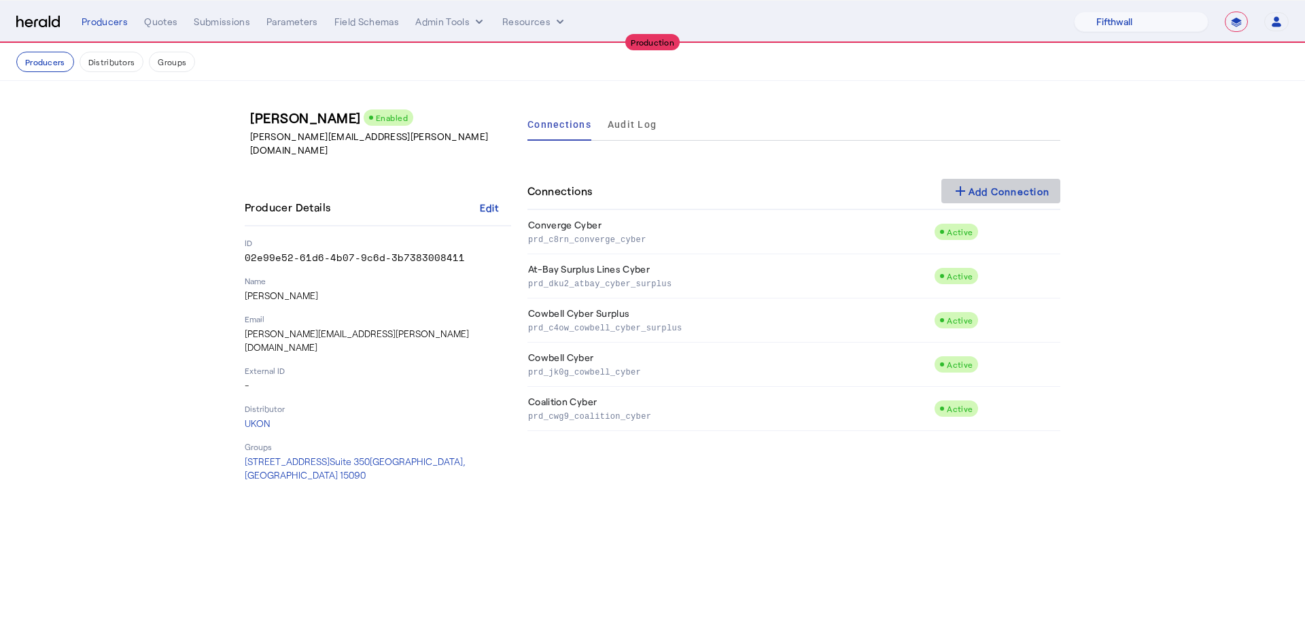
click at [1036, 188] on div "add Add Connection" at bounding box center [1001, 191] width 98 height 16
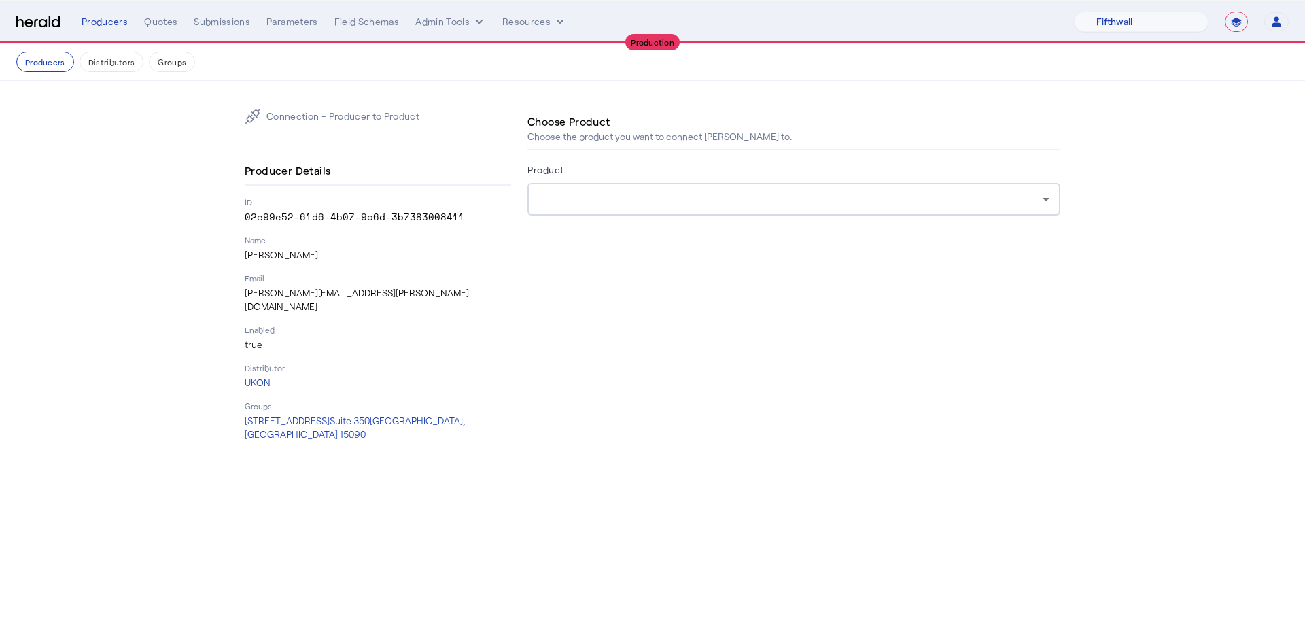
click at [699, 219] on form "Product" at bounding box center [793, 207] width 533 height 92
click at [709, 191] on div at bounding box center [790, 199] width 504 height 16
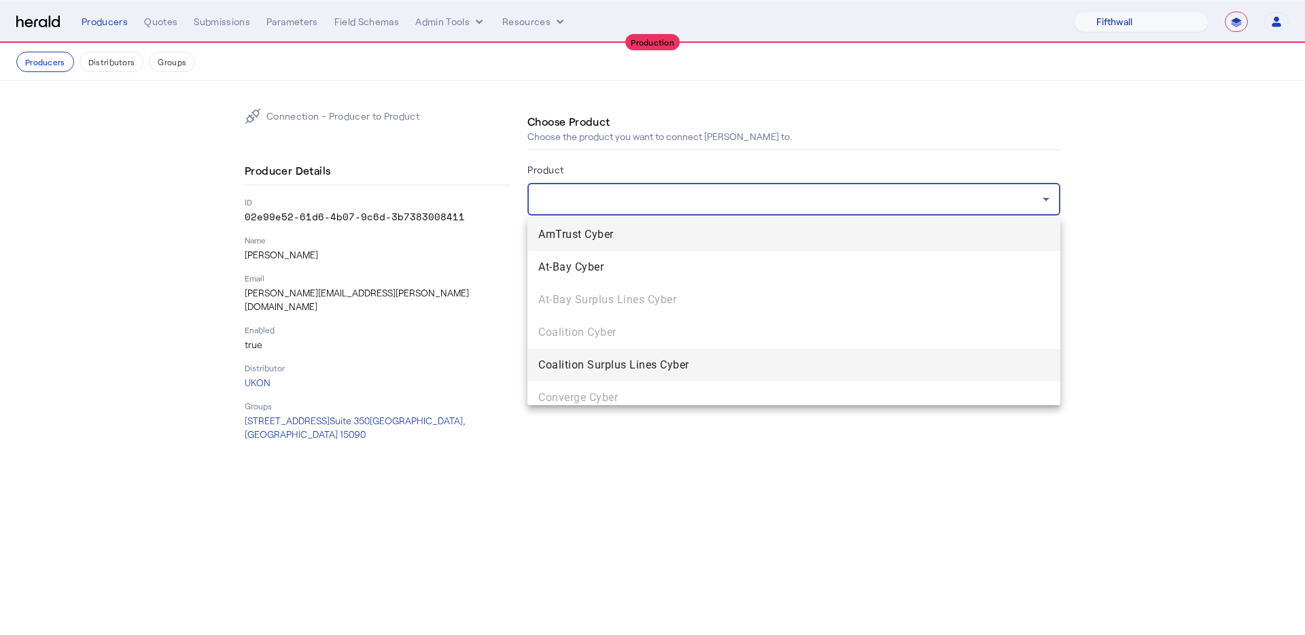
click at [770, 369] on span "Coalition Surplus Lines Cyber" at bounding box center [793, 365] width 511 height 16
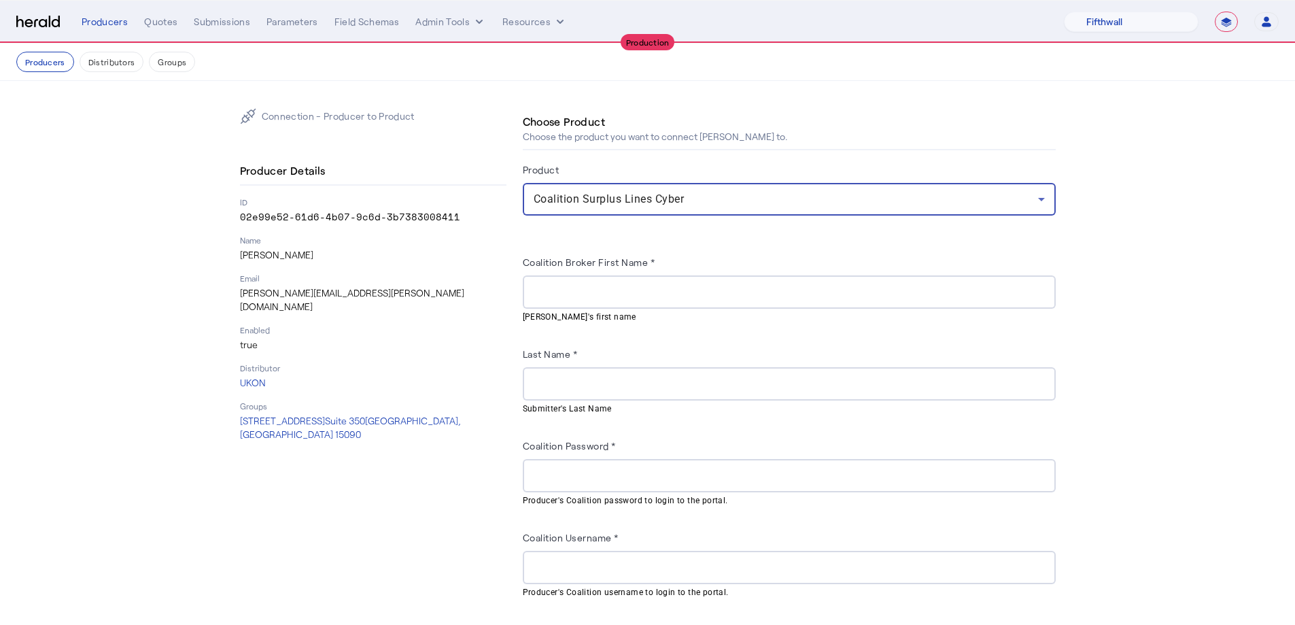
click at [669, 292] on input "Coalition Broker First Name *" at bounding box center [788, 292] width 511 height 16
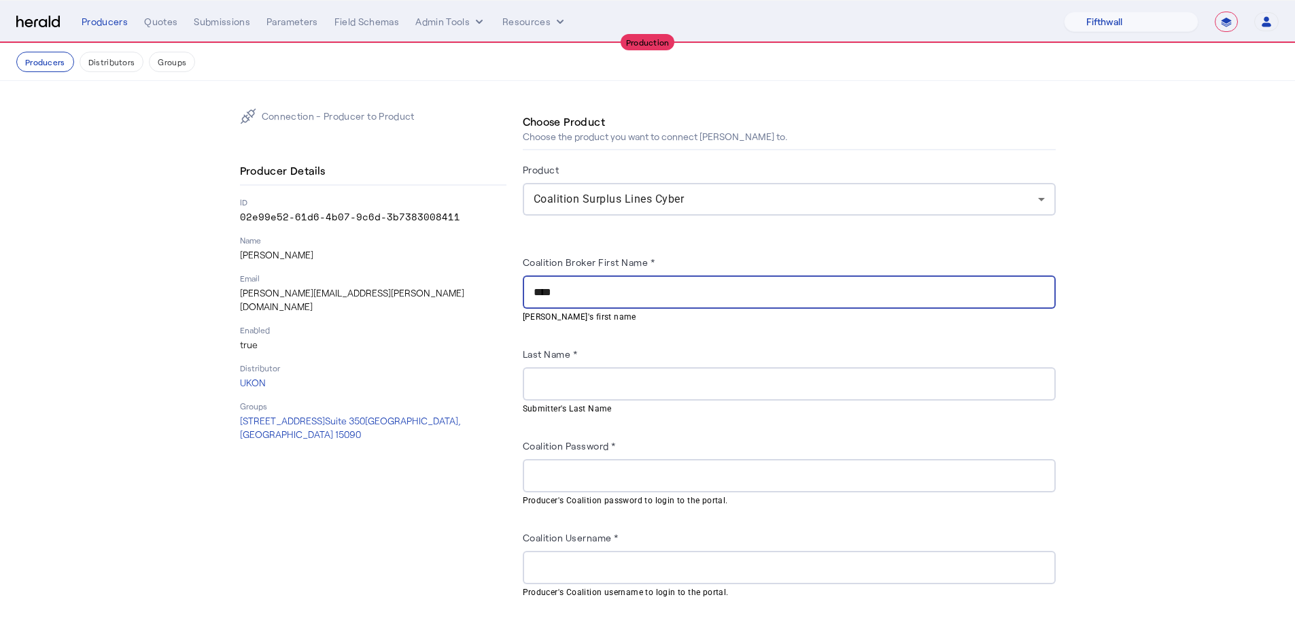
type input "****"
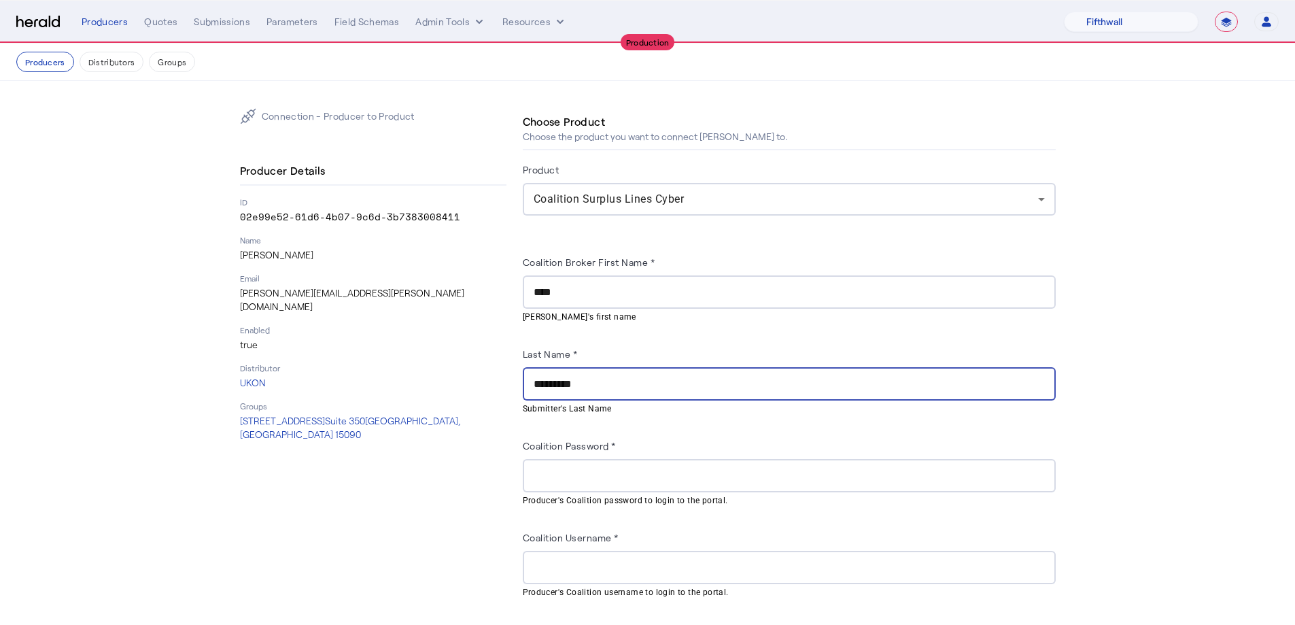
type input "*********"
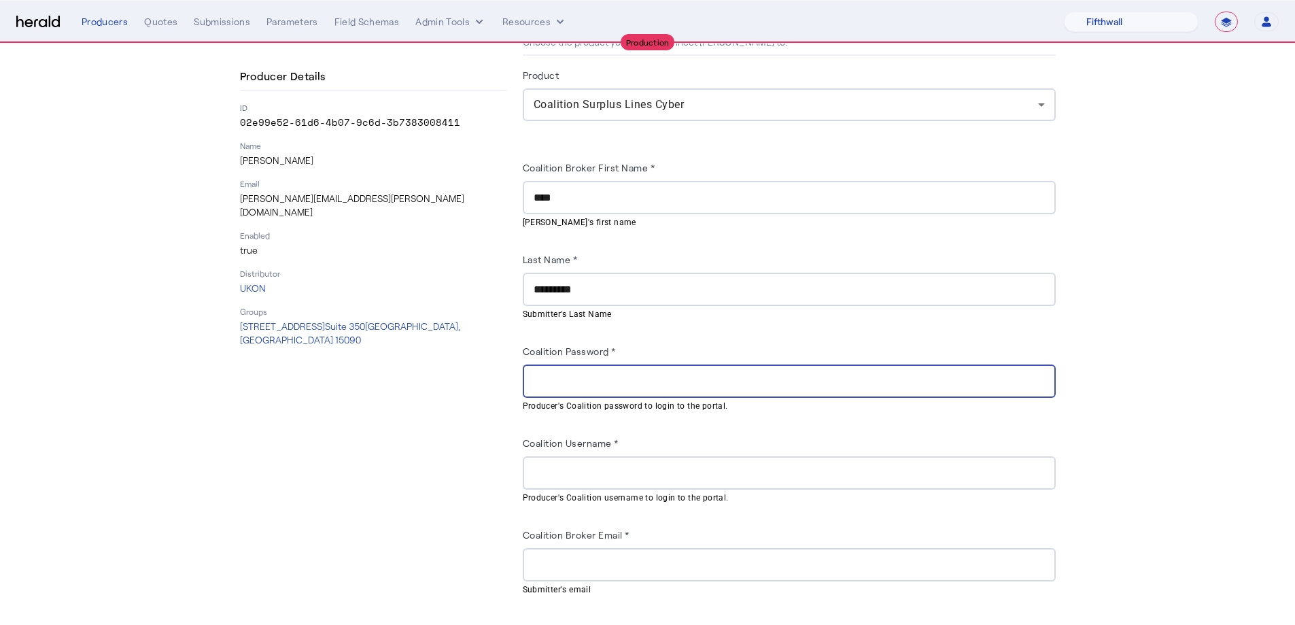
scroll to position [96, 0]
click at [658, 562] on input "Coalition Broker Email *" at bounding box center [788, 563] width 511 height 16
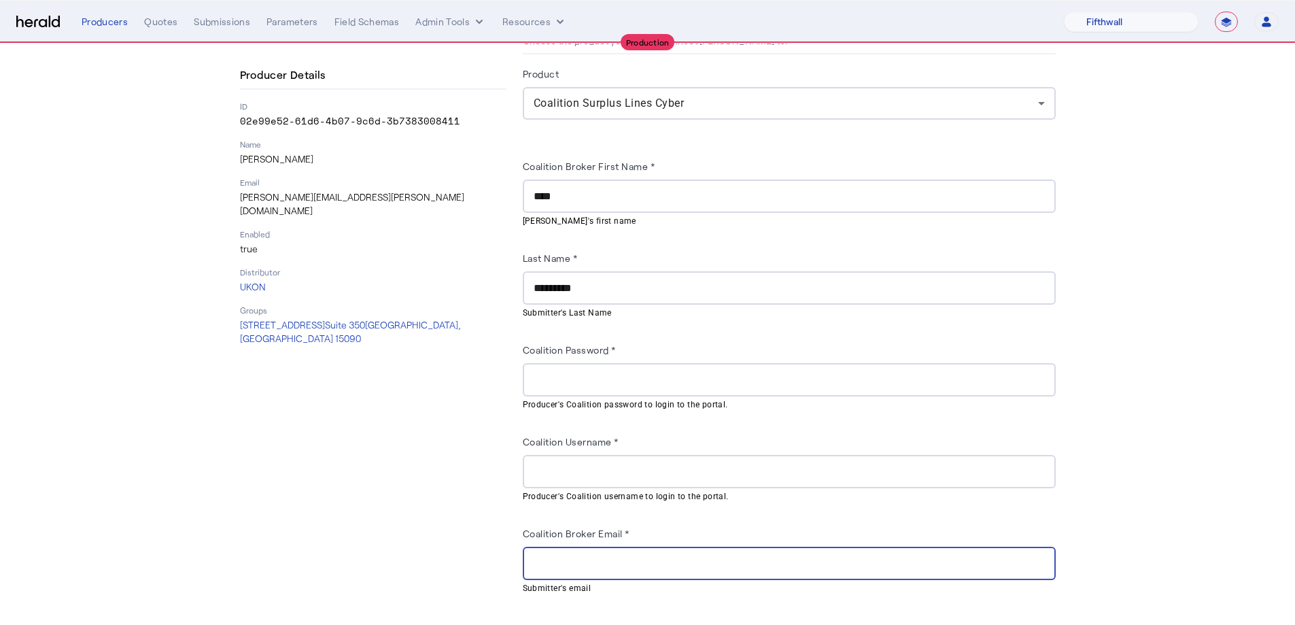
paste input "**********"
click at [542, 560] on input "**********" at bounding box center [788, 563] width 511 height 16
type input "**********"
click at [646, 463] on input "Coalition Username *" at bounding box center [788, 471] width 511 height 16
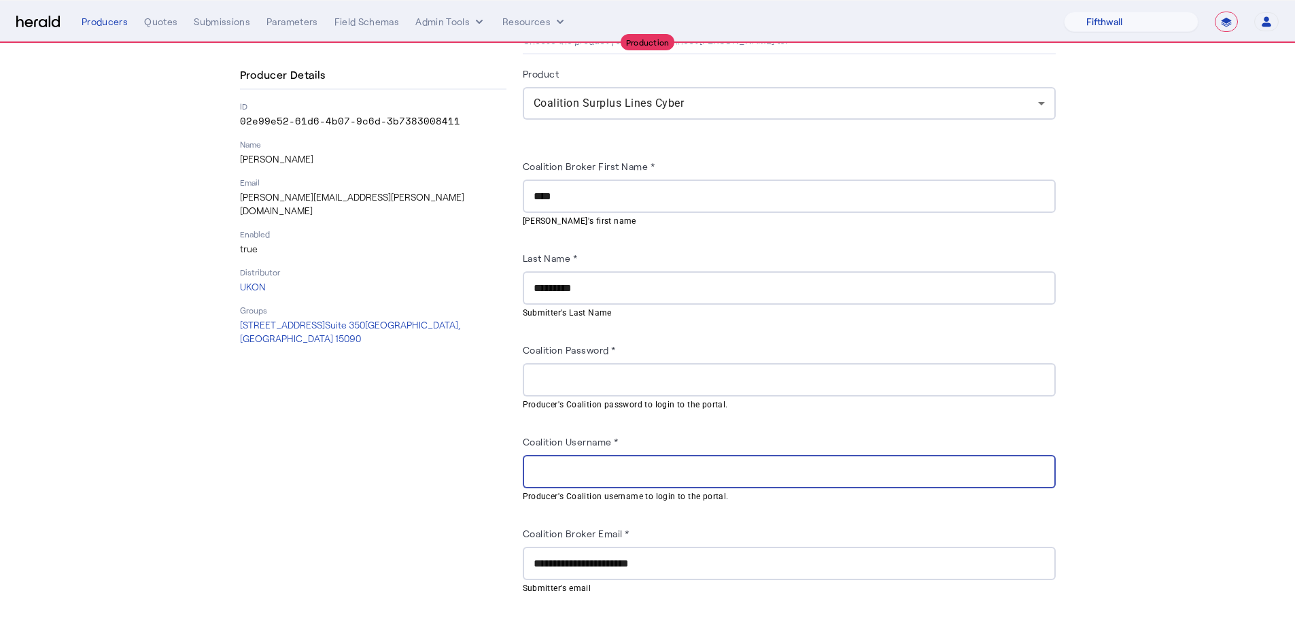
paste input "**********"
type input "**********"
click at [560, 376] on input "Coalition Password *" at bounding box center [788, 380] width 511 height 16
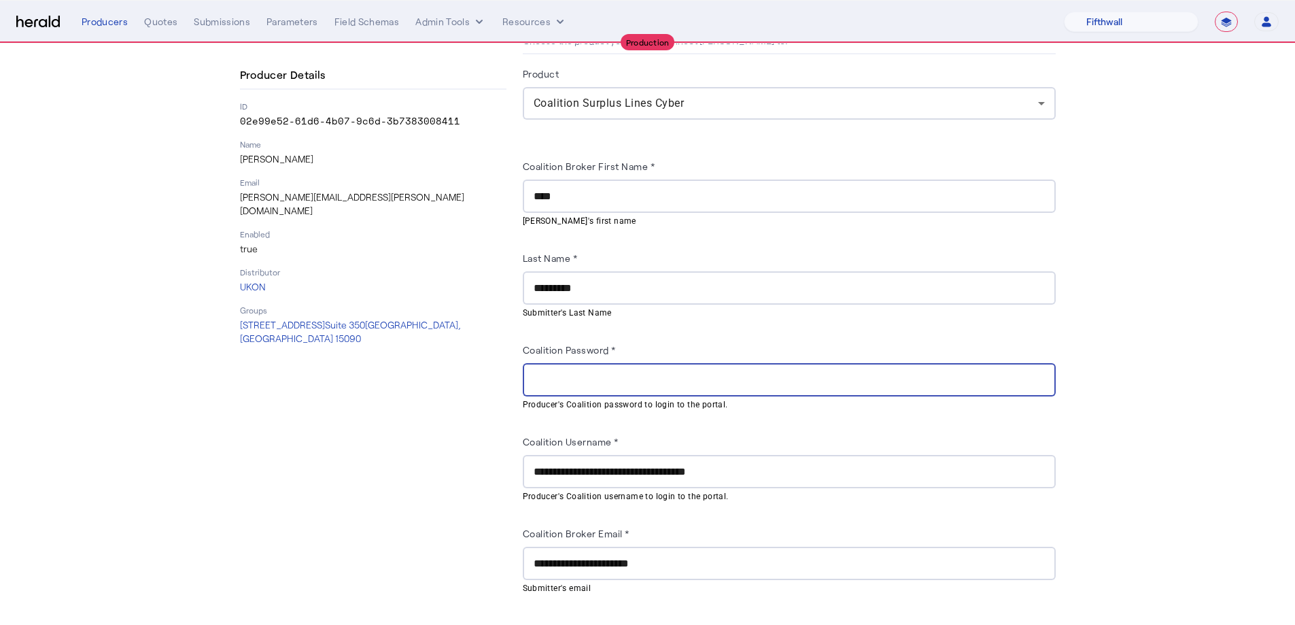
paste input "**********"
type input "**********"
click at [388, 355] on div "Connection - Producer to Product Producer Details ID 02e99e52-61d6-4b07-9c6d-3b…" at bounding box center [373, 334] width 266 height 645
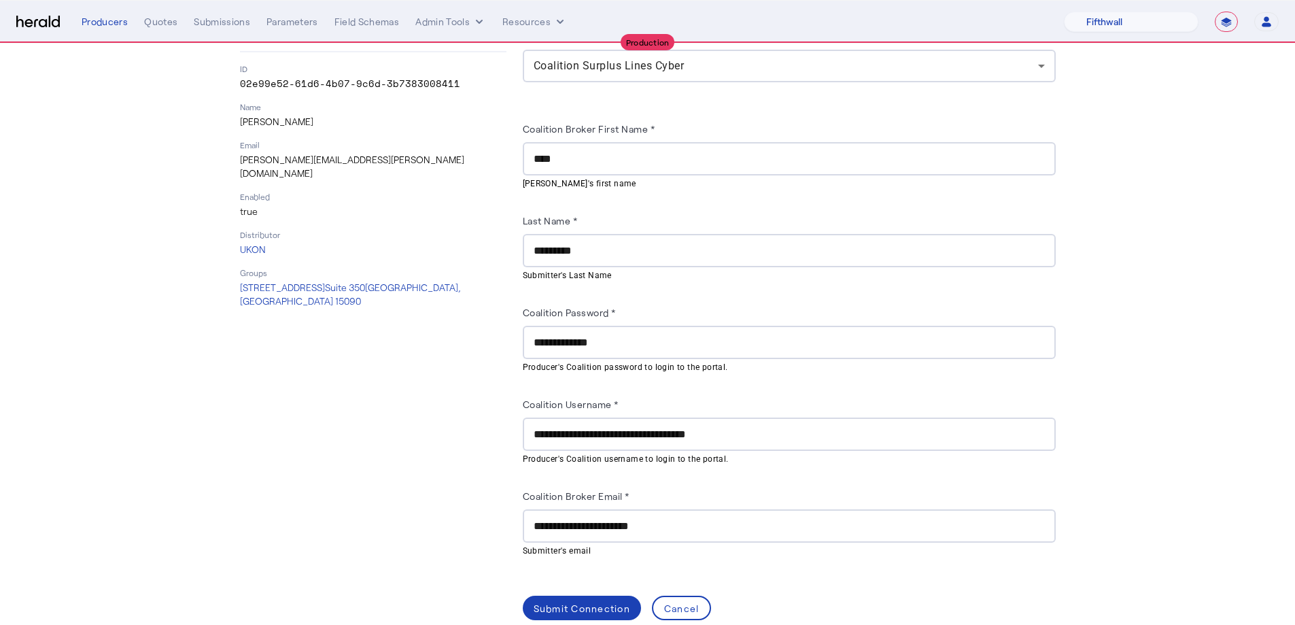
scroll to position [152, 0]
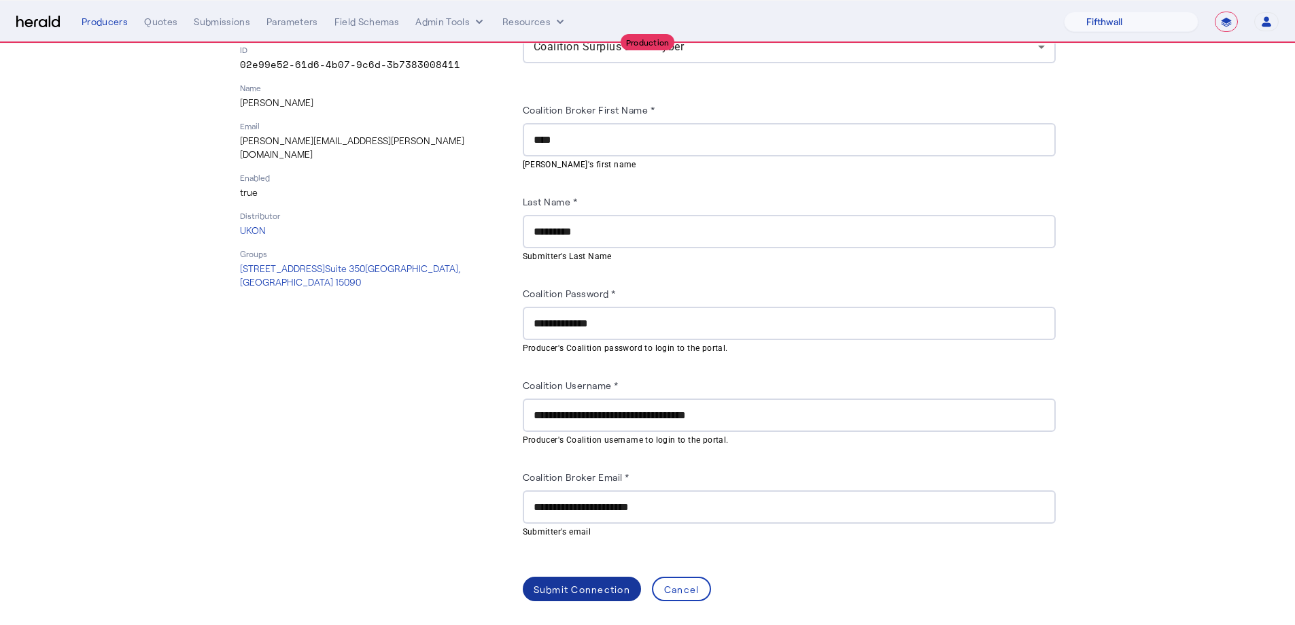
click at [593, 583] on div "Submit Connection" at bounding box center [581, 589] width 96 height 14
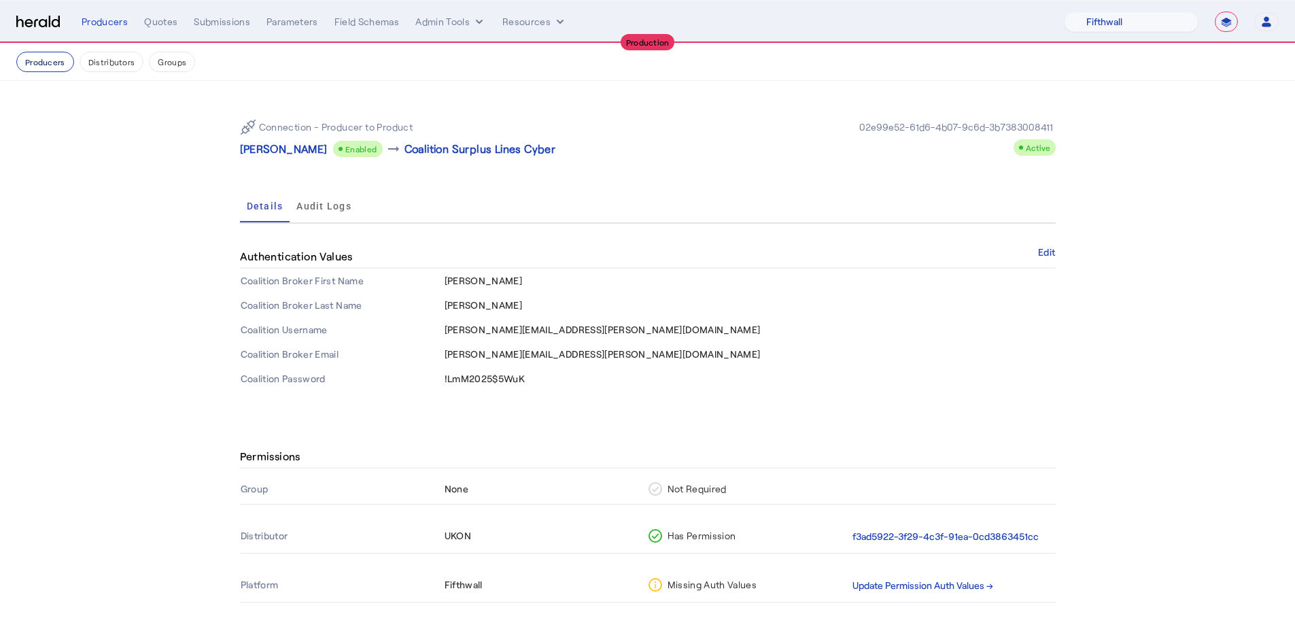
click at [41, 55] on button "Producers" at bounding box center [45, 62] width 58 height 20
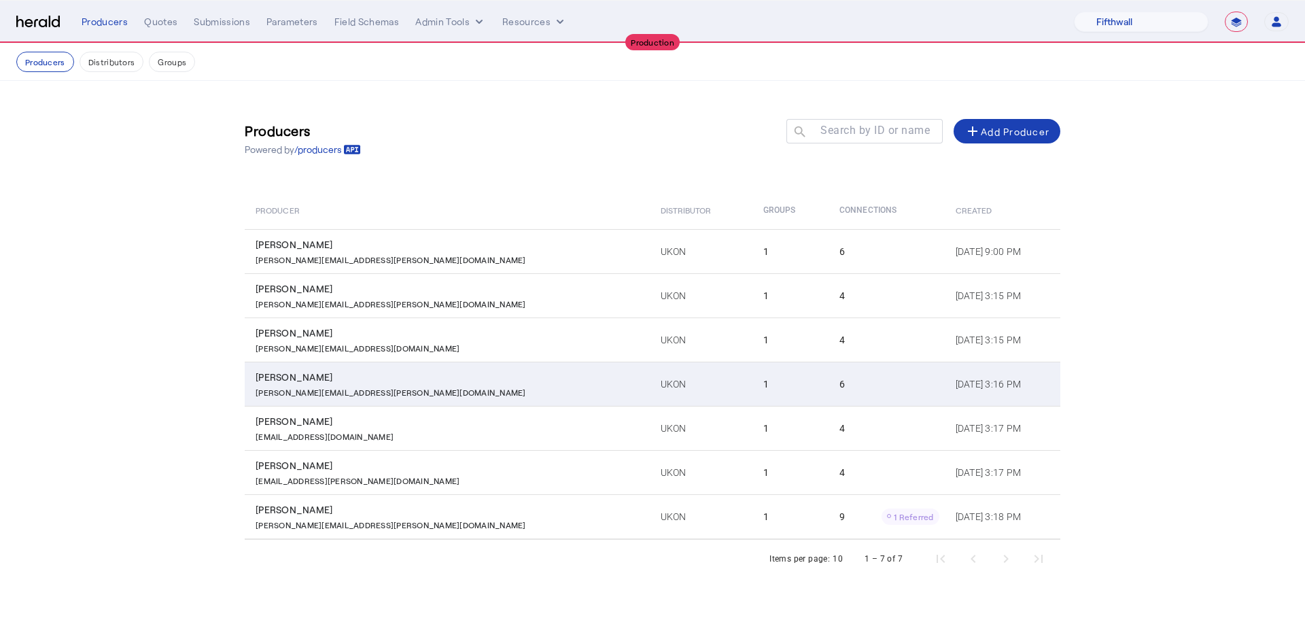
click at [650, 386] on td "UKON" at bounding box center [701, 384] width 103 height 44
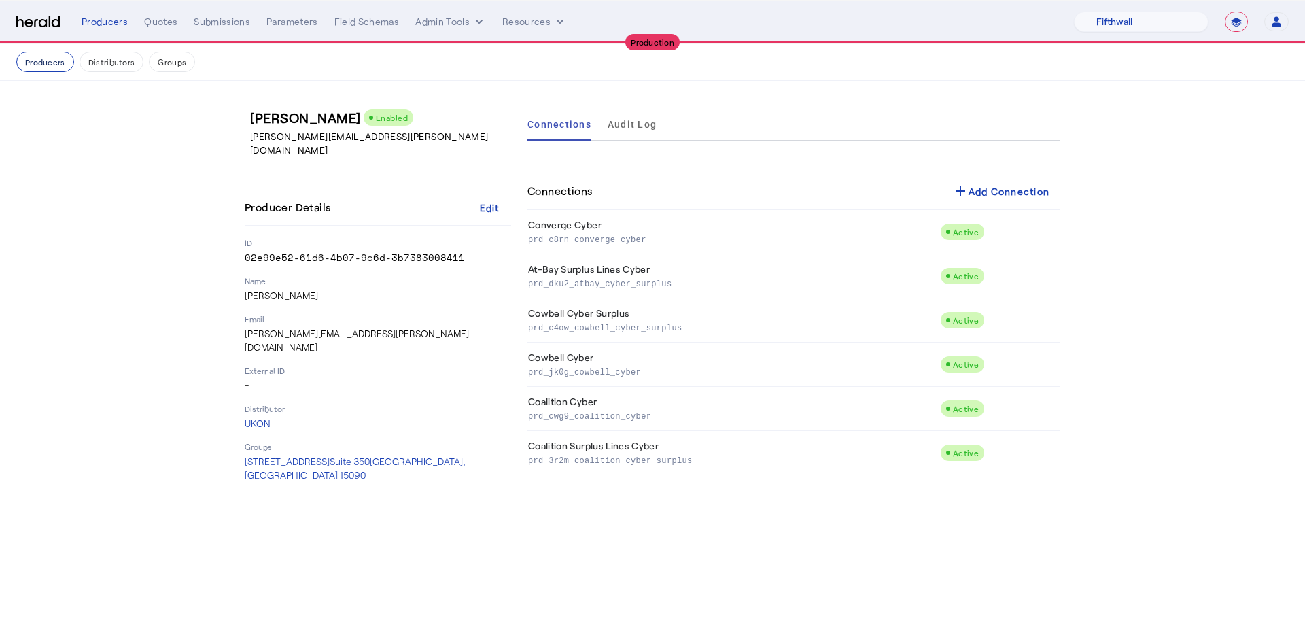
click at [56, 59] on button "Producers" at bounding box center [45, 62] width 58 height 20
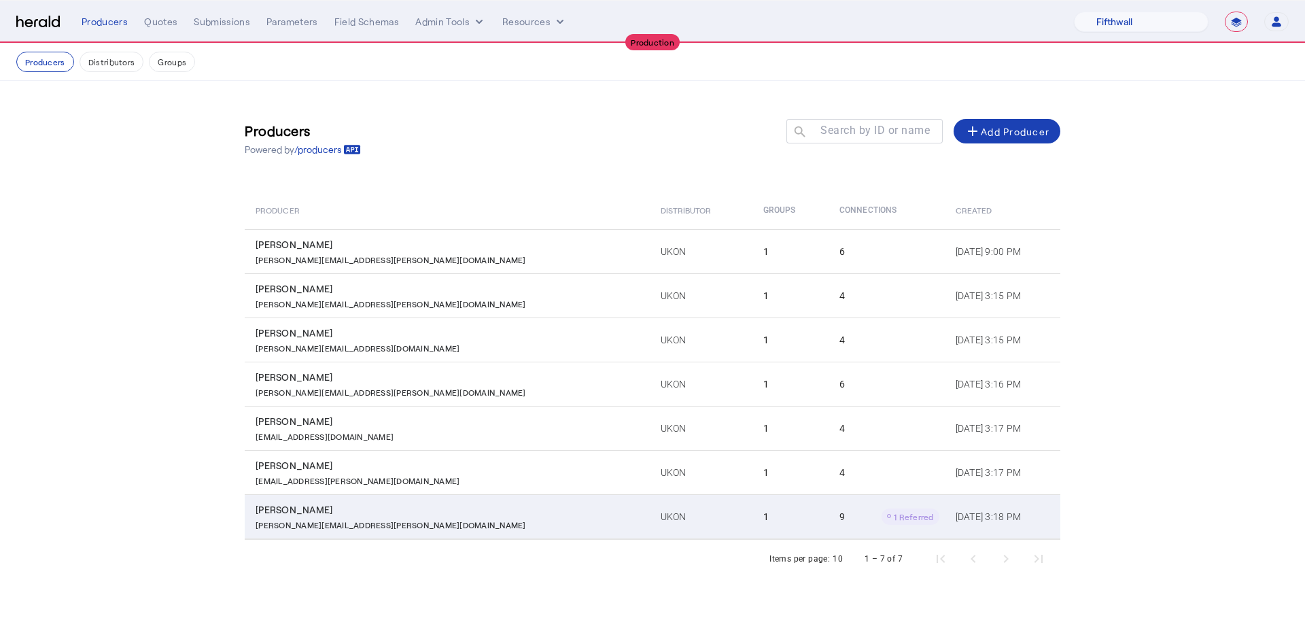
click at [839, 518] on div "9 1 Referred" at bounding box center [889, 516] width 100 height 16
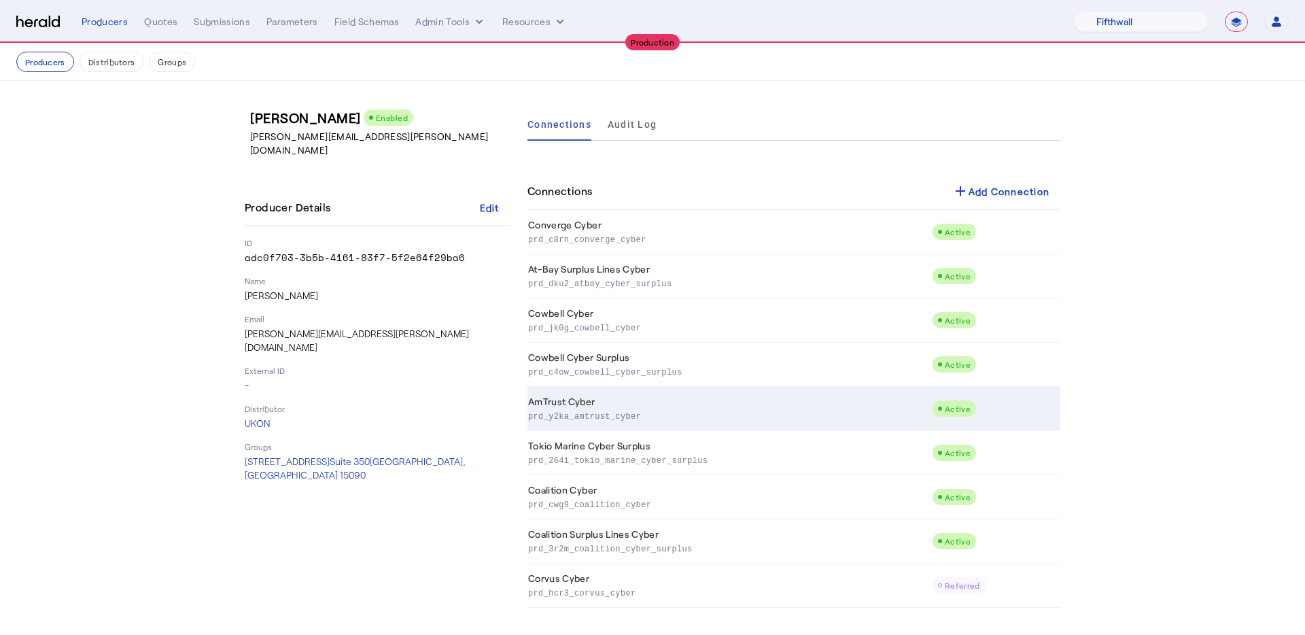
click at [767, 415] on p "prd_y2ka_amtrust_cyber" at bounding box center [727, 415] width 398 height 14
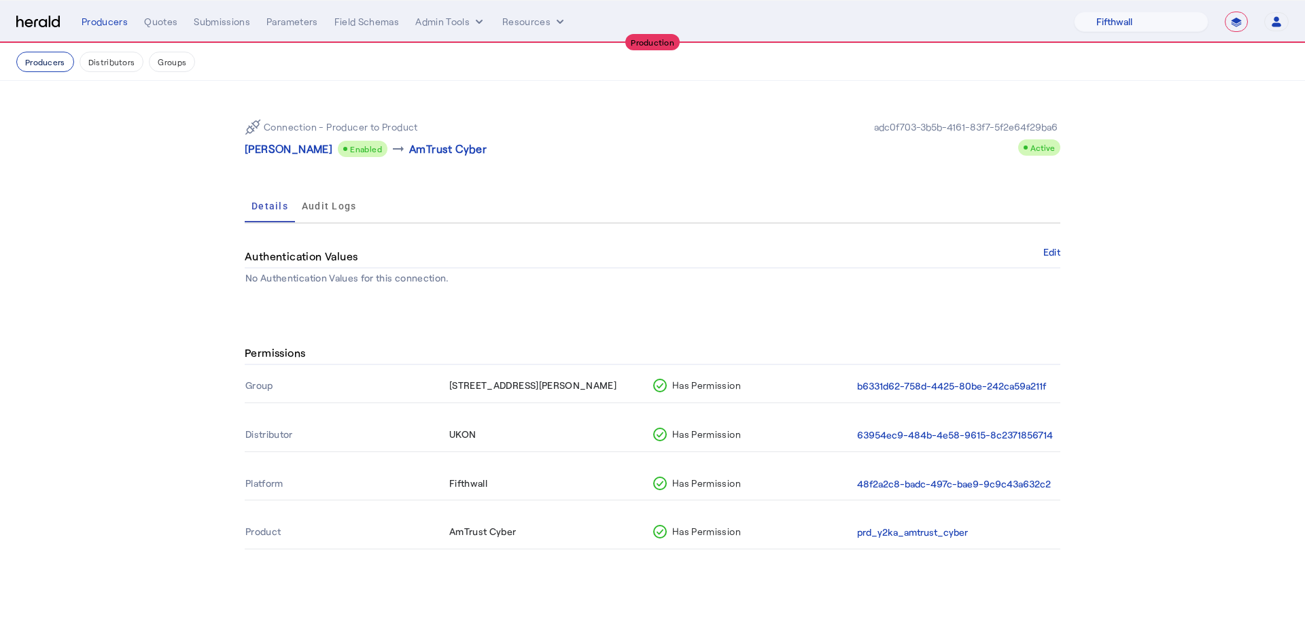
click at [32, 60] on button "Producers" at bounding box center [45, 62] width 58 height 20
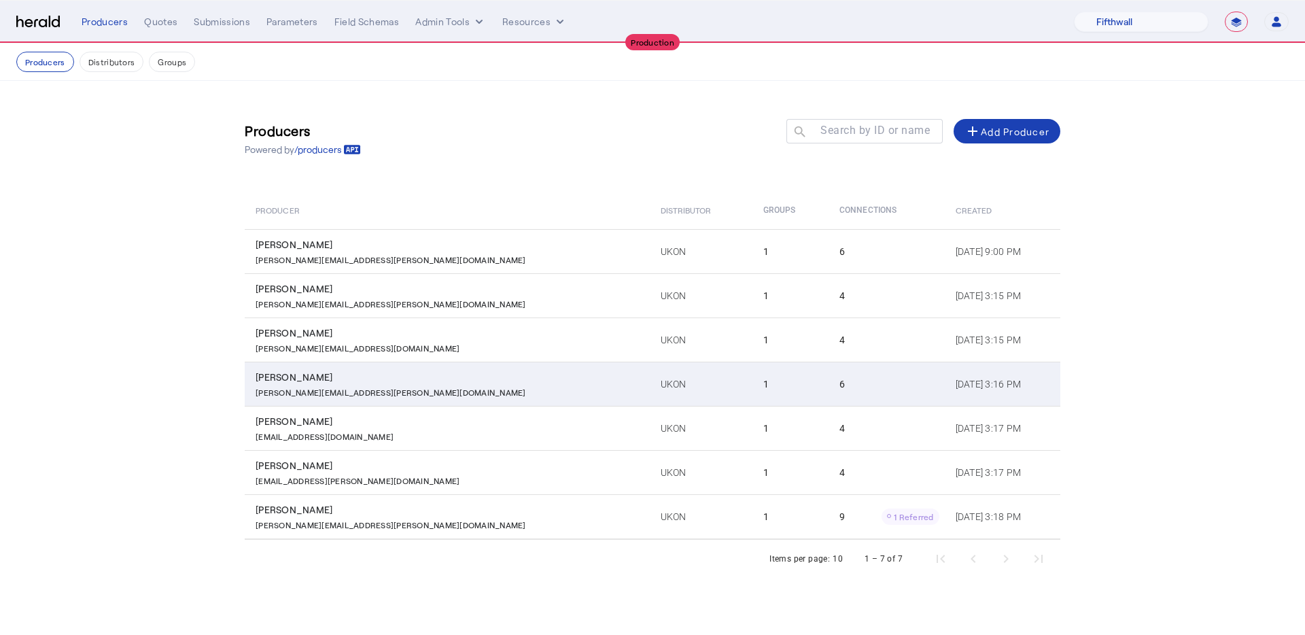
click at [650, 391] on td "UKON" at bounding box center [701, 384] width 103 height 44
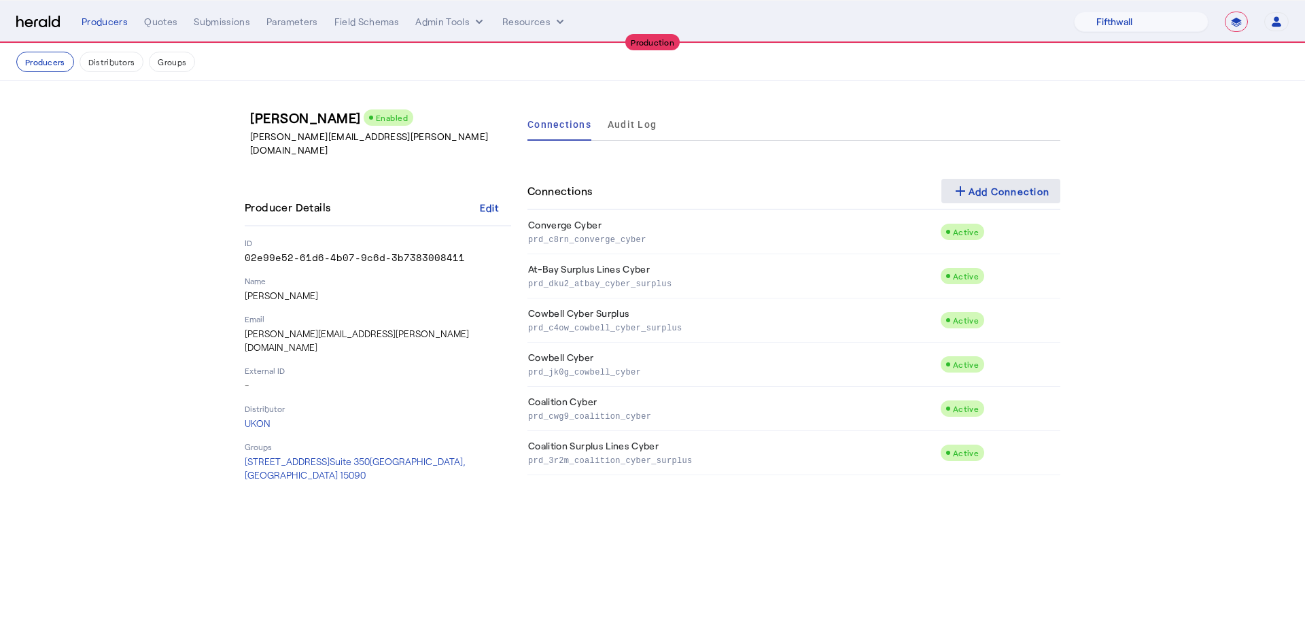
click at [1042, 198] on div "add Add Connection" at bounding box center [1001, 191] width 98 height 16
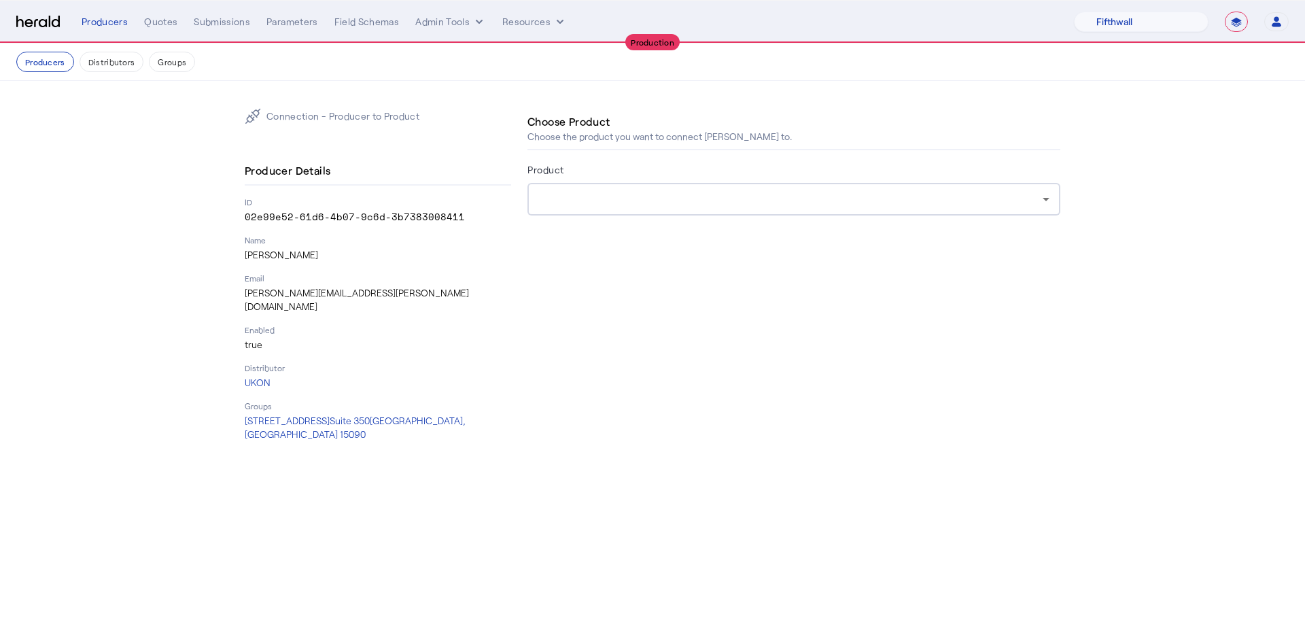
click at [705, 199] on div at bounding box center [790, 199] width 504 height 16
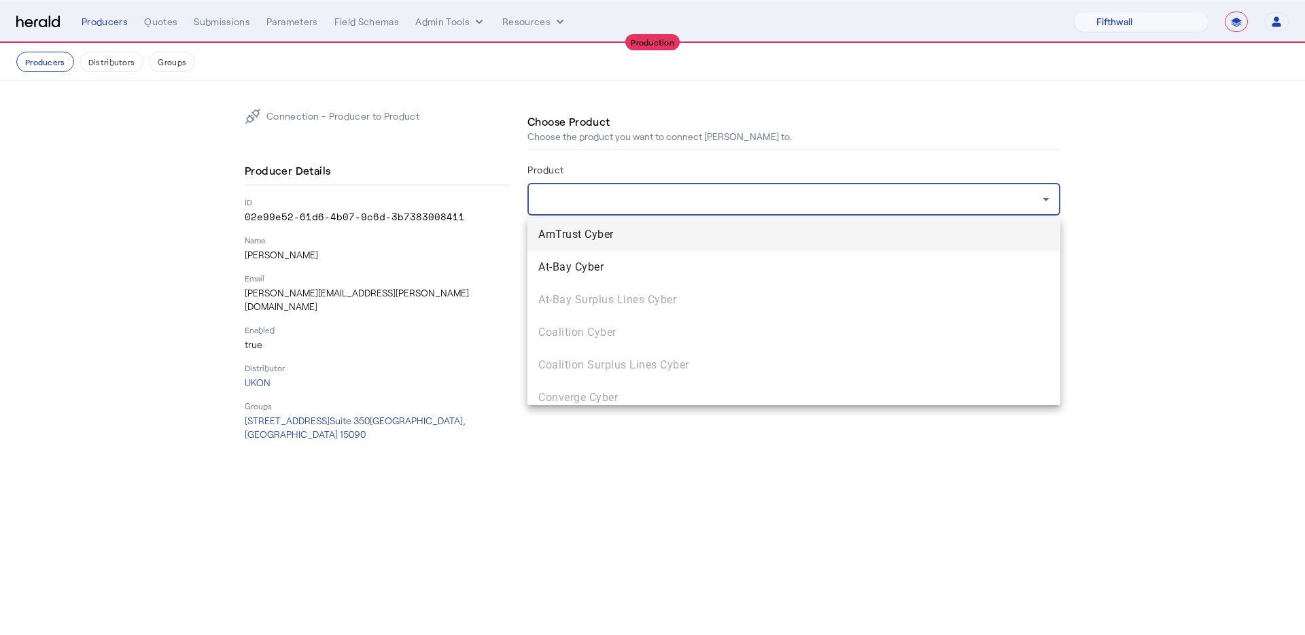
click at [703, 235] on span "AmTrust Cyber" at bounding box center [793, 234] width 511 height 16
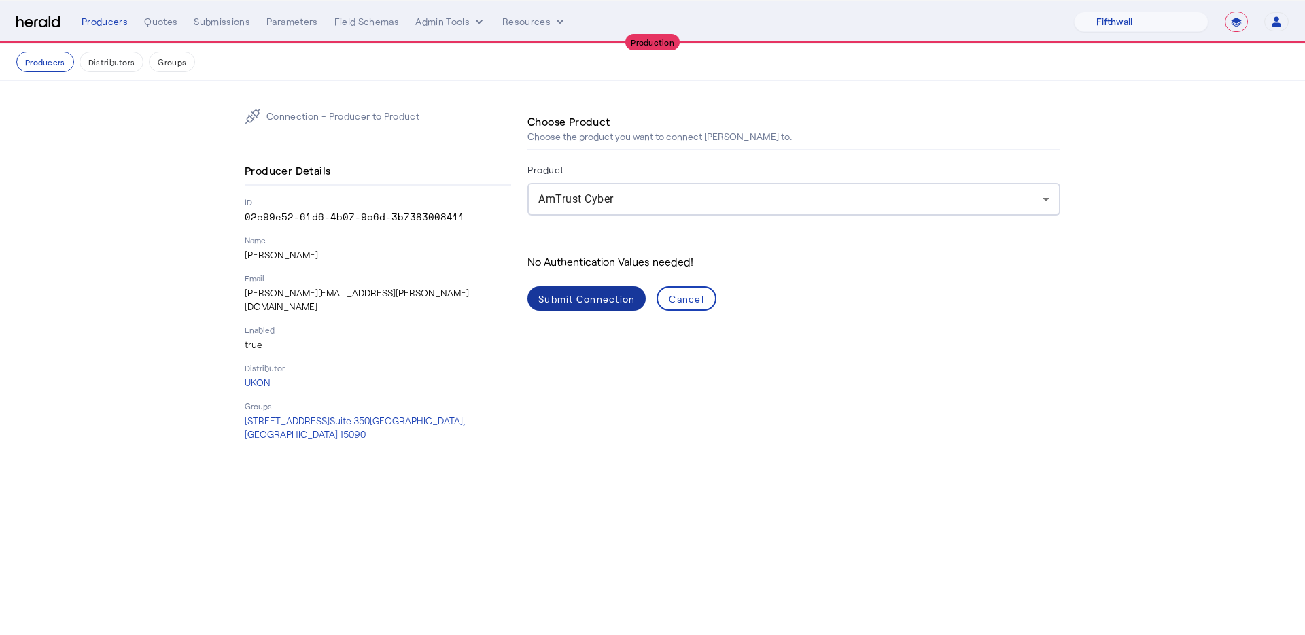
click at [610, 313] on span at bounding box center [586, 298] width 118 height 33
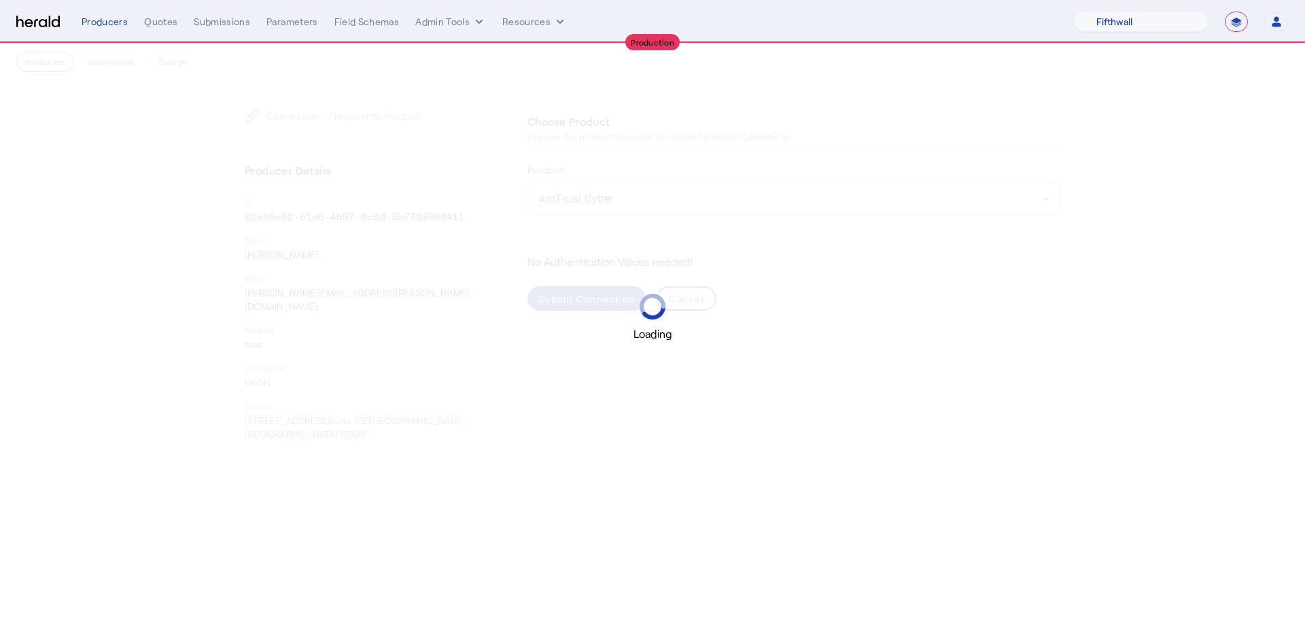
click at [622, 293] on div "Loading" at bounding box center [652, 317] width 1305 height 49
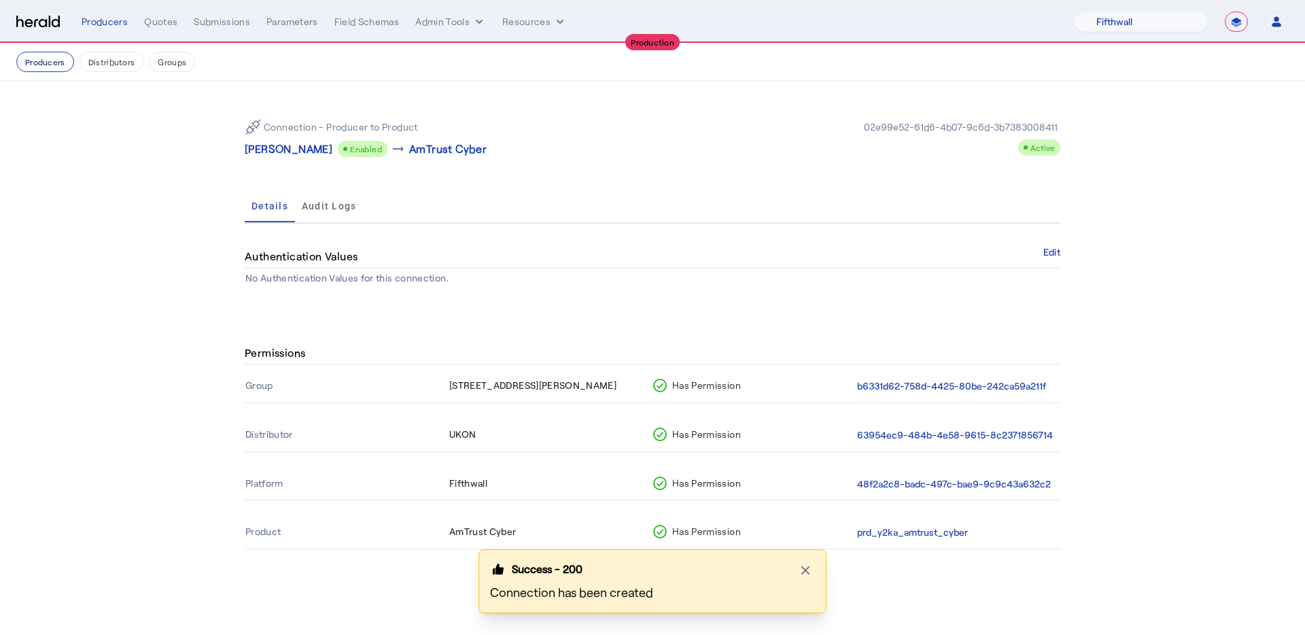
click at [41, 63] on button "Producers" at bounding box center [45, 62] width 58 height 20
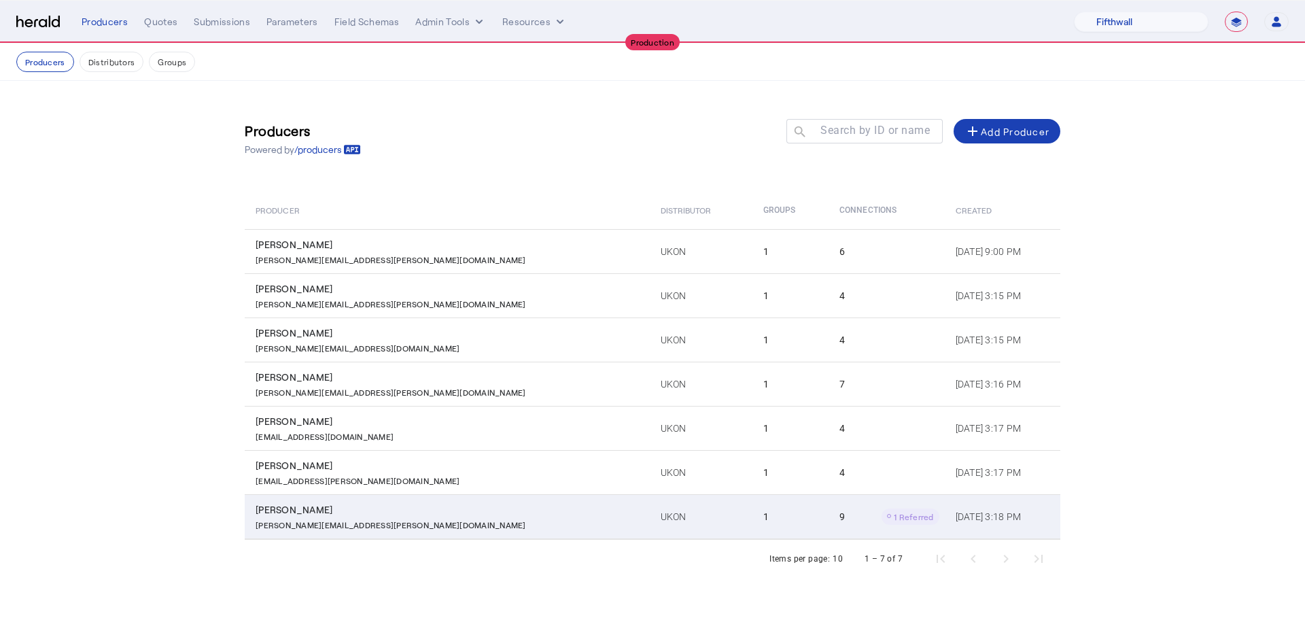
click at [650, 529] on td "UKON" at bounding box center [701, 516] width 103 height 45
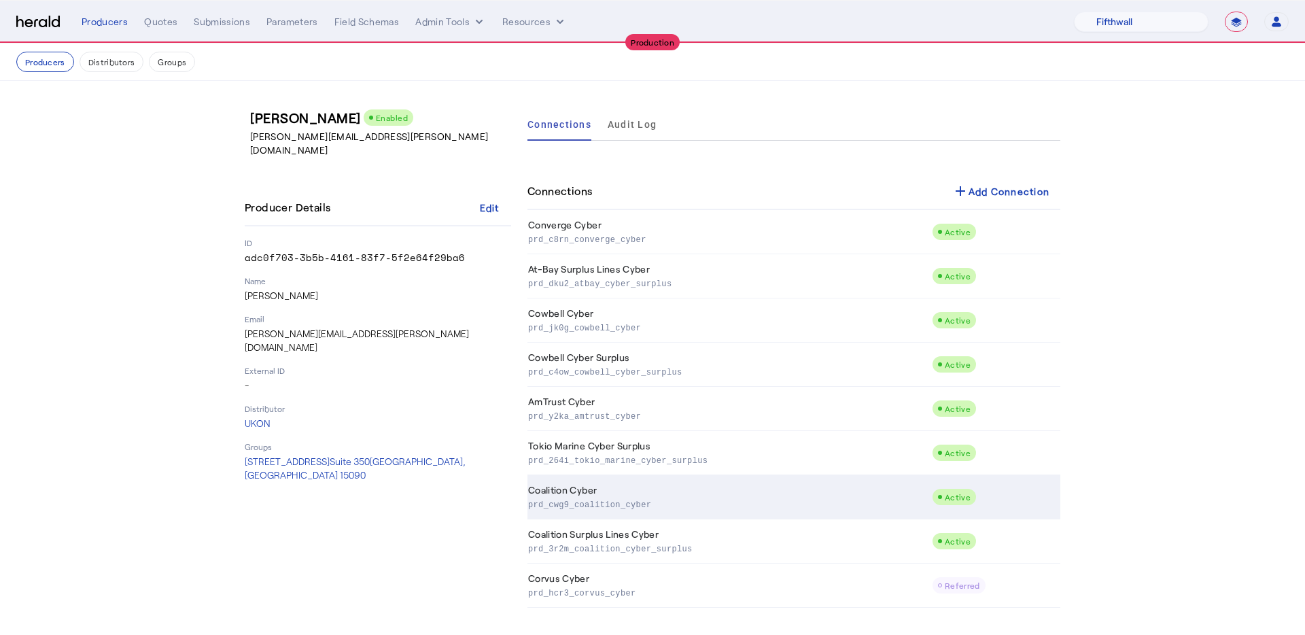
click at [743, 494] on td "Coalition Cyber prd_cwg9_coalition_cyber" at bounding box center [729, 497] width 404 height 44
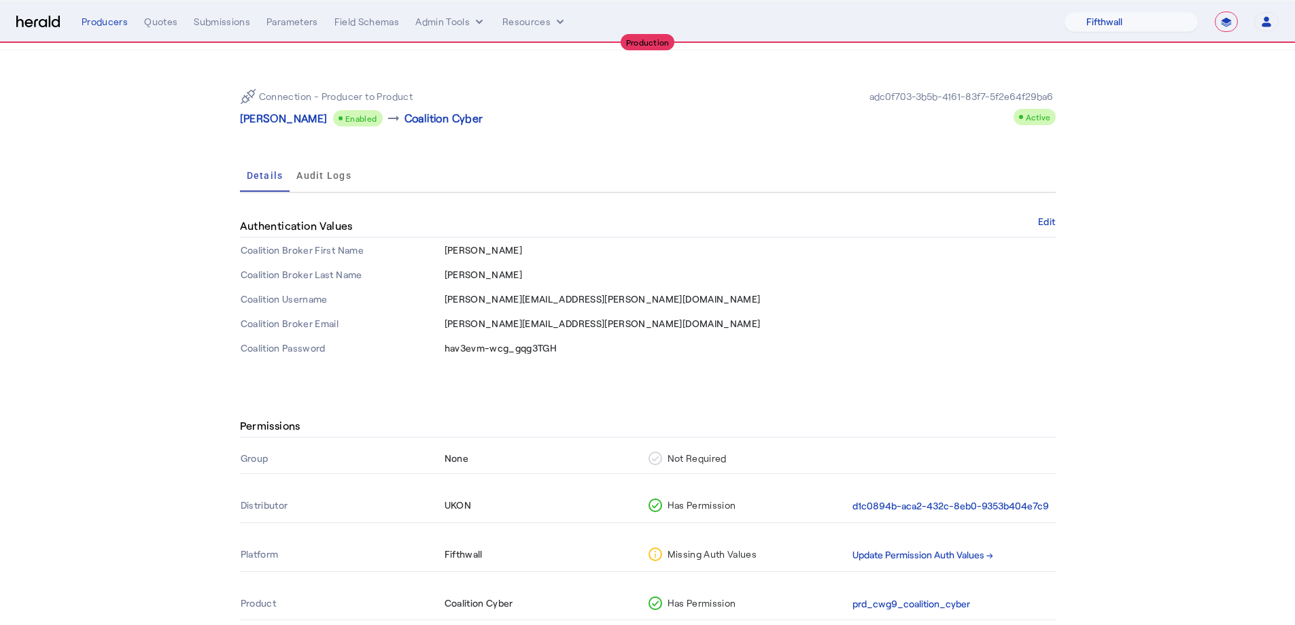
scroll to position [69, 0]
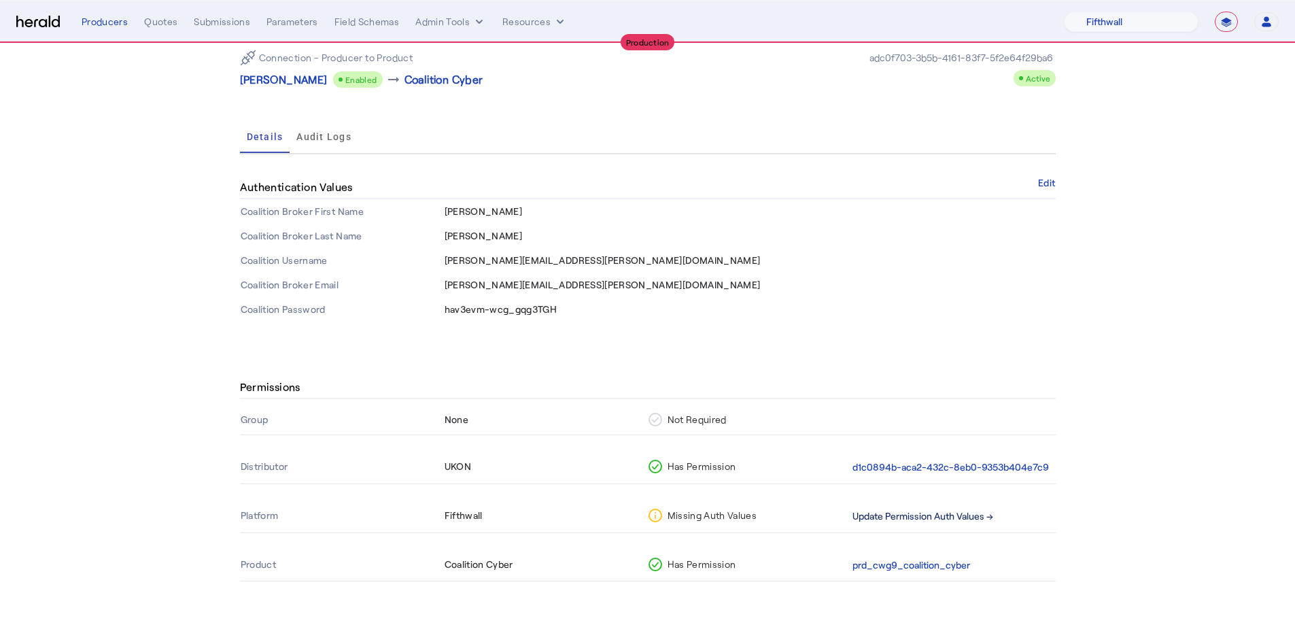
click at [878, 515] on button "Update Permission Auth Values →" at bounding box center [922, 516] width 141 height 16
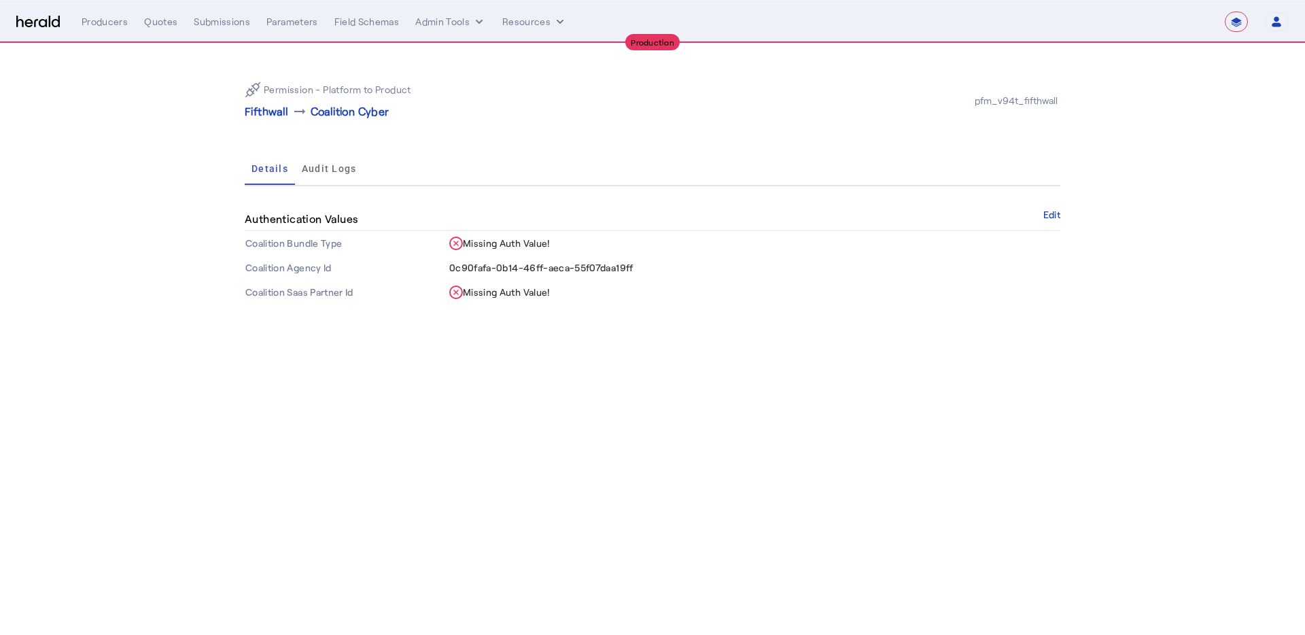
click at [88, 7] on nav "**********" at bounding box center [652, 22] width 1305 height 42
click at [102, 23] on div "Producers" at bounding box center [105, 22] width 46 height 14
select select "pfm_v94t_fifthwall"
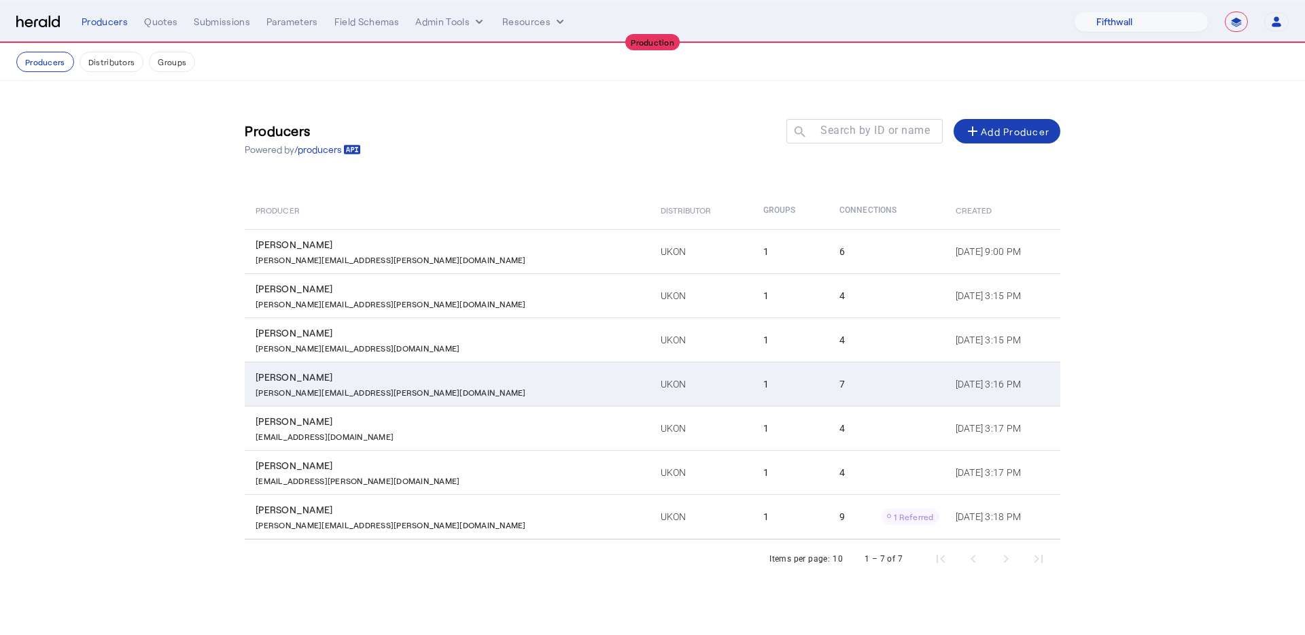
click at [425, 369] on td "Lynn Moorehead Lynn.moorehead@ukon.com" at bounding box center [447, 384] width 405 height 44
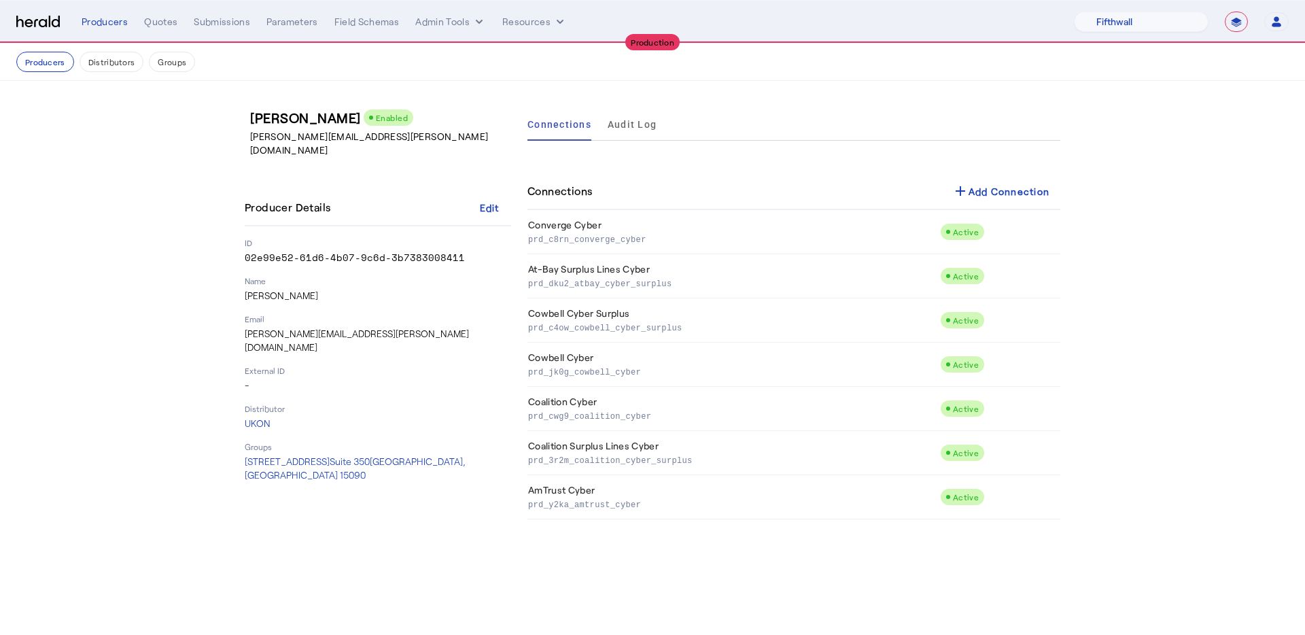
click at [168, 35] on nav "**********" at bounding box center [652, 22] width 1305 height 42
click at [172, 12] on div "**********" at bounding box center [685, 22] width 1207 height 20
click at [170, 15] on div "Quotes" at bounding box center [160, 22] width 33 height 14
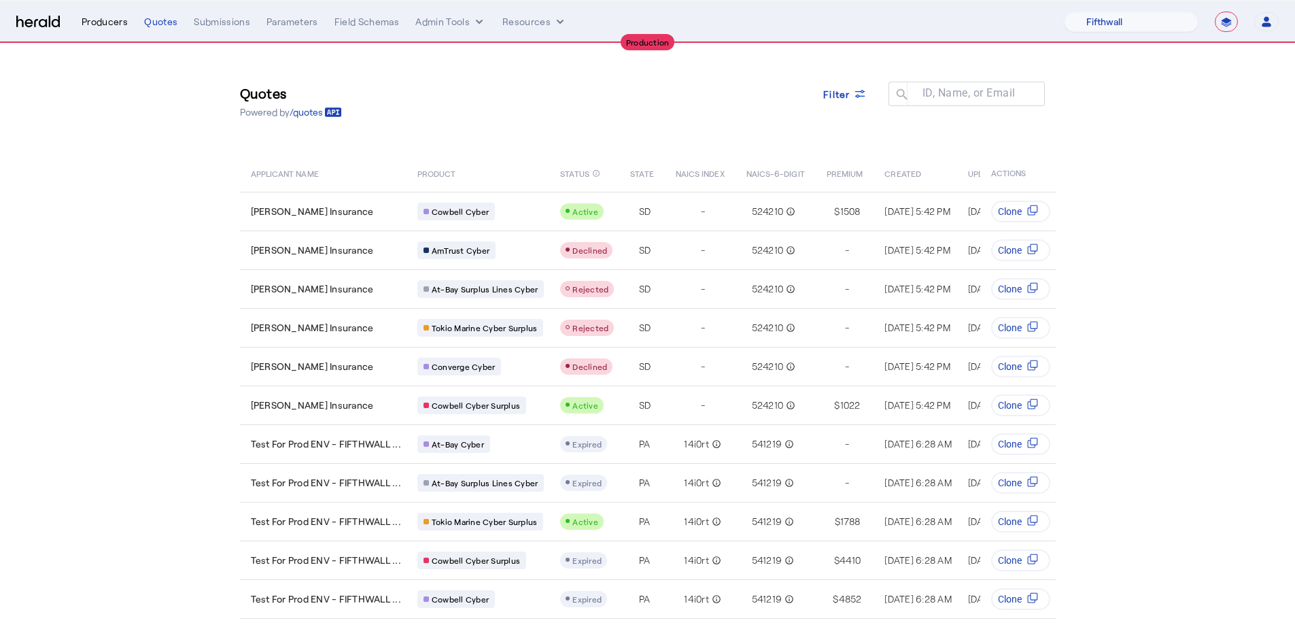
click at [115, 20] on div "Producers" at bounding box center [105, 22] width 46 height 14
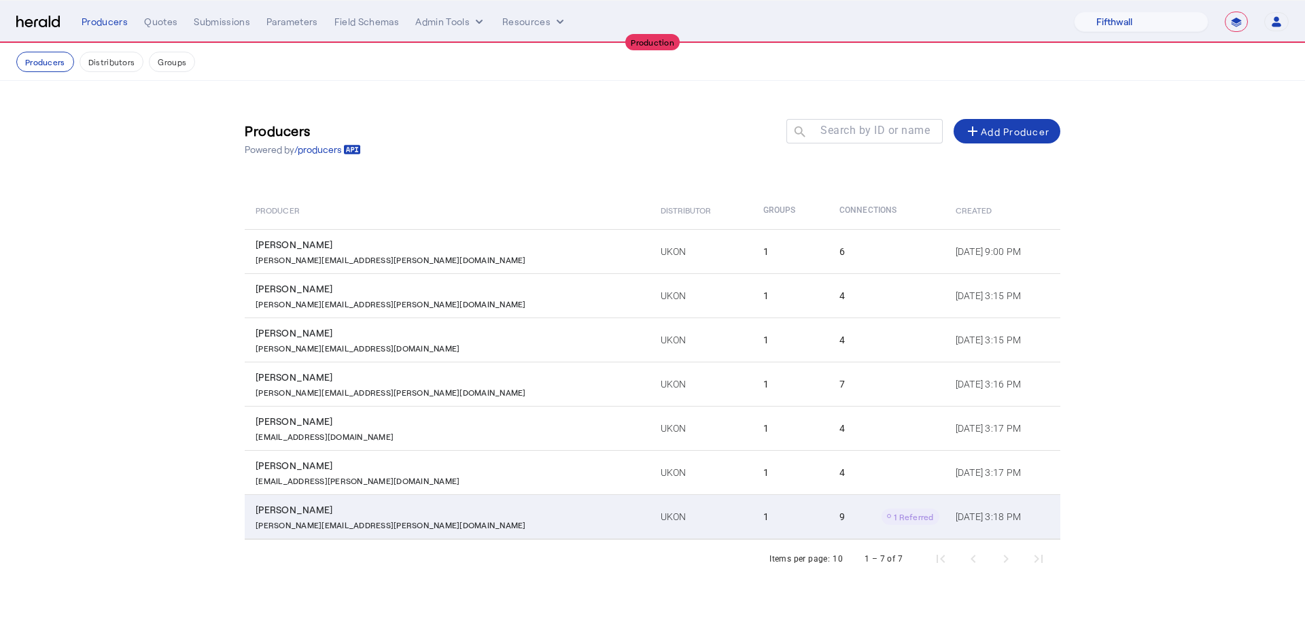
click at [945, 530] on td "Jul 28, 2025, 3:18 PM" at bounding box center [1003, 516] width 116 height 45
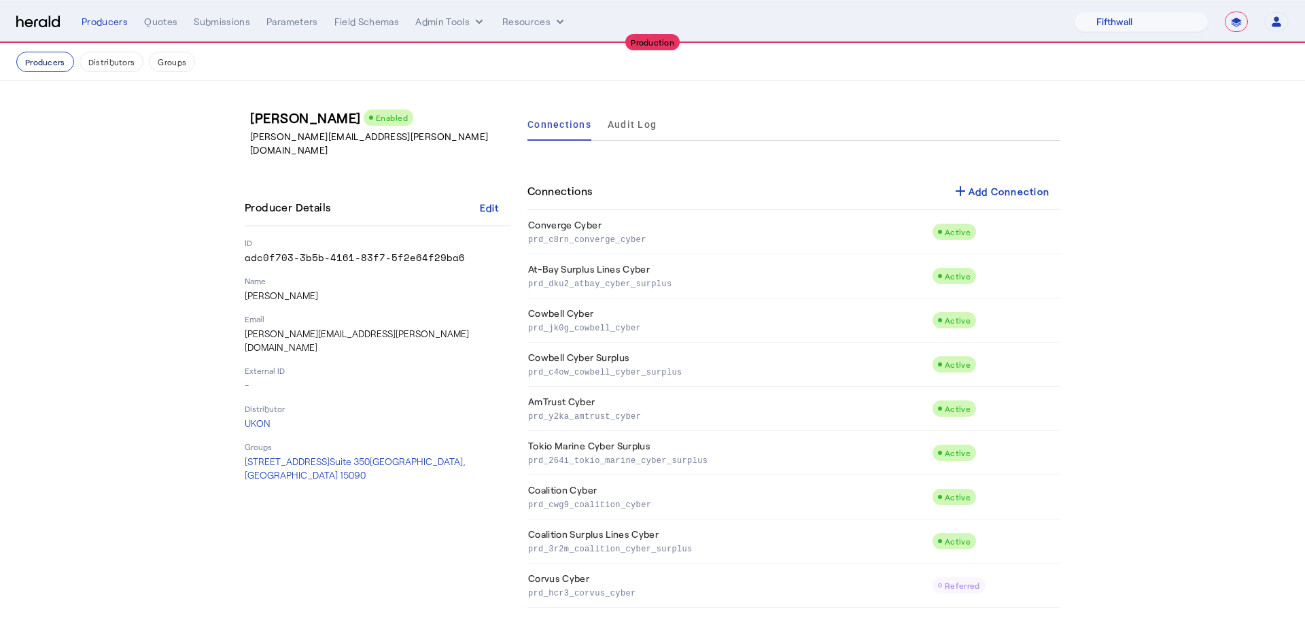
click at [65, 57] on button "Producers" at bounding box center [45, 62] width 58 height 20
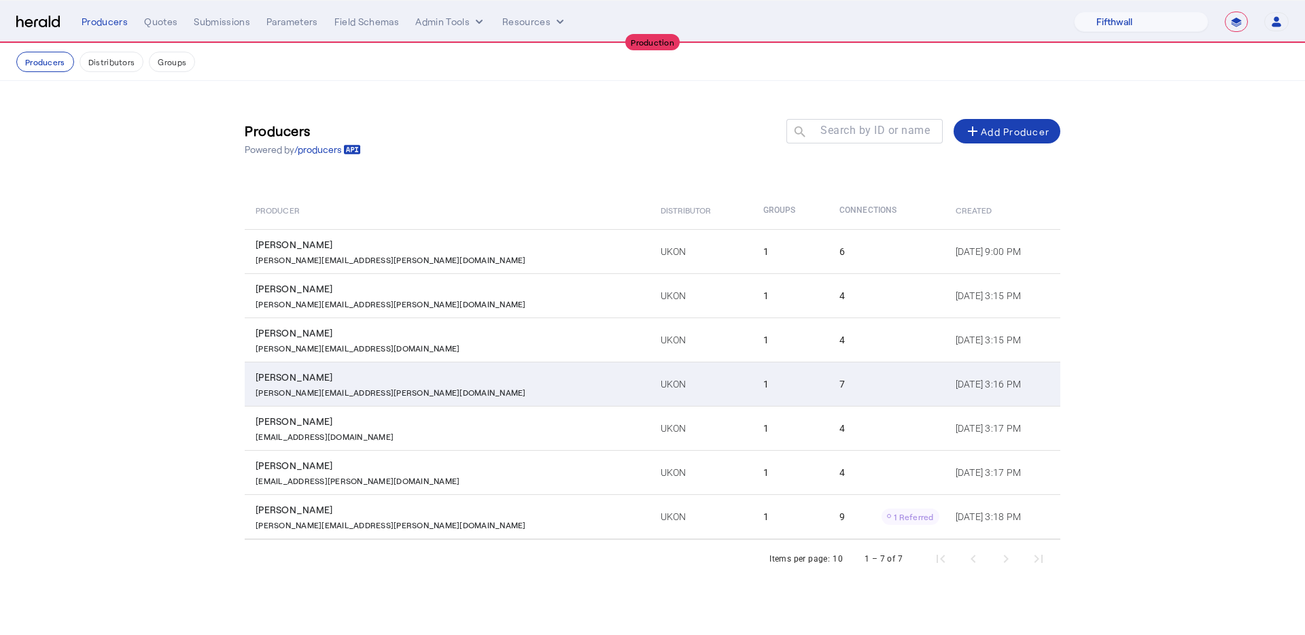
click at [650, 375] on td "UKON" at bounding box center [701, 384] width 103 height 44
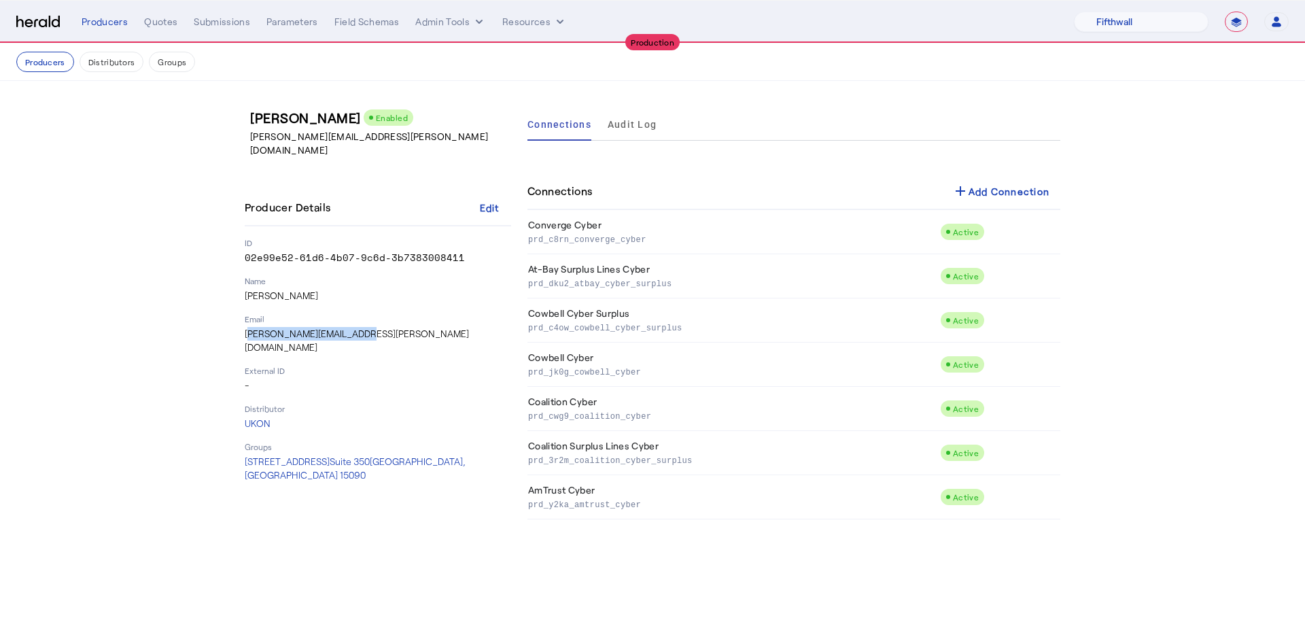
drag, startPoint x: 381, startPoint y: 317, endPoint x: 241, endPoint y: 317, distance: 140.7
click at [241, 317] on div "Lynn Moorehead Enabled Lynn.moorehead@ukon.com Producer Details Edit ID 02e99e5…" at bounding box center [652, 313] width 870 height 465
copy p "Lynn.moorehead@ukon.com"
drag, startPoint x: 458, startPoint y: 432, endPoint x: 233, endPoint y: 435, distance: 224.9
click at [233, 435] on div "Lynn Moorehead Enabled Lynn.moorehead@ukon.com Producer Details Edit ID 02e99e5…" at bounding box center [652, 313] width 870 height 465
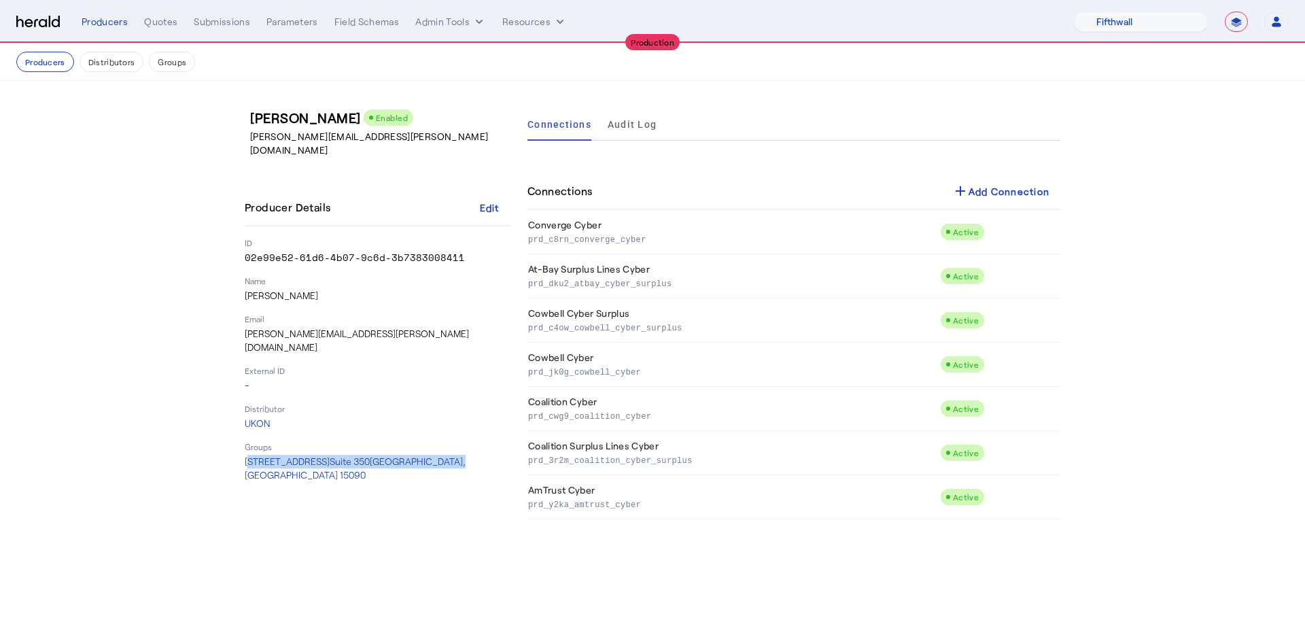
copy span "7000 Stonewood Dr, Suite 350 Wexford, PA 15090"
click at [407, 365] on p "External ID" at bounding box center [378, 370] width 266 height 11
drag, startPoint x: 401, startPoint y: 321, endPoint x: 243, endPoint y: 318, distance: 157.7
click at [243, 318] on div "Lynn Moorehead Enabled Lynn.moorehead@ukon.com Producer Details Edit ID 02e99e5…" at bounding box center [652, 313] width 870 height 465
copy p "Lynn.moorehead@ukon.com"
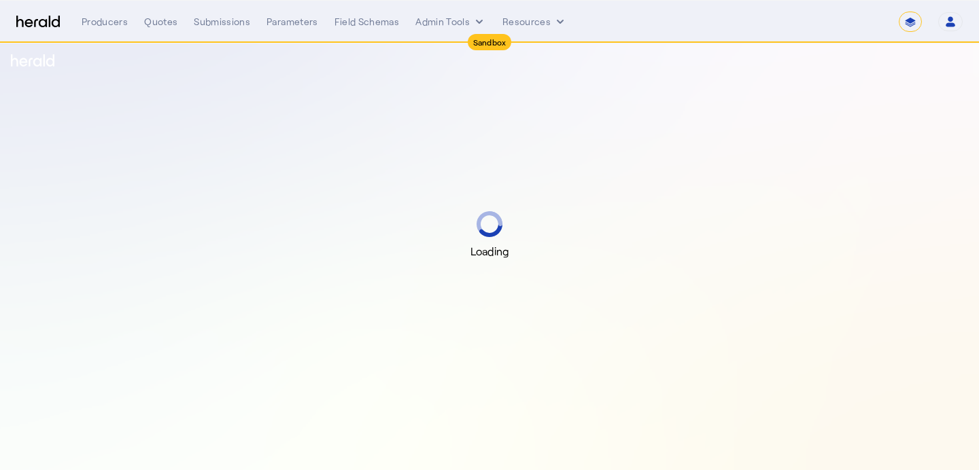
select select "*******"
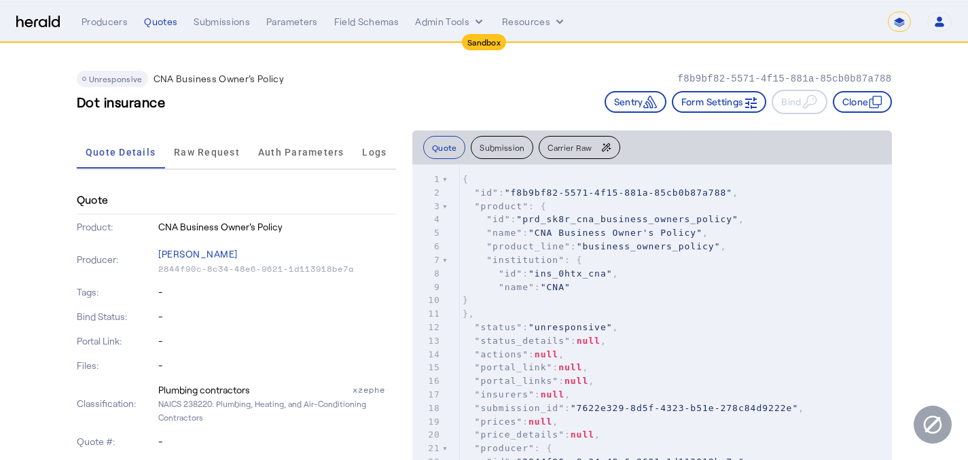
click at [580, 147] on span "Carrier Raw" at bounding box center [570, 147] width 44 height 8
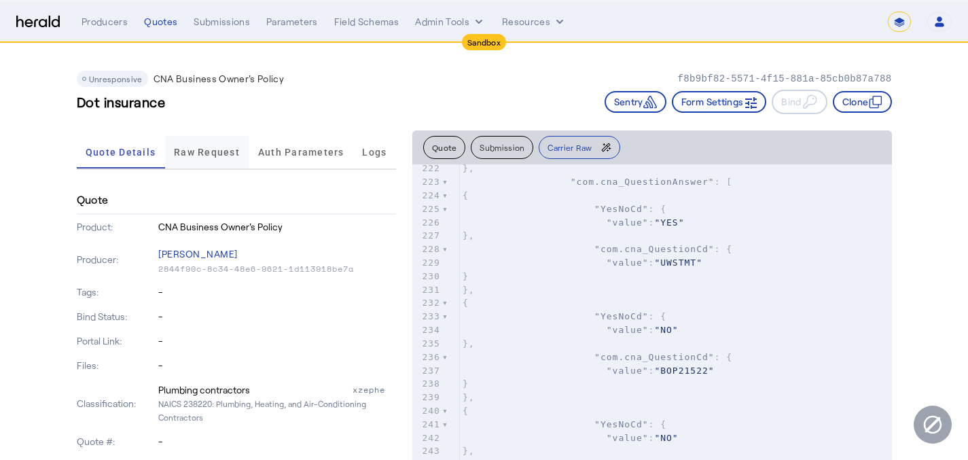
click at [222, 152] on span "Raw Request" at bounding box center [207, 152] width 66 height 10
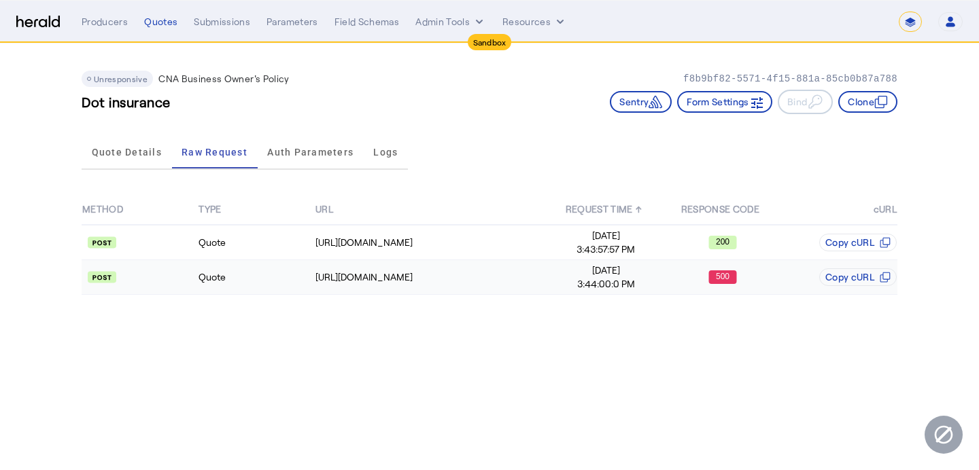
click at [714, 266] on td "500" at bounding box center [722, 277] width 116 height 35
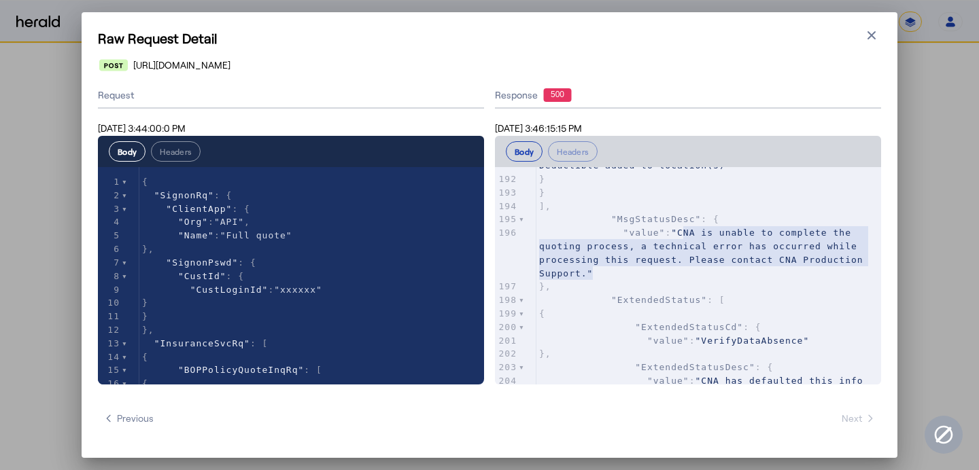
type textarea "**********"
drag, startPoint x: 609, startPoint y: 271, endPoint x: 677, endPoint y: 233, distance: 77.9
click at [677, 233] on pre ""value" : "CNA is unable to complete the quoting process, a technical error has…" at bounding box center [708, 253] width 345 height 54
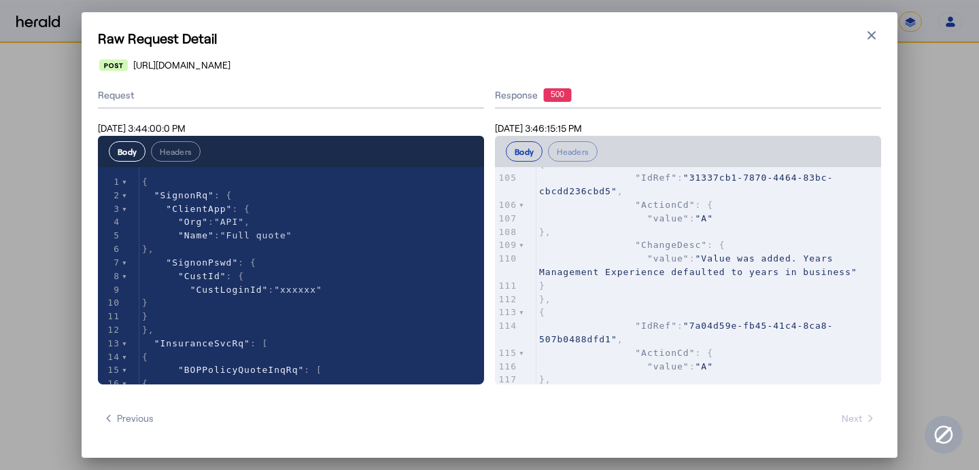
click at [883, 38] on div "Raw Request Detail Close modal [URL][DOMAIN_NAME] Request [DATE] 3:44:00:0 PM B…" at bounding box center [489, 235] width 815 height 446
click at [873, 32] on icon "button" at bounding box center [871, 36] width 14 height 14
